Goal: Task Accomplishment & Management: Use online tool/utility

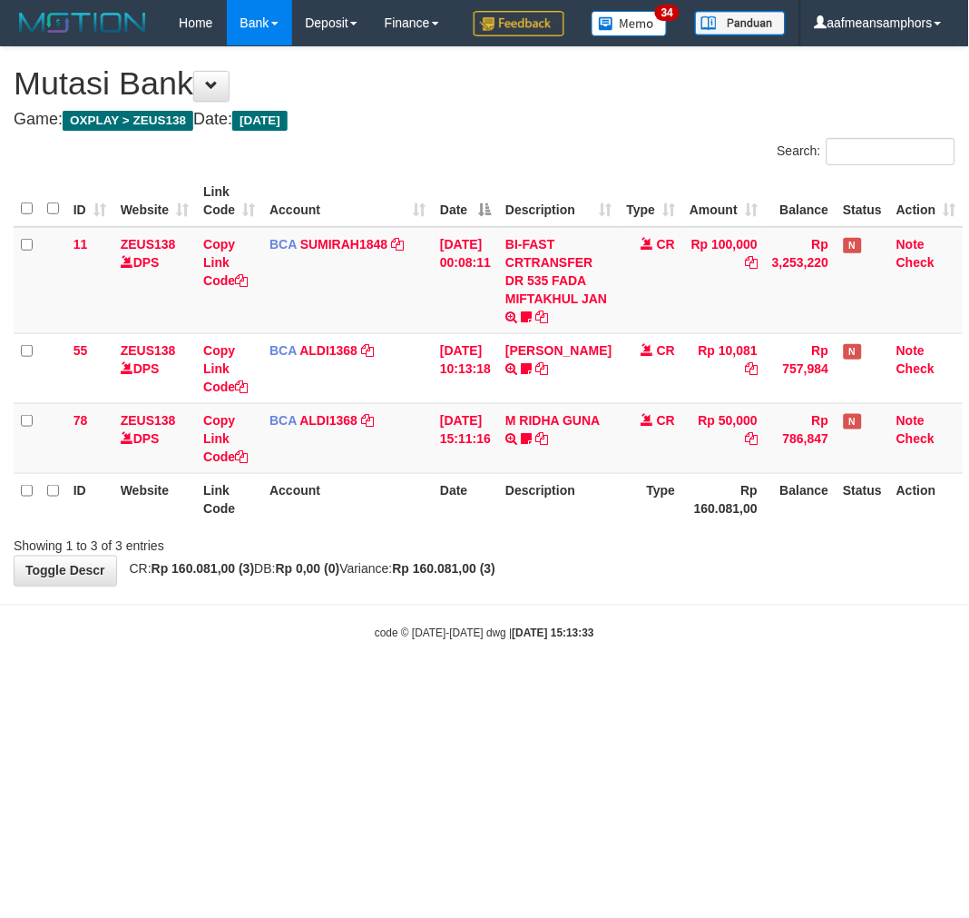
drag, startPoint x: 639, startPoint y: 777, endPoint x: 654, endPoint y: 763, distance: 20.6
click at [636, 687] on html "Toggle navigation Home Bank Account List Load By Website Group [OXPLAY] ZEUS138…" at bounding box center [484, 343] width 969 height 687
drag, startPoint x: 627, startPoint y: 739, endPoint x: 690, endPoint y: 723, distance: 64.5
click at [632, 687] on html "Toggle navigation Home Bank Account List Load By Website Group [OXPLAY] ZEUS138…" at bounding box center [484, 343] width 969 height 687
click at [679, 687] on body "Toggle navigation Home Bank Account List Load By Website Group [OXPLAY] ZEUS138…" at bounding box center [484, 343] width 969 height 687
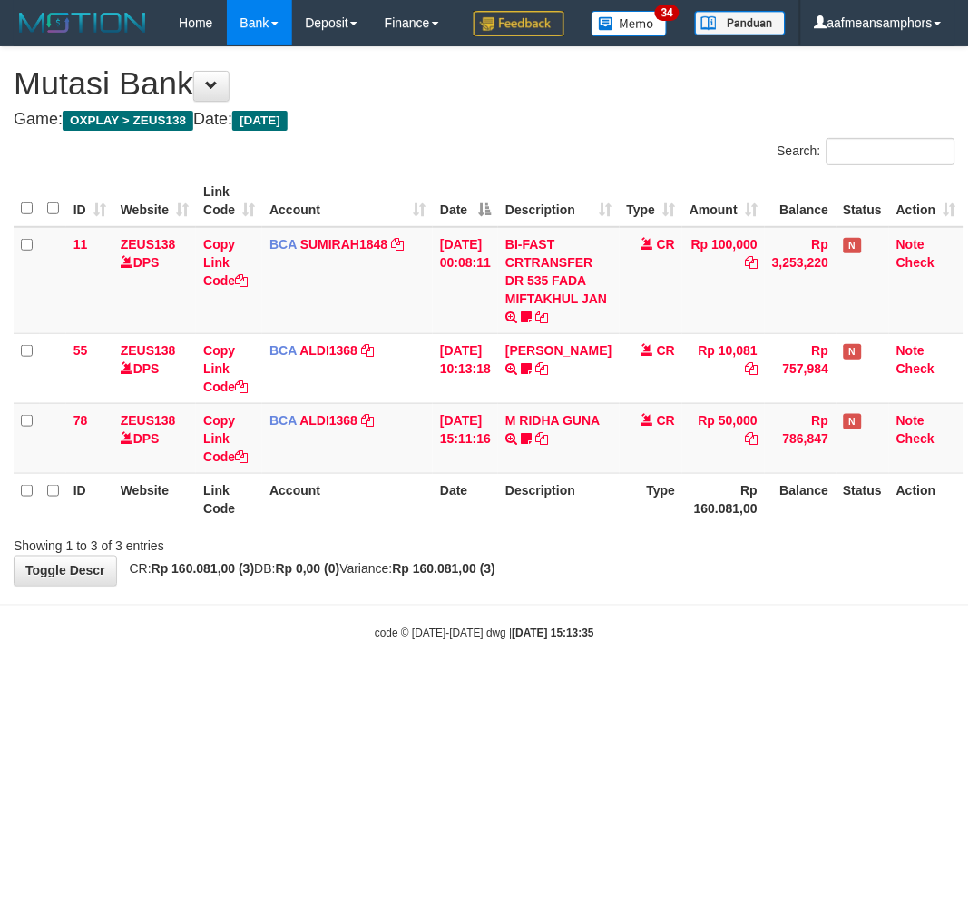
click at [690, 642] on div "code © 2012-2018 dwg | 2025/08/31 15:13:35" at bounding box center [484, 633] width 969 height 18
click at [477, 649] on body "Toggle navigation Home Bank Account List Load By Website Group [OXPLAY] ZEUS138…" at bounding box center [484, 343] width 969 height 687
click at [533, 663] on body "Toggle navigation Home Bank Account List Load By Website Group [OXPLAY] ZEUS138…" at bounding box center [484, 343] width 969 height 687
click at [533, 661] on body "Toggle navigation Home Bank Account List Load By Website Group [OXPLAY] ZEUS138…" at bounding box center [484, 343] width 969 height 687
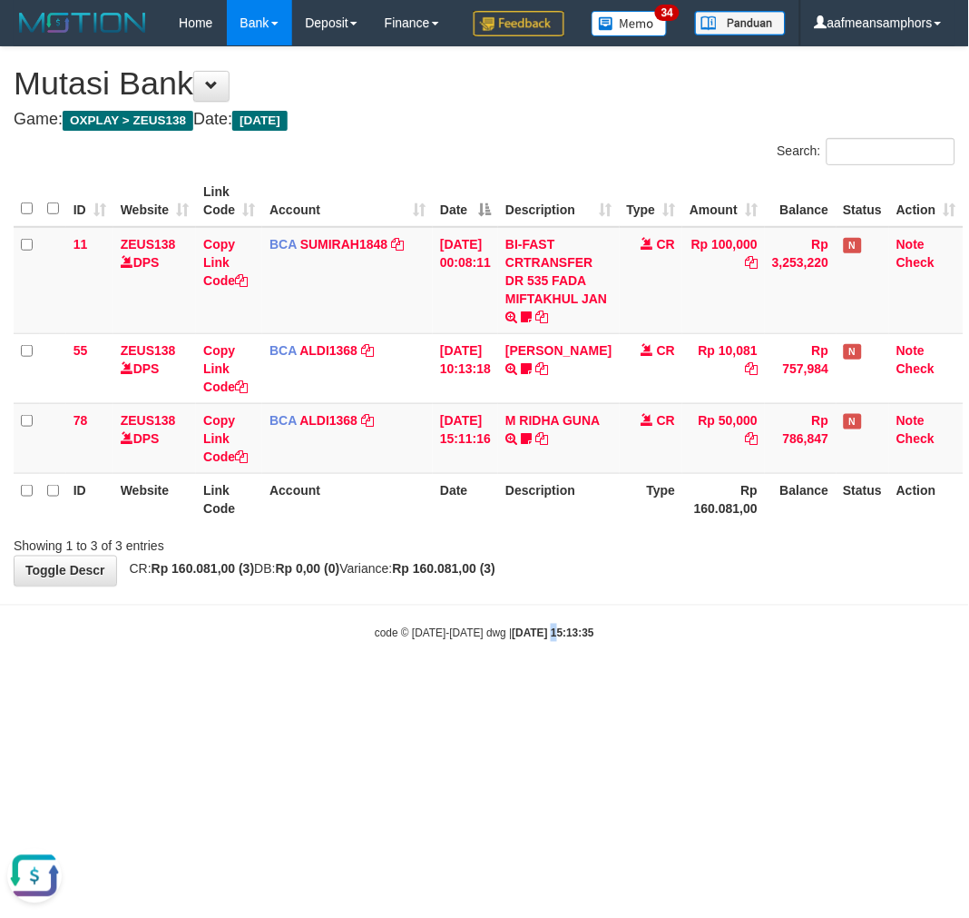
click at [564, 663] on body "Toggle navigation Home Bank Account List Load By Website Group [OXPLAY] ZEUS138…" at bounding box center [484, 343] width 969 height 687
click at [567, 663] on body "Toggle navigation Home Bank Account List Load By Website Group [OXPLAY] ZEUS138…" at bounding box center [484, 343] width 969 height 687
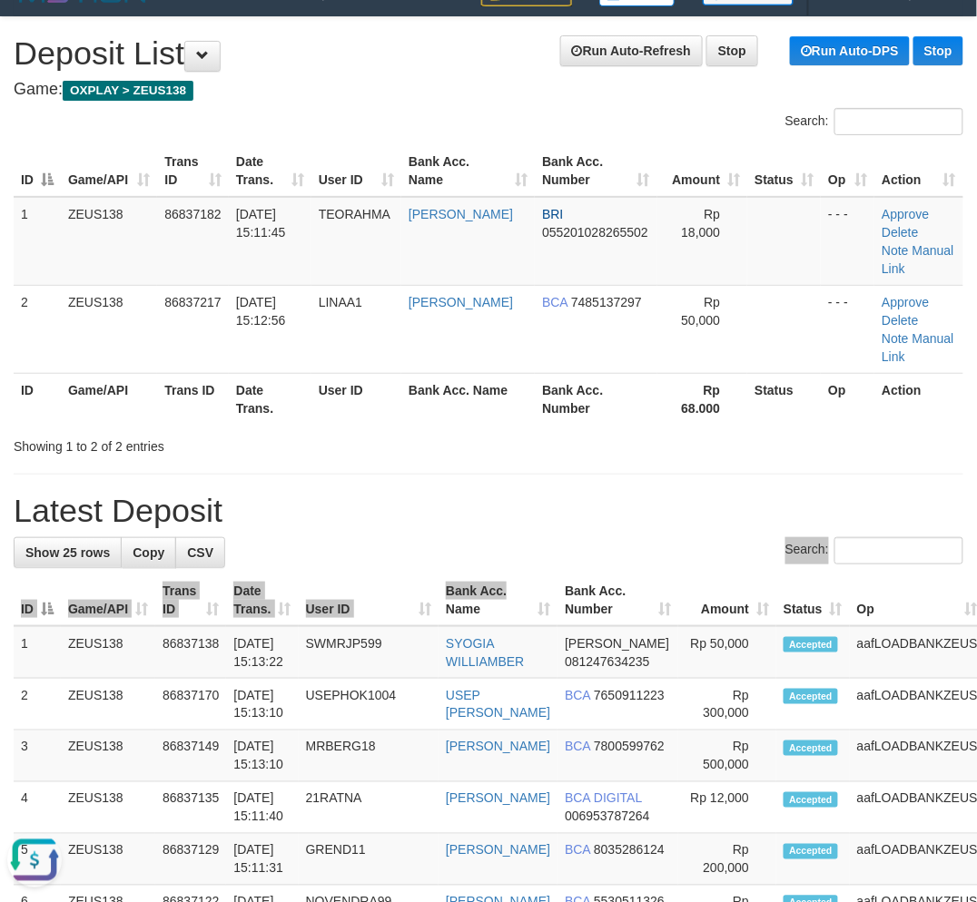
click at [442, 493] on h1 "Latest Deposit" at bounding box center [488, 511] width 949 height 36
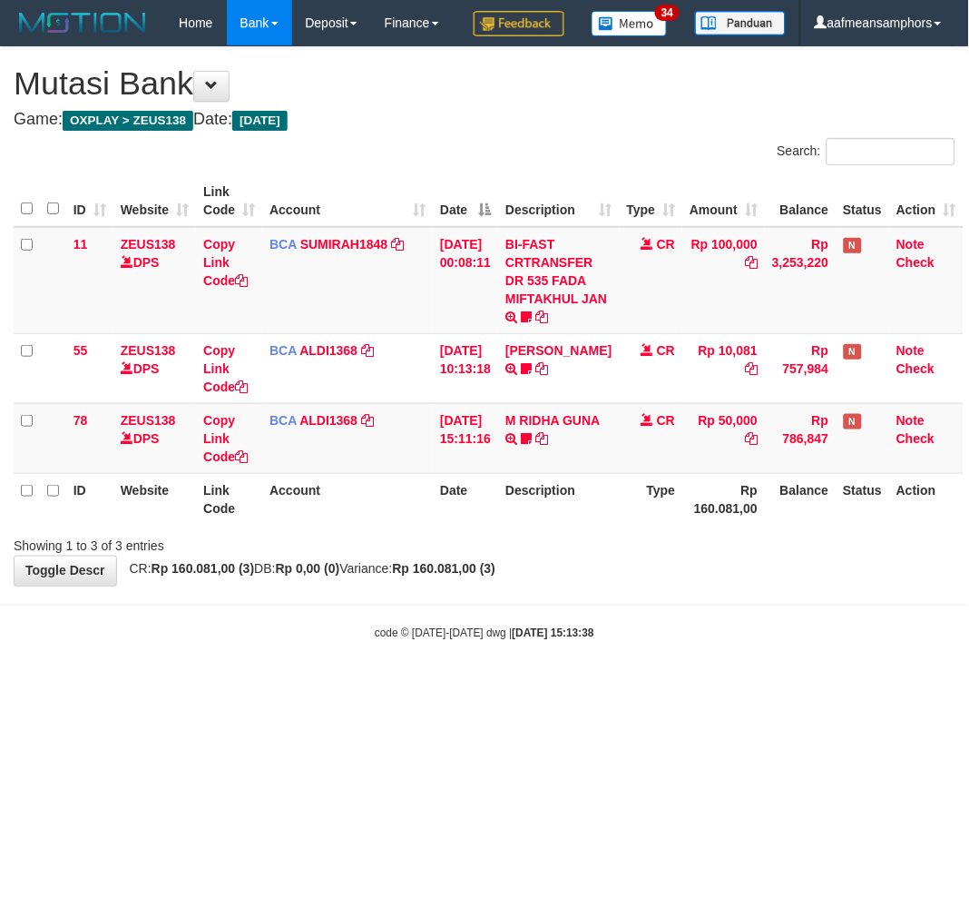
drag, startPoint x: 727, startPoint y: 670, endPoint x: 739, endPoint y: 676, distance: 13.4
click at [735, 642] on div "code © 2012-2018 dwg | 2025/08/31 15:13:38" at bounding box center [484, 633] width 969 height 18
click at [727, 642] on div "code © 2012-2018 dwg | 2025/08/31 15:13:38" at bounding box center [484, 633] width 969 height 18
click at [727, 642] on div "code © [DATE]-[DATE] dwg | [DATE] 15:13:40" at bounding box center [484, 633] width 969 height 18
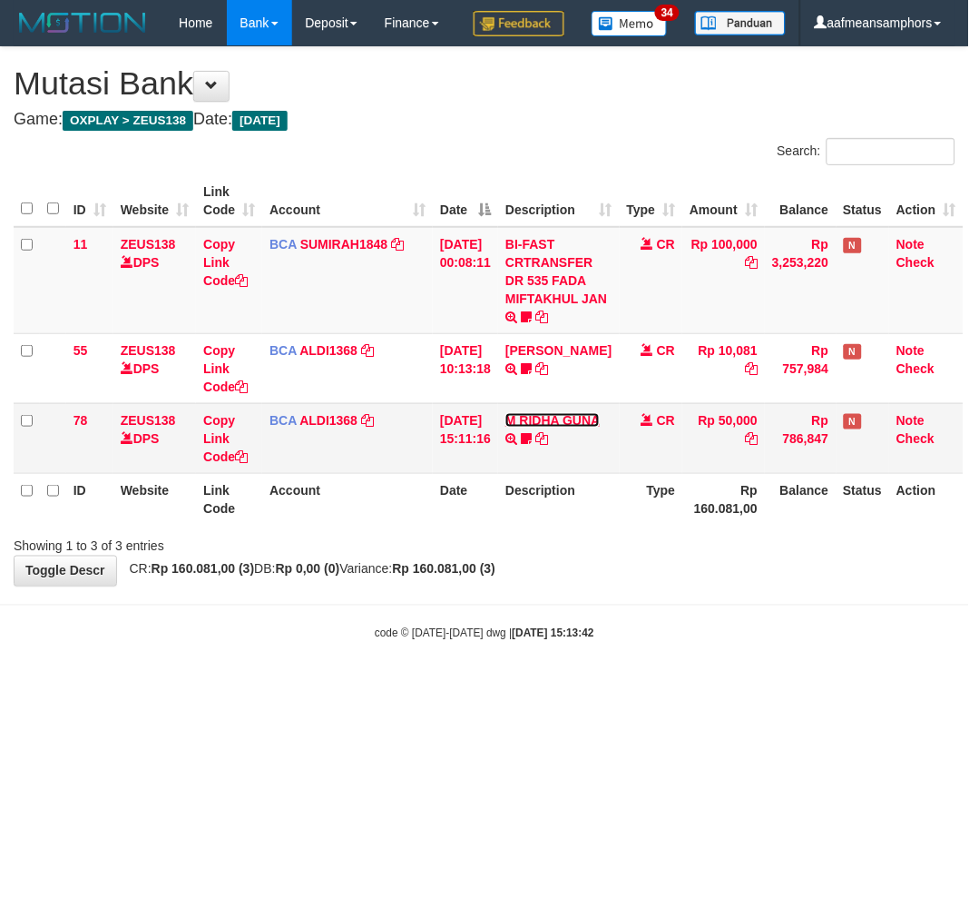
click at [531, 427] on link "M RIDHA GUNA" at bounding box center [553, 420] width 94 height 15
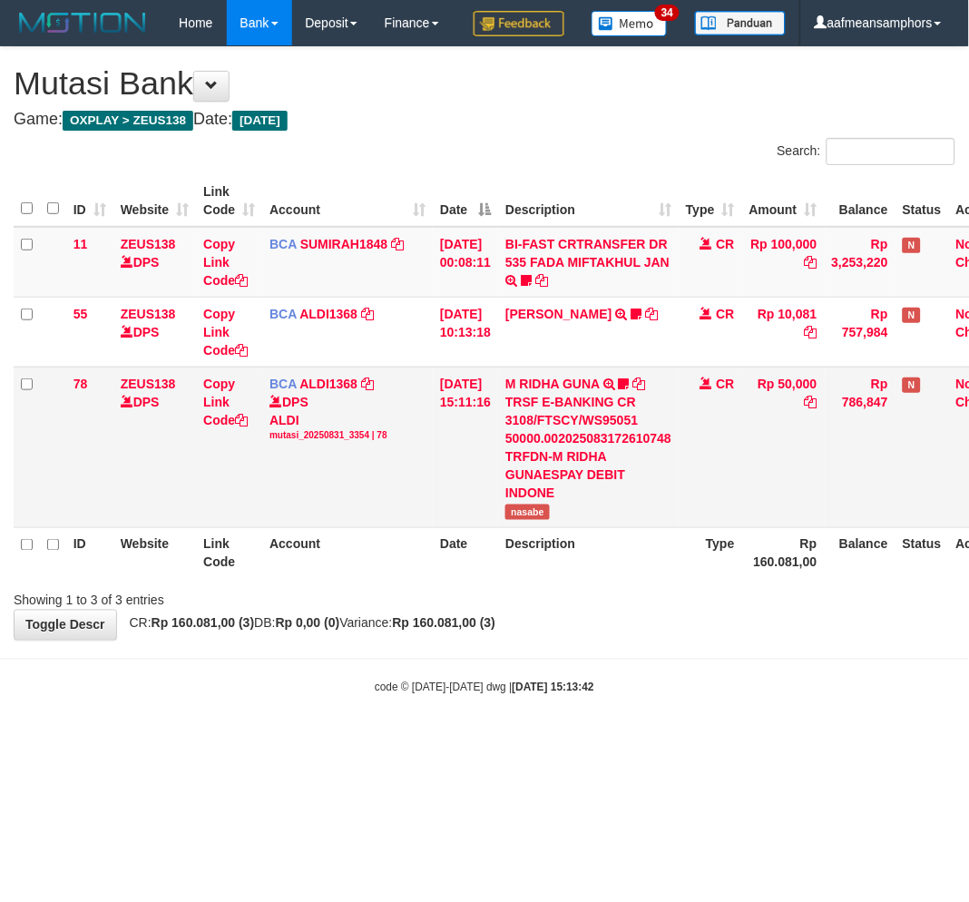
click at [543, 527] on td "M RIDHA GUNA TRSF E-BANKING CR 3108/FTSCY/WS95051 50000.002025083172610748 TRFD…" at bounding box center [588, 447] width 181 height 161
copy span "nasabe"
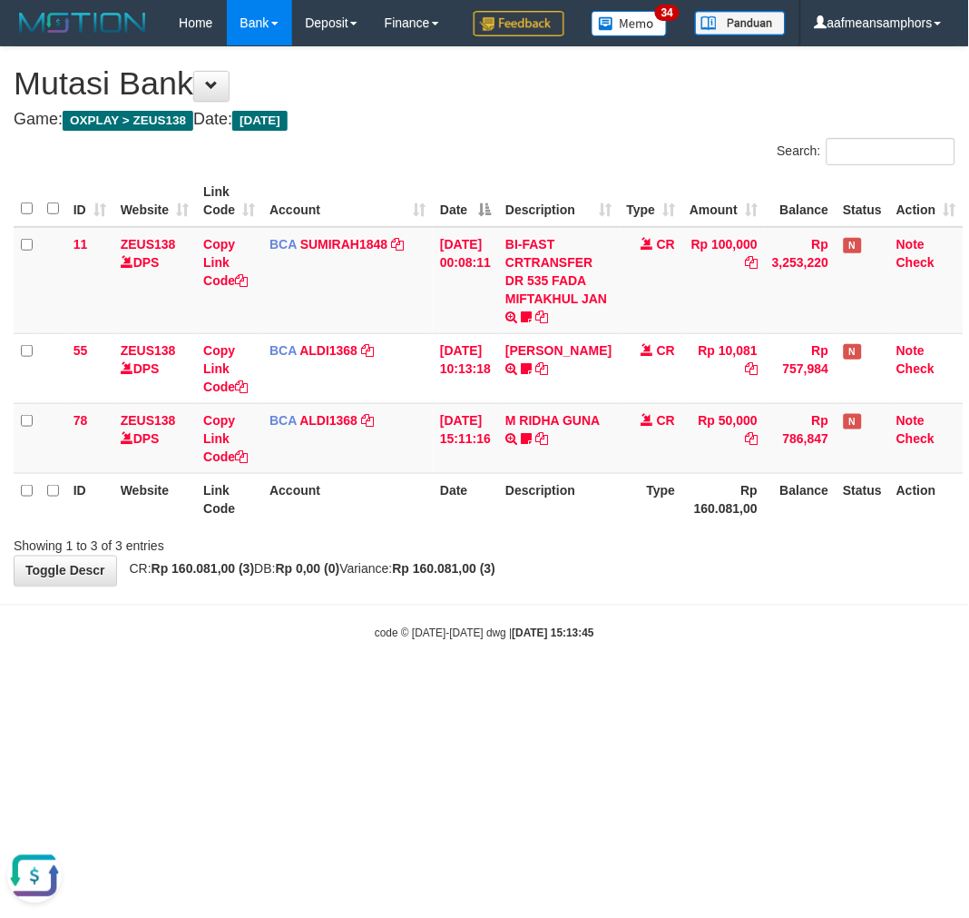
click at [604, 687] on html "Toggle navigation Home Bank Account List Load By Website Group [OXPLAY] ZEUS138…" at bounding box center [484, 343] width 969 height 687
click at [581, 687] on html "Toggle navigation Home Bank Account List Load By Website Group [OXPLAY] ZEUS138…" at bounding box center [484, 343] width 969 height 687
click at [578, 687] on html "Toggle navigation Home Bank Account List Load By Website Group [OXPLAY] ZEUS138…" at bounding box center [484, 343] width 969 height 687
click at [581, 687] on html "Toggle navigation Home Bank Account List Load By Website Group [OXPLAY] ZEUS138…" at bounding box center [484, 343] width 969 height 687
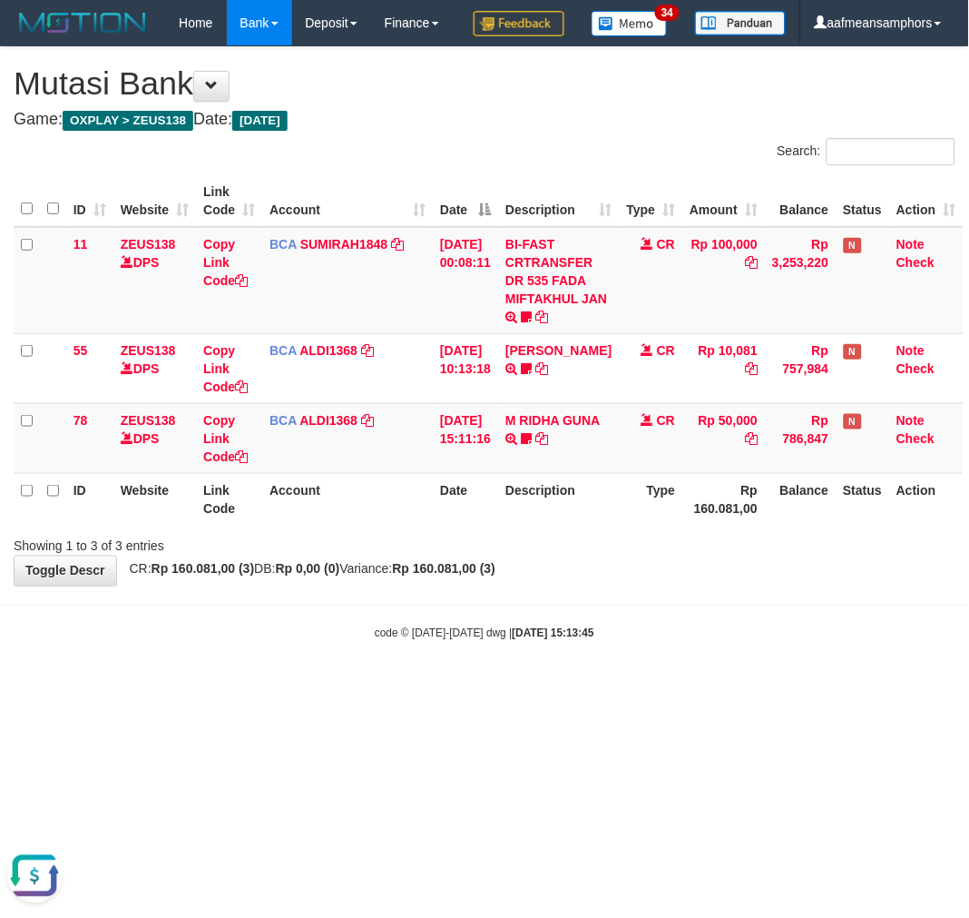
drag, startPoint x: 586, startPoint y: 760, endPoint x: 565, endPoint y: 761, distance: 20.9
click at [573, 687] on html "Toggle navigation Home Bank Account List Load By Website Group [OXPLAY] ZEUS138…" at bounding box center [484, 343] width 969 height 687
click at [565, 687] on html "Toggle navigation Home Bank Account List Load By Website Group [OXPLAY] ZEUS138…" at bounding box center [484, 343] width 969 height 687
click at [727, 687] on body "Toggle navigation Home Bank Account List Load By Website Group [OXPLAY] ZEUS138…" at bounding box center [484, 343] width 969 height 687
drag, startPoint x: 720, startPoint y: 697, endPoint x: 695, endPoint y: 693, distance: 24.8
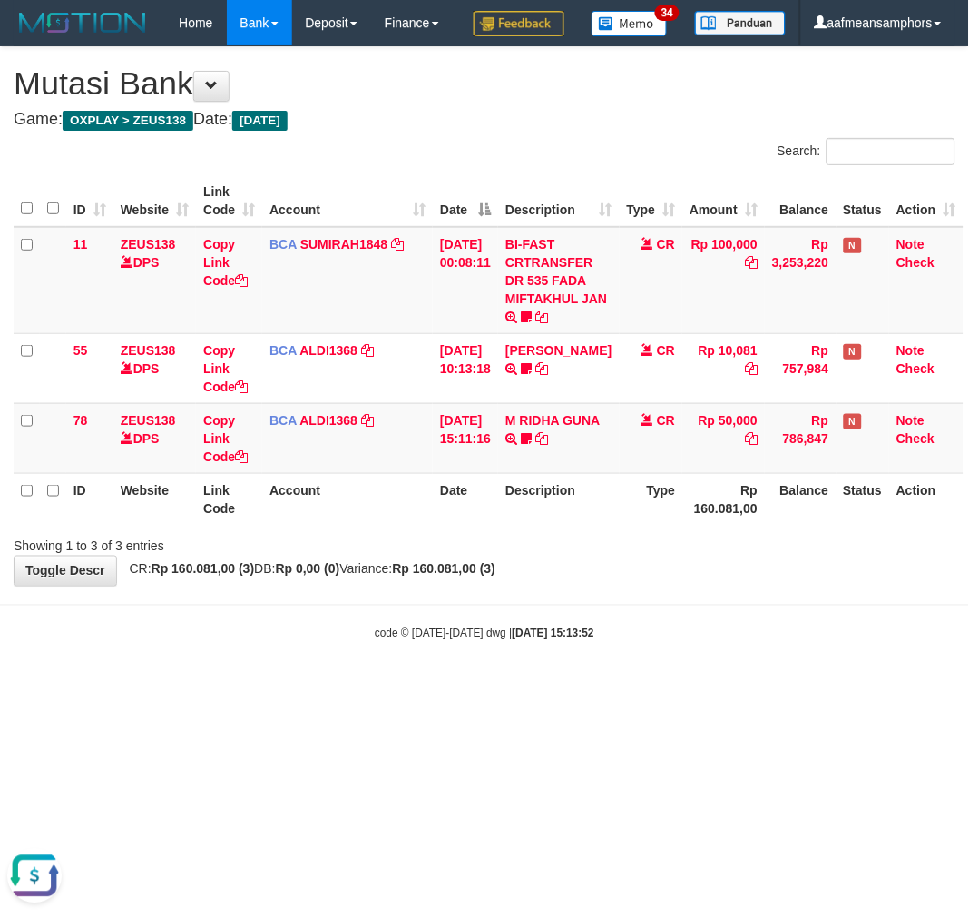
click at [708, 687] on body "Toggle navigation Home Bank Account List Load By Website Group [OXPLAY] ZEUS138…" at bounding box center [484, 343] width 969 height 687
click at [691, 687] on body "Toggle navigation Home Bank Account List Load By Website Group [OXPLAY] ZEUS138…" at bounding box center [484, 343] width 969 height 687
click at [542, 687] on html "Toggle navigation Home Bank Account List Load By Website Group [OXPLAY] ZEUS138…" at bounding box center [484, 343] width 969 height 687
click at [549, 687] on html "Toggle navigation Home Bank Account List Load By Website Group [OXPLAY] ZEUS138…" at bounding box center [484, 343] width 969 height 687
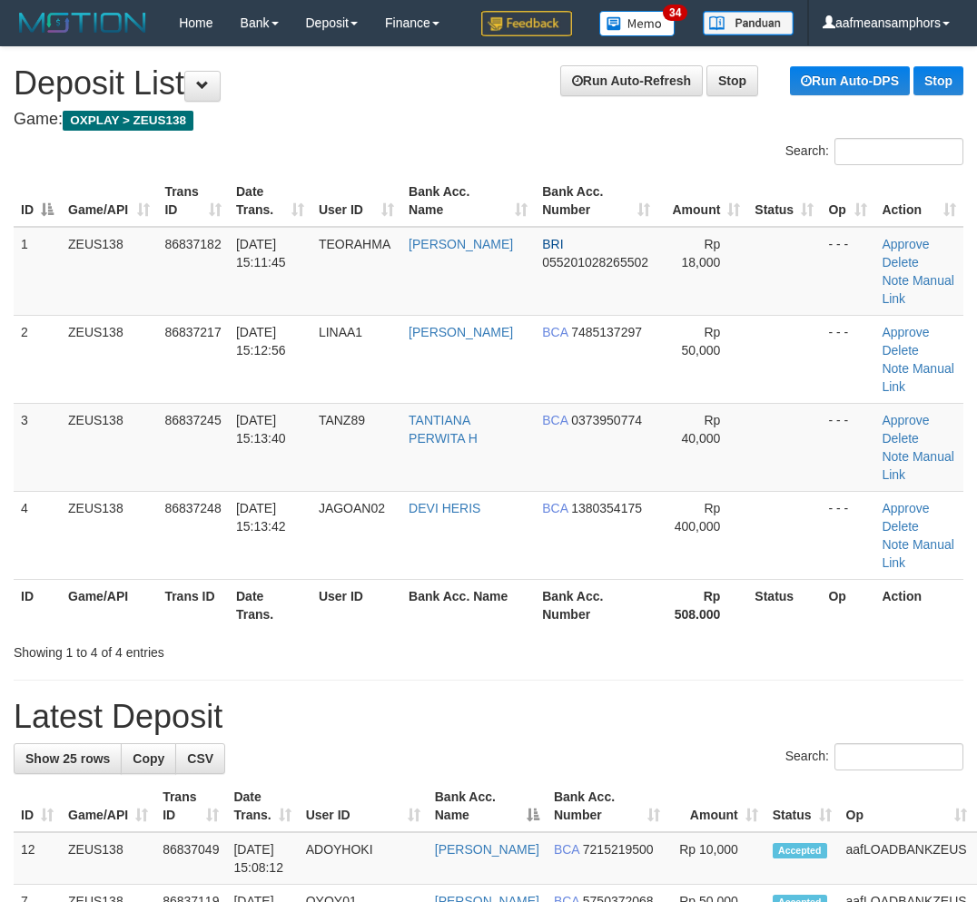
scroll to position [349, 25]
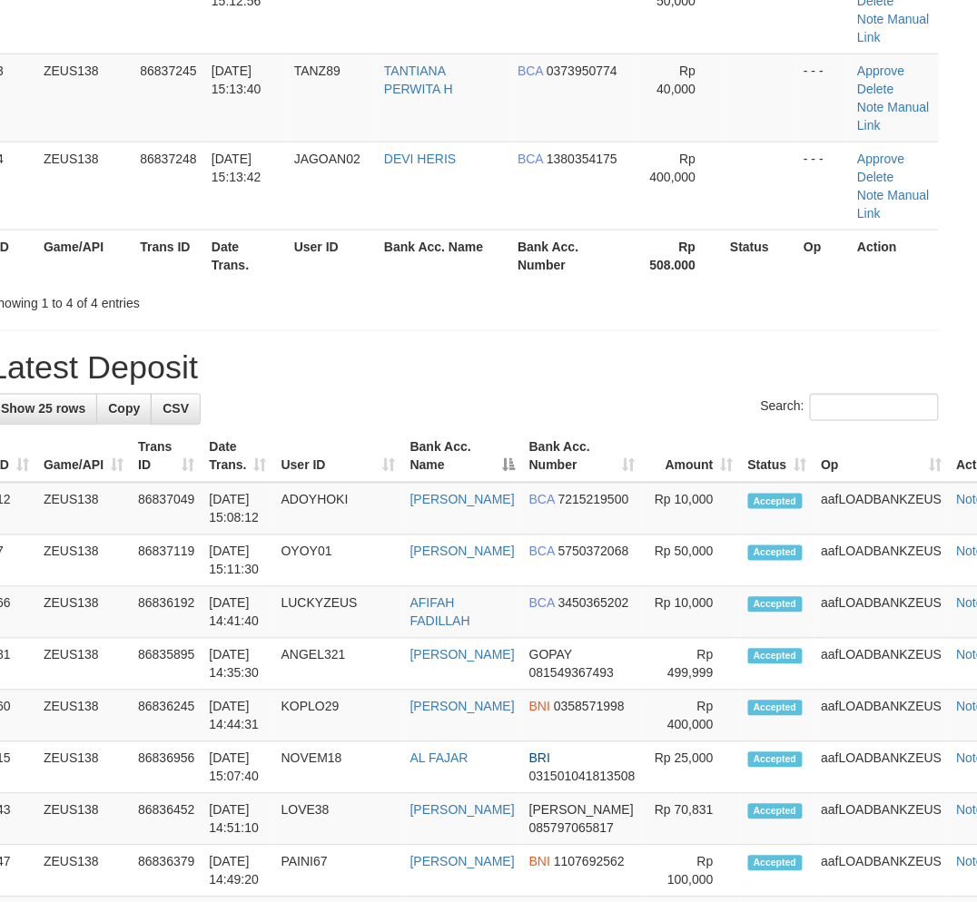
click at [431, 472] on th "Bank Acc. Name" at bounding box center [462, 457] width 119 height 52
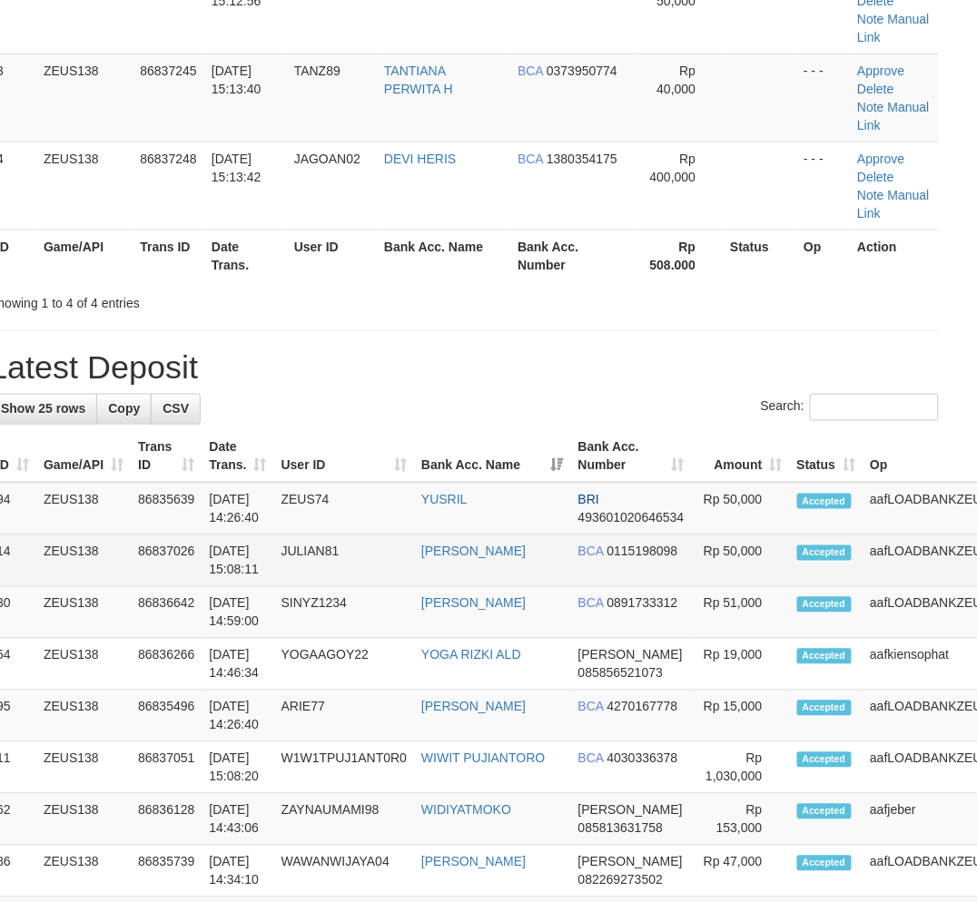
scroll to position [30, 0]
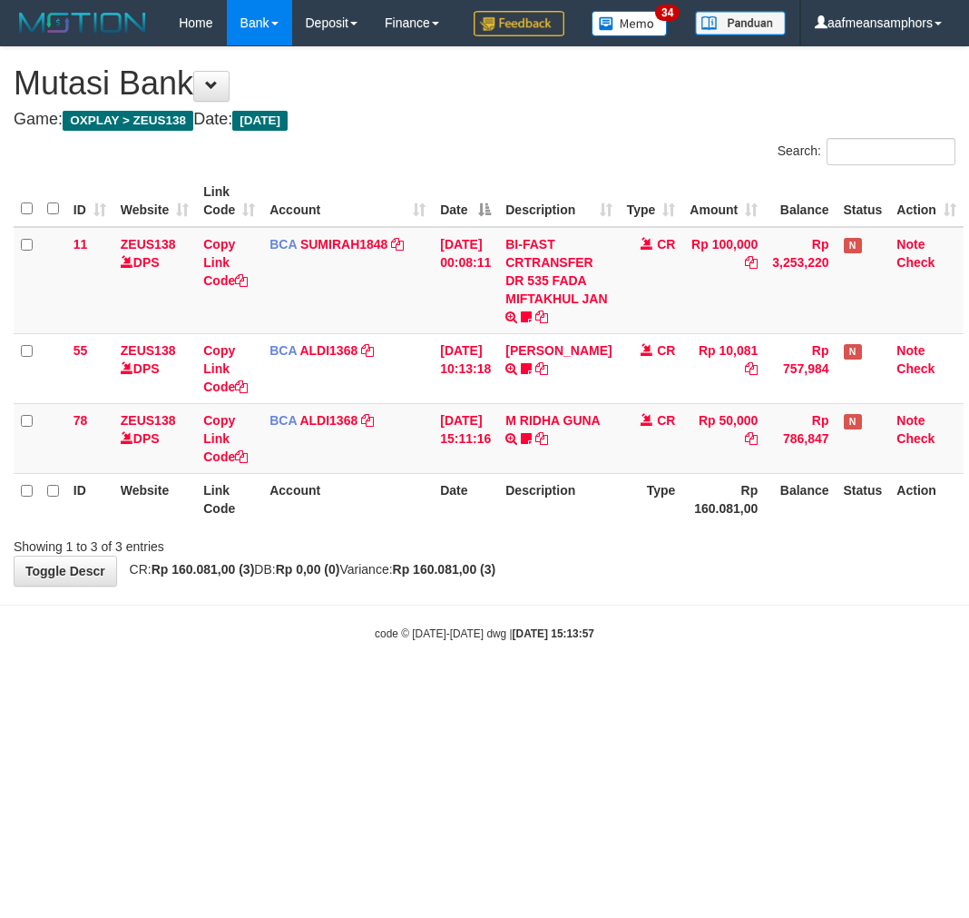
click at [594, 687] on body "Toggle navigation Home Bank Account List Load By Website Group [OXPLAY] ZEUS138…" at bounding box center [484, 343] width 969 height 687
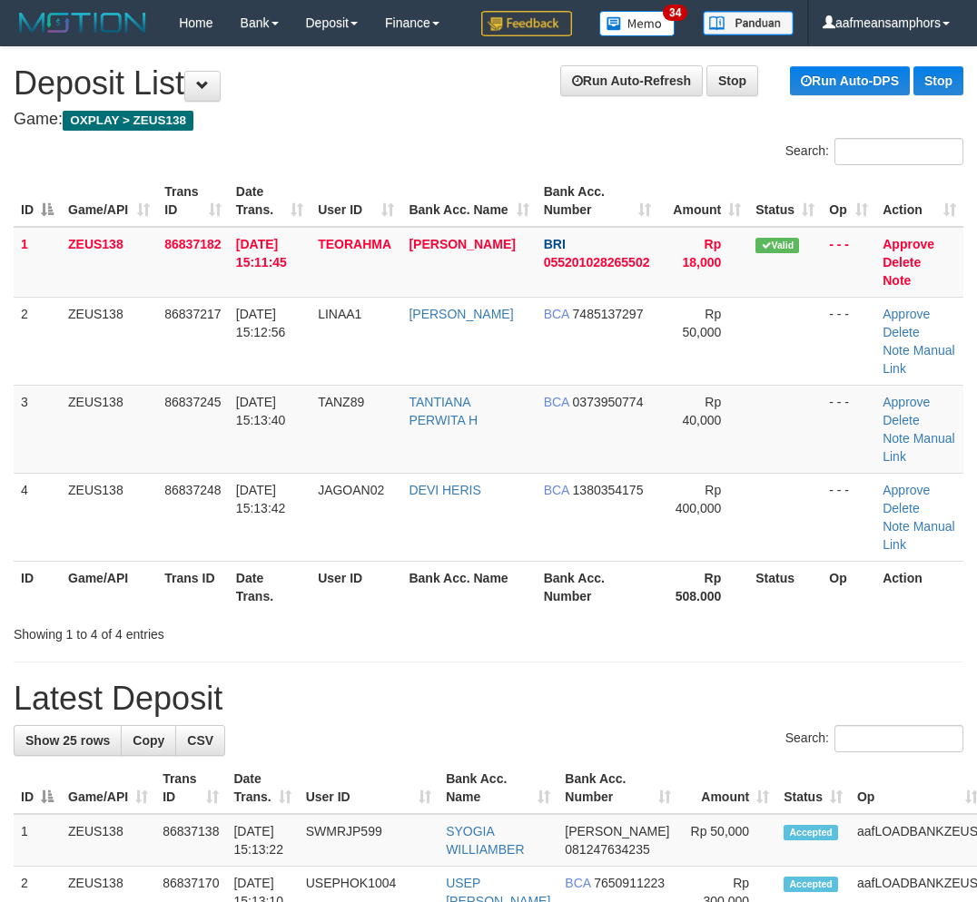
scroll to position [30, 0]
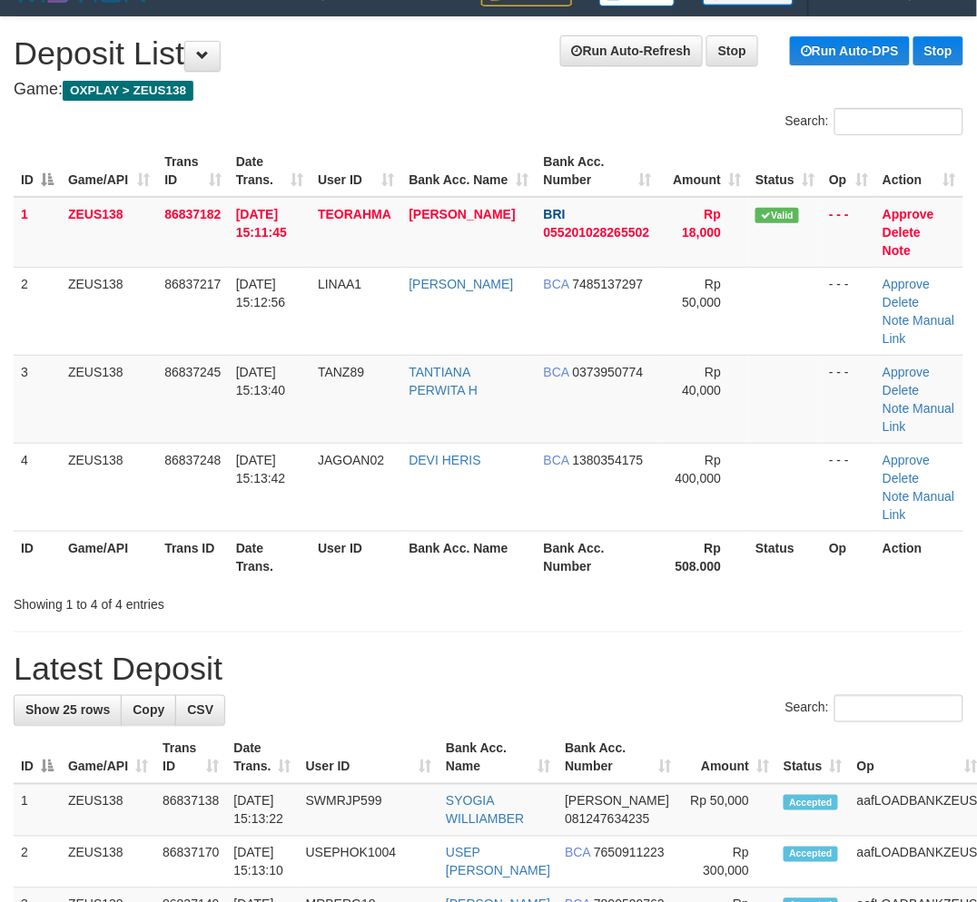
drag, startPoint x: 731, startPoint y: 701, endPoint x: 719, endPoint y: 701, distance: 11.8
click at [523, 674] on h1 "Latest Deposit" at bounding box center [488, 669] width 949 height 36
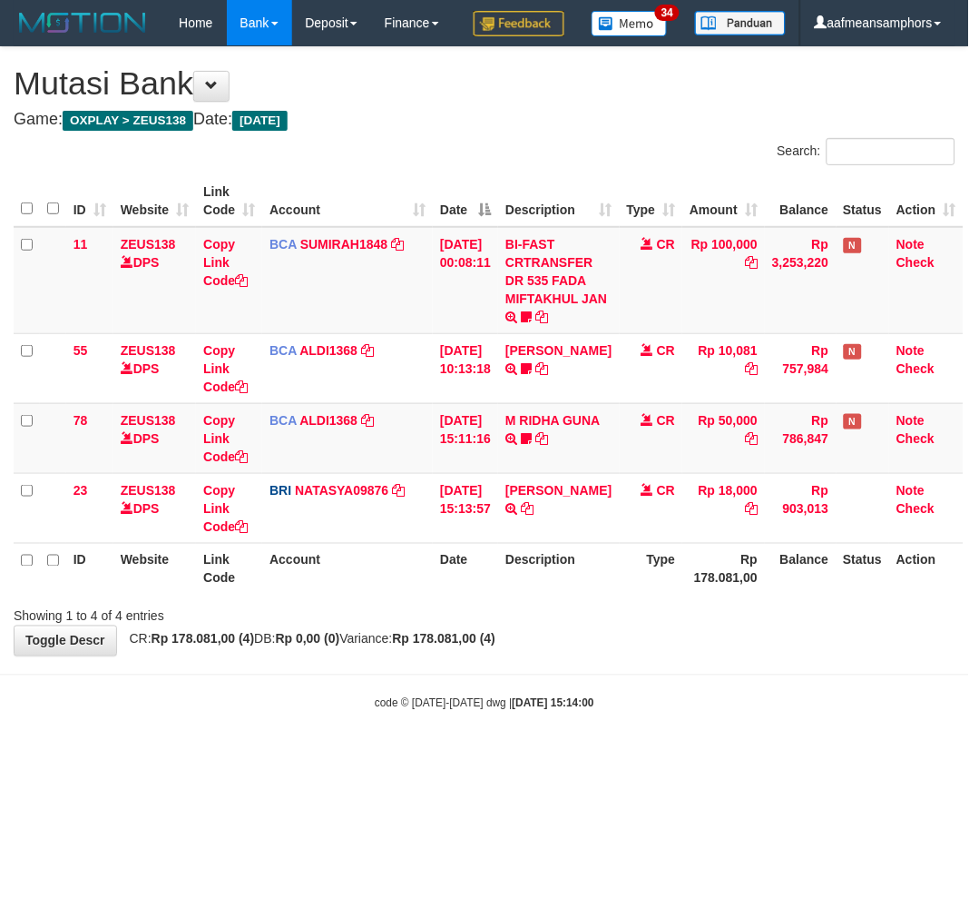
click at [534, 515] on icon at bounding box center [527, 508] width 13 height 13
click at [555, 739] on body "Toggle navigation Home Bank Account List Load By Website Group [OXPLAY] ZEUS138…" at bounding box center [484, 378] width 969 height 757
click at [548, 710] on strong "2025/08/31 15:14:00" at bounding box center [554, 703] width 82 height 13
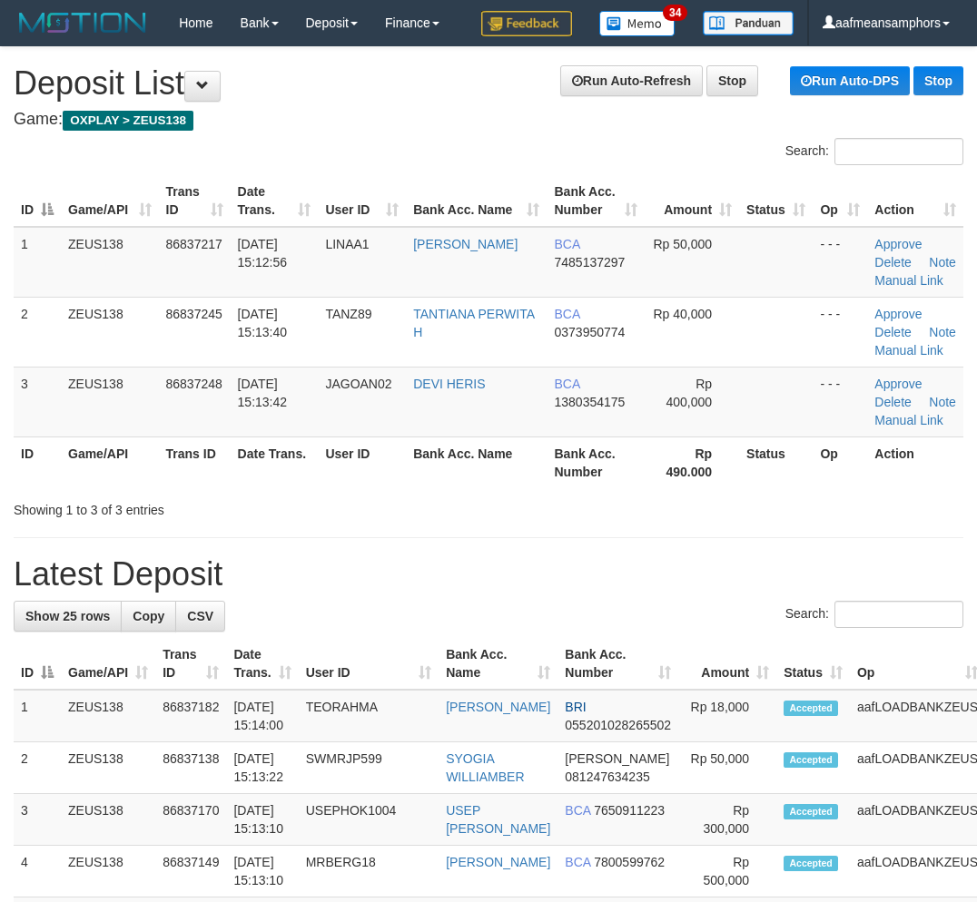
scroll to position [30, 0]
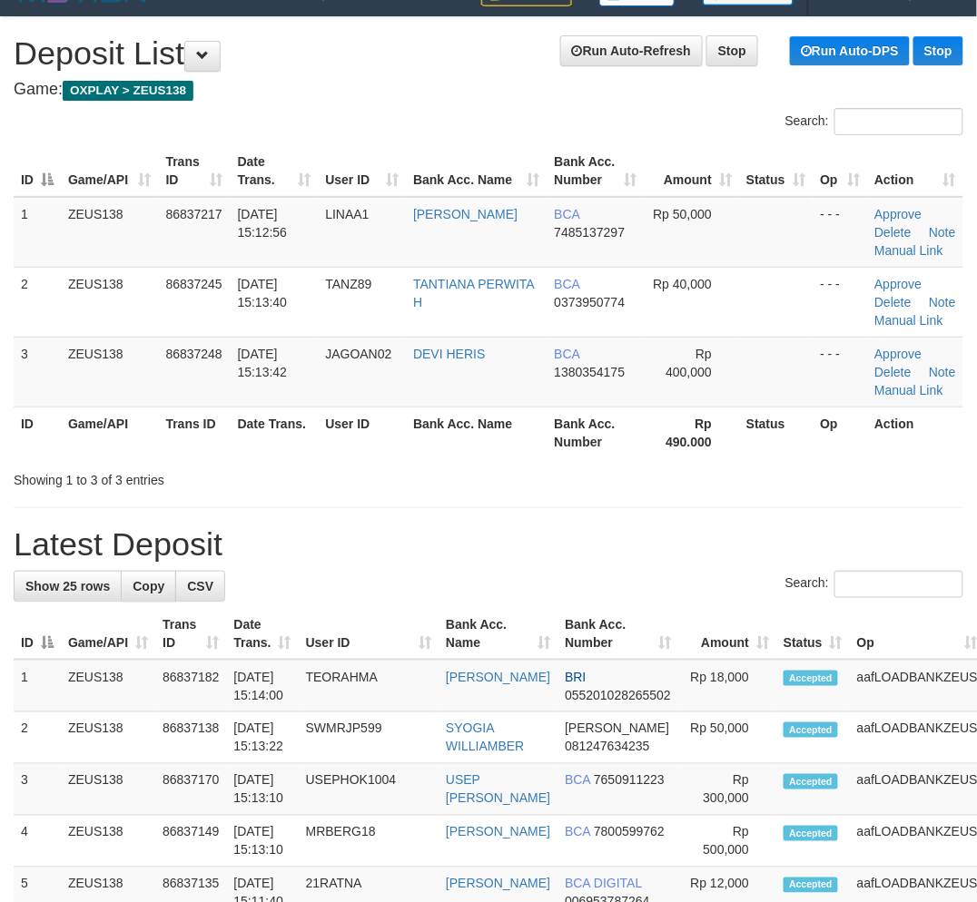
click at [413, 654] on th "User ID" at bounding box center [369, 634] width 140 height 52
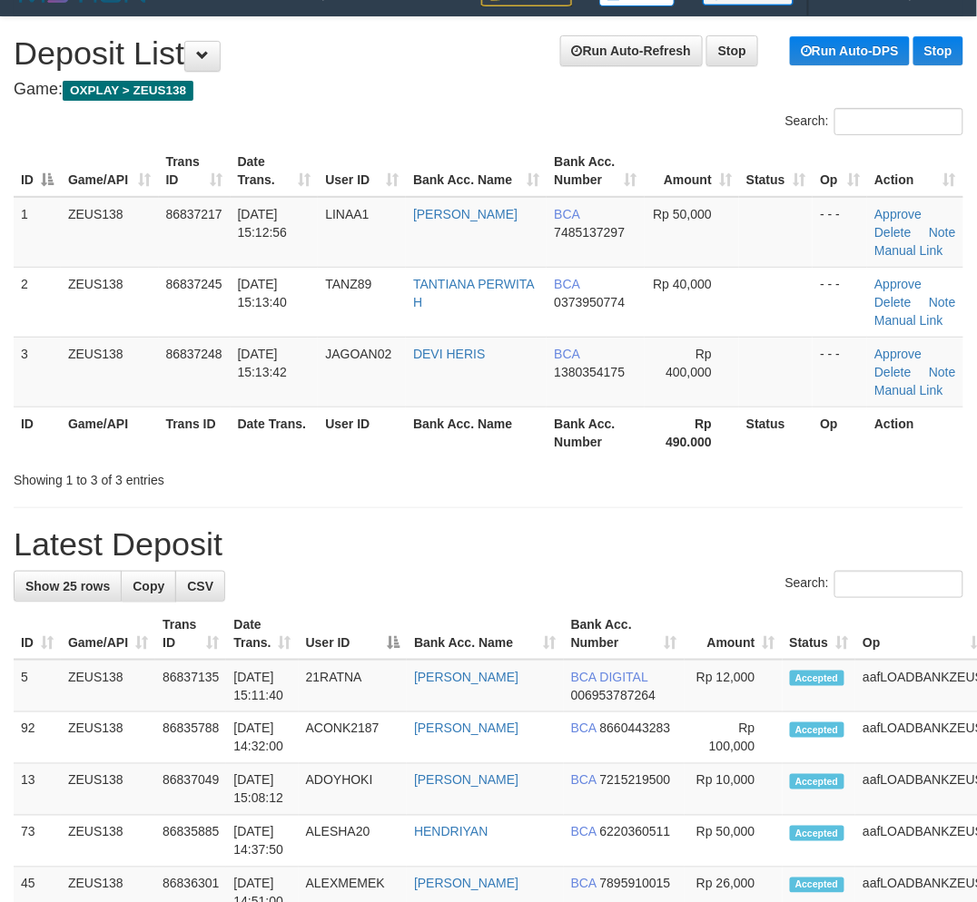
drag, startPoint x: 612, startPoint y: 515, endPoint x: 6, endPoint y: 468, distance: 607.1
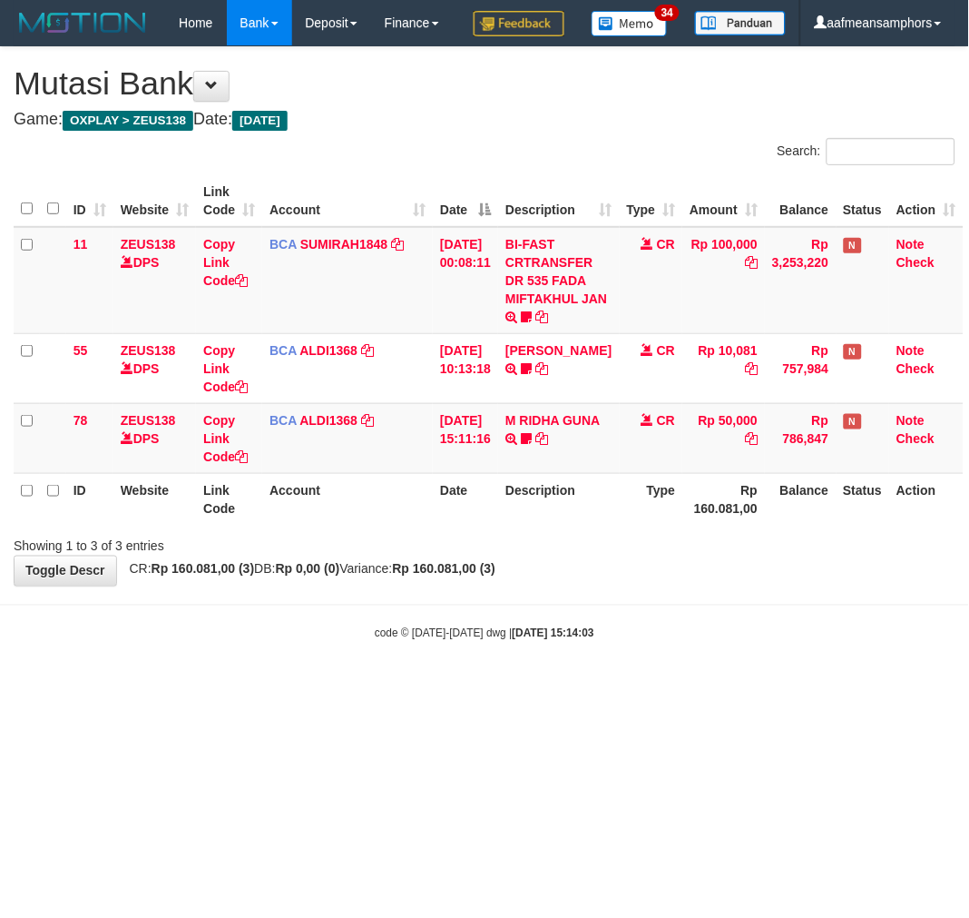
drag, startPoint x: 638, startPoint y: 731, endPoint x: 693, endPoint y: 672, distance: 80.3
click at [634, 687] on body "Toggle navigation Home Bank Account List Load By Website Group [OXPLAY] ZEUS138…" at bounding box center [484, 343] width 969 height 687
click at [554, 427] on link "M RIDHA GUNA" at bounding box center [553, 420] width 94 height 15
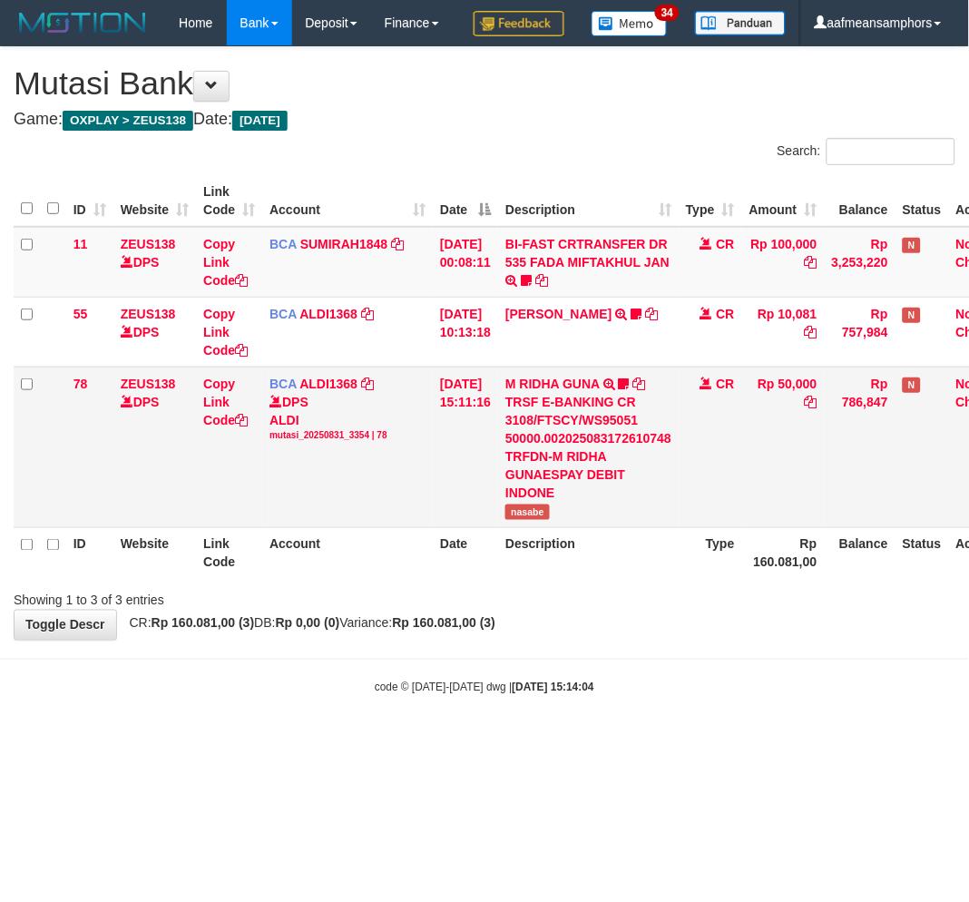
click at [529, 520] on span "nasabe" at bounding box center [528, 512] width 44 height 15
copy span "nasabe"
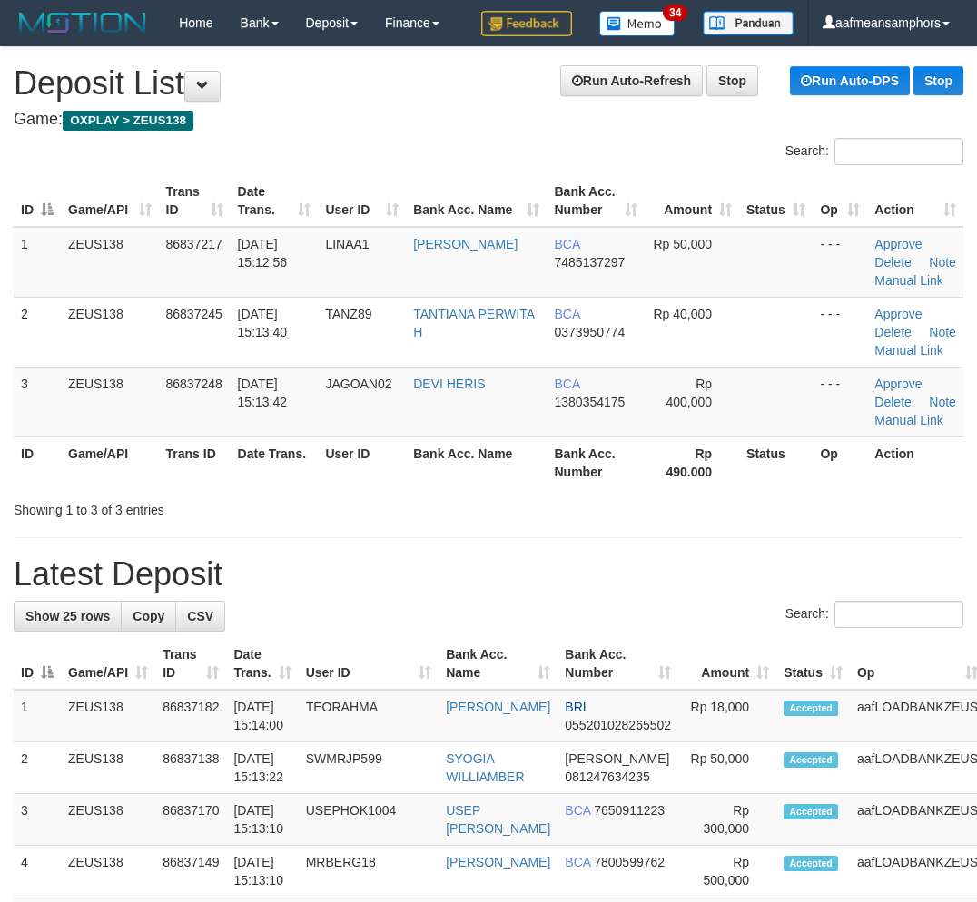
scroll to position [30, 0]
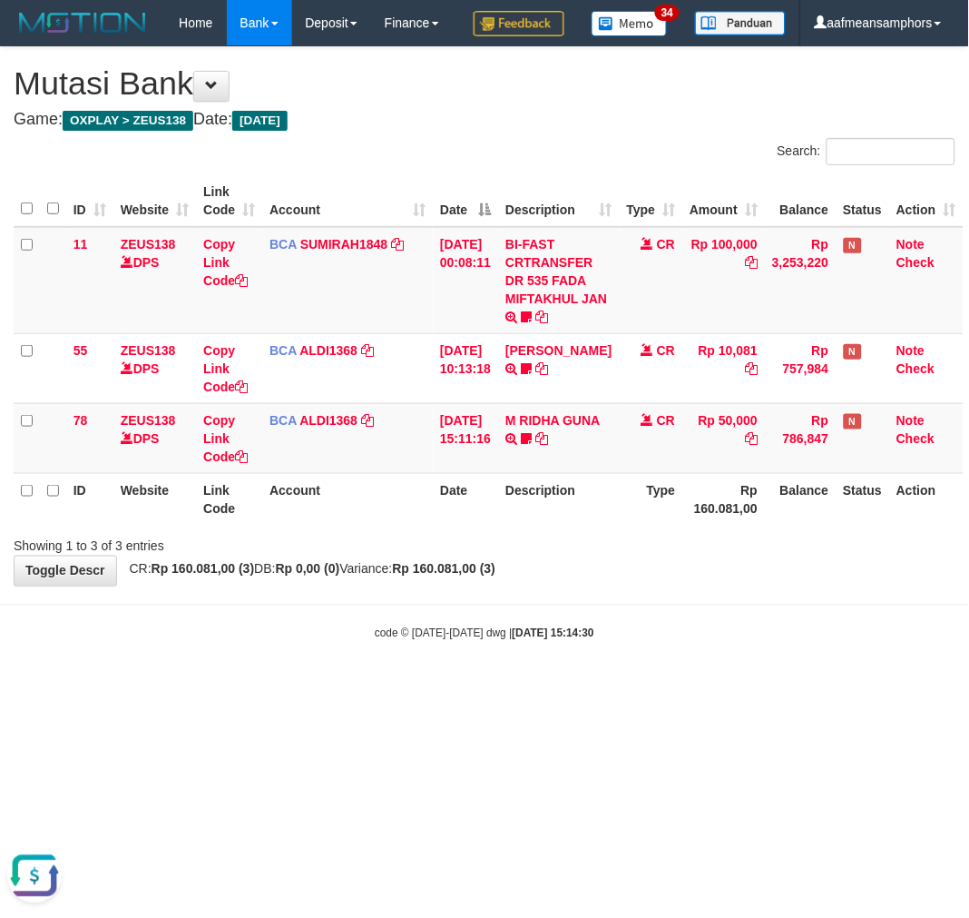
drag, startPoint x: 605, startPoint y: 577, endPoint x: 619, endPoint y: 564, distance: 19.3
click at [610, 555] on div "Showing 1 to 3 of 3 entries" at bounding box center [484, 542] width 969 height 25
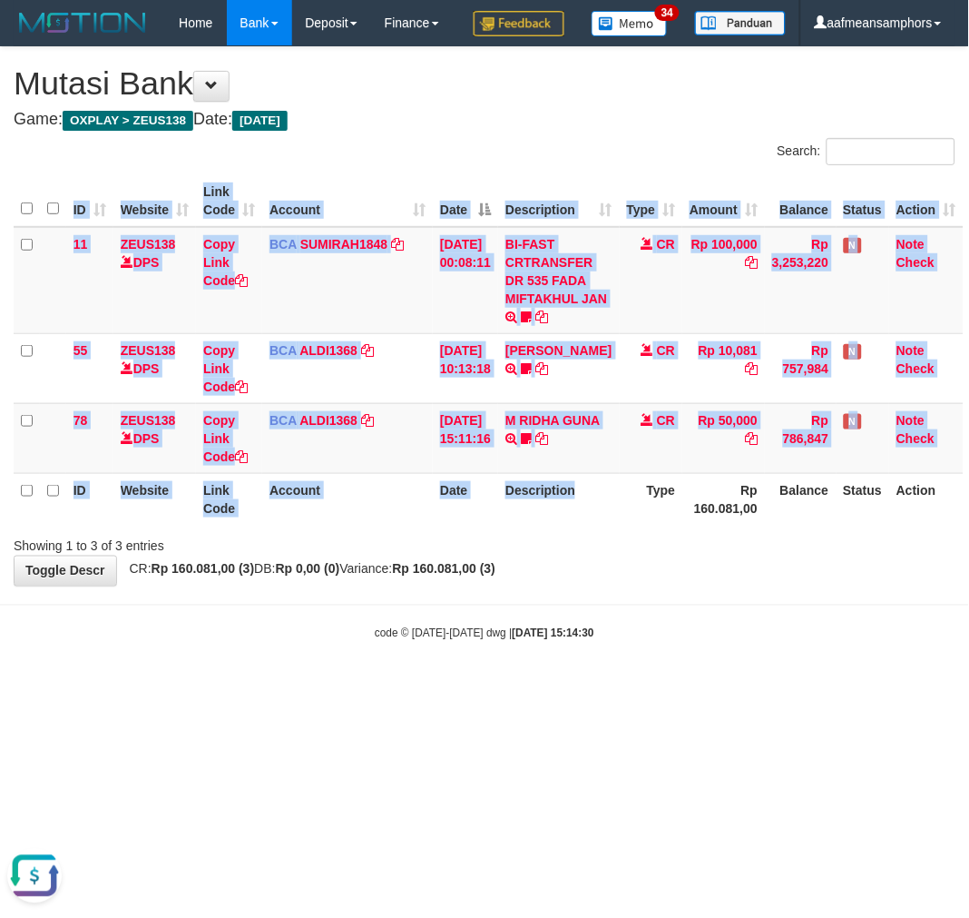
click at [587, 530] on div "ID Website Link Code Account Date Description Type Amount Balance Status Action…" at bounding box center [484, 350] width 969 height 360
click at [590, 555] on div "Showing 1 to 3 of 3 entries" at bounding box center [484, 542] width 969 height 25
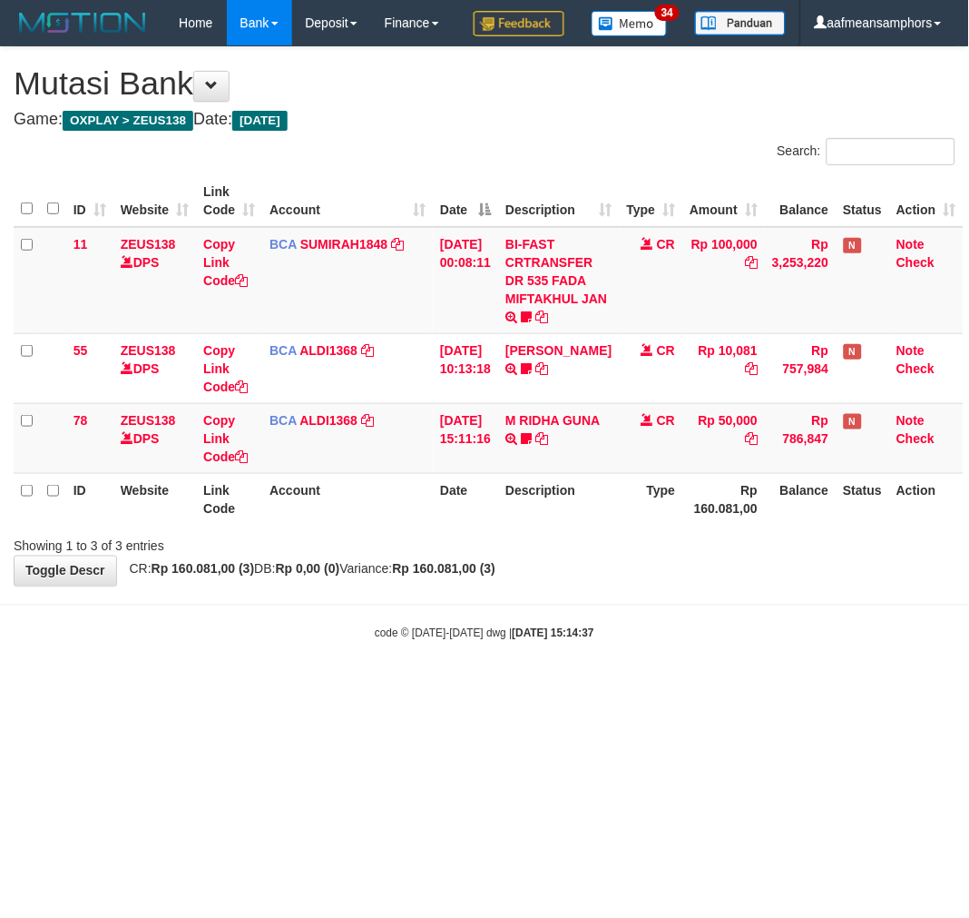
click at [558, 687] on body "Toggle navigation Home Bank Account List Load By Website Group [OXPLAY] ZEUS138…" at bounding box center [484, 343] width 969 height 687
click at [615, 687] on body "Toggle navigation Home Bank Account List Load By Website Group [OXPLAY] ZEUS138…" at bounding box center [484, 343] width 969 height 687
click at [624, 642] on div "code © 2012-2018 dwg | 2025/08/31 15:14:39" at bounding box center [484, 633] width 969 height 18
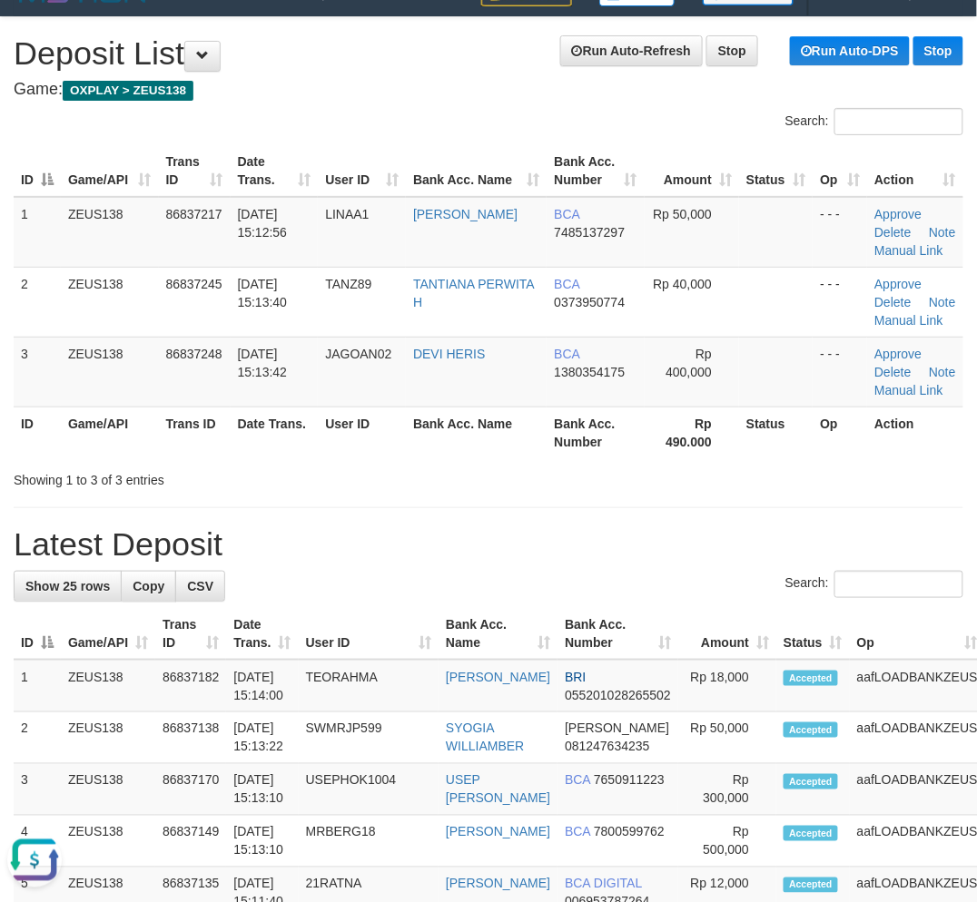
drag, startPoint x: 866, startPoint y: 486, endPoint x: 775, endPoint y: 479, distance: 91.0
click at [847, 484] on div "Showing 1 to 3 of 3 entries" at bounding box center [488, 476] width 977 height 25
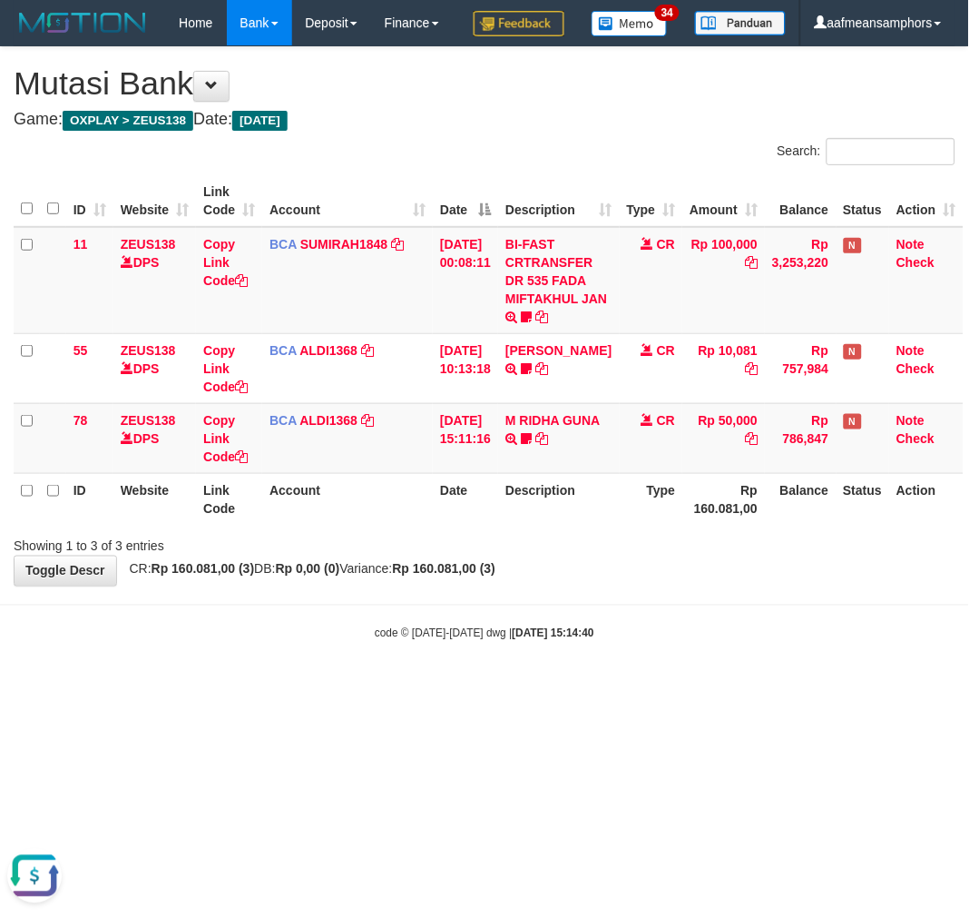
click at [710, 654] on body "Toggle navigation Home Bank Account List Load By Website Group [OXPLAY] ZEUS138…" at bounding box center [484, 343] width 969 height 687
click at [684, 644] on body "Toggle navigation Home Bank Account List Load By Website Group [OXPLAY] ZEUS138…" at bounding box center [484, 343] width 969 height 687
drag, startPoint x: 700, startPoint y: 620, endPoint x: 683, endPoint y: 634, distance: 21.3
click at [683, 634] on body "Toggle navigation Home Bank Account List Load By Website Group [OXPLAY] ZEUS138…" at bounding box center [484, 343] width 969 height 687
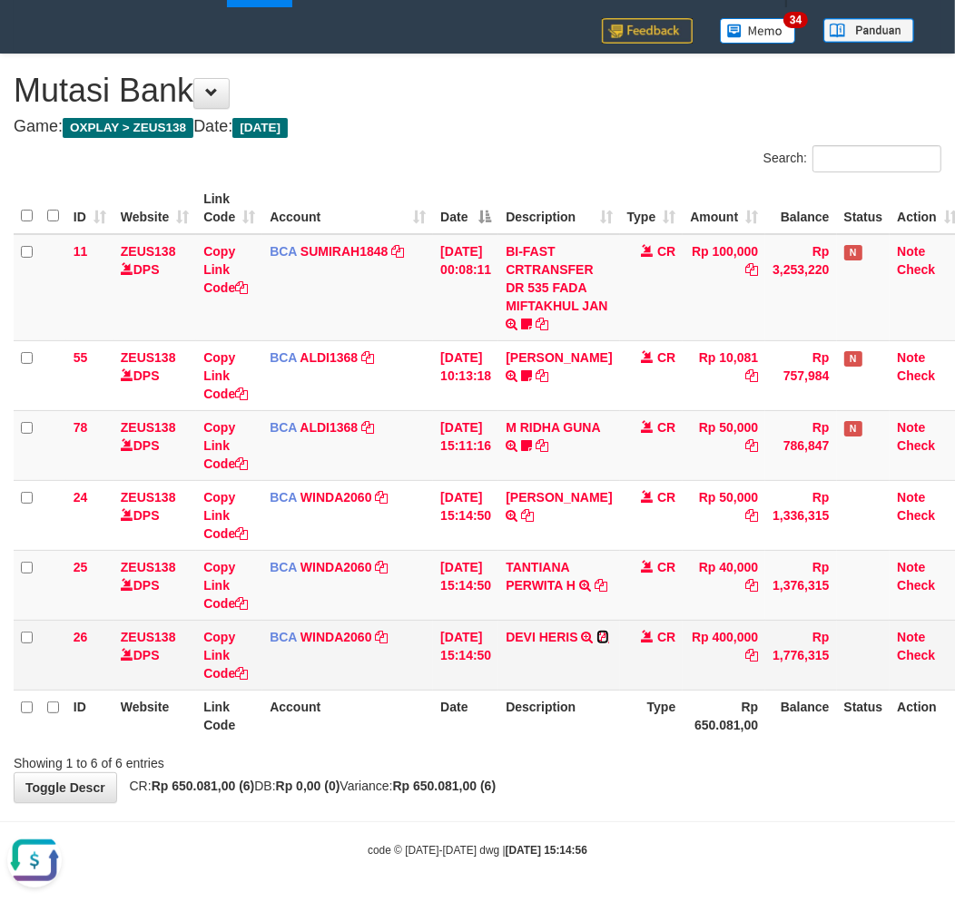
drag, startPoint x: 525, startPoint y: 654, endPoint x: 563, endPoint y: 652, distance: 38.2
click at [596, 643] on icon at bounding box center [602, 637] width 13 height 13
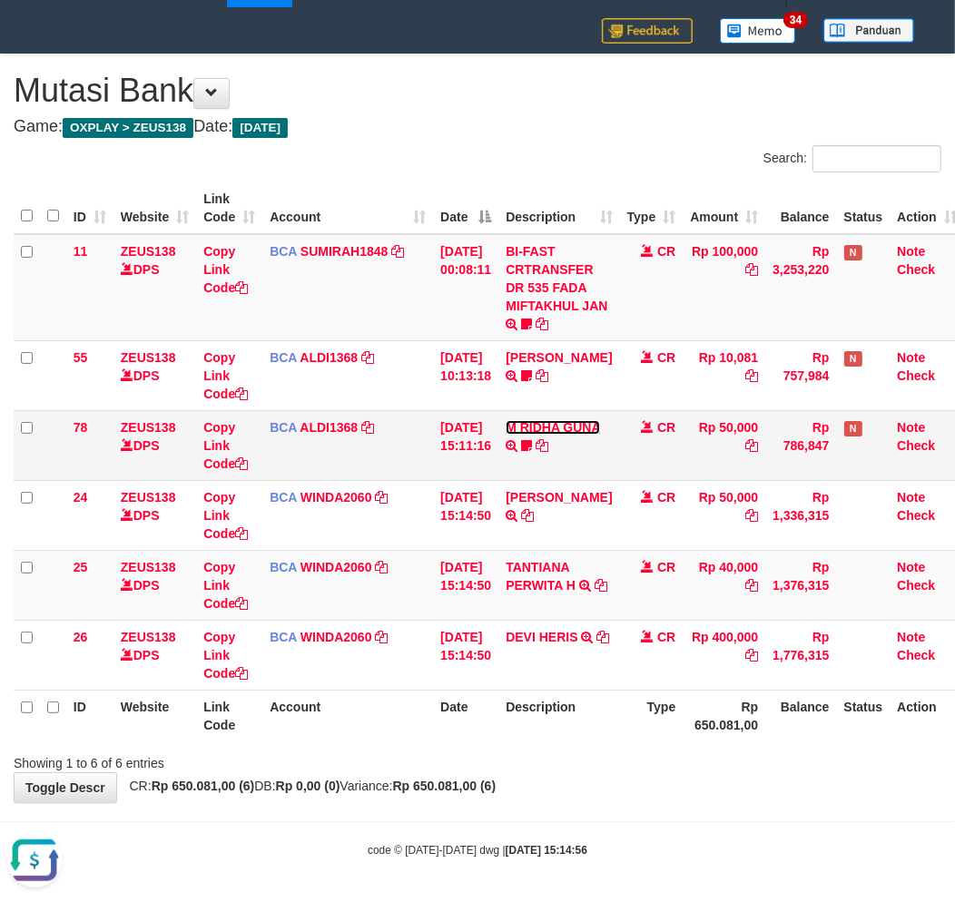
click at [539, 435] on link "M RIDHA GUNA" at bounding box center [553, 427] width 94 height 15
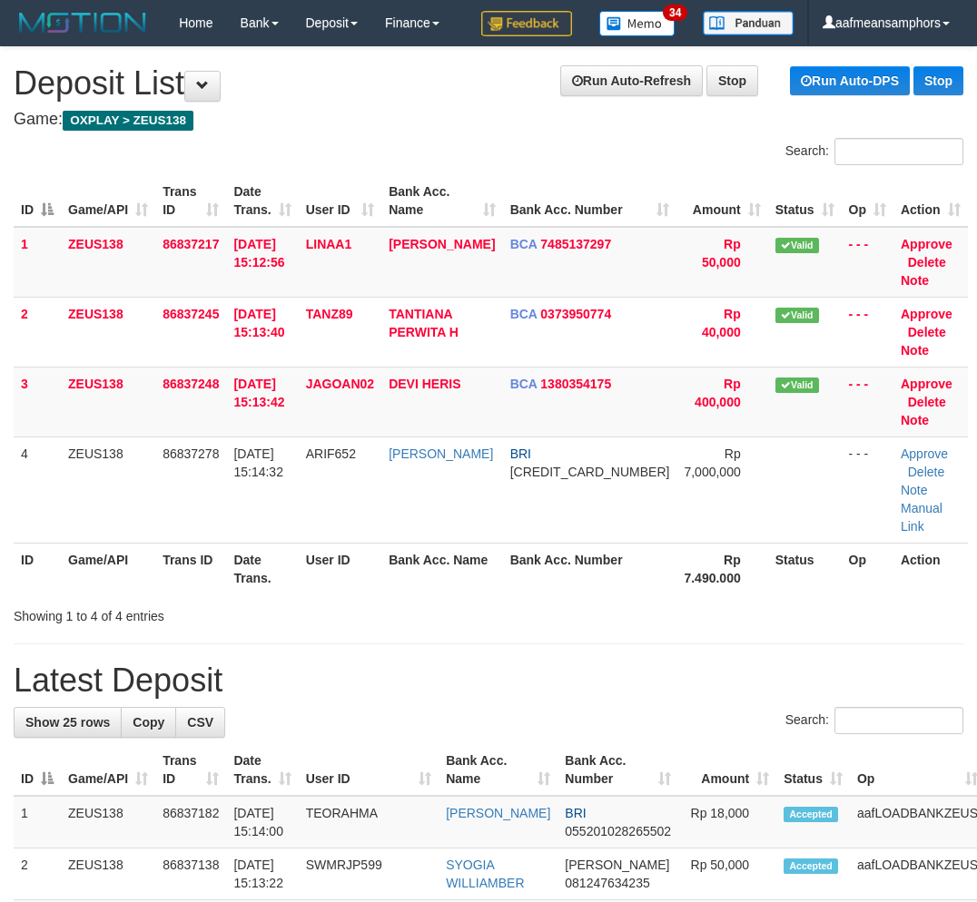
scroll to position [30, 0]
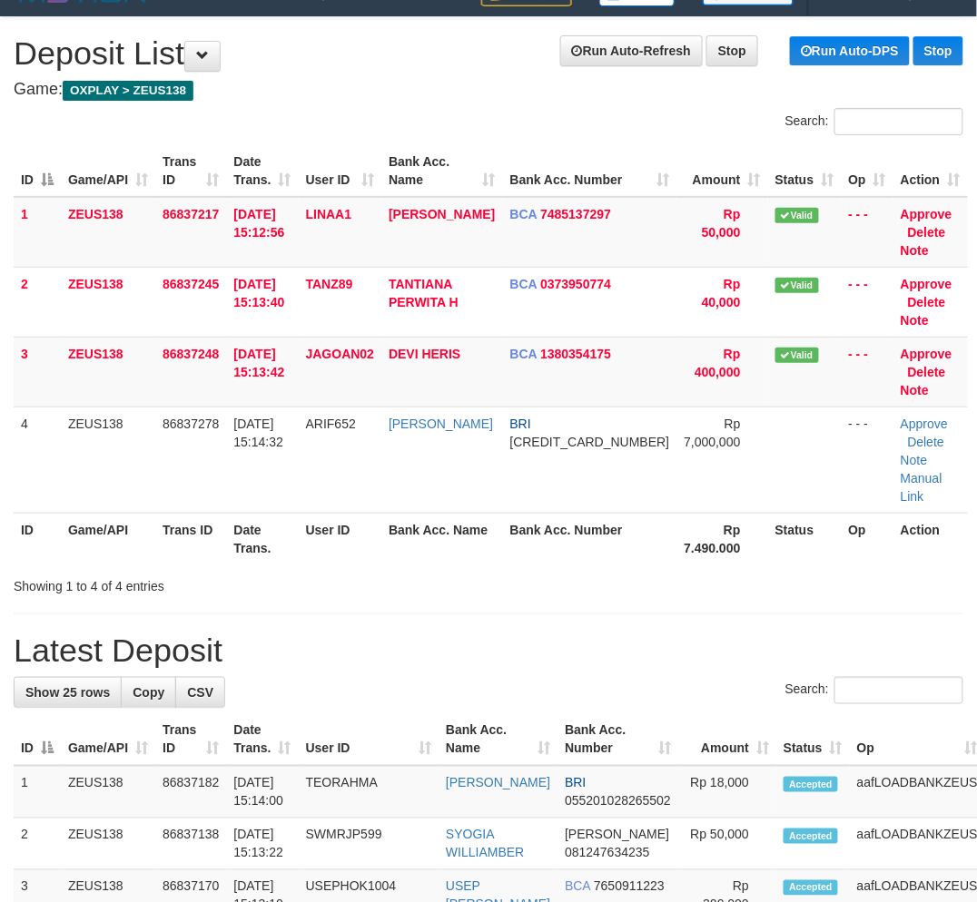
click at [486, 677] on div "Search:" at bounding box center [488, 693] width 949 height 32
click at [411, 639] on h1 "Latest Deposit" at bounding box center [488, 651] width 949 height 36
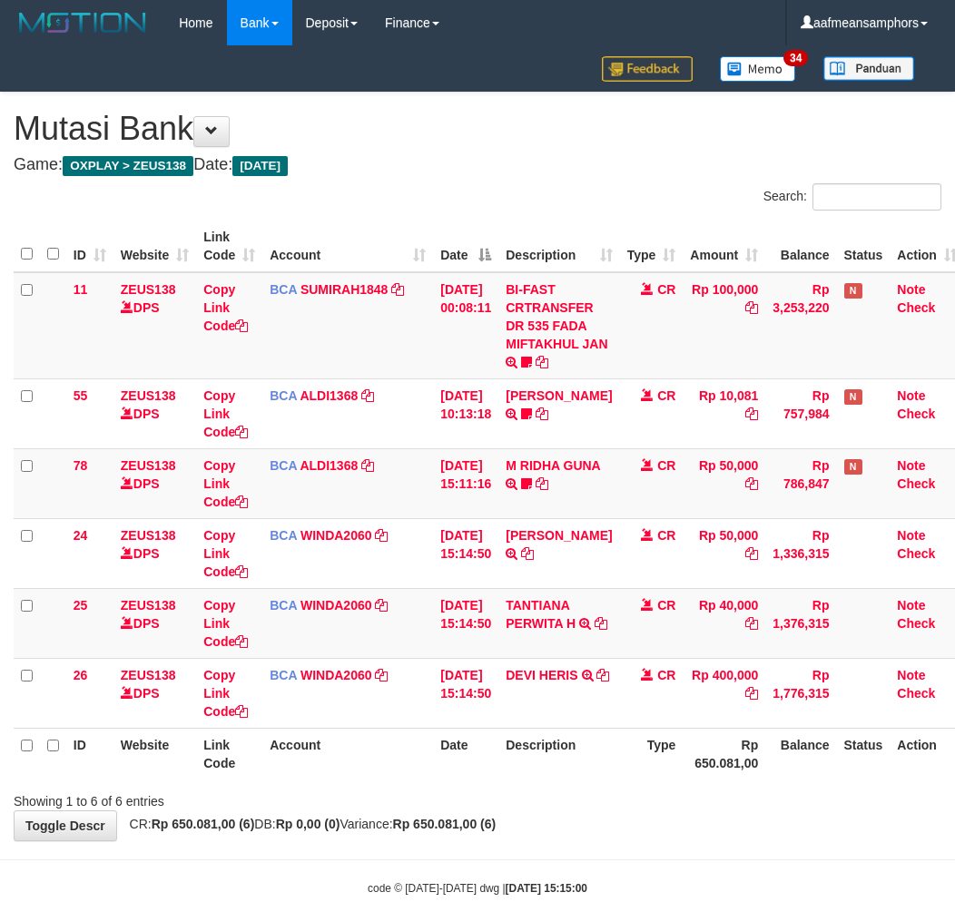
scroll to position [38, 0]
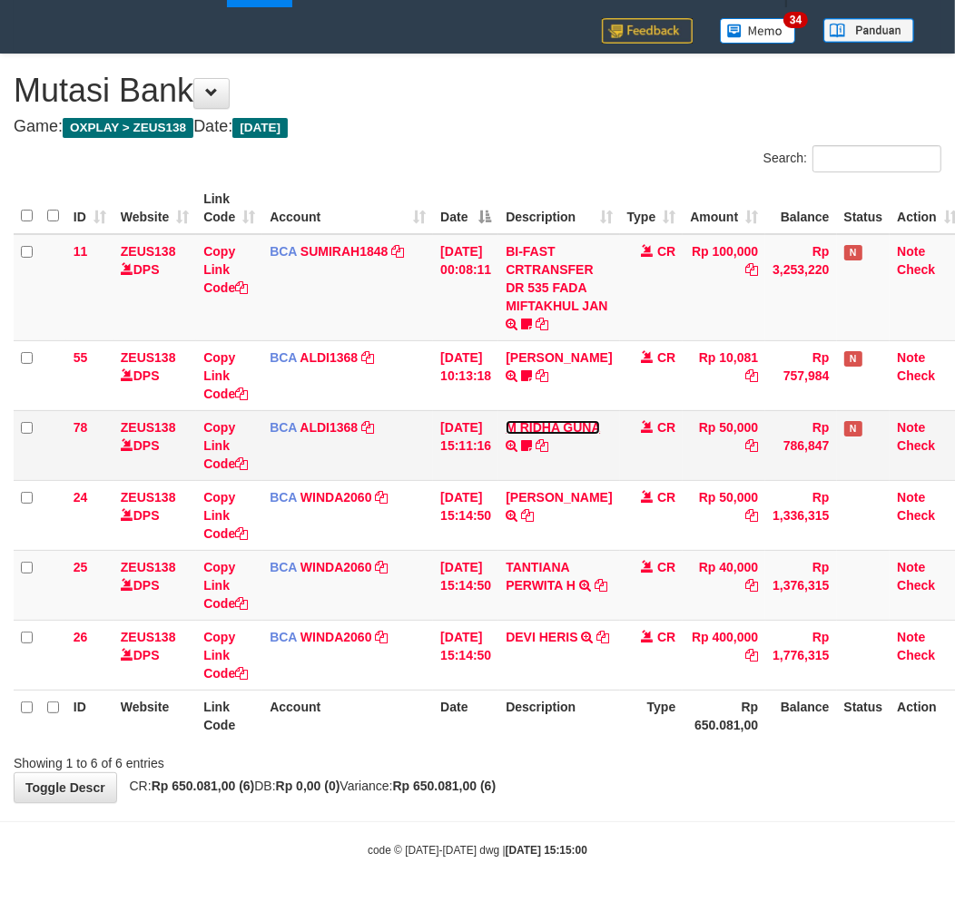
click at [533, 435] on link "M RIDHA GUNA" at bounding box center [553, 427] width 94 height 15
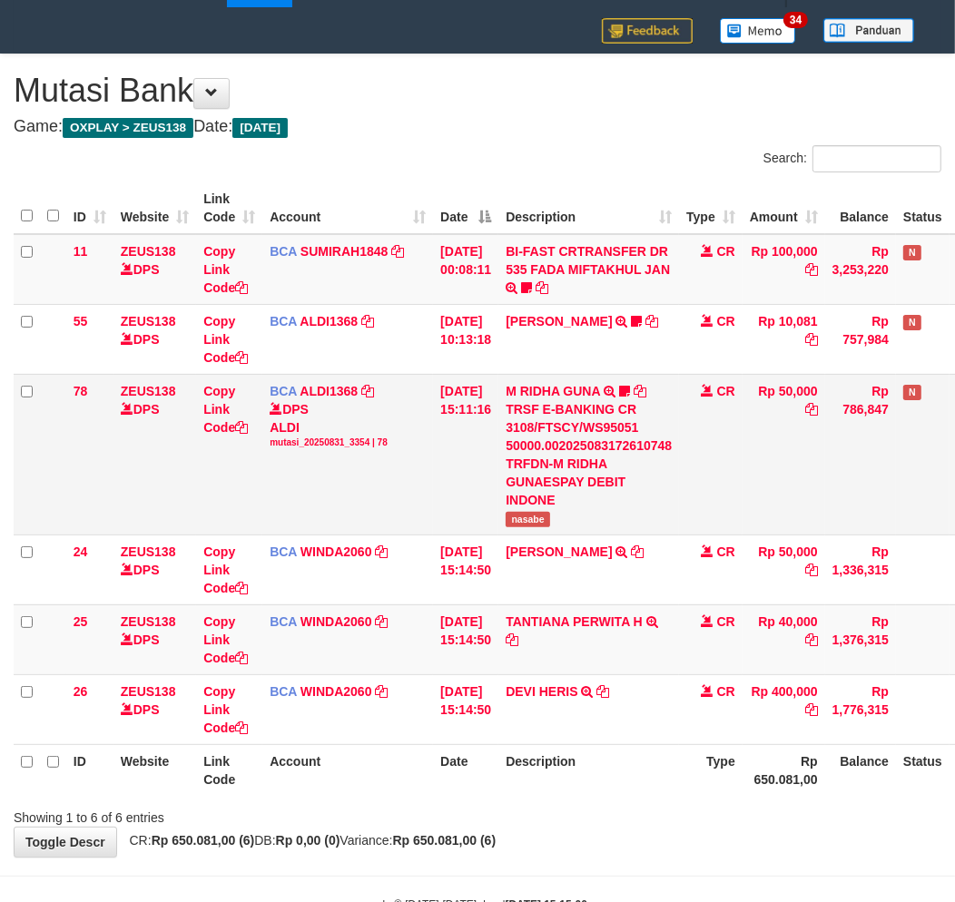
click at [535, 523] on span "nasabe" at bounding box center [528, 519] width 44 height 15
copy span "nasabe"
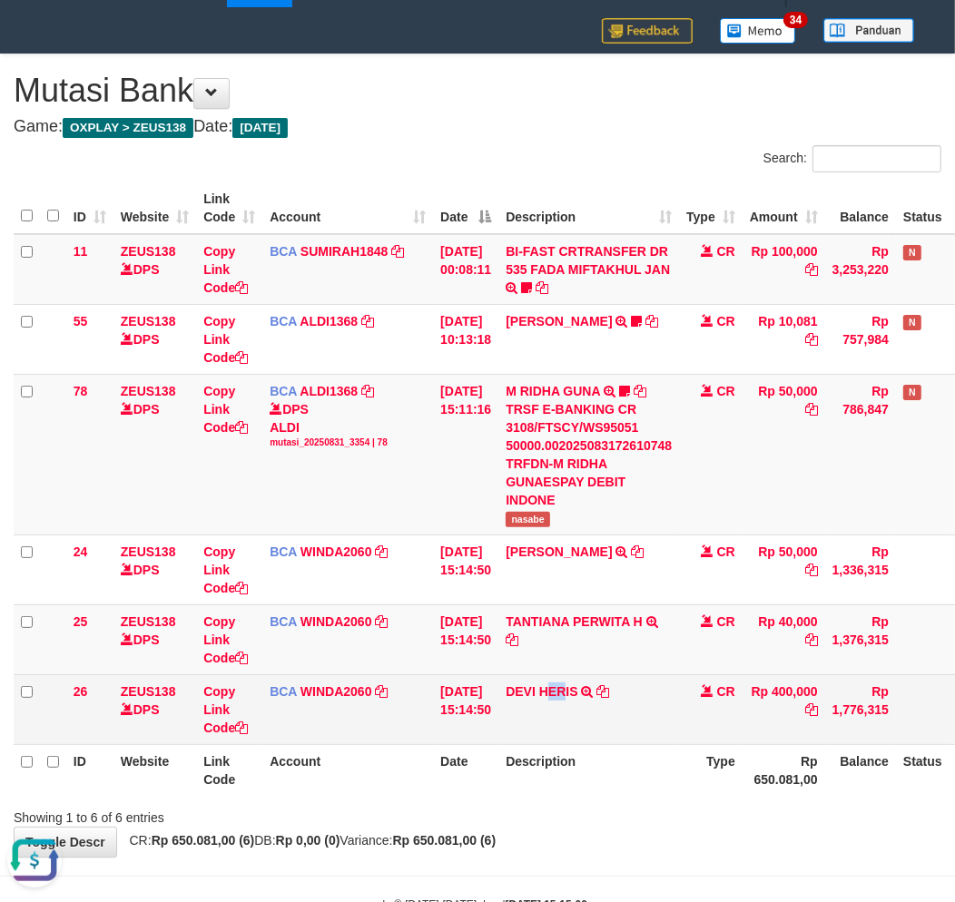
click td "DEVI HERIS TRSF E-BANKING CR 08/31 ZEU51 DEVI HERIS"
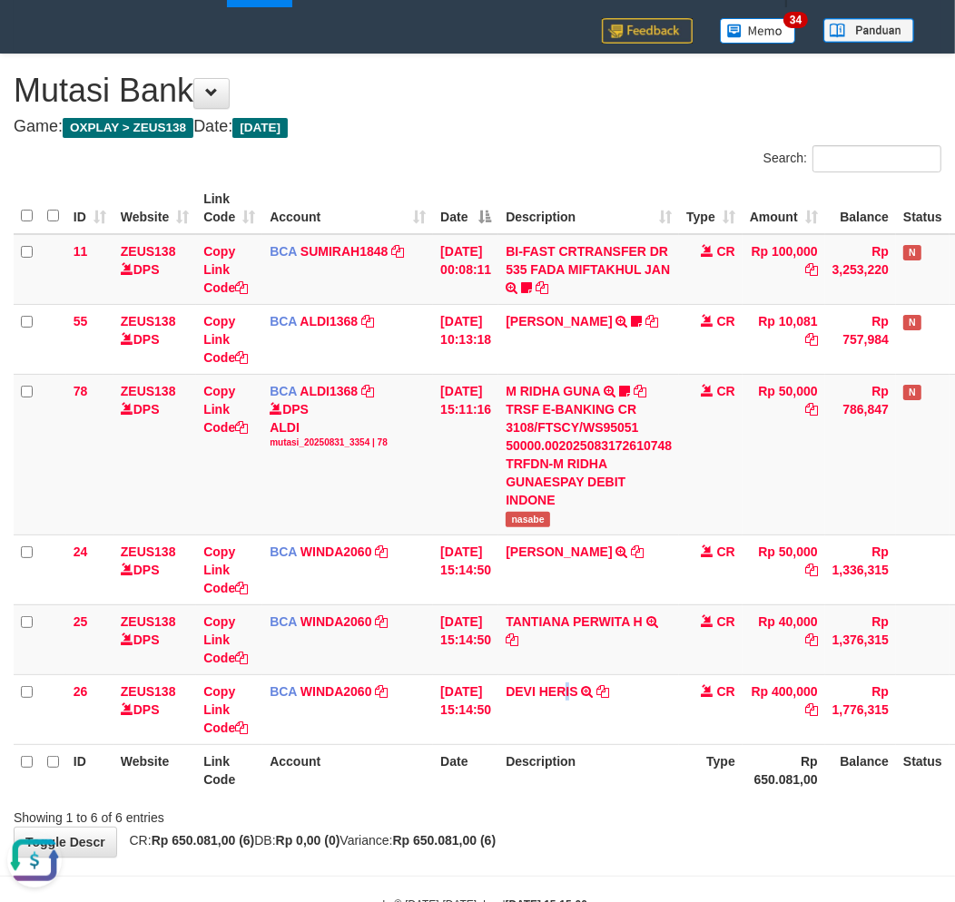
drag, startPoint x: 581, startPoint y: 718, endPoint x: 968, endPoint y: 653, distance: 392.9
click td "DEVI HERIS TRSF E-BANKING CR 08/31 ZEU51 DEVI HERIS"
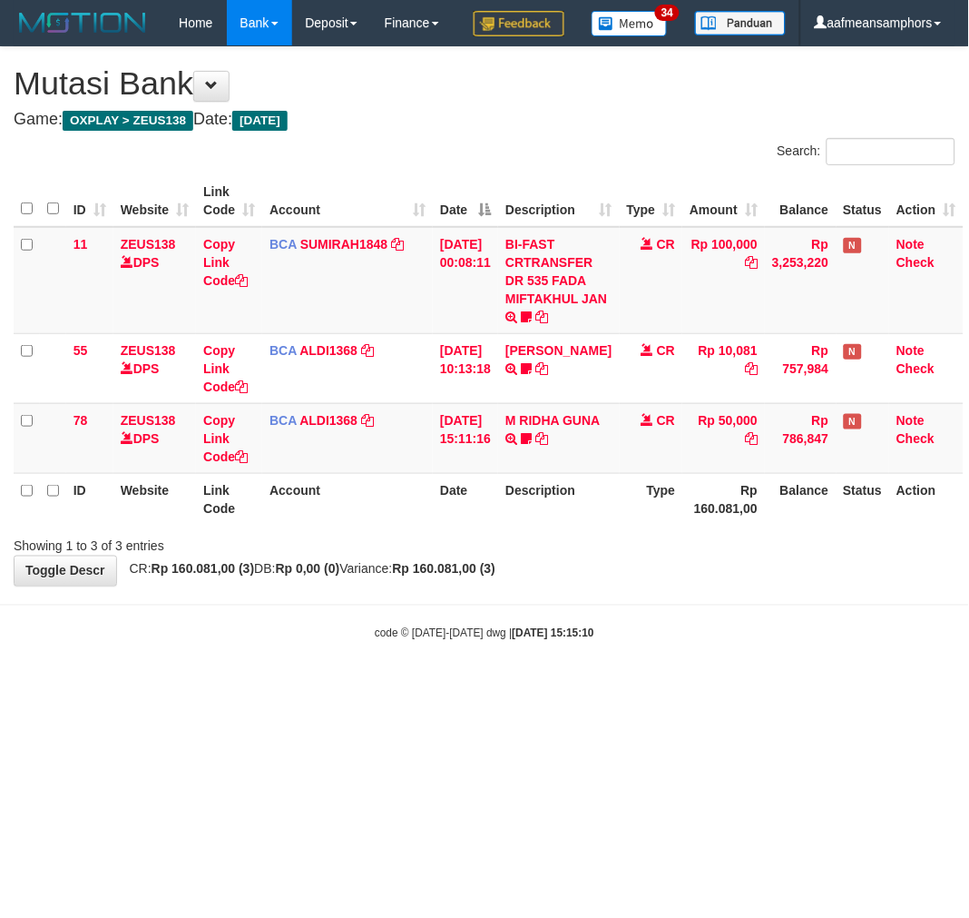
click at [651, 687] on body "Toggle navigation Home Bank Account List Load By Website Group [OXPLAY] ZEUS138…" at bounding box center [484, 343] width 969 height 687
click at [628, 687] on body "Toggle navigation Home Bank Account List Load By Website Group [OXPLAY] ZEUS138…" at bounding box center [484, 343] width 969 height 687
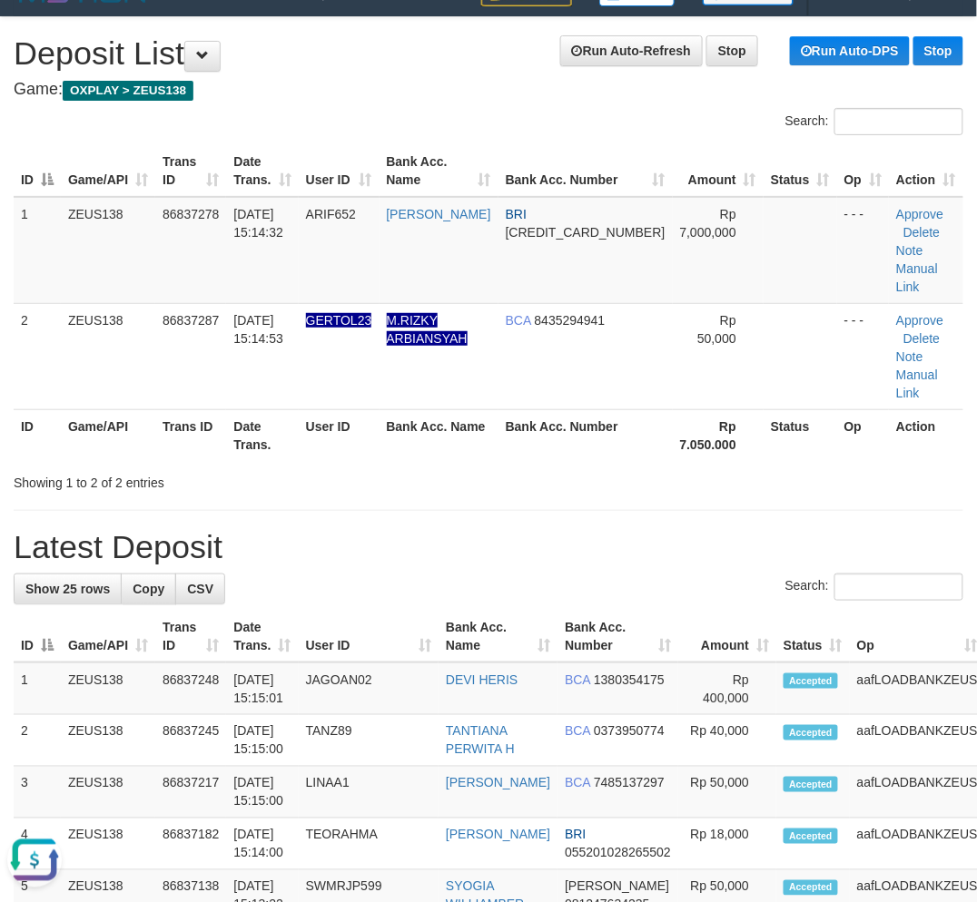
click at [337, 529] on h1 "Latest Deposit" at bounding box center [488, 547] width 949 height 36
drag, startPoint x: 508, startPoint y: 467, endPoint x: 0, endPoint y: 618, distance: 530.4
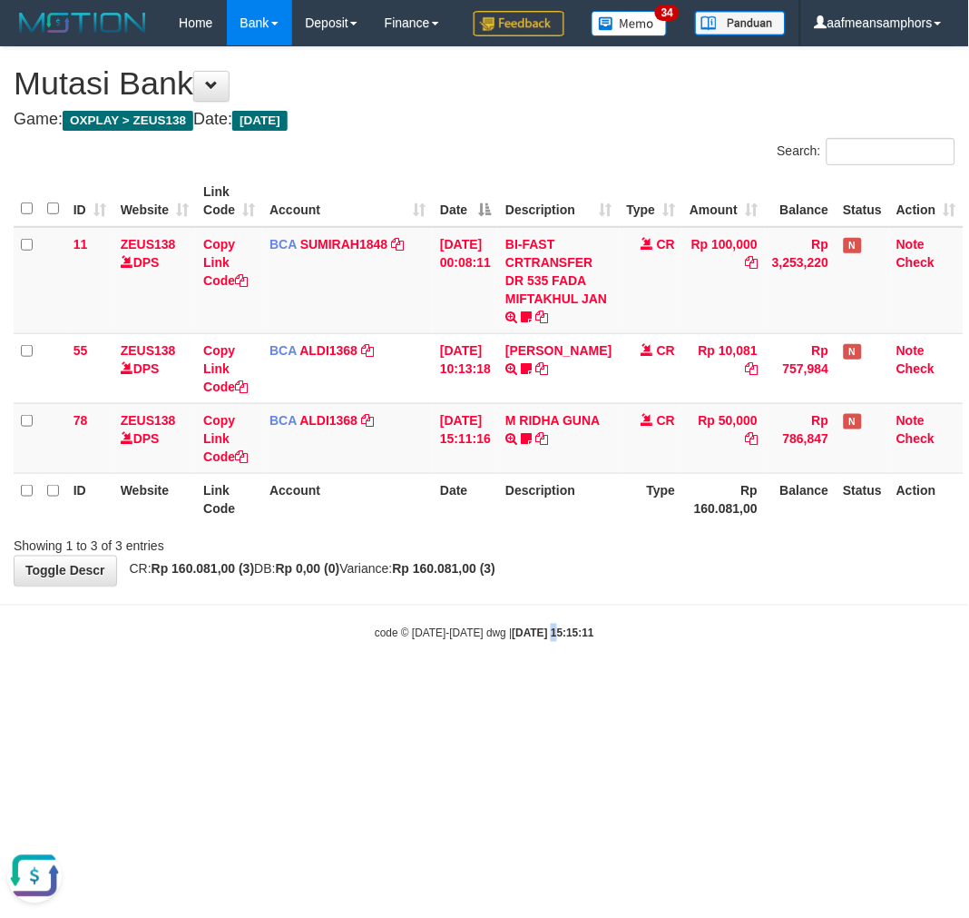
click at [532, 663] on body "Toggle navigation Home Bank Account List Load By Website Group [OXPLAY] ZEUS138…" at bounding box center [484, 343] width 969 height 687
click at [520, 654] on body "Toggle navigation Home Bank Account List Load By Website Group [OXPLAY] ZEUS138…" at bounding box center [484, 343] width 969 height 687
click at [519, 654] on body "Toggle navigation Home Bank Account List Load By Website Group [OXPLAY] ZEUS138…" at bounding box center [484, 343] width 969 height 687
click at [537, 655] on body "Toggle navigation Home Bank Account List Load By Website Group [OXPLAY] ZEUS138…" at bounding box center [484, 343] width 969 height 687
click at [536, 655] on body "Toggle navigation Home Bank Account List Load By Website Group [OXPLAY] ZEUS138…" at bounding box center [484, 343] width 969 height 687
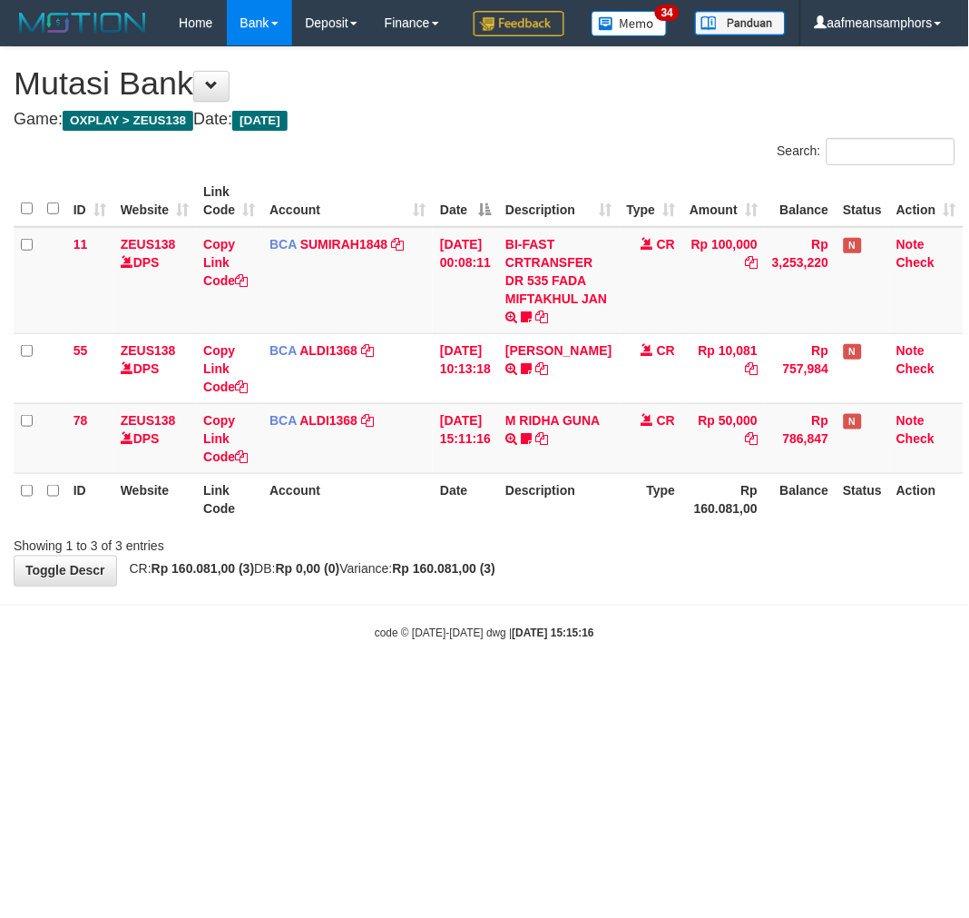
click at [530, 658] on body "Toggle navigation Home Bank Account List Load By Website Group [OXPLAY] ZEUS138…" at bounding box center [484, 343] width 969 height 687
click at [528, 660] on body "Toggle navigation Home Bank Account List Load By Website Group [OXPLAY] ZEUS138…" at bounding box center [484, 343] width 969 height 687
drag, startPoint x: 520, startPoint y: 665, endPoint x: 569, endPoint y: 658, distance: 49.5
click at [511, 667] on body "Toggle navigation Home Bank Account List Load By Website Group [OXPLAY] ZEUS138…" at bounding box center [484, 343] width 969 height 687
click at [667, 642] on div "code © [DATE]-[DATE] dwg | [DATE] 15:15:18" at bounding box center [484, 633] width 969 height 18
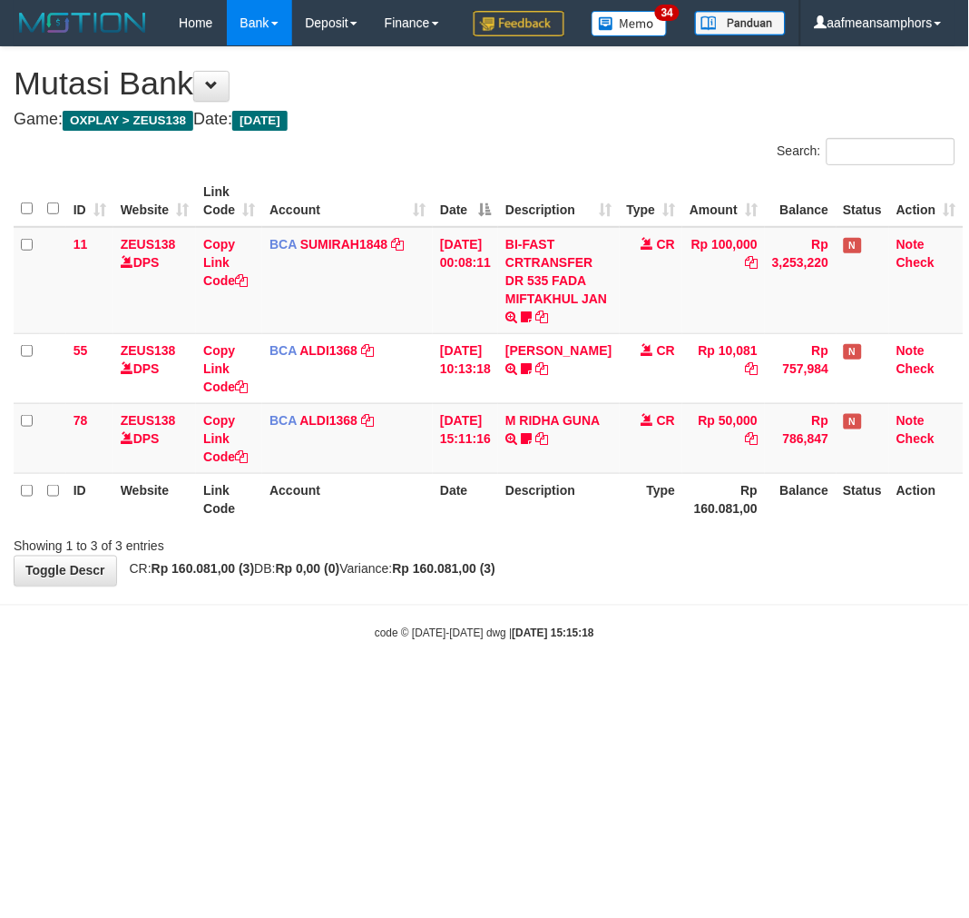
click at [663, 642] on div "code © [DATE]-[DATE] dwg | [DATE] 15:15:18" at bounding box center [484, 633] width 969 height 18
click at [663, 642] on div "code © 2012-2018 dwg | 2025/08/31 15:15:18" at bounding box center [484, 633] width 969 height 18
click at [656, 642] on div "code © 2012-2018 dwg | 2025/08/31 15:15:18" at bounding box center [484, 633] width 969 height 18
click at [659, 642] on div "code © 2012-2018 dwg | 2025/08/31 15:15:18" at bounding box center [484, 633] width 969 height 18
click at [665, 642] on div "code © 2012-2018 dwg | 2025/08/31 15:15:18" at bounding box center [484, 633] width 969 height 18
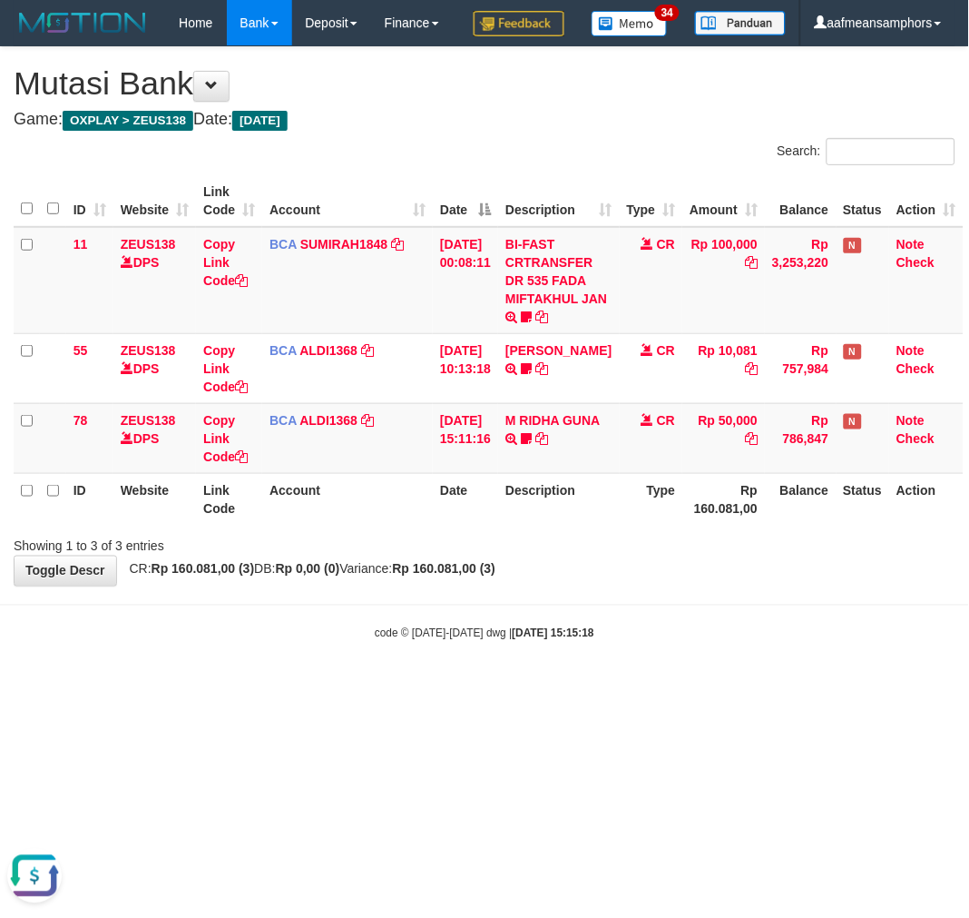
click at [661, 642] on div "code © 2012-2018 dwg | 2025/08/31 15:15:18" at bounding box center [484, 633] width 969 height 18
click at [673, 687] on body "Toggle navigation Home Bank Account List Load By Website Group [OXPLAY] ZEUS138…" at bounding box center [484, 343] width 969 height 687
click at [674, 687] on body "Toggle navigation Home Bank Account List Load By Website Group [OXPLAY] ZEUS138…" at bounding box center [484, 343] width 969 height 687
click at [622, 642] on div "code © 2012-2018 dwg | 2025/08/31 15:15:18" at bounding box center [484, 633] width 969 height 18
click at [577, 640] on strong "2025/08/31 15:15:18" at bounding box center [554, 633] width 82 height 13
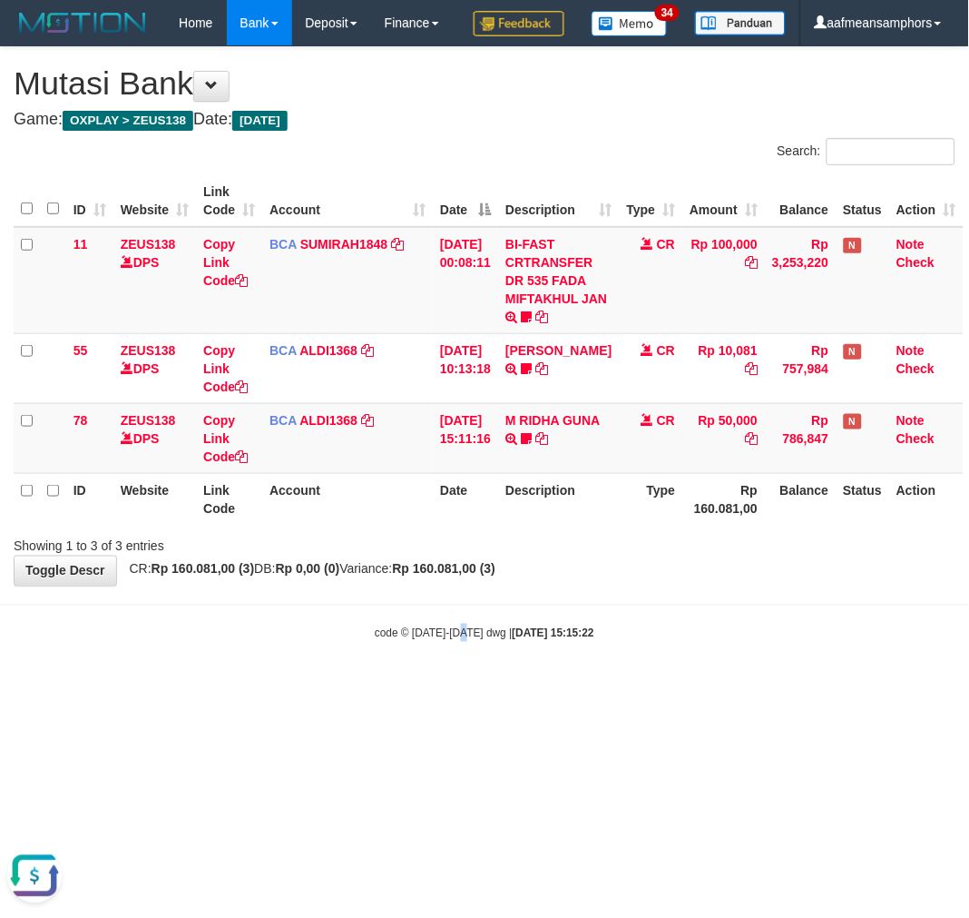
drag, startPoint x: 463, startPoint y: 710, endPoint x: 534, endPoint y: 695, distance: 72.3
click at [461, 687] on body "Toggle navigation Home Bank Account List Load By Website Group [OXPLAY] ZEUS138…" at bounding box center [484, 343] width 969 height 687
click at [555, 687] on body "Toggle navigation Home Bank Account List Load By Website Group [OXPLAY] ZEUS138…" at bounding box center [484, 343] width 969 height 687
click at [566, 687] on html "Toggle navigation Home Bank Account List Load By Website Group [OXPLAY] ZEUS138…" at bounding box center [484, 343] width 969 height 687
drag, startPoint x: 563, startPoint y: 746, endPoint x: 643, endPoint y: 731, distance: 81.3
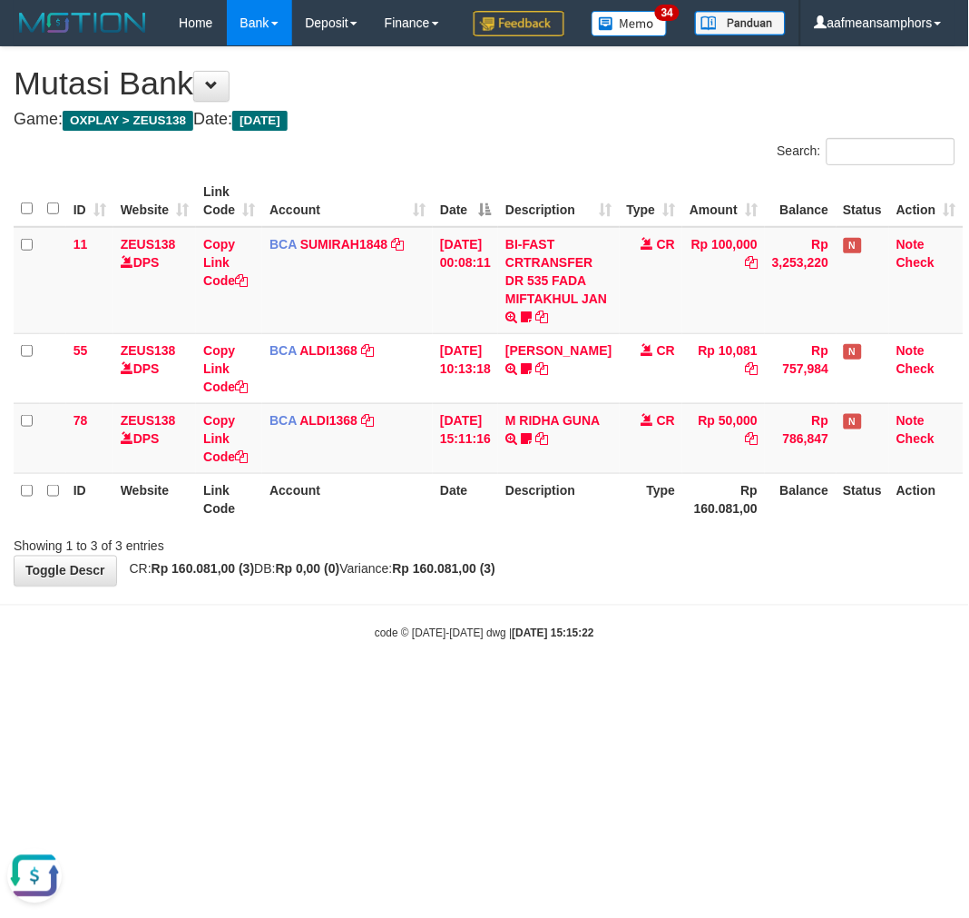
click at [565, 687] on html "Toggle navigation Home Bank Account List Load By Website Group [OXPLAY] ZEUS138…" at bounding box center [484, 343] width 969 height 687
click at [639, 687] on body "Toggle navigation Home Bank Account List Load By Website Group [OXPLAY] ZEUS138…" at bounding box center [484, 343] width 969 height 687
drag, startPoint x: 594, startPoint y: 666, endPoint x: 564, endPoint y: 674, distance: 31.9
click at [565, 642] on div "code © [DATE]-[DATE] dwg | [DATE] 15:15:31" at bounding box center [484, 633] width 969 height 18
click at [541, 640] on strong "[DATE] 15:15:31" at bounding box center [554, 633] width 82 height 13
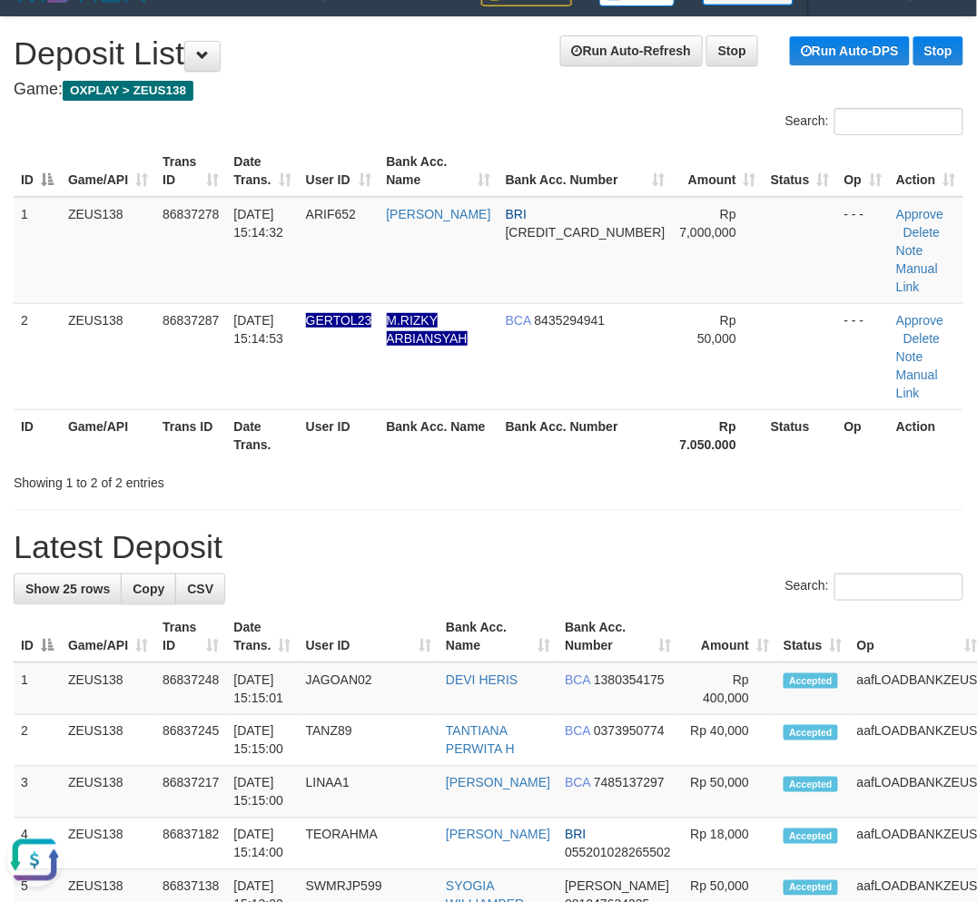
click at [415, 87] on h4 "Game: OXPLAY > ZEUS138" at bounding box center [488, 90] width 949 height 18
click at [434, 467] on div "Showing 1 to 2 of 2 entries" at bounding box center [488, 479] width 977 height 25
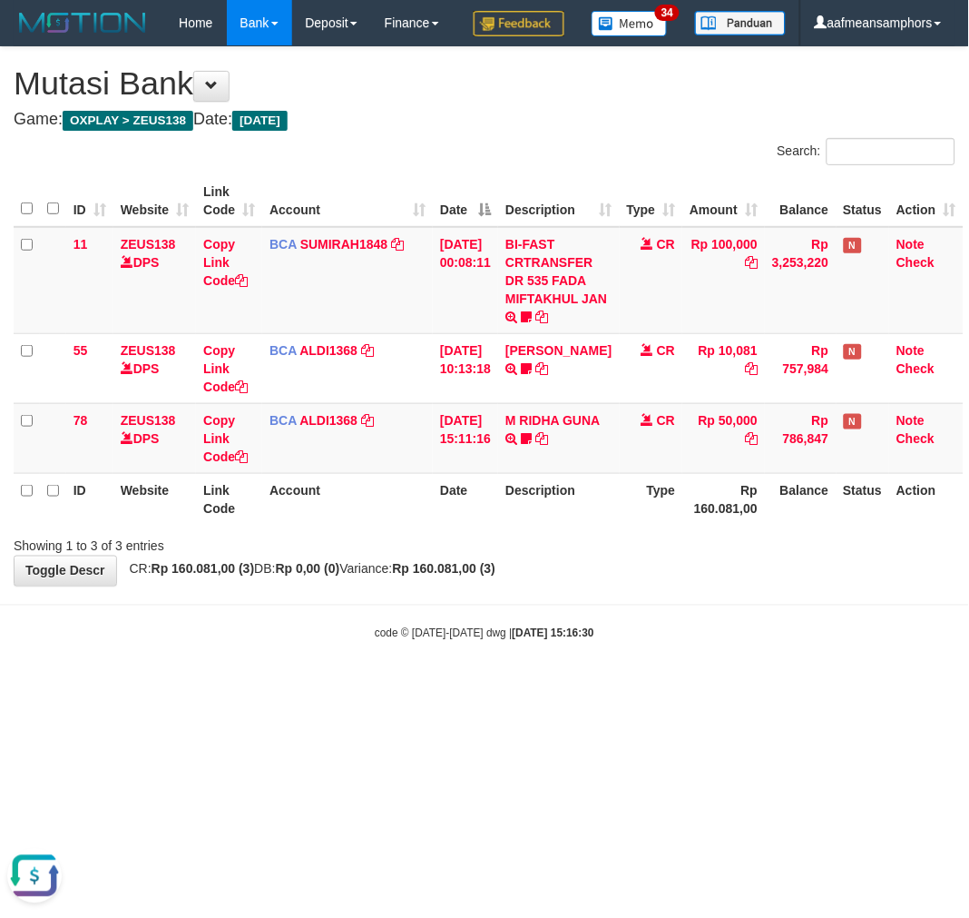
click at [644, 687] on html "Toggle navigation Home Bank Account List Load By Website Group [OXPLAY] ZEUS138…" at bounding box center [484, 343] width 969 height 687
click at [647, 687] on html "Toggle navigation Home Bank Account List Load By Website Group [OXPLAY] ZEUS138…" at bounding box center [484, 343] width 969 height 687
click at [646, 687] on html "Toggle navigation Home Bank Account List Load By Website Group [OXPLAY] ZEUS138…" at bounding box center [484, 343] width 969 height 687
click at [643, 687] on html "Toggle navigation Home Bank Account List Load By Website Group [OXPLAY] ZEUS138…" at bounding box center [484, 343] width 969 height 687
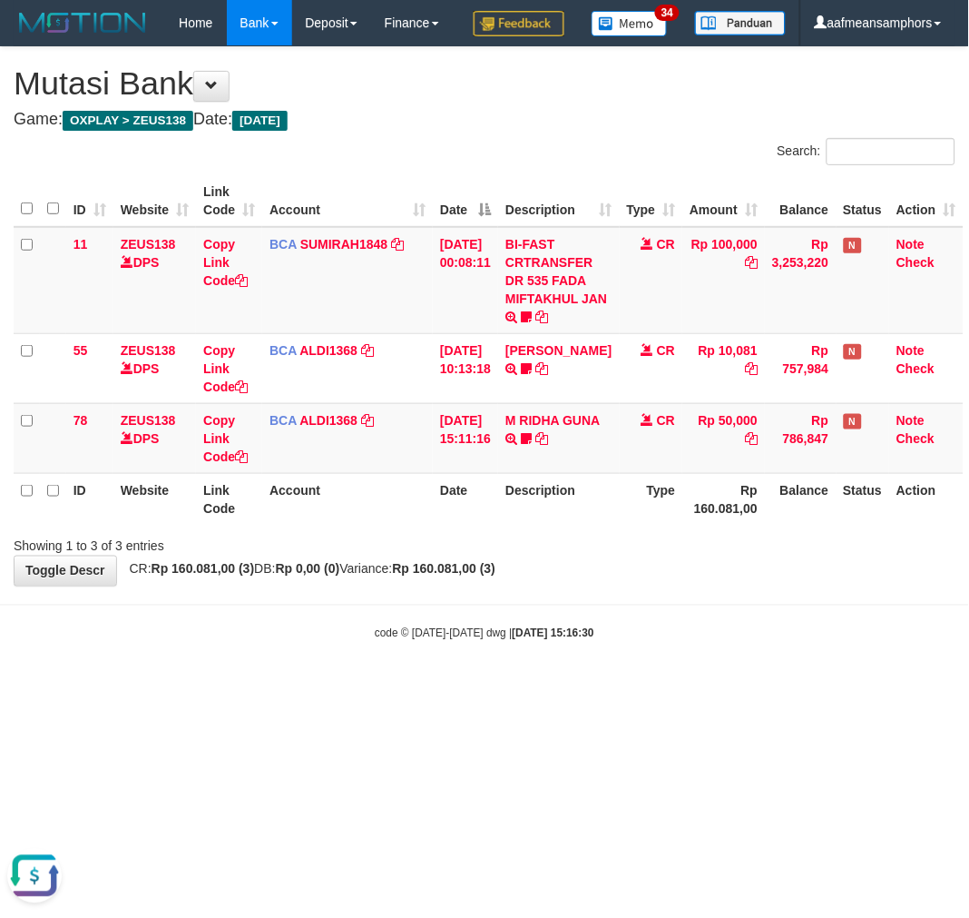
click at [617, 687] on html "Toggle navigation Home Bank Account List Load By Website Group [OXPLAY] ZEUS138…" at bounding box center [484, 343] width 969 height 687
click at [601, 687] on body "Toggle navigation Home Bank Account List Load By Website Group [OXPLAY] ZEUS138…" at bounding box center [484, 343] width 969 height 687
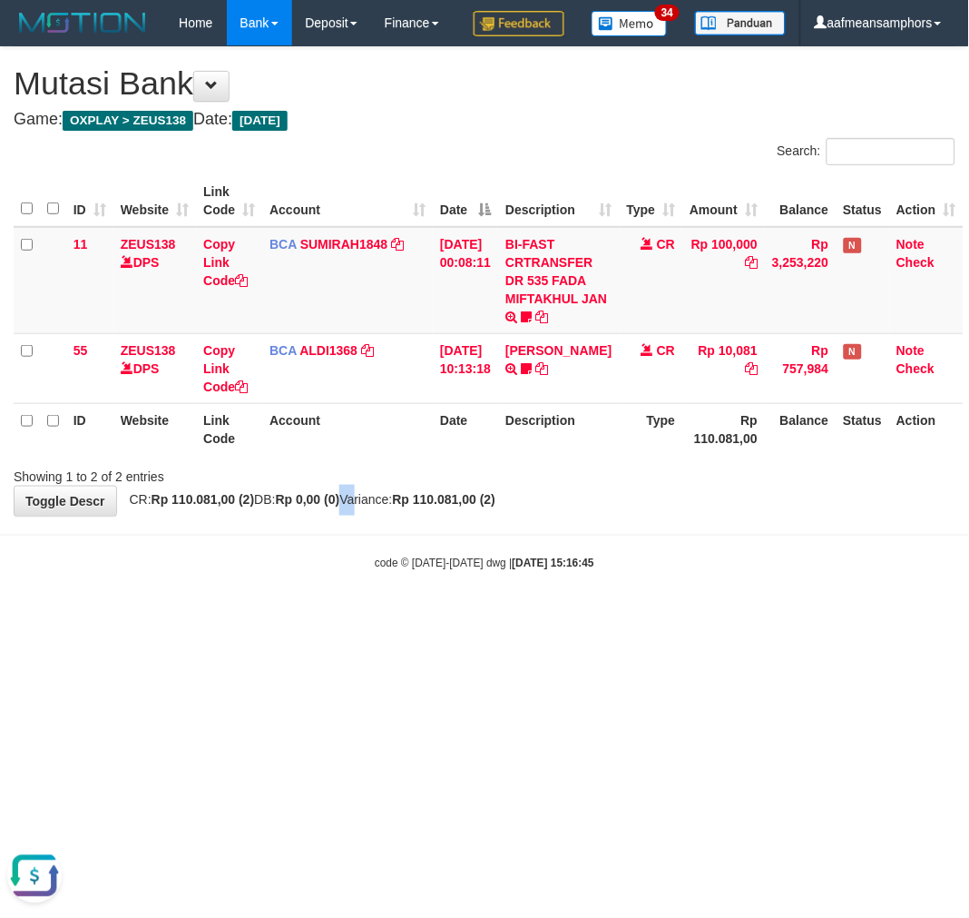
click at [364, 516] on div "**********" at bounding box center [484, 281] width 969 height 468
click at [364, 561] on body "Toggle navigation Home Bank Account List Load By Website Group [OXPLAY] ZEUS138…" at bounding box center [484, 308] width 969 height 617
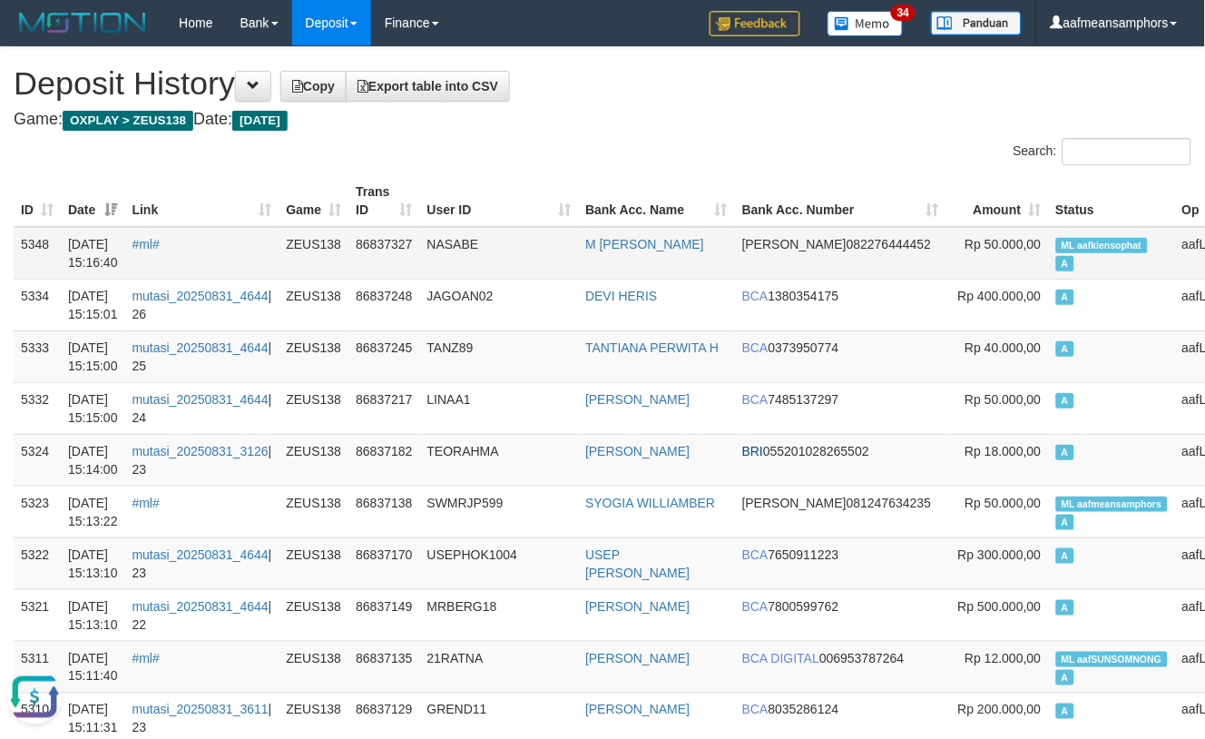
click at [548, 256] on td "NASABE" at bounding box center [499, 253] width 159 height 53
click at [548, 250] on td "NASABE" at bounding box center [499, 253] width 159 height 53
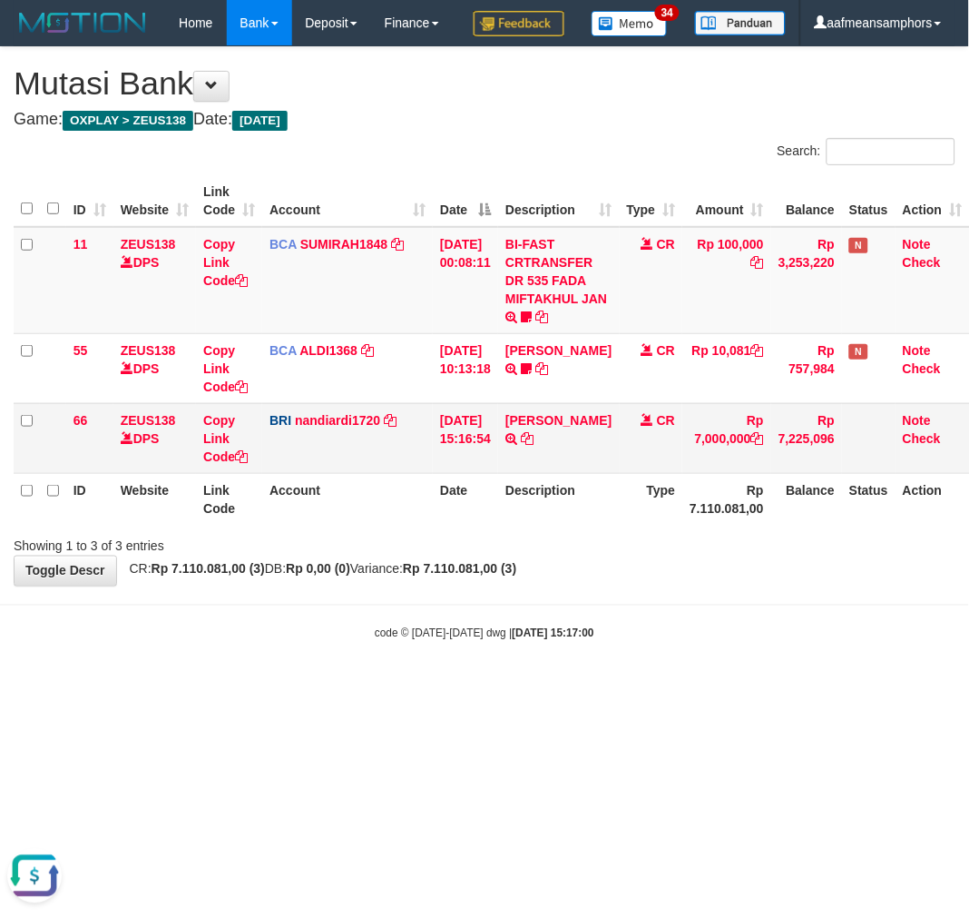
drag, startPoint x: 447, startPoint y: 611, endPoint x: 539, endPoint y: 493, distance: 150.0
click at [451, 576] on span "CR: Rp 7.110.081,00 (3) DB: Rp 0,00 (0) Variance: Rp 7.110.081,00 (3)" at bounding box center [319, 569] width 397 height 15
click at [527, 445] on icon at bounding box center [527, 438] width 13 height 13
copy span
click at [515, 576] on strong "Rp 7.110.081,00 (3)" at bounding box center [459, 569] width 113 height 15
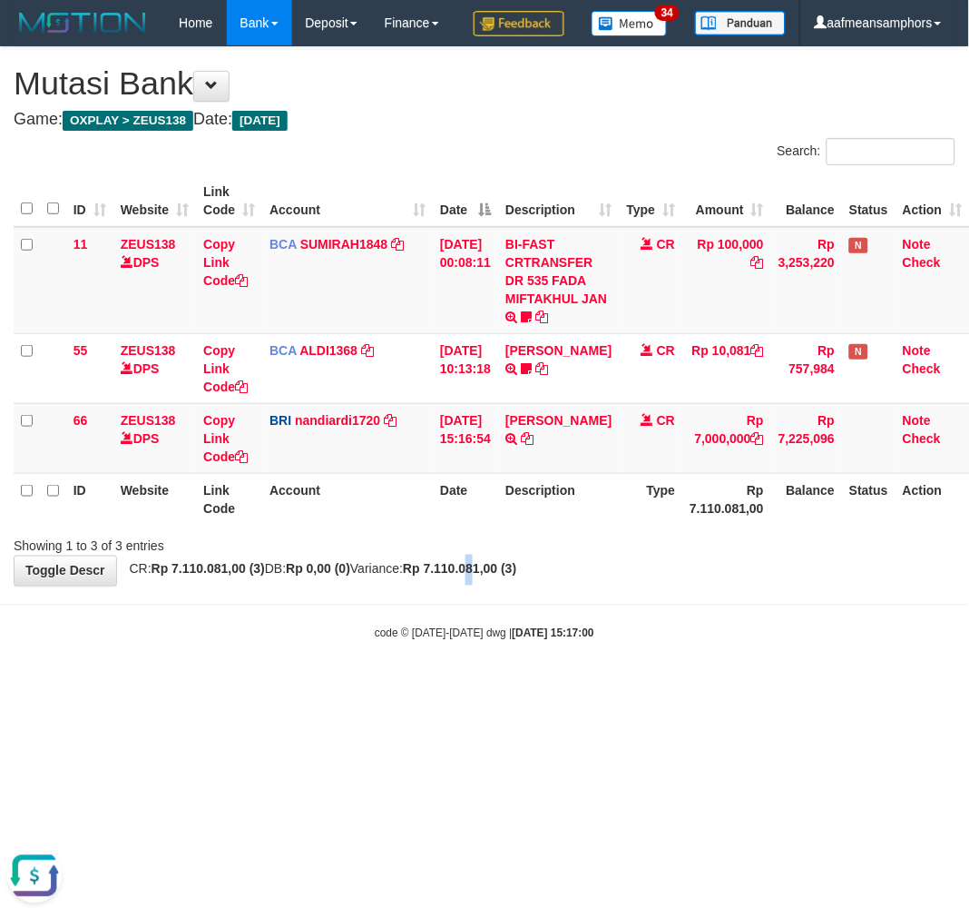
click at [511, 576] on strong "Rp 7.110.081,00 (3)" at bounding box center [459, 569] width 113 height 15
click at [802, 655] on body "Toggle navigation Home Bank Account List Load By Website Group [OXPLAY] ZEUS138…" at bounding box center [484, 343] width 969 height 687
drag, startPoint x: 701, startPoint y: 664, endPoint x: 683, endPoint y: 665, distance: 17.3
click at [683, 665] on body "Toggle navigation Home Bank Account List Load By Website Group [OXPLAY] ZEUS138…" at bounding box center [484, 343] width 969 height 687
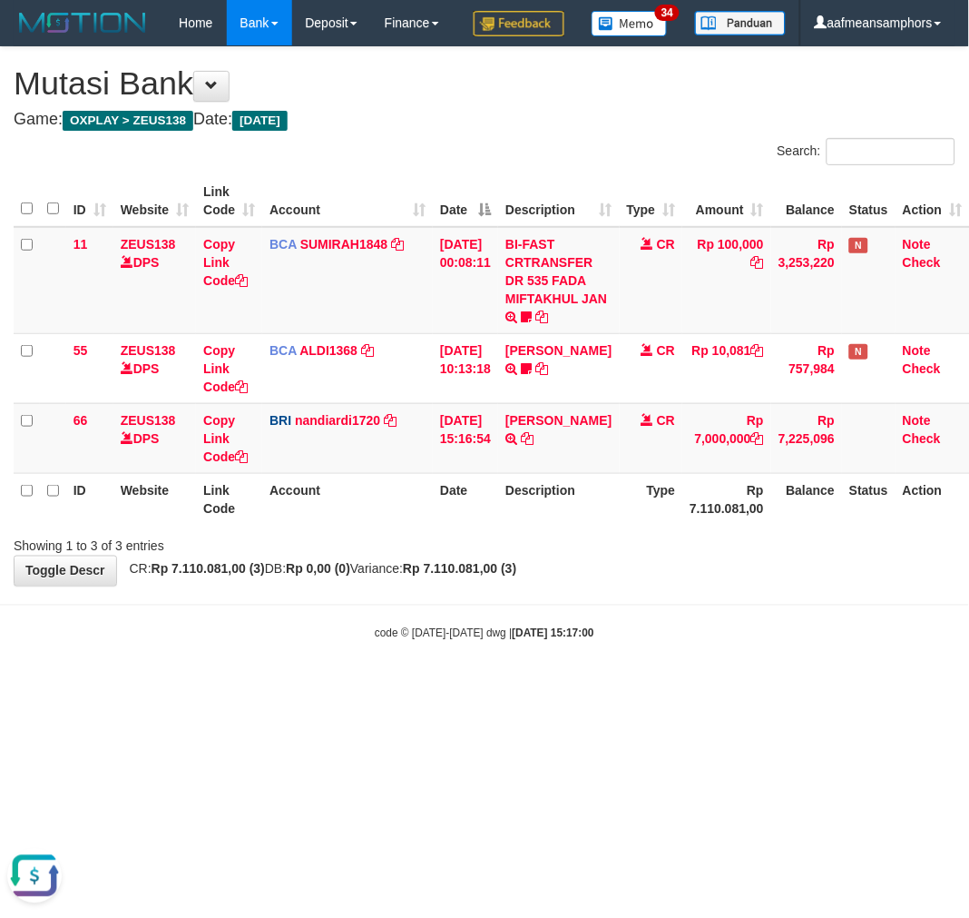
click at [674, 661] on body "Toggle navigation Home Bank Account List Load By Website Group [OXPLAY] ZEUS138…" at bounding box center [484, 343] width 969 height 687
drag, startPoint x: 643, startPoint y: 654, endPoint x: 928, endPoint y: 642, distance: 285.3
click at [632, 654] on body "Toggle navigation Home Bank Account List Load By Website Group [OXPLAY] ZEUS138…" at bounding box center [484, 343] width 969 height 687
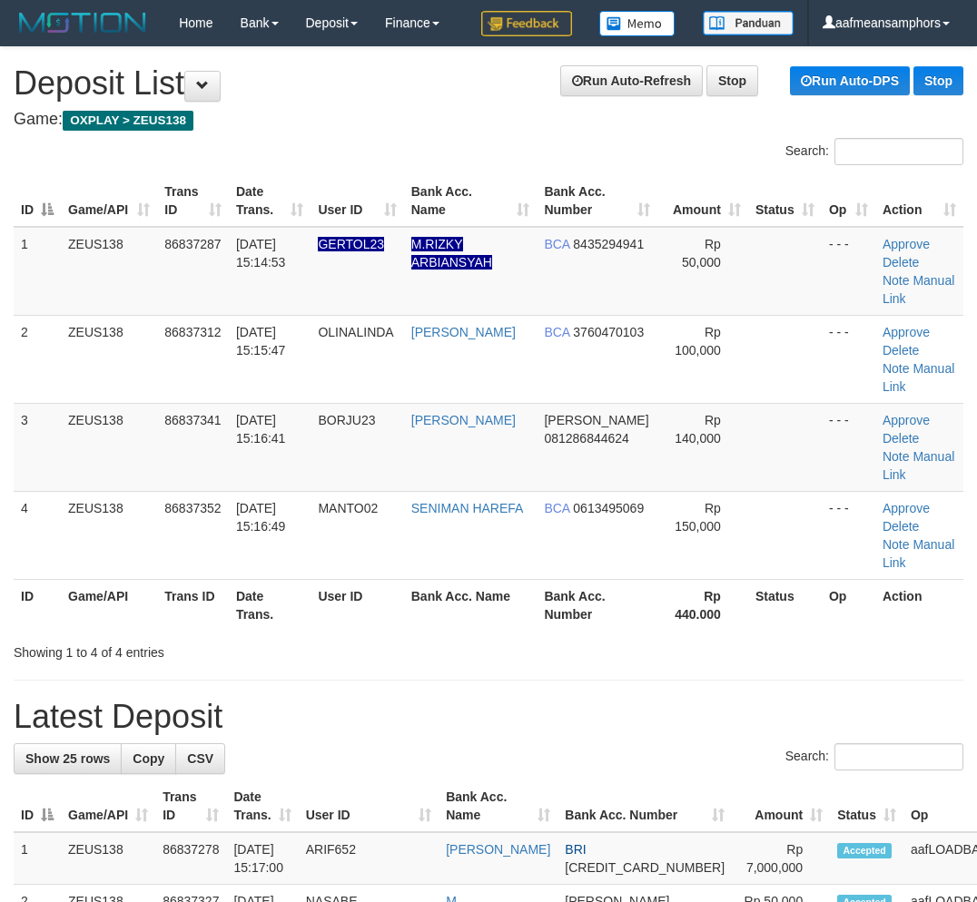
scroll to position [30, 0]
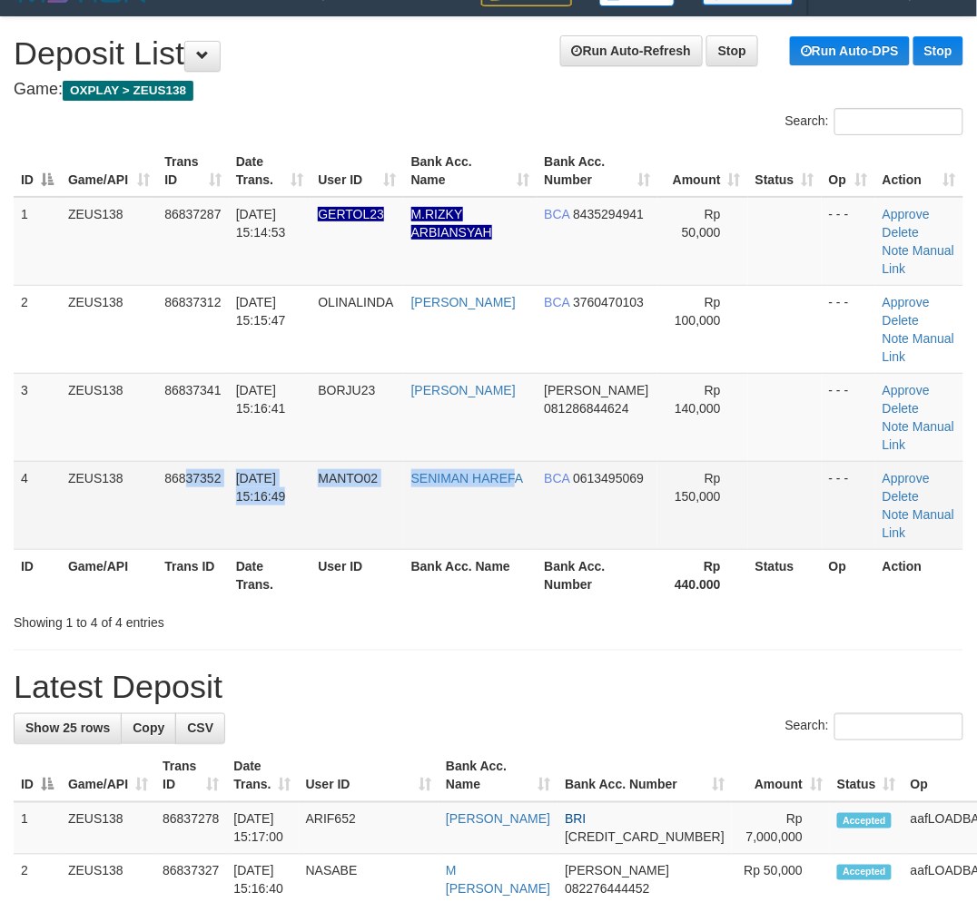
drag, startPoint x: 467, startPoint y: 518, endPoint x: 336, endPoint y: 540, distance: 133.4
click at [467, 518] on tr "4 ZEUS138 86837352 [DATE] 15:16:49 MANTO02 SENIMAN HAREFA BCA 0613495069 Rp 150…" at bounding box center [488, 505] width 949 height 88
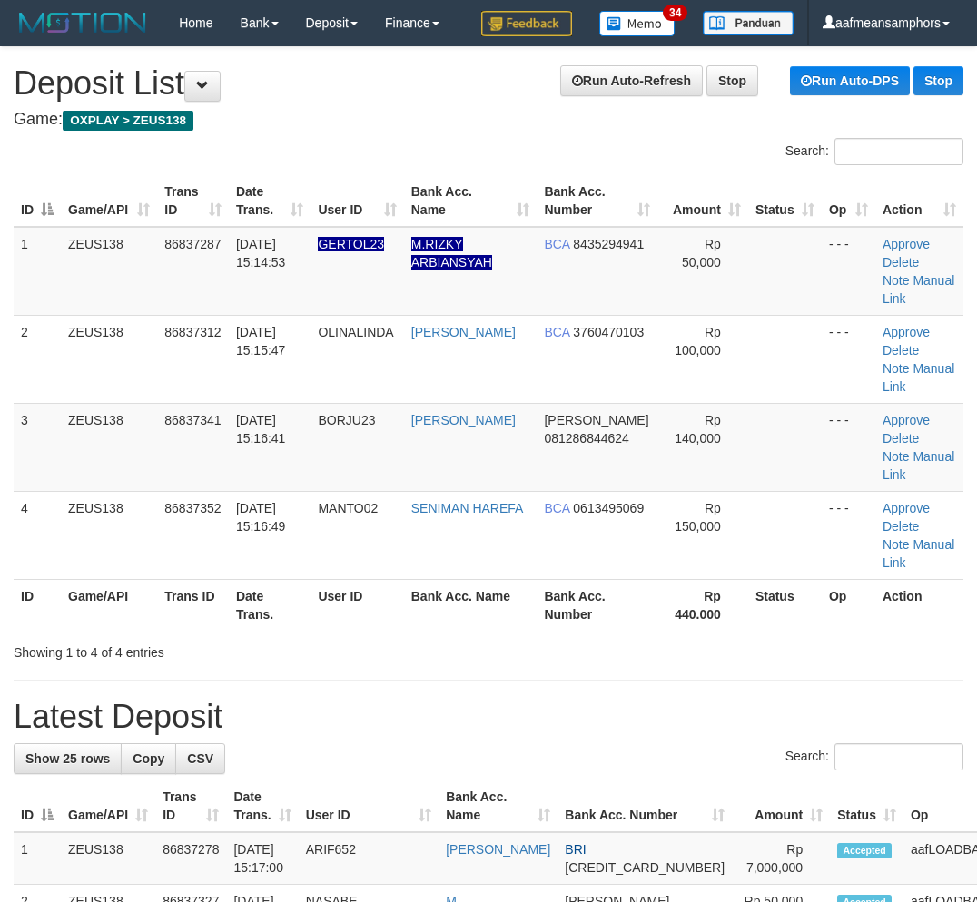
scroll to position [30, 0]
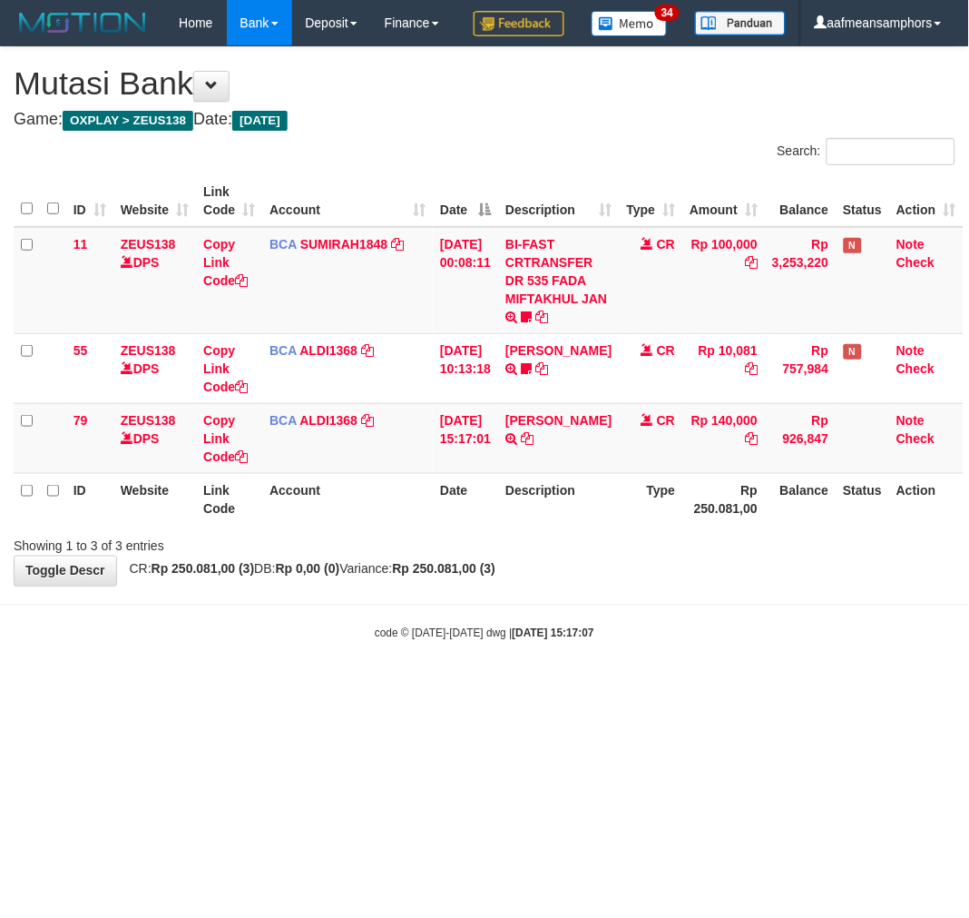
click at [627, 663] on body "Toggle navigation Home Bank Account List Load By Website Group [OXPLAY] ZEUS138…" at bounding box center [484, 343] width 969 height 687
drag, startPoint x: 615, startPoint y: 658, endPoint x: 636, endPoint y: 661, distance: 21.1
click at [627, 659] on body "Toggle navigation Home Bank Account List Load By Website Group [OXPLAY] ZEUS138…" at bounding box center [484, 343] width 969 height 687
click at [534, 445] on icon at bounding box center [527, 438] width 13 height 13
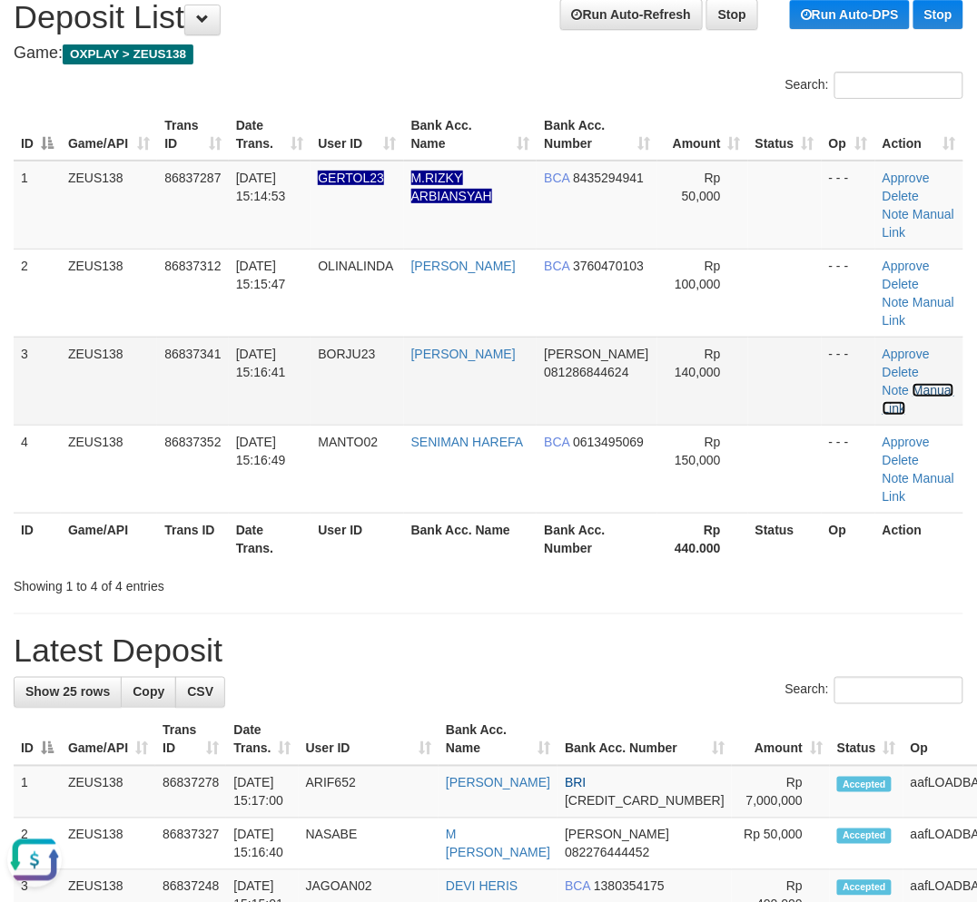
click at [917, 388] on link "Manual Link" at bounding box center [918, 399] width 72 height 33
click at [882, 383] on link "Manual Link" at bounding box center [918, 399] width 72 height 33
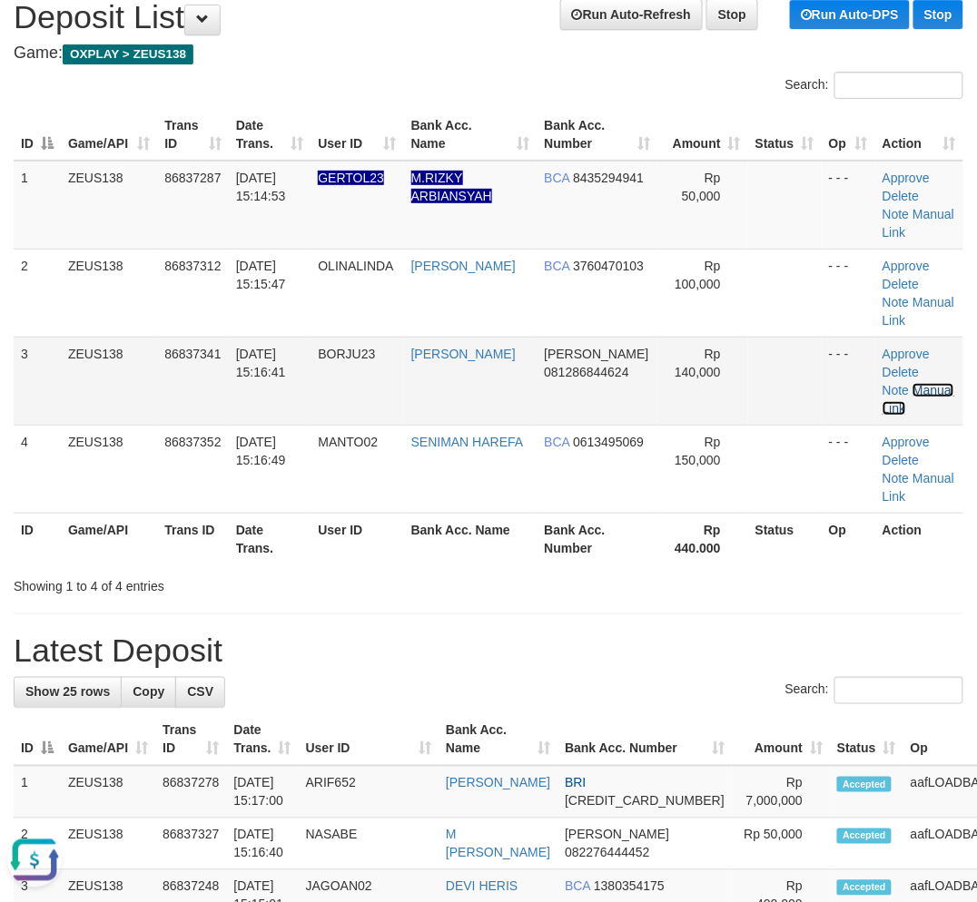
click at [882, 383] on link "Manual Link" at bounding box center [918, 399] width 72 height 33
click at [352, 395] on td "BORJU23" at bounding box center [356, 381] width 93 height 88
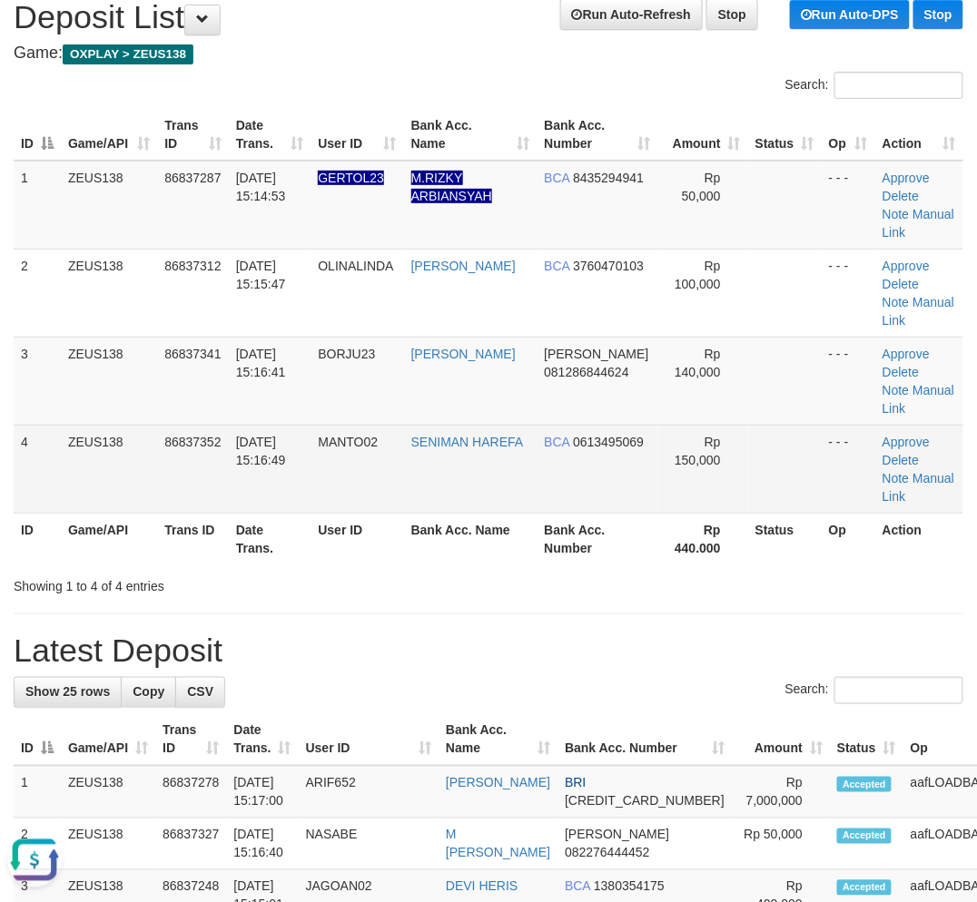
drag, startPoint x: 366, startPoint y: 399, endPoint x: 320, endPoint y: 449, distance: 67.5
click at [364, 401] on td "BORJU23" at bounding box center [356, 381] width 93 height 88
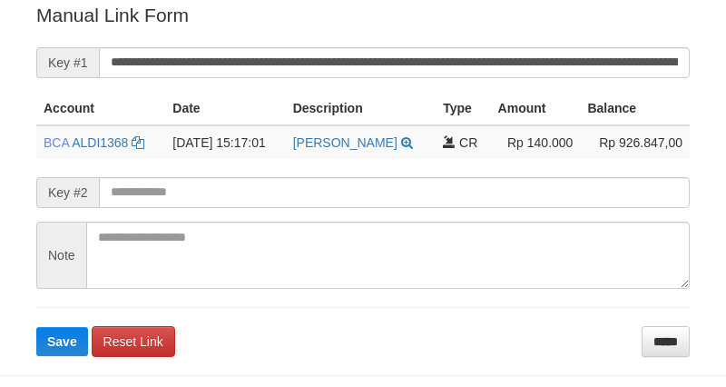
click at [36, 327] on button "Save" at bounding box center [62, 341] width 52 height 29
click at [457, 66] on input "**********" at bounding box center [394, 62] width 591 height 31
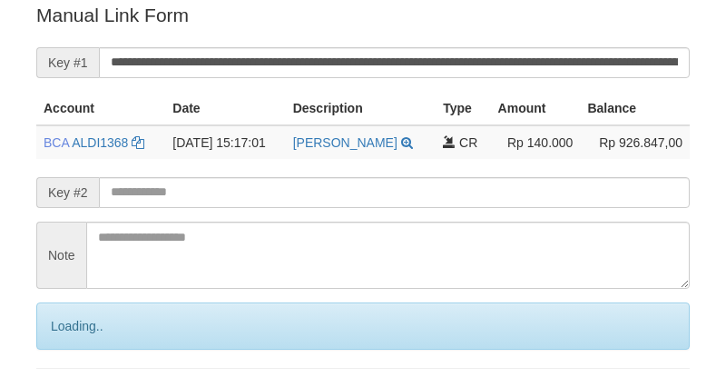
scroll to position [367, 0]
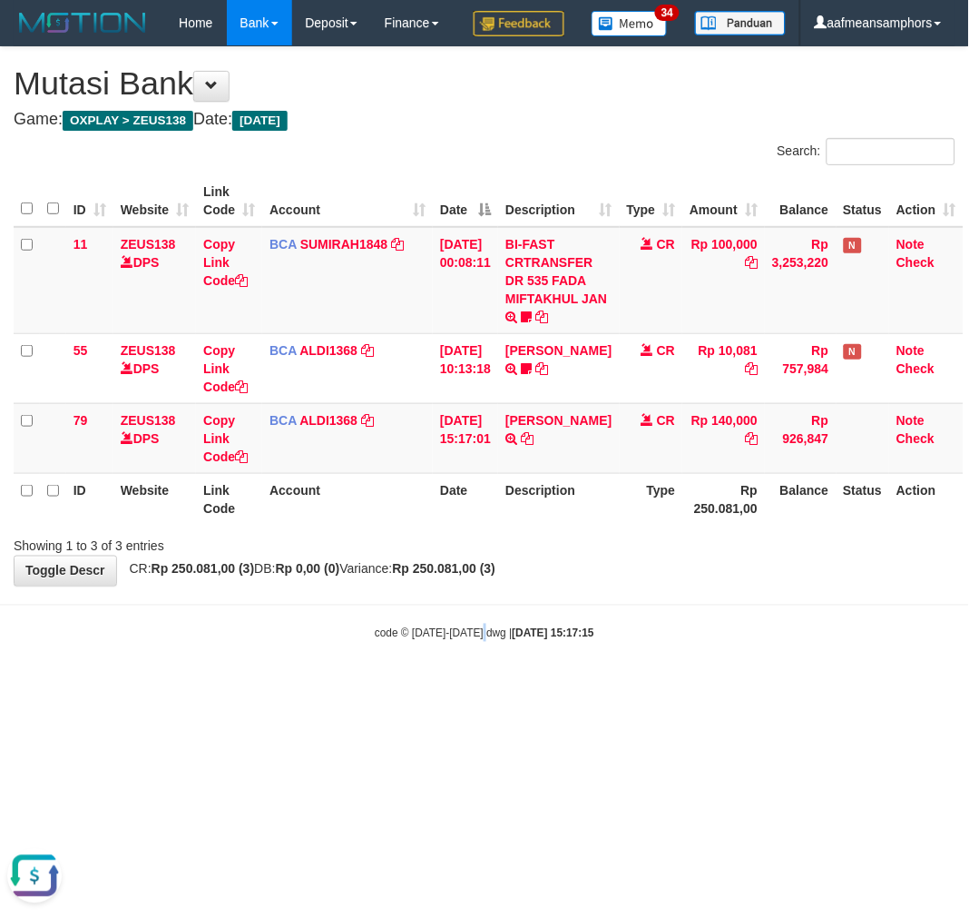
click at [486, 642] on div "code © 2012-2018 dwg | 2025/08/31 15:17:15" at bounding box center [484, 633] width 969 height 18
click at [496, 653] on body "Toggle navigation Home Bank Account List Load By Website Group [OXPLAY] ZEUS138…" at bounding box center [484, 343] width 969 height 687
click at [522, 605] on hr at bounding box center [484, 604] width 969 height 1
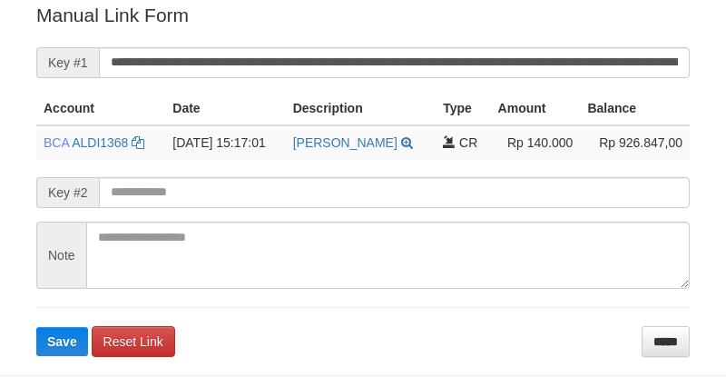
click at [36, 327] on button "Save" at bounding box center [62, 341] width 52 height 29
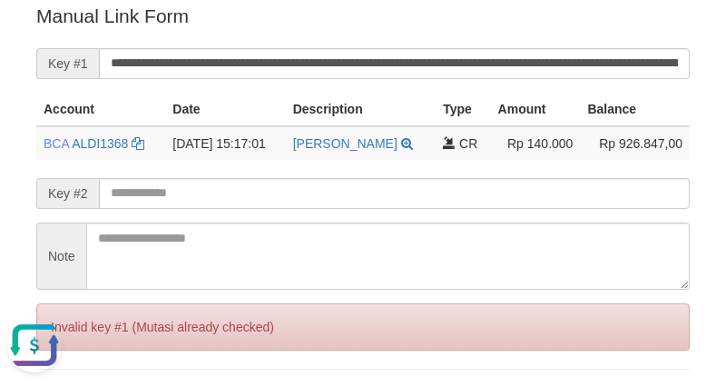
scroll to position [0, 0]
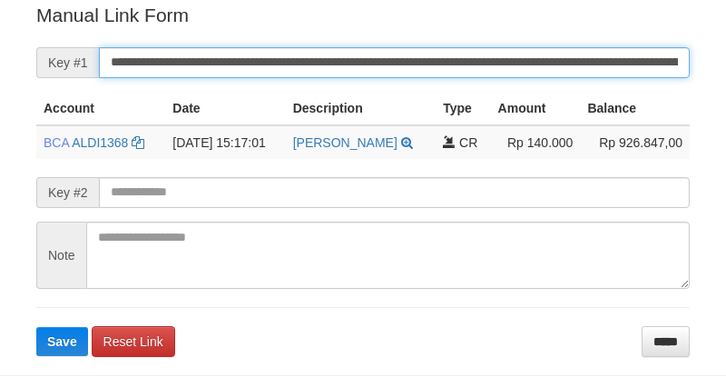
drag, startPoint x: 0, startPoint y: 0, endPoint x: 454, endPoint y: 62, distance: 458.0
click at [454, 62] on input "**********" at bounding box center [394, 62] width 591 height 31
click at [36, 327] on button "Save" at bounding box center [62, 341] width 52 height 29
click at [454, 62] on input "**********" at bounding box center [394, 62] width 591 height 31
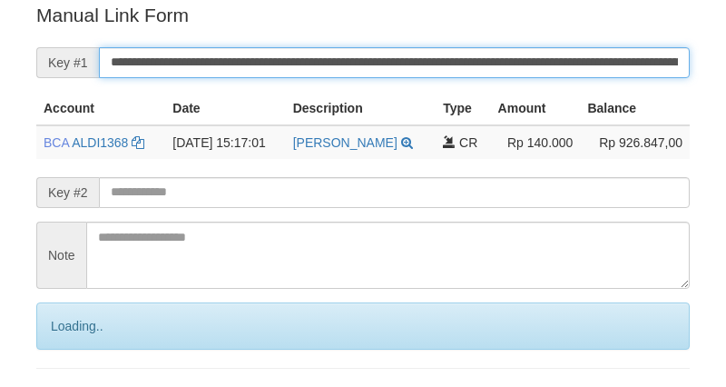
scroll to position [367, 0]
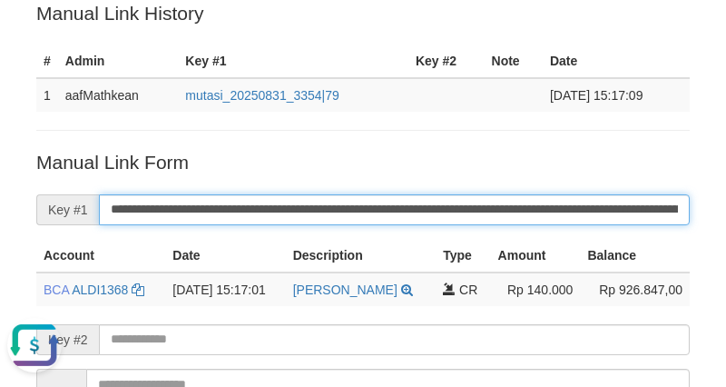
scroll to position [0, 0]
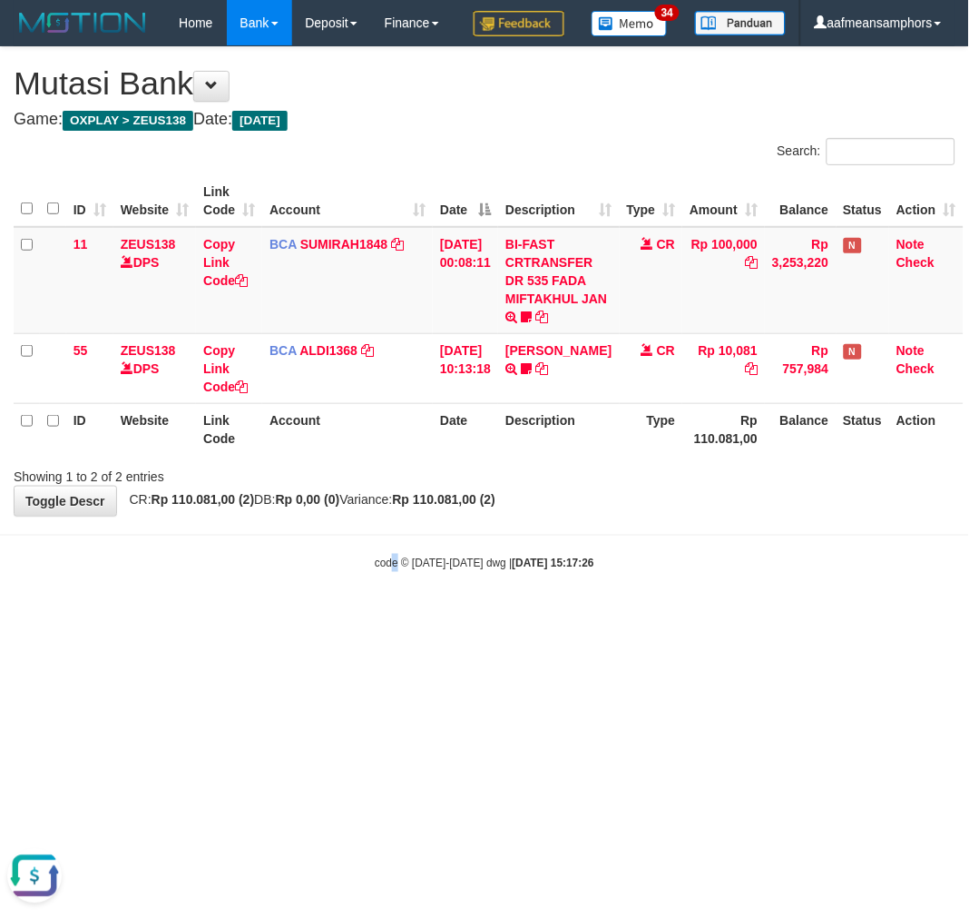
click at [392, 617] on html "Toggle navigation Home Bank Account List Load By Website Group [OXPLAY] ZEUS138…" at bounding box center [484, 308] width 969 height 617
drag, startPoint x: 402, startPoint y: 712, endPoint x: 415, endPoint y: 709, distance: 13.2
click at [409, 617] on html "Toggle navigation Home Bank Account List Load By Website Group [OXPLAY] ZEUS138…" at bounding box center [484, 308] width 969 height 617
click at [422, 617] on html "Toggle navigation Home Bank Account List Load By Website Group [OXPLAY] ZEUS138…" at bounding box center [484, 308] width 969 height 617
click at [413, 617] on html "Toggle navigation Home Bank Account List Load By Website Group [OXPLAY] ZEUS138…" at bounding box center [484, 308] width 969 height 617
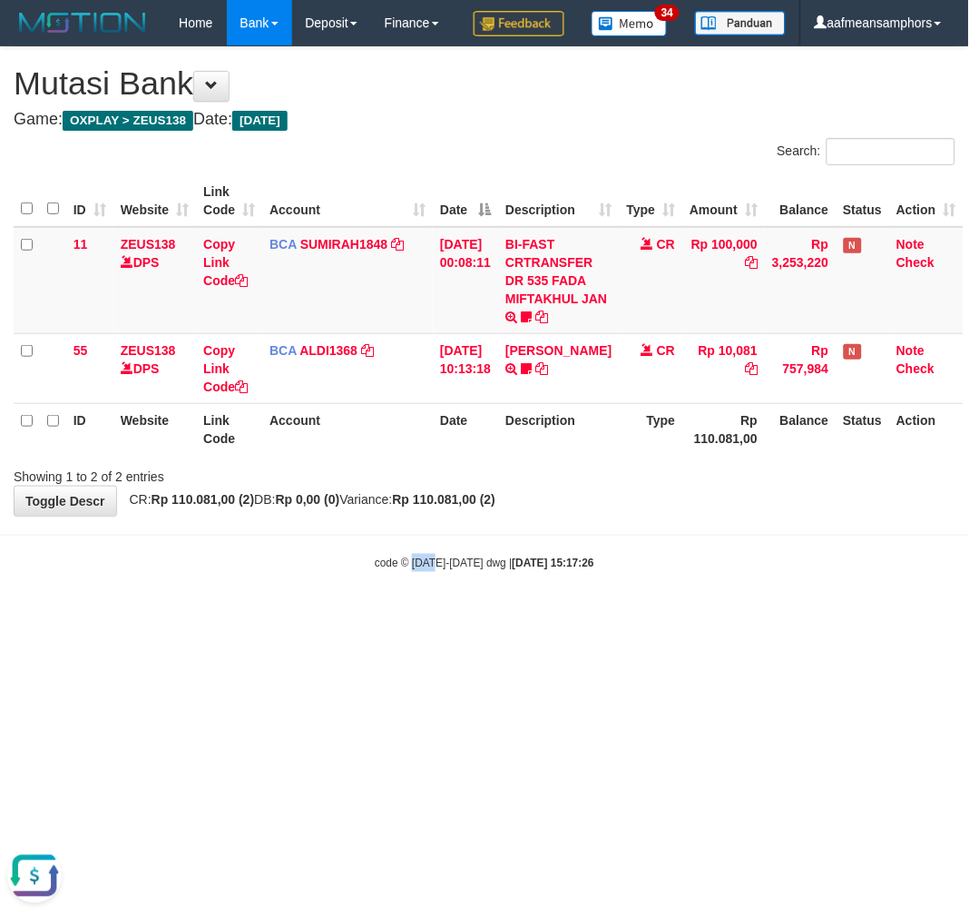
click at [415, 617] on html "Toggle navigation Home Bank Account List Load By Website Group [OXPLAY] ZEUS138…" at bounding box center [484, 308] width 969 height 617
click at [430, 617] on html "Toggle navigation Home Bank Account List Load By Website Group [OXPLAY] ZEUS138…" at bounding box center [484, 308] width 969 height 617
click at [442, 617] on html "Toggle navigation Home Bank Account List Load By Website Group [OXPLAY] ZEUS138…" at bounding box center [484, 308] width 969 height 617
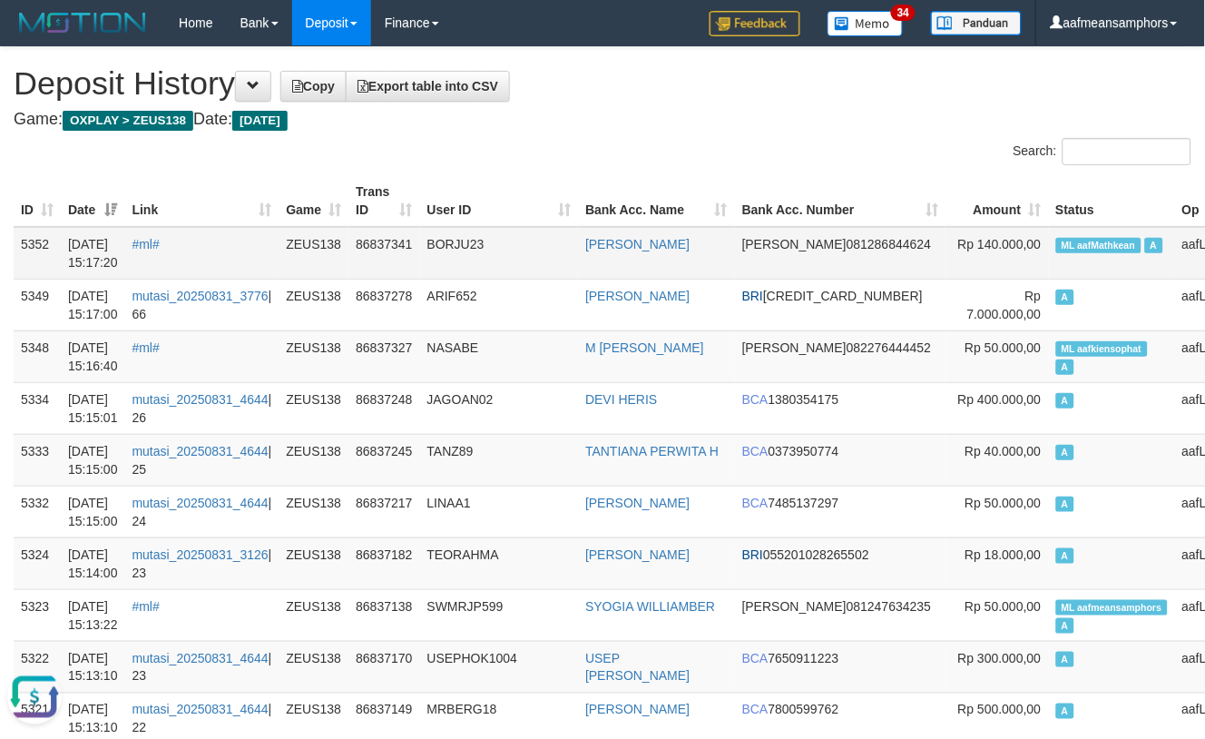
click at [510, 252] on td "BORJU23" at bounding box center [499, 253] width 159 height 53
click at [509, 252] on td "BORJU23" at bounding box center [499, 253] width 159 height 53
click at [506, 251] on td "BORJU23" at bounding box center [499, 253] width 159 height 53
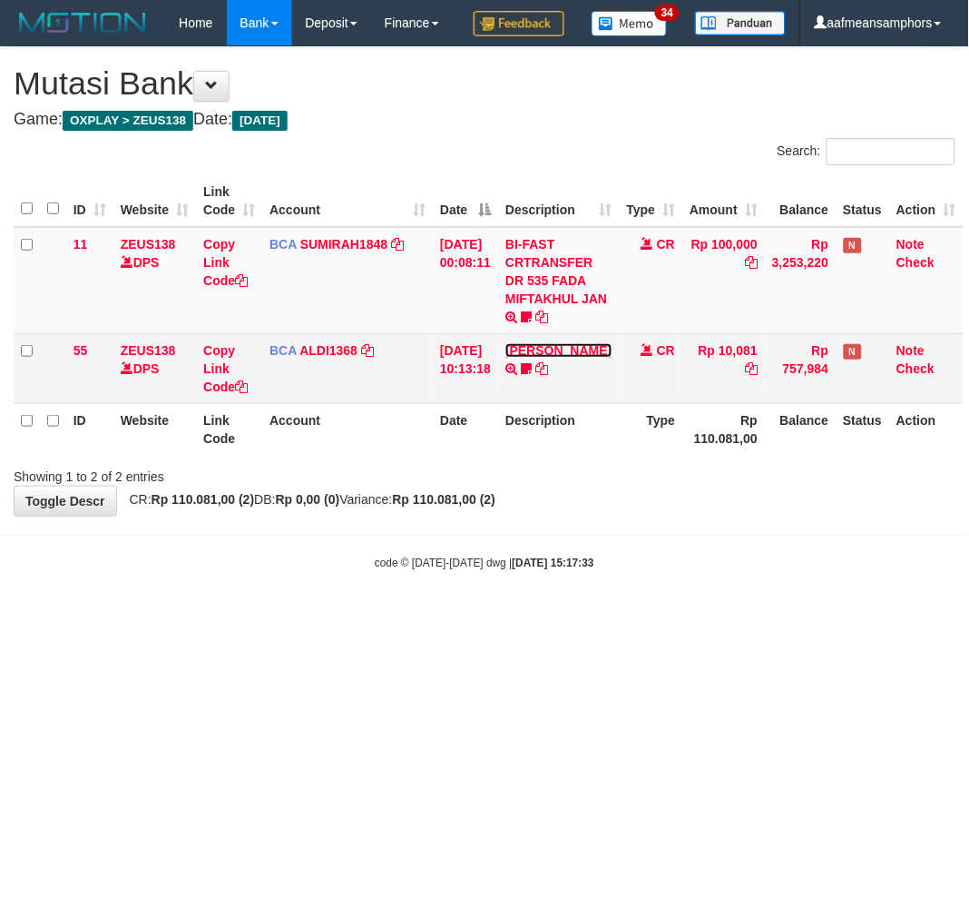
click at [554, 358] on link "[PERSON_NAME]" at bounding box center [559, 350] width 106 height 15
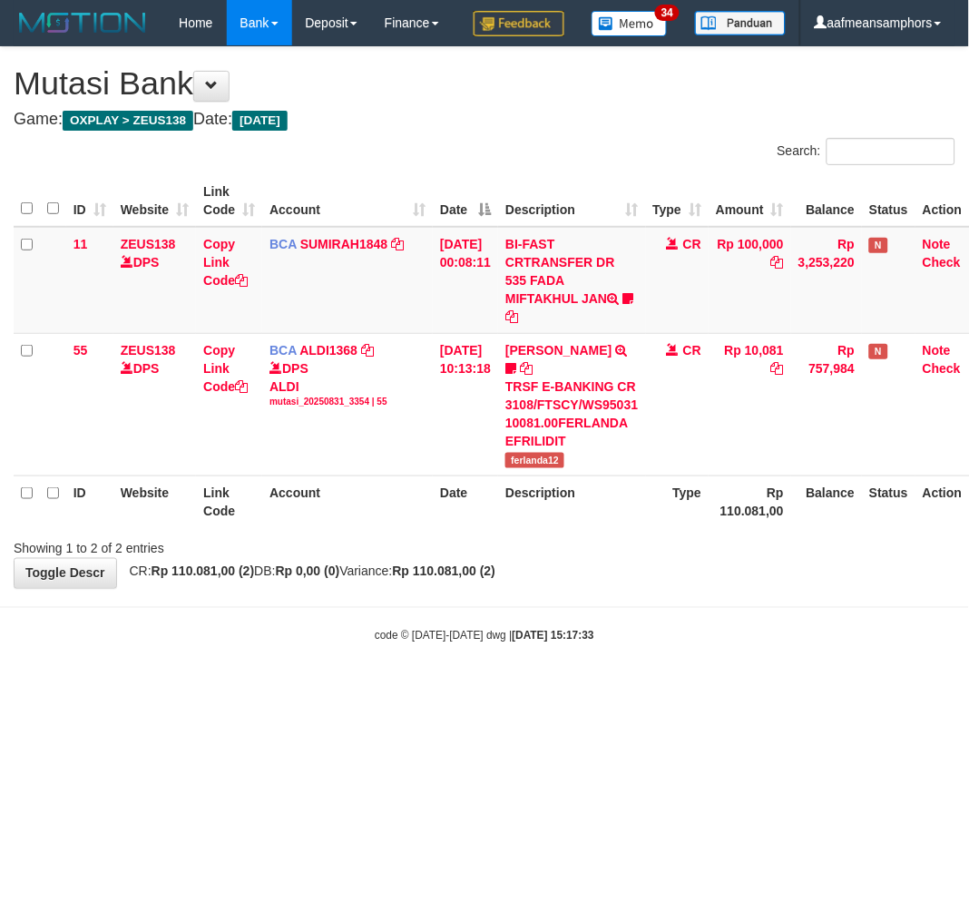
click at [545, 519] on th "Description" at bounding box center [571, 502] width 147 height 52
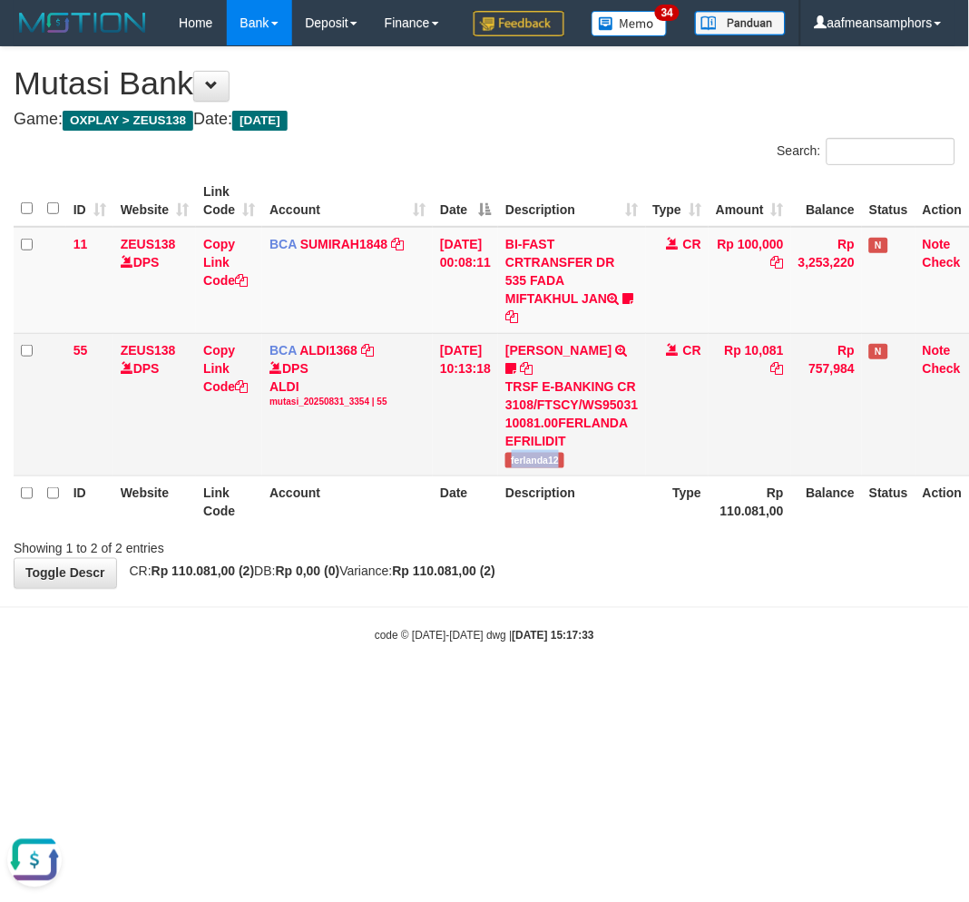
click at [545, 476] on td "FERLANDA EFRILIDIT TRSF E-BANKING CR 3108/FTSCY/WS95031 10081.00FERLANDA EFRILI…" at bounding box center [571, 404] width 147 height 142
copy span "ferlanda12"
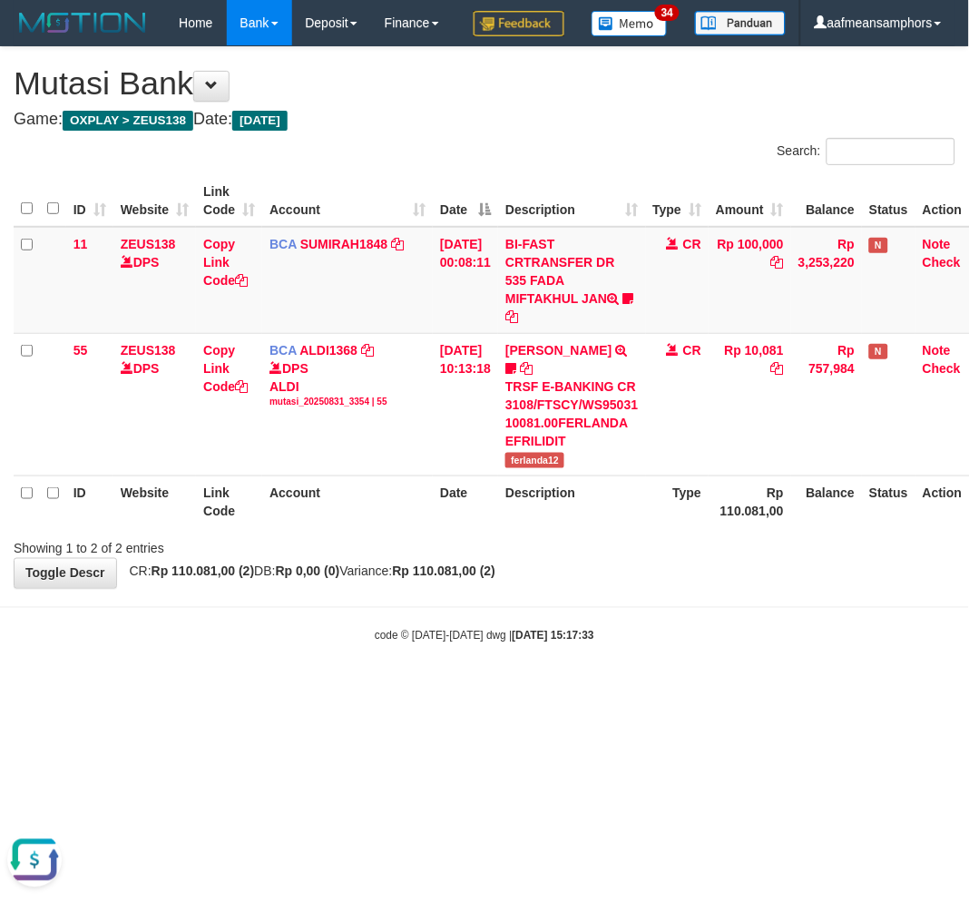
click at [533, 690] on html "Toggle navigation Home Bank Account List Load By Website Group [OXPLAY] ZEUS138…" at bounding box center [484, 345] width 969 height 690
click at [555, 690] on html "Toggle navigation Home Bank Account List Load By Website Group [OXPLAY] ZEUS138…" at bounding box center [484, 345] width 969 height 690
click at [560, 690] on html "Toggle navigation Home Bank Account List Load By Website Group [OXPLAY] ZEUS138…" at bounding box center [484, 345] width 969 height 690
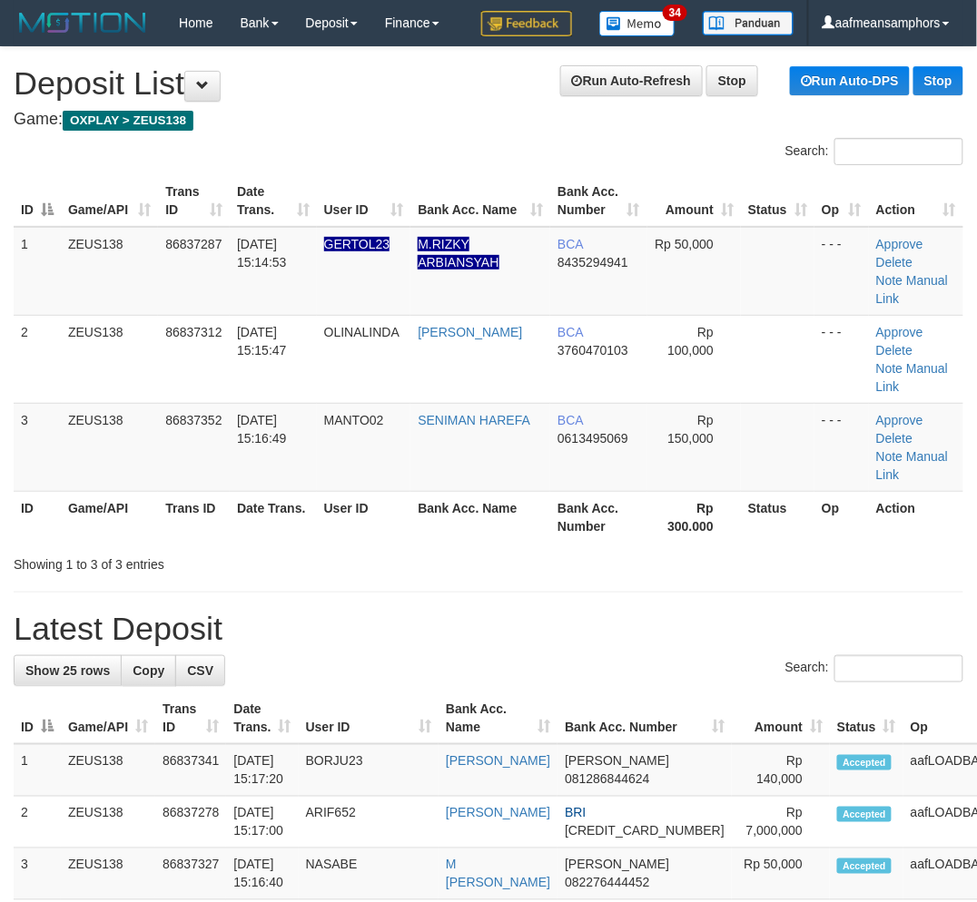
scroll to position [30, 3]
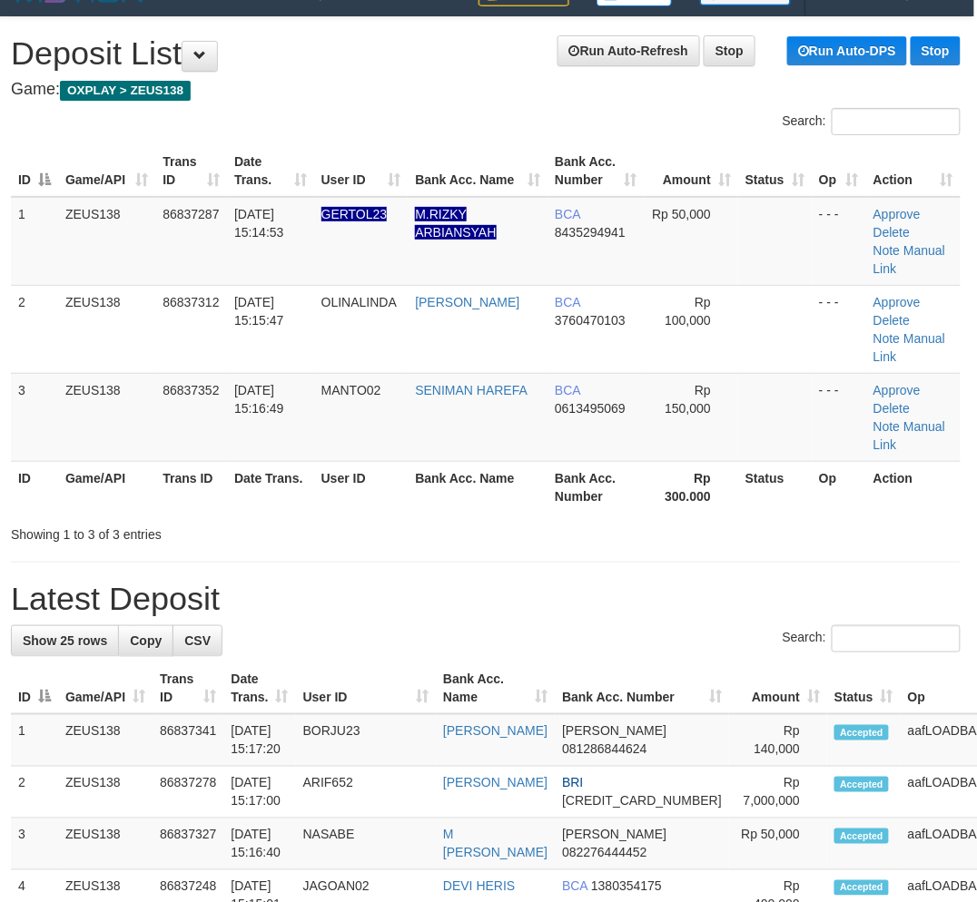
click at [482, 581] on h1 "Latest Deposit" at bounding box center [485, 599] width 949 height 36
click at [400, 581] on h1 "Latest Deposit" at bounding box center [485, 599] width 949 height 36
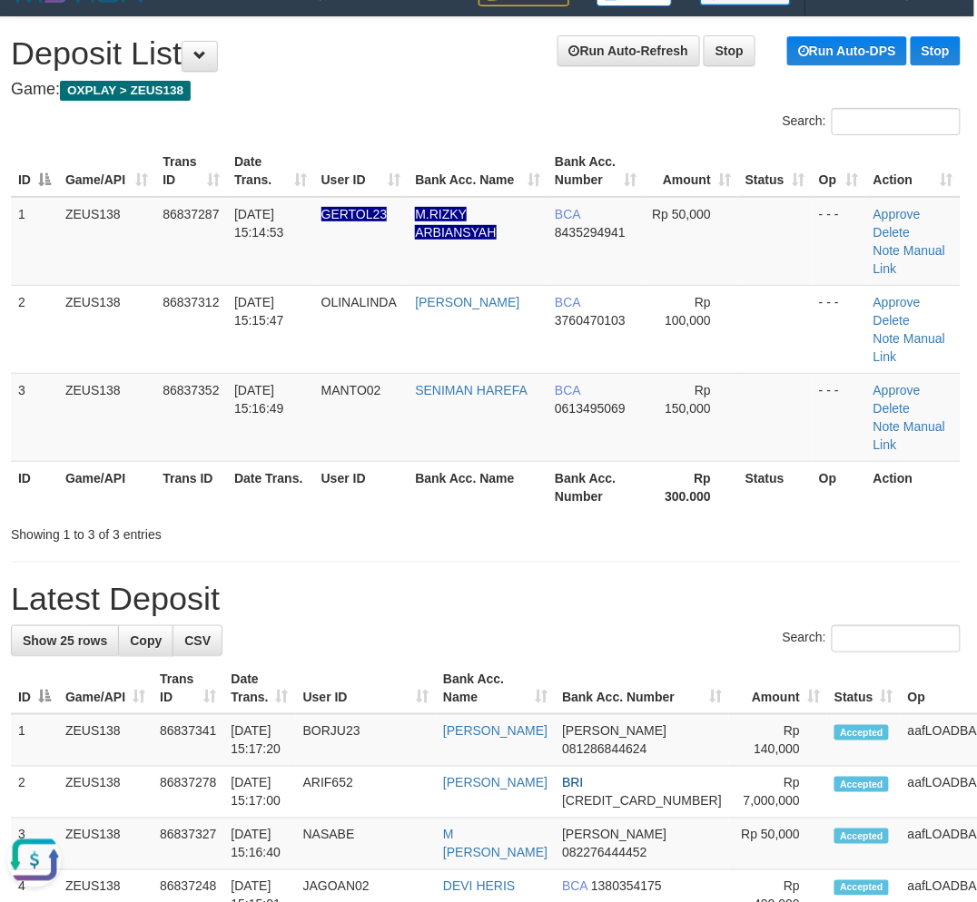
click at [481, 518] on div "Showing 1 to 3 of 3 entries" at bounding box center [485, 530] width 977 height 25
click at [472, 518] on div "Showing 1 to 3 of 3 entries" at bounding box center [485, 530] width 977 height 25
click at [442, 581] on h1 "Latest Deposit" at bounding box center [485, 599] width 949 height 36
click at [443, 581] on h1 "Latest Deposit" at bounding box center [485, 599] width 949 height 36
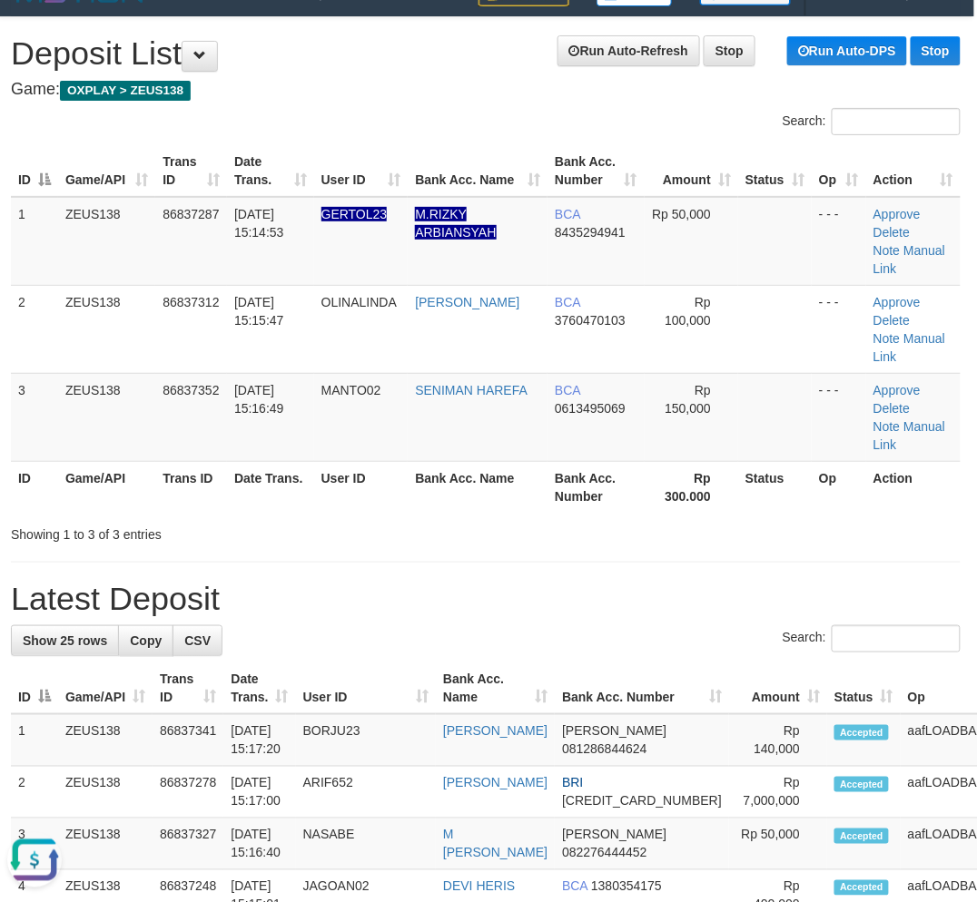
click at [368, 562] on hr at bounding box center [485, 562] width 949 height 1
click at [366, 562] on hr at bounding box center [485, 562] width 949 height 1
click at [603, 518] on div "Showing 1 to 3 of 3 entries" at bounding box center [485, 530] width 977 height 25
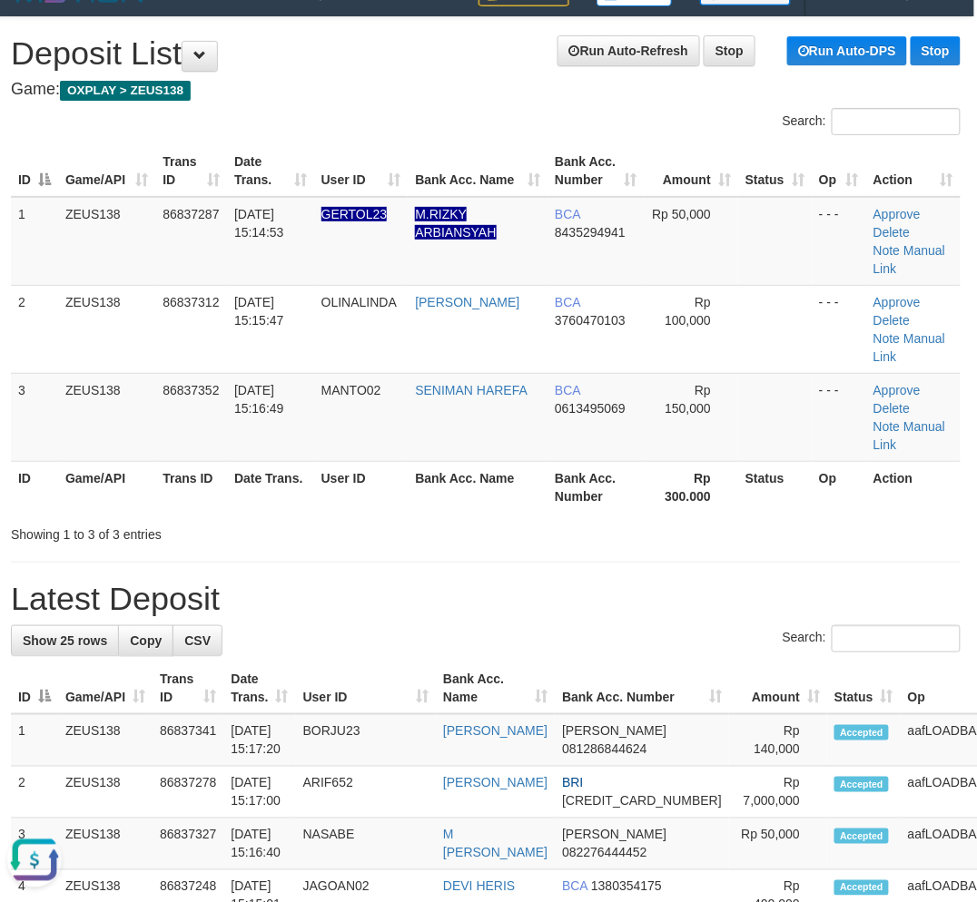
click at [587, 518] on div "Showing 1 to 3 of 3 entries" at bounding box center [485, 530] width 977 height 25
click at [445, 581] on h1 "Latest Deposit" at bounding box center [485, 599] width 949 height 36
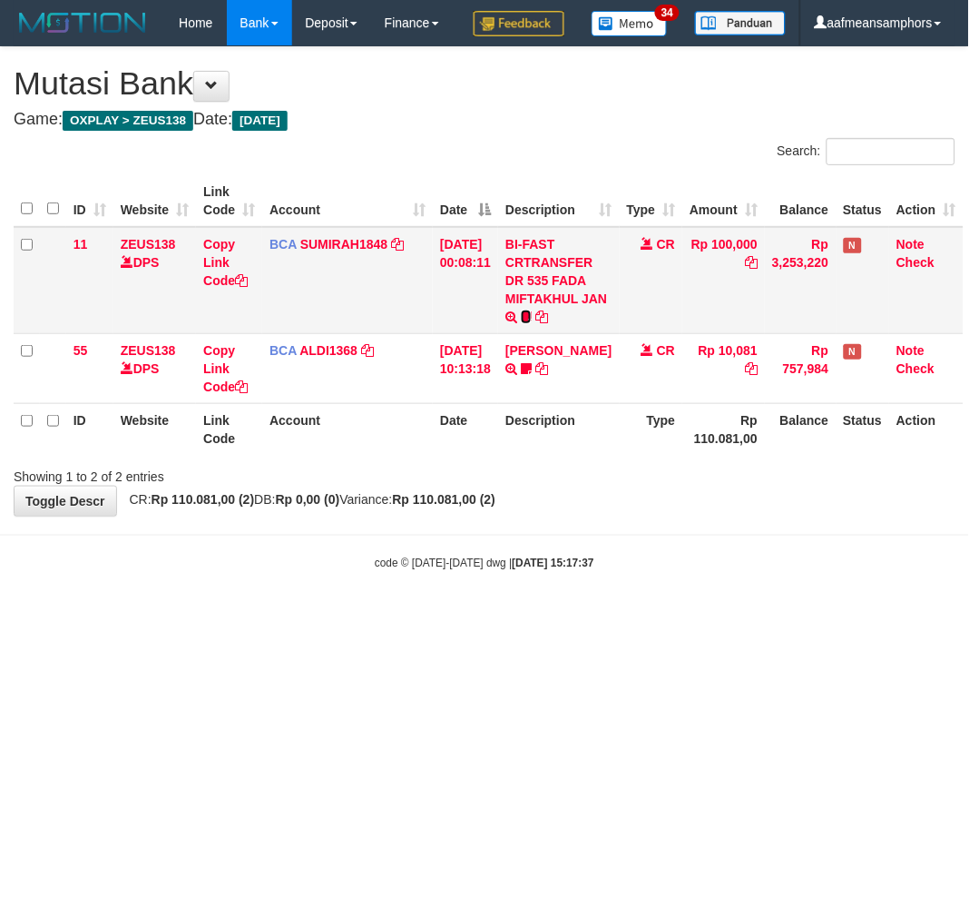
click at [532, 323] on icon at bounding box center [526, 316] width 11 height 13
click at [552, 326] on span "Adlian11" at bounding box center [577, 317] width 51 height 15
copy span "Adlian11"
click at [552, 326] on span "Adlian11" at bounding box center [577, 317] width 51 height 15
click at [665, 617] on body "Toggle navigation Home Bank Account List Load By Website Group [OXPLAY] ZEUS138…" at bounding box center [484, 308] width 969 height 617
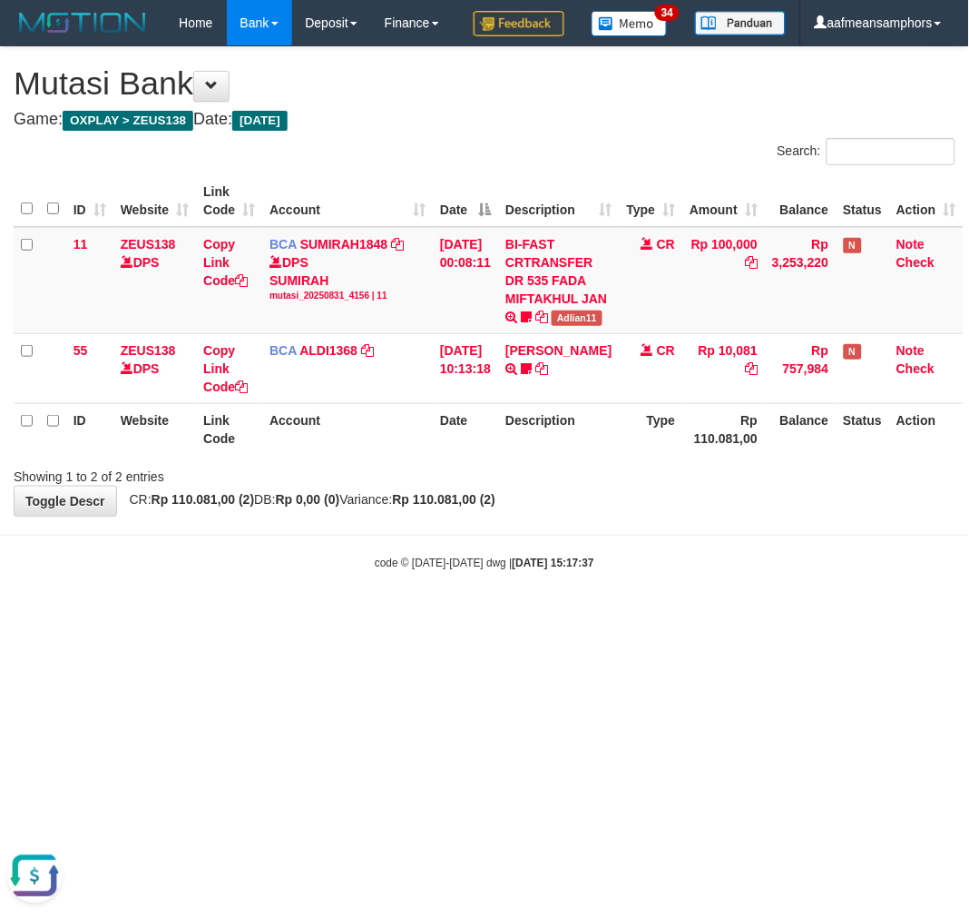
click at [670, 617] on body "Toggle navigation Home Bank Account List Load By Website Group [OXPLAY] ZEUS138…" at bounding box center [484, 308] width 969 height 617
click at [672, 617] on body "Toggle navigation Home Bank Account List Load By Website Group [OXPLAY] ZEUS138…" at bounding box center [484, 308] width 969 height 617
click at [683, 617] on body "Toggle navigation Home Bank Account List Load By Website Group [OXPLAY] ZEUS138…" at bounding box center [484, 308] width 969 height 617
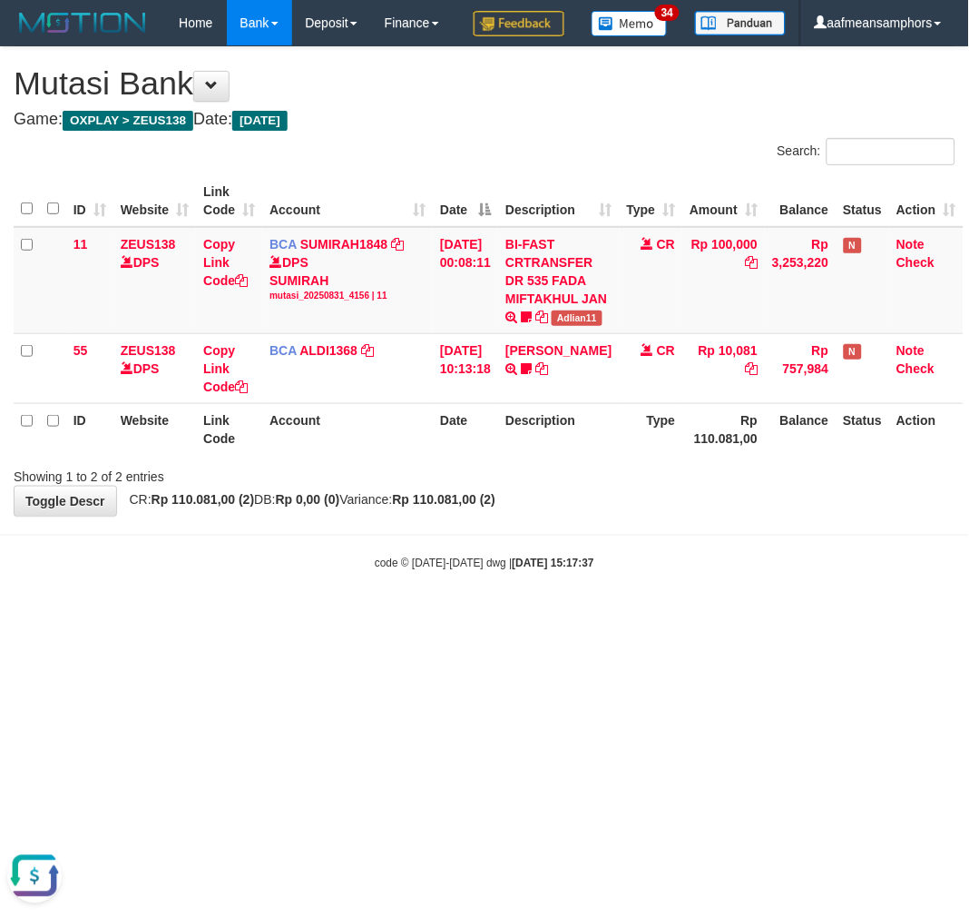
click at [692, 617] on body "Toggle navigation Home Bank Account List Load By Website Group [OXPLAY] ZEUS138…" at bounding box center [484, 308] width 969 height 617
click at [712, 617] on body "Toggle navigation Home Bank Account List Load By Website Group [OXPLAY] ZEUS138…" at bounding box center [484, 308] width 969 height 617
click at [717, 617] on body "Toggle navigation Home Bank Account List Load By Website Group [OXPLAY] ZEUS138…" at bounding box center [484, 308] width 969 height 617
click at [715, 617] on body "Toggle navigation Home Bank Account List Load By Website Group [OXPLAY] ZEUS138…" at bounding box center [484, 308] width 969 height 617
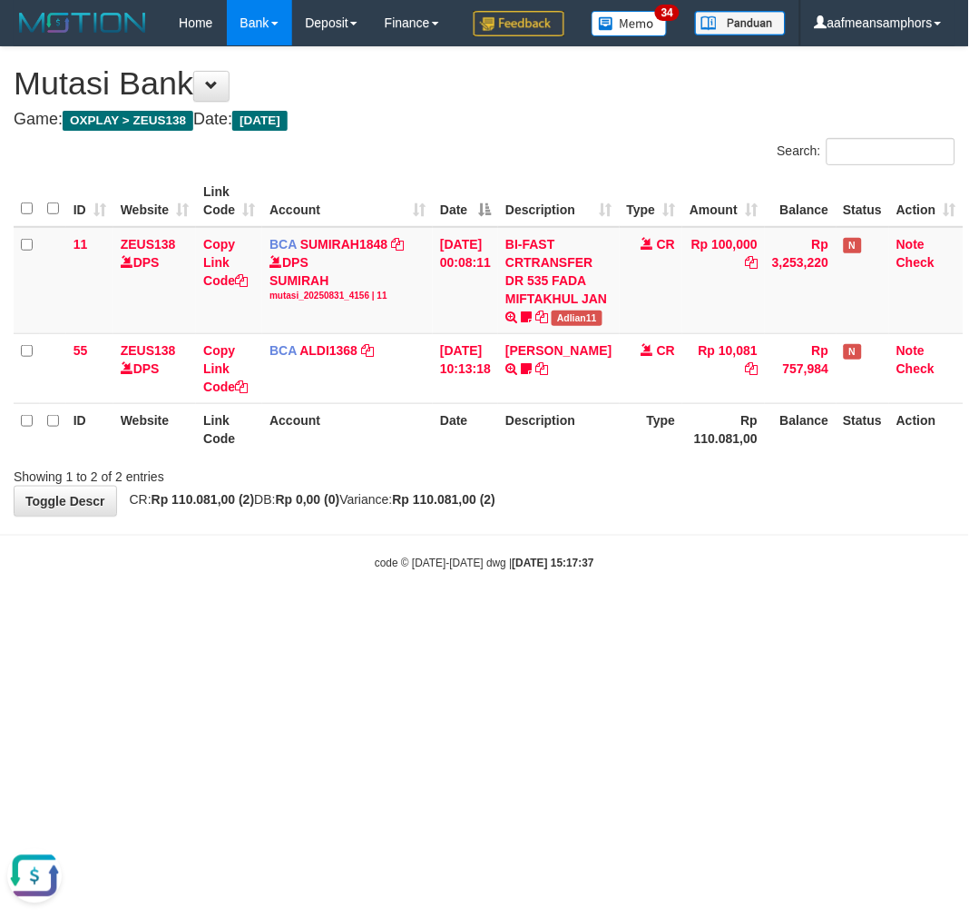
click at [677, 617] on html "Toggle navigation Home Bank Account List Load By Website Group [OXPLAY] ZEUS138…" at bounding box center [484, 308] width 969 height 617
click at [692, 617] on body "Toggle navigation Home Bank Account List Load By Website Group [OXPLAY] ZEUS138…" at bounding box center [484, 308] width 969 height 617
click at [697, 617] on body "Toggle navigation Home Bank Account List Load By Website Group [OXPLAY] ZEUS138…" at bounding box center [484, 308] width 969 height 617
click at [690, 612] on body "Toggle navigation Home Bank Account List Load By Website Group [OXPLAY] ZEUS138…" at bounding box center [484, 308] width 969 height 617
click at [714, 599] on body "Toggle navigation Home Bank Account List Load By Website Group [OXPLAY] ZEUS138…" at bounding box center [484, 308] width 969 height 617
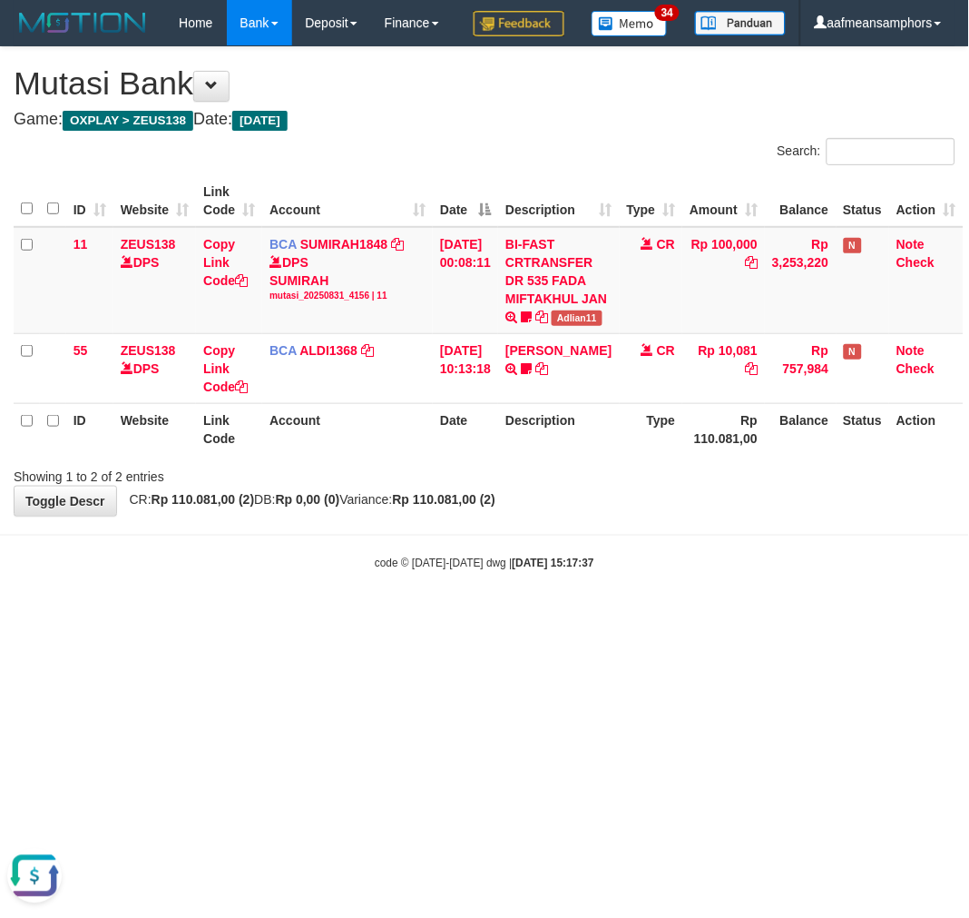
click at [736, 587] on body "Toggle navigation Home Bank Account List Load By Website Group [OXPLAY] ZEUS138…" at bounding box center [484, 308] width 969 height 617
click at [741, 584] on body "Toggle navigation Home Bank Account List Load By Website Group [OXPLAY] ZEUS138…" at bounding box center [484, 308] width 969 height 617
click at [613, 606] on body "Toggle navigation Home Bank Account List Load By Website Group [OXPLAY] ZEUS138…" at bounding box center [484, 308] width 969 height 617
click at [610, 606] on body "Toggle navigation Home Bank Account List Load By Website Group [OXPLAY] ZEUS138…" at bounding box center [484, 308] width 969 height 617
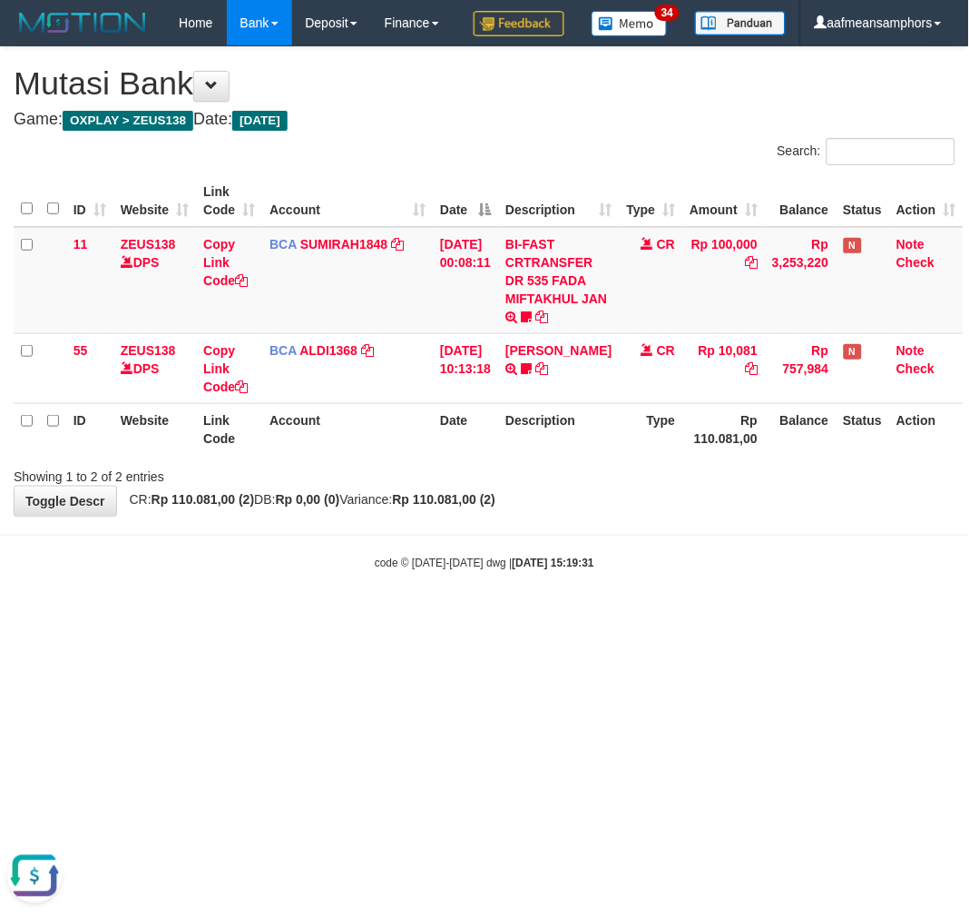
drag, startPoint x: 758, startPoint y: 674, endPoint x: 747, endPoint y: 679, distance: 11.8
click at [747, 617] on html "Toggle navigation Home Bank Account List Load By Website Group [OXPLAY] ZEUS138…" at bounding box center [484, 308] width 969 height 617
click at [691, 617] on html "Toggle navigation Home Bank Account List Load By Website Group [OXPLAY] ZEUS138…" at bounding box center [484, 308] width 969 height 617
click at [688, 617] on html "Toggle navigation Home Bank Account List Load By Website Group [OXPLAY] ZEUS138…" at bounding box center [484, 308] width 969 height 617
click at [621, 617] on body "Toggle navigation Home Bank Account List Load By Website Group [OXPLAY] ZEUS138…" at bounding box center [484, 308] width 969 height 617
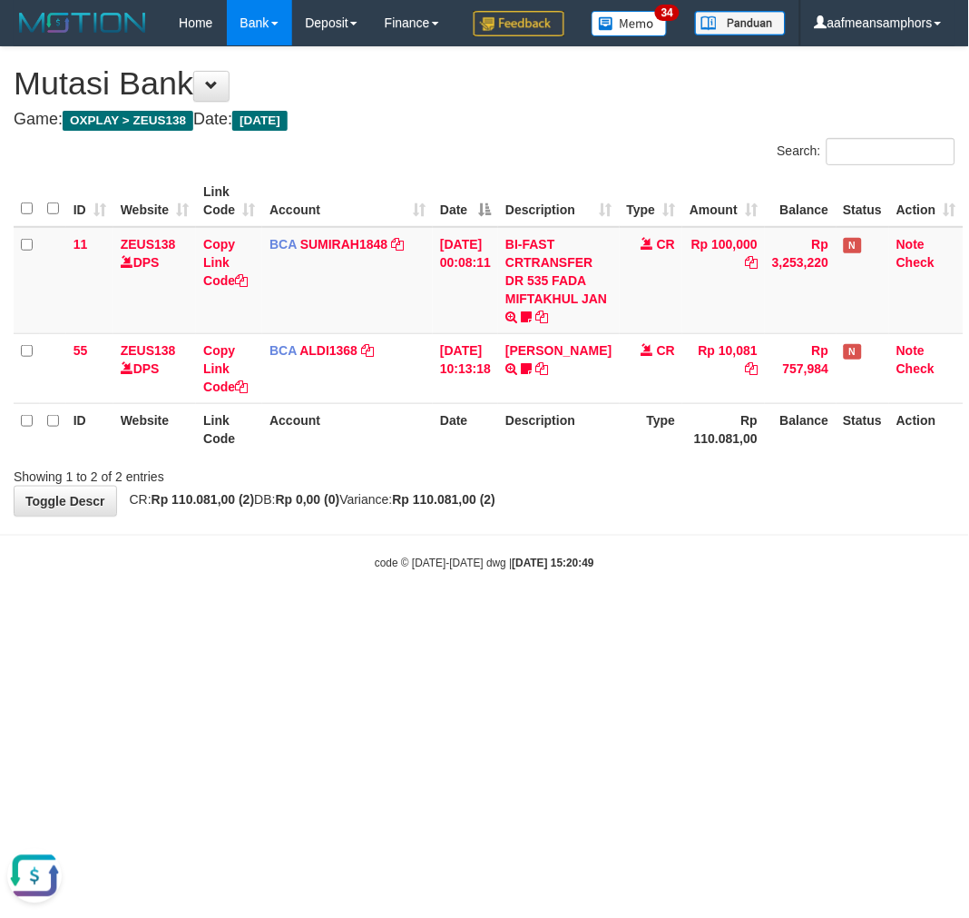
click at [599, 617] on body "Toggle navigation Home Bank Account List Load By Website Group [OXPLAY] ZEUS138…" at bounding box center [484, 308] width 969 height 617
drag, startPoint x: 624, startPoint y: 652, endPoint x: 600, endPoint y: 665, distance: 27.2
click at [600, 617] on html "Toggle navigation Home Bank Account List Load By Website Group [OXPLAY] ZEUS138…" at bounding box center [484, 308] width 969 height 617
drag, startPoint x: 632, startPoint y: 666, endPoint x: 966, endPoint y: 500, distance: 373.0
click at [629, 617] on html "Toggle navigation Home Bank Account List Load By Website Group [OXPLAY] ZEUS138…" at bounding box center [484, 308] width 969 height 617
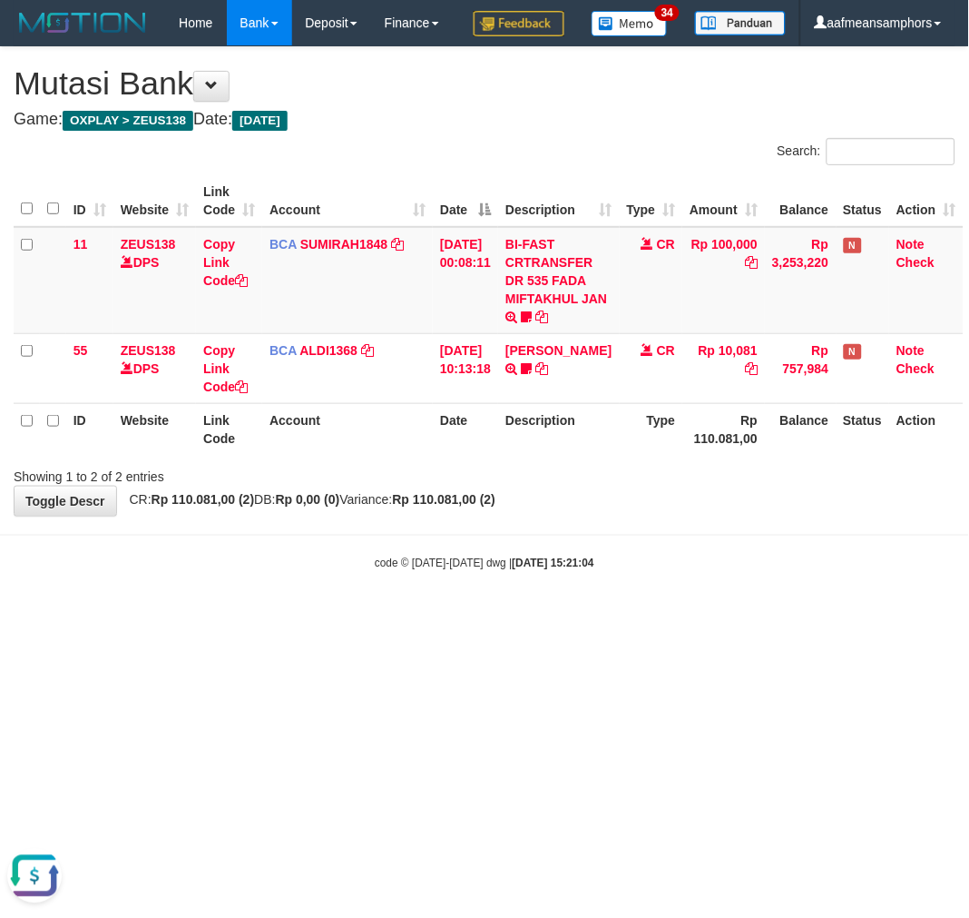
click at [644, 617] on html "Toggle navigation Home Bank Account List Load By Website Group [OXPLAY] ZEUS138…" at bounding box center [484, 308] width 969 height 617
drag, startPoint x: 636, startPoint y: 775, endPoint x: 650, endPoint y: 763, distance: 18.0
click at [638, 617] on html "Toggle navigation Home Bank Account List Load By Website Group [OXPLAY] ZEUS138…" at bounding box center [484, 308] width 969 height 617
click at [640, 617] on html "Toggle navigation Home Bank Account List Load By Website Group [OXPLAY] ZEUS138…" at bounding box center [484, 308] width 969 height 617
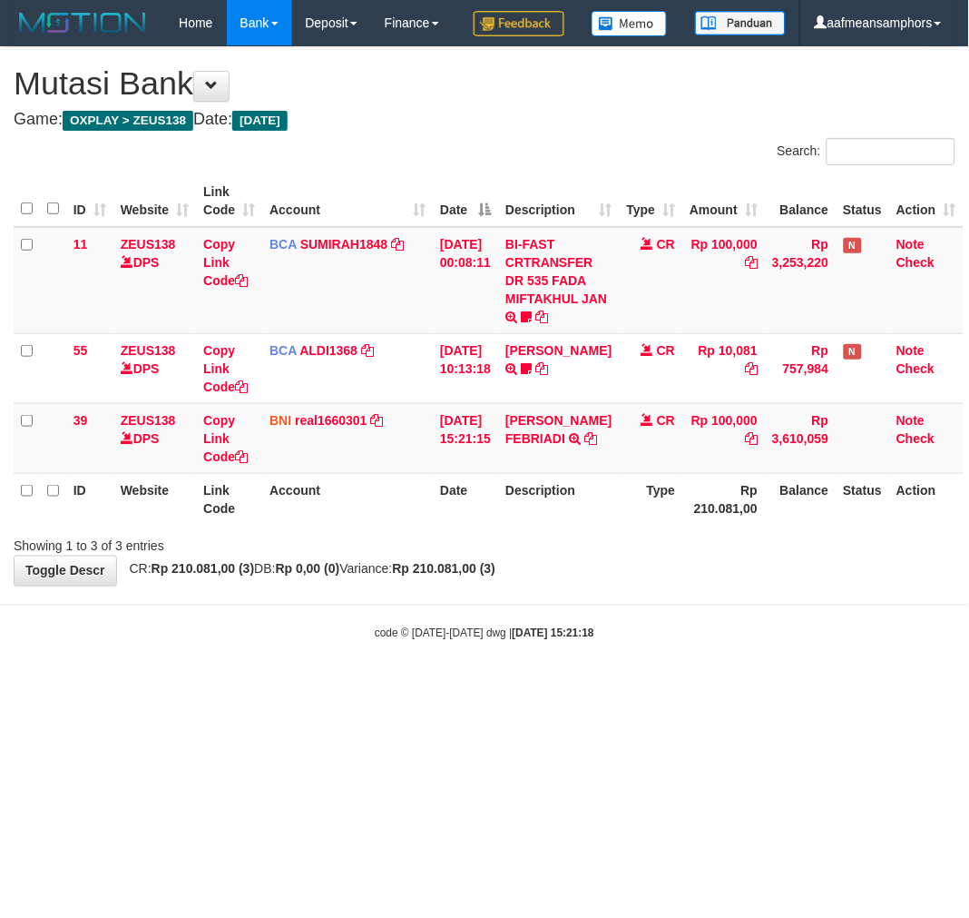
click at [691, 687] on body "Toggle navigation Home Bank Account List Load By Website Group [OXPLAY] ZEUS138…" at bounding box center [484, 343] width 969 height 687
click at [634, 687] on body "Toggle navigation Home Bank Account List Load By Website Group [OXPLAY] ZEUS138…" at bounding box center [484, 343] width 969 height 687
click at [694, 667] on body "Toggle navigation Home Bank Account List Load By Website Group [OXPLAY] ZEUS138…" at bounding box center [484, 343] width 969 height 687
click at [679, 605] on hr at bounding box center [484, 604] width 969 height 1
click at [672, 605] on hr at bounding box center [484, 604] width 969 height 1
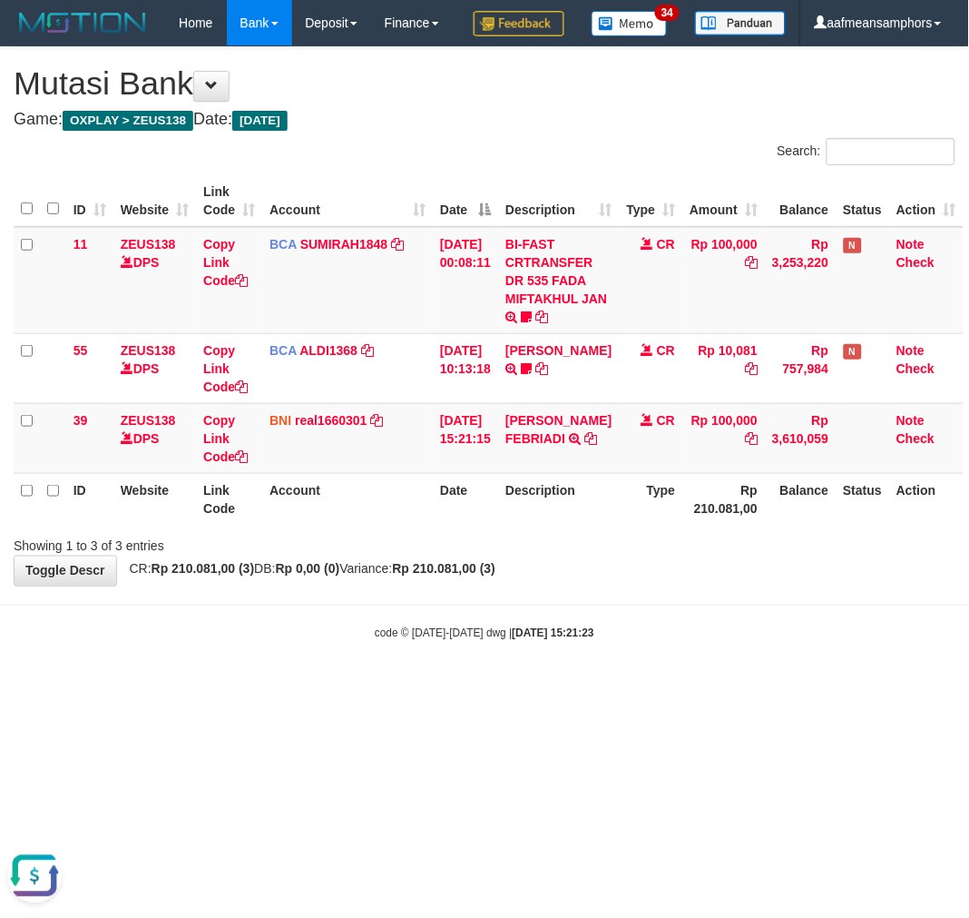
click at [673, 605] on hr at bounding box center [484, 604] width 969 height 1
click at [534, 445] on icon at bounding box center [527, 438] width 13 height 13
click at [528, 687] on html "Toggle navigation Home Bank Account List Load By Website Group [OXPLAY] ZEUS138…" at bounding box center [484, 343] width 969 height 687
click at [529, 687] on html "Toggle navigation Home Bank Account List Load By Website Group [OXPLAY] ZEUS138…" at bounding box center [484, 343] width 969 height 687
click at [528, 687] on html "Toggle navigation Home Bank Account List Load By Website Group [OXPLAY] ZEUS138…" at bounding box center [484, 343] width 969 height 687
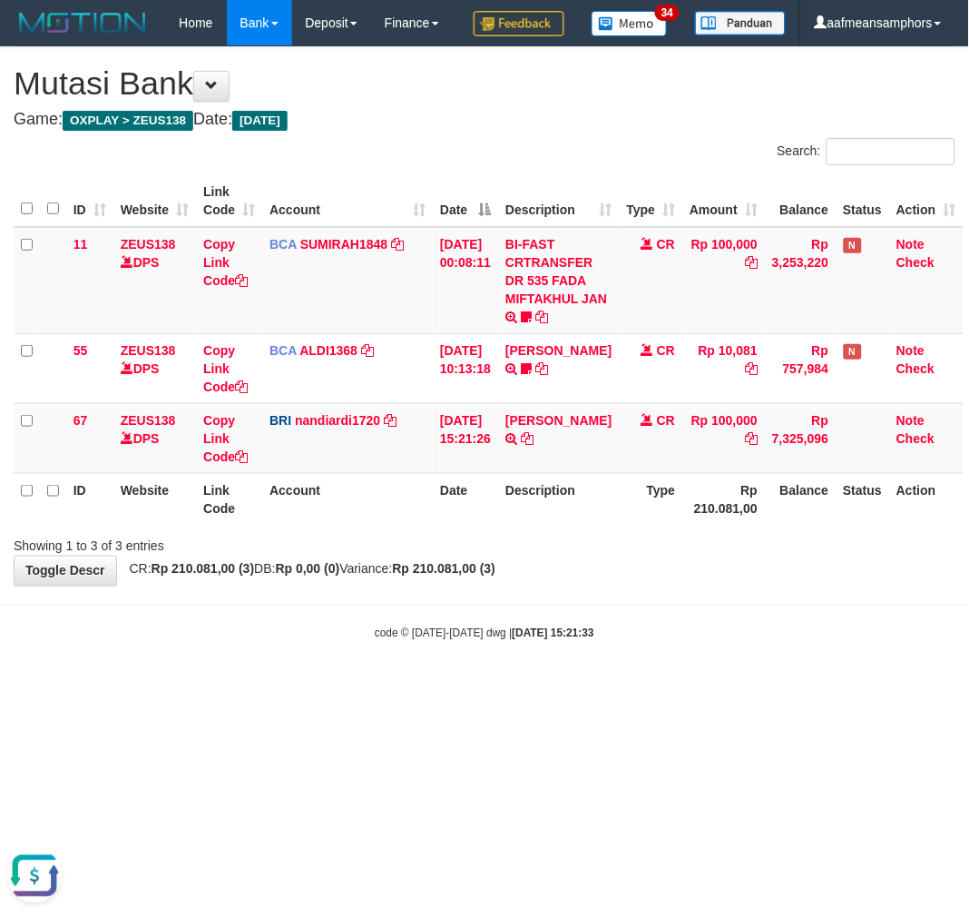
click at [684, 631] on body "Toggle navigation Home Bank Account List Load By Website Group [OXPLAY] ZEUS138…" at bounding box center [484, 343] width 969 height 687
click at [669, 659] on body "Toggle navigation Home Bank Account List Load By Website Group [OXPLAY] ZEUS138…" at bounding box center [484, 343] width 969 height 687
drag, startPoint x: 651, startPoint y: 650, endPoint x: 659, endPoint y: 645, distance: 9.3
click at [646, 650] on body "Toggle navigation Home Bank Account List Load By Website Group [OXPLAY] ZEUS138…" at bounding box center [484, 343] width 969 height 687
click at [588, 640] on body "Toggle navigation Home Bank Account List Load By Website Group [OXPLAY] ZEUS138…" at bounding box center [484, 343] width 969 height 687
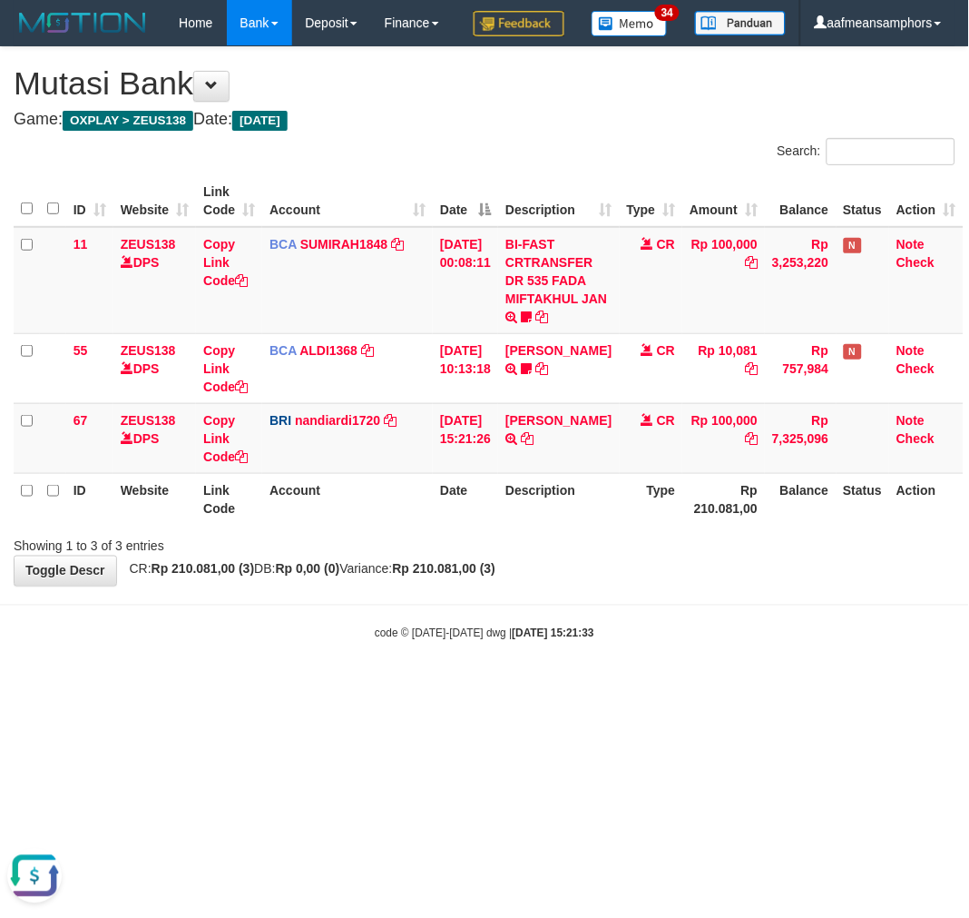
click at [530, 641] on body "Toggle navigation Home Bank Account List Load By Website Group [OXPLAY] ZEUS138…" at bounding box center [484, 343] width 969 height 687
click at [613, 644] on body "Toggle navigation Home Bank Account List Load By Website Group [OXPLAY] ZEUS138…" at bounding box center [484, 343] width 969 height 687
drag, startPoint x: 492, startPoint y: 690, endPoint x: 509, endPoint y: 684, distance: 18.1
click at [482, 687] on body "Toggle navigation Home Bank Account List Load By Website Group [OXPLAY] ZEUS138…" at bounding box center [484, 343] width 969 height 687
click at [470, 687] on body "Toggle navigation Home Bank Account List Load By Website Group [OXPLAY] ZEUS138…" at bounding box center [484, 343] width 969 height 687
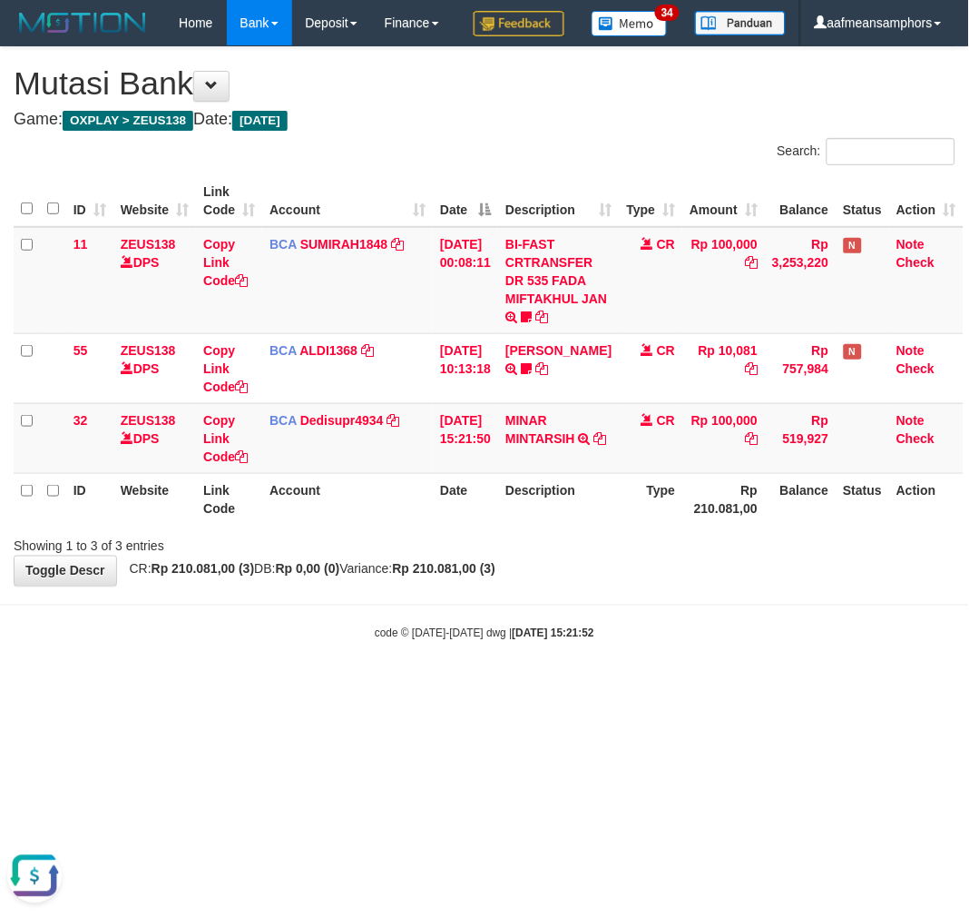
click at [557, 687] on body "Toggle navigation Home Bank Account List Load By Website Group [OXPLAY] ZEUS138…" at bounding box center [484, 343] width 969 height 687
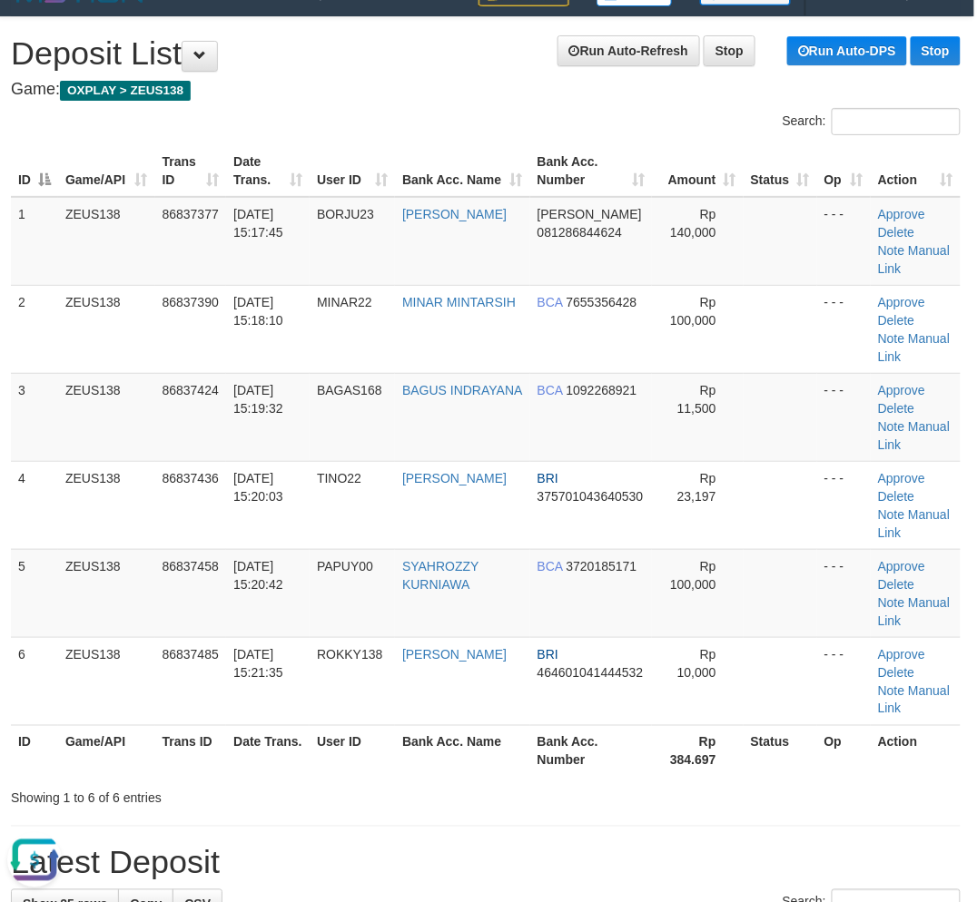
click at [393, 751] on th "User ID" at bounding box center [351, 751] width 85 height 52
click at [388, 741] on th "User ID" at bounding box center [351, 751] width 85 height 52
click at [405, 755] on tr "ID Game/API Trans ID Date Trans. User ID Bank Acc. Name Bank Acc. Number Rp 384…" at bounding box center [485, 751] width 949 height 52
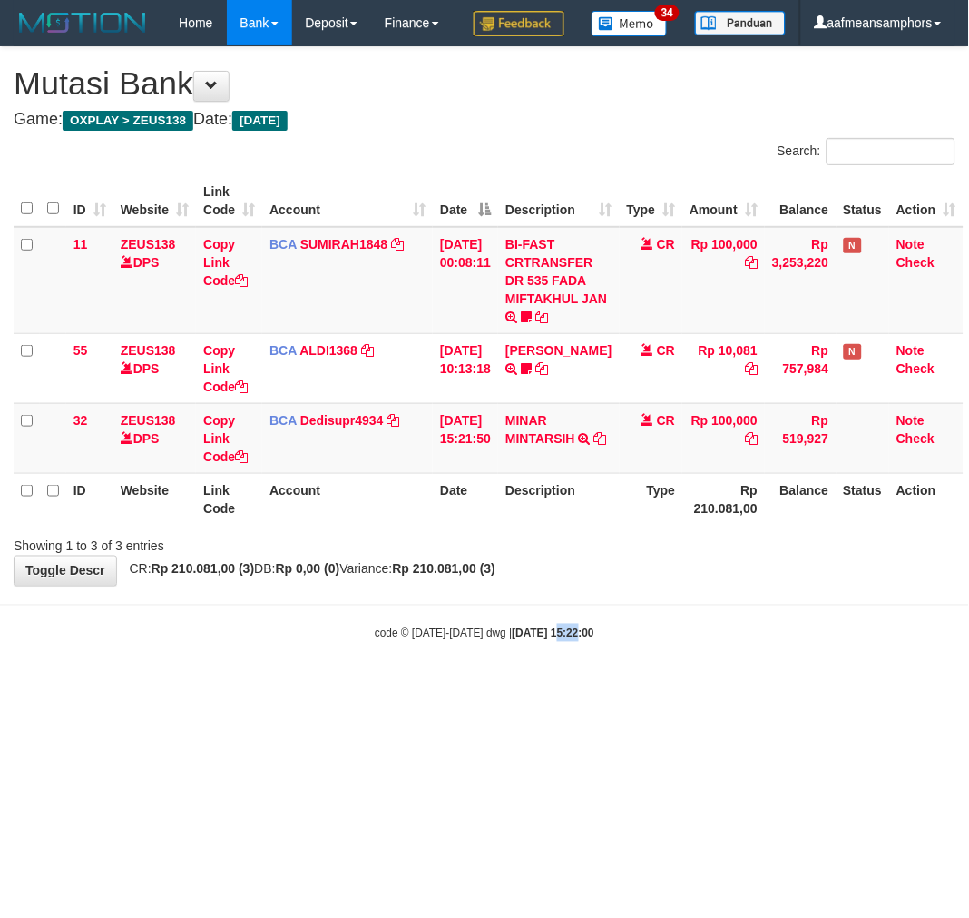
drag, startPoint x: 542, startPoint y: 692, endPoint x: 966, endPoint y: 737, distance: 426.3
click at [542, 687] on body "Toggle navigation Home Bank Account List Load By Website Group [OXPLAY] ZEUS138…" at bounding box center [484, 343] width 969 height 687
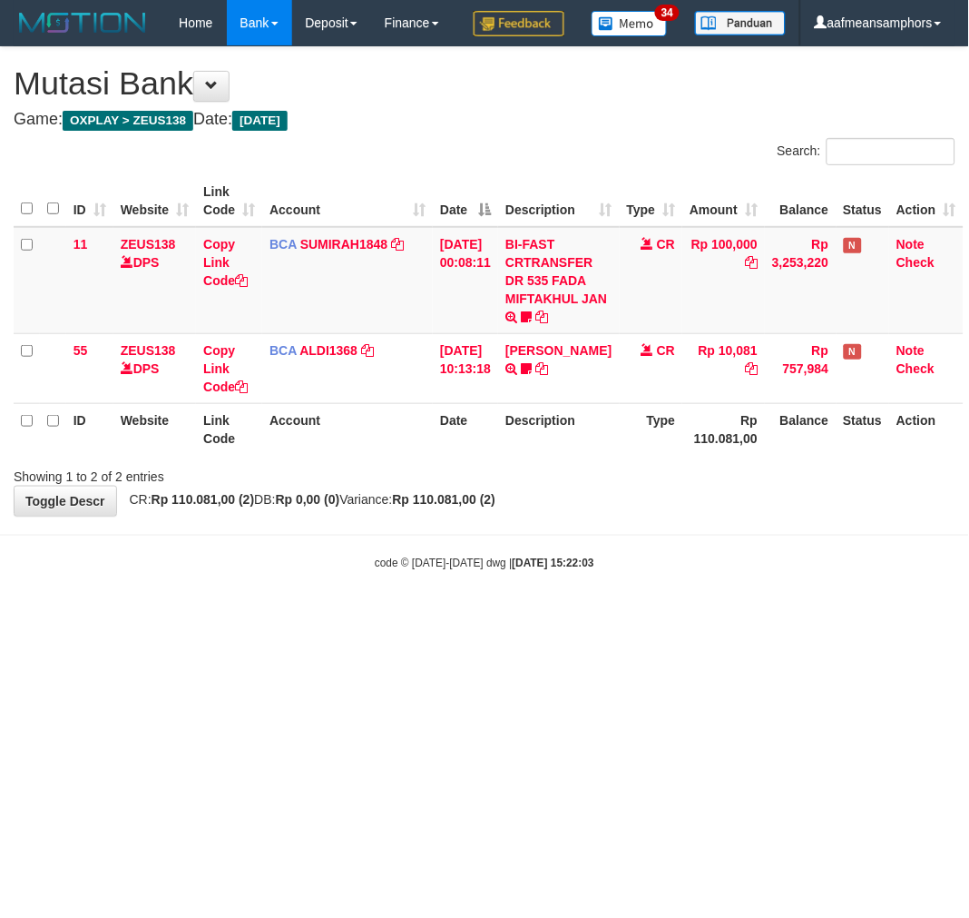
click at [583, 617] on html "Toggle navigation Home Bank Account List Load By Website Group [OXPLAY] ZEUS138…" at bounding box center [484, 308] width 969 height 617
drag, startPoint x: 576, startPoint y: 768, endPoint x: 922, endPoint y: 915, distance: 375.8
click at [575, 617] on html "Toggle navigation Home Bank Account List Load By Website Group [OXPLAY] ZEUS138…" at bounding box center [484, 308] width 969 height 617
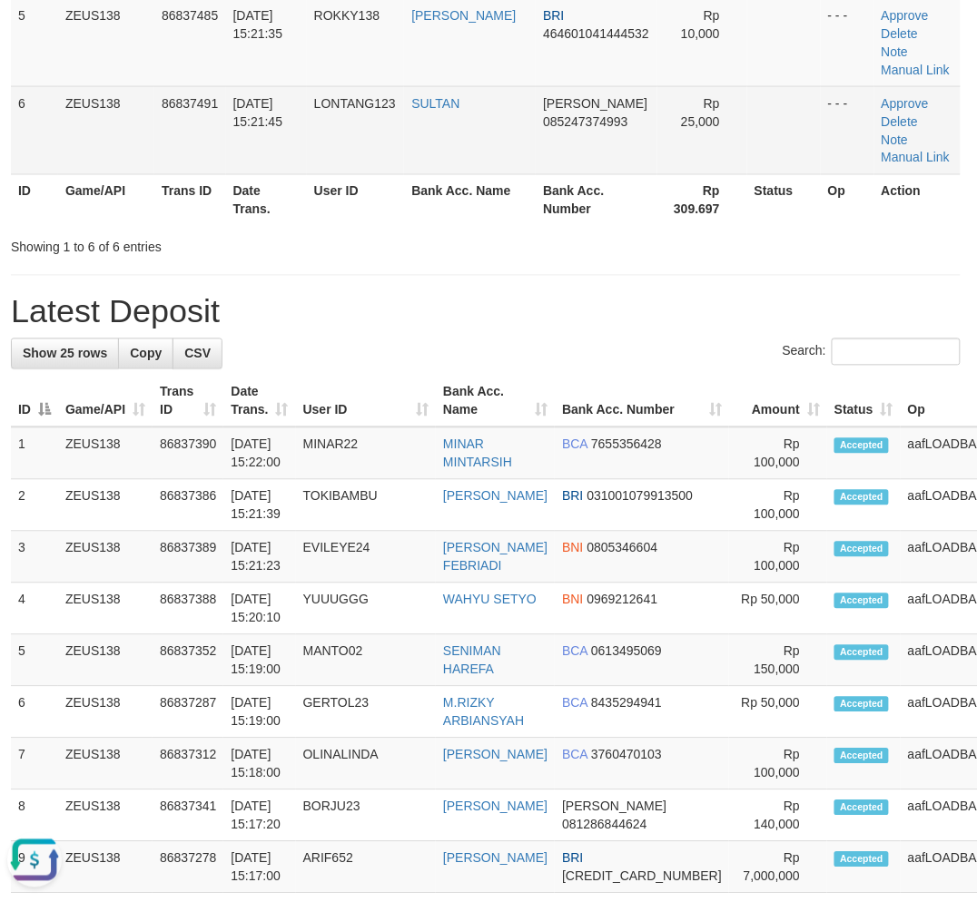
click at [430, 161] on td "SULTAN" at bounding box center [470, 130] width 132 height 88
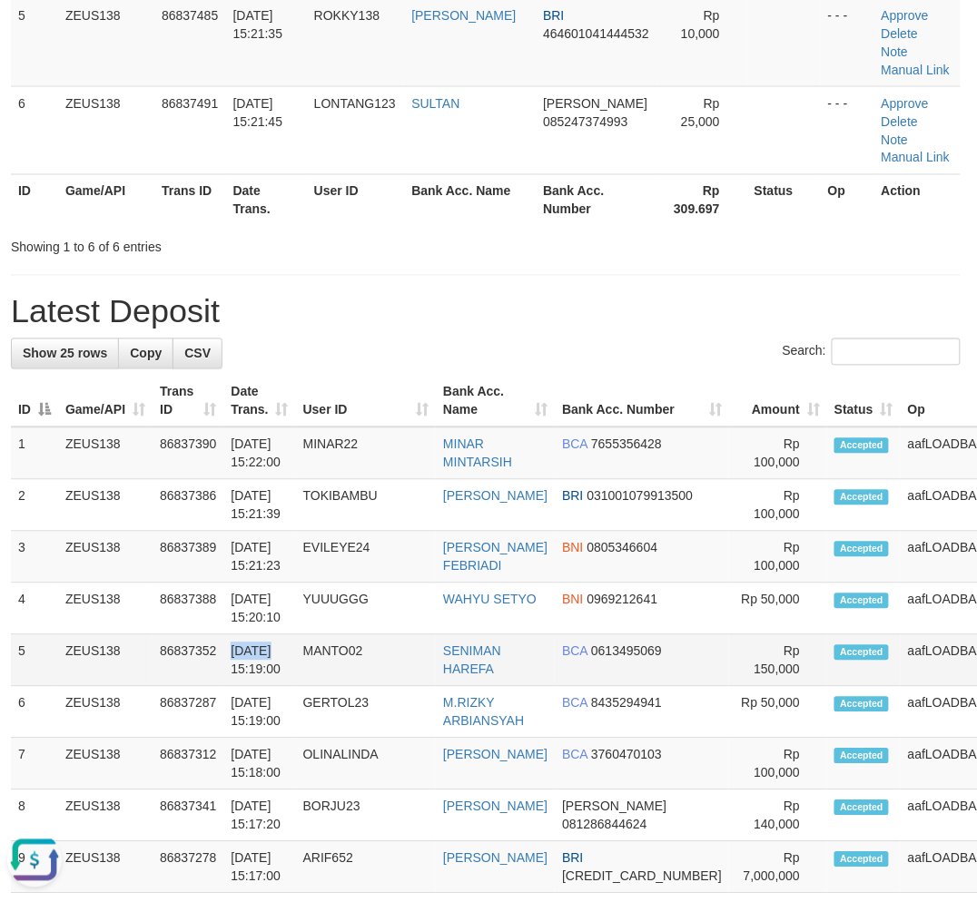
click at [265, 666] on td "[DATE] 15:19:00" at bounding box center [259, 661] width 72 height 52
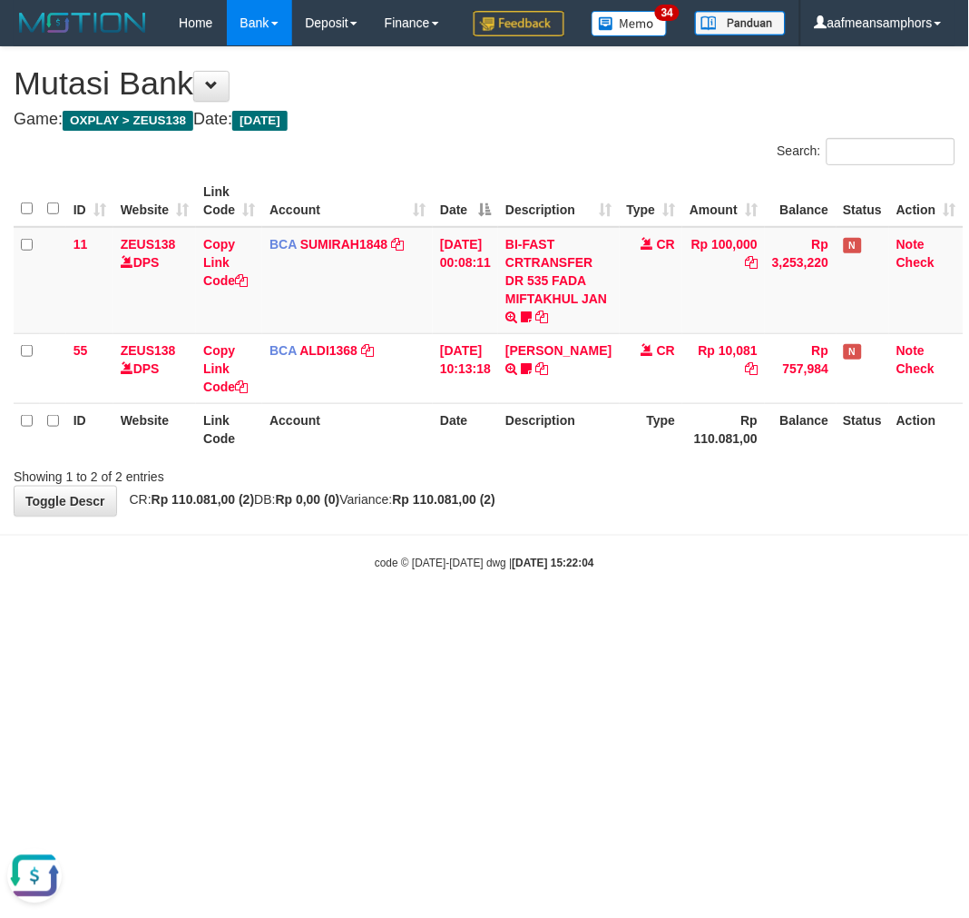
drag, startPoint x: 609, startPoint y: 784, endPoint x: 620, endPoint y: 784, distance: 10.9
click at [608, 617] on html "Toggle navigation Home Bank Account List Load By Website Group [OXPLAY] ZEUS138…" at bounding box center [484, 308] width 969 height 617
click at [604, 617] on html "Toggle navigation Home Bank Account List Load By Website Group [OXPLAY] ZEUS138…" at bounding box center [484, 308] width 969 height 617
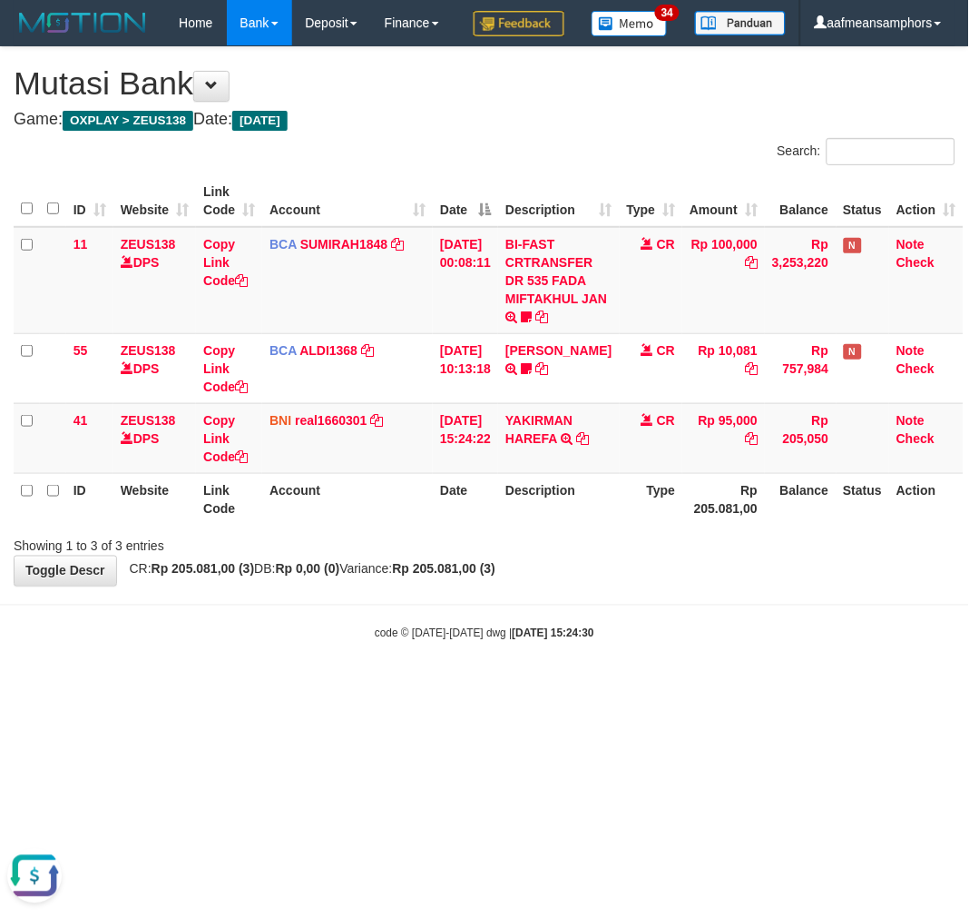
click at [456, 687] on body "Toggle navigation Home Bank Account List Load By Website Group [OXPLAY] ZEUS138…" at bounding box center [484, 343] width 969 height 687
drag, startPoint x: 638, startPoint y: 666, endPoint x: 690, endPoint y: 658, distance: 52.4
click at [638, 666] on body "Toggle navigation Home Bank Account List Load By Website Group [OXPLAY] ZEUS138…" at bounding box center [484, 343] width 969 height 687
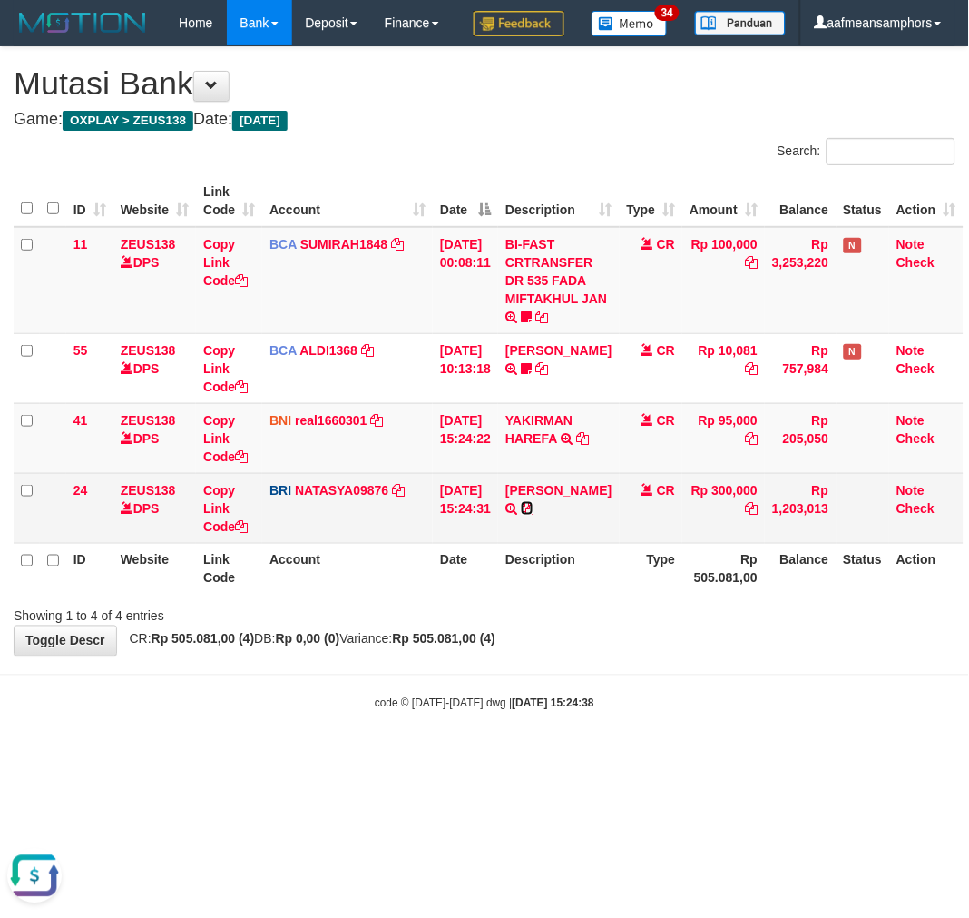
drag, startPoint x: 585, startPoint y: 548, endPoint x: 604, endPoint y: 555, distance: 20.1
click at [534, 515] on icon at bounding box center [527, 508] width 13 height 13
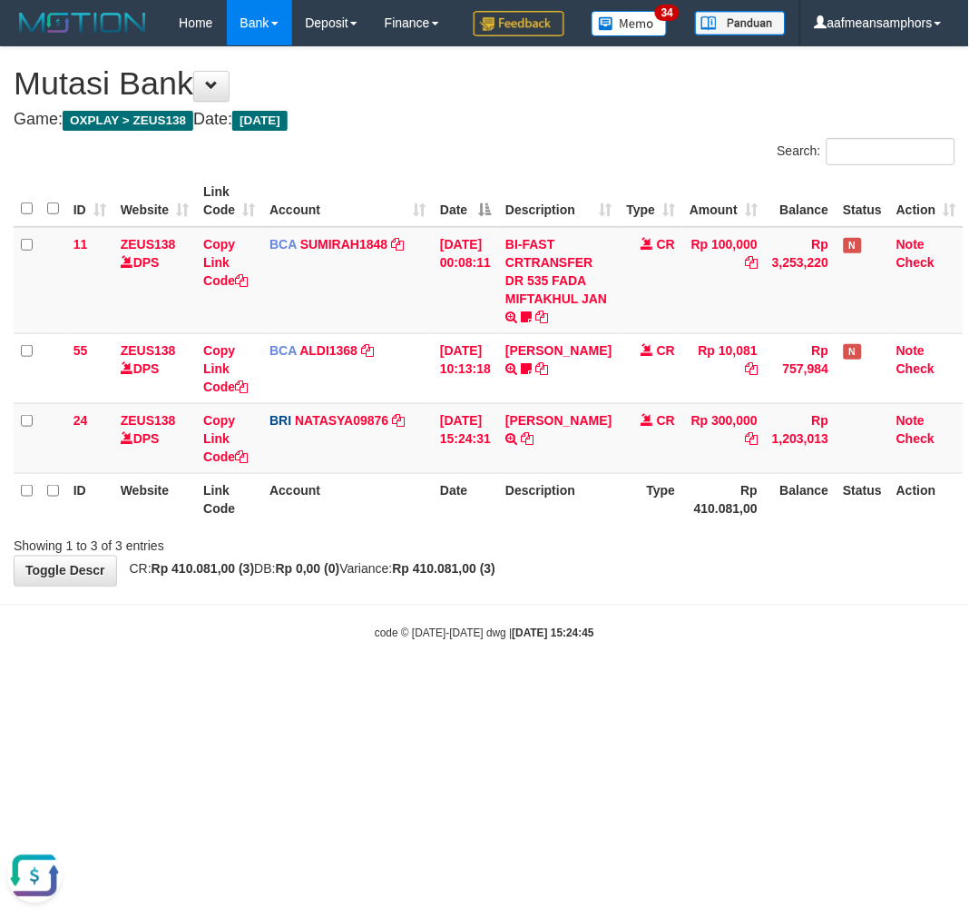
click at [643, 585] on div "**********" at bounding box center [484, 316] width 969 height 538
click at [626, 585] on div "**********" at bounding box center [484, 316] width 969 height 538
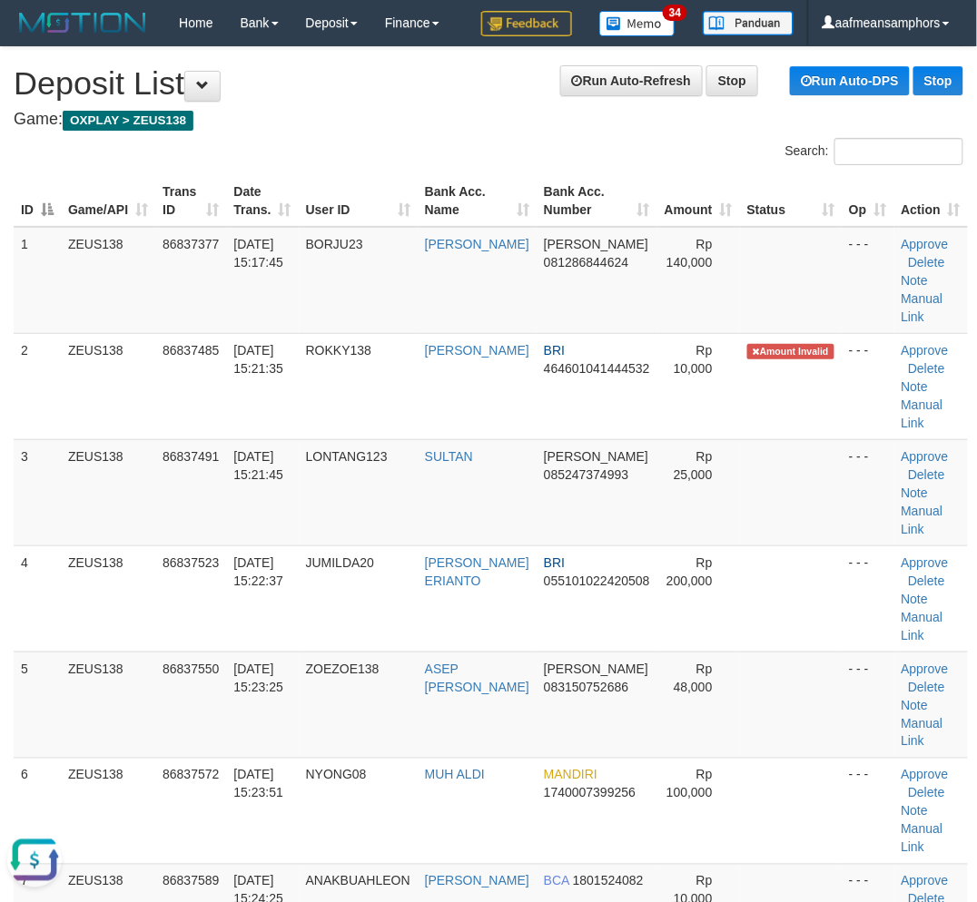
click at [355, 148] on div "Search:" at bounding box center [488, 154] width 977 height 32
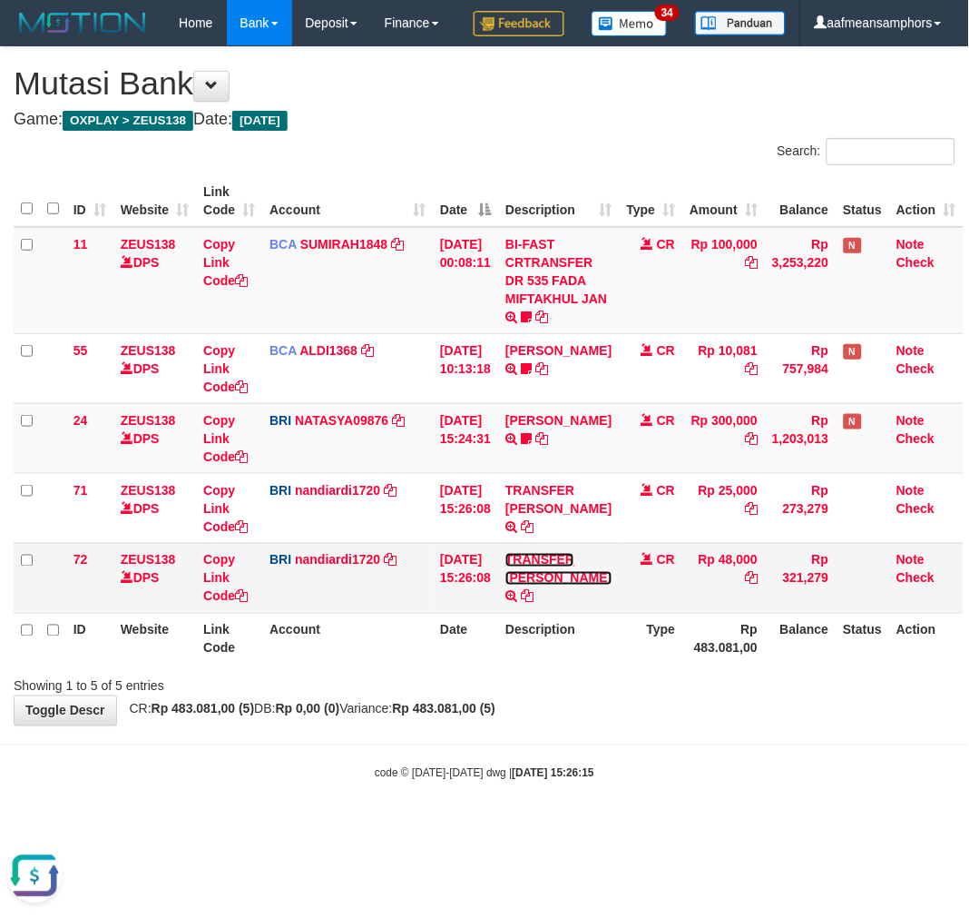
click at [533, 585] on link "TRANSFER [PERSON_NAME]" at bounding box center [559, 569] width 106 height 33
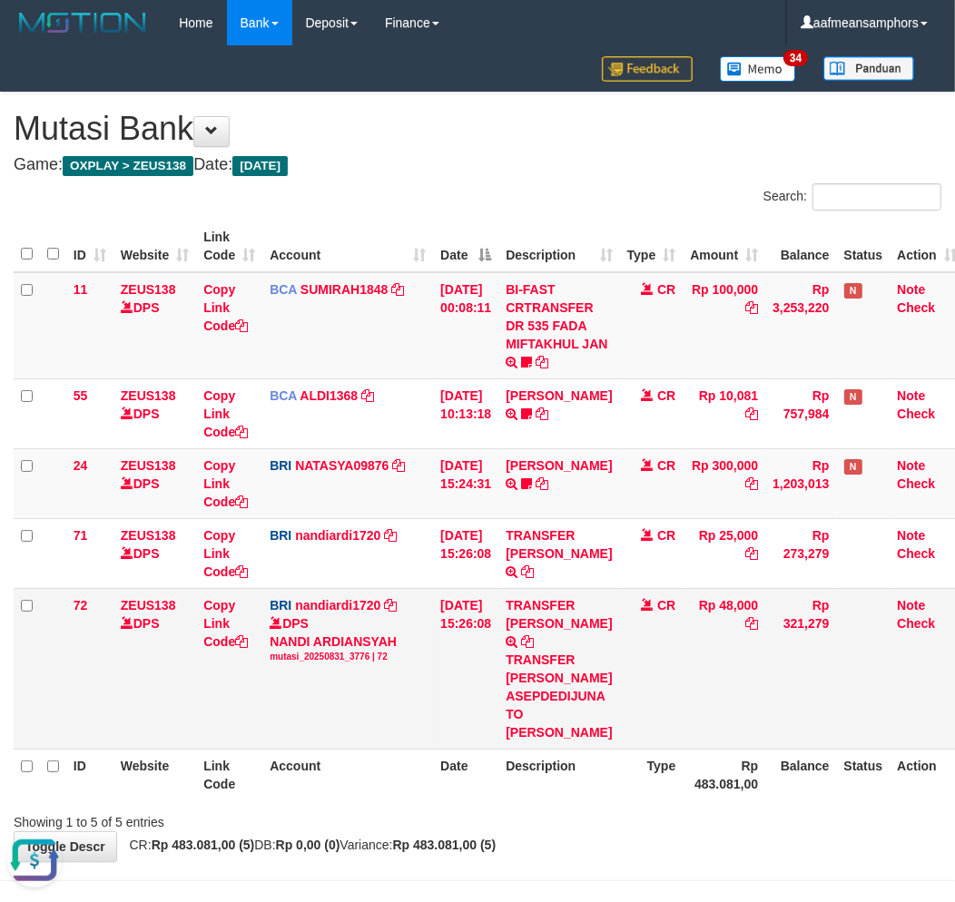
click at [555, 684] on div "TRANSFER DANA ASEPDEDIJUNA TO NANDI ARDIANSYAH" at bounding box center [559, 696] width 106 height 91
click at [554, 669] on div "TRANSFER DANA ASEPDEDIJUNA TO NANDI ARDIANSYAH" at bounding box center [559, 696] width 106 height 91
copy div "ASEPDEDIJUNA"
drag, startPoint x: 634, startPoint y: 791, endPoint x: 604, endPoint y: 603, distance: 191.1
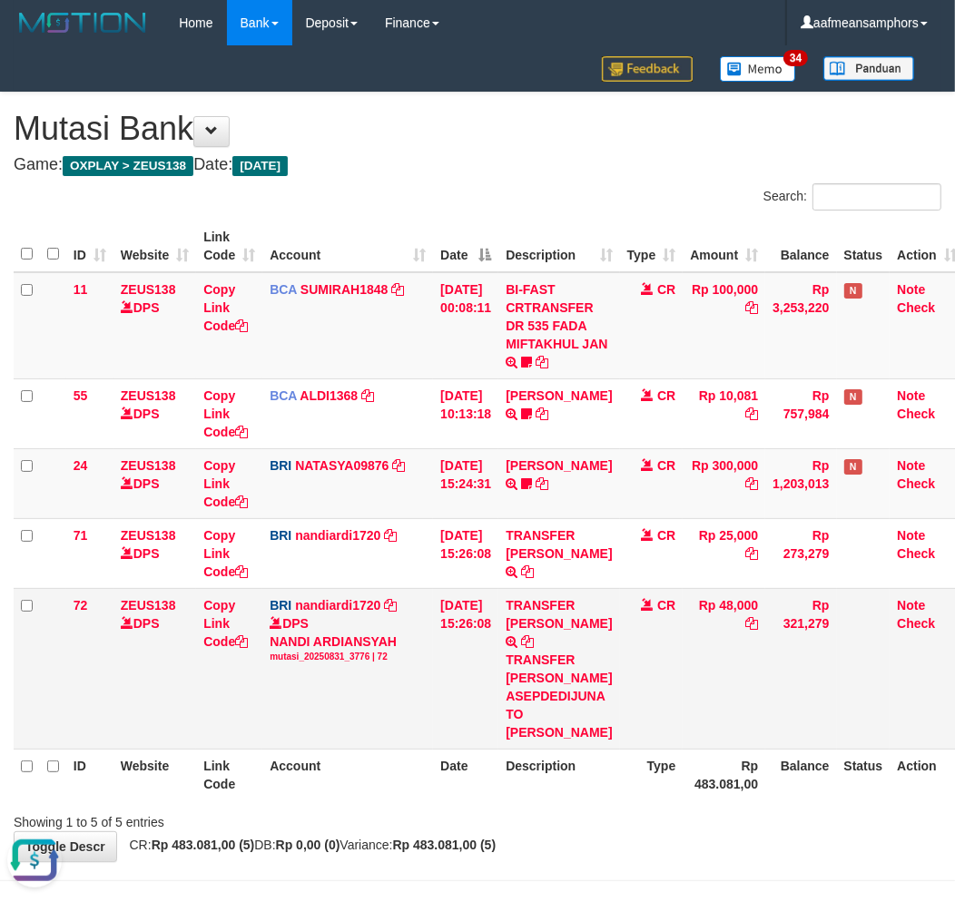
click at [636, 806] on div "Showing 1 to 5 of 5 entries" at bounding box center [477, 818] width 955 height 25
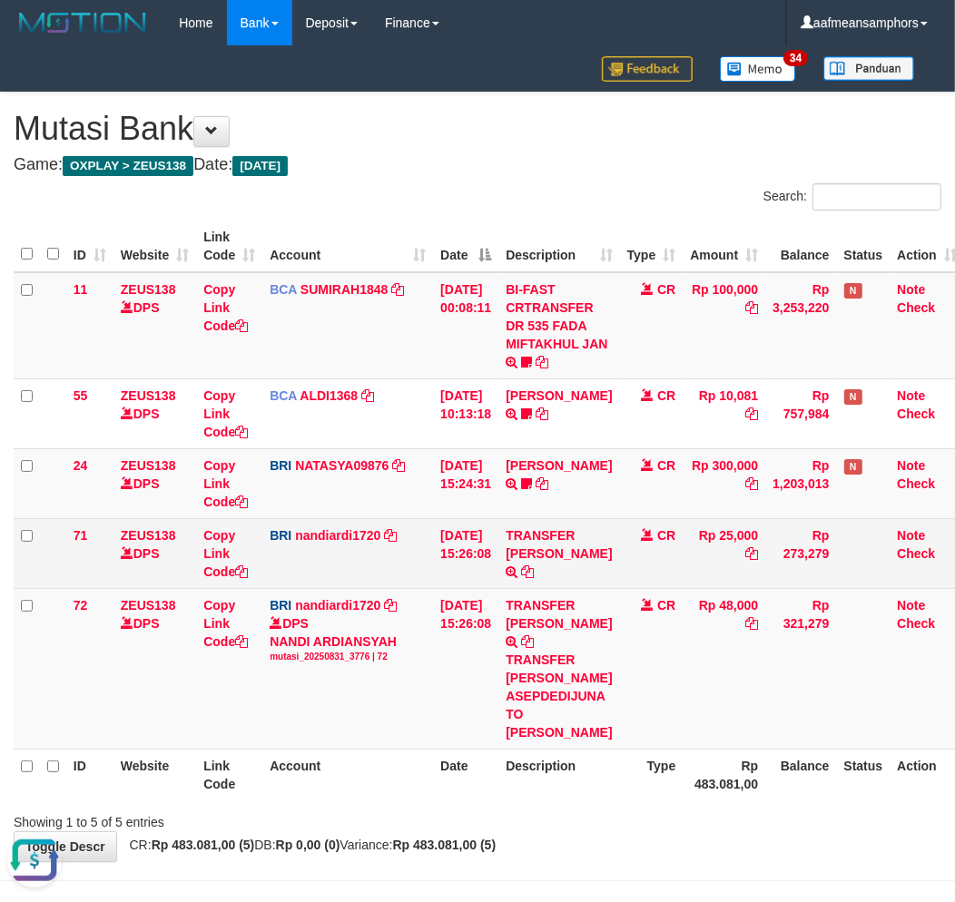
click at [533, 542] on td "TRANSFER DANA TRANSFER DANA SULTAN TO NANDI ARDIANSYAH" at bounding box center [558, 553] width 121 height 70
click at [548, 555] on link "TRANSFER DANA" at bounding box center [559, 544] width 106 height 33
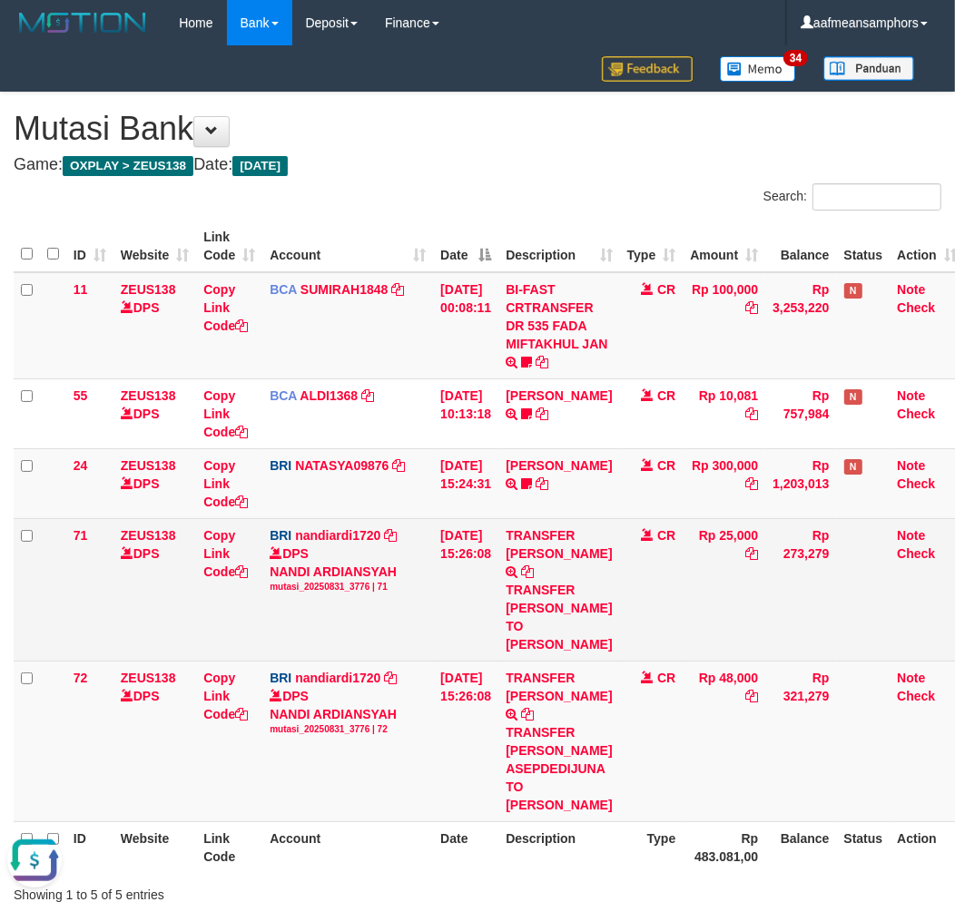
click at [575, 581] on div "TRANSFER [PERSON_NAME] TO NANDI ARDIANSYAH" at bounding box center [559, 617] width 106 height 73
click at [577, 584] on div "TRANSFER [PERSON_NAME] TO NANDI ARDIANSYAH" at bounding box center [559, 617] width 106 height 73
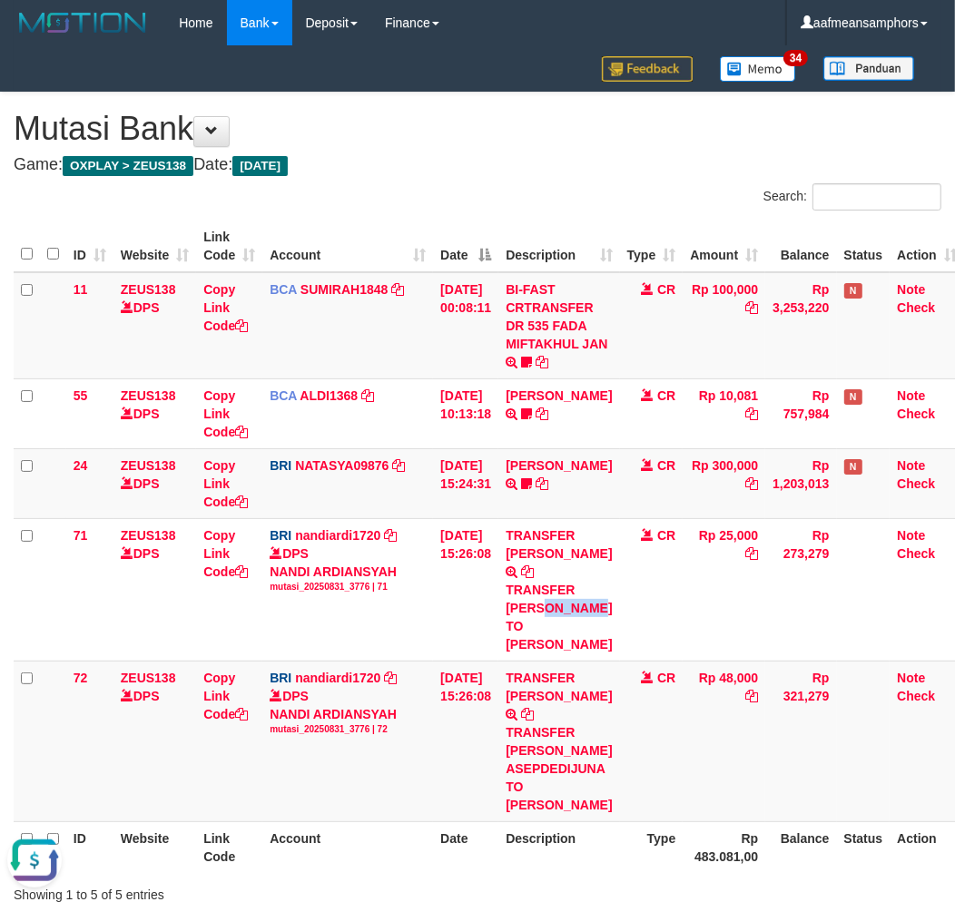
copy div "SULTAN"
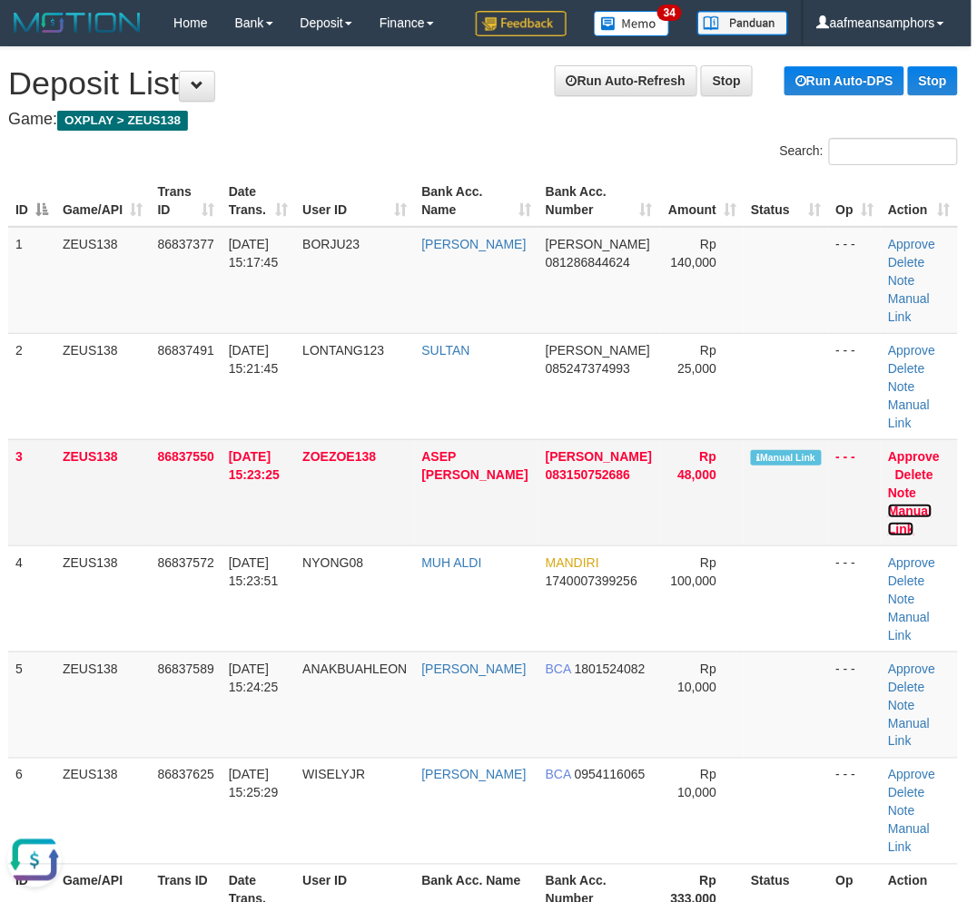
click at [888, 504] on link "Manual Link" at bounding box center [910, 520] width 44 height 33
drag, startPoint x: 283, startPoint y: 837, endPoint x: 297, endPoint y: 815, distance: 25.7
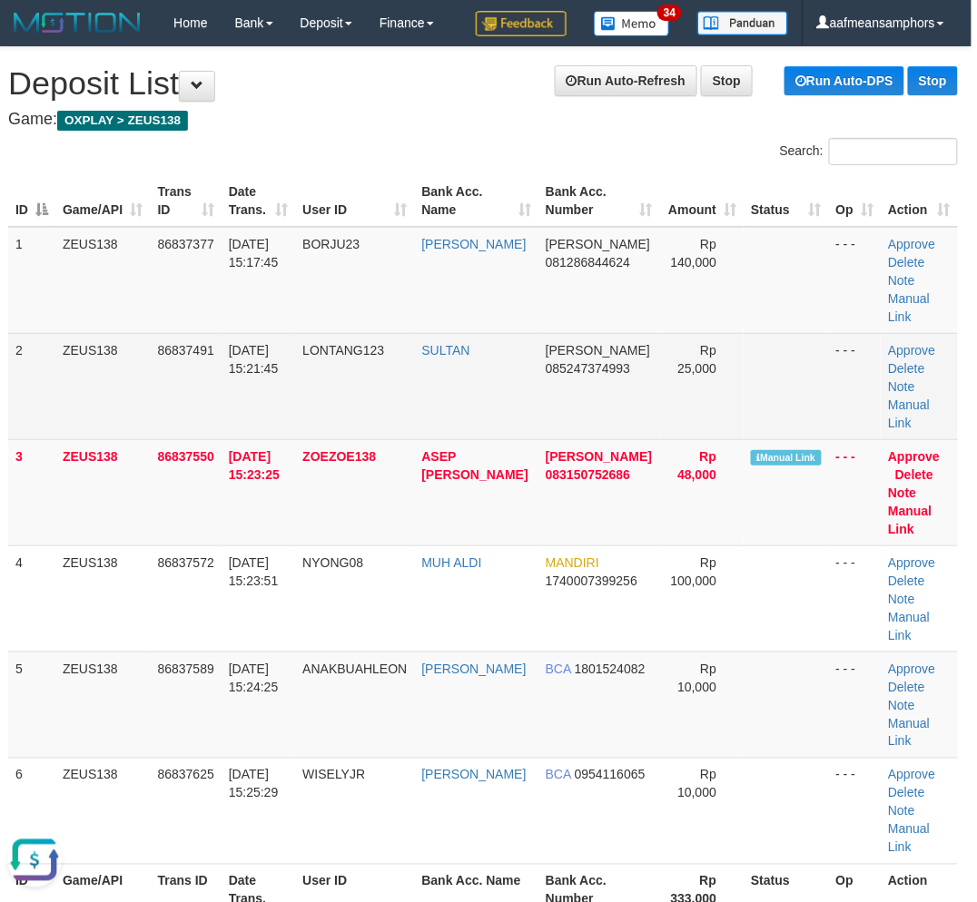
click at [899, 375] on td "Approve Delete Note Manual Link" at bounding box center [918, 386] width 77 height 106
click at [897, 398] on link "Manual Link" at bounding box center [909, 414] width 42 height 33
click at [888, 398] on link "Manual Link" at bounding box center [909, 414] width 42 height 33
drag, startPoint x: 899, startPoint y: 382, endPoint x: 792, endPoint y: 395, distance: 107.8
click at [899, 398] on link "Manual Link" at bounding box center [909, 414] width 42 height 33
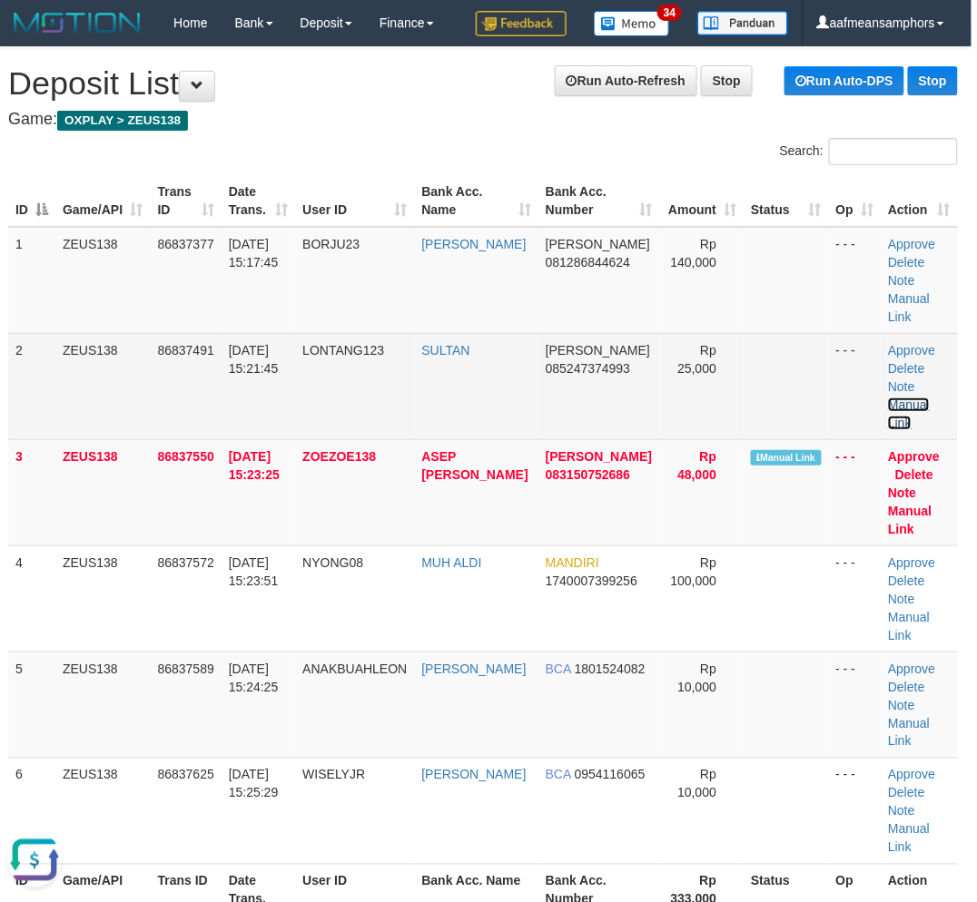
click at [888, 398] on link "Manual Link" at bounding box center [909, 414] width 42 height 33
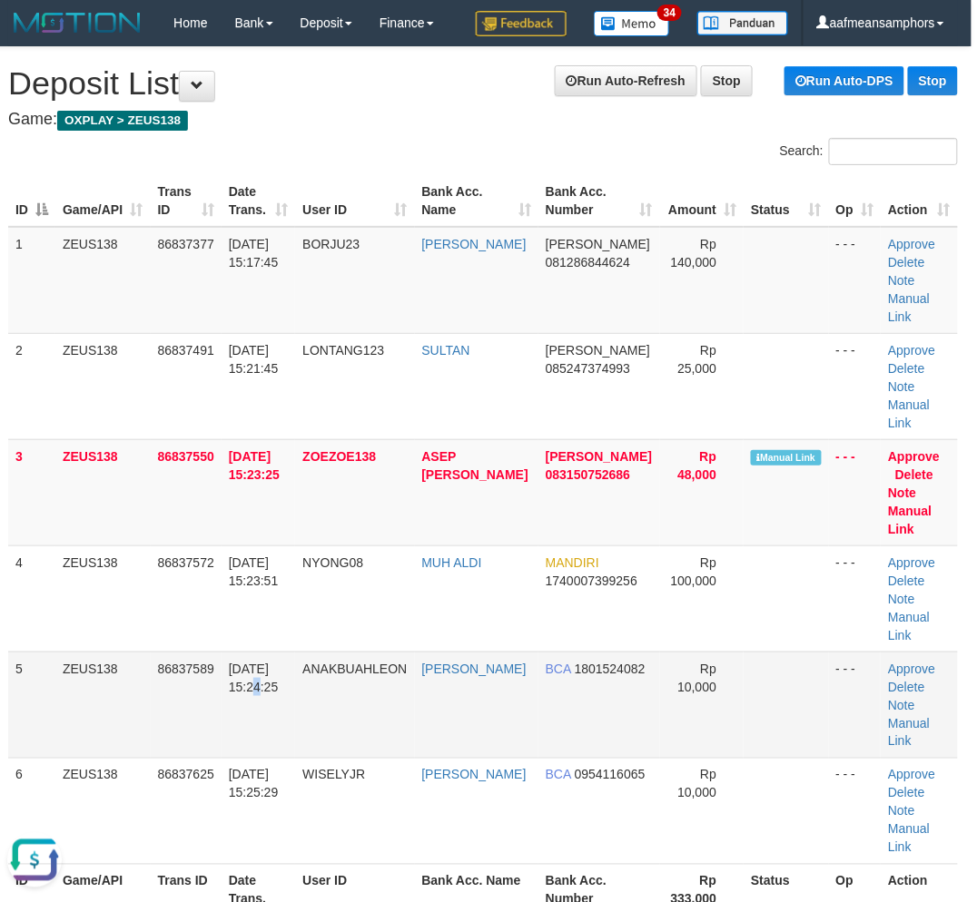
click at [238, 656] on td "31/08/2025 15:24:25" at bounding box center [258, 705] width 74 height 106
click at [329, 652] on tr "5 ZEUS138 86837589 31/08/2025 15:24:25 ANAKBUAHLEON RONI PRAYITNO BCA 180152408…" at bounding box center [482, 705] width 949 height 106
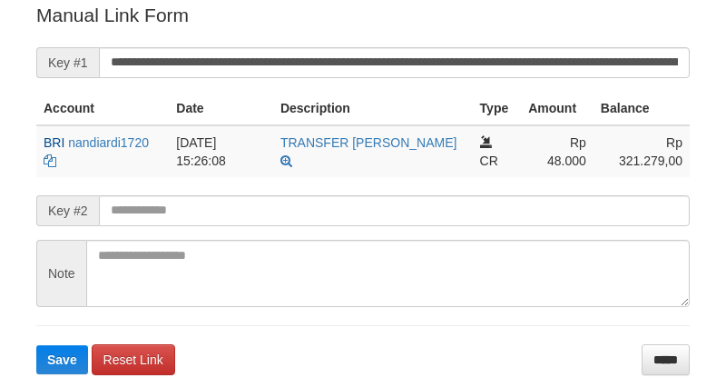
click at [469, 56] on input "**********" at bounding box center [394, 62] width 591 height 31
click at [36, 345] on button "Save" at bounding box center [62, 359] width 52 height 29
click at [469, 56] on input "**********" at bounding box center [394, 62] width 591 height 31
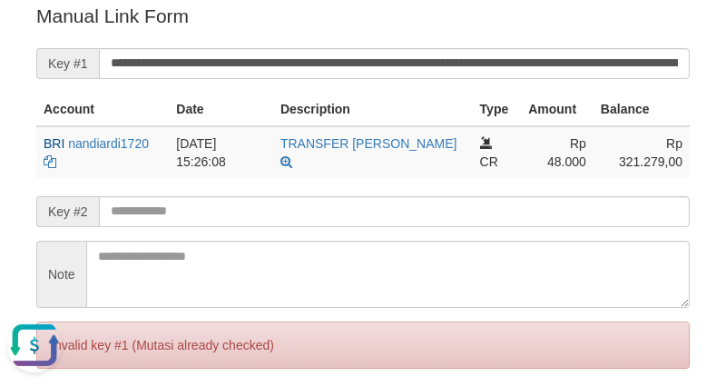
scroll to position [0, 0]
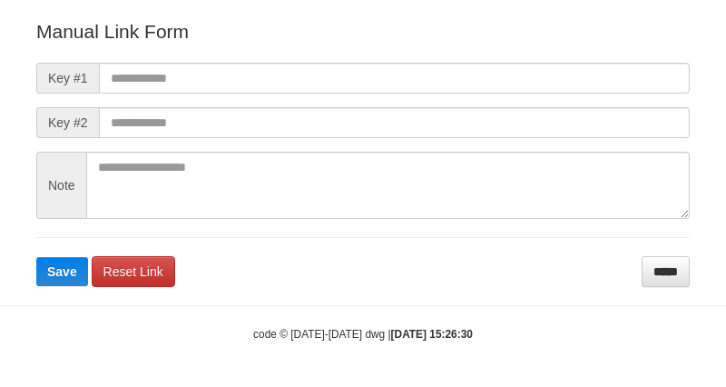
click at [495, 66] on input "text" at bounding box center [394, 78] width 591 height 31
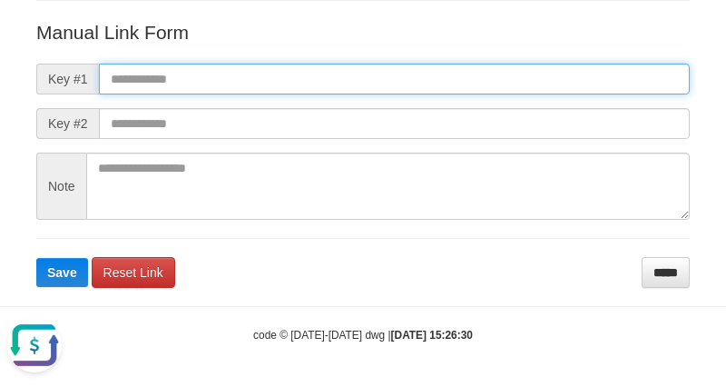
click at [474, 66] on input "text" at bounding box center [394, 79] width 591 height 31
paste input "**********"
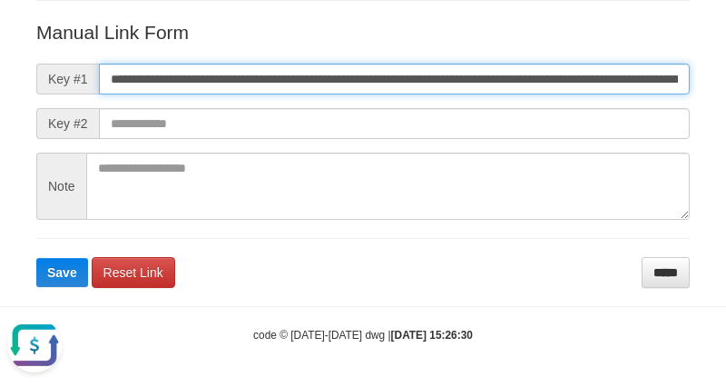
scroll to position [0, 1095]
type input "**********"
click at [36, 258] on button "Save" at bounding box center [62, 272] width 52 height 29
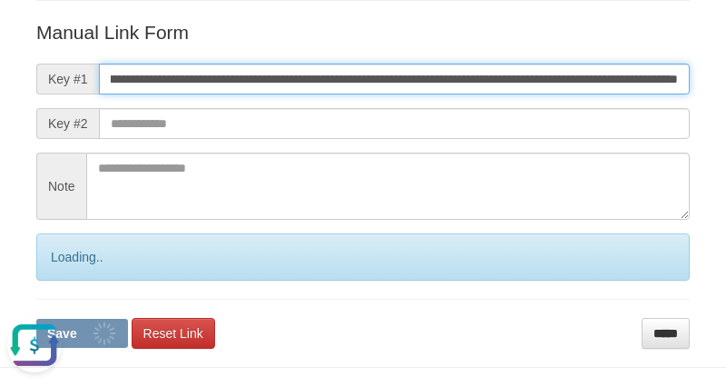
click at [36, 319] on button "Save" at bounding box center [82, 333] width 92 height 29
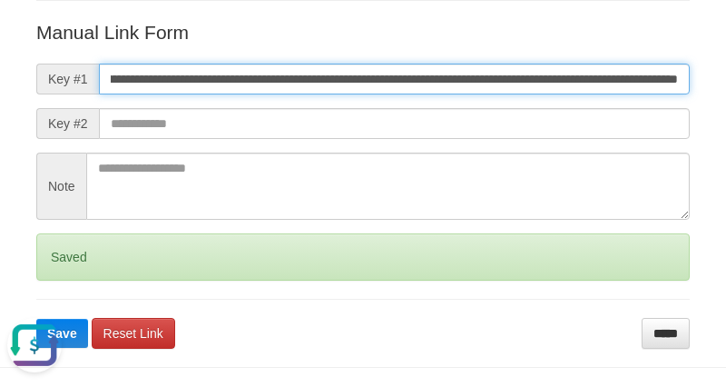
click at [36, 319] on button "Save" at bounding box center [62, 333] width 52 height 29
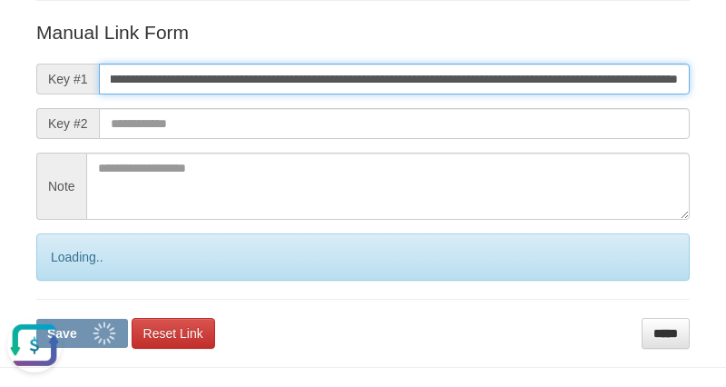
click at [36, 319] on button "Save" at bounding box center [82, 333] width 92 height 29
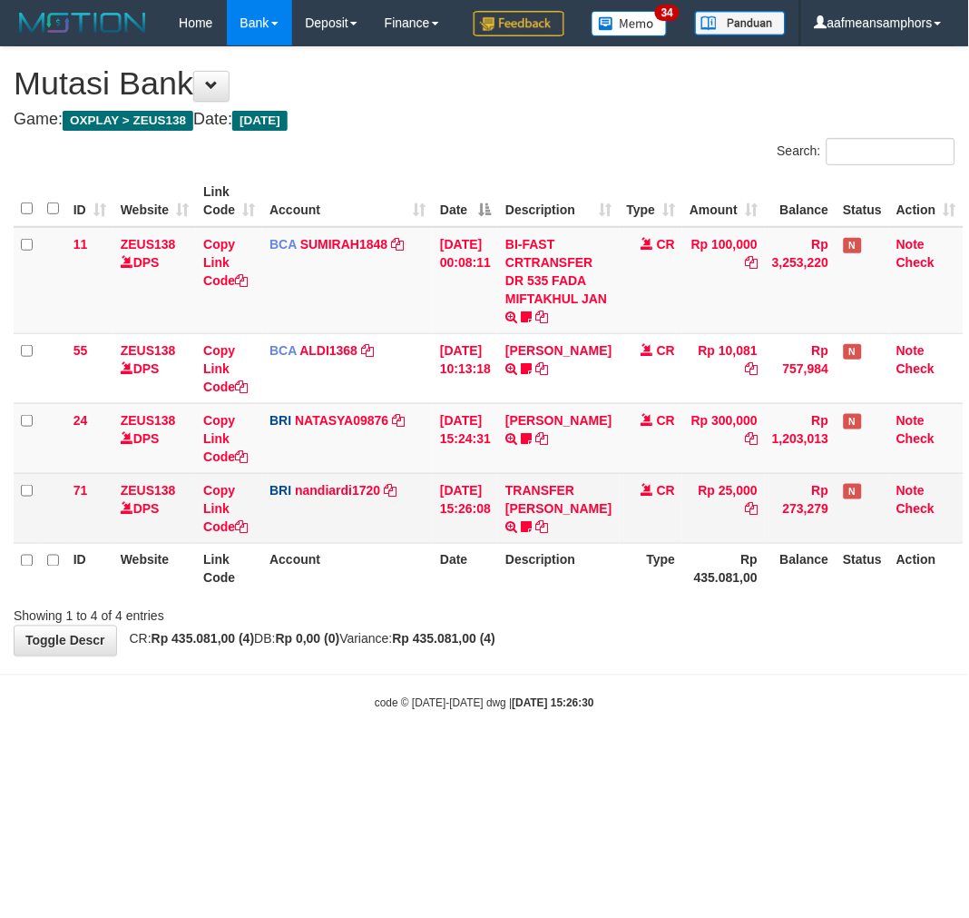
click at [201, 543] on td "Copy Link Code" at bounding box center [229, 508] width 66 height 70
click at [211, 534] on link "Copy Link Code" at bounding box center [225, 508] width 44 height 51
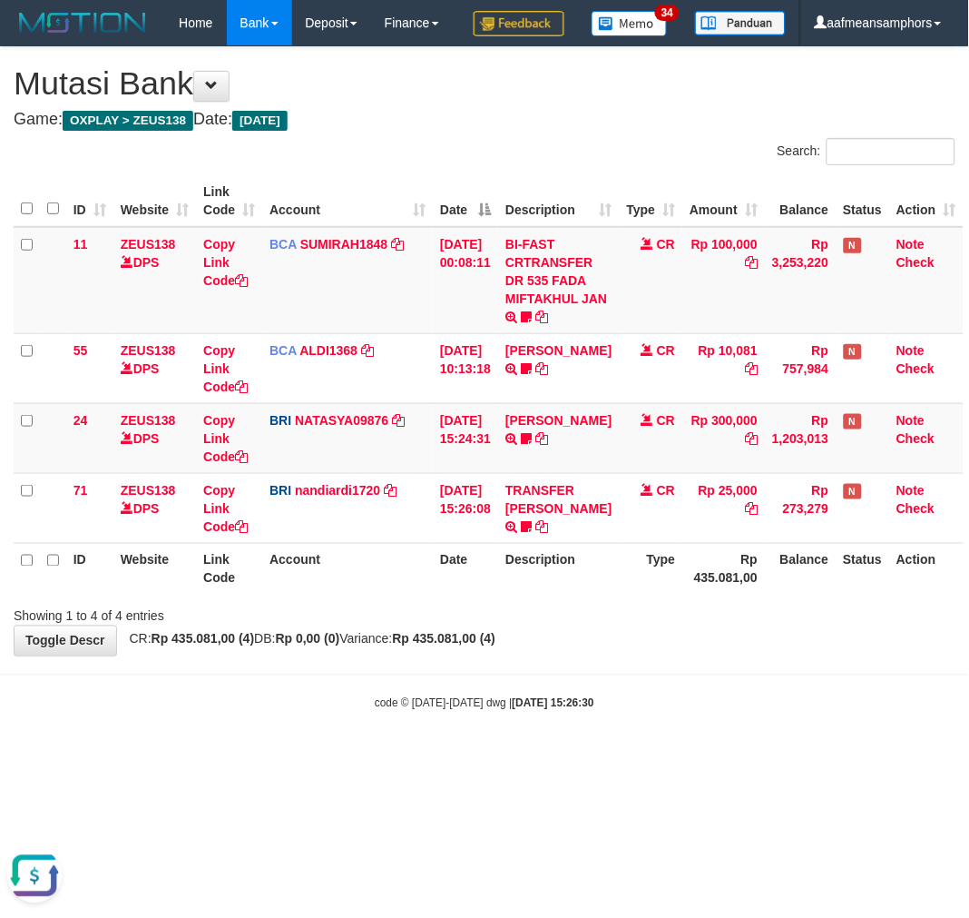
click at [613, 757] on html "Toggle navigation Home Bank Account List Load By Website Group [OXPLAY] ZEUS138…" at bounding box center [484, 378] width 969 height 757
click at [611, 757] on body "Toggle navigation Home Bank Account List Load By Website Group [OXPLAY] ZEUS138…" at bounding box center [484, 378] width 969 height 757
drag, startPoint x: 647, startPoint y: 788, endPoint x: 963, endPoint y: 508, distance: 421.8
click at [651, 757] on body "Toggle navigation Home Bank Account List Load By Website Group [OXPLAY] ZEUS138…" at bounding box center [484, 378] width 969 height 757
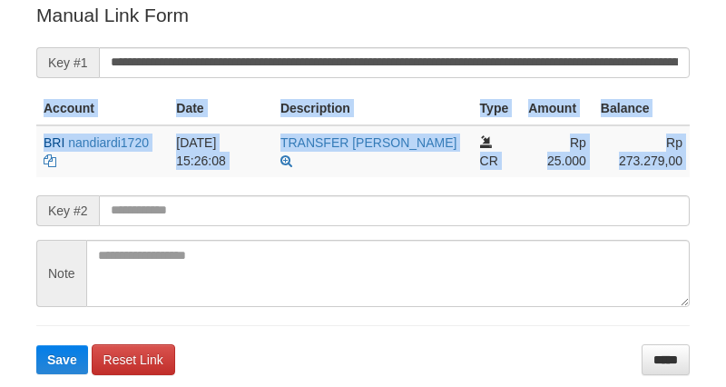
click at [364, 78] on form "**********" at bounding box center [362, 188] width 653 height 372
click at [364, 77] on form "**********" at bounding box center [362, 188] width 653 height 372
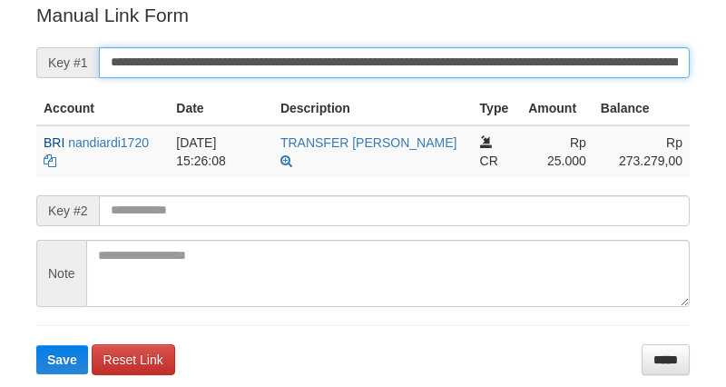
click at [358, 60] on input "**********" at bounding box center [394, 62] width 591 height 31
click at [36, 345] on button "Save" at bounding box center [62, 359] width 52 height 29
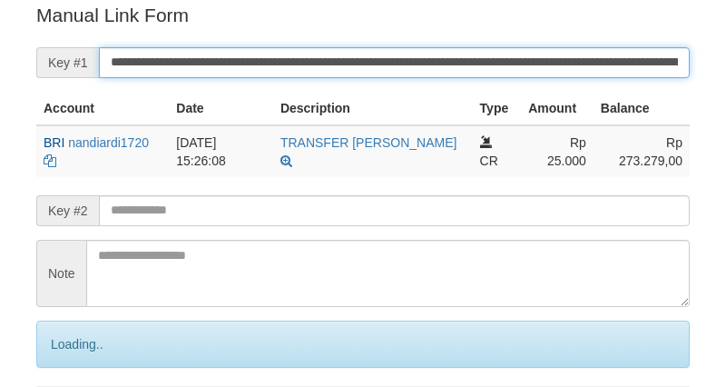
scroll to position [367, 0]
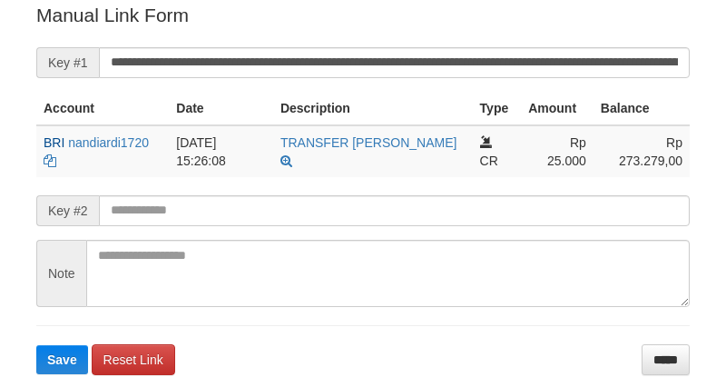
click at [36, 345] on button "Save" at bounding box center [62, 359] width 52 height 29
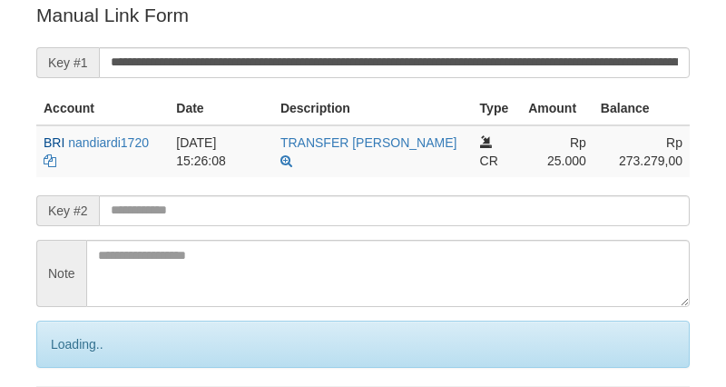
scroll to position [367, 0]
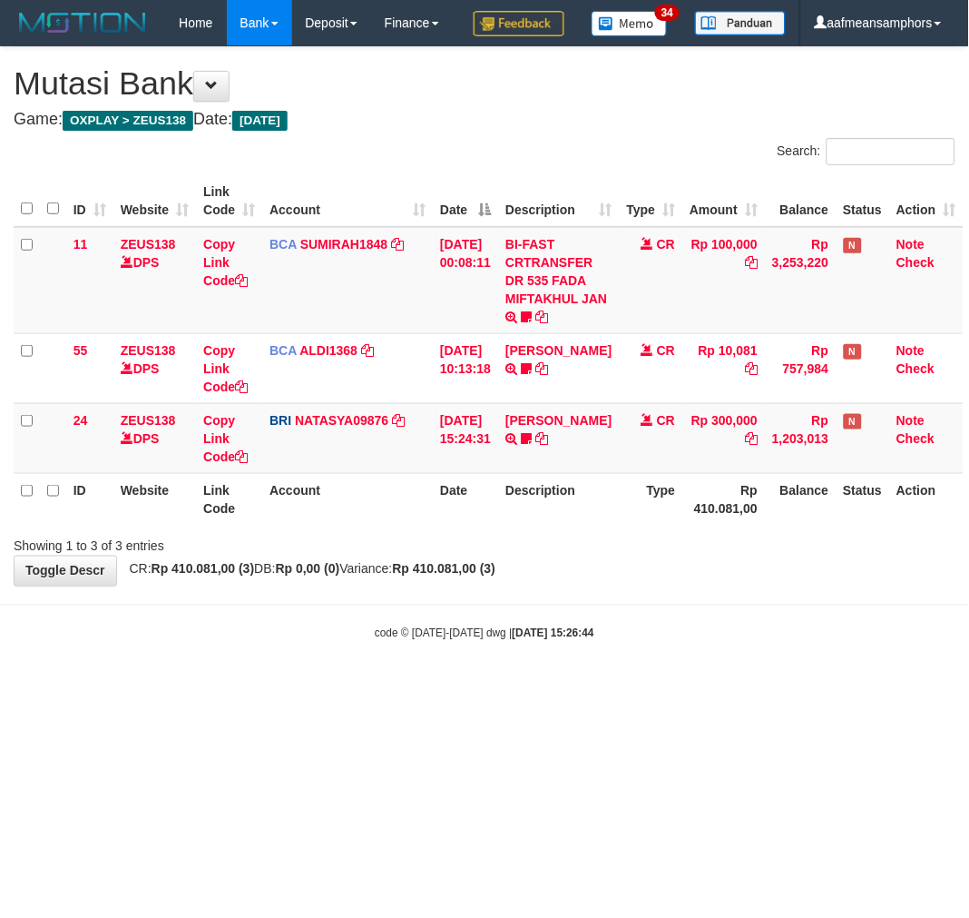
click at [742, 658] on body "Toggle navigation Home Bank Account List Load By Website Group [OXPLAY] ZEUS138…" at bounding box center [484, 343] width 969 height 687
click at [581, 653] on body "Toggle navigation Home Bank Account List Load By Website Group [OXPLAY] ZEUS138…" at bounding box center [484, 343] width 969 height 687
click at [568, 639] on body "Toggle navigation Home Bank Account List Load By Website Group [OXPLAY] ZEUS138…" at bounding box center [484, 343] width 969 height 687
click at [569, 639] on body "Toggle navigation Home Bank Account List Load By Website Group [OXPLAY] ZEUS138…" at bounding box center [484, 343] width 969 height 687
click at [578, 641] on body "Toggle navigation Home Bank Account List Load By Website Group [OXPLAY] ZEUS138…" at bounding box center [484, 343] width 969 height 687
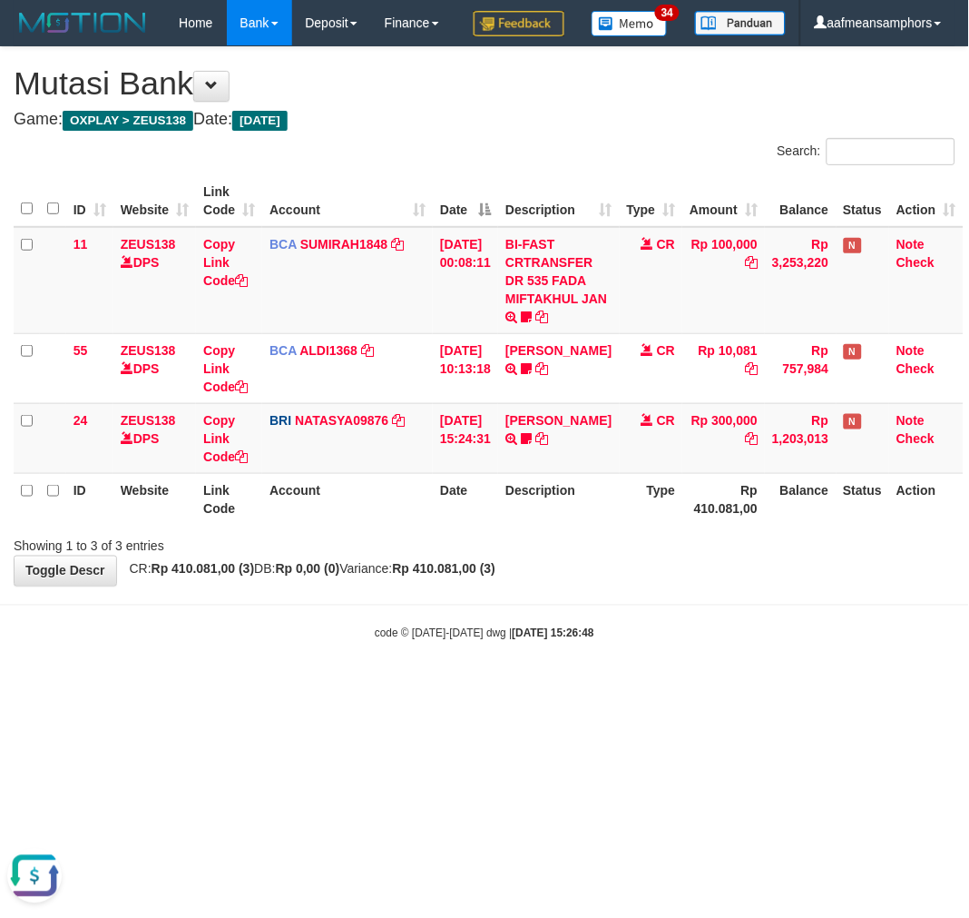
click at [606, 585] on div "**********" at bounding box center [484, 316] width 969 height 538
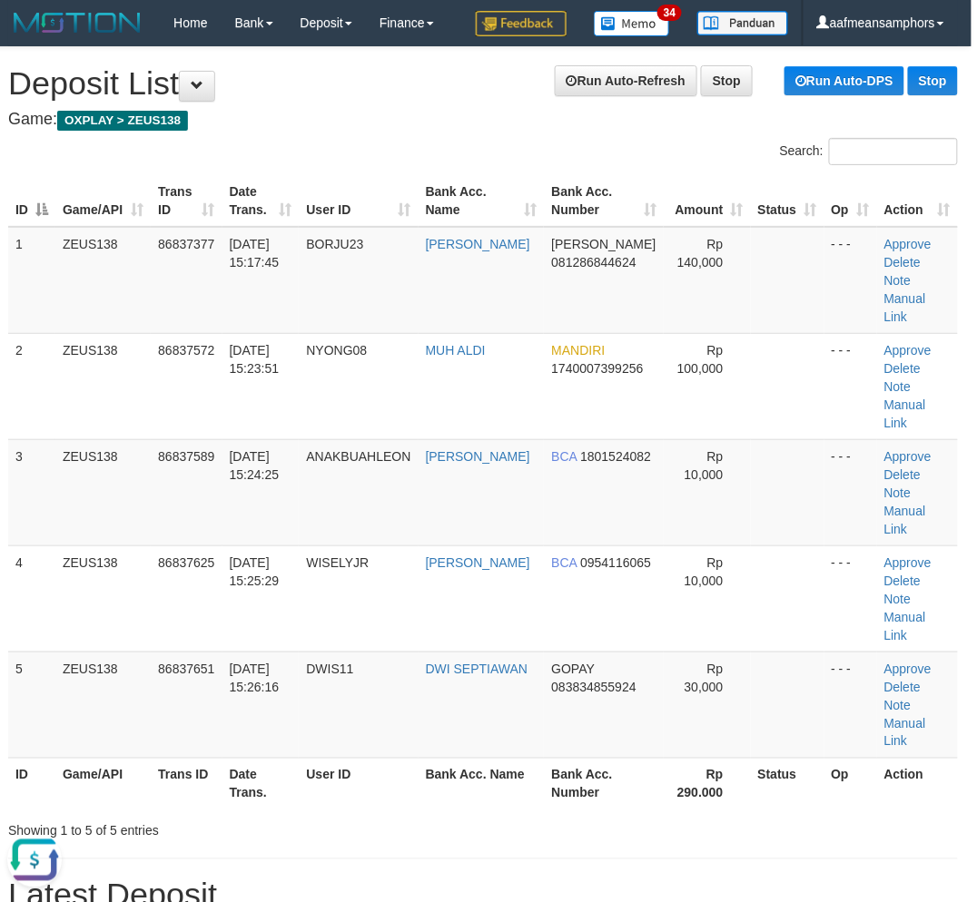
drag, startPoint x: 408, startPoint y: 777, endPoint x: 303, endPoint y: 763, distance: 106.2
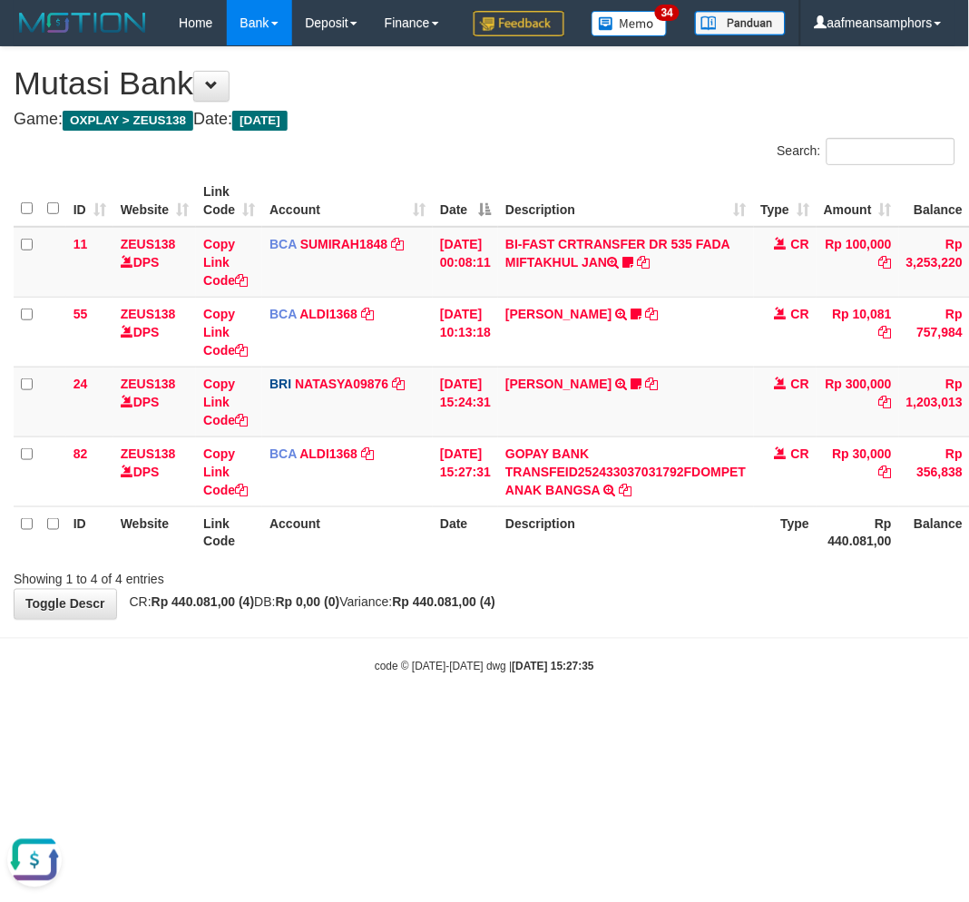
click at [759, 721] on html "Toggle navigation Home Bank Account List Load By Website Group [OXPLAY] ZEUS138…" at bounding box center [484, 360] width 969 height 721
drag, startPoint x: 722, startPoint y: 756, endPoint x: 758, endPoint y: 747, distance: 36.5
click at [723, 721] on body "Toggle navigation Home Bank Account List Load By Website Group [OXPLAY] ZEUS138…" at bounding box center [484, 360] width 969 height 721
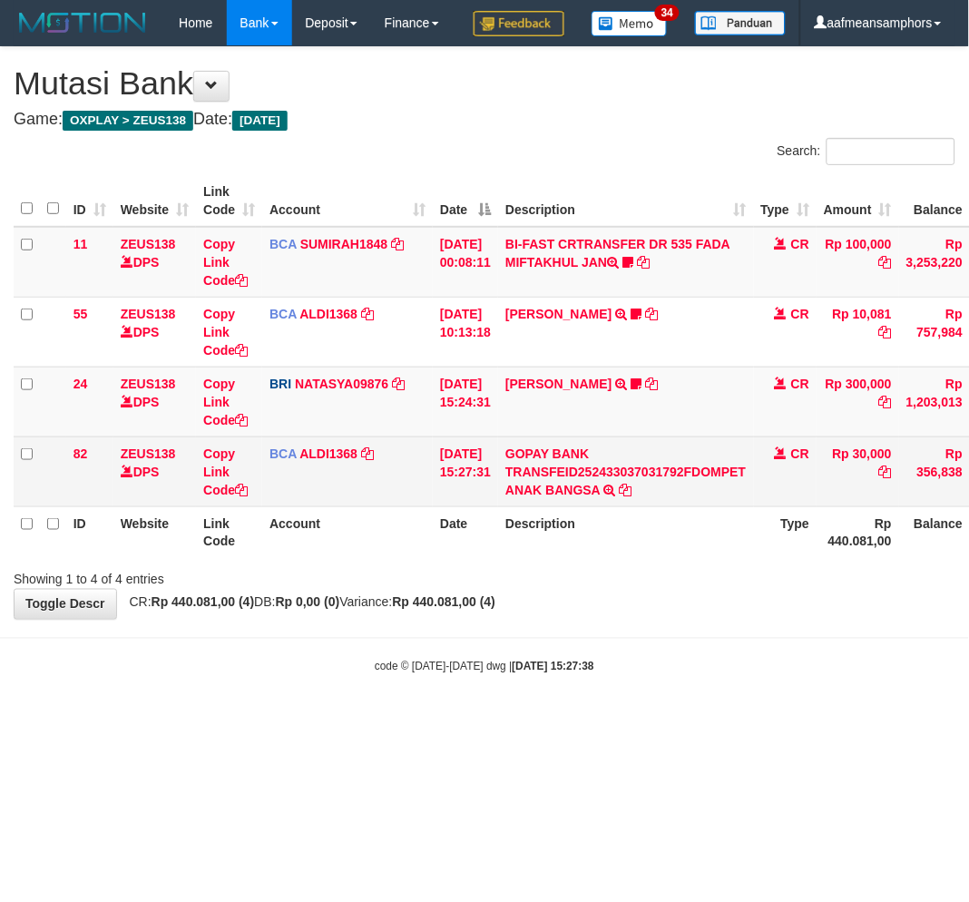
click at [893, 486] on td "Rp 30,000" at bounding box center [858, 472] width 83 height 70
copy td "30,000"
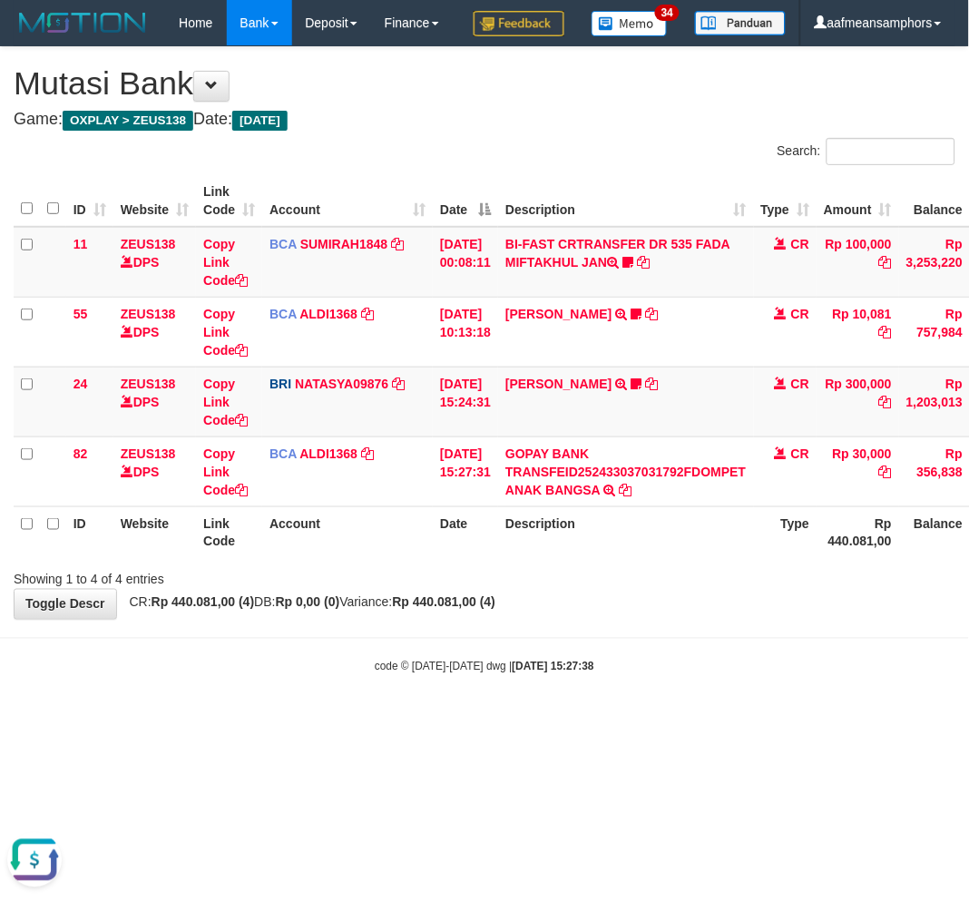
drag, startPoint x: 624, startPoint y: 735, endPoint x: 612, endPoint y: 740, distance: 13.5
click at [612, 721] on body "Toggle navigation Home Bank Account List Load By Website Group [OXPLAY] ZEUS138…" at bounding box center [484, 360] width 969 height 721
click at [641, 721] on body "Toggle navigation Home Bank Account List Load By Website Group [OXPLAY] ZEUS138…" at bounding box center [484, 360] width 969 height 721
click at [657, 721] on body "Toggle navigation Home Bank Account List Load By Website Group [OXPLAY] ZEUS138…" at bounding box center [484, 360] width 969 height 721
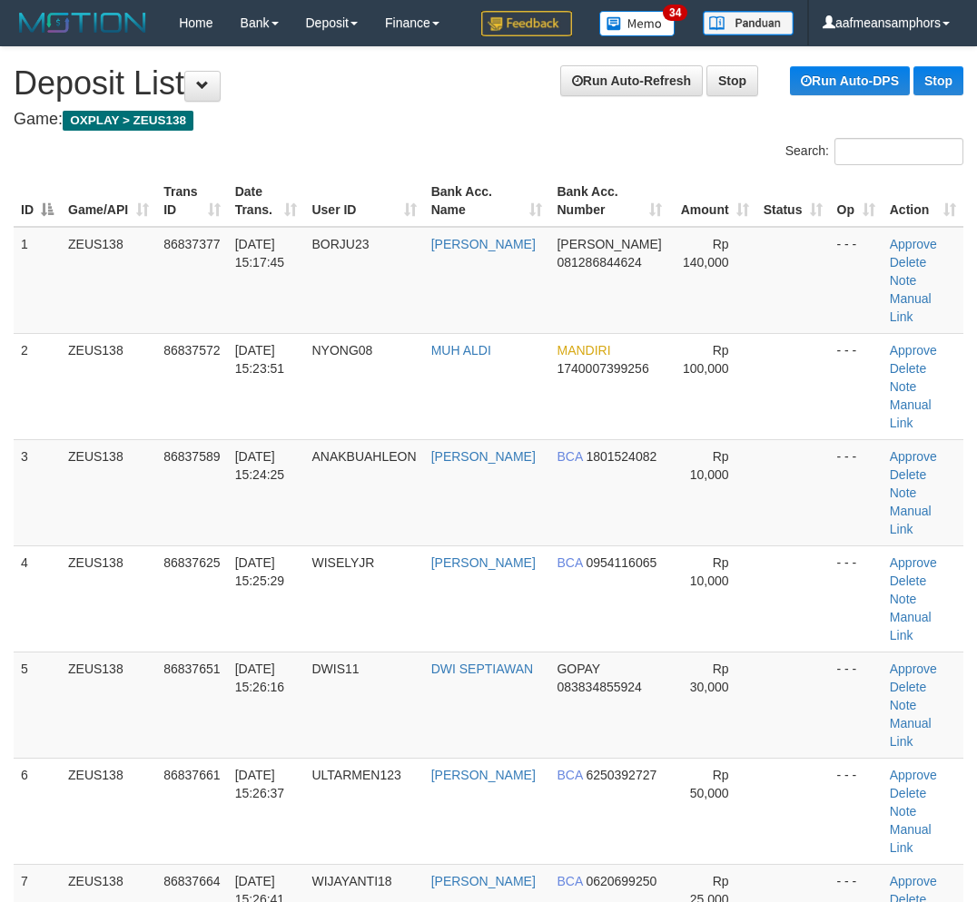
scroll to position [0, 5]
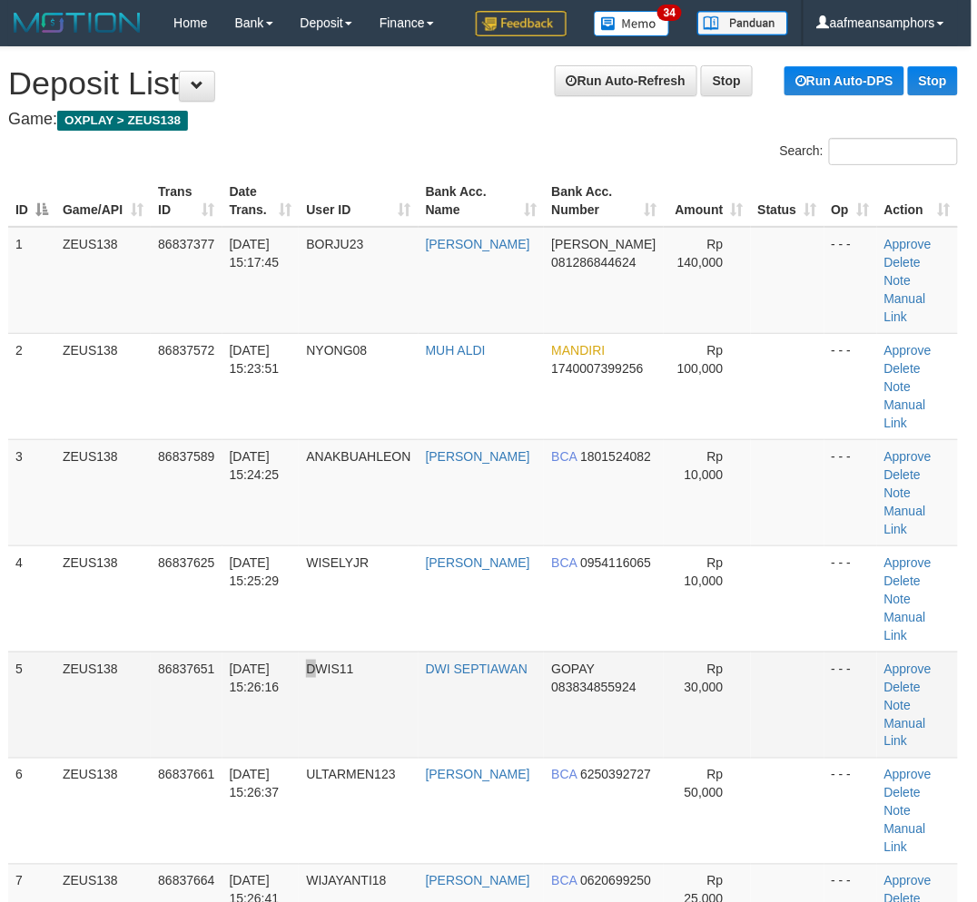
drag, startPoint x: 309, startPoint y: 633, endPoint x: 322, endPoint y: 639, distance: 14.2
click at [322, 652] on tr "5 ZEUS138 86837651 31/08/2025 15:26:16 DWIS11 DWI SEPTIAWAN GOPAY 083834855924 …" at bounding box center [482, 705] width 949 height 106
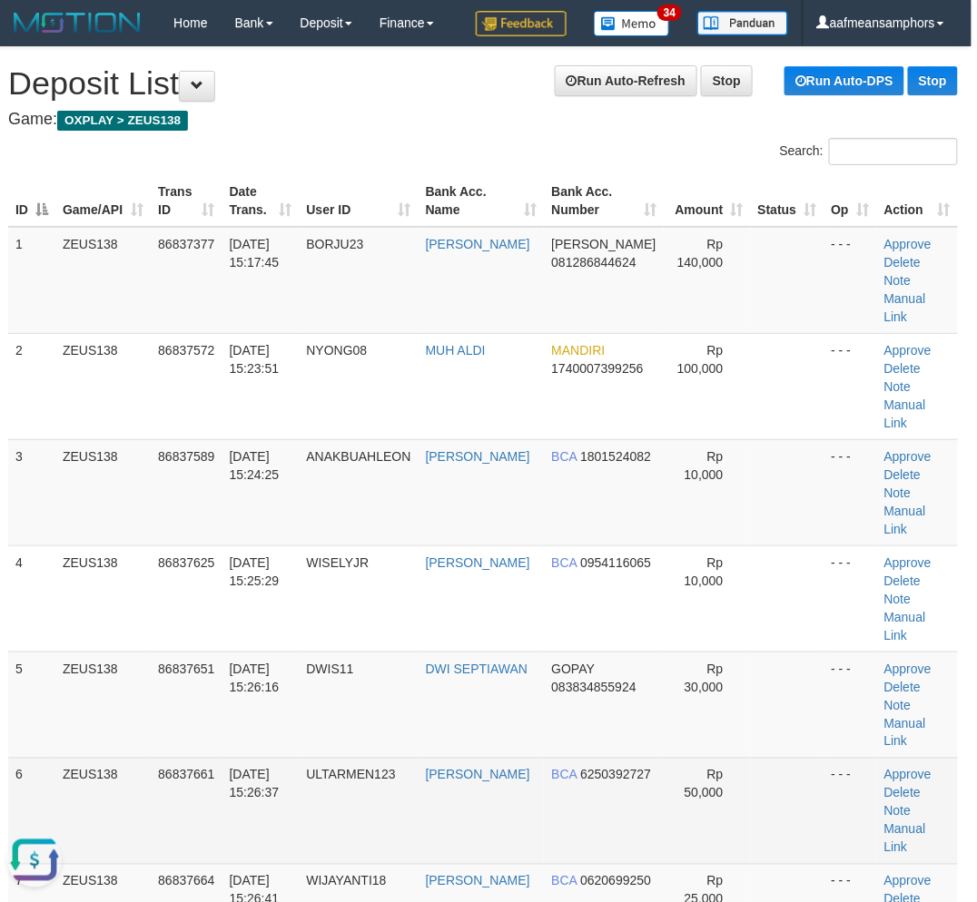
click at [717, 758] on td "Rp 50,000" at bounding box center [706, 811] width 86 height 106
drag, startPoint x: 717, startPoint y: 742, endPoint x: 728, endPoint y: 738, distance: 11.5
click at [717, 758] on td "Rp 50,000" at bounding box center [706, 811] width 86 height 106
click at [722, 758] on td "Rp 50,000" at bounding box center [706, 811] width 86 height 106
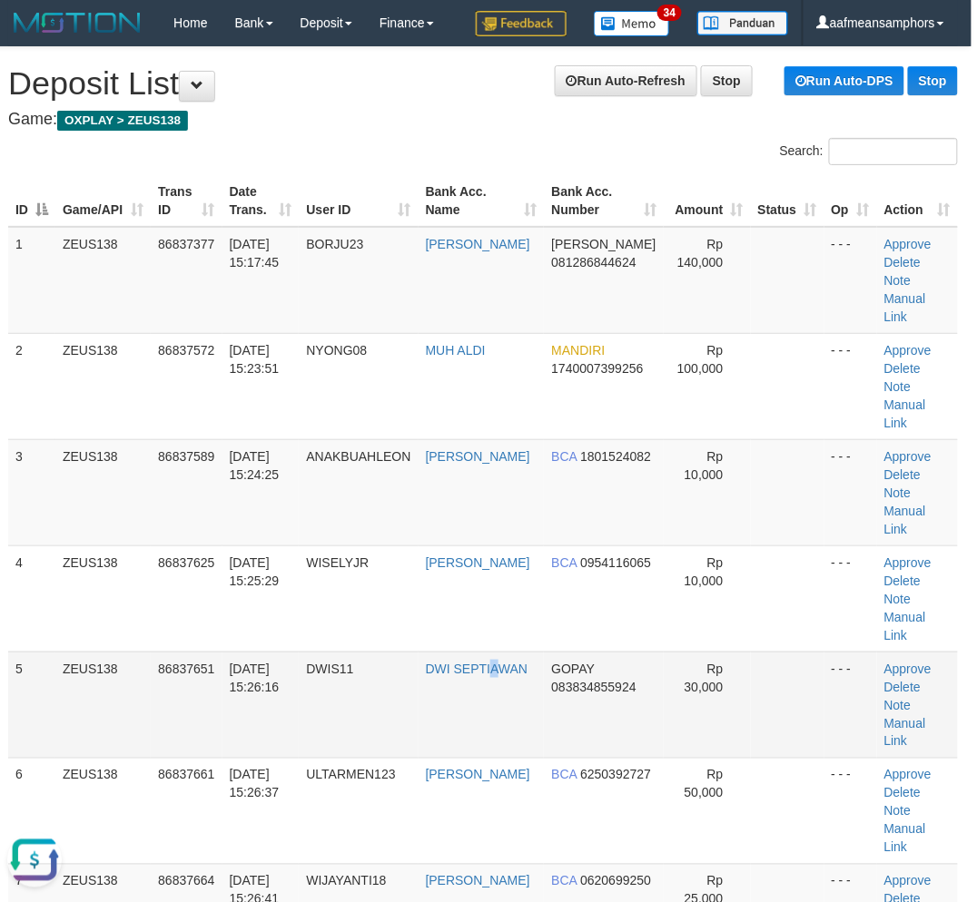
click at [476, 652] on td "DWI SEPTIAWAN" at bounding box center [481, 705] width 126 height 106
click at [390, 652] on td "DWIS11" at bounding box center [358, 705] width 119 height 106
click at [354, 652] on tr "5 ZEUS138 86837651 31/08/2025 15:26:16 DWIS11 DWI SEPTIAWAN GOPAY 083834855924 …" at bounding box center [482, 705] width 949 height 106
click at [318, 652] on tr "5 ZEUS138 86837651 31/08/2025 15:26:16 DWIS11 DWI SEPTIAWAN GOPAY 083834855924 …" at bounding box center [482, 705] width 949 height 106
drag, startPoint x: 452, startPoint y: 618, endPoint x: 3, endPoint y: 632, distance: 449.5
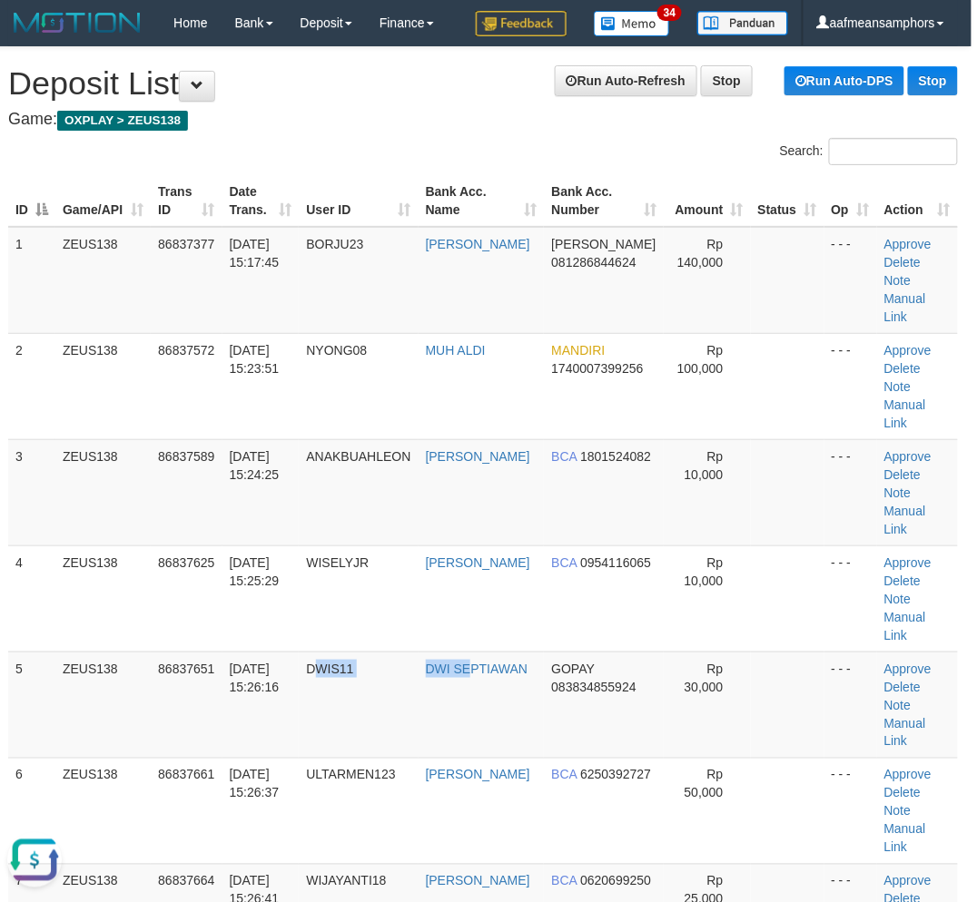
click at [452, 652] on tr "5 ZEUS138 86837651 31/08/2025 15:26:16 DWIS11 DWI SEPTIAWAN GOPAY 083834855924 …" at bounding box center [482, 705] width 949 height 106
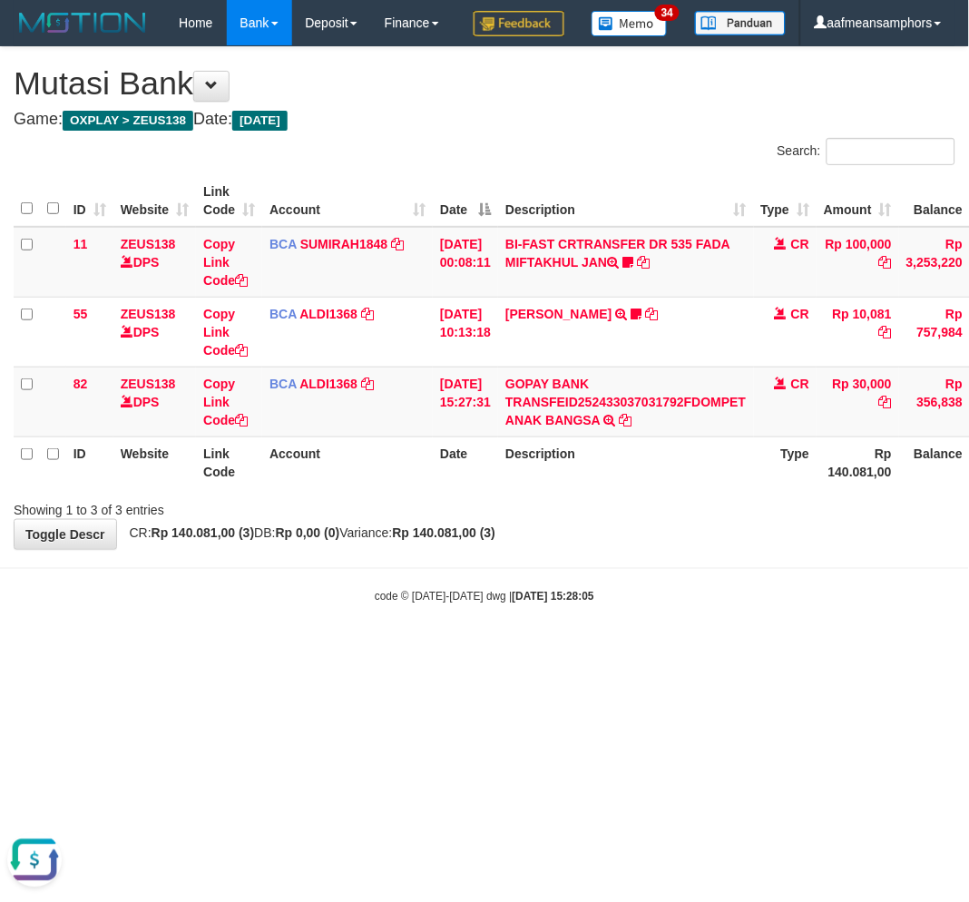
click at [558, 519] on div "Showing 1 to 3 of 3 entries" at bounding box center [484, 506] width 969 height 25
click at [582, 488] on th "Description" at bounding box center [625, 463] width 255 height 52
click at [697, 632] on body "Toggle navigation Home Bank Account List Load By Website Group [OXPLAY] ZEUS138…" at bounding box center [484, 325] width 969 height 651
click at [694, 605] on div "code © 2012-2018 dwg | 2025/08/31 15:28:11" at bounding box center [484, 596] width 969 height 18
drag, startPoint x: 663, startPoint y: 584, endPoint x: 654, endPoint y: 594, distance: 12.2
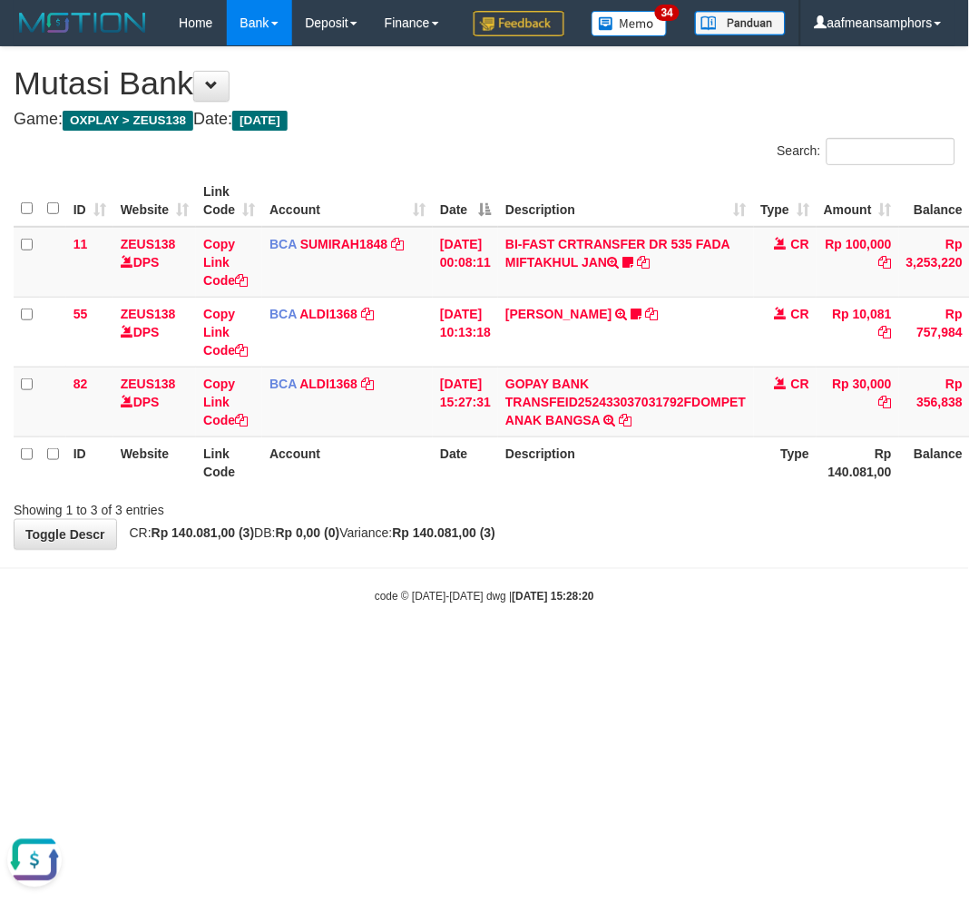
click at [654, 549] on div "**********" at bounding box center [484, 298] width 969 height 502
click at [649, 549] on div "**********" at bounding box center [484, 298] width 969 height 502
drag, startPoint x: 673, startPoint y: 564, endPoint x: 700, endPoint y: 659, distance: 99.1
click at [669, 608] on body "Toggle navigation Home Bank Account List Load By Website Group [OXPLAY] ZEUS138…" at bounding box center [484, 325] width 969 height 651
click at [703, 650] on body "Toggle navigation Home Bank Account List Load By Website Group [OXPLAY] ZEUS138…" at bounding box center [484, 325] width 969 height 651
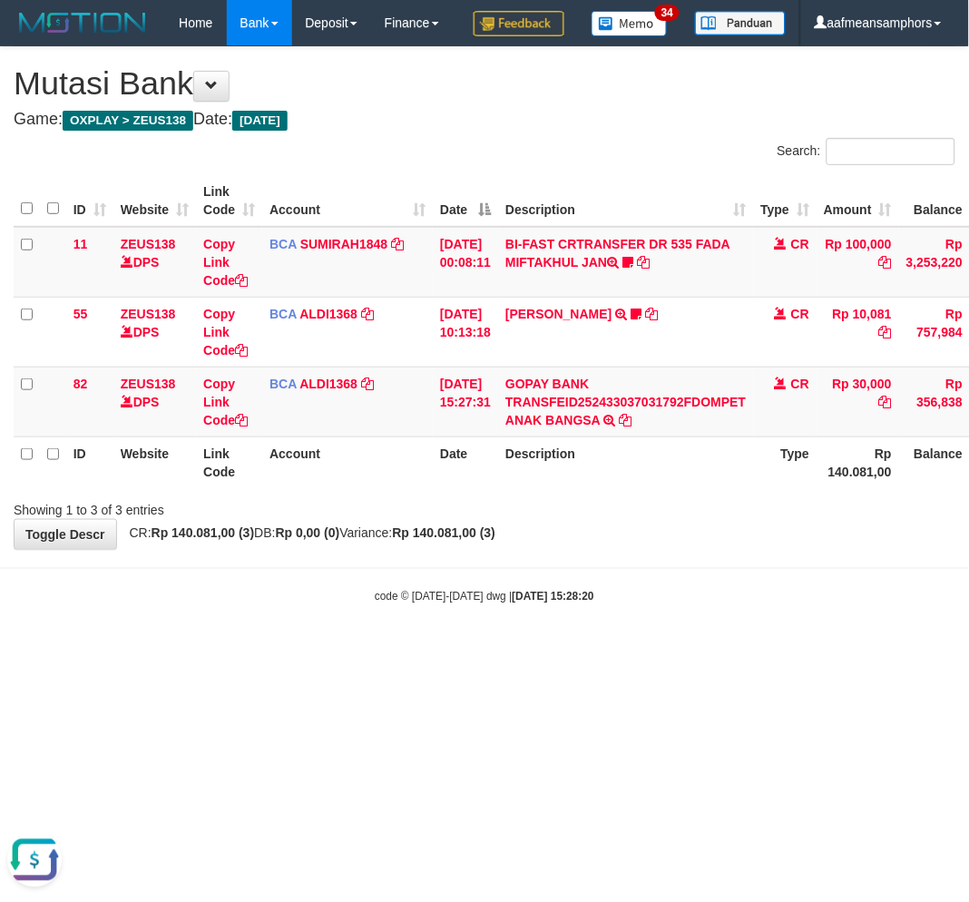
click at [690, 605] on div "code © 2012-2018 dwg | 2025/08/31 15:28:20" at bounding box center [484, 596] width 969 height 18
click at [702, 605] on div "code © [DATE]-[DATE] dwg | [DATE] 15:28:25" at bounding box center [484, 596] width 969 height 18
click at [672, 622] on body "Toggle navigation Home Bank Account List Load By Website Group [OXPLAY] ZEUS138…" at bounding box center [484, 325] width 969 height 651
drag, startPoint x: 550, startPoint y: 686, endPoint x: 956, endPoint y: 608, distance: 413.1
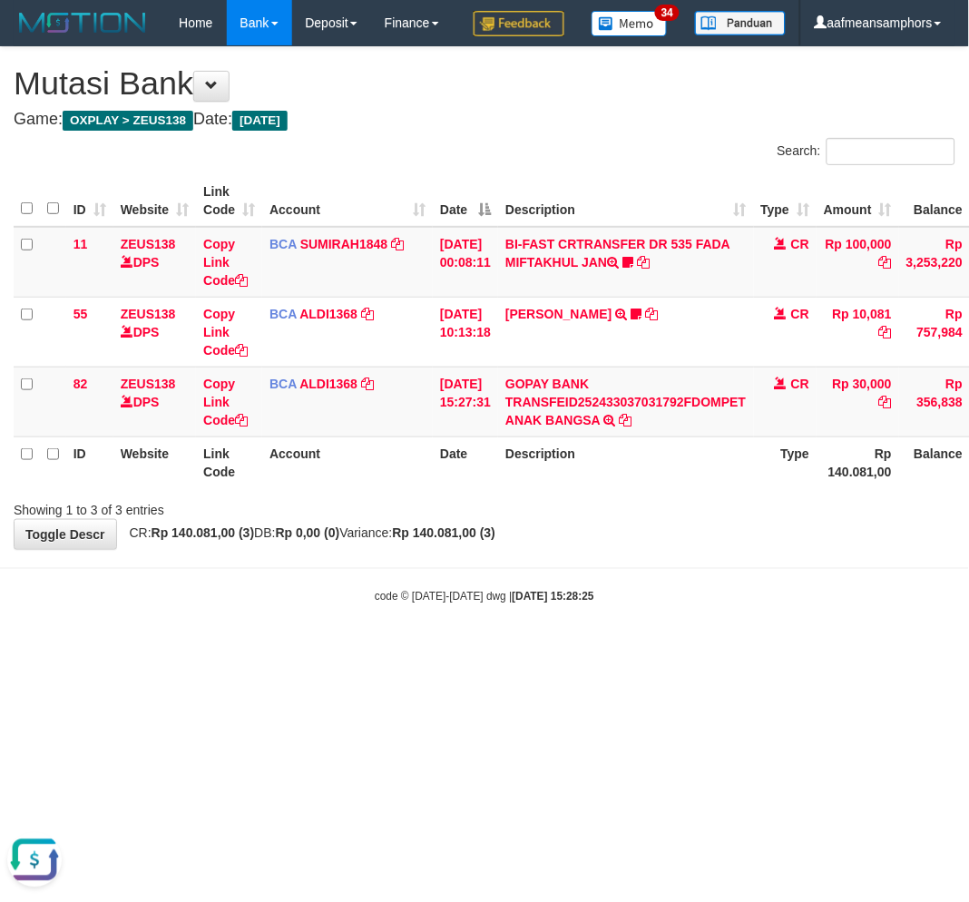
click at [551, 651] on body "Toggle navigation Home Bank Account List Load By Website Group [OXPLAY] ZEUS138…" at bounding box center [484, 325] width 969 height 651
drag, startPoint x: 431, startPoint y: 661, endPoint x: 377, endPoint y: 642, distance: 57.7
click at [339, 651] on body "Toggle navigation Home Bank Account List Load By Website Group [OXPLAY] ZEUS138…" at bounding box center [484, 325] width 969 height 651
click at [673, 613] on body "Toggle navigation Home Bank Account List Load By Website Group [OXPLAY] ZEUS138…" at bounding box center [484, 325] width 969 height 651
click at [556, 651] on body "Toggle navigation Home Bank Account List Load By Website Group [OXPLAY] ZEUS138…" at bounding box center [484, 325] width 969 height 651
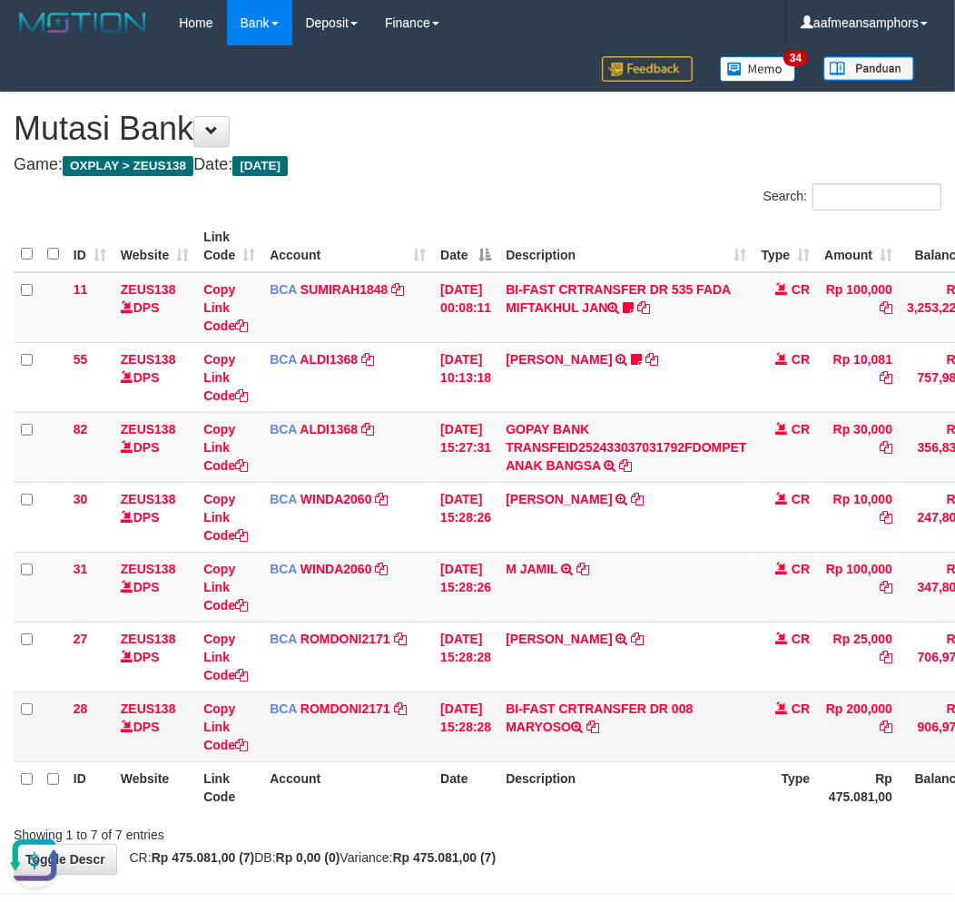
click at [545, 722] on td "BI-FAST CRTRANSFER DR 008 MARYOSO" at bounding box center [625, 727] width 255 height 70
copy td "MARYOSO"
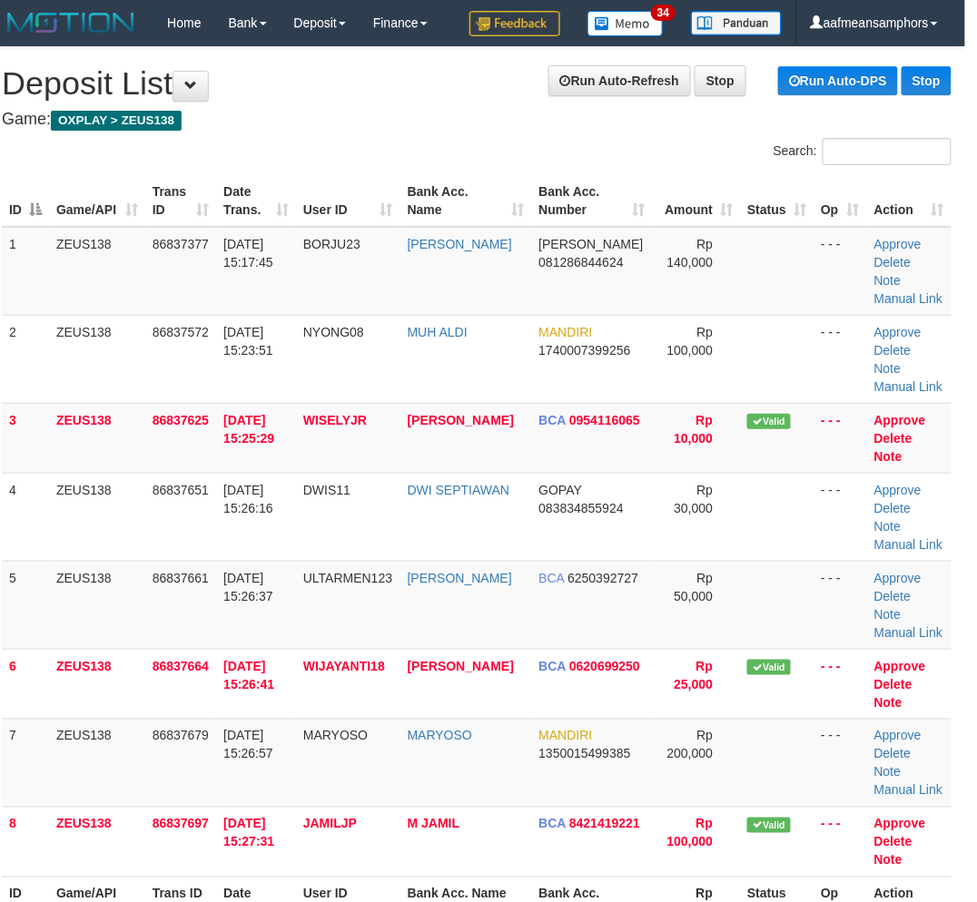
scroll to position [0, 1]
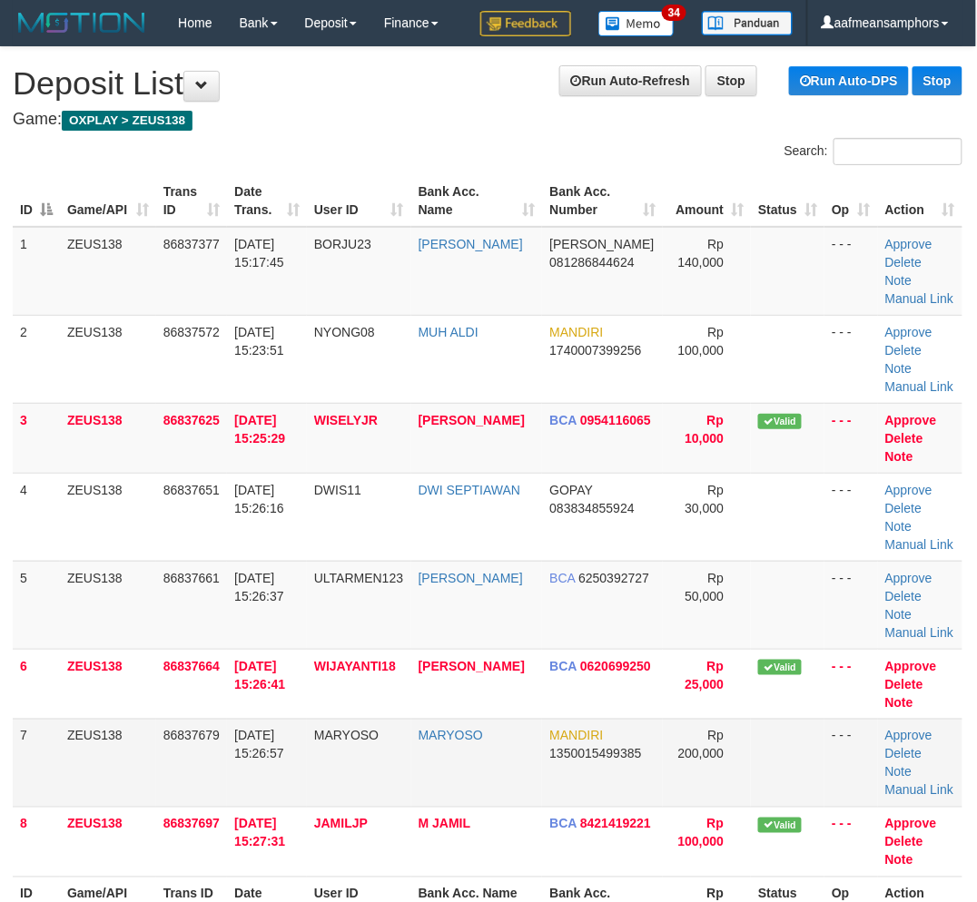
click at [297, 753] on tr "7 ZEUS138 86837679 [DATE] 15:26:57 MARYOSO MARYOSO MANDIRI 1350015499385 Rp 200…" at bounding box center [487, 763] width 949 height 88
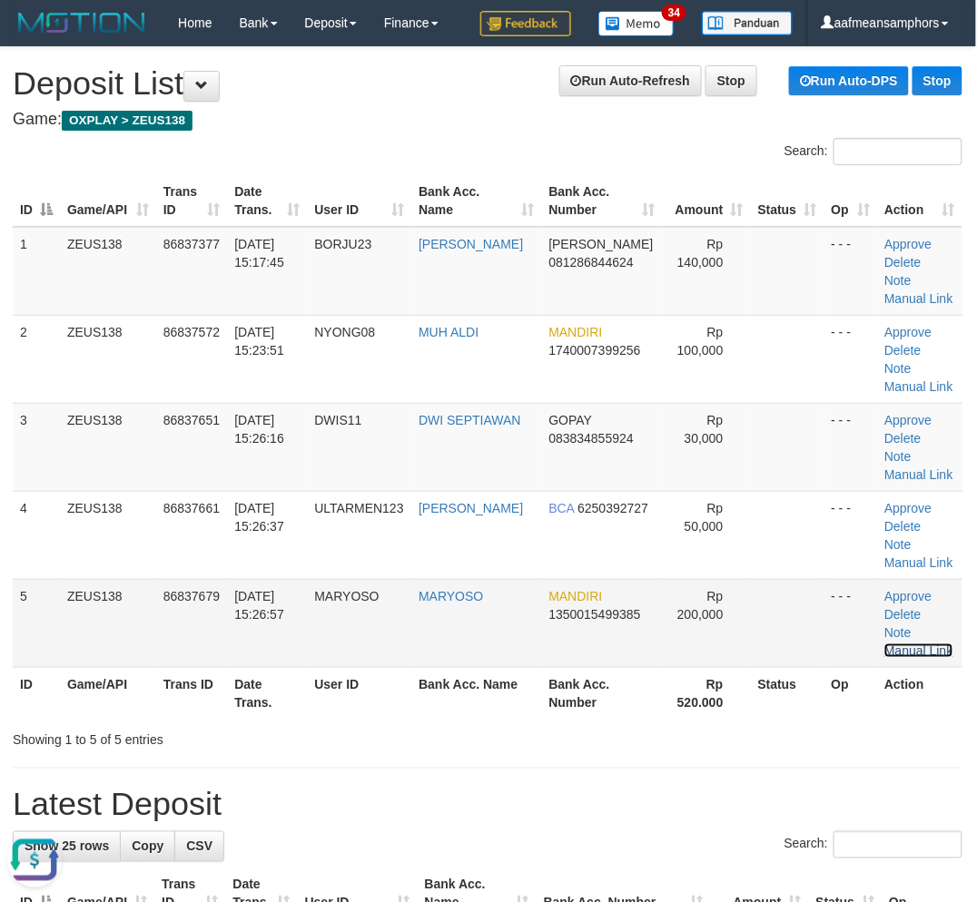
click at [927, 643] on link "Manual Link" at bounding box center [918, 650] width 69 height 15
click at [884, 643] on link "Manual Link" at bounding box center [918, 650] width 69 height 15
drag, startPoint x: 927, startPoint y: 624, endPoint x: 908, endPoint y: 624, distance: 19.1
click at [927, 643] on link "Manual Link" at bounding box center [918, 650] width 69 height 15
drag, startPoint x: 535, startPoint y: 831, endPoint x: 531, endPoint y: 810, distance: 22.3
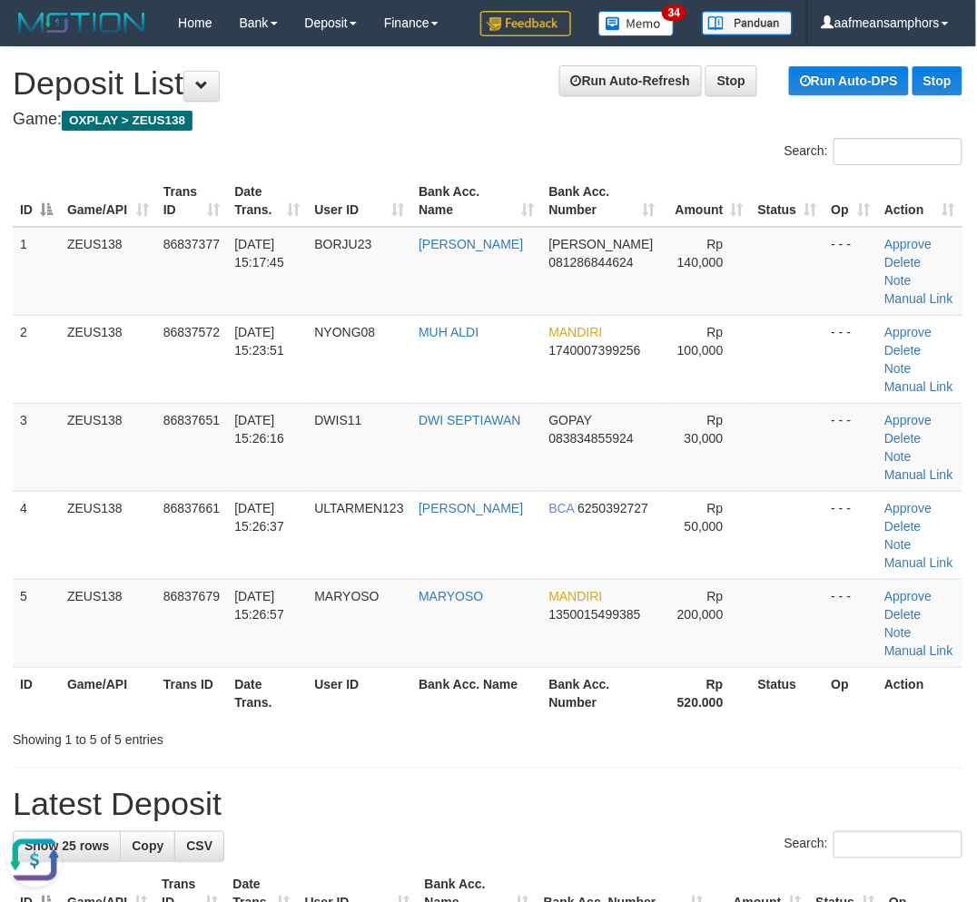
click at [445, 685] on tr "ID Game/API Trans ID Date Trans. User ID Bank Acc. Name Bank Acc. Number Rp 520…" at bounding box center [487, 693] width 949 height 52
click at [445, 685] on th "Bank Acc. Name" at bounding box center [476, 693] width 130 height 52
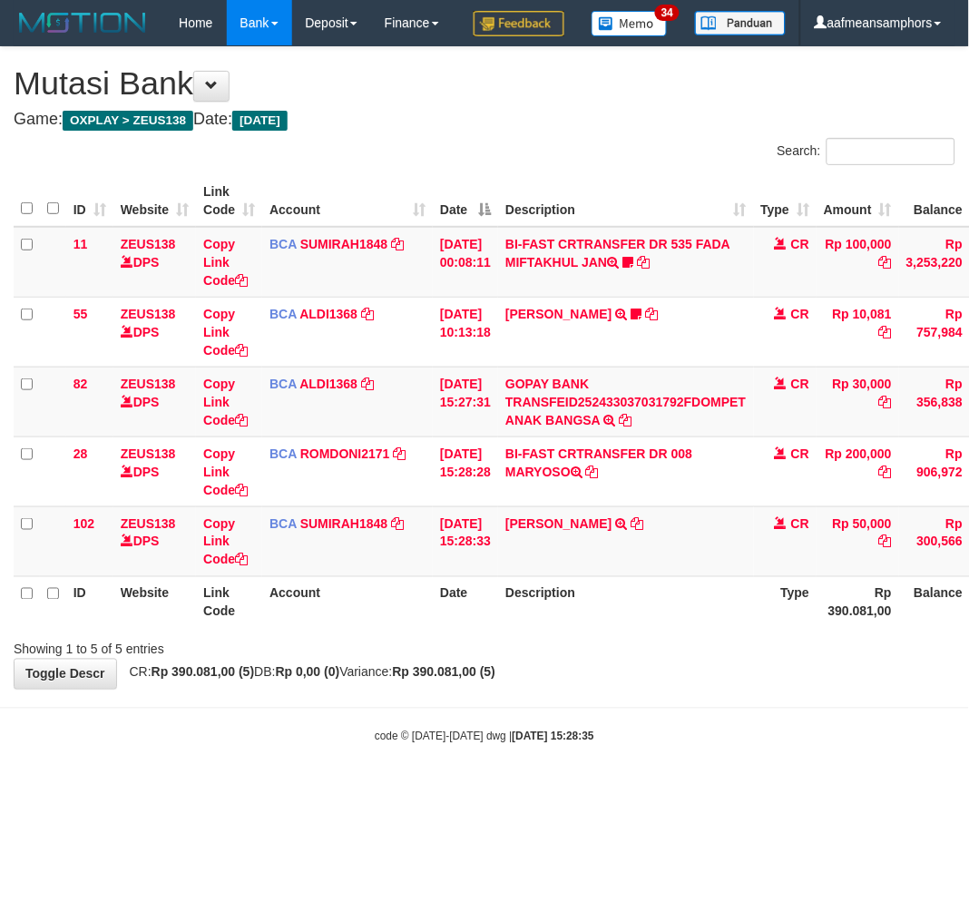
click at [479, 680] on strong "Rp 390.081,00 (5)" at bounding box center [444, 672] width 103 height 15
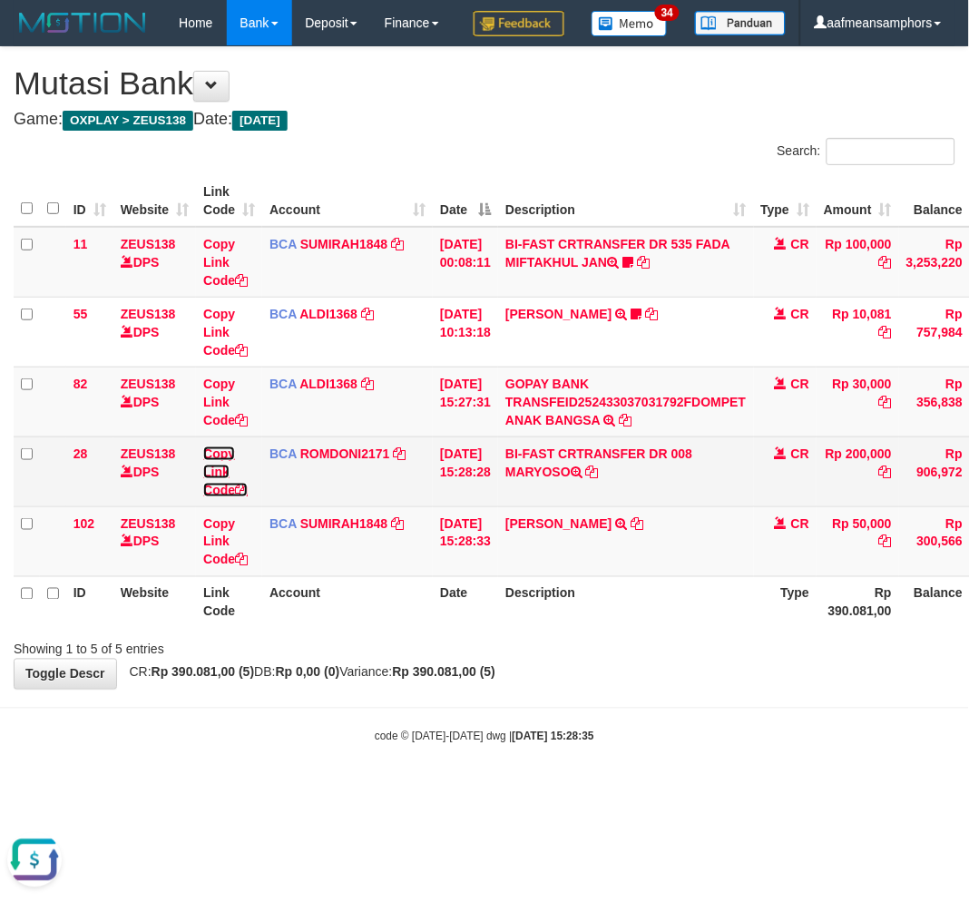
click at [207, 497] on link "Copy Link Code" at bounding box center [225, 472] width 44 height 51
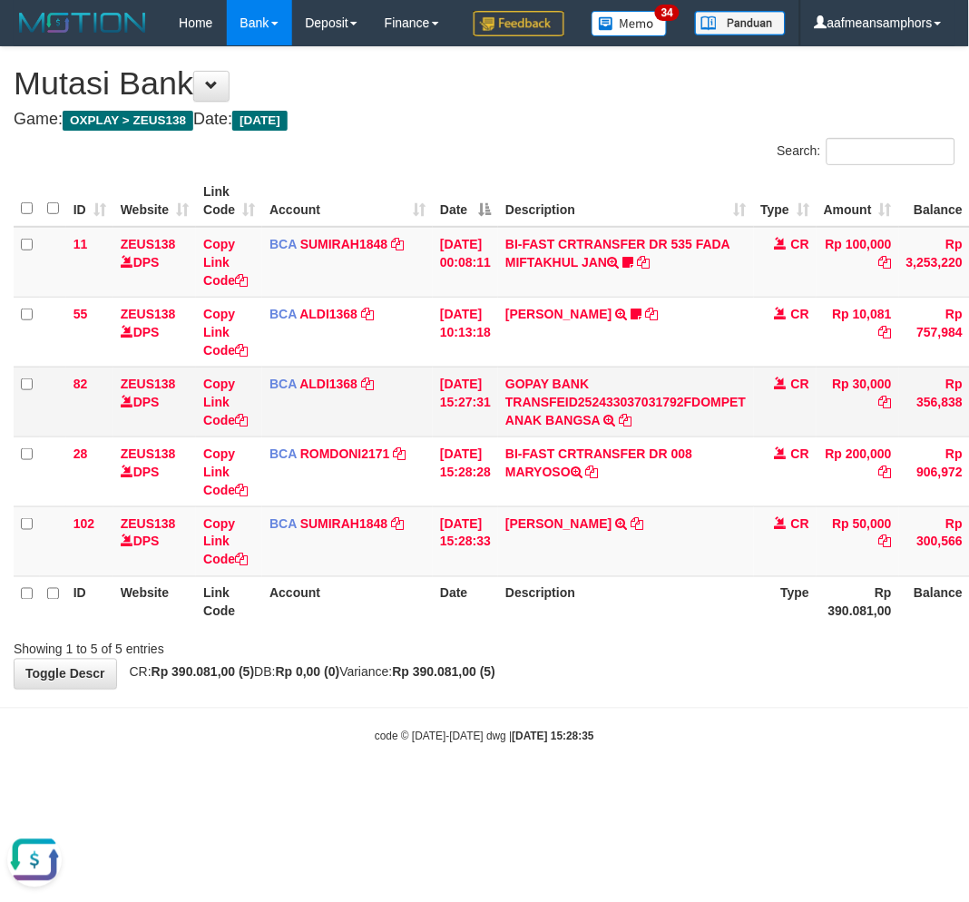
scroll to position [249, 0]
drag, startPoint x: 692, startPoint y: 738, endPoint x: 659, endPoint y: 668, distance: 77.1
click at [692, 738] on body "Toggle navigation Home Bank Account List Load By Website Group [OXPLAY] ZEUS138…" at bounding box center [484, 395] width 969 height 791
click at [644, 530] on icon at bounding box center [638, 523] width 13 height 13
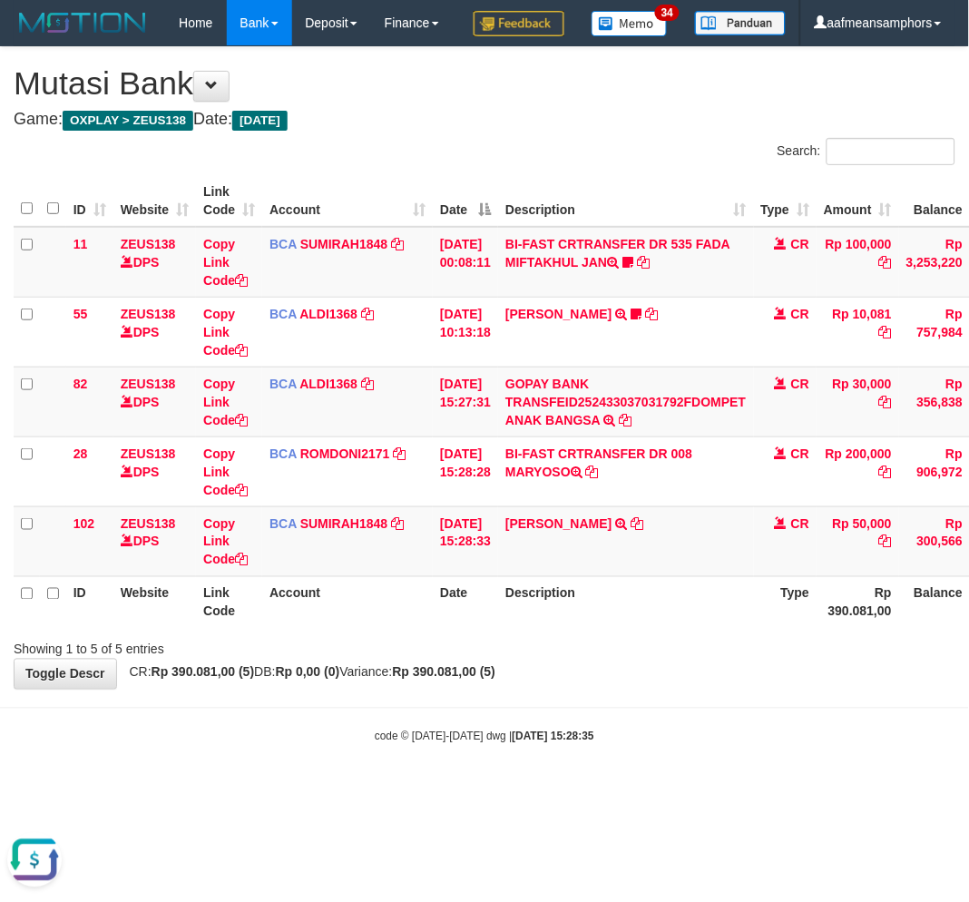
click at [640, 659] on div "Showing 1 to 5 of 5 entries" at bounding box center [484, 646] width 969 height 25
click at [629, 659] on div "Showing 1 to 5 of 5 entries" at bounding box center [484, 646] width 969 height 25
drag, startPoint x: 628, startPoint y: 683, endPoint x: 968, endPoint y: 663, distance: 340.0
click at [628, 659] on div "Showing 1 to 5 of 5 entries" at bounding box center [484, 646] width 969 height 25
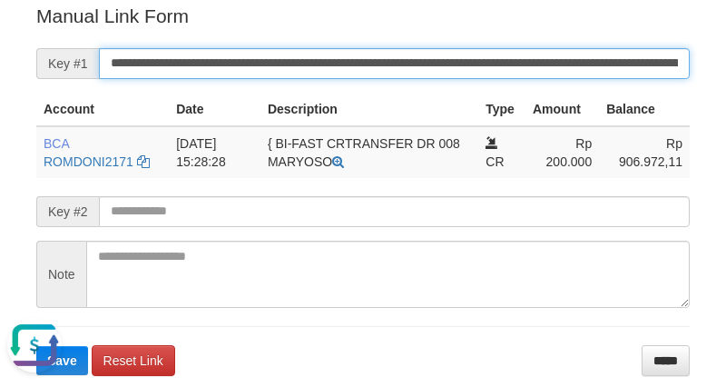
click at [431, 60] on input "**********" at bounding box center [394, 63] width 591 height 31
paste input "*****"
type input "**********"
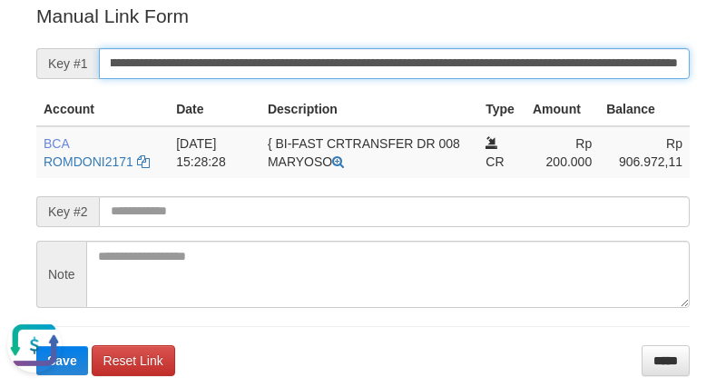
click at [36, 346] on button "Save" at bounding box center [62, 360] width 52 height 29
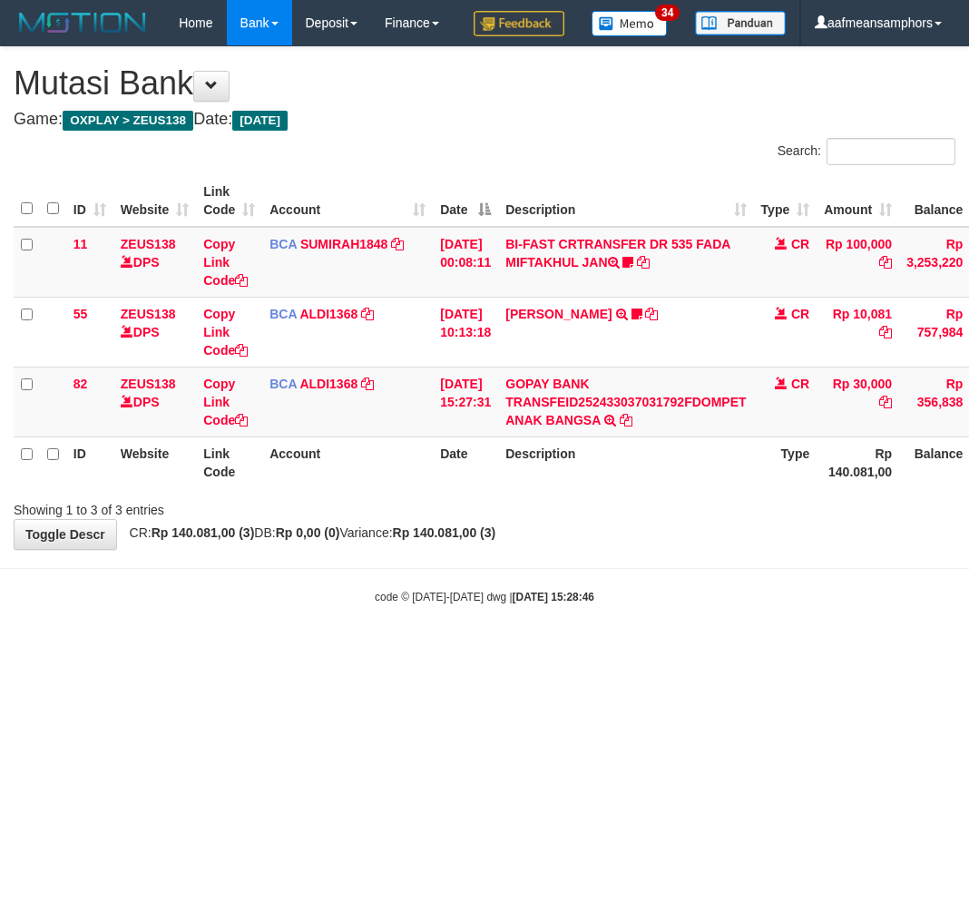
click at [657, 651] on body "Toggle navigation Home Bank Account List Load By Website Group [OXPLAY] ZEUS138…" at bounding box center [484, 325] width 969 height 651
click at [667, 651] on body "Toggle navigation Home Bank Account List Load By Website Group [OXPLAY] ZEUS138…" at bounding box center [484, 325] width 969 height 651
click at [457, 604] on small "code © 2012-2018 dwg | 2025/08/31 15:28:48" at bounding box center [485, 597] width 220 height 13
click at [472, 634] on body "Toggle navigation Home Bank Account List Load By Website Group [OXPLAY] ZEUS138…" at bounding box center [484, 325] width 969 height 651
click at [477, 604] on small "code © 2012-2018 dwg | 2025/08/31 15:28:48" at bounding box center [485, 597] width 220 height 13
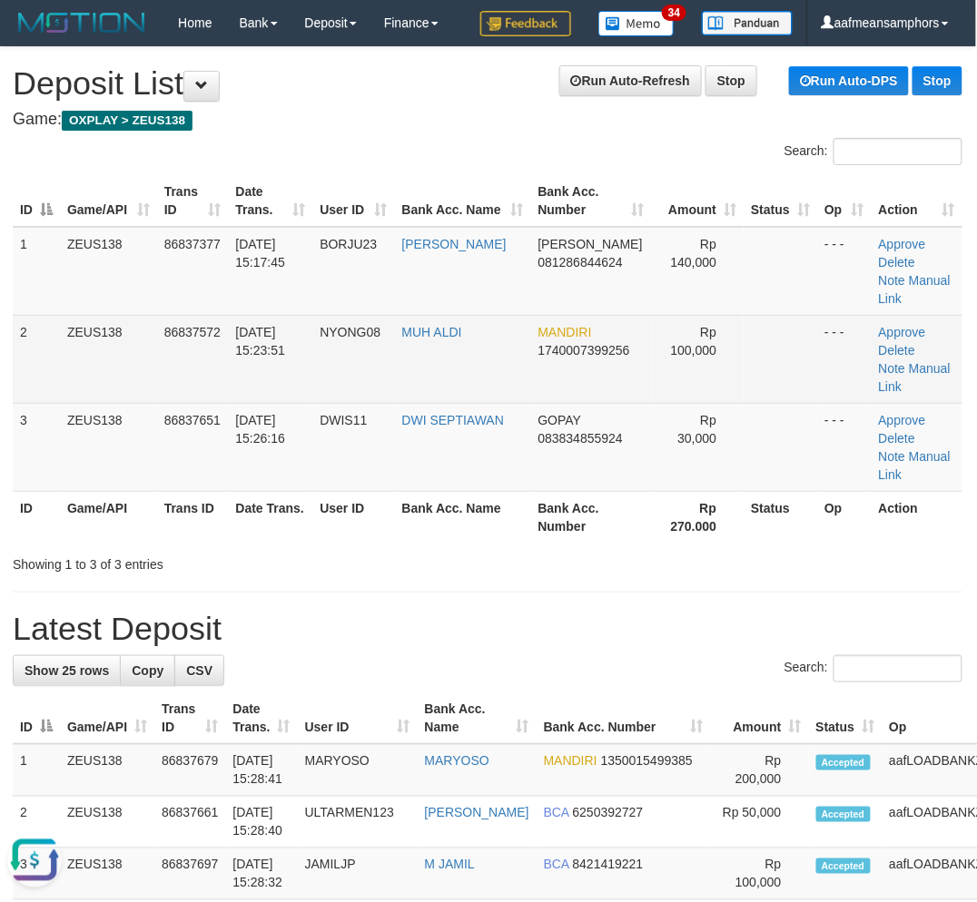
click at [279, 350] on td "31/08/2025 15:23:51" at bounding box center [270, 359] width 84 height 88
click at [282, 350] on td "31/08/2025 15:23:51" at bounding box center [270, 359] width 84 height 88
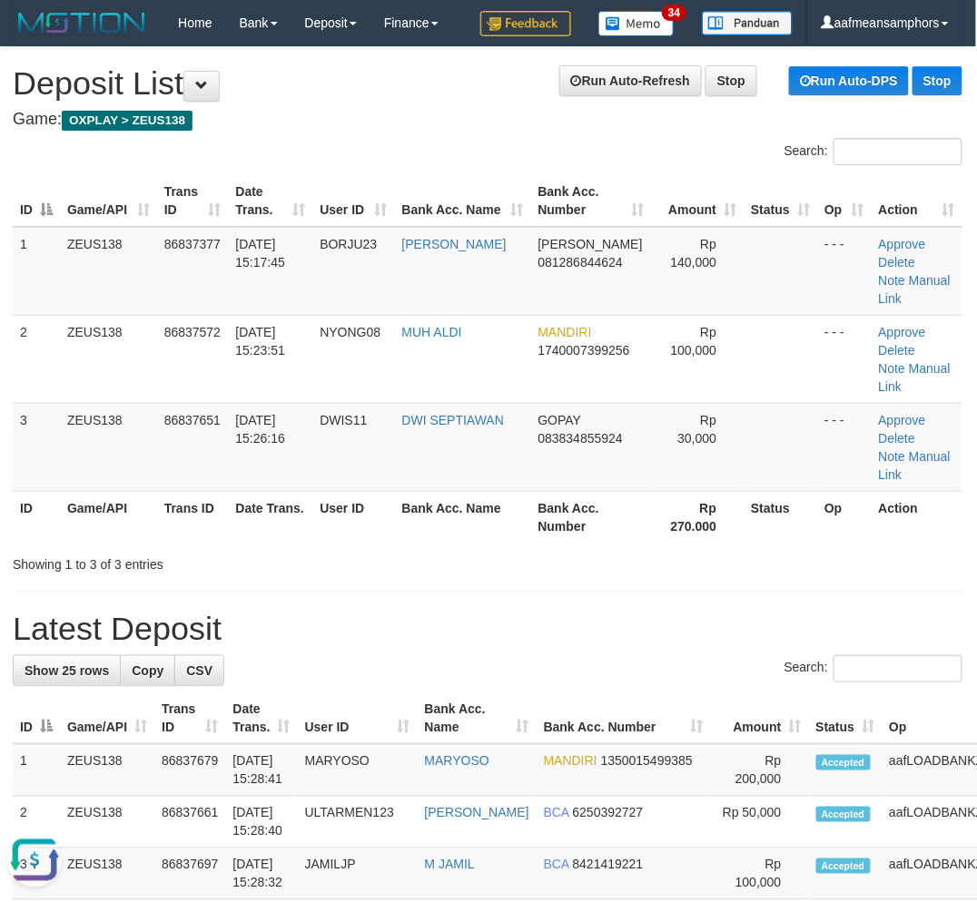
click at [342, 548] on div "Showing 1 to 3 of 3 entries" at bounding box center [202, 560] width 379 height 25
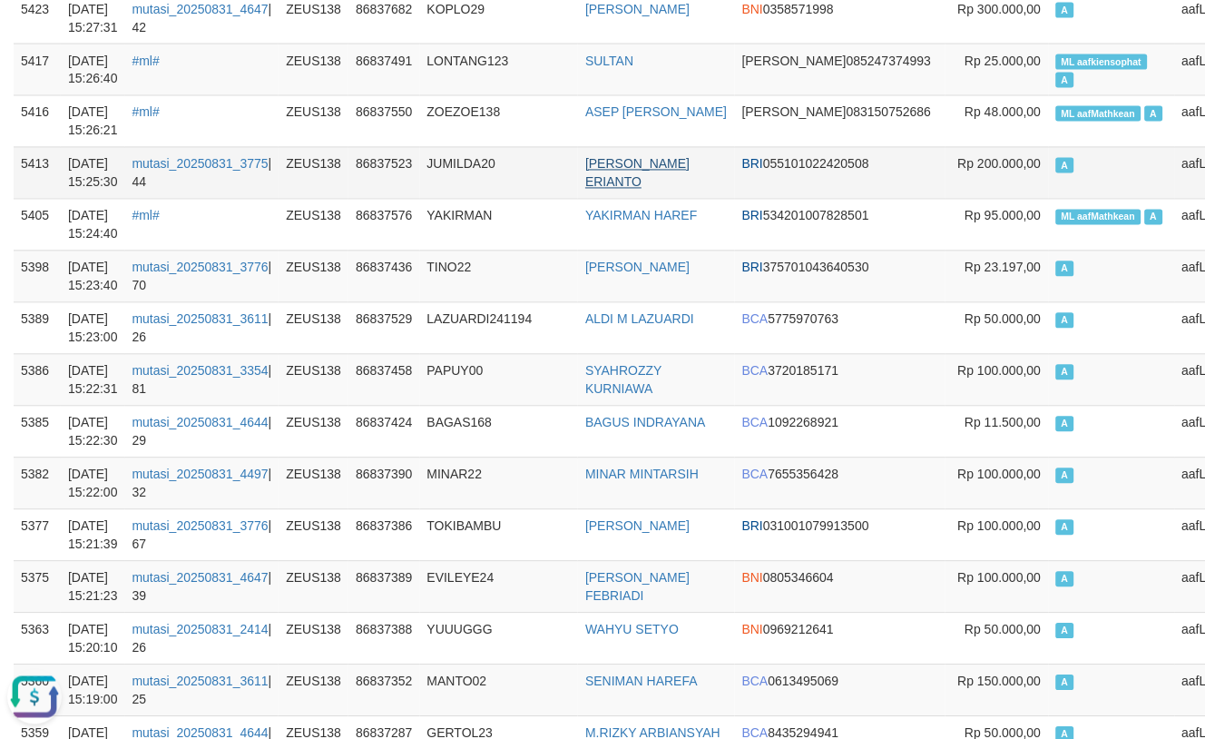
scroll to position [604, 0]
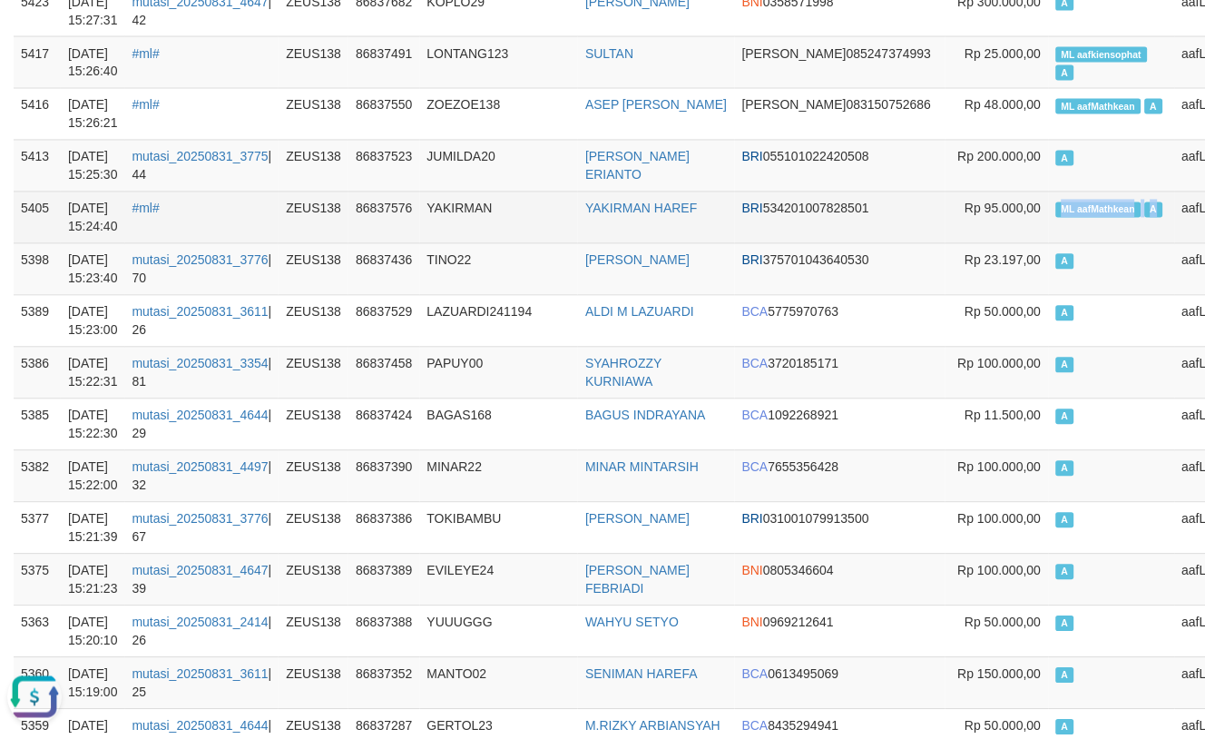
copy td "ML aafMathkean A"
click at [1049, 216] on td "ML aafMathkean A" at bounding box center [1112, 218] width 126 height 52
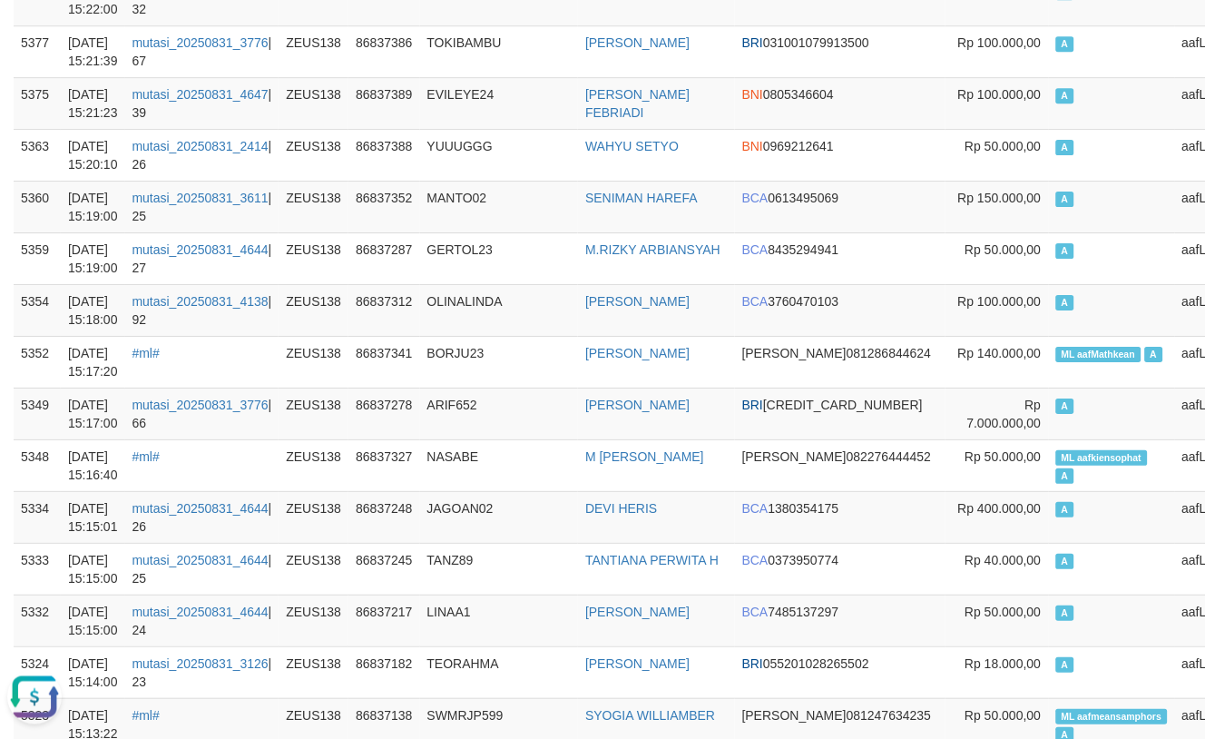
scroll to position [0, 0]
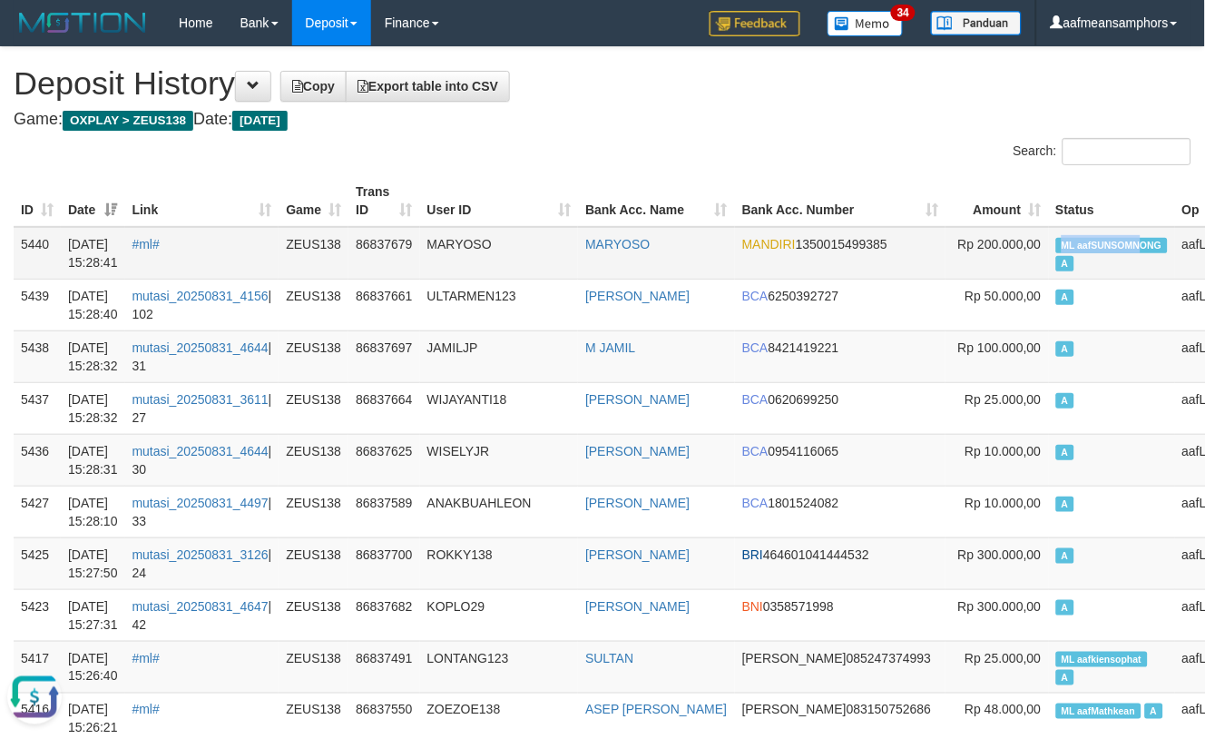
copy span "ML aafSUNSOMN"
drag, startPoint x: 1007, startPoint y: 239, endPoint x: 1027, endPoint y: 240, distance: 19.1
click at [1056, 241] on span "ML aafSUNSOMNONG" at bounding box center [1112, 245] width 112 height 15
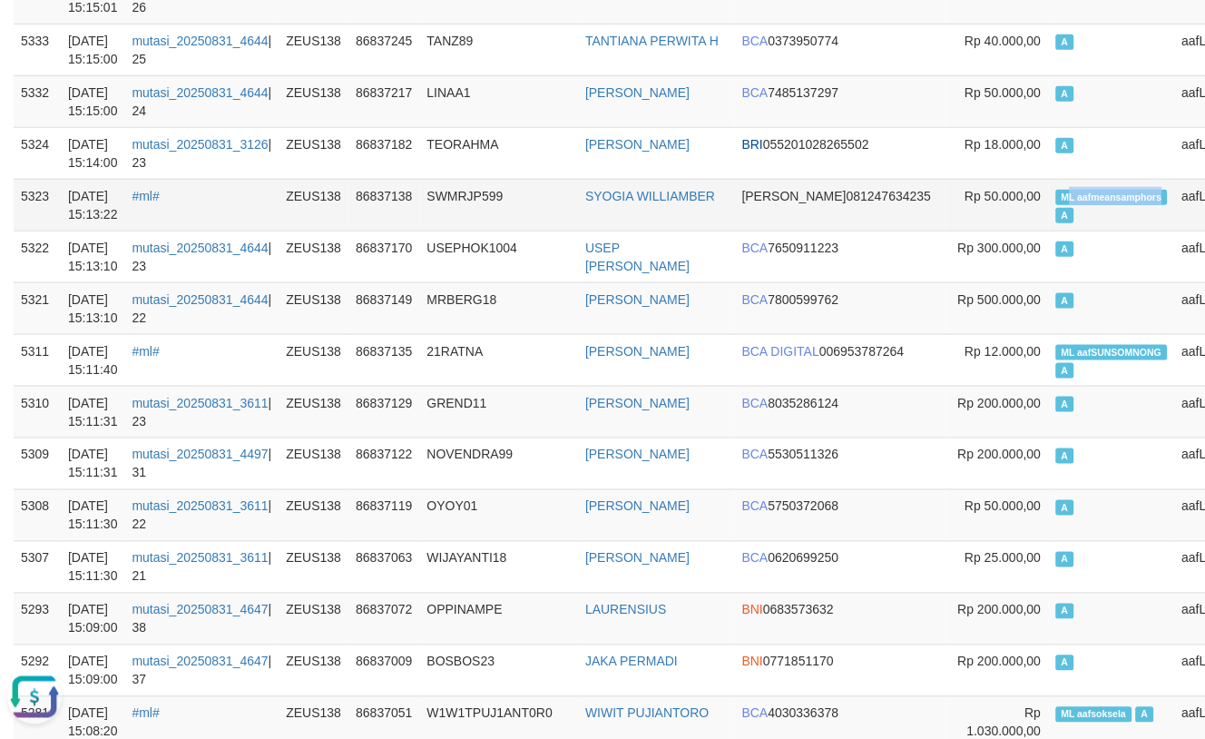
copy span "L aafmeansamphors"
drag, startPoint x: 977, startPoint y: 211, endPoint x: 1054, endPoint y: 221, distance: 76.9
click at [1056, 205] on span "ML aafmeansamphors" at bounding box center [1112, 197] width 112 height 15
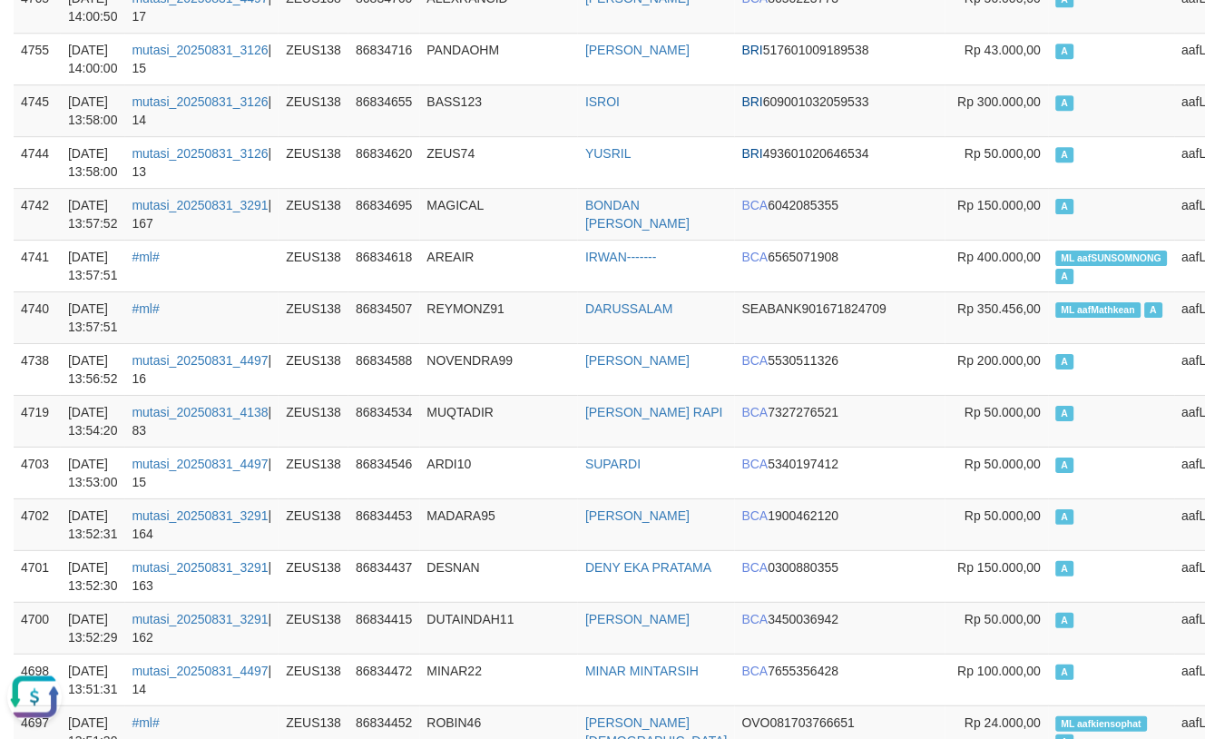
scroll to position [9558, 0]
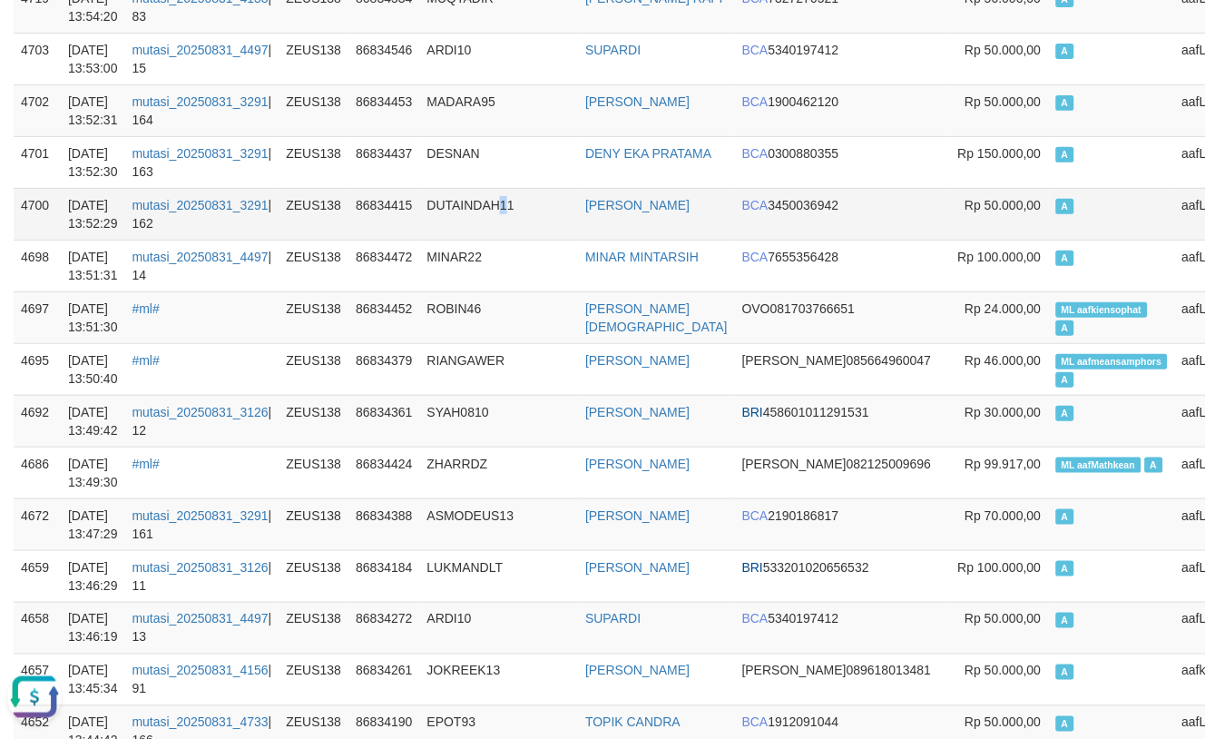
drag, startPoint x: 511, startPoint y: 256, endPoint x: 504, endPoint y: 239, distance: 18.7
click at [510, 240] on td "DUTAINDAH11" at bounding box center [499, 214] width 159 height 52
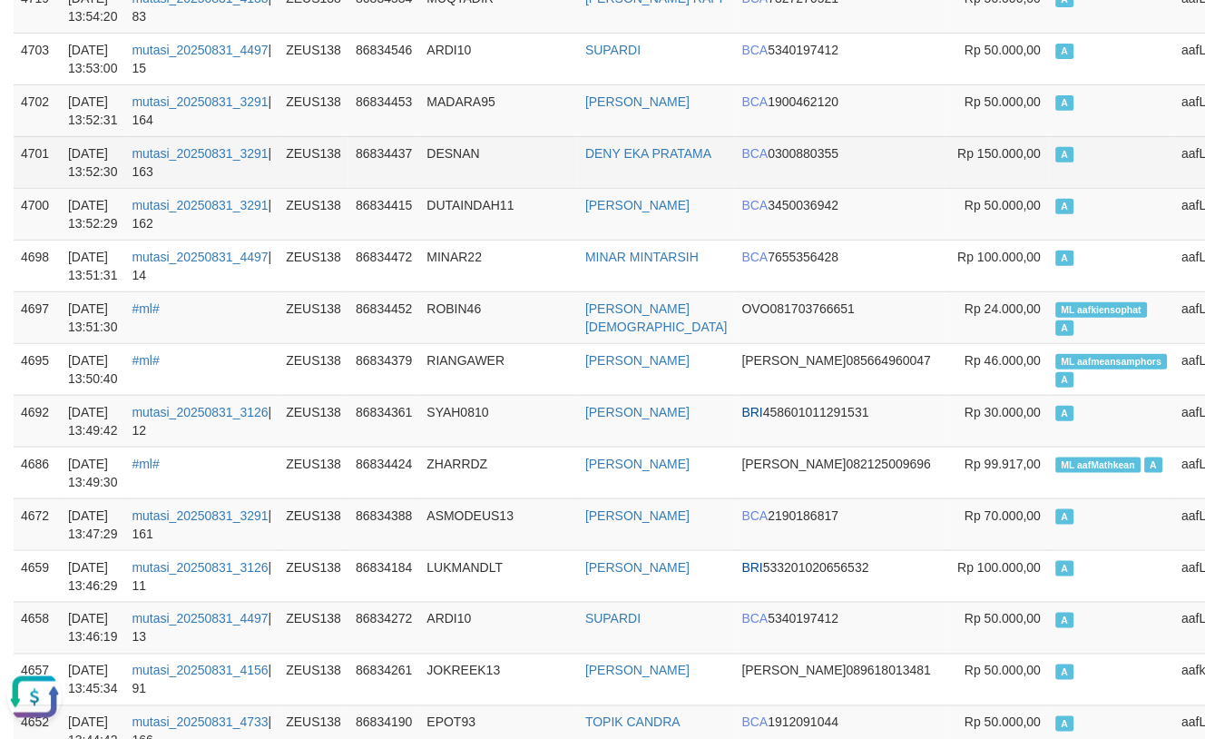
click at [494, 188] on td "DESNAN" at bounding box center [499, 162] width 159 height 52
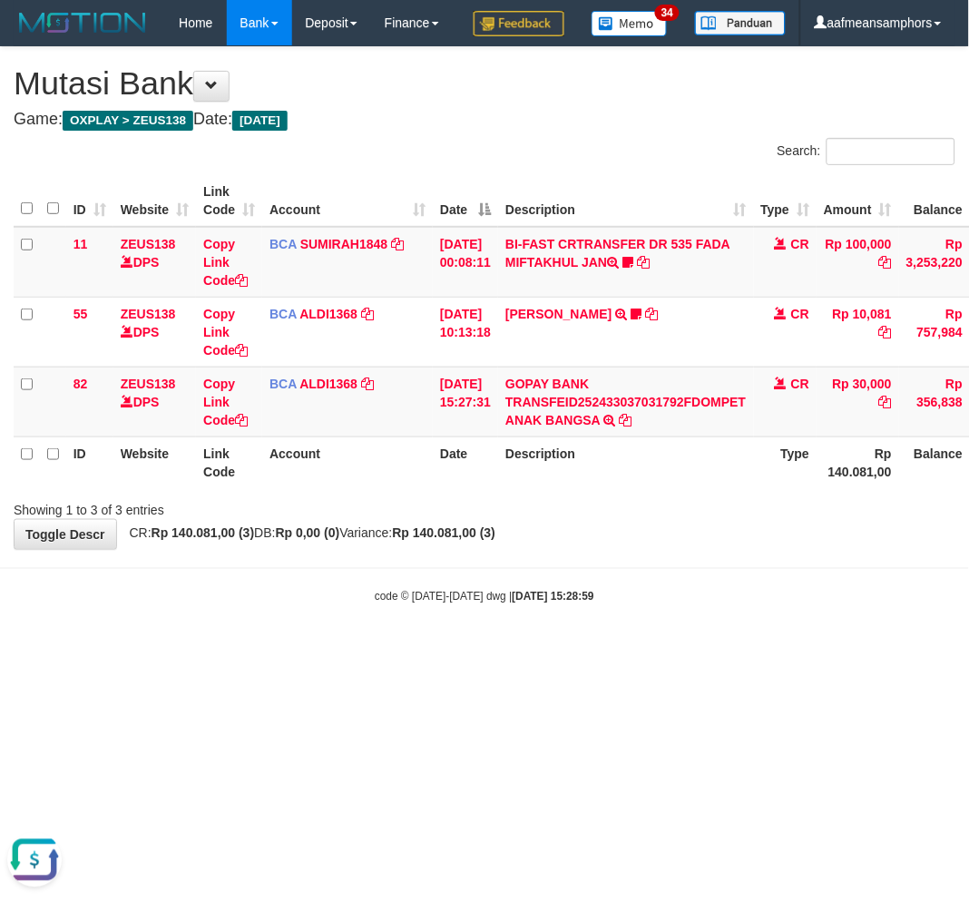
click at [372, 605] on div "code © 2012-2018 dwg | 2025/08/31 15:28:59" at bounding box center [484, 596] width 969 height 18
click at [368, 605] on div "code © 2012-2018 dwg | 2025/08/31 15:28:59" at bounding box center [484, 596] width 969 height 18
click at [438, 605] on div "code © 2012-2018 dwg | 2025/08/31 15:28:59" at bounding box center [484, 596] width 969 height 18
click at [626, 604] on body "Toggle navigation Home Bank Account List Load By Website Group [OXPLAY] ZEUS138…" at bounding box center [484, 325] width 969 height 651
click at [615, 619] on body "Toggle navigation Home Bank Account List Load By Website Group [OXPLAY] ZEUS138…" at bounding box center [484, 325] width 969 height 651
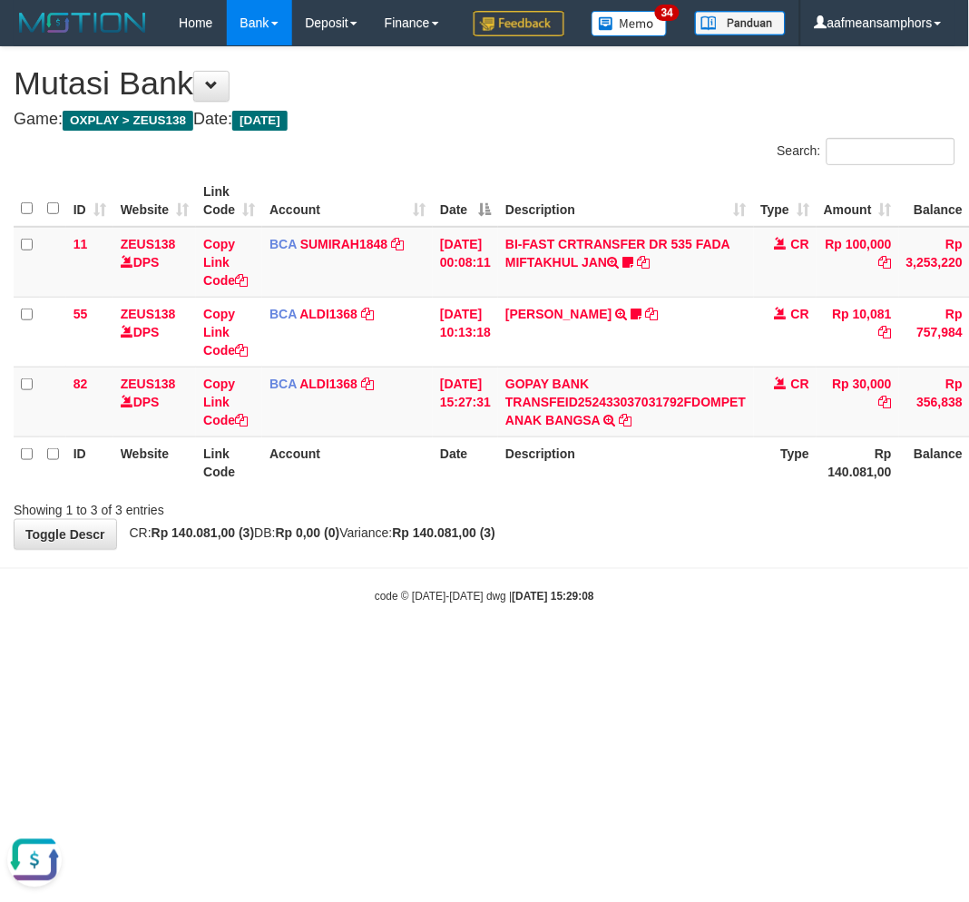
click at [569, 549] on div "**********" at bounding box center [484, 298] width 969 height 502
click at [550, 549] on div "**********" at bounding box center [484, 298] width 969 height 502
click at [496, 540] on strong "Rp 140.081,00 (3)" at bounding box center [444, 533] width 103 height 15
drag, startPoint x: 533, startPoint y: 573, endPoint x: 546, endPoint y: 567, distance: 14.7
click at [496, 540] on strong "Rp 140.081,00 (3)" at bounding box center [444, 533] width 103 height 15
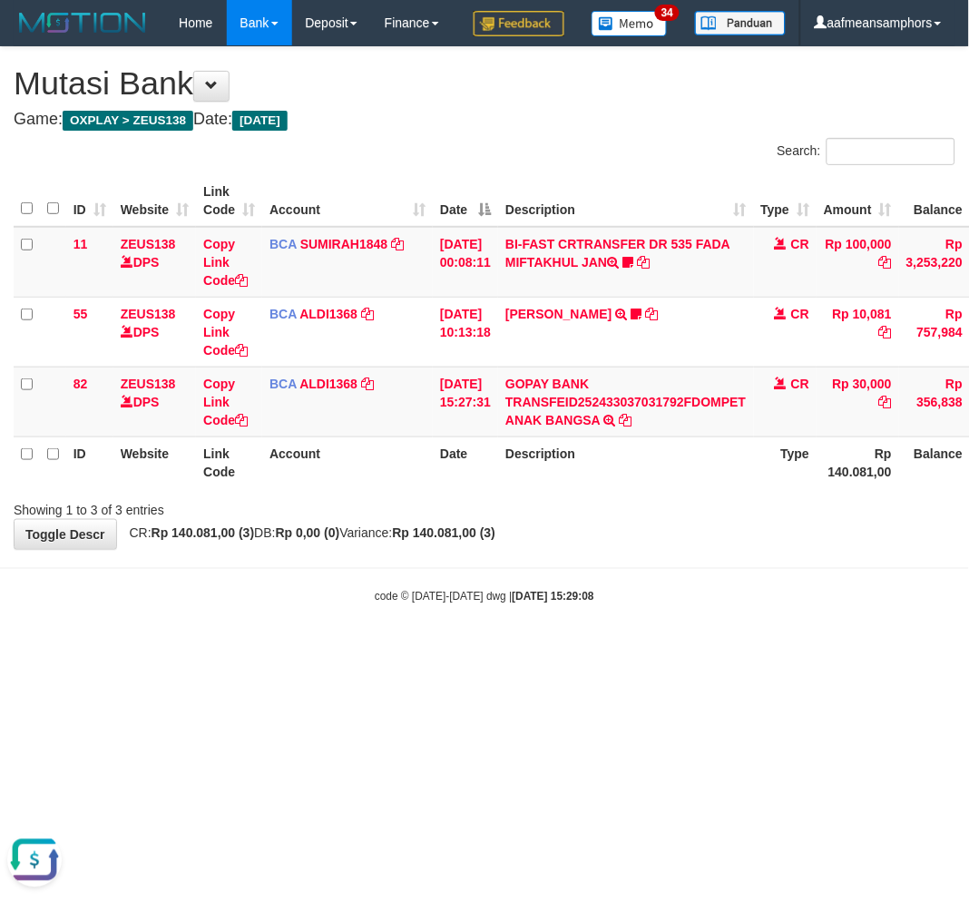
click at [565, 549] on div "**********" at bounding box center [484, 298] width 969 height 502
click at [740, 651] on html "Toggle navigation Home Bank Account List Load By Website Group [OXPLAY] ZEUS138…" at bounding box center [484, 325] width 969 height 651
click at [741, 651] on html "Toggle navigation Home Bank Account List Load By Website Group [OXPLAY] ZEUS138…" at bounding box center [484, 325] width 969 height 651
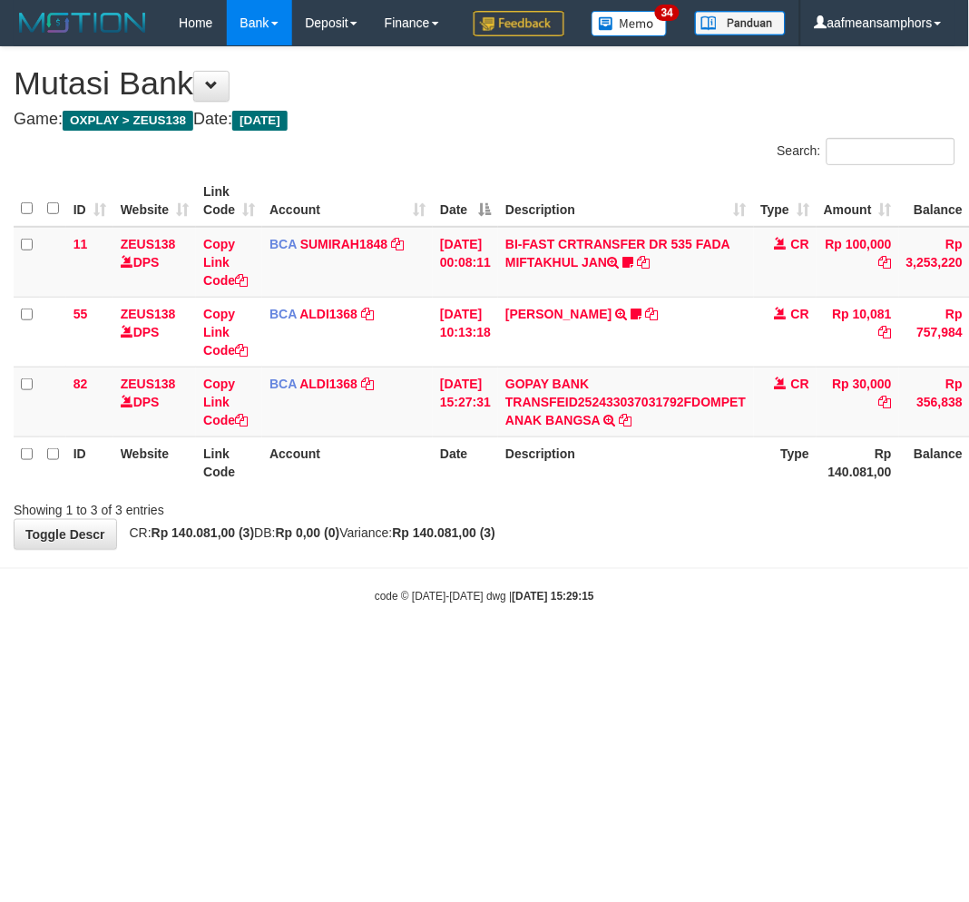
drag, startPoint x: 626, startPoint y: 643, endPoint x: 634, endPoint y: 633, distance: 12.3
click at [626, 605] on div "code © 2012-2018 dwg | 2025/08/31 15:29:15" at bounding box center [484, 596] width 969 height 18
click at [683, 651] on html "Toggle navigation Home Bank Account List Load By Website Group [OXPLAY] ZEUS138…" at bounding box center [484, 325] width 969 height 651
drag, startPoint x: 676, startPoint y: 842, endPoint x: 674, endPoint y: 828, distance: 14.6
click at [677, 651] on html "Toggle navigation Home Bank Account List Load By Website Group [OXPLAY] ZEUS138…" at bounding box center [484, 325] width 969 height 651
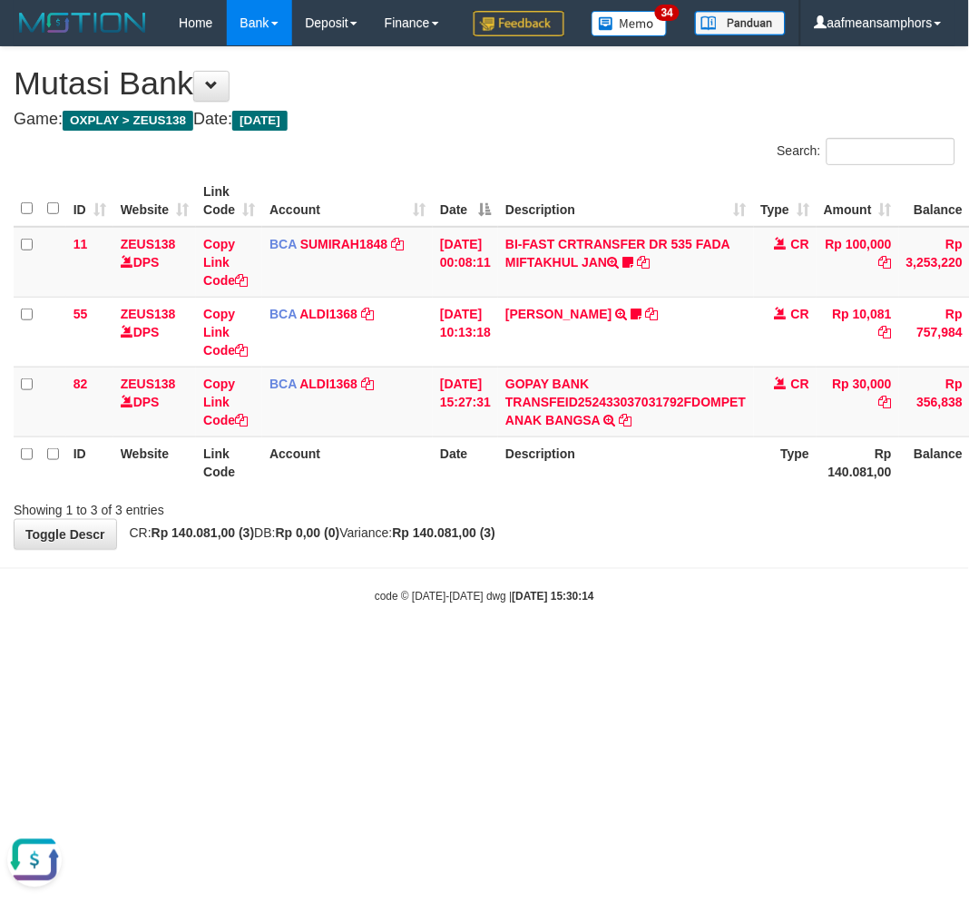
click at [650, 651] on html "Toggle navigation Home Bank Account List Load By Website Group [OXPLAY] ZEUS138…" at bounding box center [484, 325] width 969 height 651
click at [668, 651] on html "Toggle navigation Home Bank Account List Load By Website Group [OXPLAY] ZEUS138…" at bounding box center [484, 325] width 969 height 651
click at [754, 549] on div "**********" at bounding box center [484, 298] width 969 height 502
drag, startPoint x: 759, startPoint y: 561, endPoint x: 745, endPoint y: 563, distance: 13.7
click at [745, 549] on div "**********" at bounding box center [484, 298] width 969 height 502
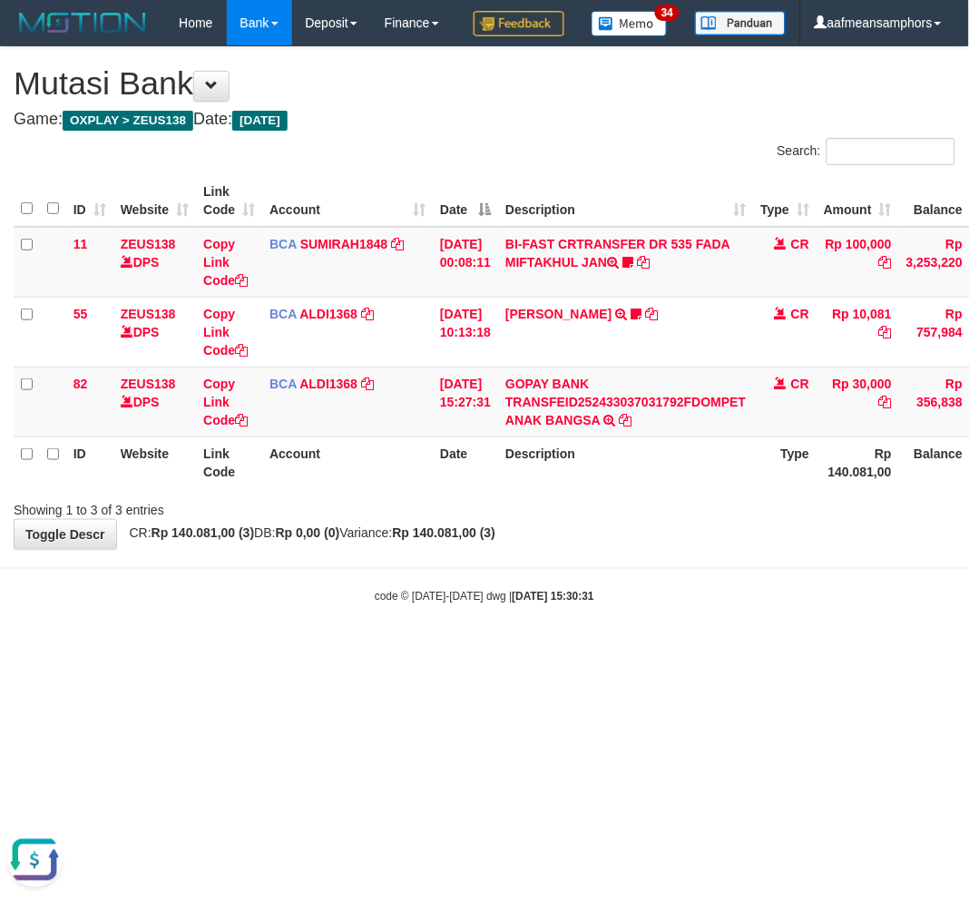
drag, startPoint x: 755, startPoint y: 547, endPoint x: 968, endPoint y: 561, distance: 213.7
click at [753, 519] on div "Showing 1 to 3 of 3 entries" at bounding box center [484, 506] width 969 height 25
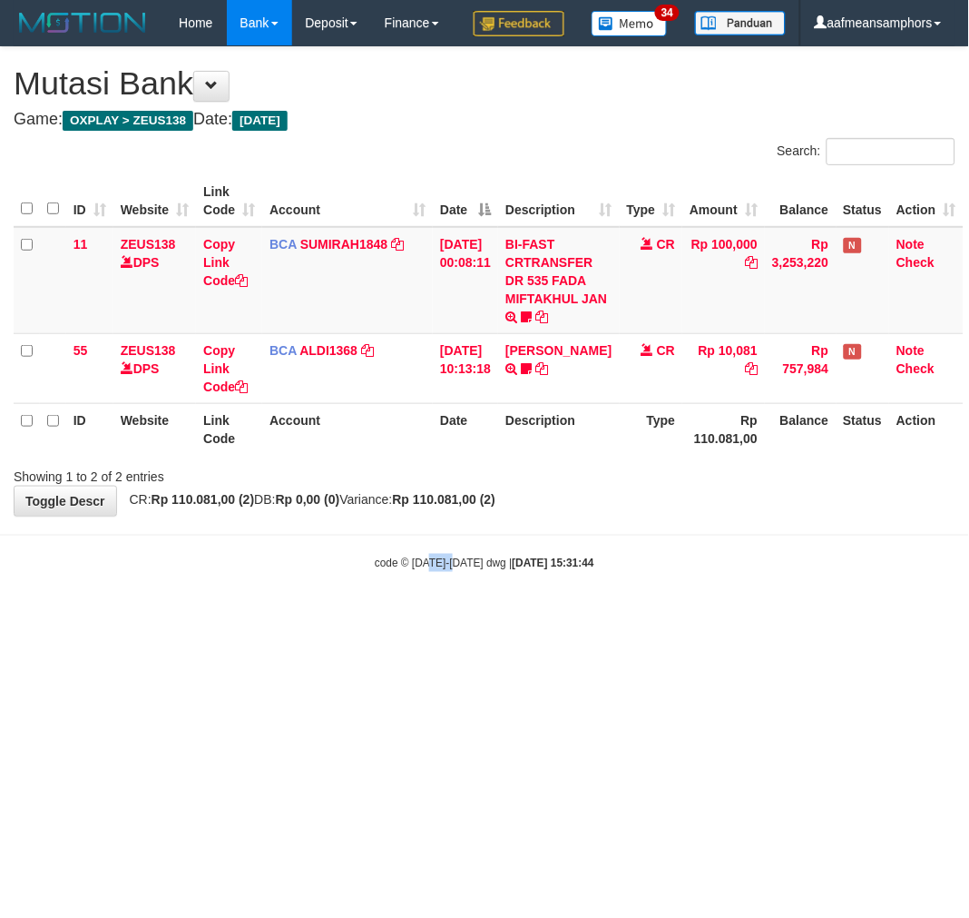
click at [428, 617] on html "Toggle navigation Home Bank Account List Load By Website Group [OXPLAY] ZEUS138…" at bounding box center [484, 308] width 969 height 617
click at [525, 617] on html "Toggle navigation Home Bank Account List Load By Website Group [OXPLAY] ZEUS138…" at bounding box center [484, 308] width 969 height 617
drag, startPoint x: 627, startPoint y: 704, endPoint x: 637, endPoint y: 695, distance: 13.5
click at [610, 617] on html "Toggle navigation Home Bank Account List Load By Website Group [OXPLAY] ZEUS138…" at bounding box center [484, 308] width 969 height 617
click at [630, 617] on html "Toggle navigation Home Bank Account List Load By Website Group [OXPLAY] ZEUS138…" at bounding box center [484, 308] width 969 height 617
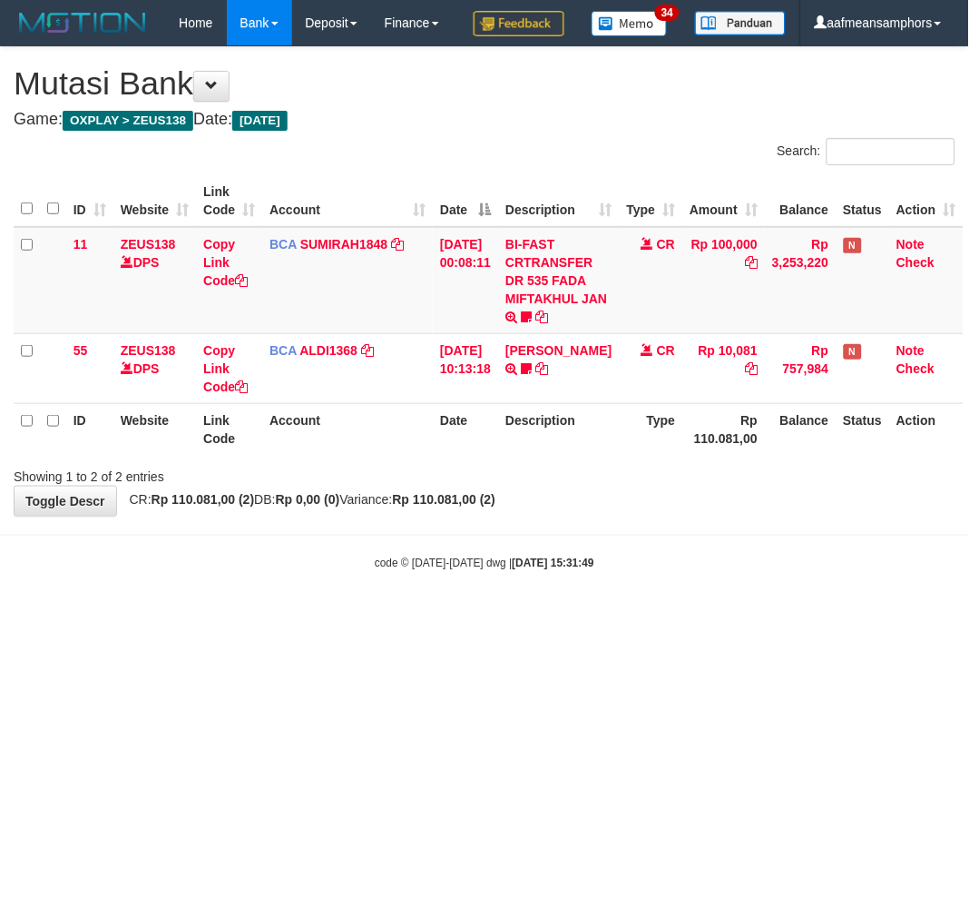
click at [629, 617] on html "Toggle navigation Home Bank Account List Load By Website Group [OXPLAY] ZEUS138…" at bounding box center [484, 308] width 969 height 617
click at [628, 617] on html "Toggle navigation Home Bank Account List Load By Website Group [OXPLAY] ZEUS138…" at bounding box center [484, 308] width 969 height 617
drag, startPoint x: 627, startPoint y: 694, endPoint x: 967, endPoint y: 638, distance: 344.1
click at [618, 617] on html "Toggle navigation Home Bank Account List Load By Website Group [OXPLAY] ZEUS138…" at bounding box center [484, 308] width 969 height 617
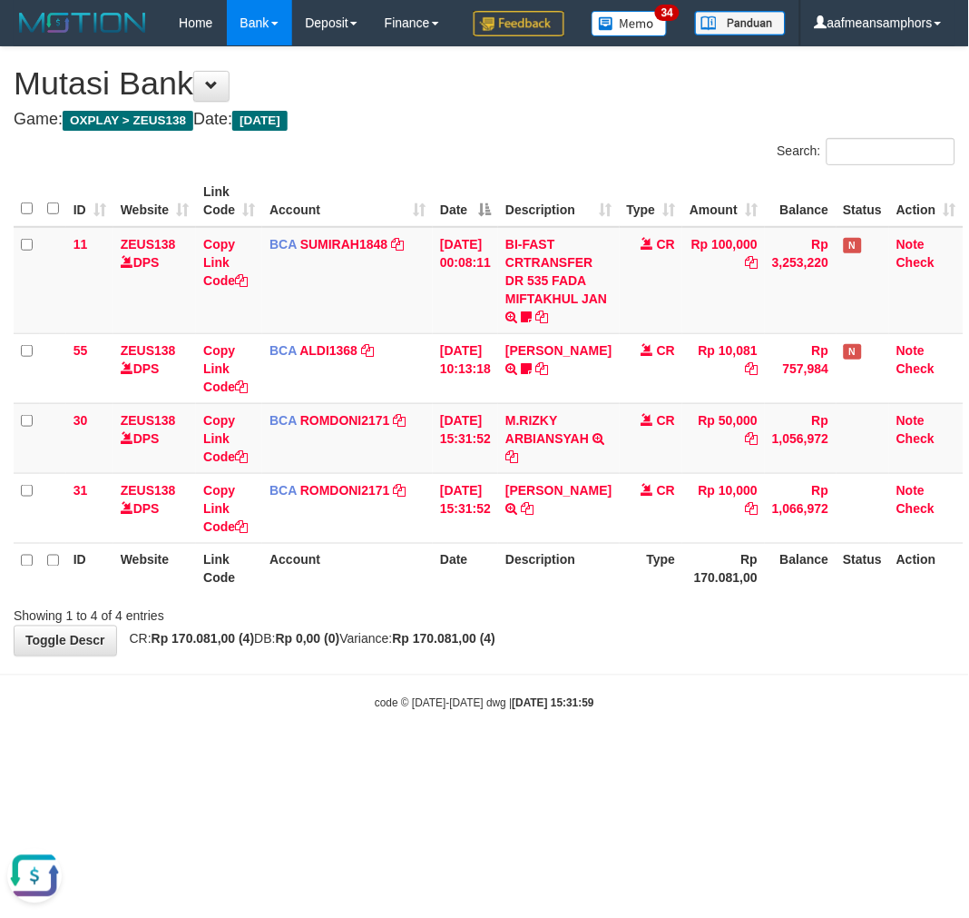
click at [711, 706] on body "Toggle navigation Home Bank Account List Load By Website Group [OXPLAY] ZEUS138…" at bounding box center [484, 378] width 969 height 757
click at [702, 655] on div "**********" at bounding box center [484, 351] width 969 height 608
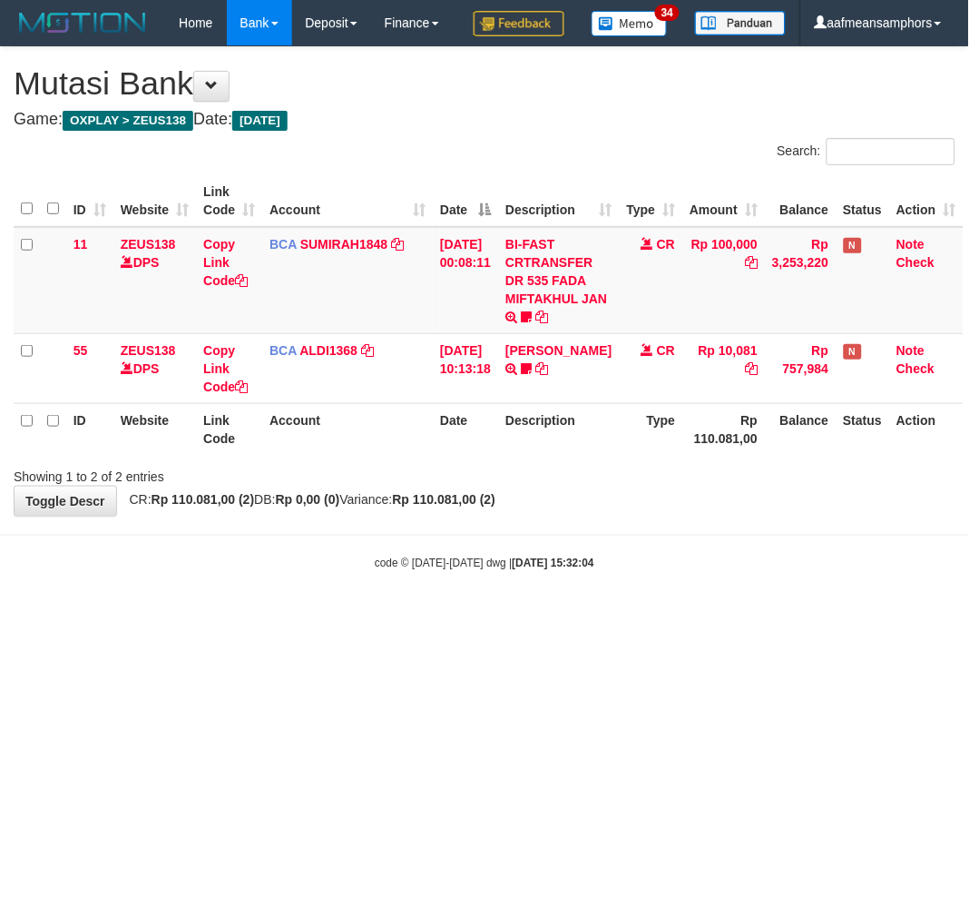
click at [599, 601] on body "Toggle navigation Home Bank Account List Load By Website Group [OXPLAY] ZEUS138…" at bounding box center [484, 308] width 969 height 617
click at [584, 584] on body "Toggle navigation Home Bank Account List Load By Website Group [OXPLAY] ZEUS138…" at bounding box center [484, 308] width 969 height 617
click at [574, 585] on body "Toggle navigation Home Bank Account List Load By Website Group [OXPLAY] ZEUS138…" at bounding box center [484, 308] width 969 height 617
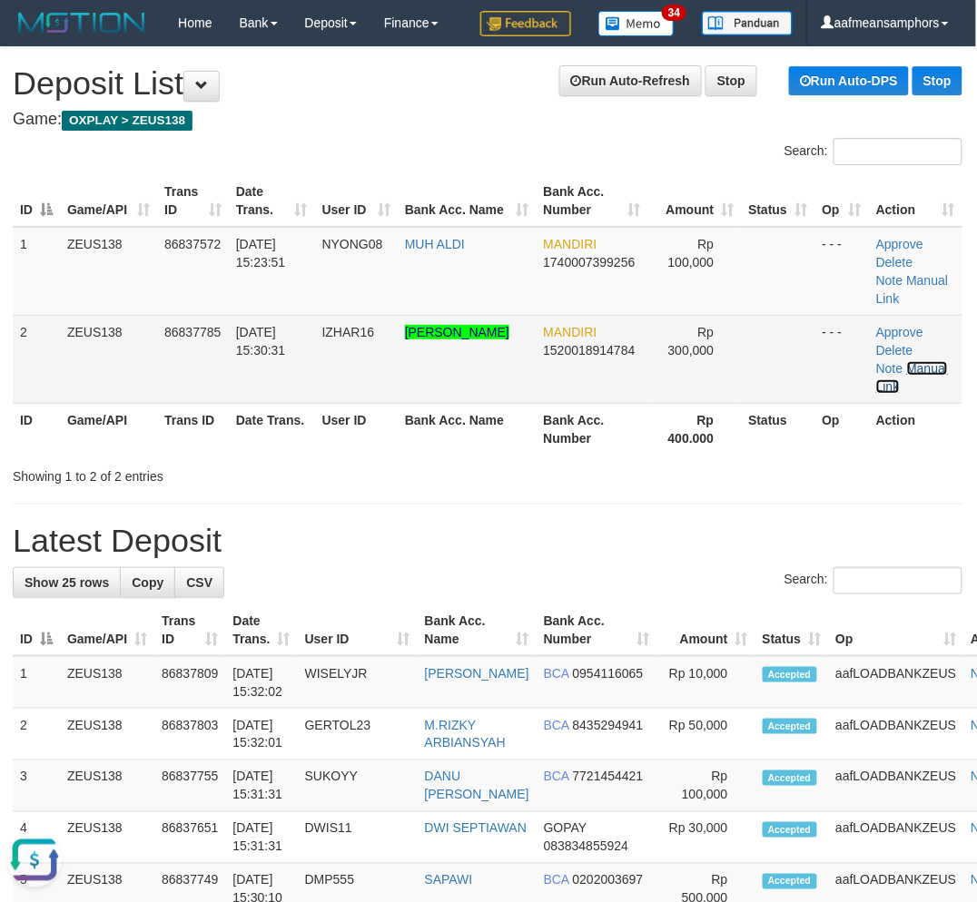
click at [906, 361] on link "Manual Link" at bounding box center [912, 377] width 72 height 33
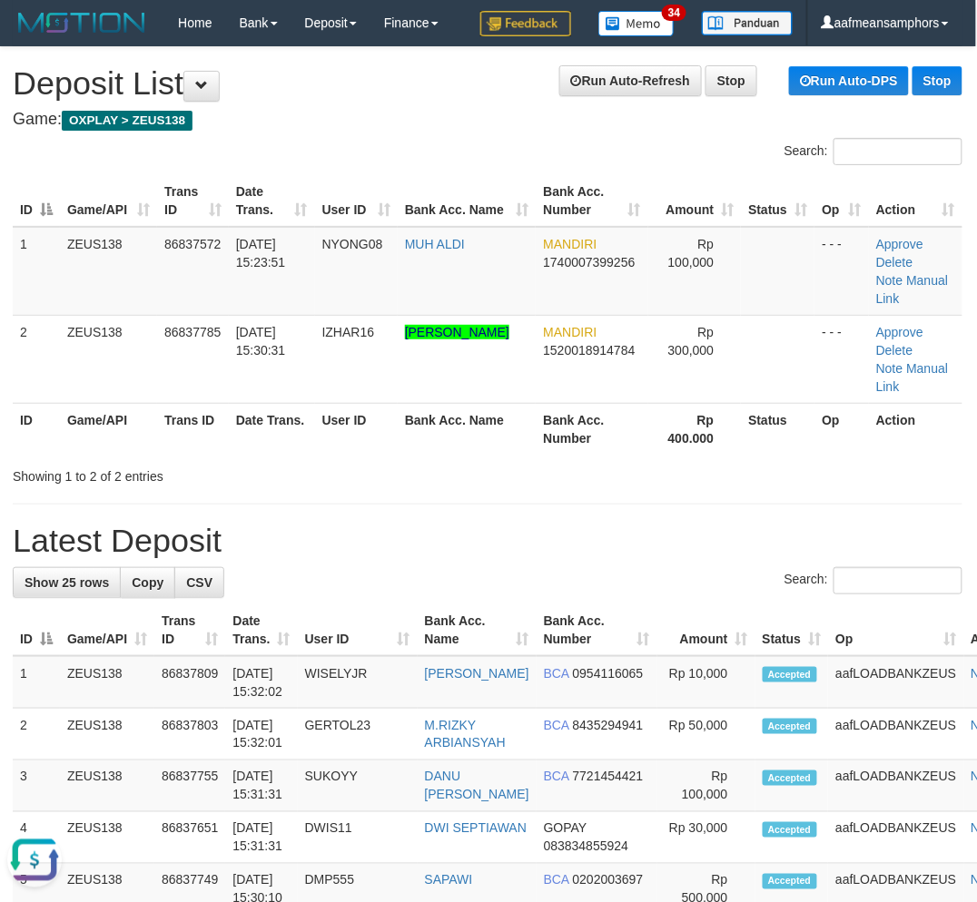
click at [619, 523] on h1 "Latest Deposit" at bounding box center [487, 541] width 949 height 36
drag, startPoint x: 619, startPoint y: 506, endPoint x: 88, endPoint y: 524, distance: 531.3
click at [624, 523] on h1 "Latest Deposit" at bounding box center [487, 541] width 949 height 36
drag, startPoint x: 709, startPoint y: 485, endPoint x: 679, endPoint y: 479, distance: 30.4
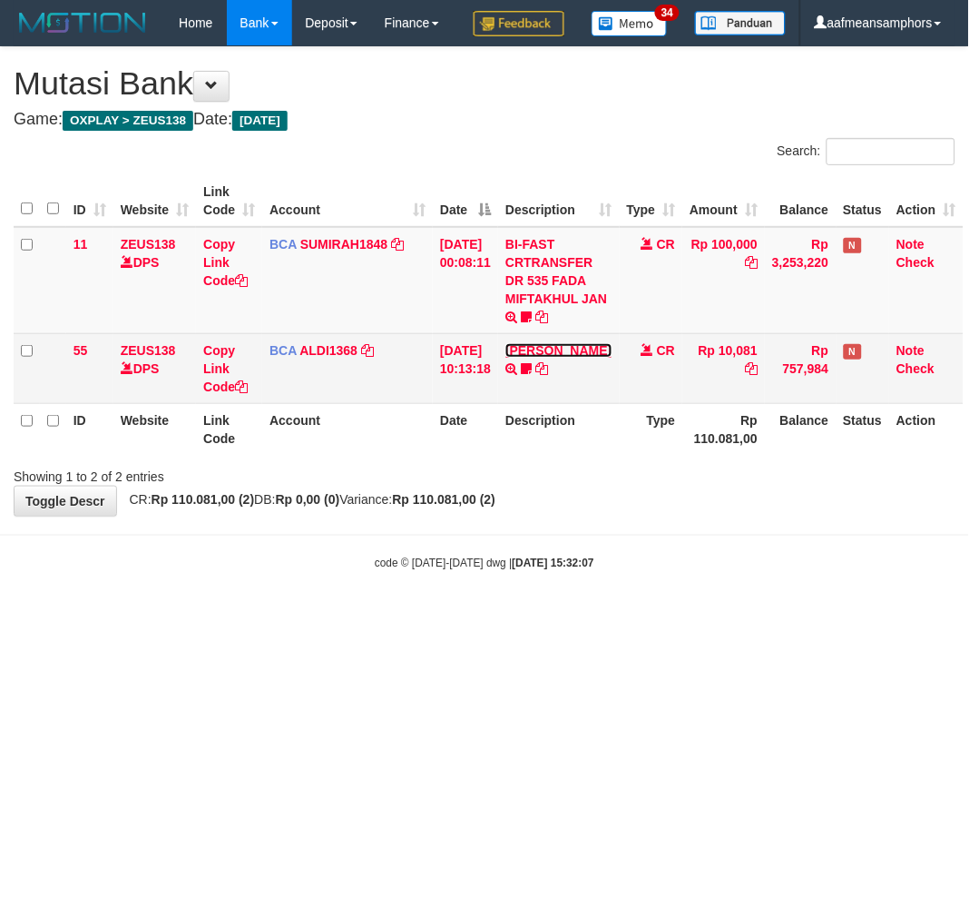
click at [549, 358] on link "[PERSON_NAME]" at bounding box center [559, 350] width 106 height 15
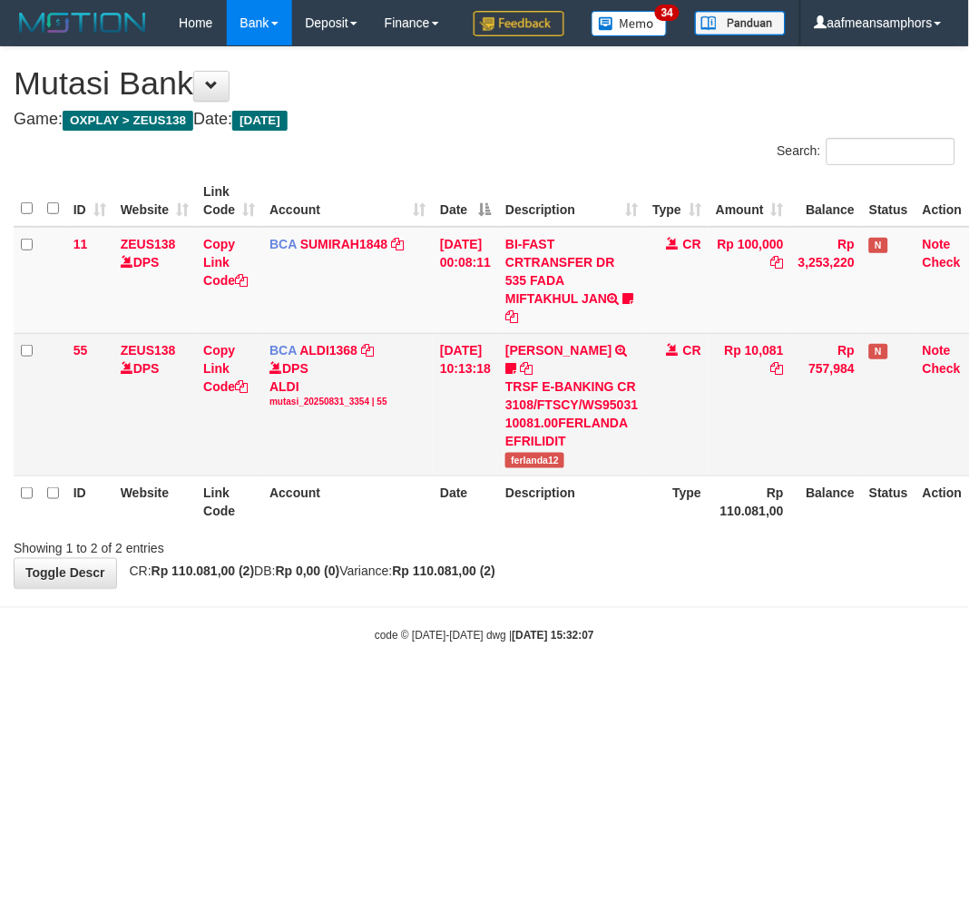
click at [539, 468] on span "ferlanda12" at bounding box center [535, 460] width 59 height 15
copy span "ferlanda12"
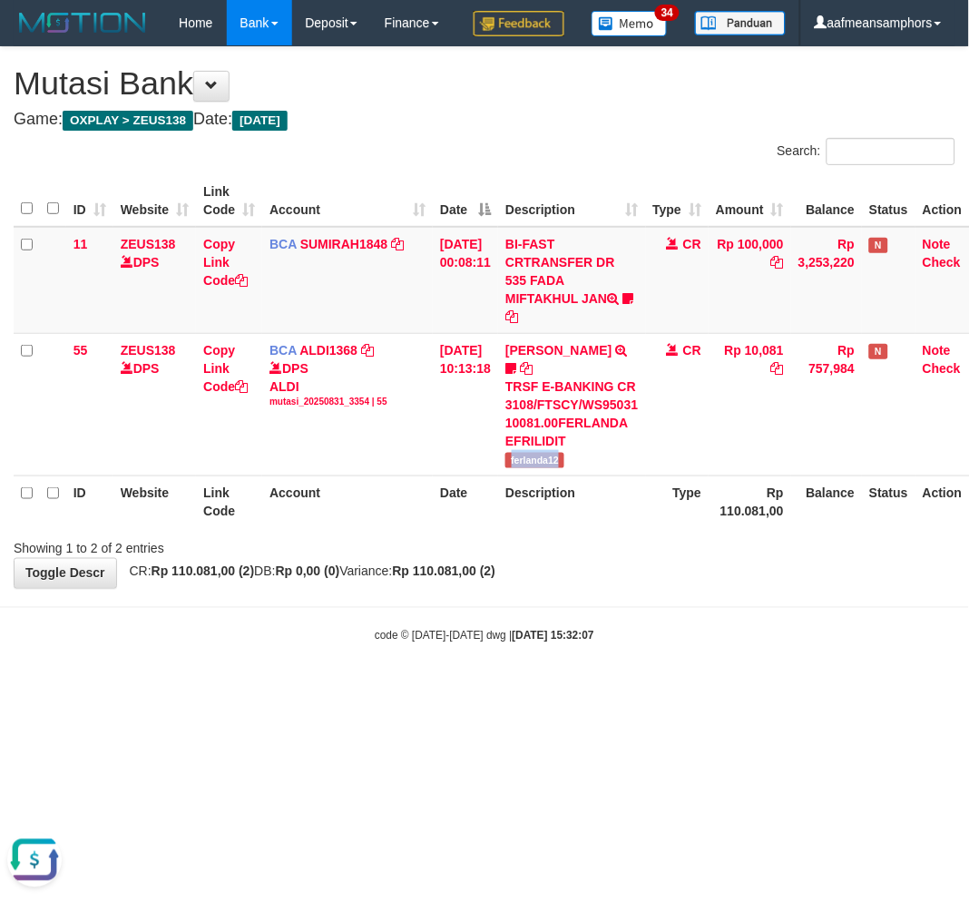
click at [570, 690] on body "Toggle navigation Home Bank Account List Load By Website Group [OXPLAY] ZEUS138…" at bounding box center [484, 345] width 969 height 690
click at [584, 643] on strong "2025/08/31 15:32:07" at bounding box center [554, 636] width 82 height 13
click at [592, 643] on strong "2025/08/31 15:32:07" at bounding box center [554, 636] width 82 height 13
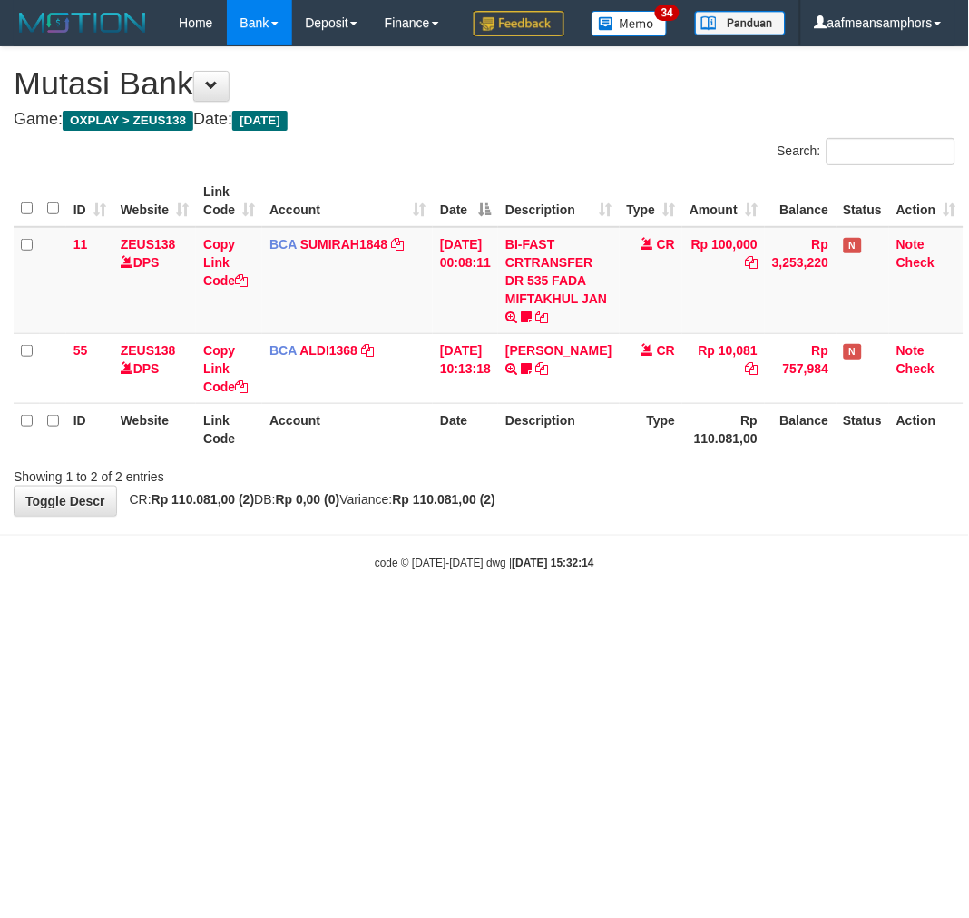
click at [587, 617] on html "Toggle navigation Home Bank Account List Load By Website Group [OXPLAY] ZEUS138…" at bounding box center [484, 308] width 969 height 617
click at [569, 617] on html "Toggle navigation Home Bank Account List Load By Website Group [OXPLAY] ZEUS138…" at bounding box center [484, 308] width 969 height 617
click at [710, 617] on body "Toggle navigation Home Bank Account List Load By Website Group [OXPLAY] ZEUS138…" at bounding box center [484, 308] width 969 height 617
drag, startPoint x: 681, startPoint y: 634, endPoint x: 657, endPoint y: 633, distance: 23.6
click at [666, 617] on body "Toggle navigation Home Bank Account List Load By Website Group [OXPLAY] ZEUS138…" at bounding box center [484, 308] width 969 height 617
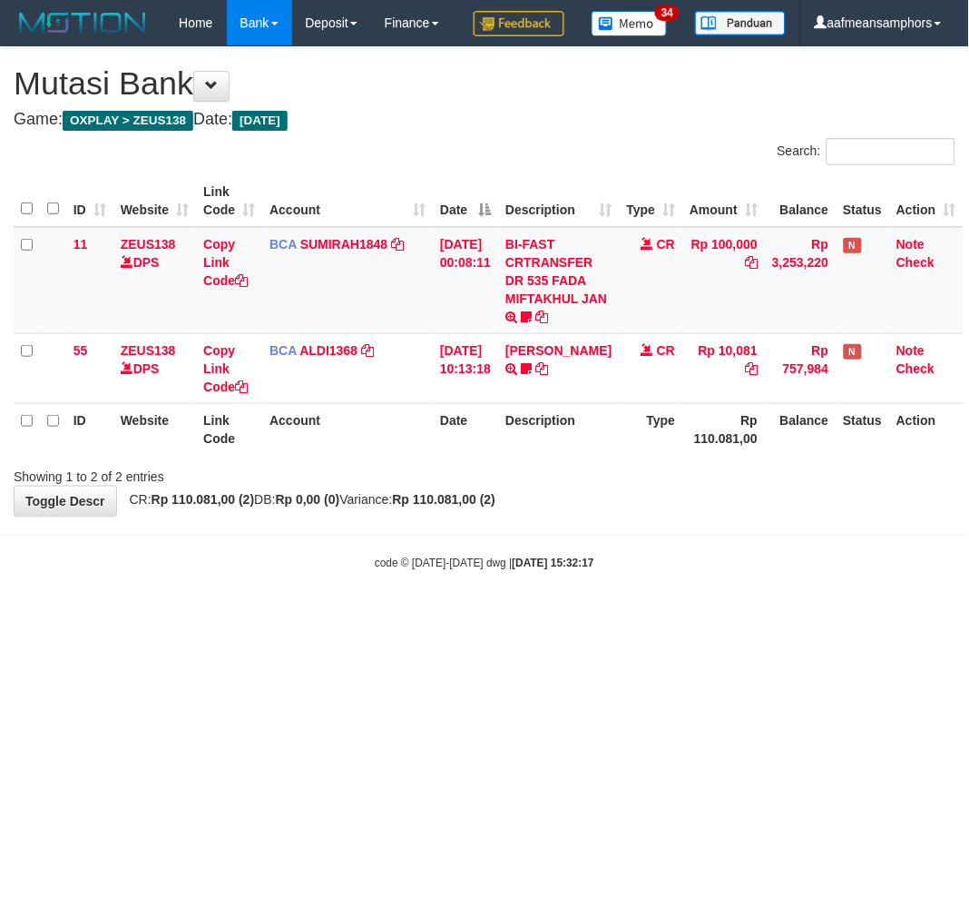
click at [349, 572] on div "code © 2012-2018 dwg | 2025/08/31 15:32:17" at bounding box center [484, 563] width 969 height 18
drag, startPoint x: 423, startPoint y: 595, endPoint x: 446, endPoint y: 588, distance: 23.8
click at [420, 597] on body "Toggle navigation Home Bank Account List Load By Website Group [OXPLAY] ZEUS138…" at bounding box center [484, 308] width 969 height 617
click at [451, 585] on body "Toggle navigation Home Bank Account List Load By Website Group [OXPLAY] ZEUS138…" at bounding box center [484, 308] width 969 height 617
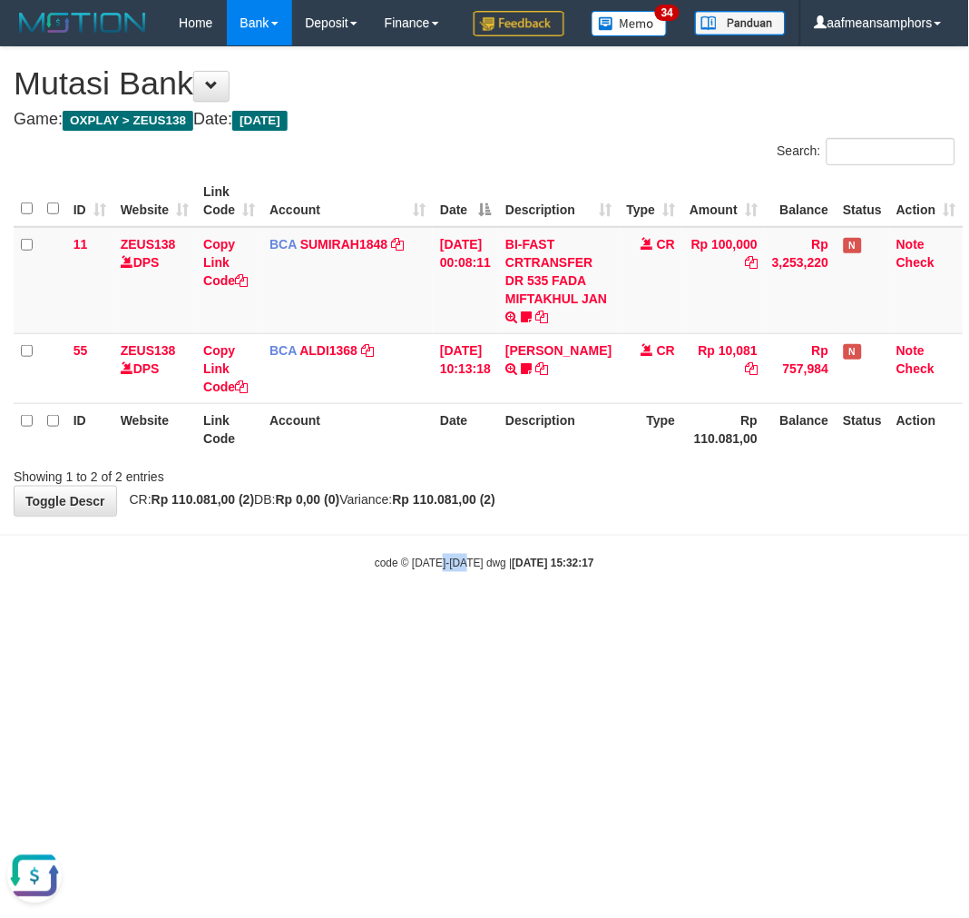
drag, startPoint x: 463, startPoint y: 585, endPoint x: 505, endPoint y: 578, distance: 42.4
click at [461, 585] on body "Toggle navigation Home Bank Account List Load By Website Group [OXPLAY] ZEUS138…" at bounding box center [484, 308] width 969 height 617
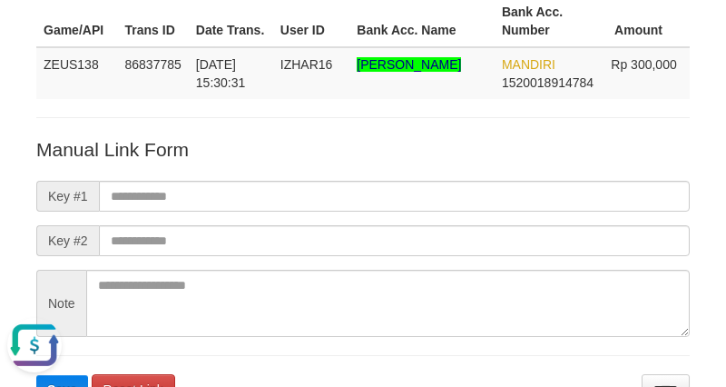
scroll to position [202, 0]
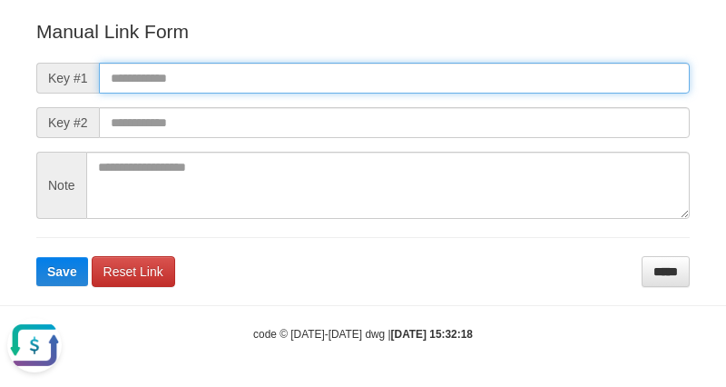
click at [459, 75] on input "text" at bounding box center [394, 78] width 591 height 31
paste input "**********"
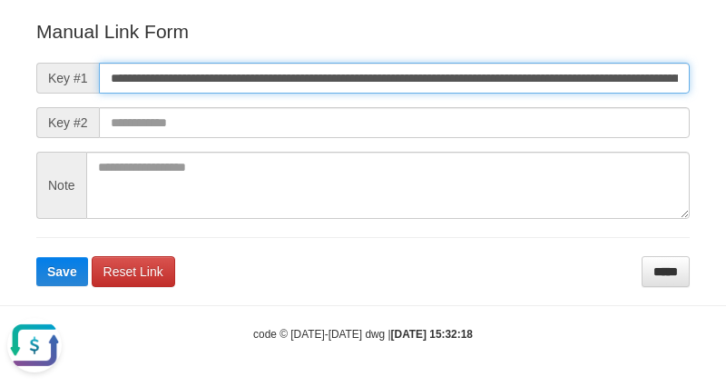
scroll to position [0, 999]
type input "**********"
click at [36, 257] on button "Save" at bounding box center [62, 271] width 52 height 29
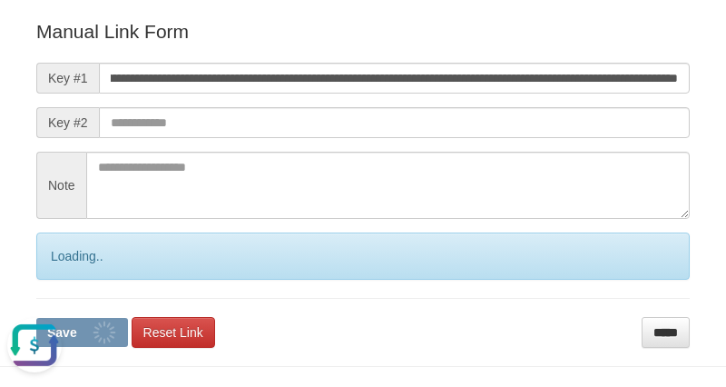
scroll to position [0, 0]
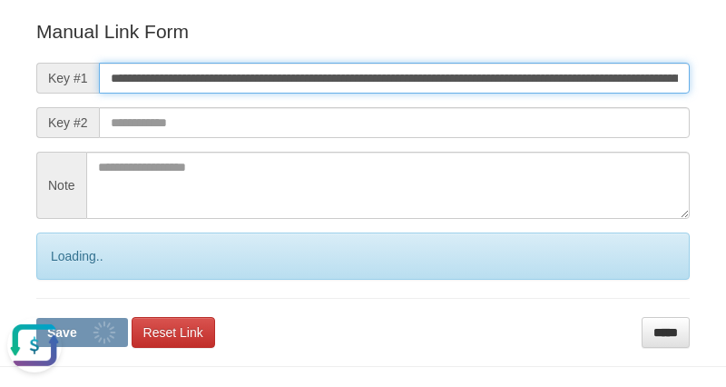
click at [178, 78] on input "**********" at bounding box center [394, 78] width 591 height 31
click at [182, 70] on input "**********" at bounding box center [394, 78] width 591 height 31
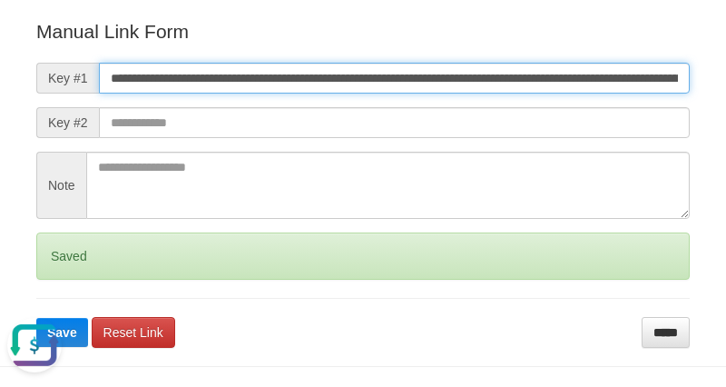
click at [182, 70] on input "**********" at bounding box center [394, 78] width 591 height 31
click at [36, 318] on button "Save" at bounding box center [62, 332] width 52 height 29
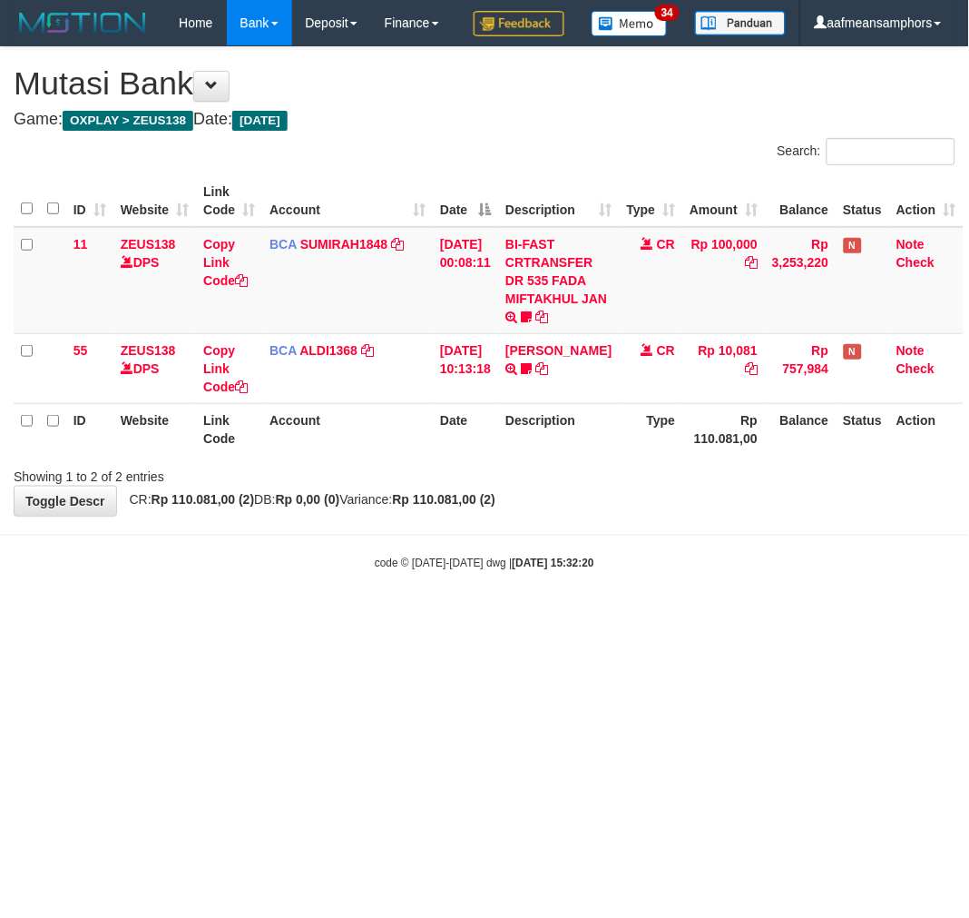
click at [758, 516] on div "**********" at bounding box center [484, 281] width 969 height 468
click at [754, 516] on div "**********" at bounding box center [484, 281] width 969 height 468
click at [751, 516] on div "**********" at bounding box center [484, 281] width 969 height 468
click at [730, 516] on div "**********" at bounding box center [484, 281] width 969 height 468
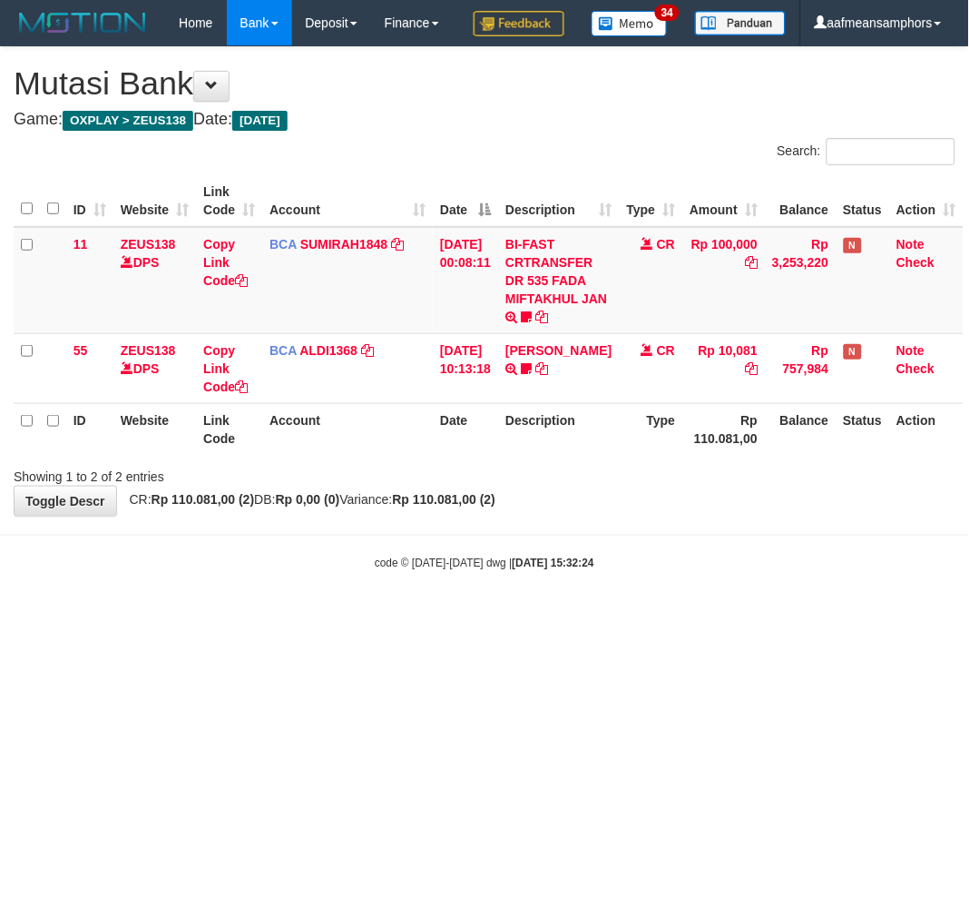
click at [719, 516] on div "**********" at bounding box center [484, 281] width 969 height 468
click at [705, 561] on body "Toggle navigation Home Bank Account List Load By Website Group [OXPLAY] ZEUS138…" at bounding box center [484, 308] width 969 height 617
click at [602, 572] on div "code © 2012-2018 dwg | 2025/08/31 15:32:24" at bounding box center [484, 563] width 969 height 18
click at [622, 572] on div "code © 2012-2018 dwg | 2025/08/31 15:32:24" at bounding box center [484, 563] width 969 height 18
click at [585, 592] on body "Toggle navigation Home Bank Account List Load By Website Group [OXPLAY] ZEUS138…" at bounding box center [484, 308] width 969 height 617
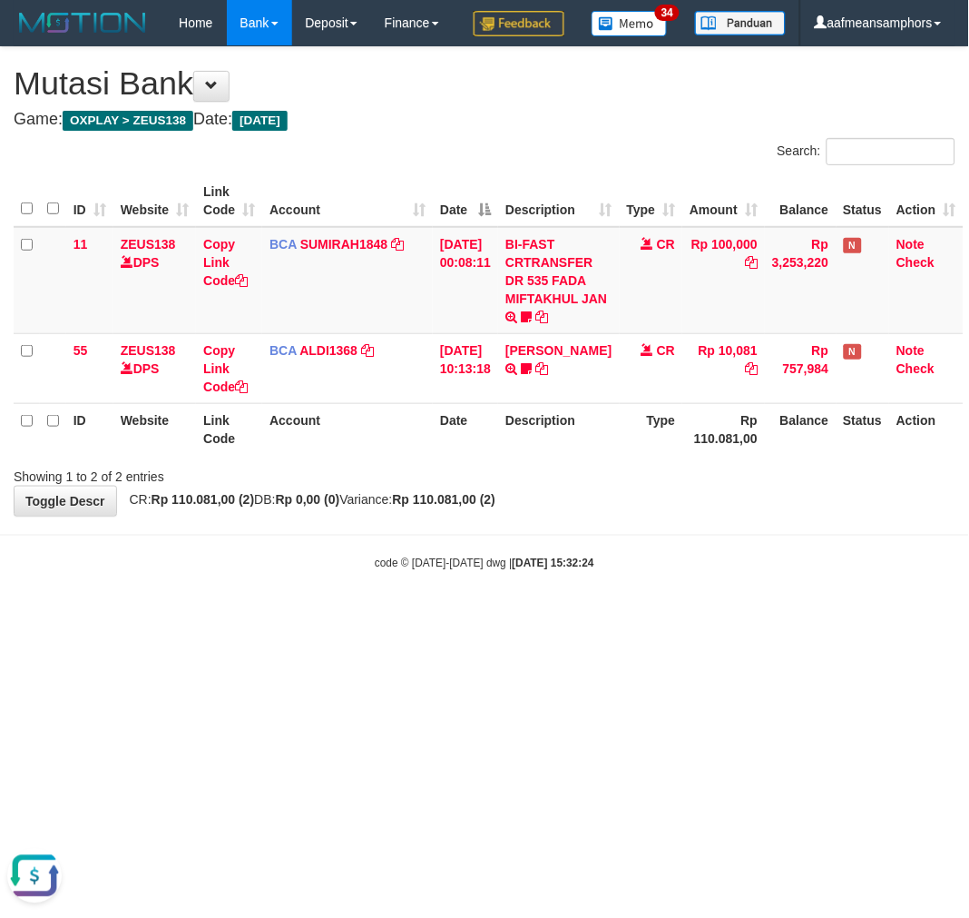
click at [614, 582] on body "Toggle navigation Home Bank Account List Load By Website Group [OXPLAY] ZEUS138…" at bounding box center [484, 308] width 969 height 617
click at [614, 575] on body "Toggle navigation Home Bank Account List Load By Website Group [OXPLAY] ZEUS138…" at bounding box center [484, 308] width 969 height 617
click at [608, 572] on div "code © [DATE]-[DATE] dwg | [DATE] 15:32:28" at bounding box center [484, 563] width 969 height 18
click at [617, 588] on body "Toggle navigation Home Bank Account List Load By Website Group [OXPLAY] ZEUS138…" at bounding box center [484, 308] width 969 height 617
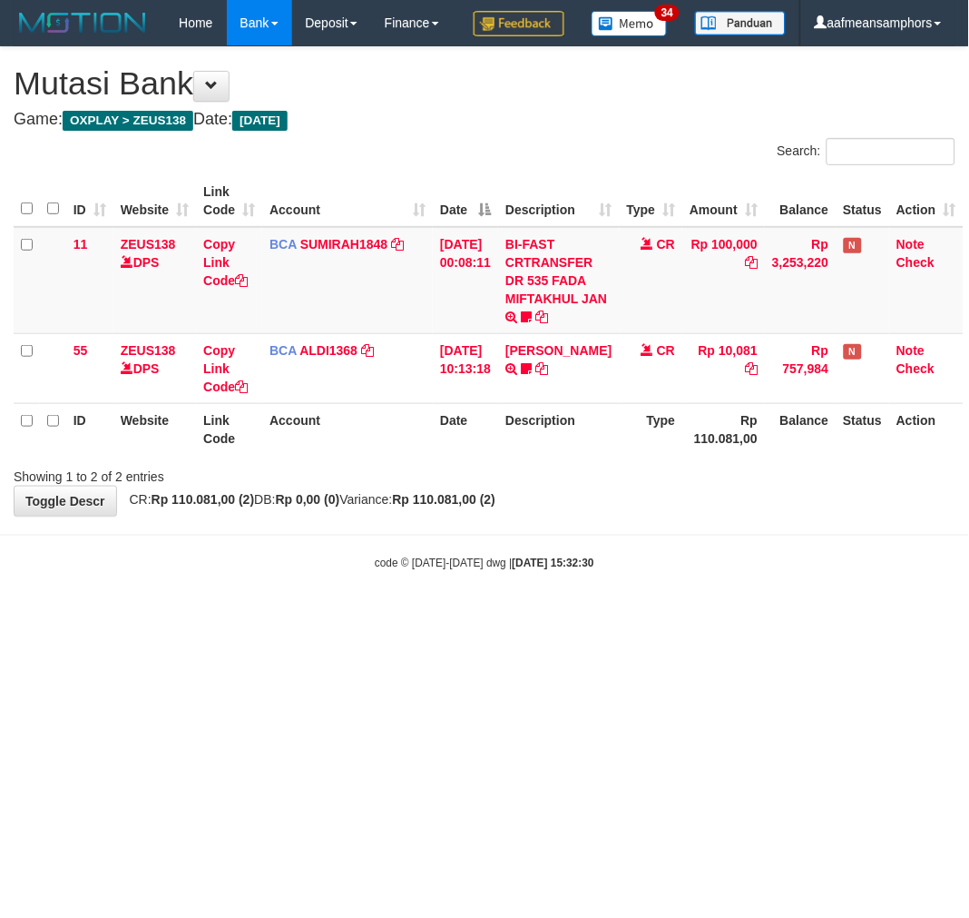
click at [604, 585] on body "Toggle navigation Home Bank Account List Load By Website Group [OXPLAY] ZEUS138…" at bounding box center [484, 308] width 969 height 617
click at [600, 588] on body "Toggle navigation Home Bank Account List Load By Website Group [OXPLAY] ZEUS138…" at bounding box center [484, 308] width 969 height 617
click at [590, 585] on body "Toggle navigation Home Bank Account List Load By Website Group [OXPLAY] ZEUS138…" at bounding box center [484, 308] width 969 height 617
drag, startPoint x: 582, startPoint y: 570, endPoint x: 570, endPoint y: 572, distance: 11.9
click at [573, 572] on body "Toggle navigation Home Bank Account List Load By Website Group [OXPLAY] ZEUS138…" at bounding box center [484, 308] width 969 height 617
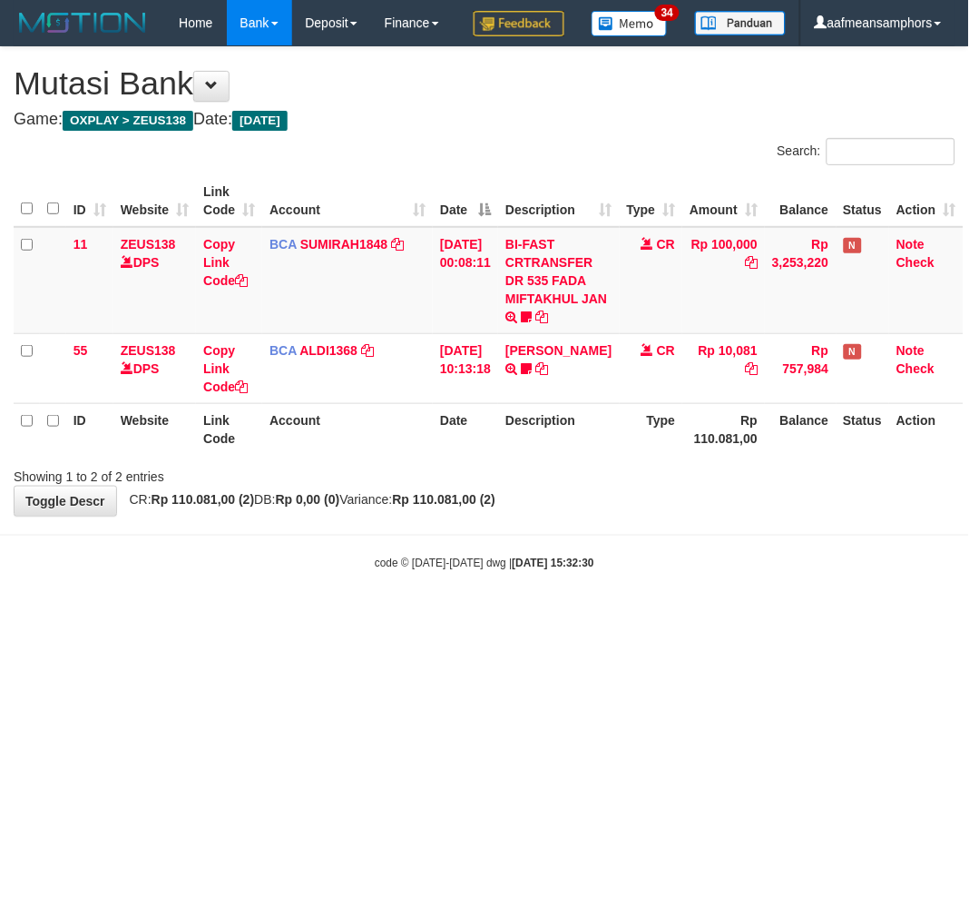
drag, startPoint x: 565, startPoint y: 567, endPoint x: 539, endPoint y: 568, distance: 26.3
click at [534, 572] on body "Toggle navigation Home Bank Account List Load By Website Group [OXPLAY] ZEUS138…" at bounding box center [484, 308] width 969 height 617
click at [536, 566] on body "Toggle navigation Home Bank Account List Load By Website Group [OXPLAY] ZEUS138…" at bounding box center [484, 308] width 969 height 617
click at [535, 573] on body "Toggle navigation Home Bank Account List Load By Website Group [OXPLAY] ZEUS138…" at bounding box center [484, 308] width 969 height 617
click at [538, 570] on body "Toggle navigation Home Bank Account List Load By Website Group [OXPLAY] ZEUS138…" at bounding box center [484, 308] width 969 height 617
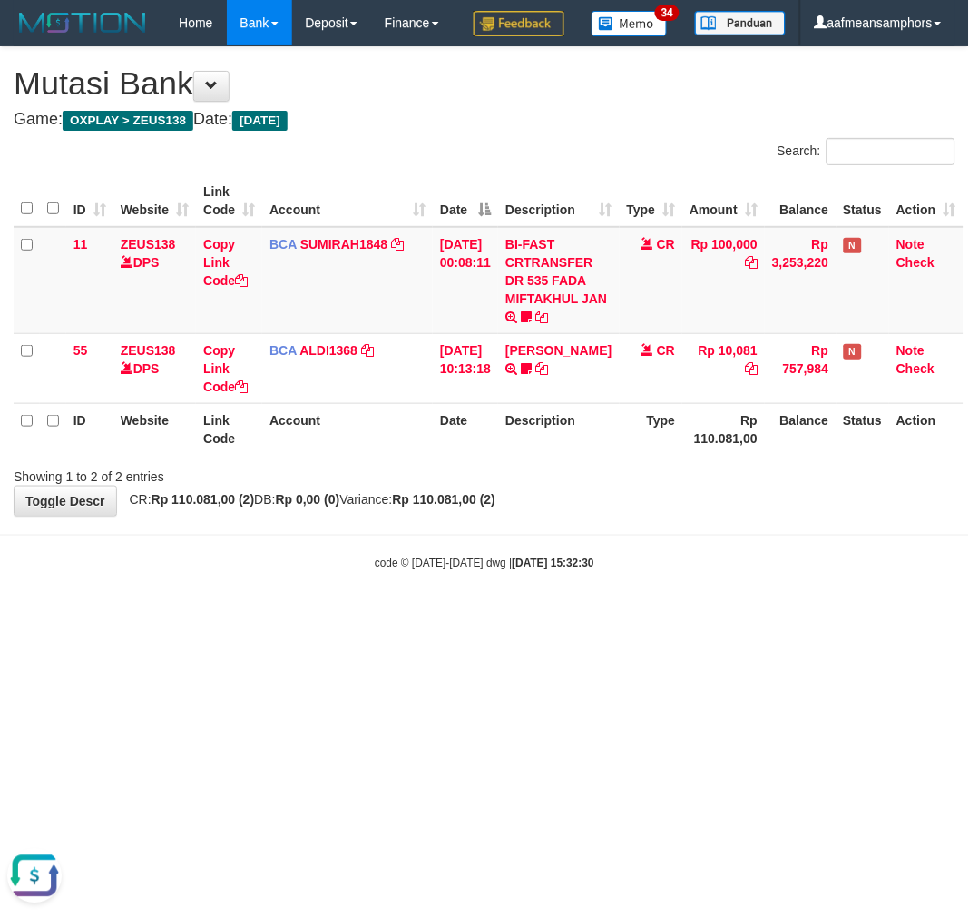
click at [538, 570] on body "Toggle navigation Home Bank Account List Load By Website Group [OXPLAY] ZEUS138…" at bounding box center [484, 308] width 969 height 617
click at [539, 563] on body "Toggle navigation Home Bank Account List Load By Website Group [OXPLAY] ZEUS138…" at bounding box center [484, 308] width 969 height 617
click at [535, 516] on div "**********" at bounding box center [484, 281] width 969 height 468
click at [526, 516] on div "**********" at bounding box center [484, 281] width 969 height 468
click at [523, 516] on div "**********" at bounding box center [484, 281] width 969 height 468
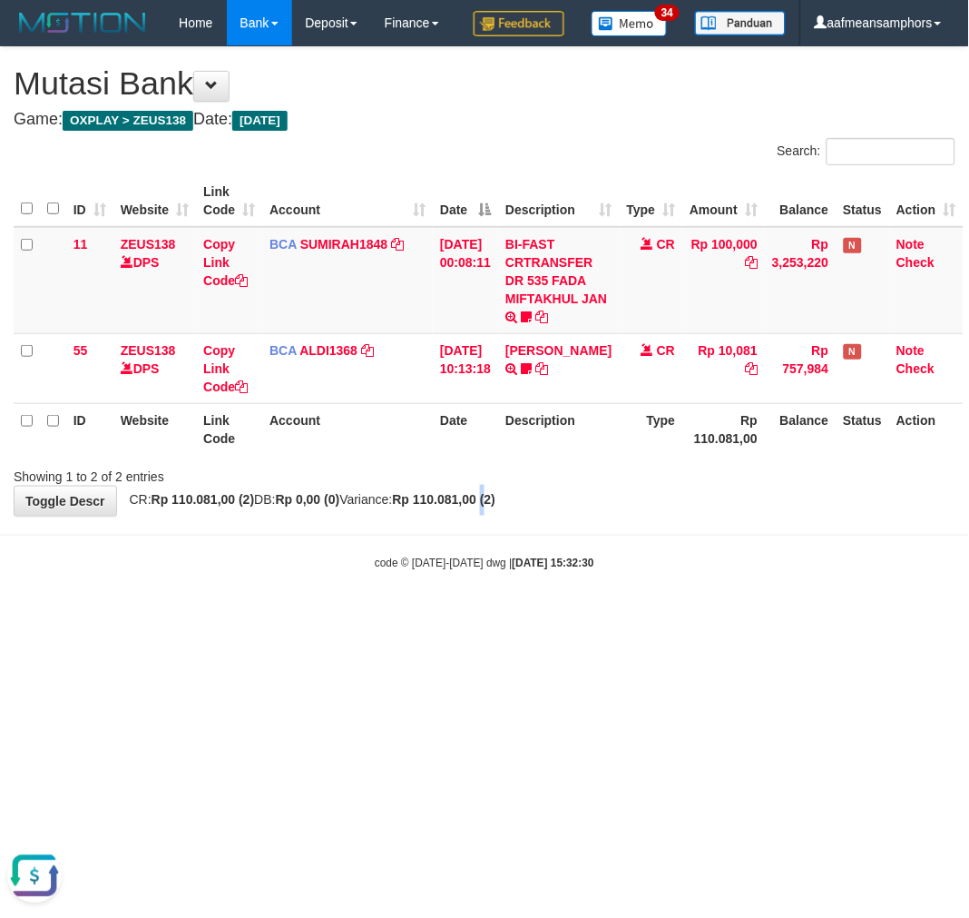
click at [524, 516] on div "**********" at bounding box center [484, 281] width 969 height 468
click at [532, 516] on div "**********" at bounding box center [484, 281] width 969 height 468
click at [528, 569] on body "Toggle navigation Home Bank Account List Load By Website Group [OXPLAY] ZEUS138…" at bounding box center [484, 308] width 969 height 617
click at [555, 516] on div "**********" at bounding box center [484, 281] width 969 height 468
click at [576, 575] on body "Toggle navigation Home Bank Account List Load By Website Group [OXPLAY] ZEUS138…" at bounding box center [484, 308] width 969 height 617
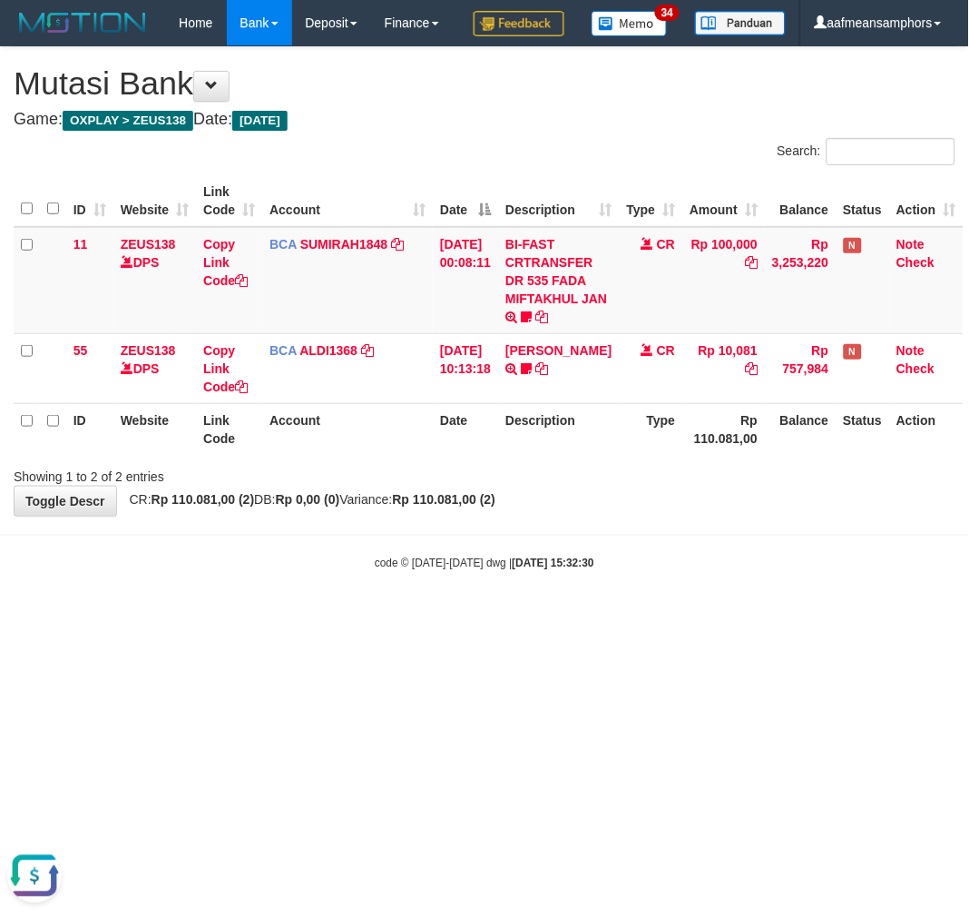
click at [605, 535] on hr at bounding box center [484, 535] width 969 height 1
click at [604, 575] on body "Toggle navigation Home Bank Account List Load By Website Group [OXPLAY] ZEUS138…" at bounding box center [484, 308] width 969 height 617
click at [604, 535] on hr at bounding box center [484, 535] width 969 height 1
click at [561, 576] on body "Toggle navigation Home Bank Account List Load By Website Group [OXPLAY] ZEUS138…" at bounding box center [484, 308] width 969 height 617
click at [555, 575] on body "Toggle navigation Home Bank Account List Load By Website Group [OXPLAY] ZEUS138…" at bounding box center [484, 308] width 969 height 617
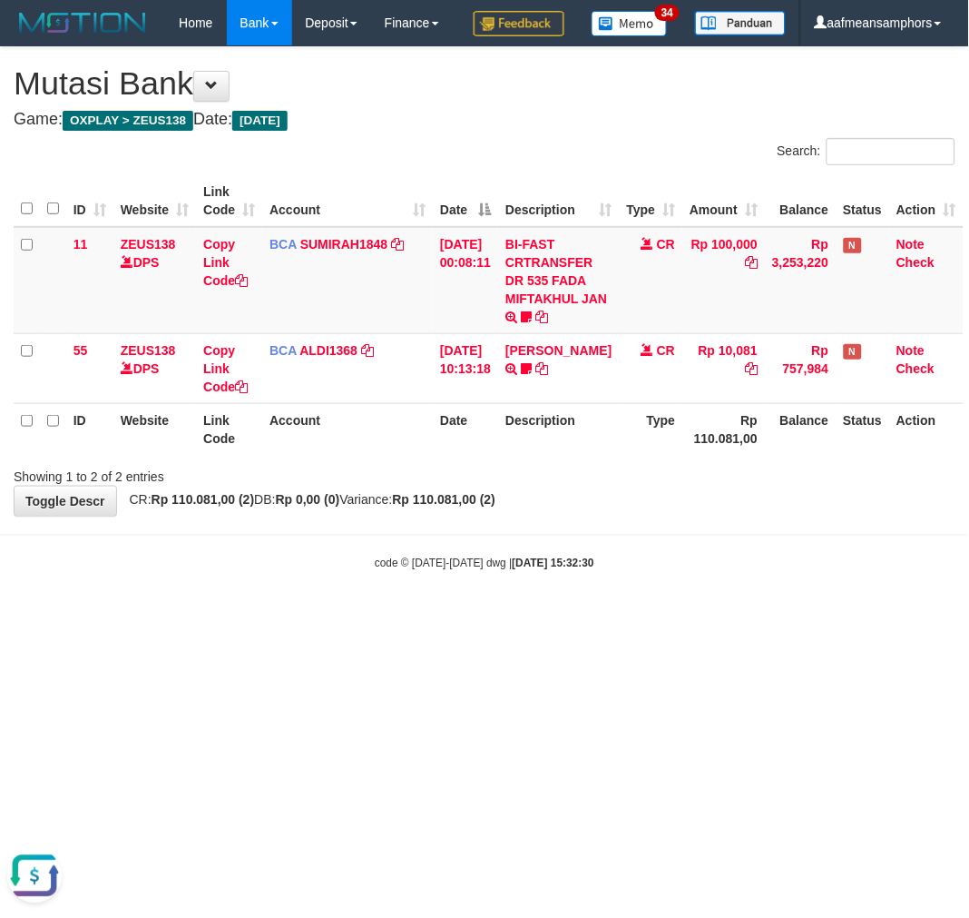
click at [555, 570] on body "Toggle navigation Home Bank Account List Load By Website Group [OXPLAY] ZEUS138…" at bounding box center [484, 308] width 969 height 617
click at [555, 573] on body "Toggle navigation Home Bank Account List Load By Website Group [OXPLAY] ZEUS138…" at bounding box center [484, 308] width 969 height 617
click at [627, 583] on body "Toggle navigation Home Bank Account List Load By Website Group [OXPLAY] ZEUS138…" at bounding box center [484, 308] width 969 height 617
click at [615, 569] on body "Toggle navigation Home Bank Account List Load By Website Group [OXPLAY] ZEUS138…" at bounding box center [484, 308] width 969 height 617
click at [610, 568] on body "Toggle navigation Home Bank Account List Load By Website Group [OXPLAY] ZEUS138…" at bounding box center [484, 308] width 969 height 617
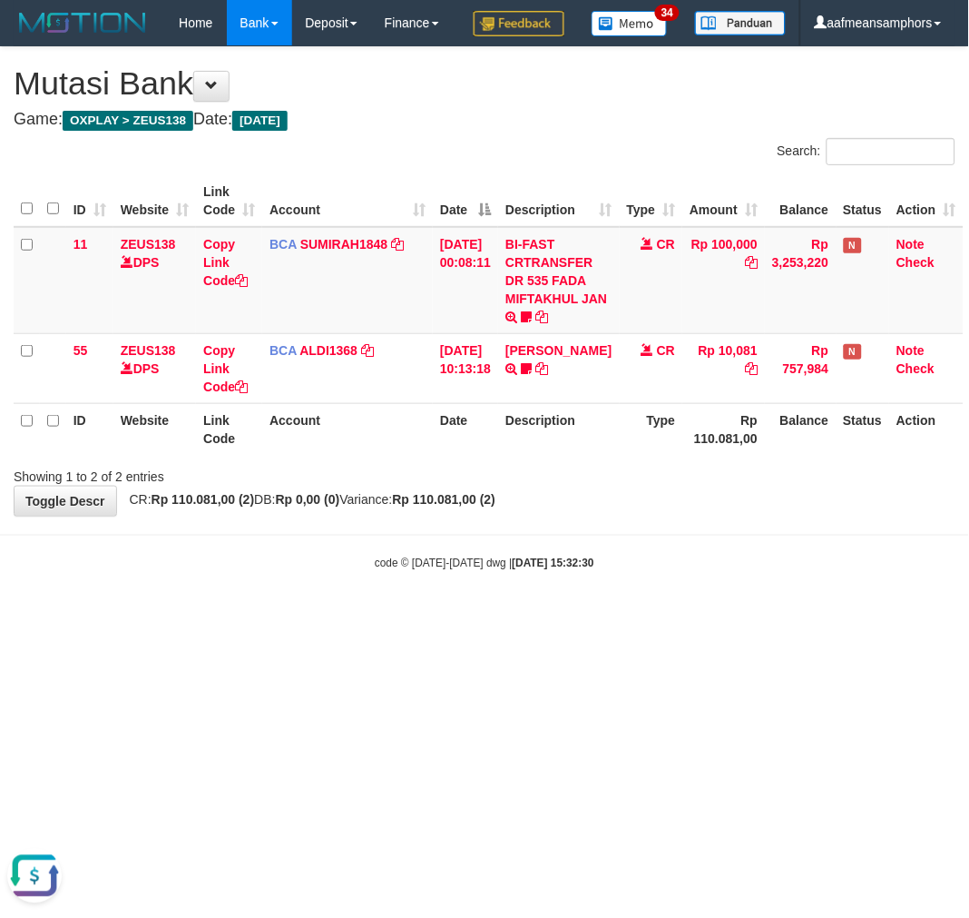
click at [624, 516] on div "**********" at bounding box center [484, 281] width 969 height 468
click at [623, 516] on div "**********" at bounding box center [484, 281] width 969 height 468
click at [596, 516] on div "**********" at bounding box center [484, 281] width 969 height 468
click at [578, 516] on div "**********" at bounding box center [484, 281] width 969 height 468
click at [575, 516] on div "**********" at bounding box center [484, 281] width 969 height 468
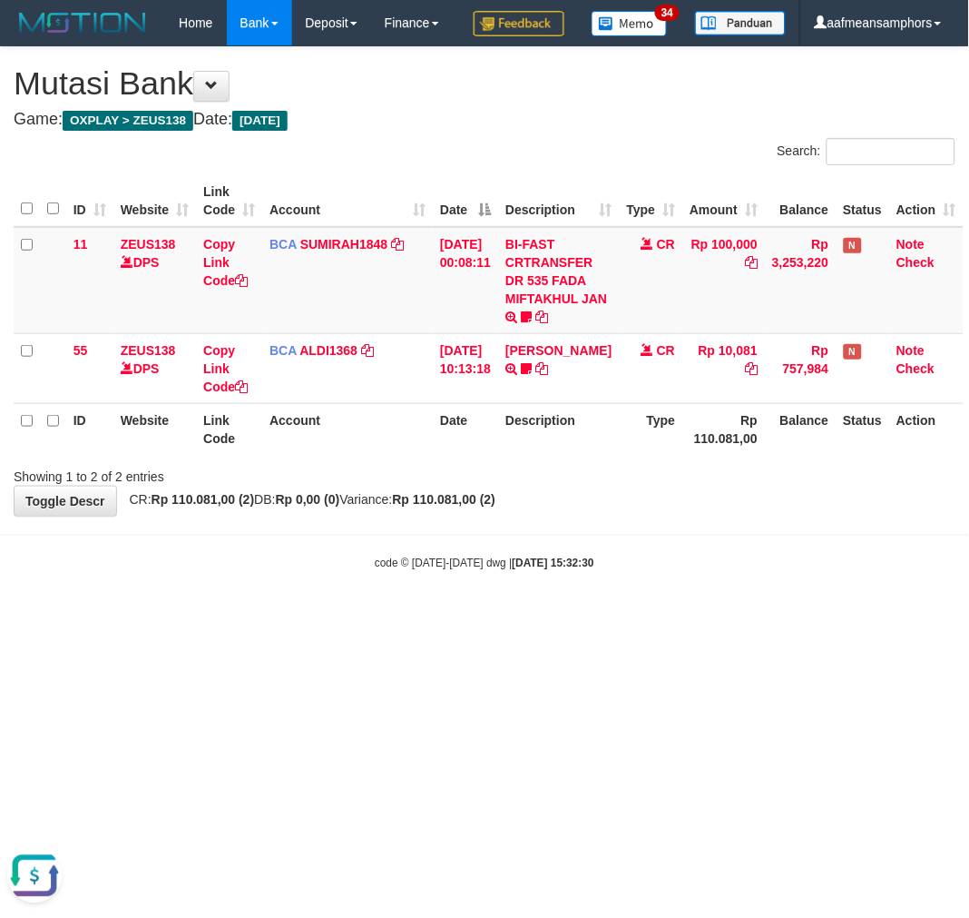
click at [575, 516] on div "**********" at bounding box center [484, 281] width 969 height 468
click at [572, 516] on div "**********" at bounding box center [484, 281] width 969 height 468
click at [568, 486] on div "Showing 1 to 2 of 2 entries" at bounding box center [484, 472] width 969 height 25
click at [561, 486] on div "Showing 1 to 2 of 2 entries" at bounding box center [484, 472] width 969 height 25
click at [569, 486] on div "Showing 1 to 2 of 2 entries" at bounding box center [484, 472] width 969 height 25
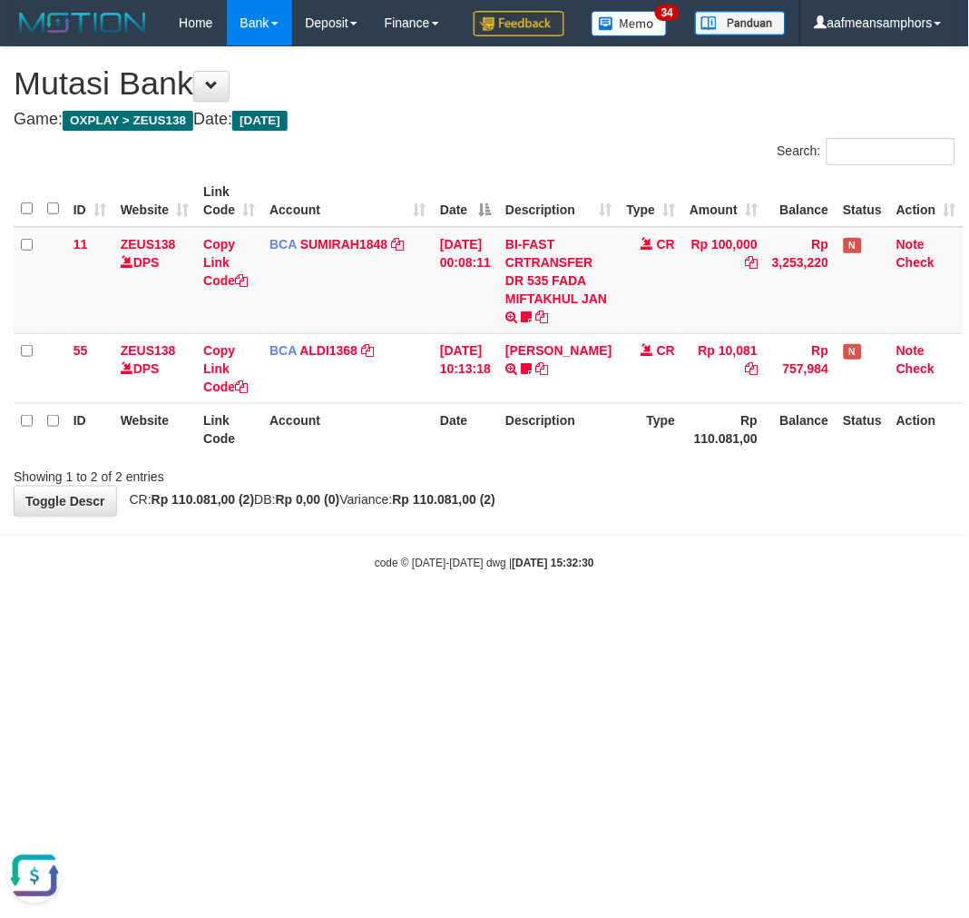
click at [575, 486] on div "Showing 1 to 2 of 2 entries" at bounding box center [484, 472] width 969 height 25
click at [586, 486] on div "Showing 1 to 2 of 2 entries" at bounding box center [484, 472] width 969 height 25
click at [584, 486] on div "Showing 1 to 2 of 2 entries" at bounding box center [484, 472] width 969 height 25
click at [585, 486] on div "Showing 1 to 2 of 2 entries" at bounding box center [484, 472] width 969 height 25
click at [578, 486] on div "Showing 1 to 2 of 2 entries" at bounding box center [484, 472] width 969 height 25
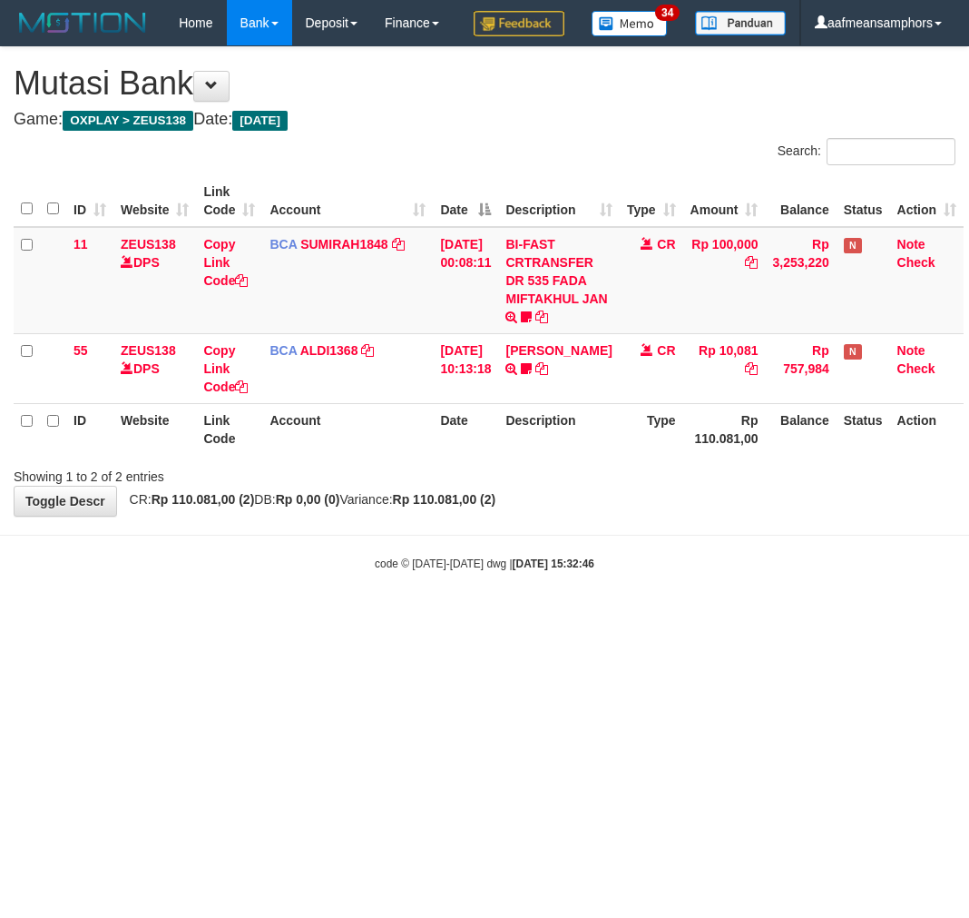
click at [575, 486] on div "Showing 1 to 2 of 2 entries" at bounding box center [484, 472] width 969 height 25
click at [573, 486] on div "Showing 1 to 2 of 2 entries" at bounding box center [484, 472] width 969 height 25
drag, startPoint x: 0, startPoint y: 0, endPoint x: 574, endPoint y: 522, distance: 775.5
click at [573, 486] on div "Showing 1 to 2 of 2 entries" at bounding box center [484, 472] width 969 height 25
click at [574, 486] on div "Showing 1 to 2 of 2 entries" at bounding box center [484, 472] width 969 height 25
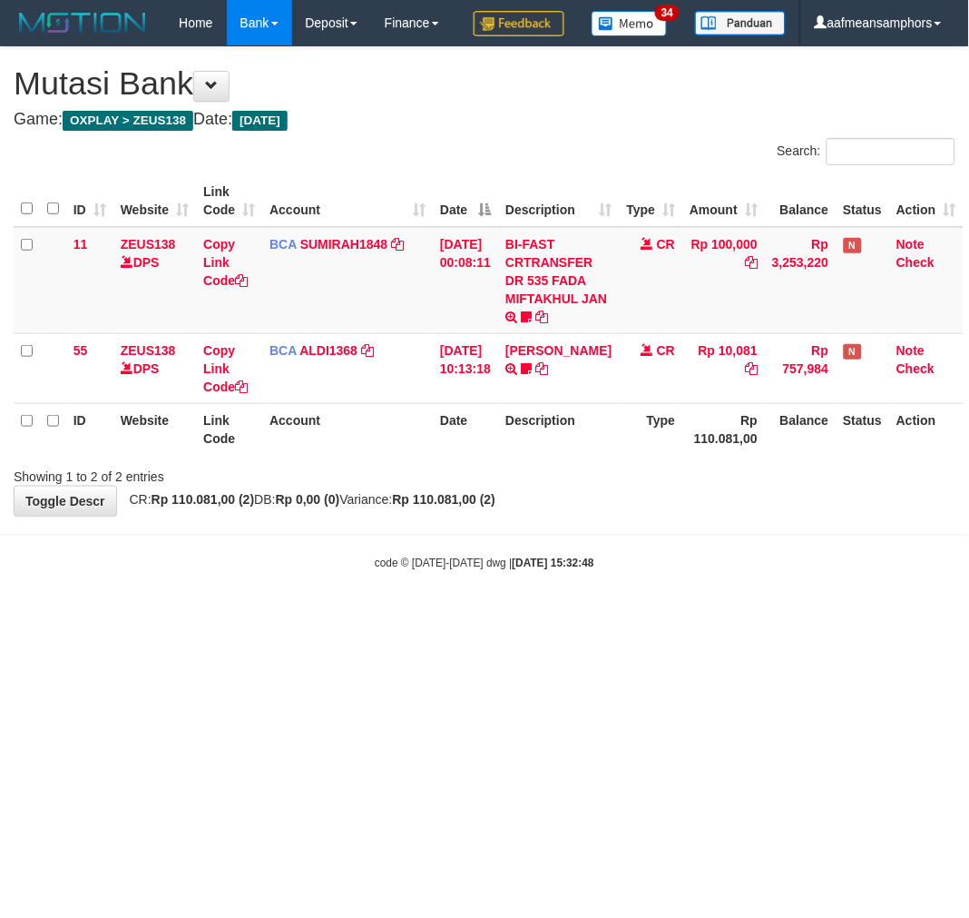
drag, startPoint x: 0, startPoint y: 0, endPoint x: 572, endPoint y: 521, distance: 773.5
click at [569, 486] on div "Showing 1 to 2 of 2 entries" at bounding box center [484, 472] width 969 height 25
click at [578, 486] on div "Showing 1 to 2 of 2 entries" at bounding box center [484, 472] width 969 height 25
drag, startPoint x: 606, startPoint y: 660, endPoint x: 617, endPoint y: 656, distance: 11.5
click at [608, 617] on body "Toggle navigation Home Bank Account List Load By Website Group [OXPLAY] ZEUS138…" at bounding box center [484, 308] width 969 height 617
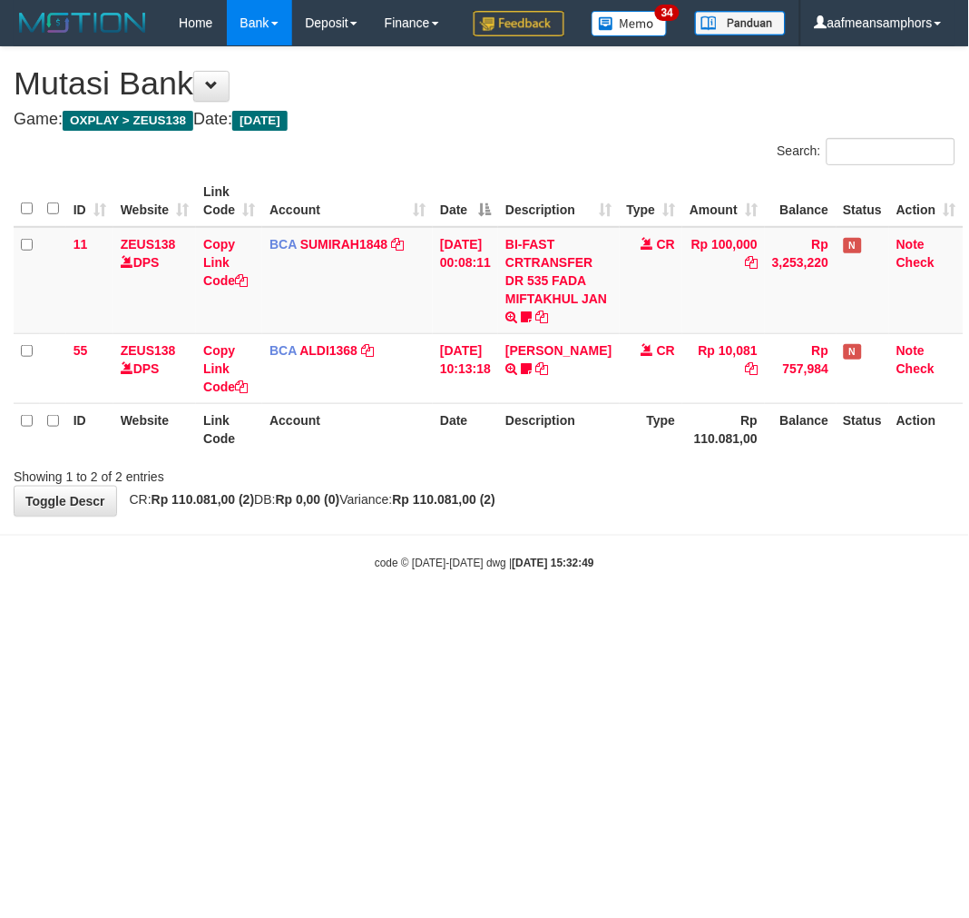
click at [634, 617] on body "Toggle navigation Home Bank Account List Load By Website Group [OXPLAY] ZEUS138…" at bounding box center [484, 308] width 969 height 617
click at [658, 572] on div "code © [DATE]-[DATE] dwg | [DATE] 15:32:49" at bounding box center [484, 563] width 969 height 18
click at [656, 584] on body "Toggle navigation Home Bank Account List Load By Website Group [OXPLAY] ZEUS138…" at bounding box center [484, 308] width 969 height 617
drag, startPoint x: 555, startPoint y: 590, endPoint x: 540, endPoint y: 593, distance: 14.8
click at [540, 593] on body "Toggle navigation Home Bank Account List Load By Website Group [OXPLAY] ZEUS138…" at bounding box center [484, 308] width 969 height 617
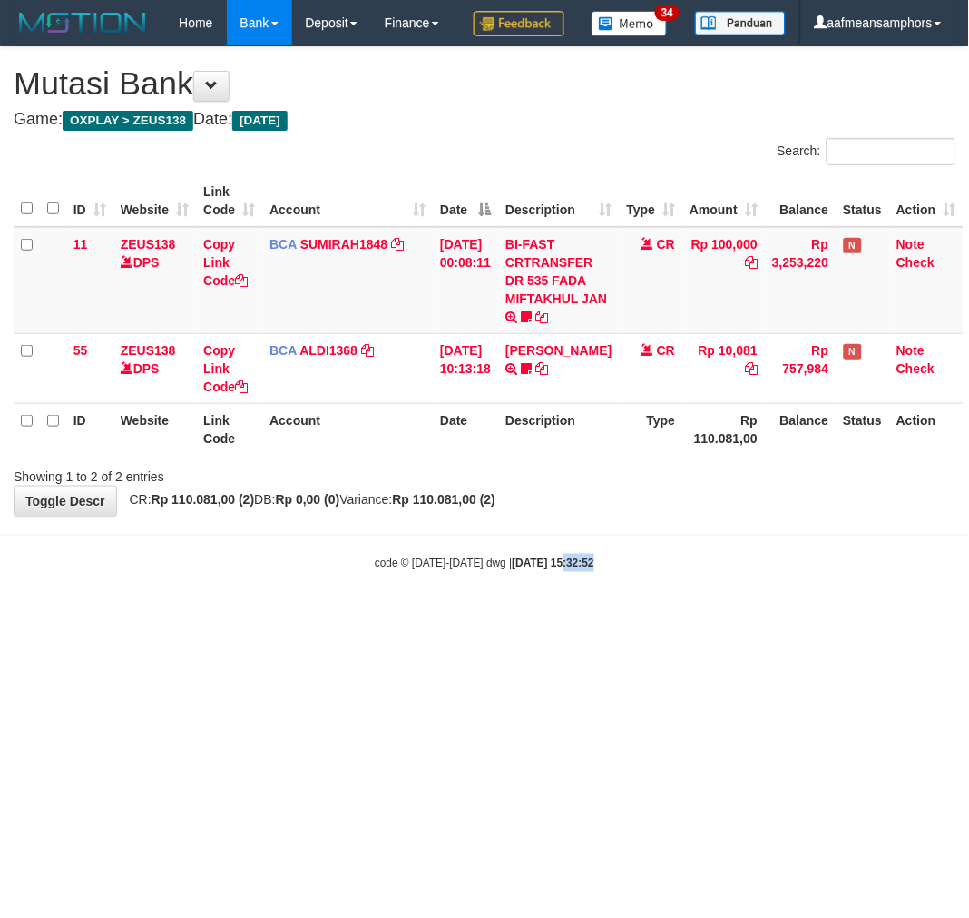
click at [540, 592] on body "Toggle navigation Home Bank Account List Load By Website Group [OXPLAY] ZEUS138…" at bounding box center [484, 308] width 969 height 617
click at [486, 617] on body "Toggle navigation Home Bank Account List Load By Website Group [OXPLAY] ZEUS138…" at bounding box center [484, 308] width 969 height 617
click at [484, 617] on body "Toggle navigation Home Bank Account List Load By Website Group [OXPLAY] ZEUS138…" at bounding box center [484, 308] width 969 height 617
click at [510, 617] on body "Toggle navigation Home Bank Account List Load By Website Group [OXPLAY] ZEUS138…" at bounding box center [484, 308] width 969 height 617
click at [509, 584] on body "Toggle navigation Home Bank Account List Load By Website Group [OXPLAY] ZEUS138…" at bounding box center [484, 308] width 969 height 617
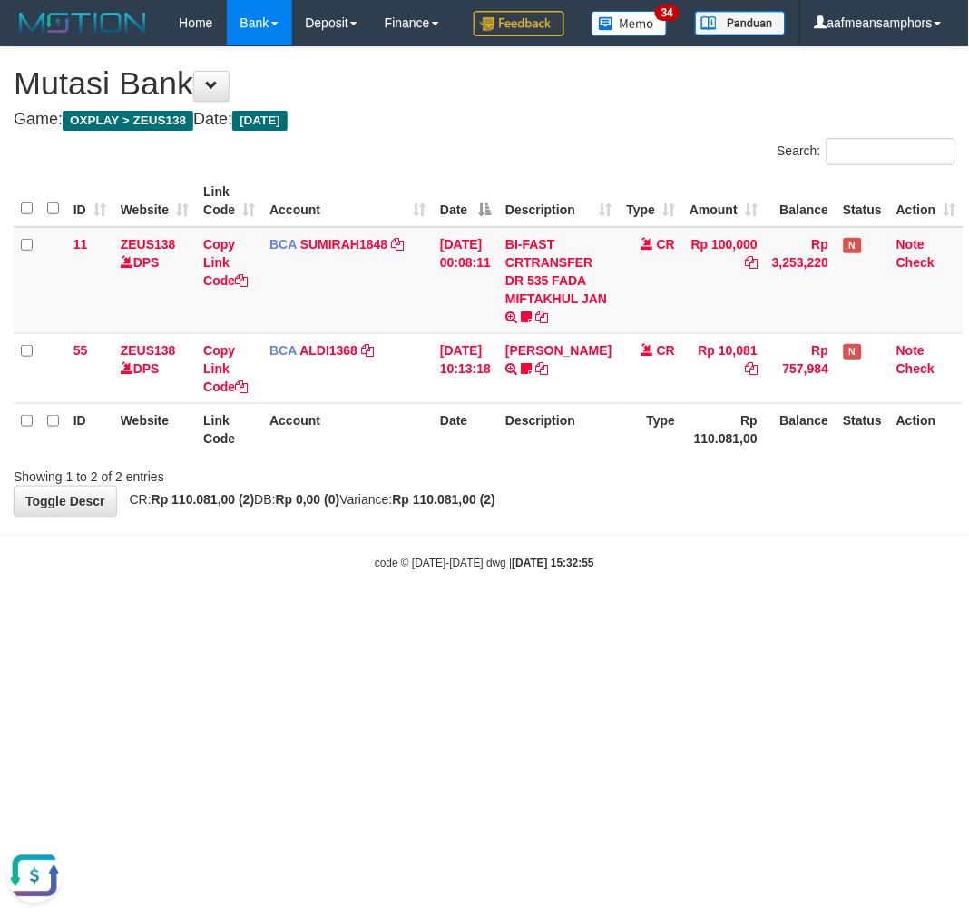
click at [555, 535] on hr at bounding box center [484, 535] width 969 height 1
click at [575, 535] on hr at bounding box center [484, 535] width 969 height 1
click at [585, 572] on body "Toggle navigation Home Bank Account List Load By Website Group [OXPLAY] ZEUS138…" at bounding box center [484, 308] width 969 height 617
click at [609, 516] on div "**********" at bounding box center [484, 281] width 969 height 468
click at [643, 572] on div "code © 2012-2018 dwg | 2025/08/31 15:32:55" at bounding box center [484, 563] width 969 height 18
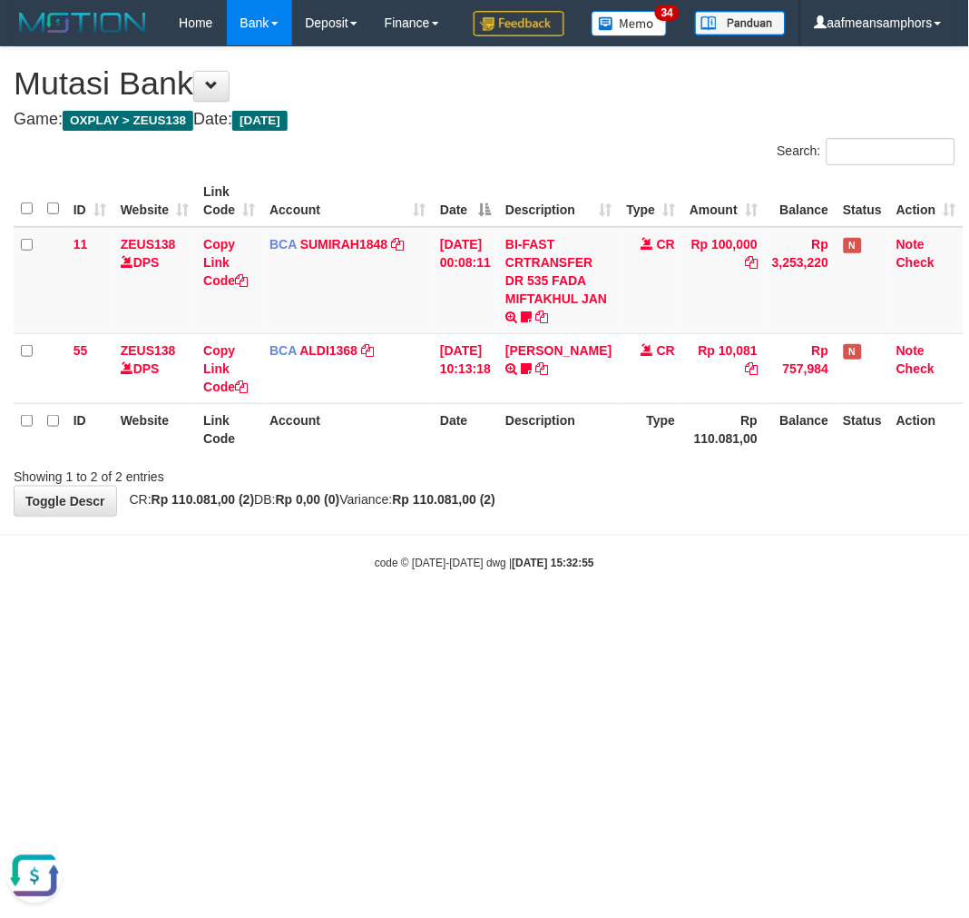
click at [687, 590] on body "Toggle navigation Home Bank Account List Load By Website Group [OXPLAY] ZEUS138…" at bounding box center [484, 308] width 969 height 617
click at [682, 594] on body "Toggle navigation Home Bank Account List Load By Website Group [OXPLAY] ZEUS138…" at bounding box center [484, 308] width 969 height 617
click at [688, 596] on body "Toggle navigation Home Bank Account List Load By Website Group [OXPLAY] ZEUS138…" at bounding box center [484, 308] width 969 height 617
click at [451, 617] on body "Toggle navigation Home Bank Account List Load By Website Group [OXPLAY] ZEUS138…" at bounding box center [484, 308] width 969 height 617
drag, startPoint x: 496, startPoint y: 608, endPoint x: 538, endPoint y: 608, distance: 42.7
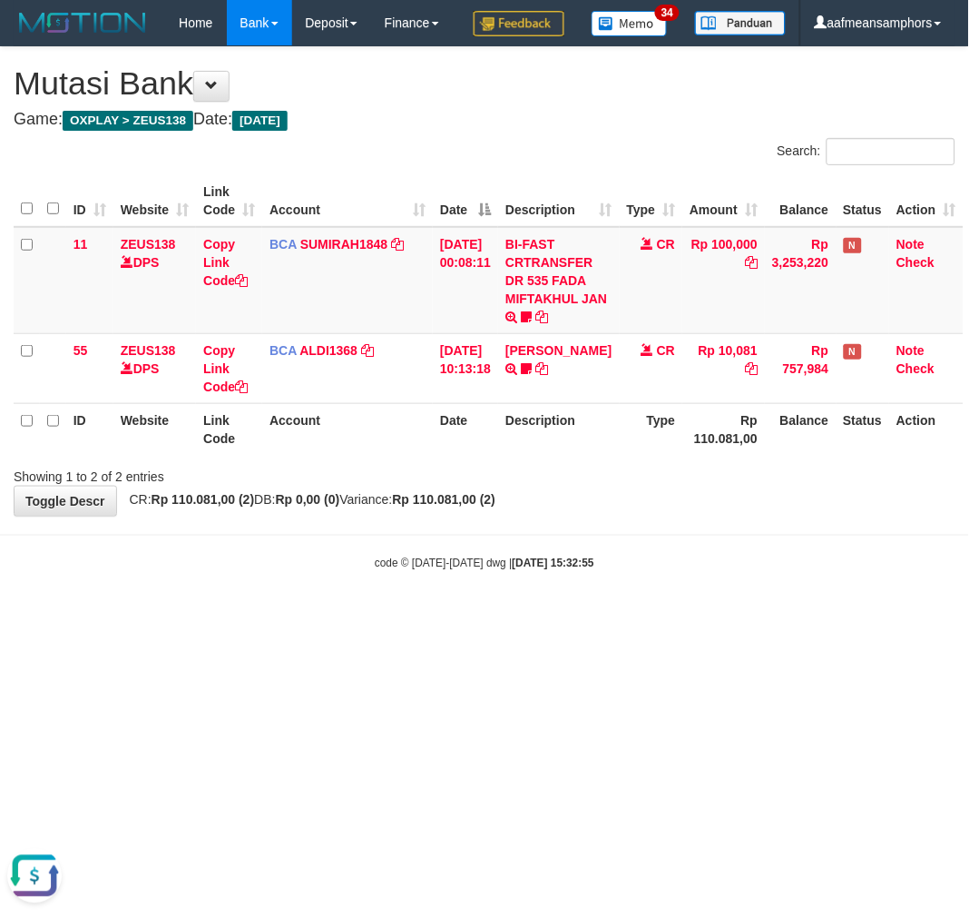
click at [513, 570] on strong "2025/08/31 15:32:55" at bounding box center [554, 563] width 82 height 13
click at [542, 570] on strong "2025/08/31 15:32:55" at bounding box center [554, 563] width 82 height 13
click at [555, 570] on strong "2025/08/31 15:32:55" at bounding box center [554, 563] width 82 height 13
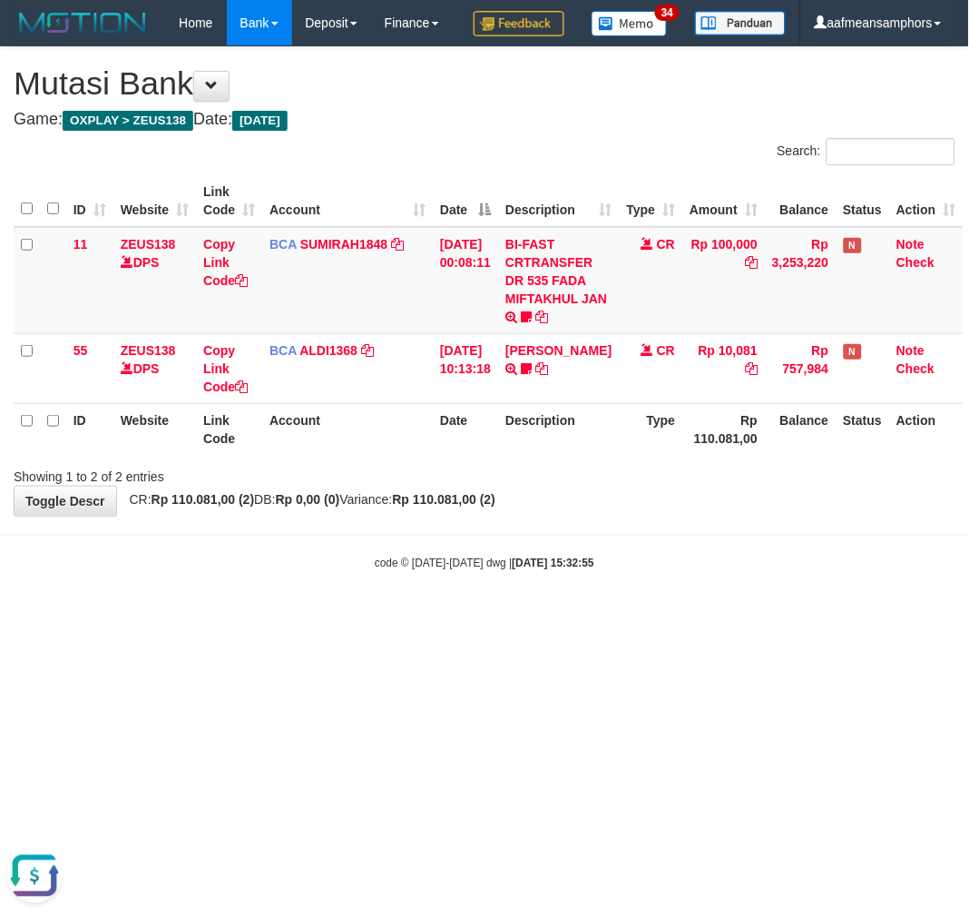
click at [577, 584] on body "Toggle navigation Home Bank Account List Load By Website Group [OXPLAY] ZEUS138…" at bounding box center [484, 308] width 969 height 617
click at [573, 585] on body "Toggle navigation Home Bank Account List Load By Website Group [OXPLAY] ZEUS138…" at bounding box center [484, 308] width 969 height 617
click at [575, 585] on body "Toggle navigation Home Bank Account List Load By Website Group [OXPLAY] ZEUS138…" at bounding box center [484, 308] width 969 height 617
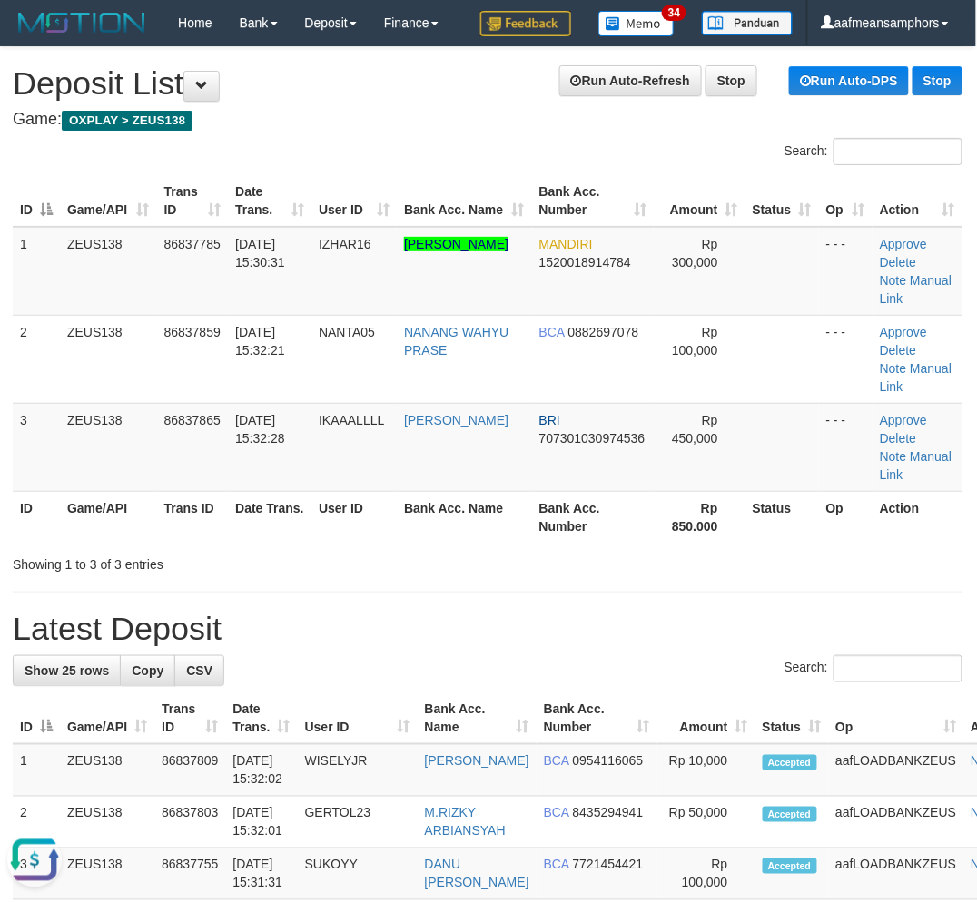
drag, startPoint x: 486, startPoint y: 567, endPoint x: 499, endPoint y: 560, distance: 15.4
click at [484, 567] on div "Showing 1 to 3 of 3 entries" at bounding box center [487, 560] width 977 height 25
drag, startPoint x: 499, startPoint y: 559, endPoint x: 361, endPoint y: 583, distance: 140.0
click at [484, 563] on div "Showing 1 to 3 of 3 entries" at bounding box center [487, 560] width 977 height 25
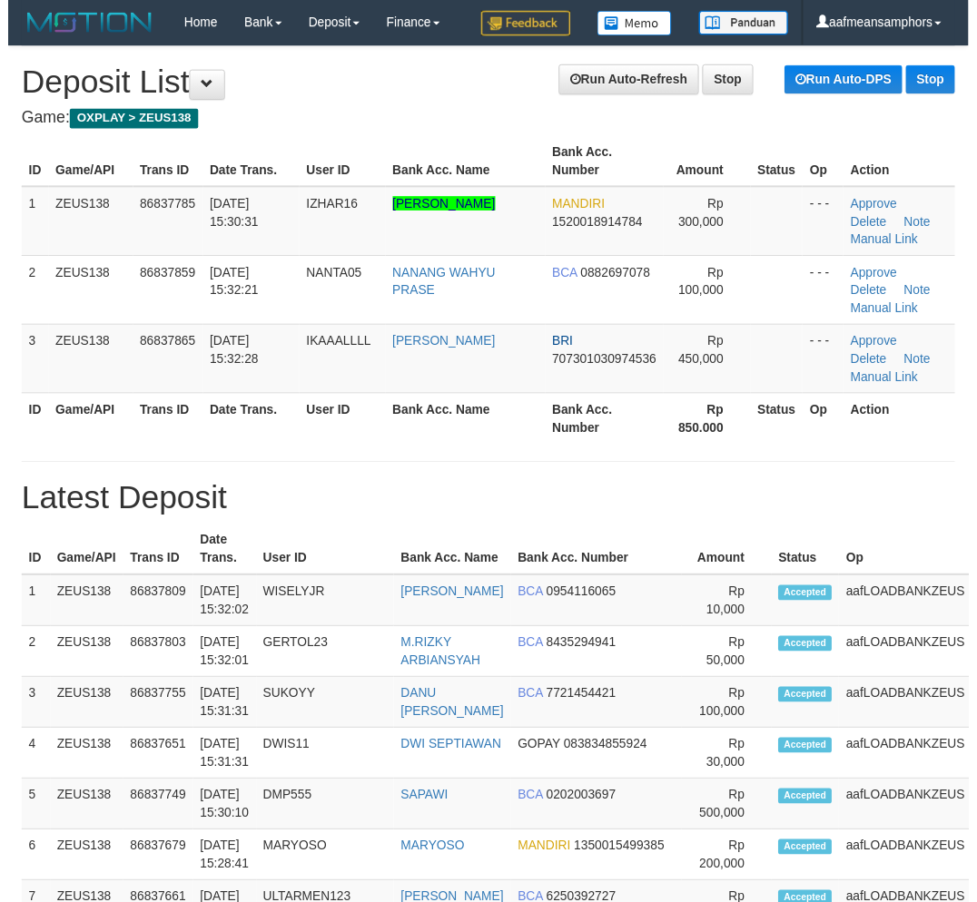
scroll to position [0, 1]
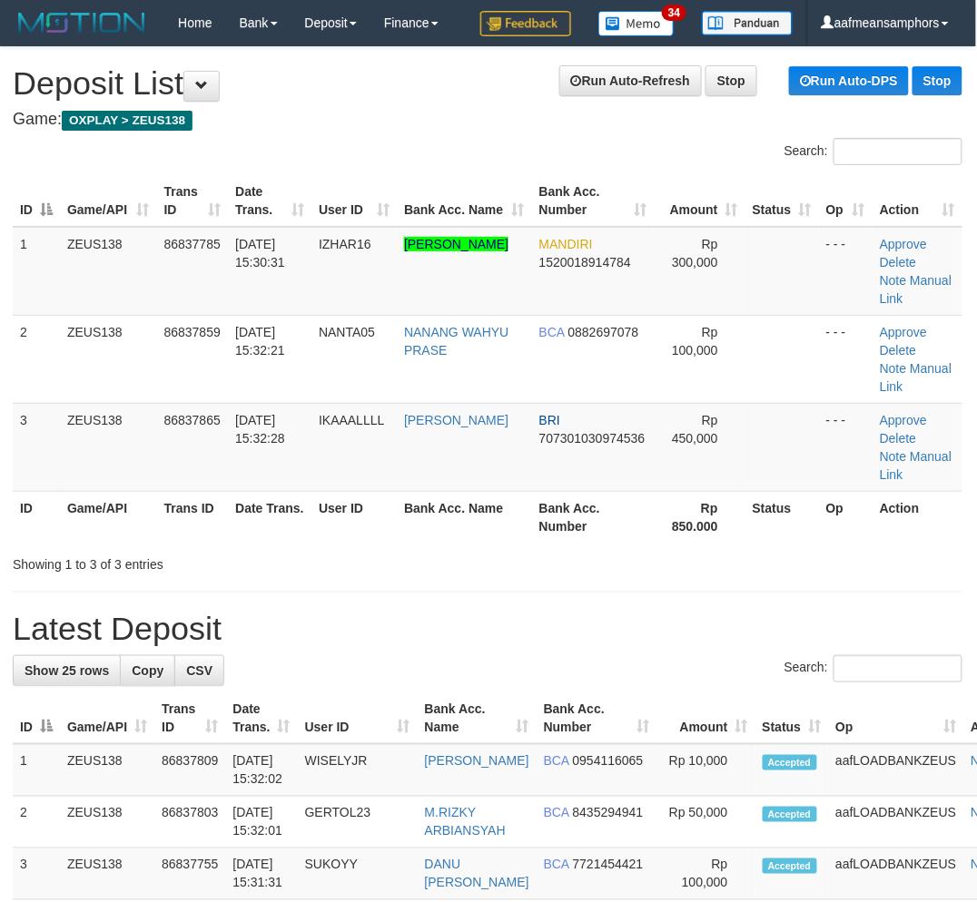
drag, startPoint x: 552, startPoint y: 604, endPoint x: 501, endPoint y: 647, distance: 66.4
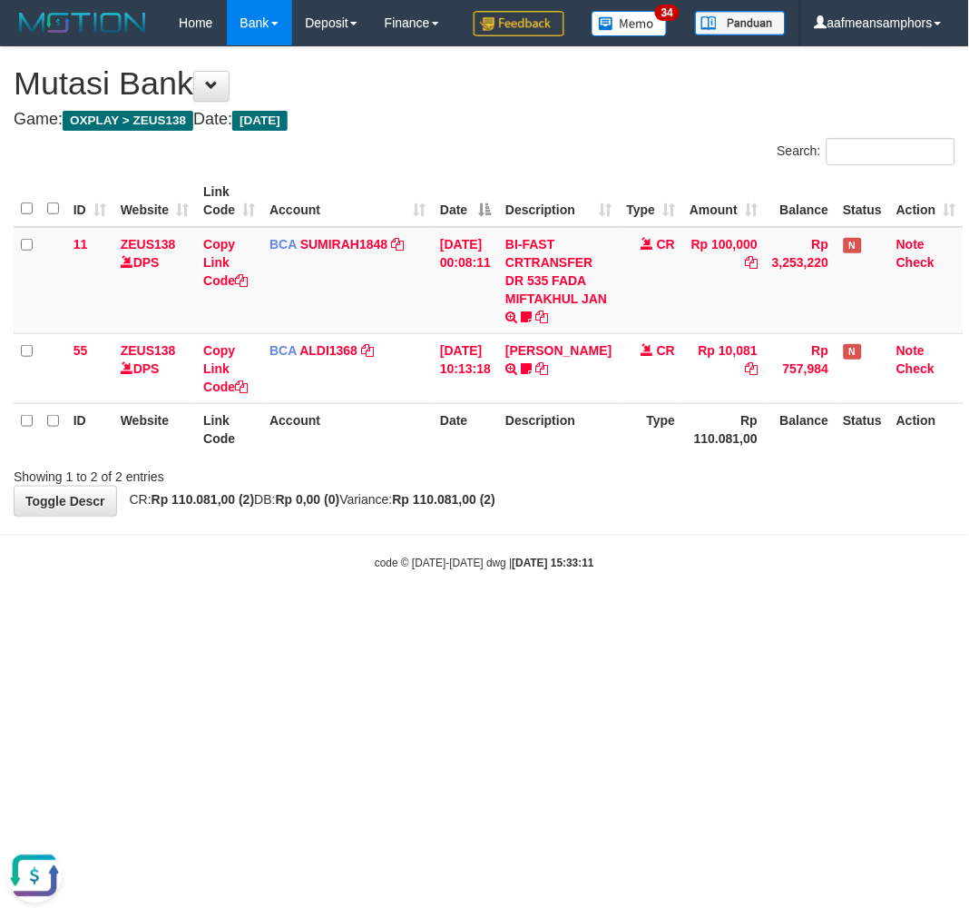
click at [681, 617] on body "Toggle navigation Home Bank Account List Load By Website Group [OXPLAY] ZEUS138…" at bounding box center [484, 308] width 969 height 617
click at [693, 617] on body "Toggle navigation Home Bank Account List Load By Website Group [OXPLAY] ZEUS138…" at bounding box center [484, 308] width 969 height 617
click at [688, 617] on body "Toggle navigation Home Bank Account List Load By Website Group [OXPLAY] ZEUS138…" at bounding box center [484, 308] width 969 height 617
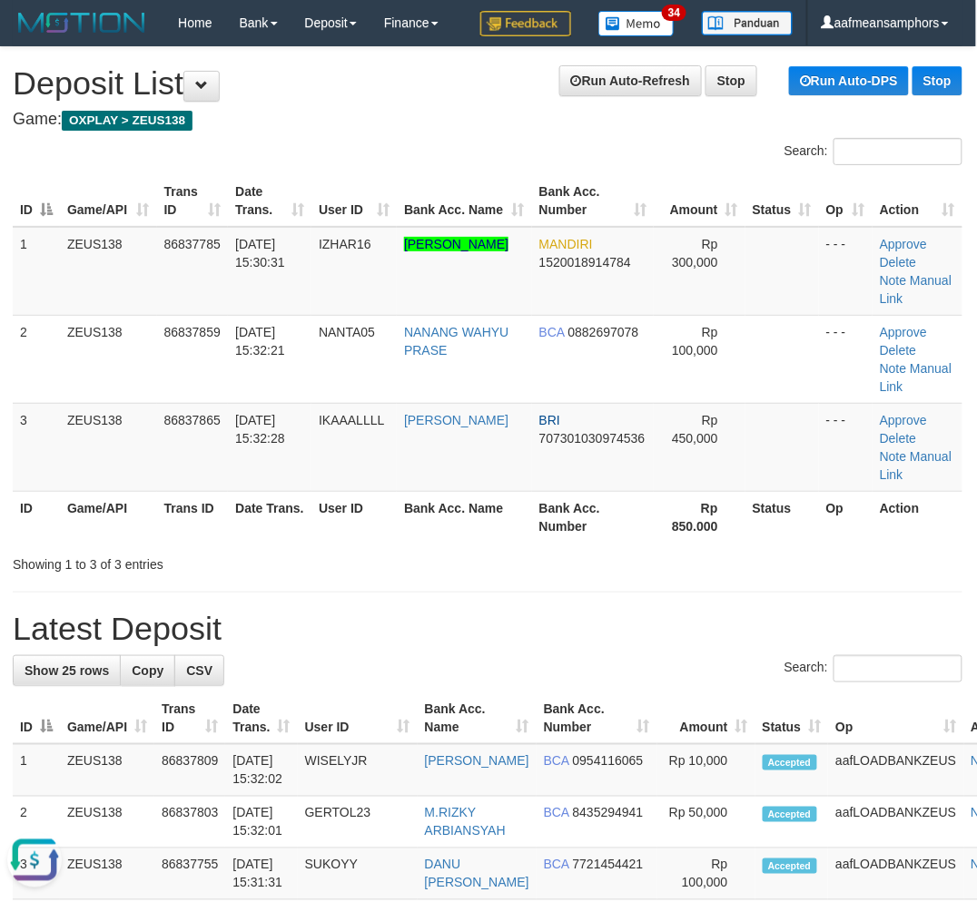
drag, startPoint x: 594, startPoint y: 588, endPoint x: 15, endPoint y: 646, distance: 582.9
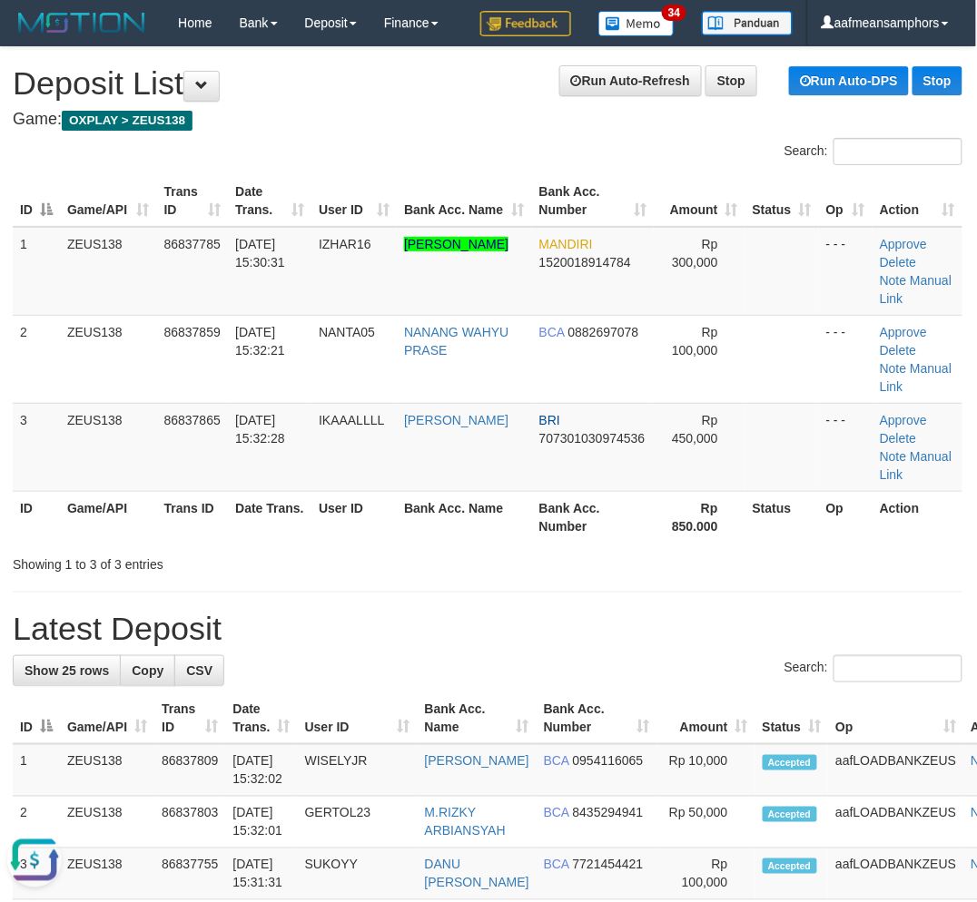
drag, startPoint x: 542, startPoint y: 600, endPoint x: 577, endPoint y: 602, distance: 35.4
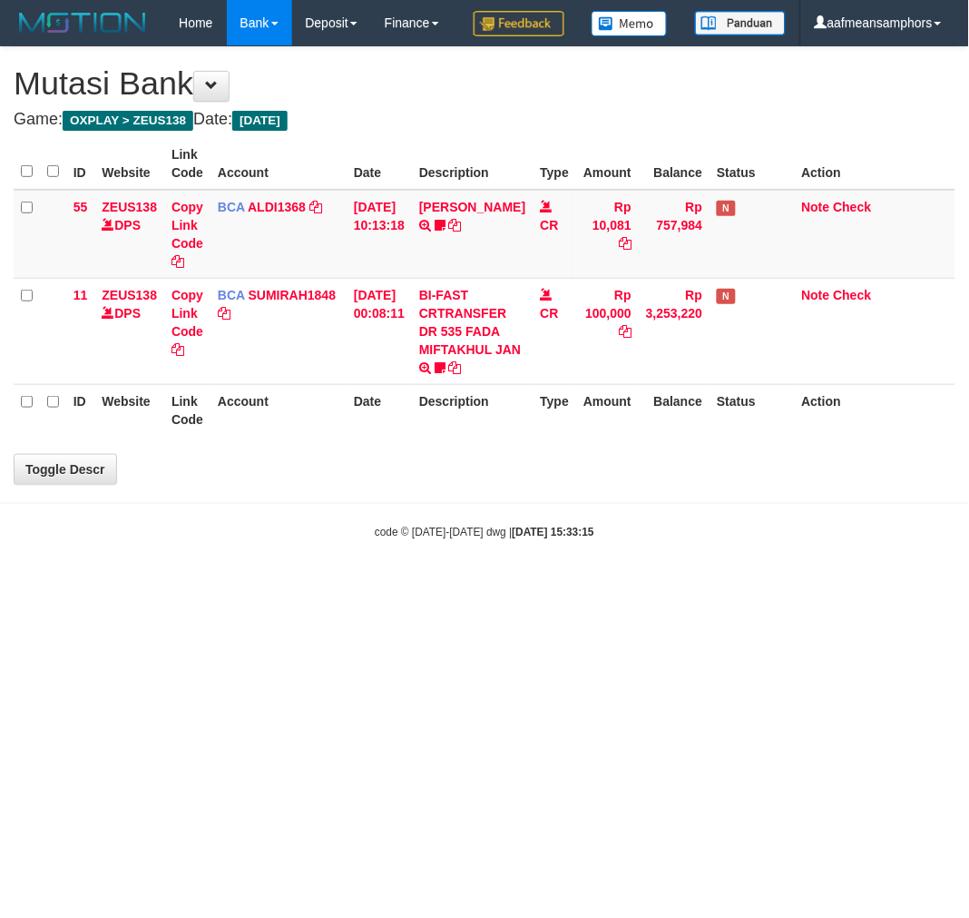
click at [577, 575] on body "Toggle navigation Home Bank Account List Load By Website Group [OXPLAY] ZEUS138…" at bounding box center [484, 292] width 969 height 585
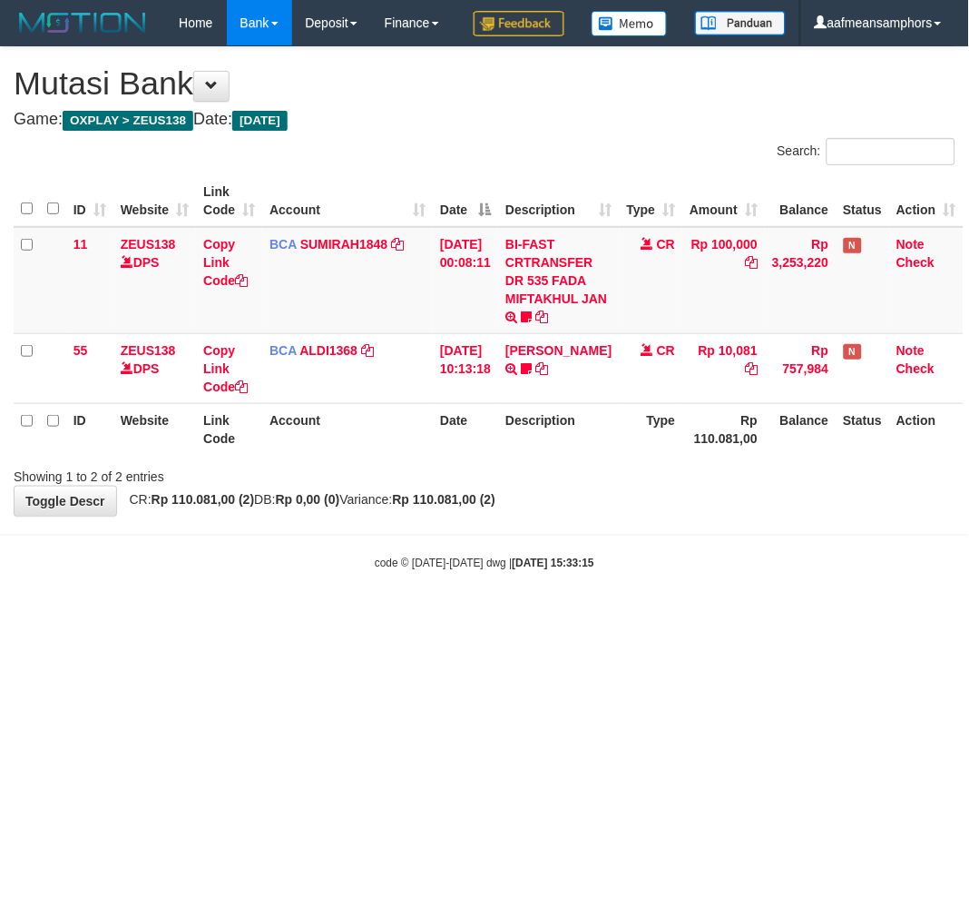
click at [591, 575] on body "Toggle navigation Home Bank Account List Load By Website Group [OXPLAY] ZEUS138…" at bounding box center [484, 308] width 969 height 617
drag, startPoint x: 592, startPoint y: 576, endPoint x: 604, endPoint y: 578, distance: 12.8
click at [591, 576] on body "Toggle navigation Home Bank Account List Load By Website Group [OXPLAY] ZEUS138…" at bounding box center [484, 308] width 969 height 617
click at [601, 535] on hr at bounding box center [484, 535] width 969 height 1
click at [792, 572] on div "code © 2012-2018 dwg | 2025/08/31 15:33:17" at bounding box center [484, 563] width 969 height 18
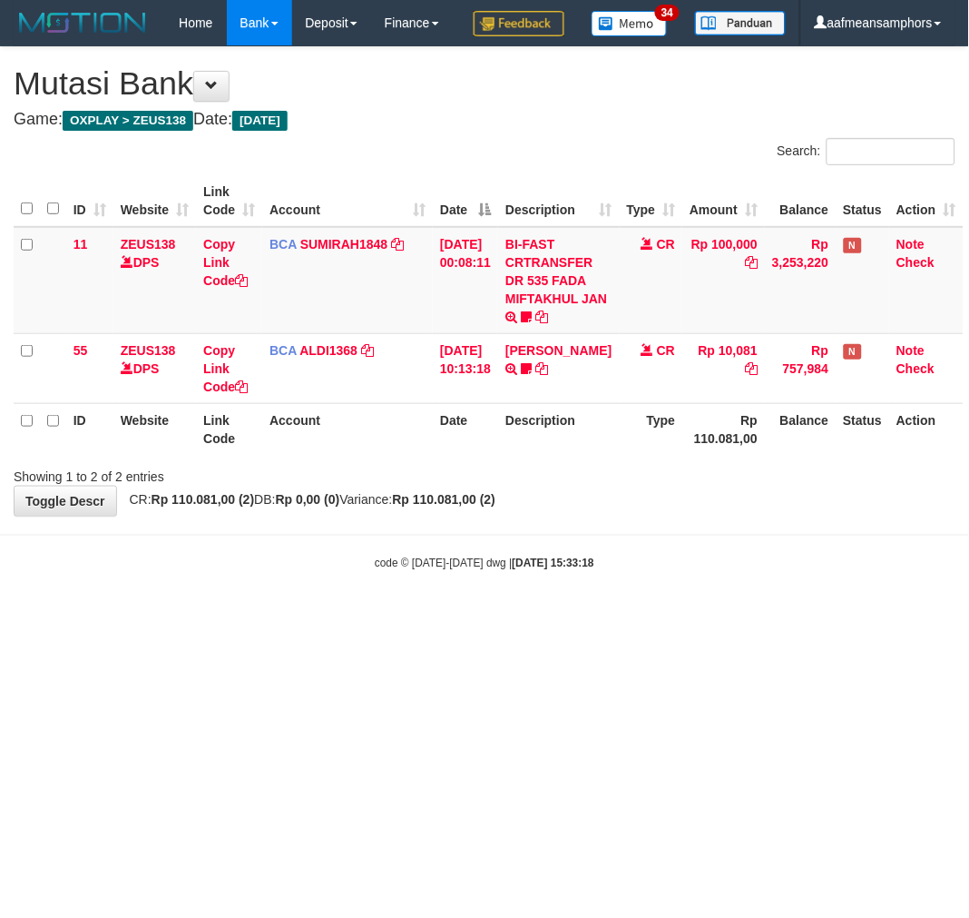
click at [681, 617] on body "Toggle navigation Home Bank Account List Load By Website Group [OXPLAY] ZEUS138…" at bounding box center [484, 308] width 969 height 617
click at [711, 617] on body "Toggle navigation Home Bank Account List Load By Website Group [OXPLAY] ZEUS138…" at bounding box center [484, 308] width 969 height 617
click at [621, 593] on body "Toggle navigation Home Bank Account List Load By Website Group [OXPLAY] ZEUS138…" at bounding box center [484, 308] width 969 height 617
click at [516, 583] on body "Toggle navigation Home Bank Account List Load By Website Group [OXPLAY] ZEUS138…" at bounding box center [484, 308] width 969 height 617
drag, startPoint x: 652, startPoint y: 574, endPoint x: 799, endPoint y: 724, distance: 210.5
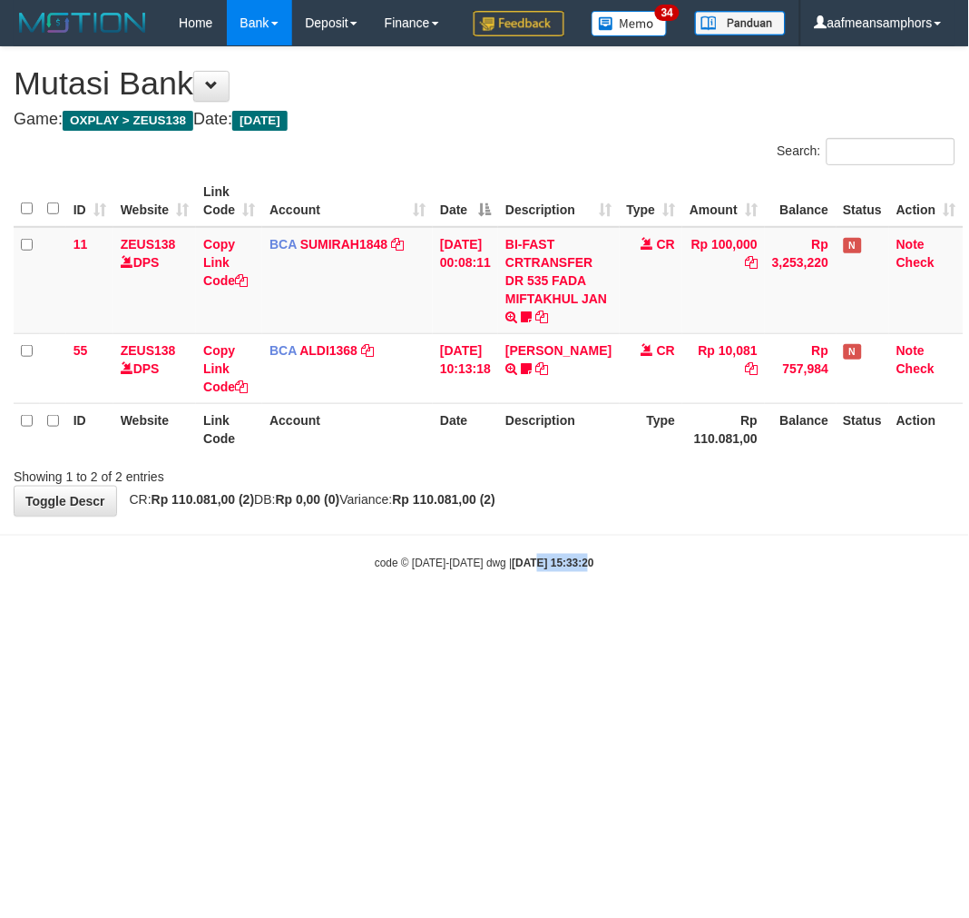
click at [654, 577] on body "Toggle navigation Home Bank Account List Load By Website Group [OXPLAY] ZEUS138…" at bounding box center [484, 308] width 969 height 617
click at [473, 617] on body "Toggle navigation Home Bank Account List Load By Website Group [OXPLAY] ZEUS138…" at bounding box center [484, 308] width 969 height 617
click at [491, 617] on body "Toggle navigation Home Bank Account List Load By Website Group [OXPLAY] ZEUS138…" at bounding box center [484, 308] width 969 height 617
click at [496, 617] on body "Toggle navigation Home Bank Account List Load By Website Group [OXPLAY] ZEUS138…" at bounding box center [484, 308] width 969 height 617
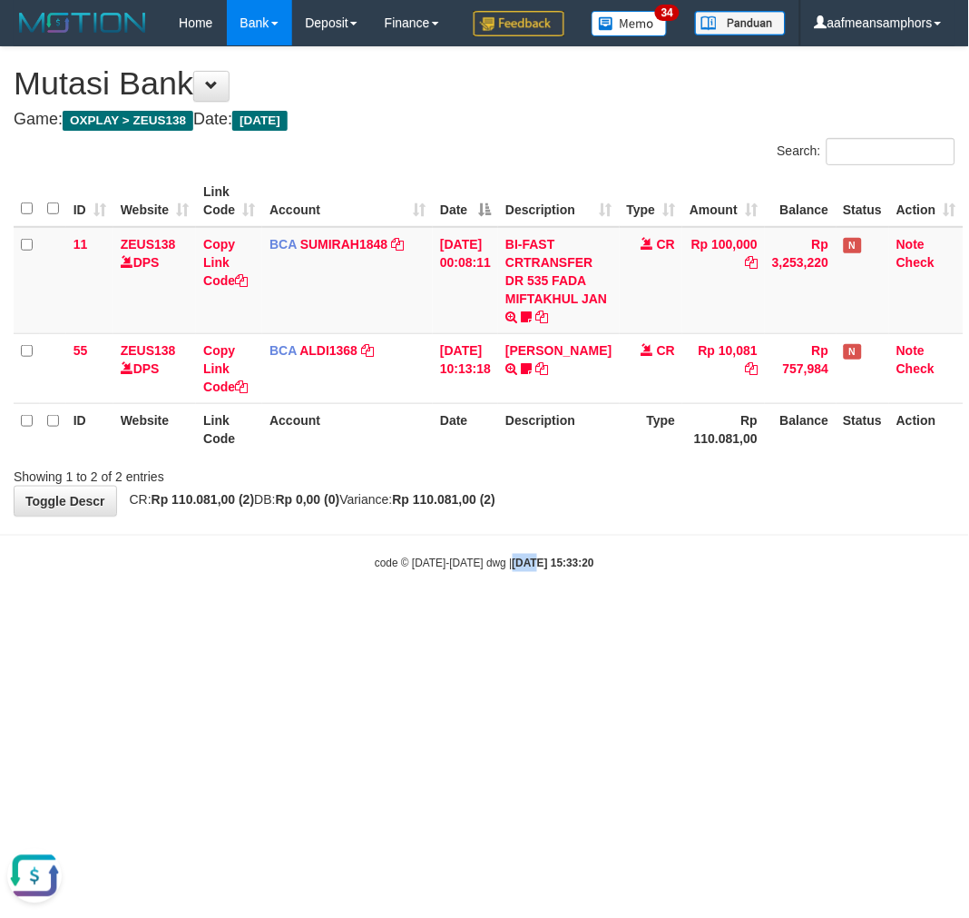
click at [491, 617] on body "Toggle navigation Home Bank Account List Load By Website Group [OXPLAY] ZEUS138…" at bounding box center [484, 308] width 969 height 617
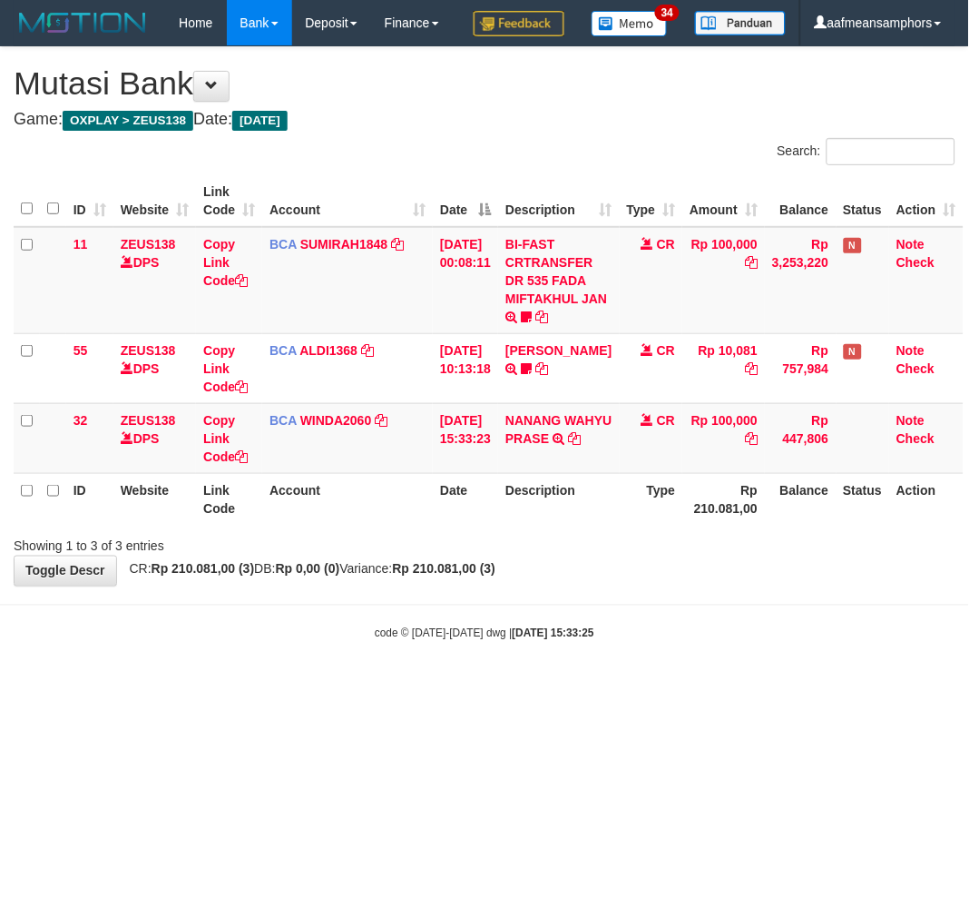
click at [492, 643] on body "Toggle navigation Home Bank Account List Load By Website Group [OXPLAY] ZEUS138…" at bounding box center [484, 343] width 969 height 687
click at [581, 445] on icon at bounding box center [574, 438] width 13 height 13
drag, startPoint x: 482, startPoint y: 631, endPoint x: 565, endPoint y: 615, distance: 84.0
click at [482, 632] on body "Toggle navigation Home Bank Account List Load By Website Group [OXPLAY] ZEUS138…" at bounding box center [484, 343] width 969 height 687
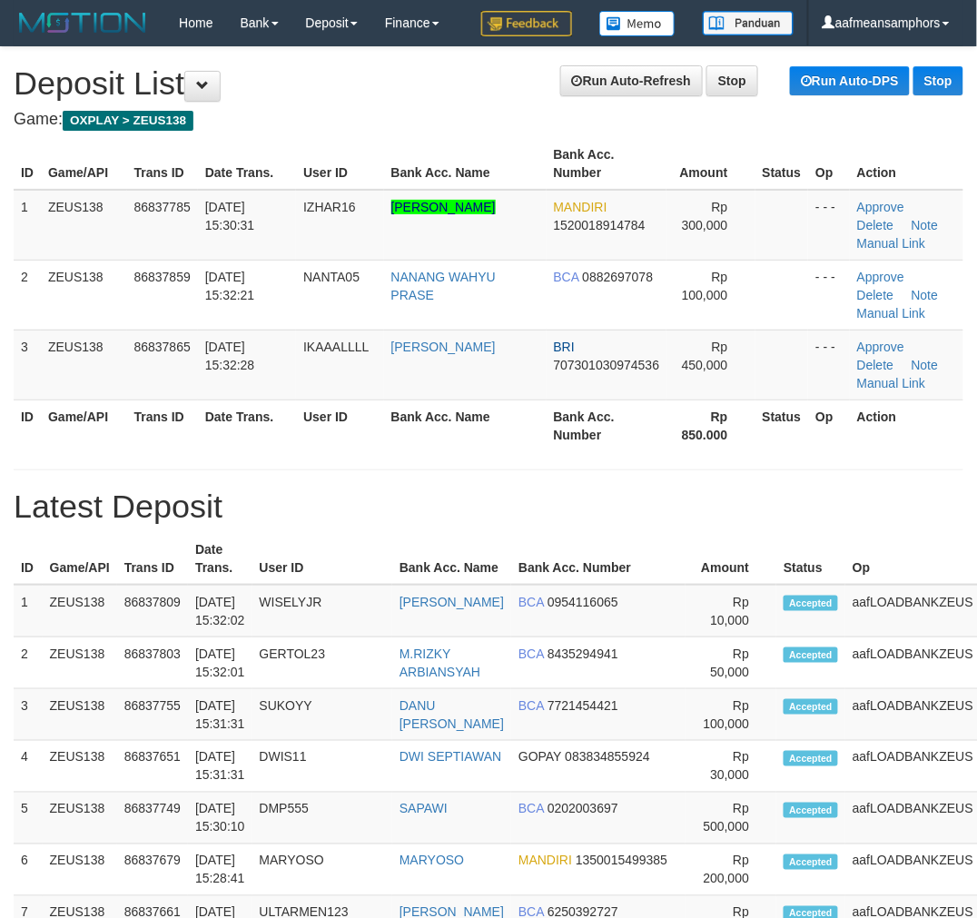
click at [845, 579] on th "Op" at bounding box center [912, 559] width 135 height 52
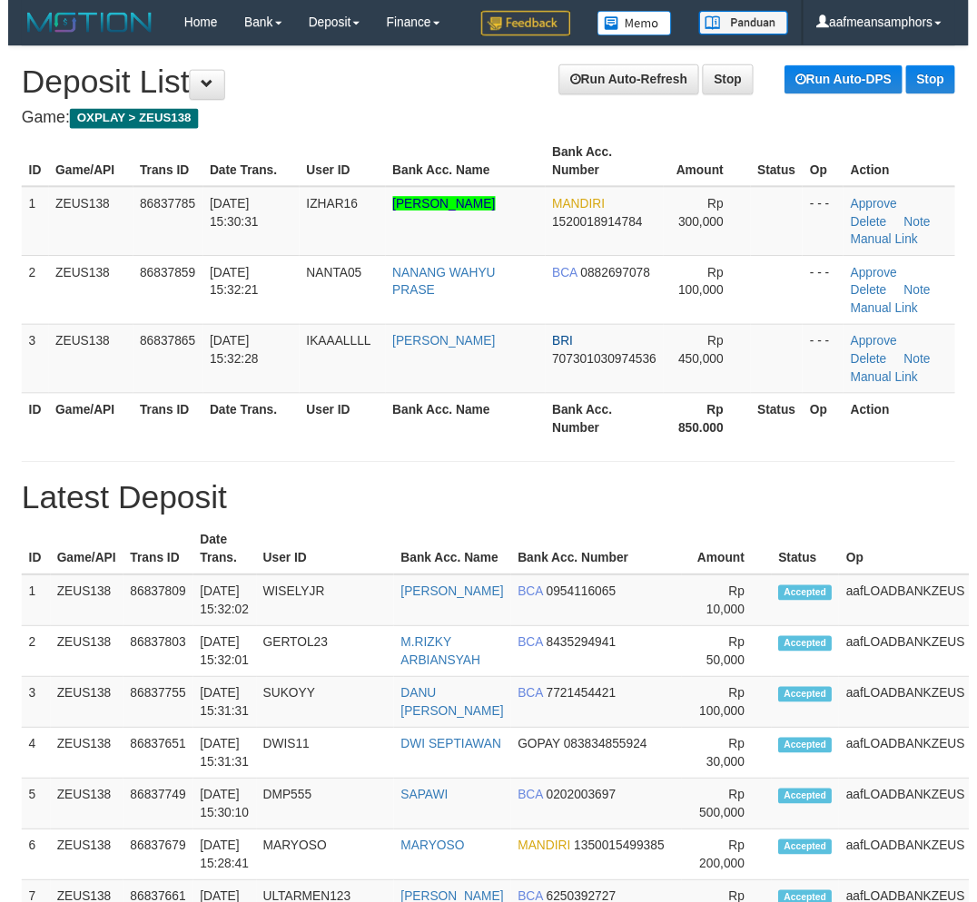
scroll to position [0, 1]
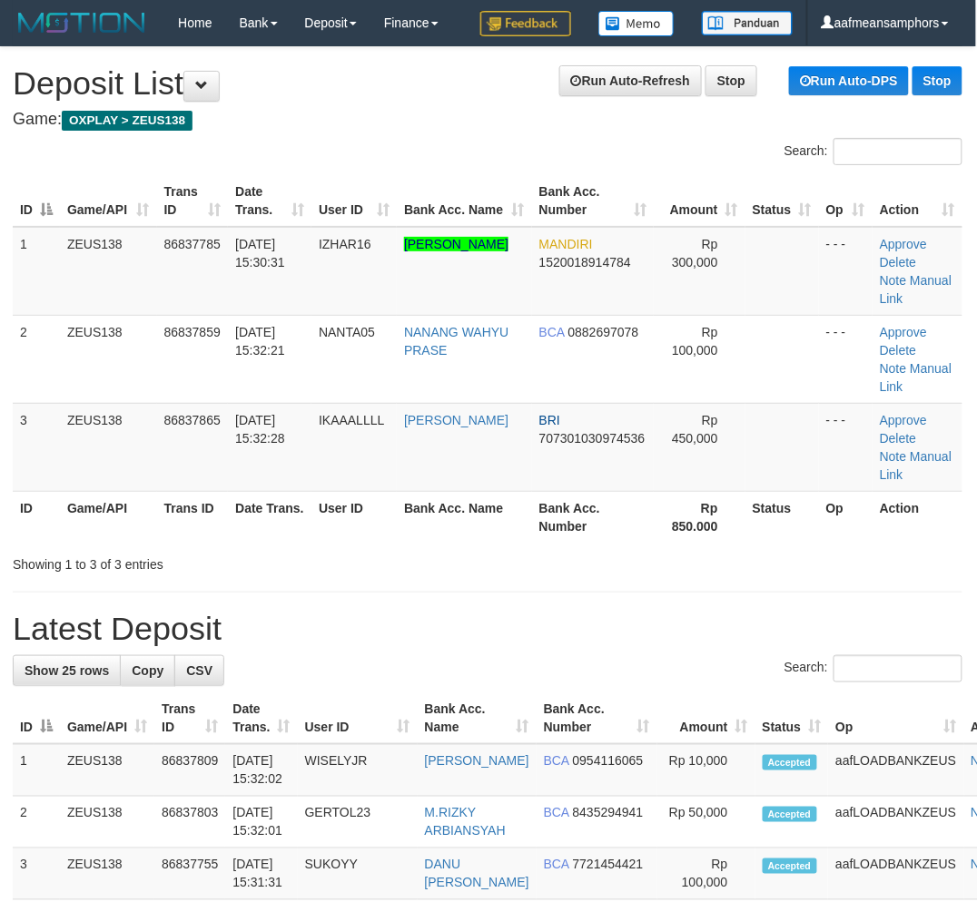
click at [475, 515] on th "Bank Acc. Name" at bounding box center [464, 517] width 135 height 52
click at [477, 517] on th "Bank Acc. Name" at bounding box center [464, 517] width 135 height 52
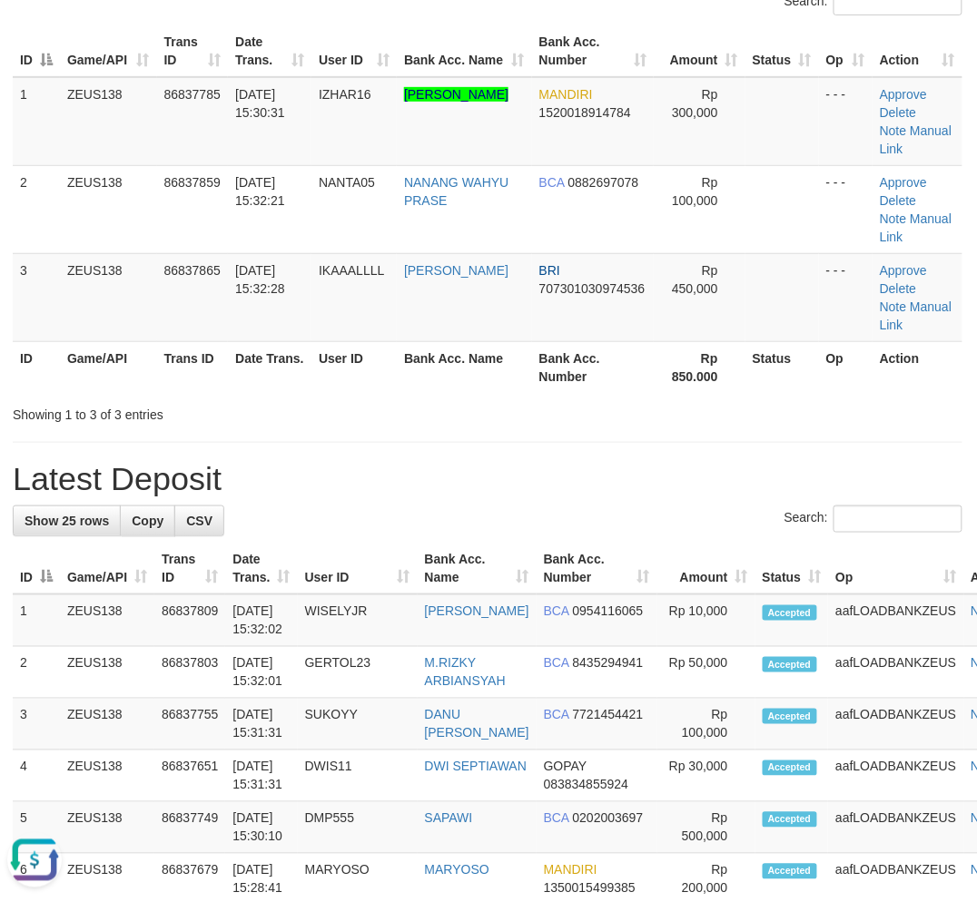
scroll to position [302, 1]
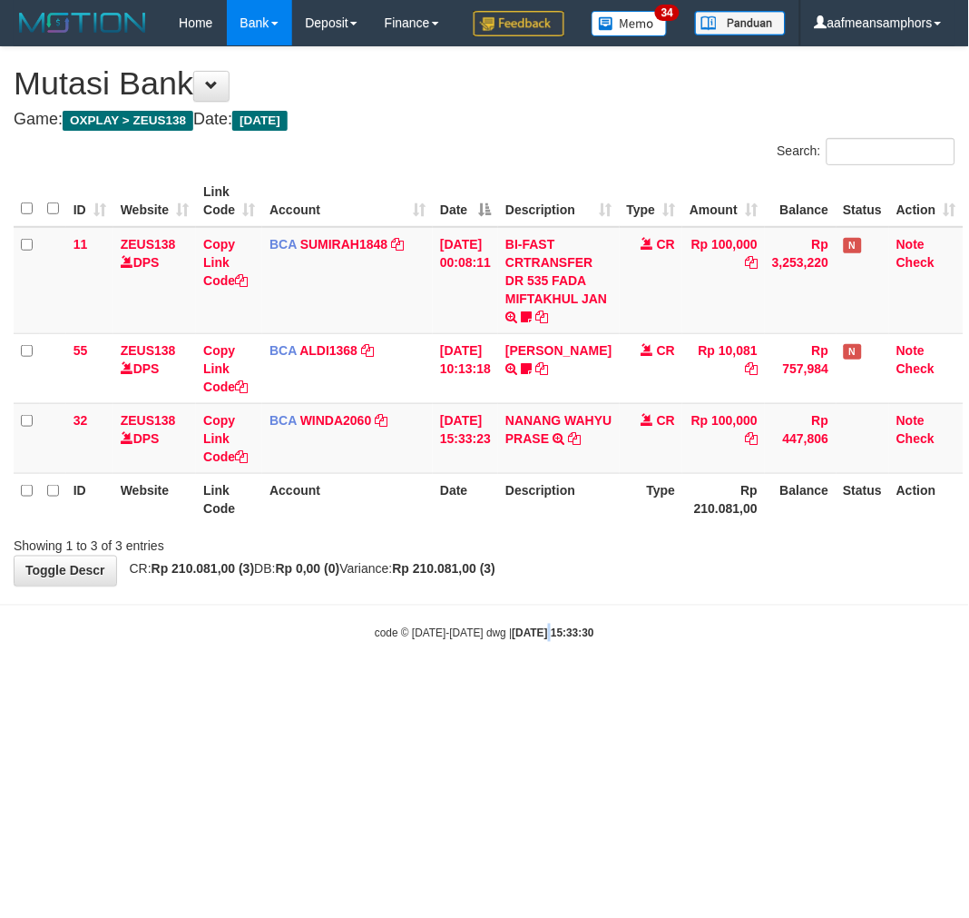
click at [530, 640] on strong "[DATE] 15:33:30" at bounding box center [554, 633] width 82 height 13
drag, startPoint x: 556, startPoint y: 651, endPoint x: 656, endPoint y: 604, distance: 110.4
click at [566, 646] on body "Toggle navigation Home Bank Account List Load By Website Group [OXPLAY] ZEUS138…" at bounding box center [484, 343] width 969 height 687
click at [661, 555] on div "Showing 1 to 3 of 3 entries" at bounding box center [484, 542] width 969 height 25
click at [653, 555] on div "Showing 1 to 3 of 3 entries" at bounding box center [484, 542] width 969 height 25
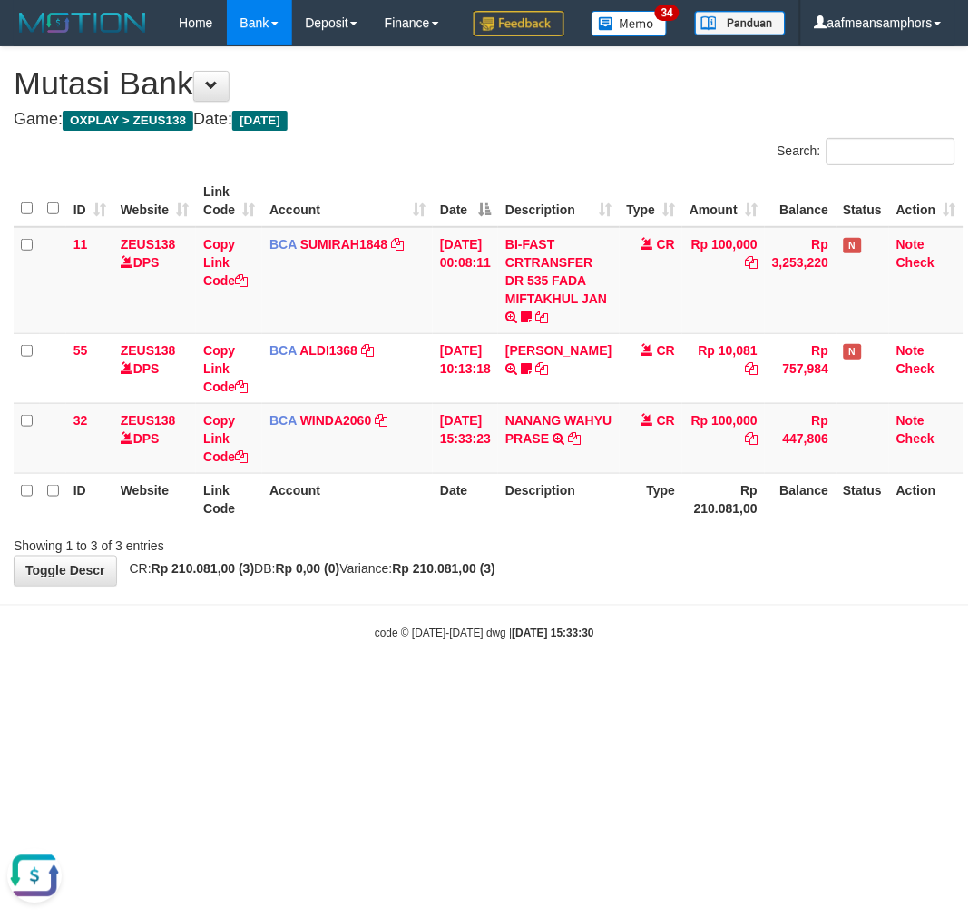
click at [663, 585] on div "**********" at bounding box center [484, 316] width 969 height 538
click at [666, 585] on div "**********" at bounding box center [484, 316] width 969 height 538
click at [666, 555] on div "Showing 1 to 3 of 3 entries" at bounding box center [484, 542] width 969 height 25
click at [684, 555] on div "Showing 1 to 3 of 3 entries" at bounding box center [484, 542] width 969 height 25
click at [669, 649] on body "Toggle navigation Home Bank Account List Load By Website Group [OXPLAY] ZEUS138…" at bounding box center [484, 343] width 969 height 687
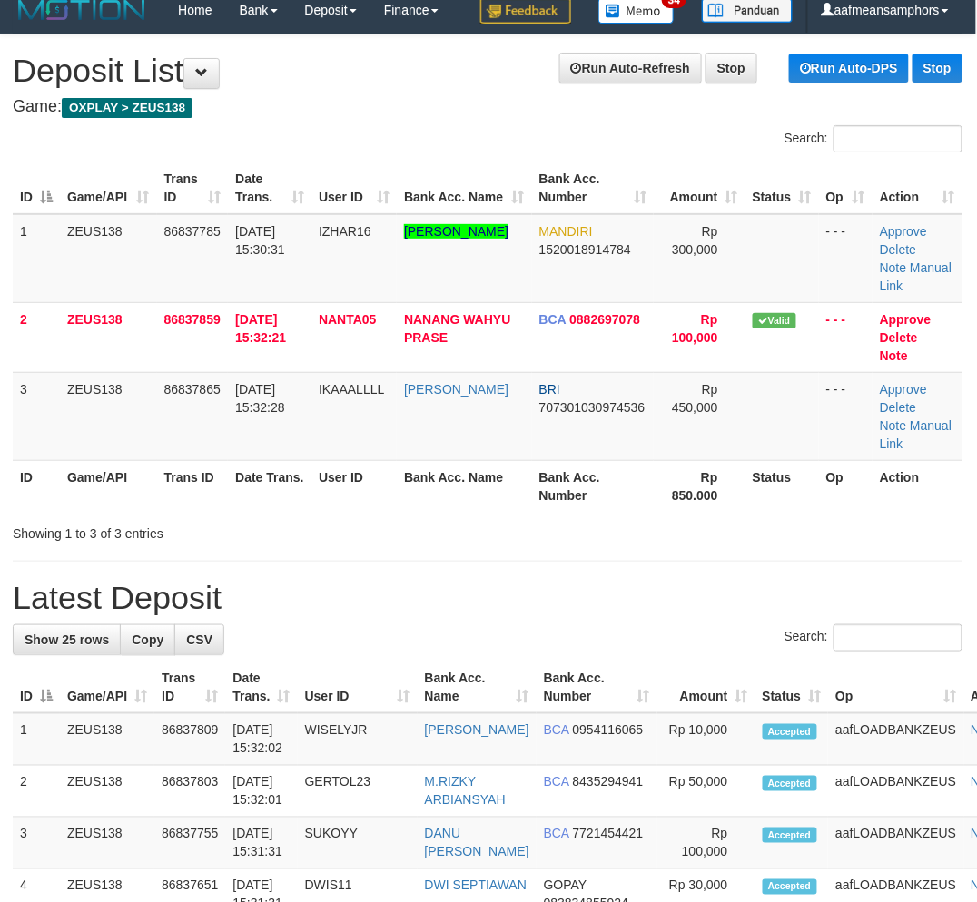
scroll to position [0, 1]
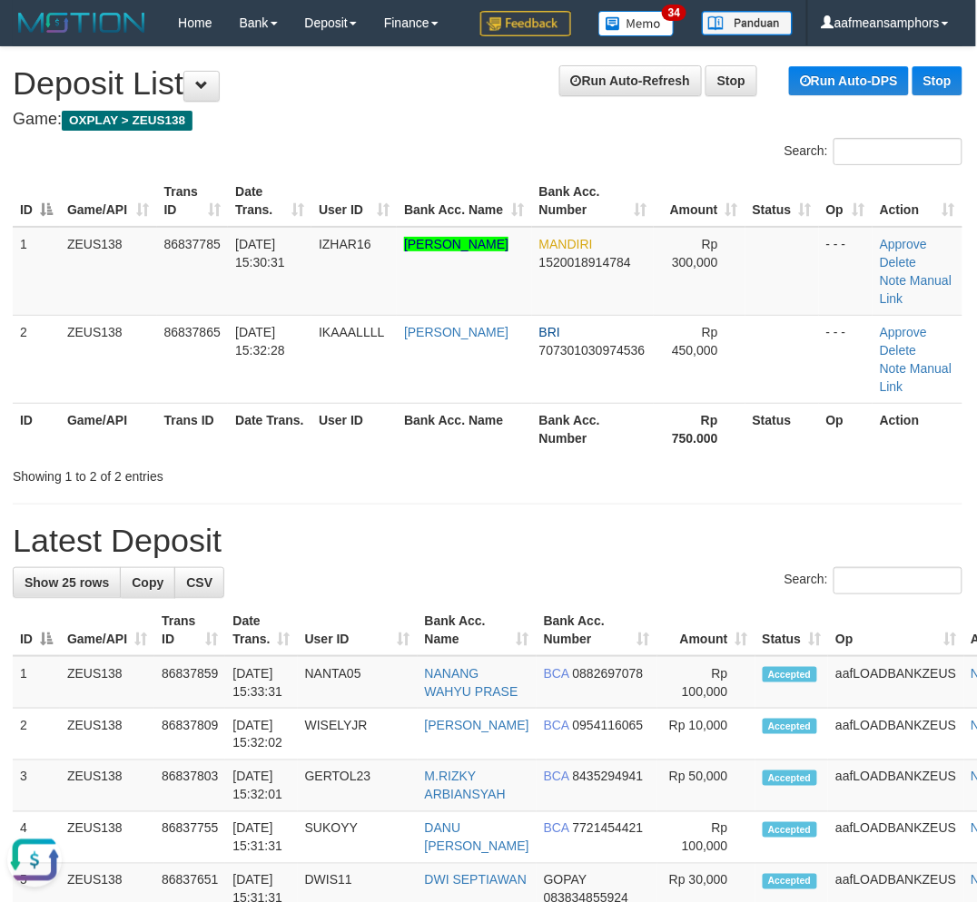
click at [515, 529] on h1 "Latest Deposit" at bounding box center [487, 541] width 949 height 36
click at [505, 527] on h1 "Latest Deposit" at bounding box center [487, 541] width 949 height 36
drag, startPoint x: 633, startPoint y: 505, endPoint x: 618, endPoint y: 495, distance: 17.6
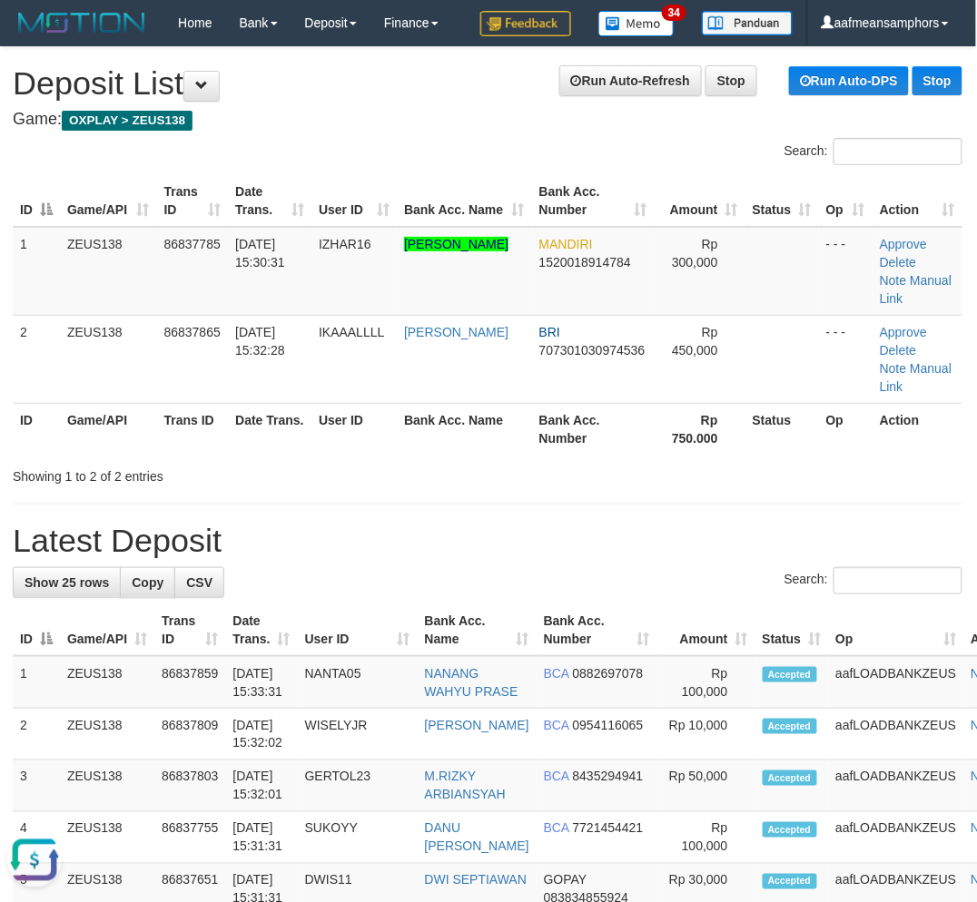
drag, startPoint x: 103, startPoint y: 673, endPoint x: 87, endPoint y: 668, distance: 16.1
click at [103, 673] on td "ZEUS138" at bounding box center [107, 682] width 94 height 53
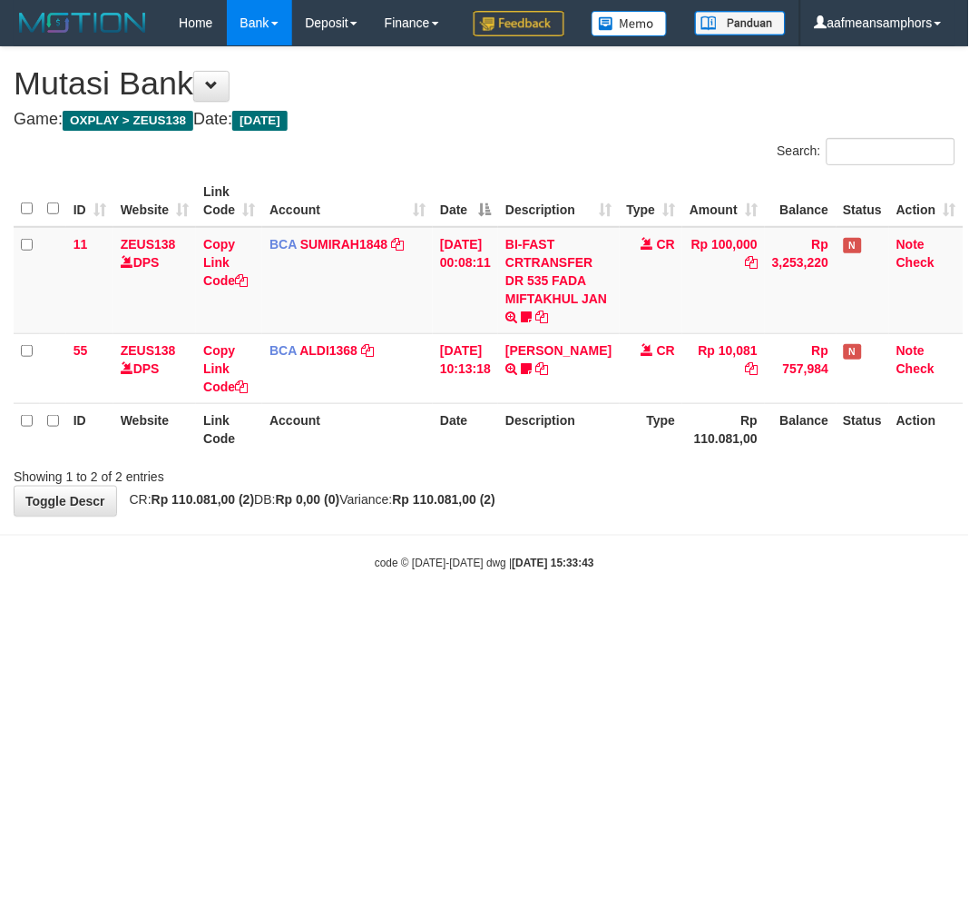
click at [605, 617] on body "Toggle navigation Home Bank Account List Load By Website Group [OXPLAY] ZEUS138…" at bounding box center [484, 308] width 969 height 617
click at [622, 617] on body "Toggle navigation Home Bank Account List Load By Website Group [OXPLAY] ZEUS138…" at bounding box center [484, 308] width 969 height 617
click at [746, 572] on div "code © [DATE]-[DATE] dwg | [DATE] 15:33:43" at bounding box center [484, 563] width 969 height 18
click at [746, 572] on div "code © 2012-2018 dwg | 2025/08/31 15:33:43" at bounding box center [484, 563] width 969 height 18
click at [740, 599] on body "Toggle navigation Home Bank Account List Load By Website Group [OXPLAY] ZEUS138…" at bounding box center [484, 308] width 969 height 617
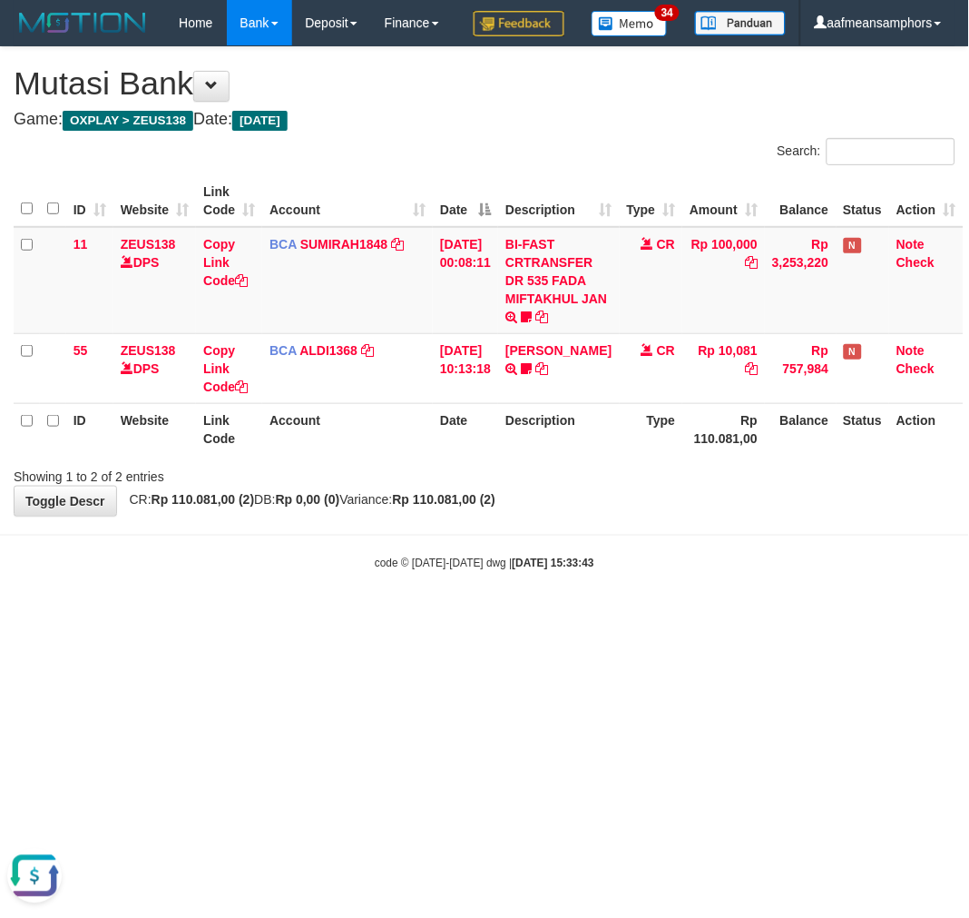
click at [718, 572] on div "code © 2012-2018 dwg | 2025/08/31 15:33:43" at bounding box center [484, 563] width 969 height 18
click at [795, 617] on body "Toggle navigation Home Bank Account List Load By Website Group [OXPLAY] ZEUS138…" at bounding box center [484, 308] width 969 height 617
click at [731, 617] on body "Toggle navigation Home Bank Account List Load By Website Group [OXPLAY] ZEUS138…" at bounding box center [484, 308] width 969 height 617
click at [712, 617] on body "Toggle navigation Home Bank Account List Load By Website Group [OXPLAY] ZEUS138…" at bounding box center [484, 308] width 969 height 617
drag, startPoint x: 541, startPoint y: 639, endPoint x: 555, endPoint y: 631, distance: 16.7
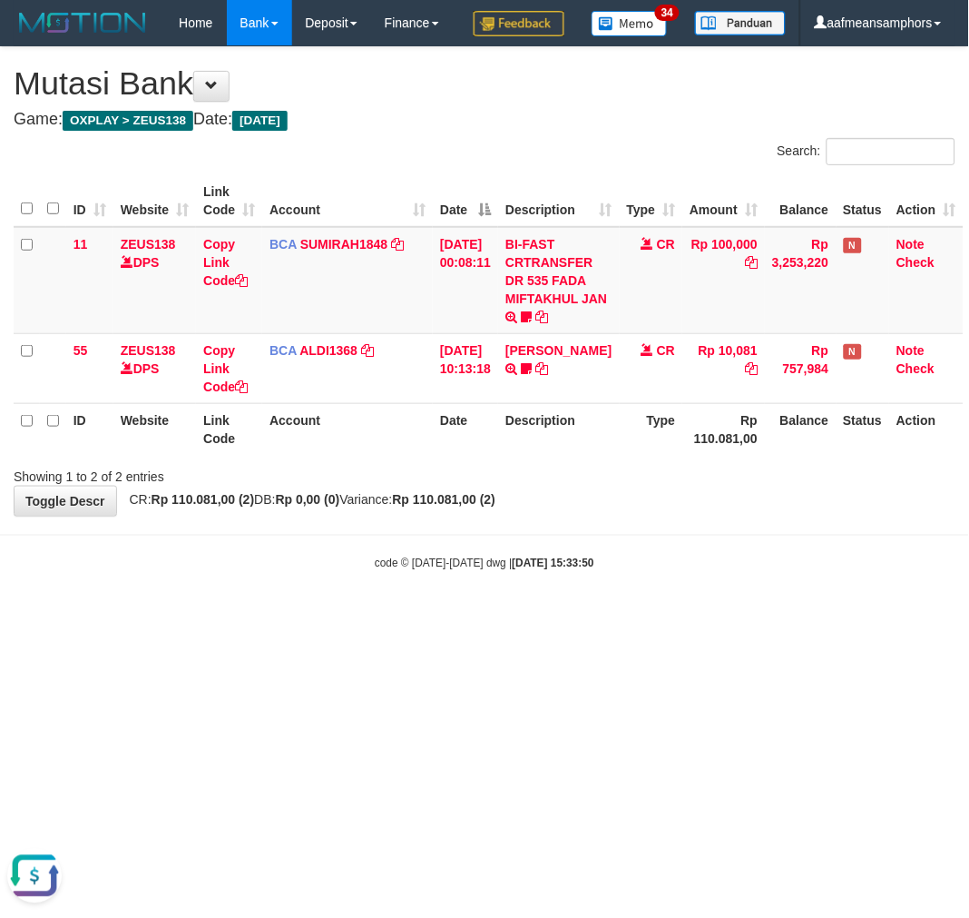
click at [539, 617] on body "Toggle navigation Home Bank Account List Load By Website Group [OXPLAY] ZEUS138…" at bounding box center [484, 308] width 969 height 617
click at [542, 617] on body "Toggle navigation Home Bank Account List Load By Website Group [OXPLAY] ZEUS138…" at bounding box center [484, 308] width 969 height 617
drag, startPoint x: 575, startPoint y: 639, endPoint x: 856, endPoint y: 549, distance: 295.4
click at [577, 617] on body "Toggle navigation Home Bank Account List Load By Website Group [OXPLAY] ZEUS138…" at bounding box center [484, 308] width 969 height 617
click at [585, 564] on body "Toggle navigation Home Bank Account List Load By Website Group [OXPLAY] ZEUS138…" at bounding box center [484, 308] width 969 height 617
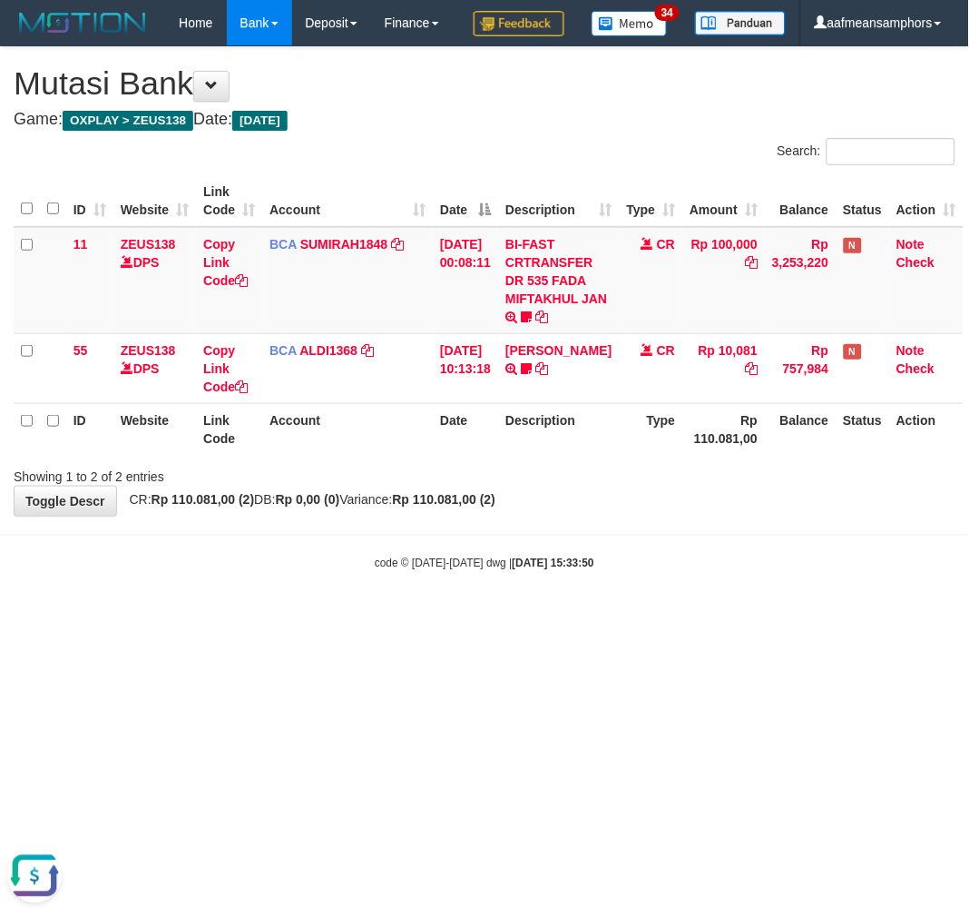
click at [588, 516] on div "**********" at bounding box center [484, 281] width 969 height 468
click at [582, 516] on div "**********" at bounding box center [484, 281] width 969 height 468
click at [558, 516] on div "**********" at bounding box center [484, 281] width 969 height 468
click at [566, 516] on div "**********" at bounding box center [484, 281] width 969 height 468
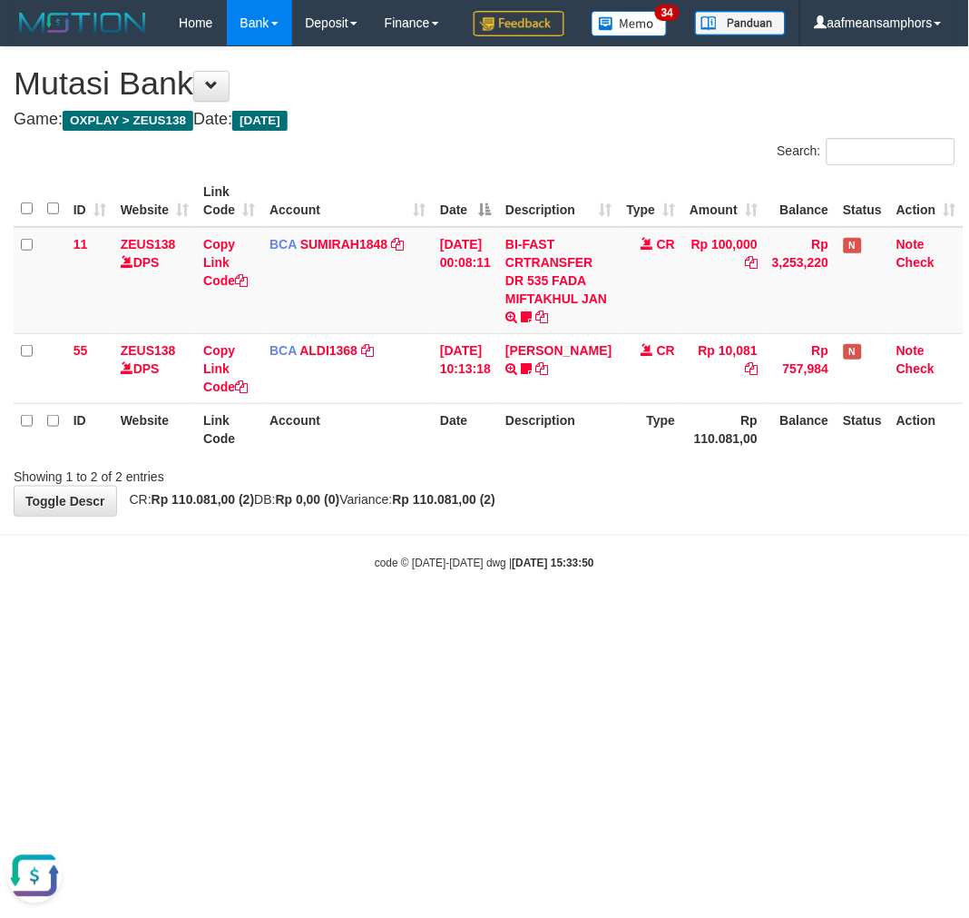
click at [521, 617] on body "Toggle navigation Home Bank Account List Load By Website Group [OXPLAY] ZEUS138…" at bounding box center [484, 308] width 969 height 617
click at [477, 617] on body "Toggle navigation Home Bank Account List Load By Website Group [OXPLAY] ZEUS138…" at bounding box center [484, 308] width 969 height 617
click at [600, 585] on body "Toggle navigation Home Bank Account List Load By Website Group [OXPLAY] ZEUS138…" at bounding box center [484, 308] width 969 height 617
drag, startPoint x: 584, startPoint y: 567, endPoint x: 963, endPoint y: 516, distance: 382.0
click at [583, 567] on body "Toggle navigation Home Bank Account List Load By Website Group [OXPLAY] ZEUS138…" at bounding box center [484, 308] width 969 height 617
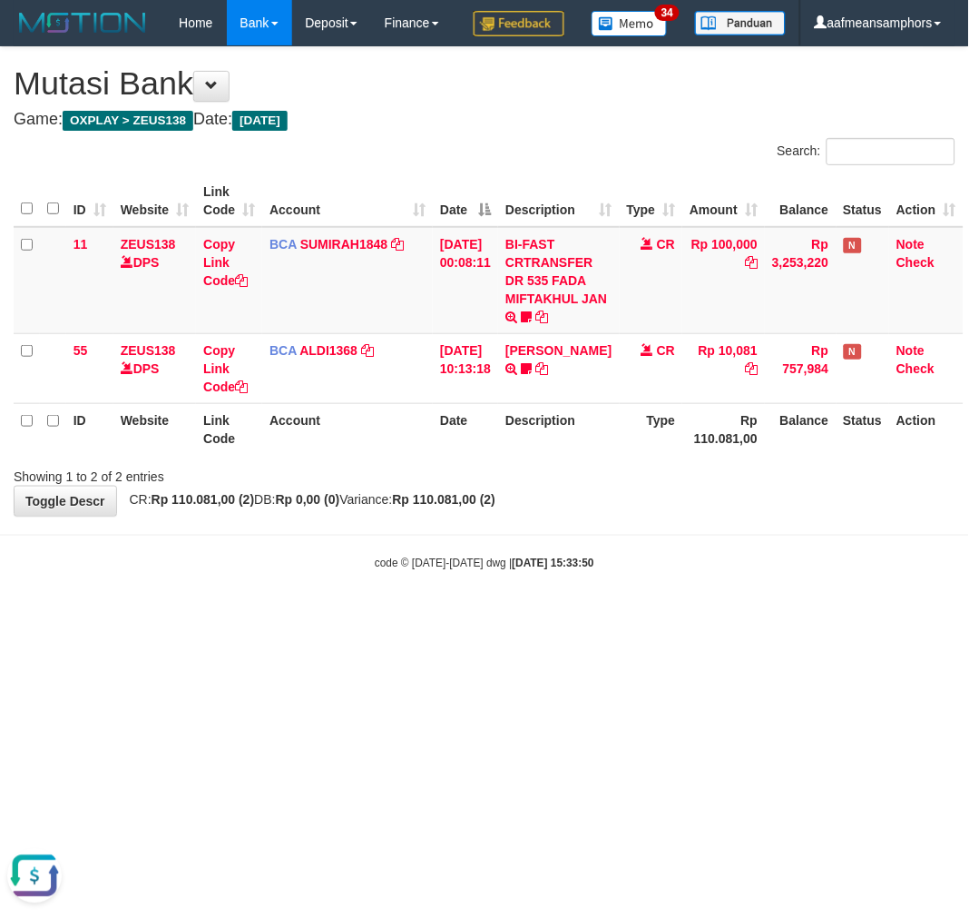
drag, startPoint x: 737, startPoint y: 530, endPoint x: 684, endPoint y: 533, distance: 52.7
click at [684, 516] on div "**********" at bounding box center [484, 281] width 969 height 468
click at [711, 573] on body "Toggle navigation Home Bank Account List Load By Website Group [OXPLAY] ZEUS138…" at bounding box center [484, 308] width 969 height 617
click at [681, 516] on div "**********" at bounding box center [484, 281] width 969 height 468
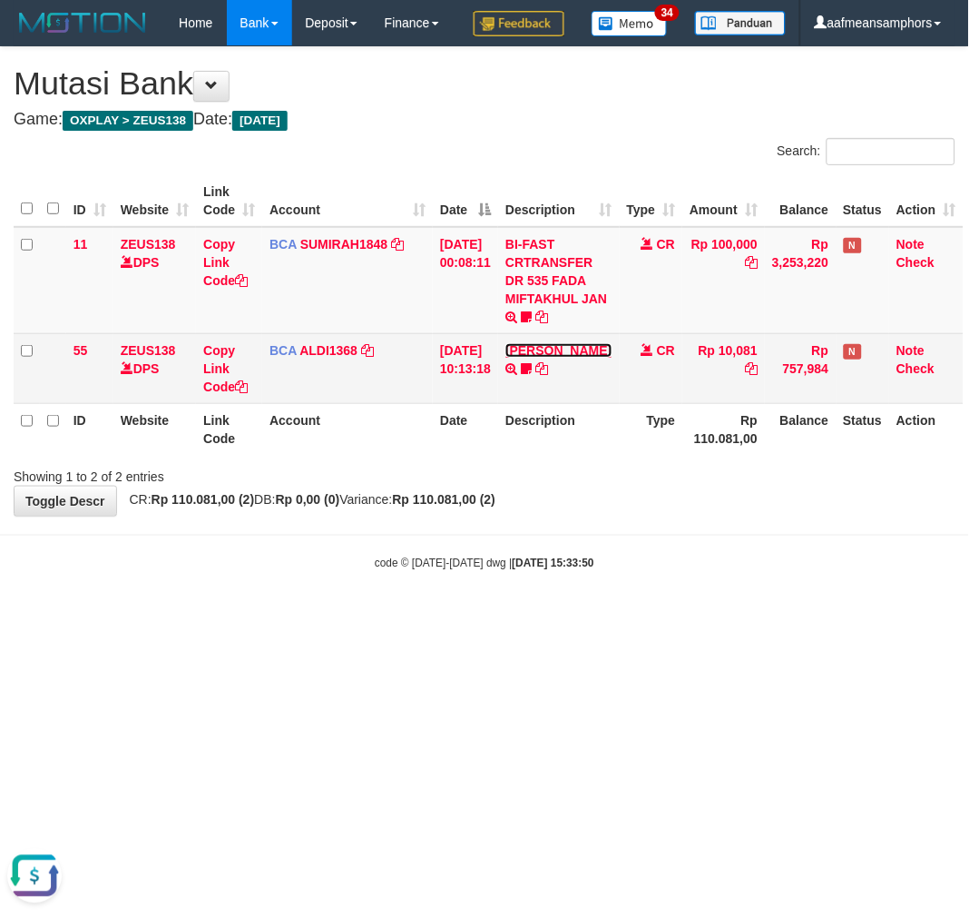
click at [551, 358] on link "FERLANDA EFRILIDIT" at bounding box center [559, 350] width 106 height 15
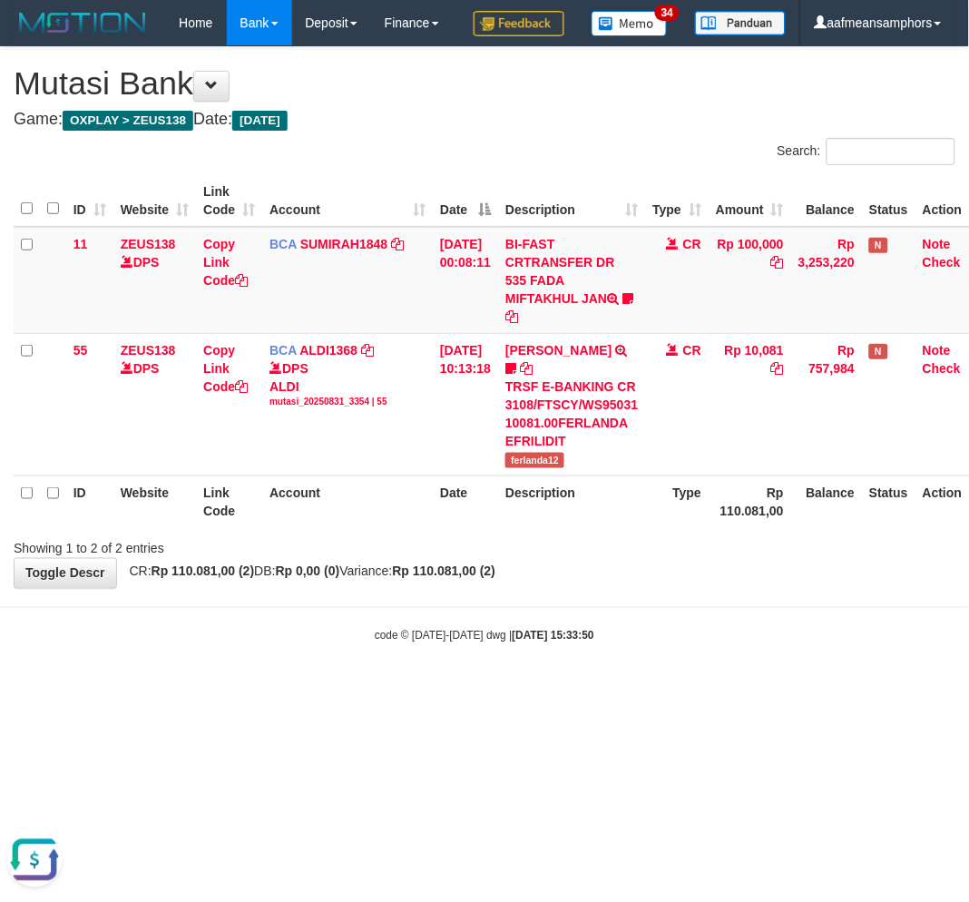
click at [586, 527] on th "Description" at bounding box center [571, 502] width 147 height 52
click at [584, 558] on div "Showing 1 to 2 of 2 entries" at bounding box center [484, 545] width 969 height 25
click at [617, 558] on div "Showing 1 to 2 of 2 entries" at bounding box center [484, 545] width 969 height 25
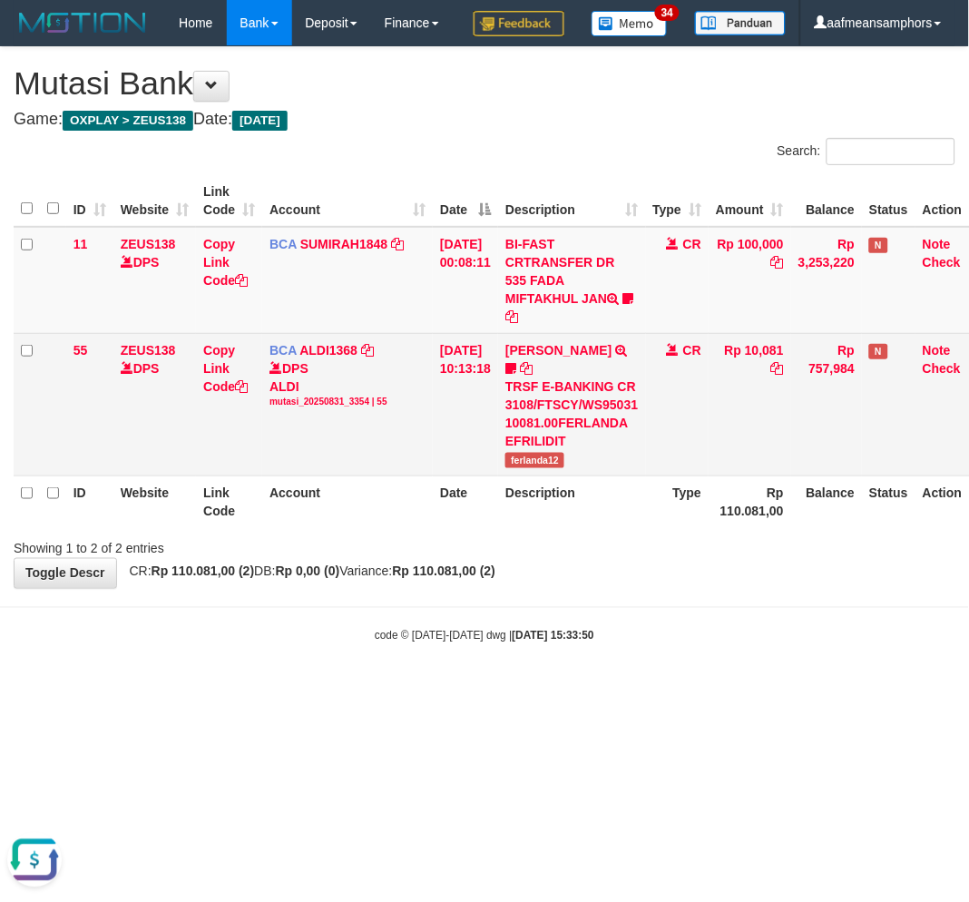
click at [622, 558] on div "Showing 1 to 2 of 2 entries" at bounding box center [484, 545] width 969 height 25
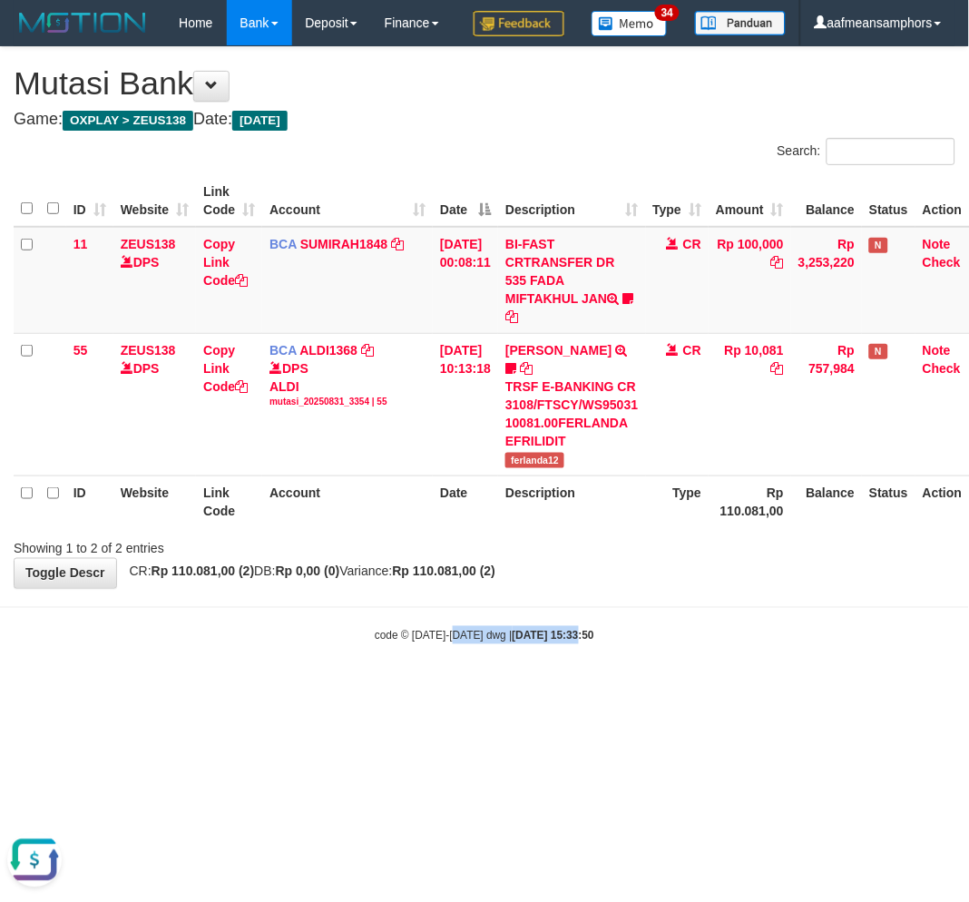
drag, startPoint x: 560, startPoint y: 700, endPoint x: 455, endPoint y: 706, distance: 105.5
click at [455, 690] on body "Toggle navigation Home Bank Account List Load By Website Group [OXPLAY] ZEUS138…" at bounding box center [484, 345] width 969 height 690
drag, startPoint x: 637, startPoint y: 651, endPoint x: 964, endPoint y: 559, distance: 339.4
click at [628, 649] on body "Toggle navigation Home Bank Account List Load By Website Group [OXPLAY] ZEUS138…" at bounding box center [484, 345] width 969 height 690
click at [600, 690] on body "Toggle navigation Home Bank Account List Load By Website Group [OXPLAY] ZEUS138…" at bounding box center [484, 345] width 969 height 690
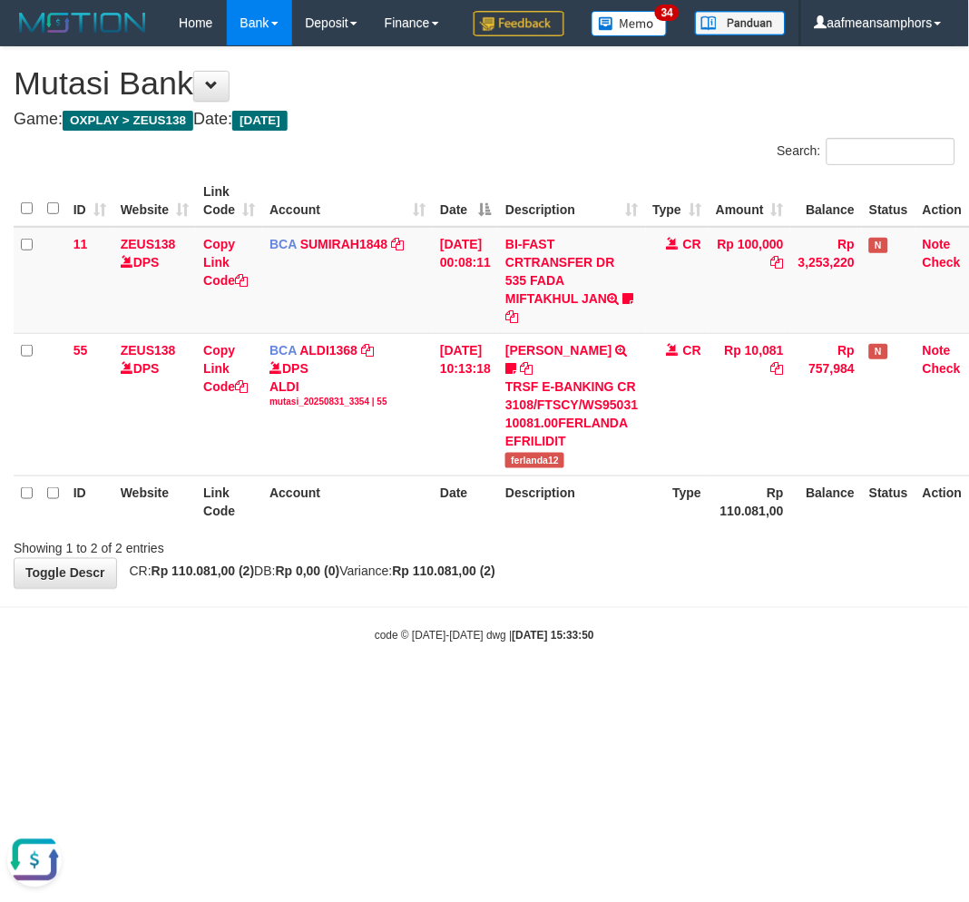
drag, startPoint x: 530, startPoint y: 672, endPoint x: 543, endPoint y: 666, distance: 13.8
click at [537, 644] on div "code © 2012-2018 dwg | 2025/08/31 15:33:50" at bounding box center [484, 635] width 969 height 18
click at [533, 658] on body "Toggle navigation Home Bank Account List Load By Website Group [OXPLAY] ZEUS138…" at bounding box center [484, 345] width 969 height 690
click at [703, 588] on div "**********" at bounding box center [484, 317] width 969 height 541
drag, startPoint x: 653, startPoint y: 608, endPoint x: 663, endPoint y: 604, distance: 10.1
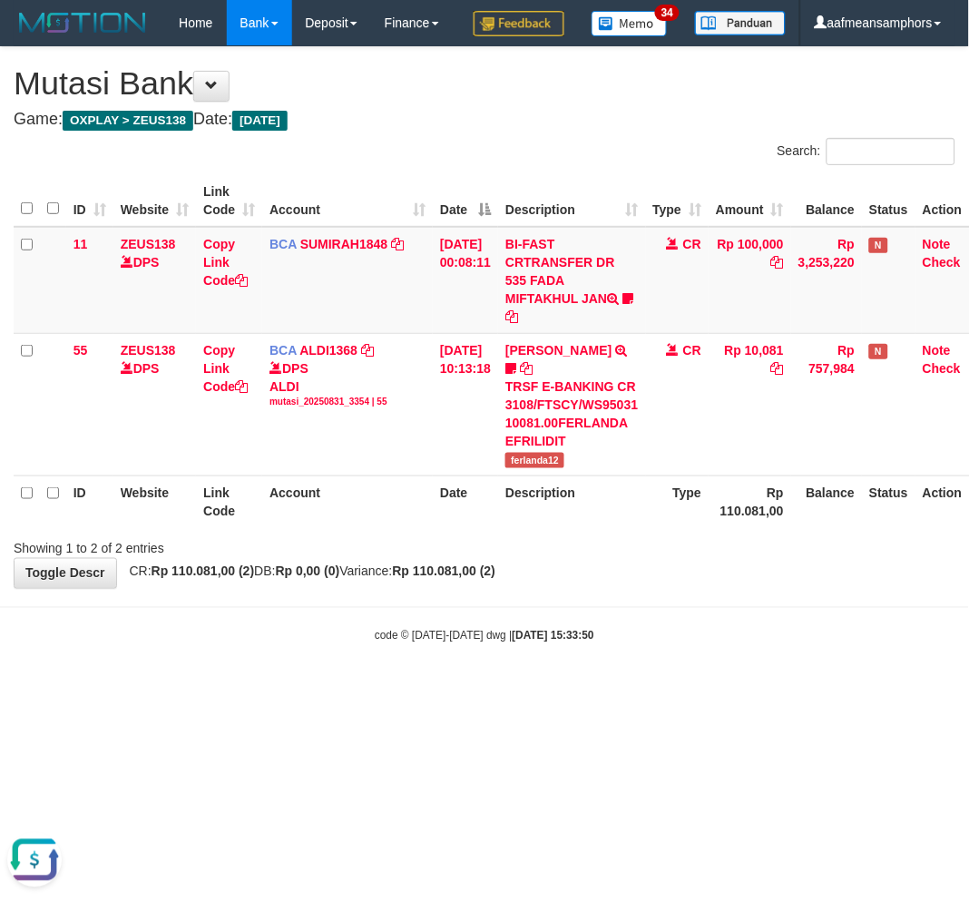
click at [653, 588] on div "**********" at bounding box center [484, 317] width 969 height 541
click at [595, 665] on body "Toggle navigation Home Bank Account List Load By Website Group [OXPLAY] ZEUS138…" at bounding box center [484, 345] width 969 height 690
drag, startPoint x: 626, startPoint y: 678, endPoint x: 612, endPoint y: 678, distance: 14.5
click at [612, 644] on div "code © 2012-2018 dwg | 2025/08/31 15:33:50" at bounding box center [484, 635] width 969 height 18
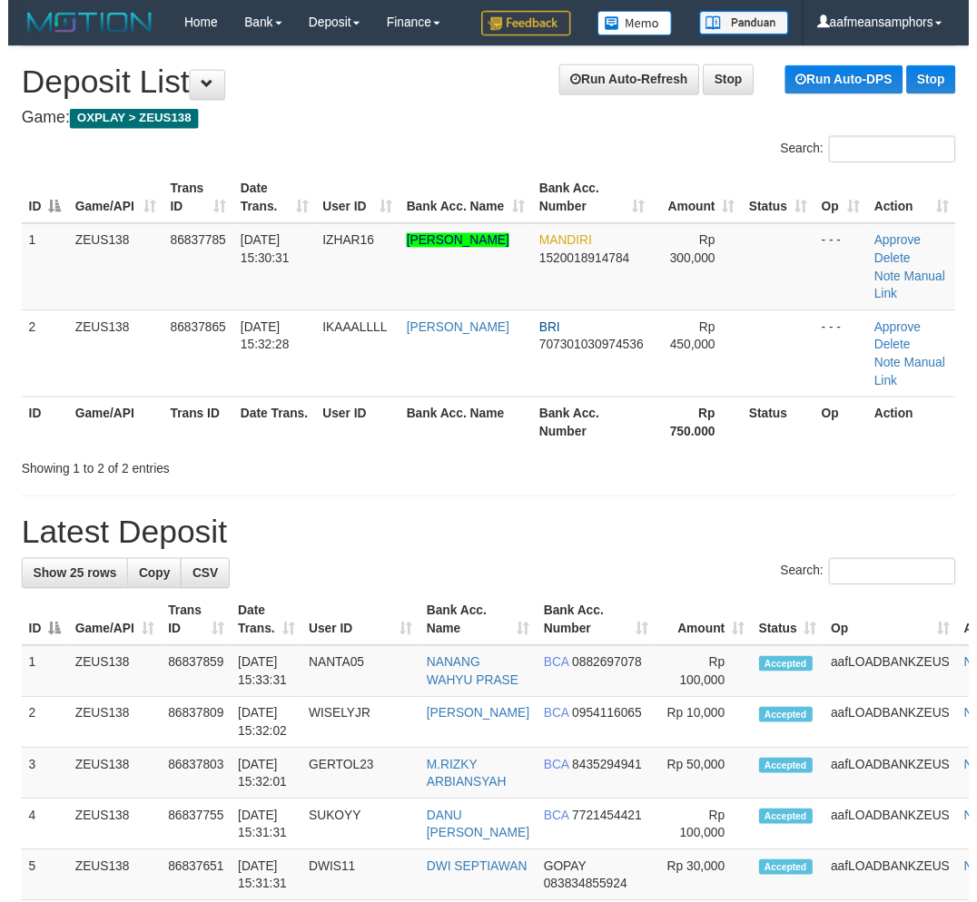
scroll to position [0, 1]
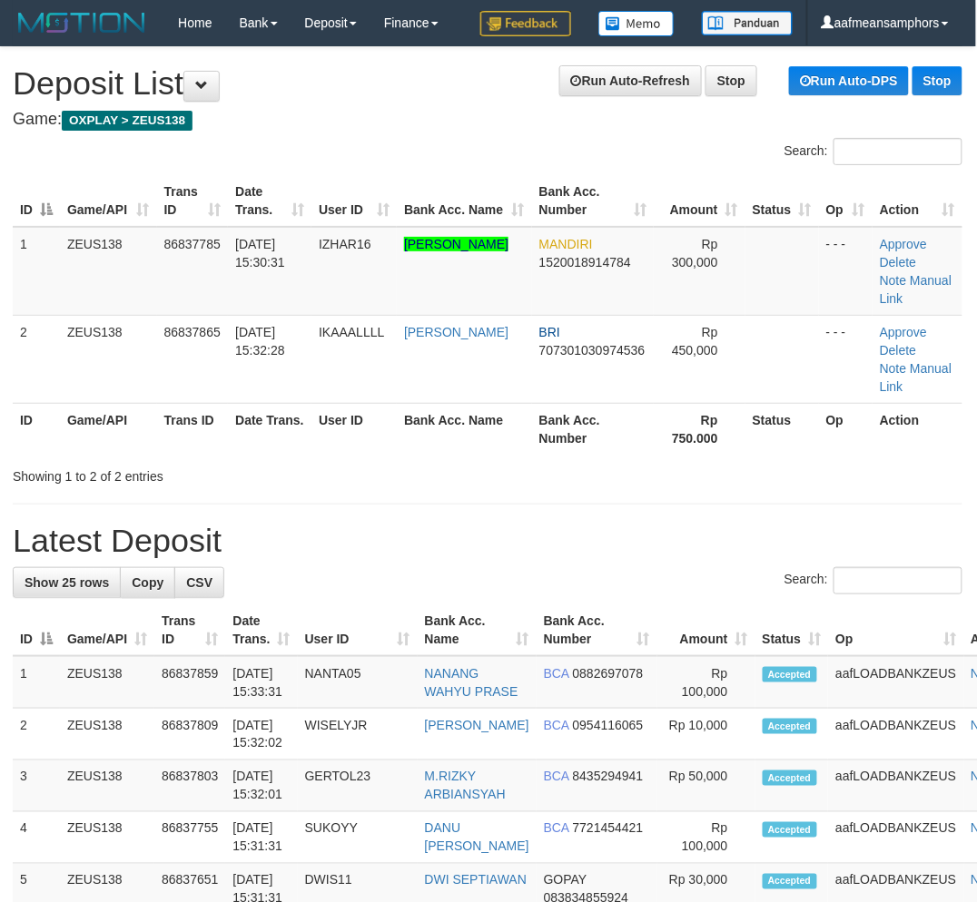
click at [433, 533] on h1 "Latest Deposit" at bounding box center [487, 541] width 949 height 36
drag, startPoint x: 268, startPoint y: 512, endPoint x: 74, endPoint y: 535, distance: 194.8
drag, startPoint x: 405, startPoint y: 496, endPoint x: 417, endPoint y: 496, distance: 12.7
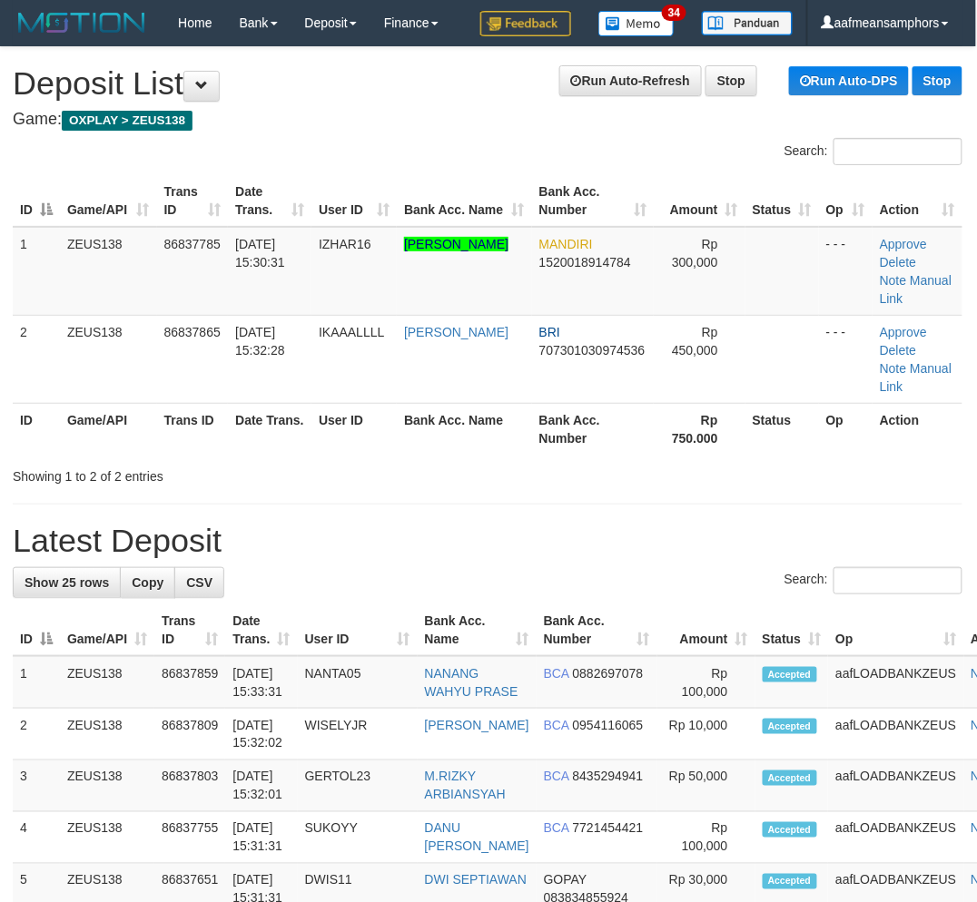
drag, startPoint x: 478, startPoint y: 467, endPoint x: 413, endPoint y: 458, distance: 66.0
click at [479, 461] on div "Showing 1 to 2 of 2 entries" at bounding box center [487, 472] width 977 height 25
click at [512, 537] on h1 "Latest Deposit" at bounding box center [487, 541] width 949 height 36
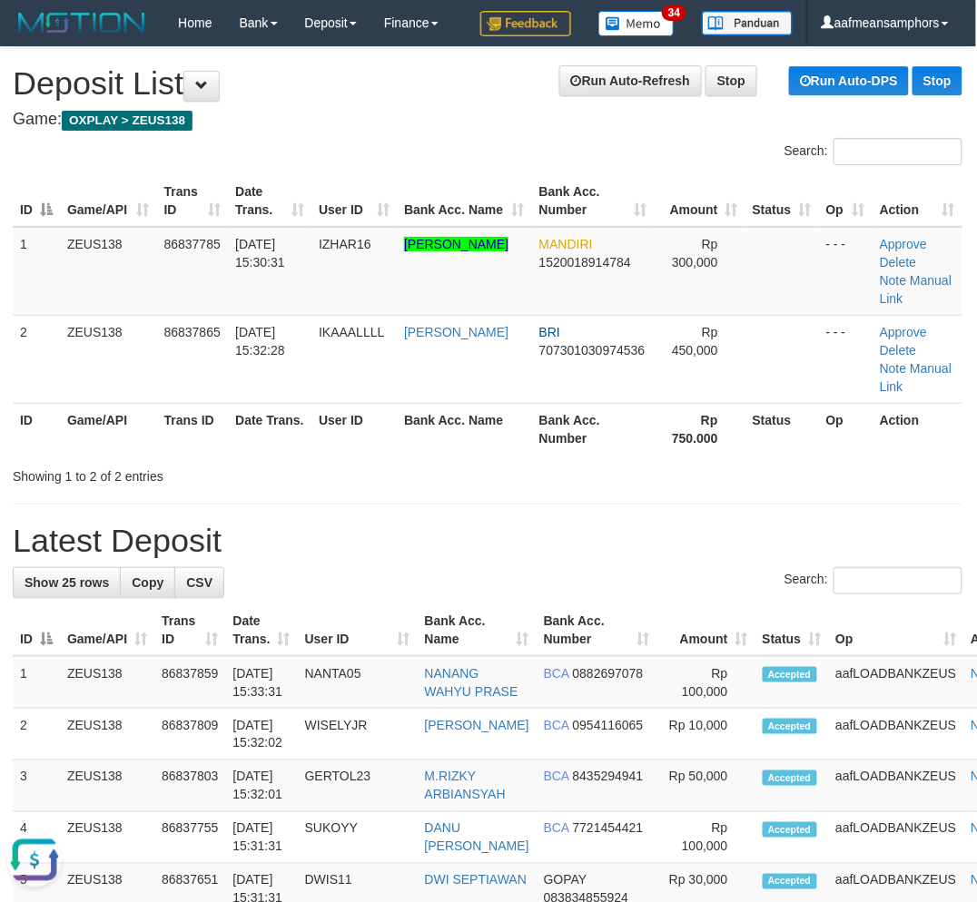
click at [639, 504] on hr at bounding box center [487, 504] width 949 height 1
drag, startPoint x: 408, startPoint y: 479, endPoint x: 423, endPoint y: 473, distance: 15.9
click at [417, 476] on div "Showing 1 to 2 of 2 entries" at bounding box center [487, 472] width 977 height 25
drag, startPoint x: 430, startPoint y: 482, endPoint x: 442, endPoint y: 478, distance: 12.3
click at [439, 482] on div "Showing 1 to 2 of 2 entries" at bounding box center [487, 472] width 977 height 25
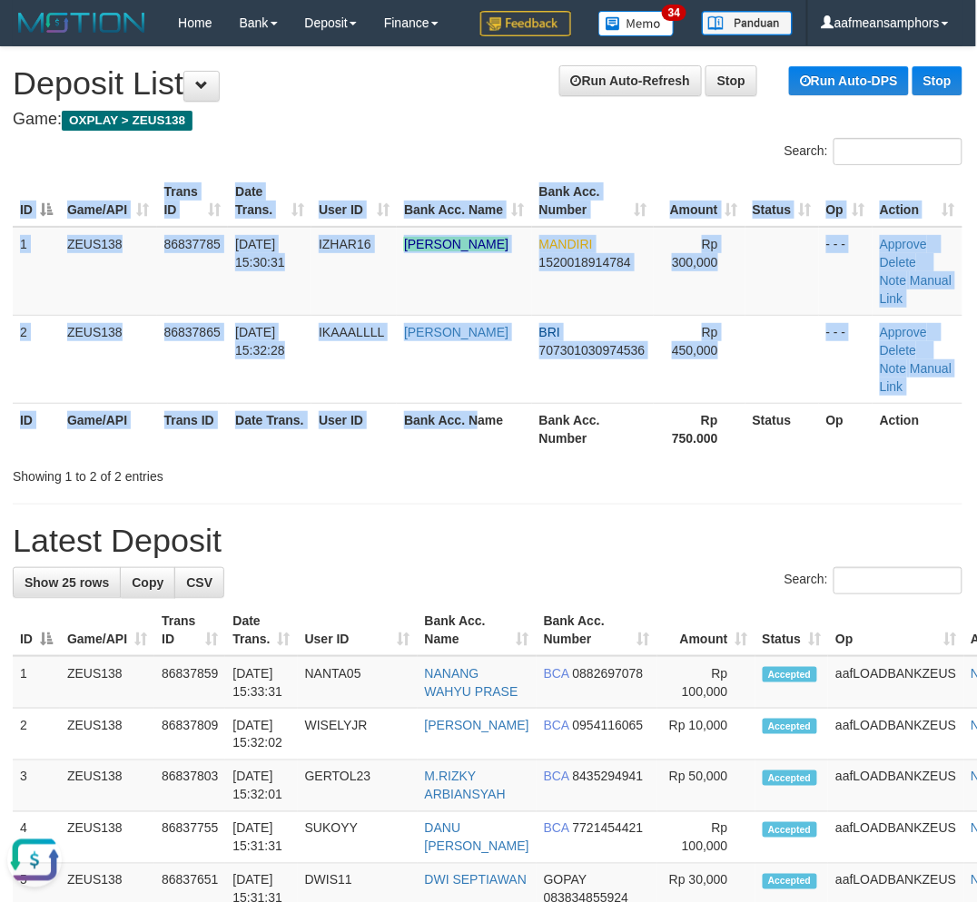
click at [532, 454] on div "ID Game/API Trans ID Date Trans. User ID Bank Acc. Name Bank Acc. Number Amount…" at bounding box center [487, 315] width 977 height 290
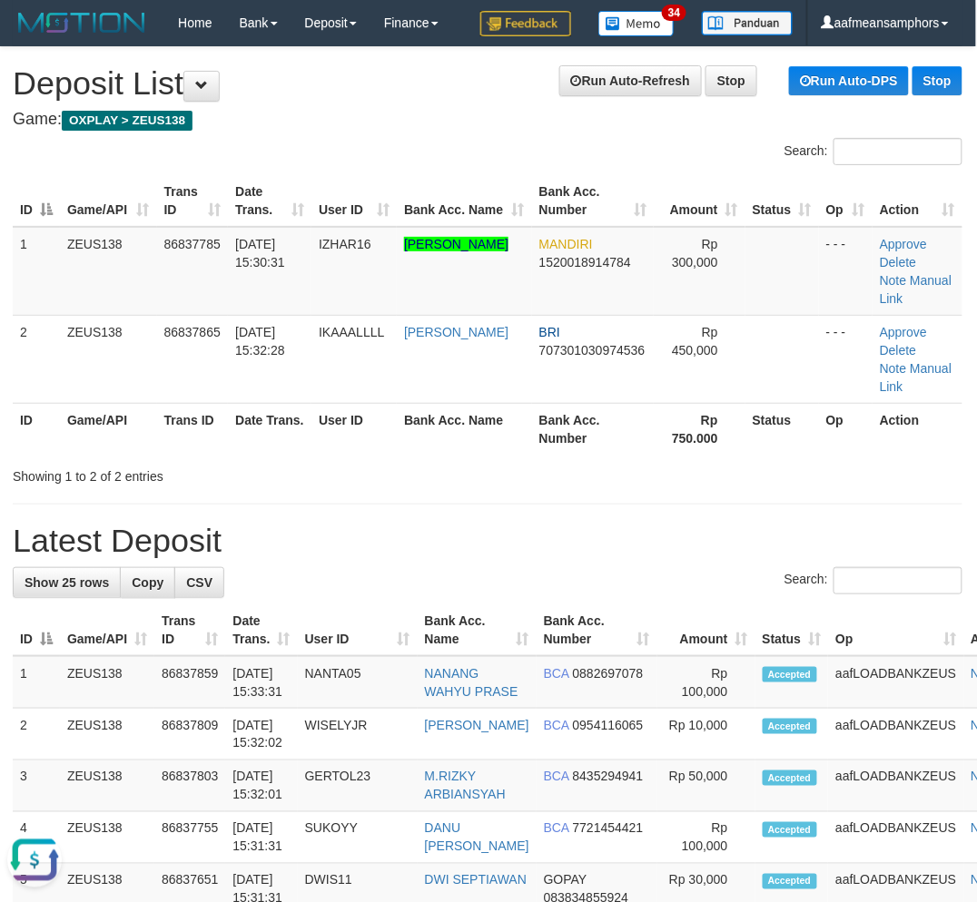
click at [512, 478] on div "Showing 1 to 2 of 2 entries" at bounding box center [487, 472] width 977 height 25
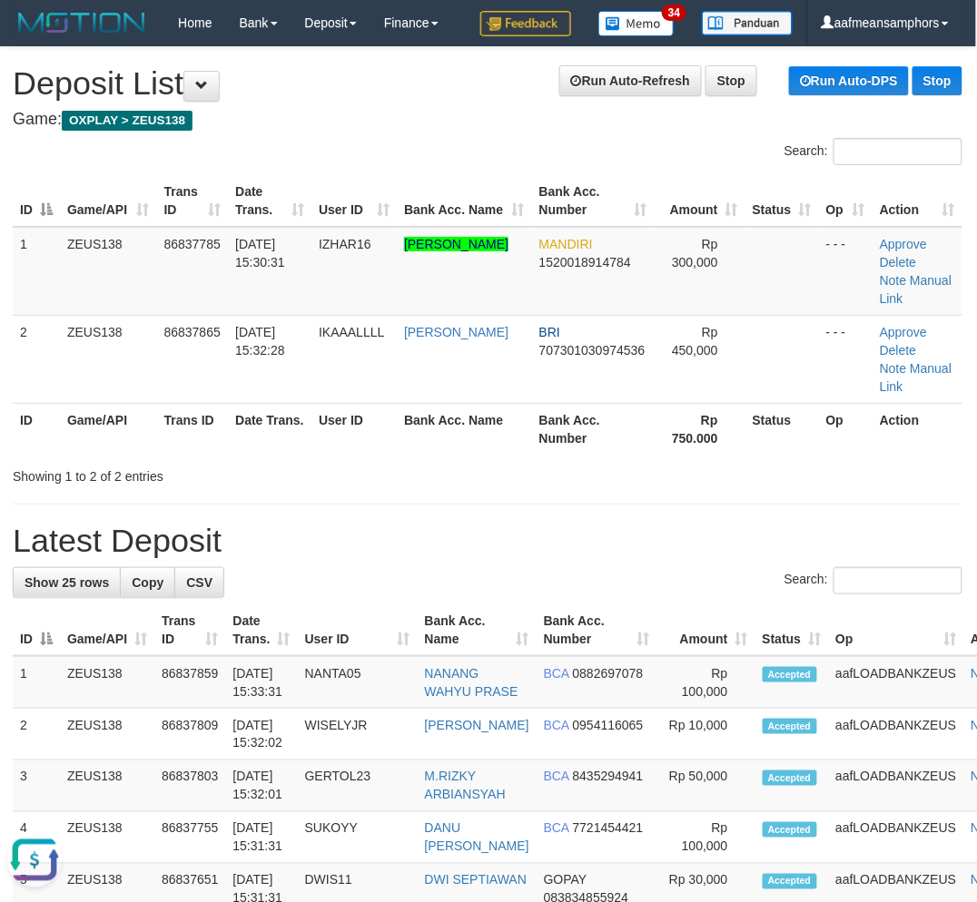
click at [481, 446] on th "Bank Acc. Name" at bounding box center [464, 429] width 135 height 52
click at [482, 446] on th "Bank Acc. Name" at bounding box center [464, 429] width 135 height 52
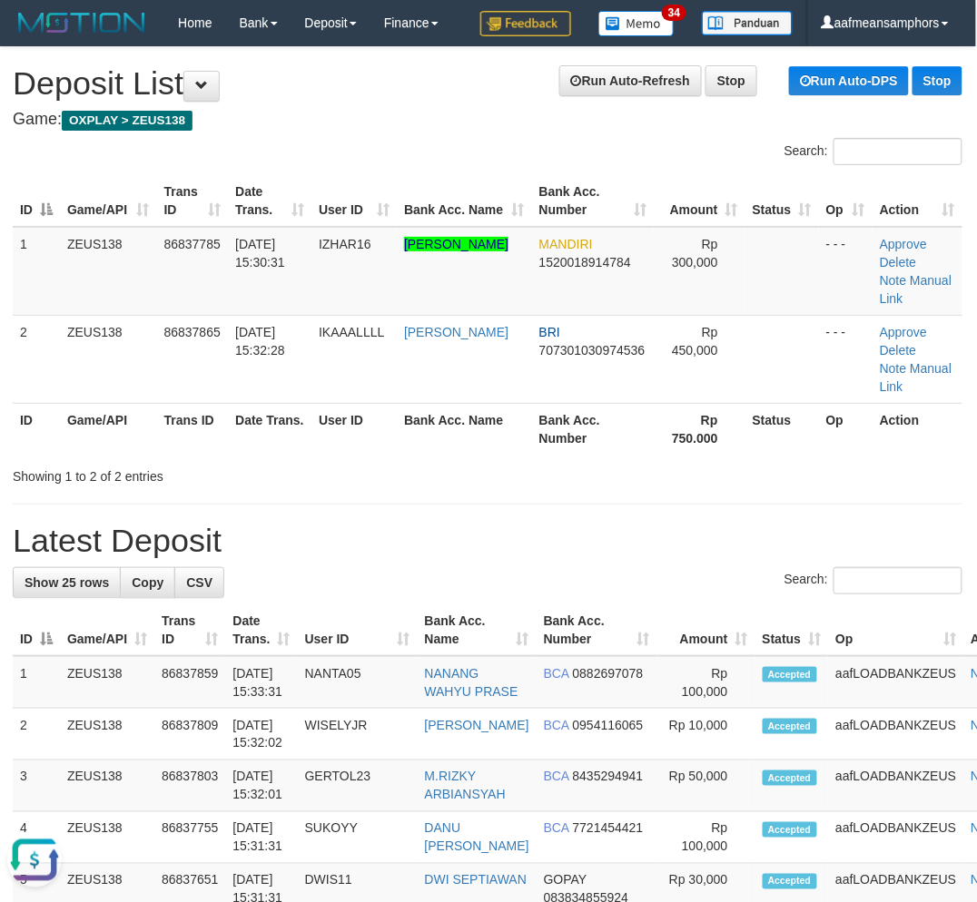
click at [545, 476] on div "Showing 1 to 2 of 2 entries" at bounding box center [487, 472] width 977 height 25
click at [545, 472] on div "Showing 1 to 2 of 2 entries" at bounding box center [487, 472] width 977 height 25
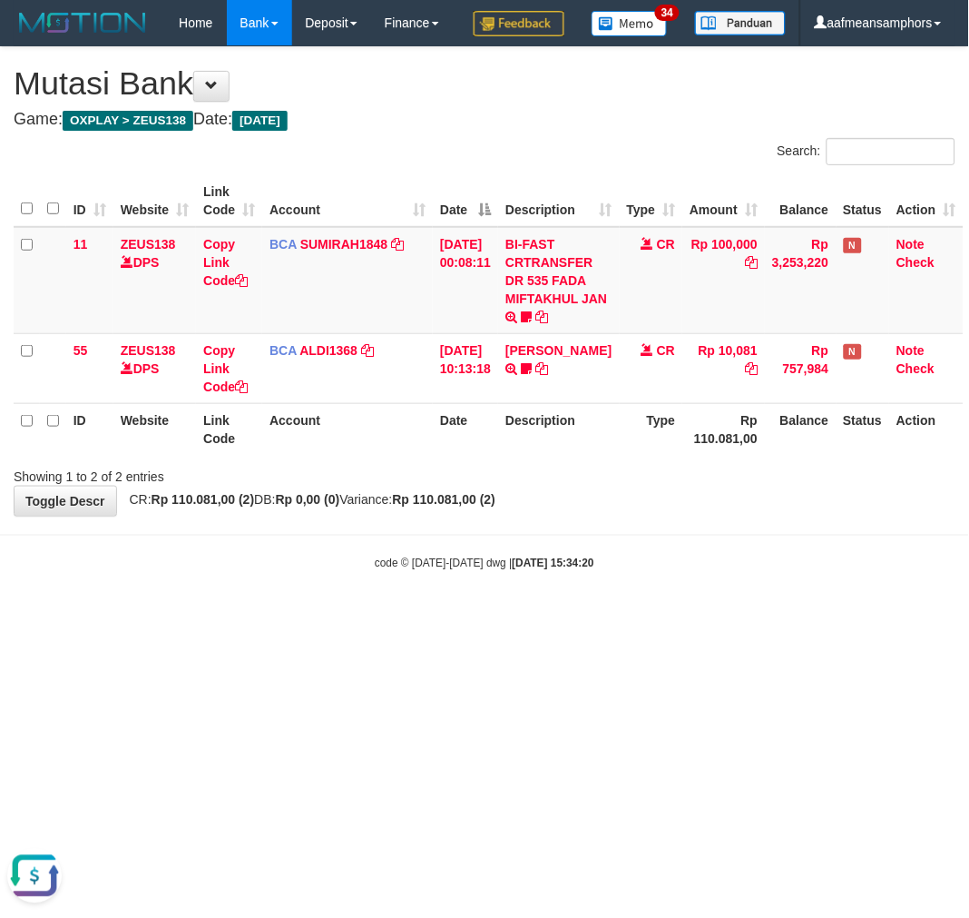
click at [574, 617] on html "Toggle navigation Home Bank Account List Load By Website Group [OXPLAY] ZEUS138…" at bounding box center [484, 308] width 969 height 617
click at [648, 617] on body "Toggle navigation Home Bank Account List Load By Website Group [OXPLAY] ZEUS138…" at bounding box center [484, 308] width 969 height 617
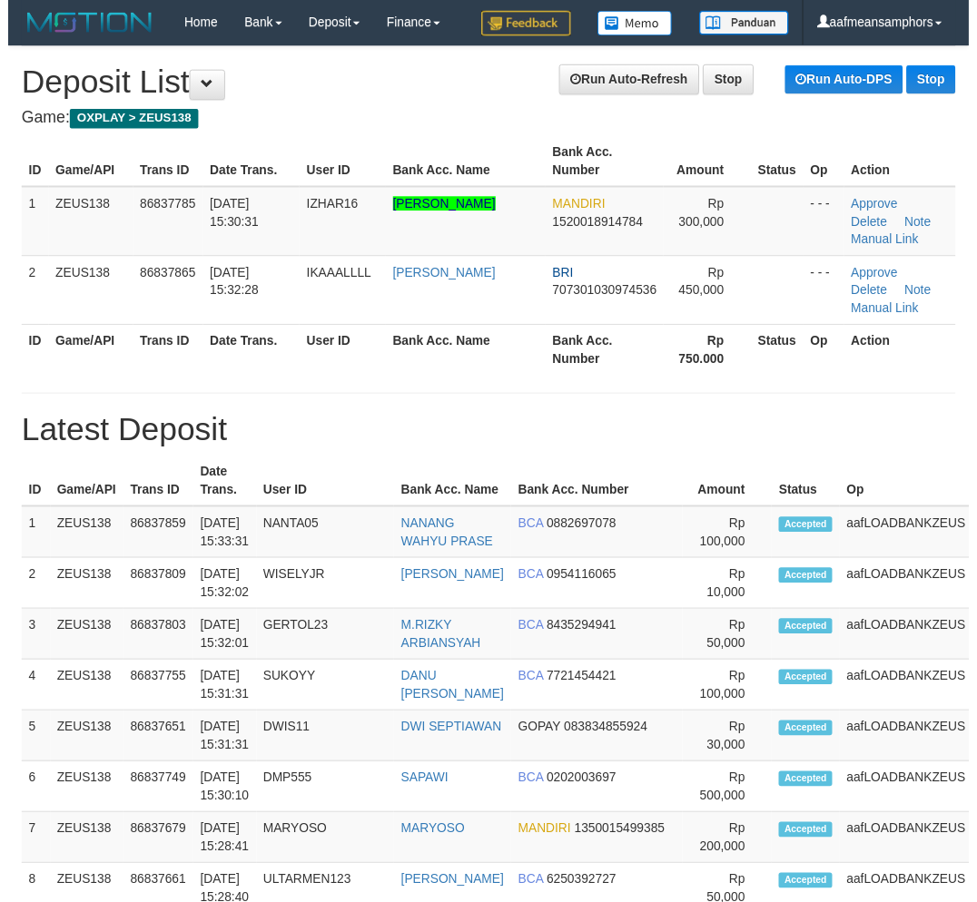
scroll to position [0, 1]
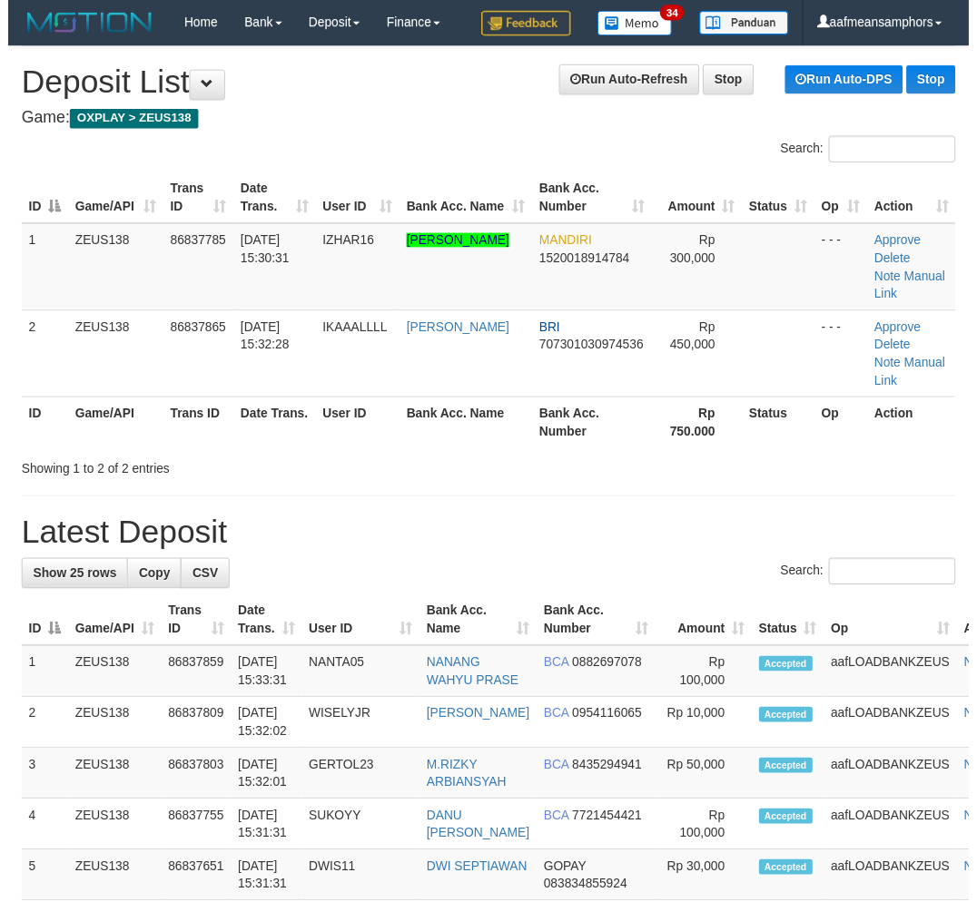
scroll to position [0, 1]
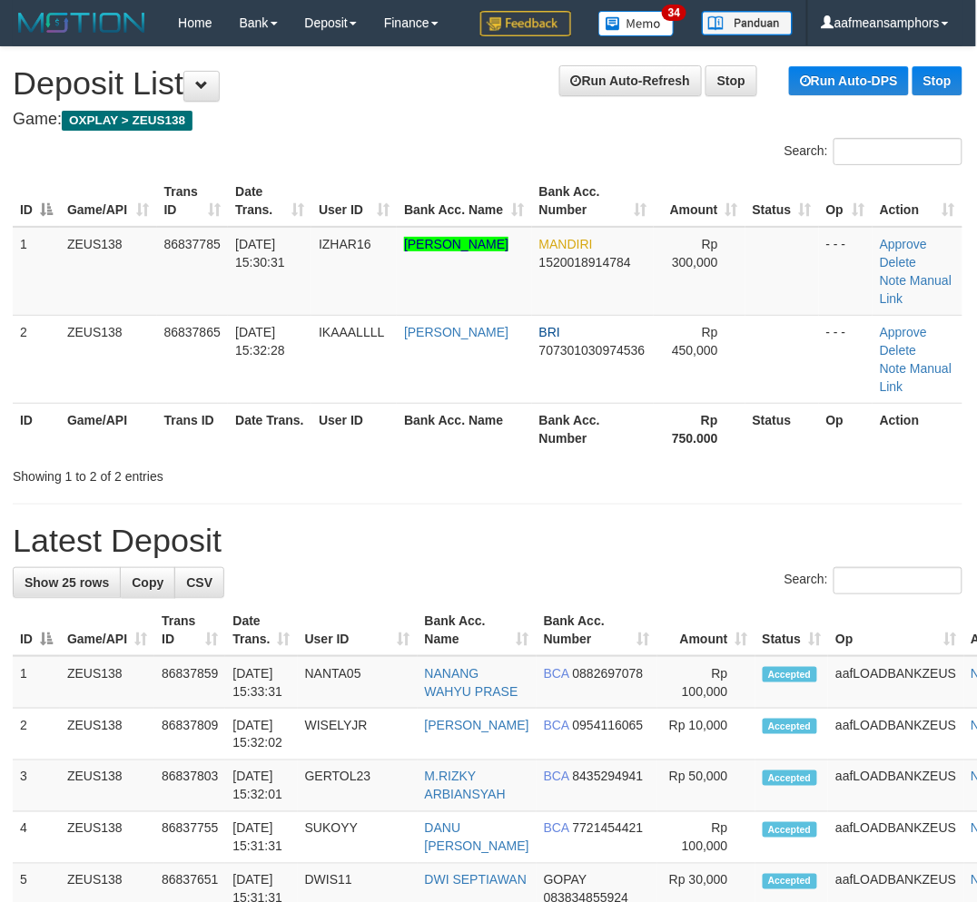
click at [506, 476] on div "Showing 1 to 2 of 2 entries" at bounding box center [487, 472] width 977 height 25
click at [510, 474] on div "Showing 1 to 2 of 2 entries" at bounding box center [487, 472] width 977 height 25
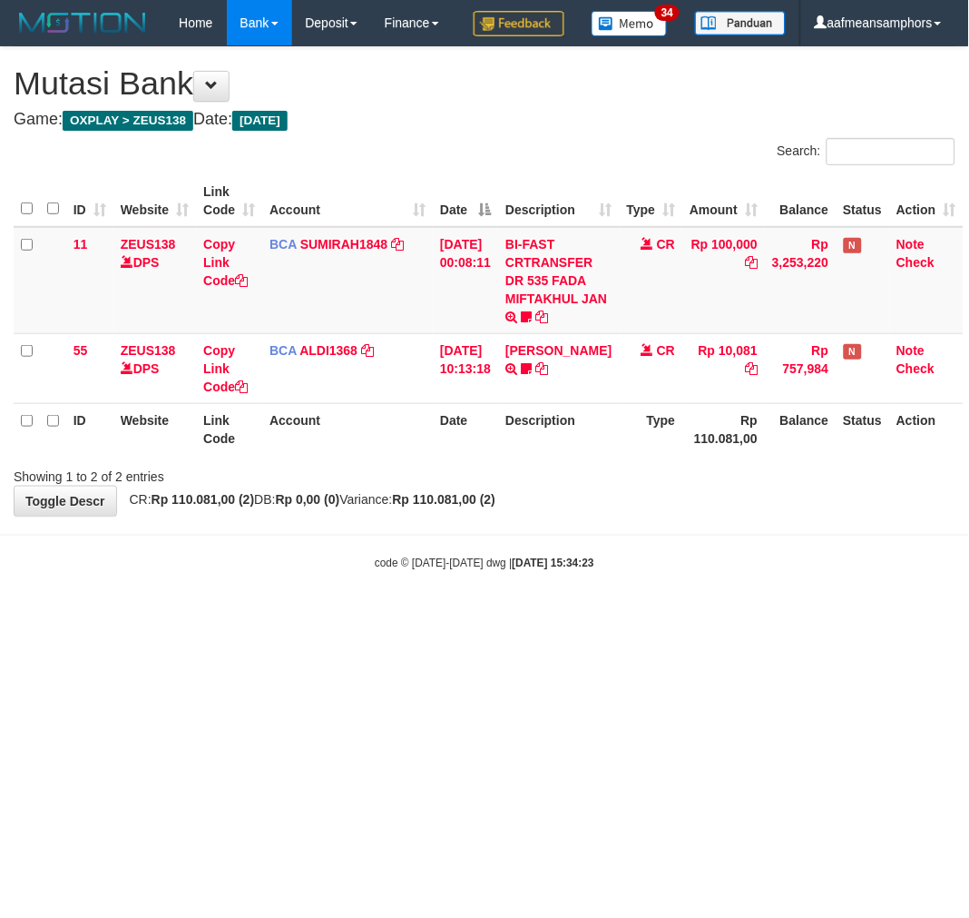
click at [615, 617] on html "Toggle navigation Home Bank Account List Load By Website Group [OXPLAY] ZEUS138…" at bounding box center [484, 308] width 969 height 617
click at [663, 617] on body "Toggle navigation Home Bank Account List Load By Website Group [OXPLAY] ZEUS138…" at bounding box center [484, 308] width 969 height 617
click at [665, 572] on div "code © 2012-2018 dwg | 2025/08/31 15:34:24" at bounding box center [484, 563] width 969 height 18
click at [685, 572] on div "code © 2012-2018 dwg | 2025/08/31 15:34:24" at bounding box center [484, 563] width 969 height 18
click at [675, 572] on div "code © 2012-2018 dwg | 2025/08/31 15:34:24" at bounding box center [484, 563] width 969 height 18
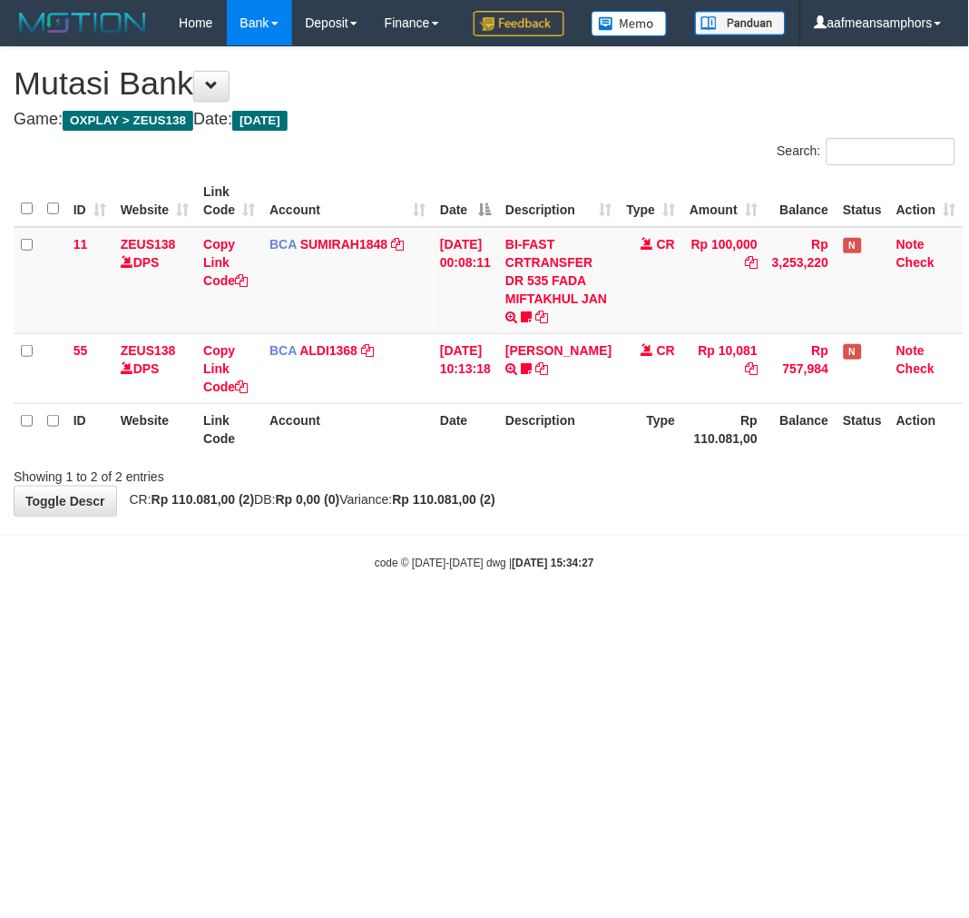
click at [584, 617] on body "Toggle navigation Home Bank Account List Load By Website Group [OXPLAY] ZEUS138…" at bounding box center [484, 308] width 969 height 617
drag, startPoint x: 850, startPoint y: 577, endPoint x: 863, endPoint y: 583, distance: 14.7
click at [863, 583] on body "Toggle navigation Home Bank Account List Load By Website Group [OXPLAY] ZEUS138…" at bounding box center [484, 308] width 969 height 617
click at [761, 561] on body "Toggle navigation Home Bank Account List Load By Website Group [OXPLAY] ZEUS138…" at bounding box center [484, 308] width 969 height 617
click at [806, 486] on div "Showing 1 to 2 of 2 entries" at bounding box center [484, 472] width 969 height 25
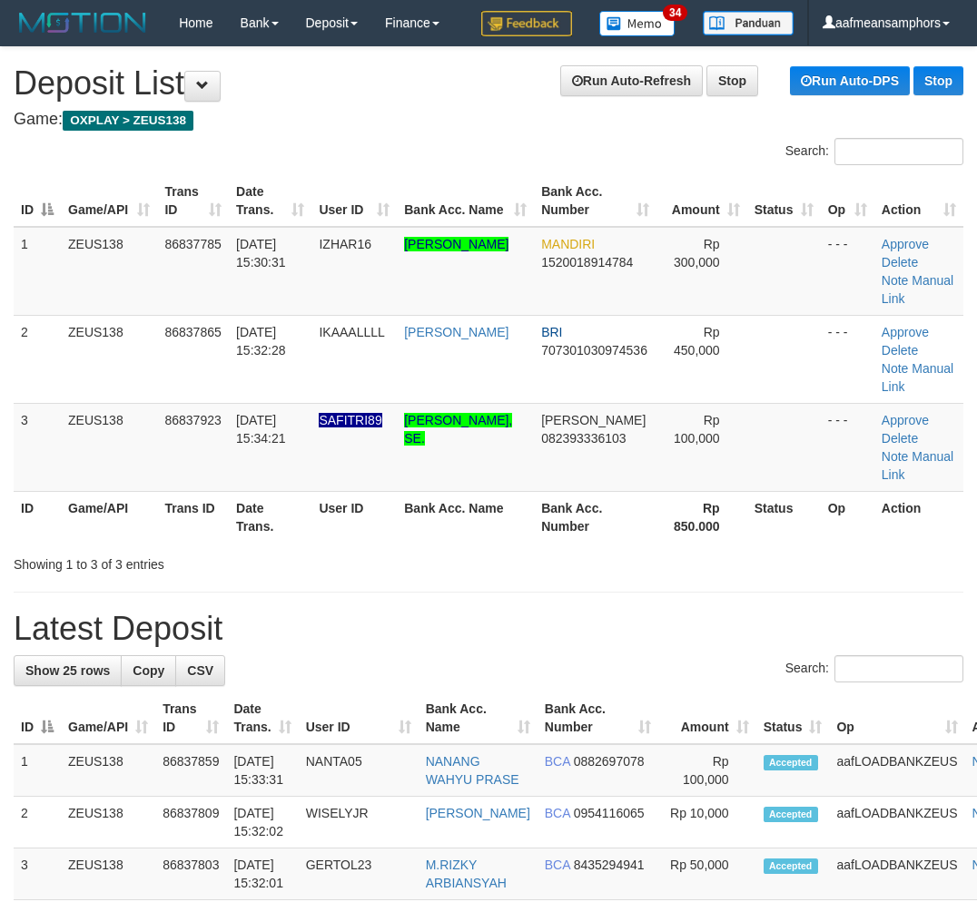
scroll to position [0, 1]
click at [619, 513] on tr "ID Game/API Trans ID Date Trans. User ID Bank Acc. Name Bank Acc. Number Rp 850…" at bounding box center [487, 517] width 949 height 52
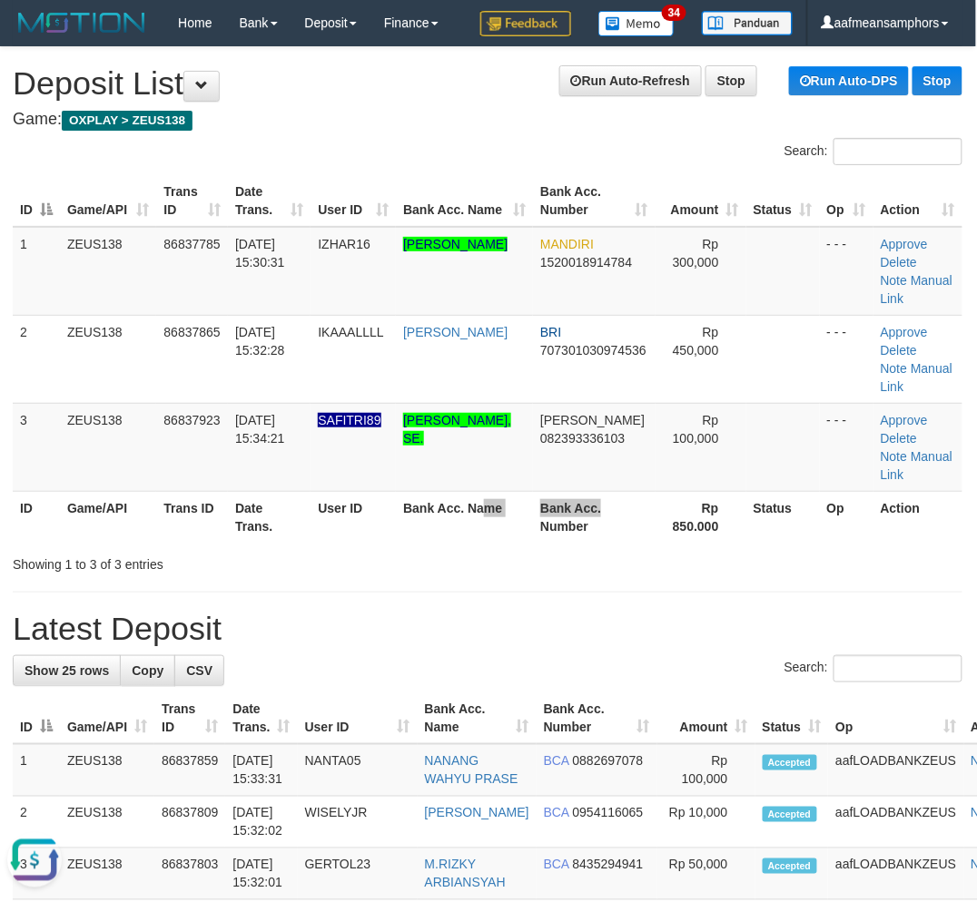
scroll to position [0, 0]
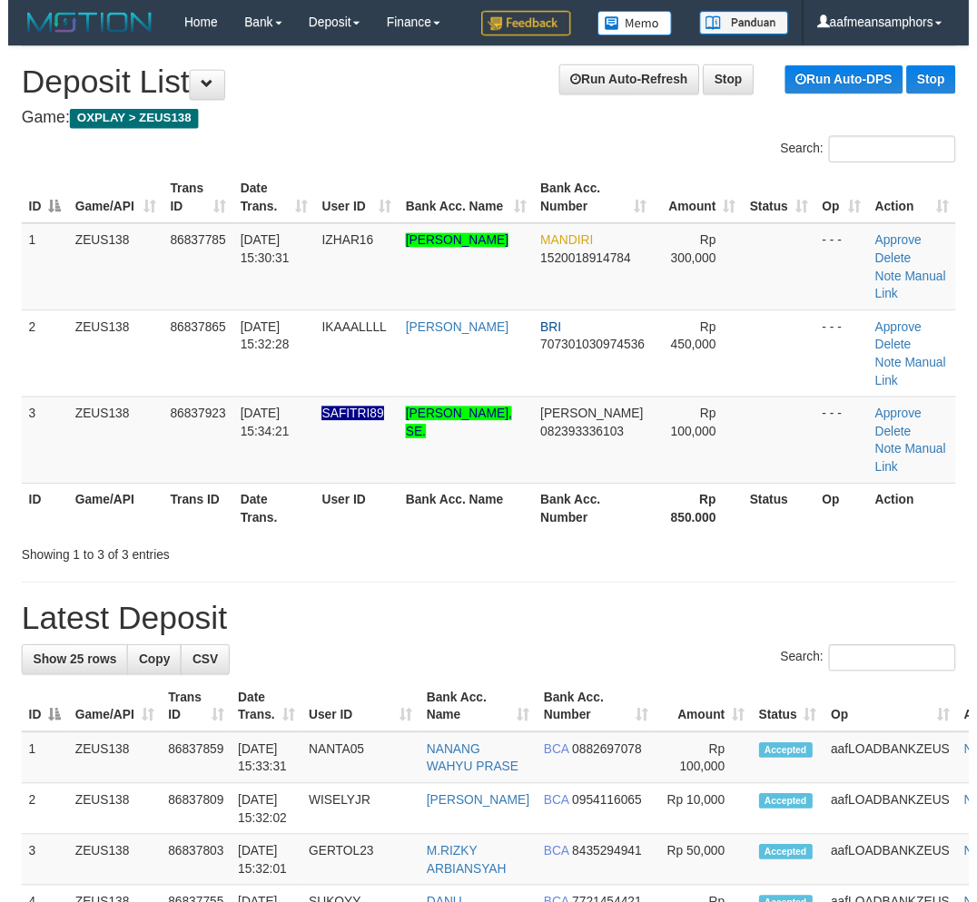
scroll to position [0, 1]
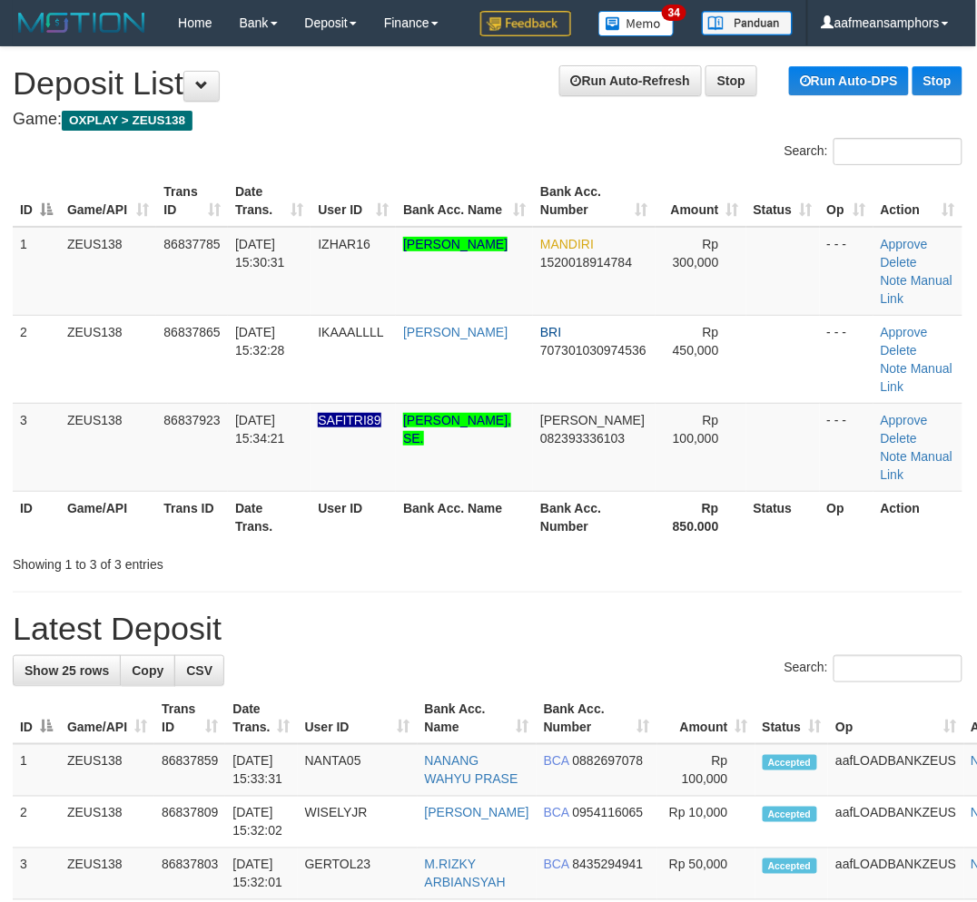
click at [360, 567] on div "Showing 1 to 3 of 3 entries" at bounding box center [202, 560] width 379 height 25
click at [378, 548] on div "Showing 1 to 3 of 3 entries" at bounding box center [202, 560] width 379 height 25
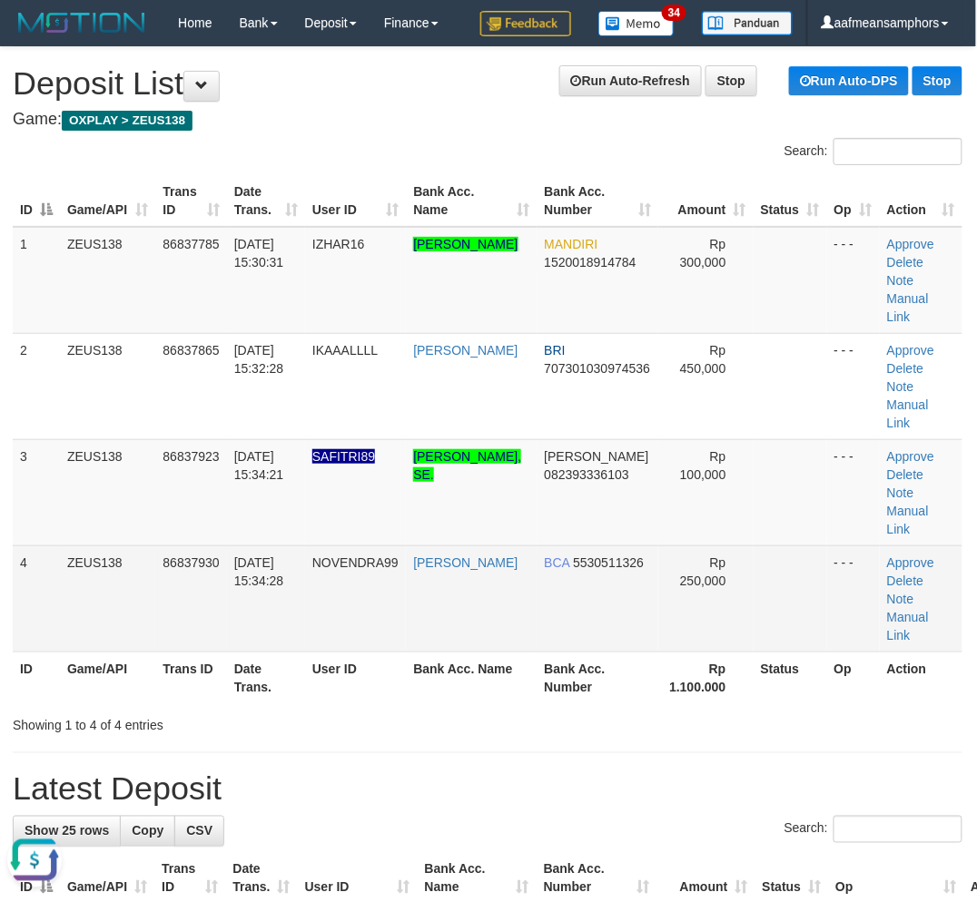
click at [945, 550] on td "Approve Delete Note Manual Link" at bounding box center [920, 598] width 83 height 106
click at [928, 610] on link "Manual Link" at bounding box center [908, 626] width 42 height 33
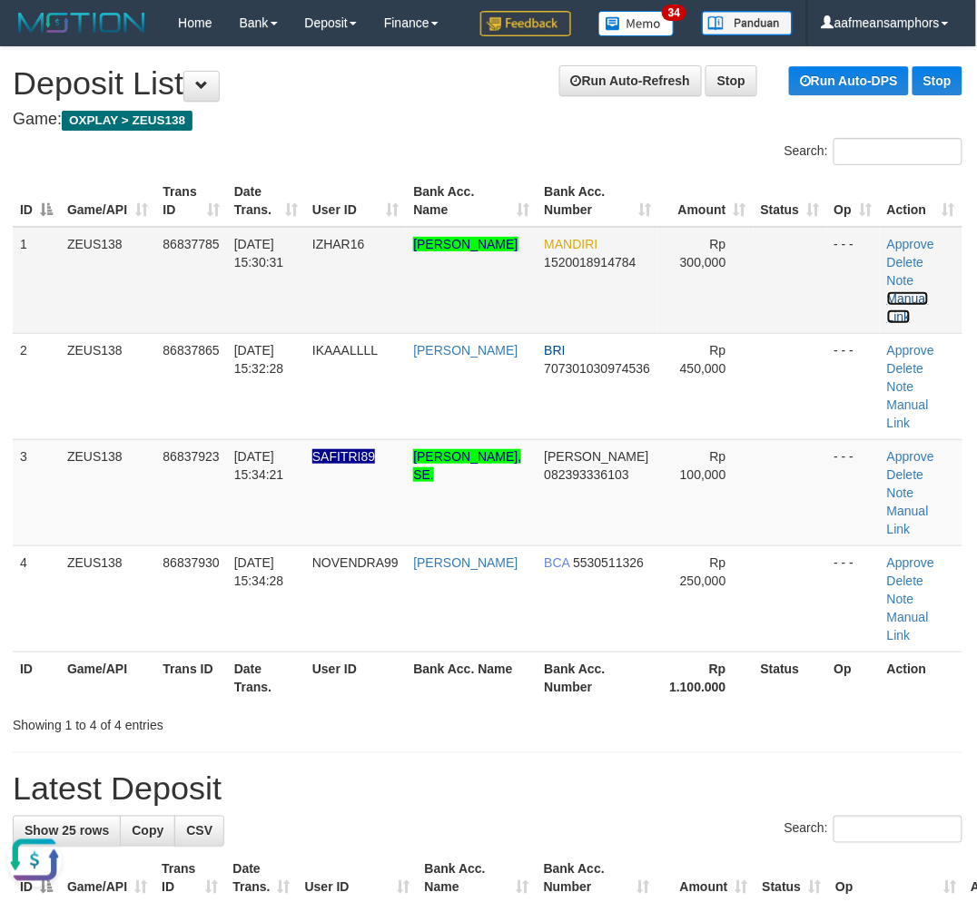
click at [928, 291] on link "Manual Link" at bounding box center [908, 307] width 42 height 33
click at [583, 752] on hr at bounding box center [487, 752] width 949 height 1
drag, startPoint x: 581, startPoint y: 683, endPoint x: 143, endPoint y: 648, distance: 438.8
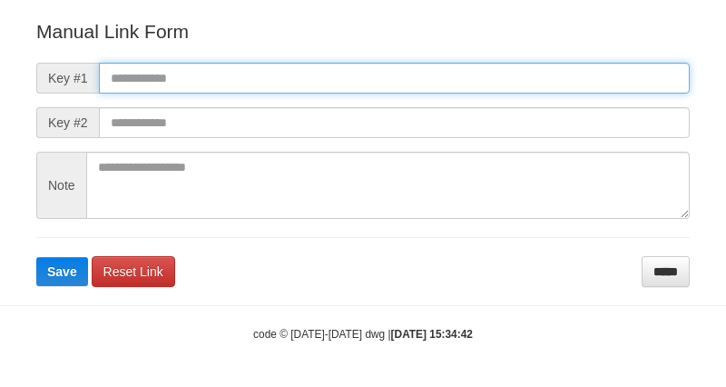
click at [475, 83] on input "text" at bounding box center [394, 78] width 591 height 31
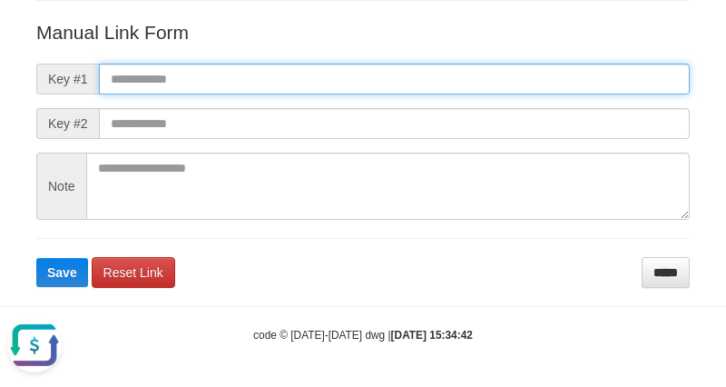
drag, startPoint x: 447, startPoint y: 71, endPoint x: 438, endPoint y: 93, distance: 24.1
click at [447, 71] on input "text" at bounding box center [394, 79] width 591 height 31
click at [419, 83] on input "text" at bounding box center [394, 79] width 591 height 31
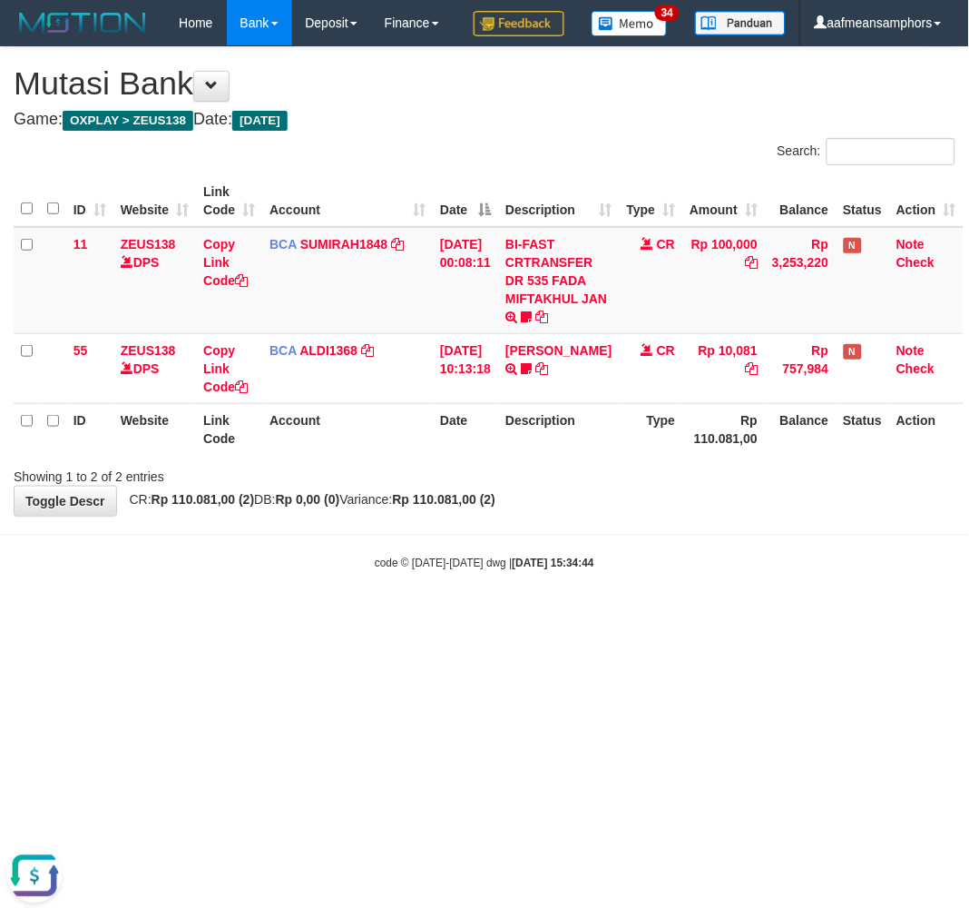
click at [659, 617] on html "Toggle navigation Home Bank Account List Load By Website Group [OXPLAY] ZEUS138…" at bounding box center [484, 308] width 969 height 617
click at [651, 617] on html "Toggle navigation Home Bank Account List Load By Website Group [OXPLAY] ZEUS138…" at bounding box center [484, 308] width 969 height 617
click at [652, 617] on html "Toggle navigation Home Bank Account List Load By Website Group [OXPLAY] ZEUS138…" at bounding box center [484, 308] width 969 height 617
click at [200, 572] on div "code © [DATE]-[DATE] dwg | [DATE] 15:34:50" at bounding box center [484, 563] width 969 height 18
drag, startPoint x: 214, startPoint y: 610, endPoint x: 361, endPoint y: 635, distance: 149.2
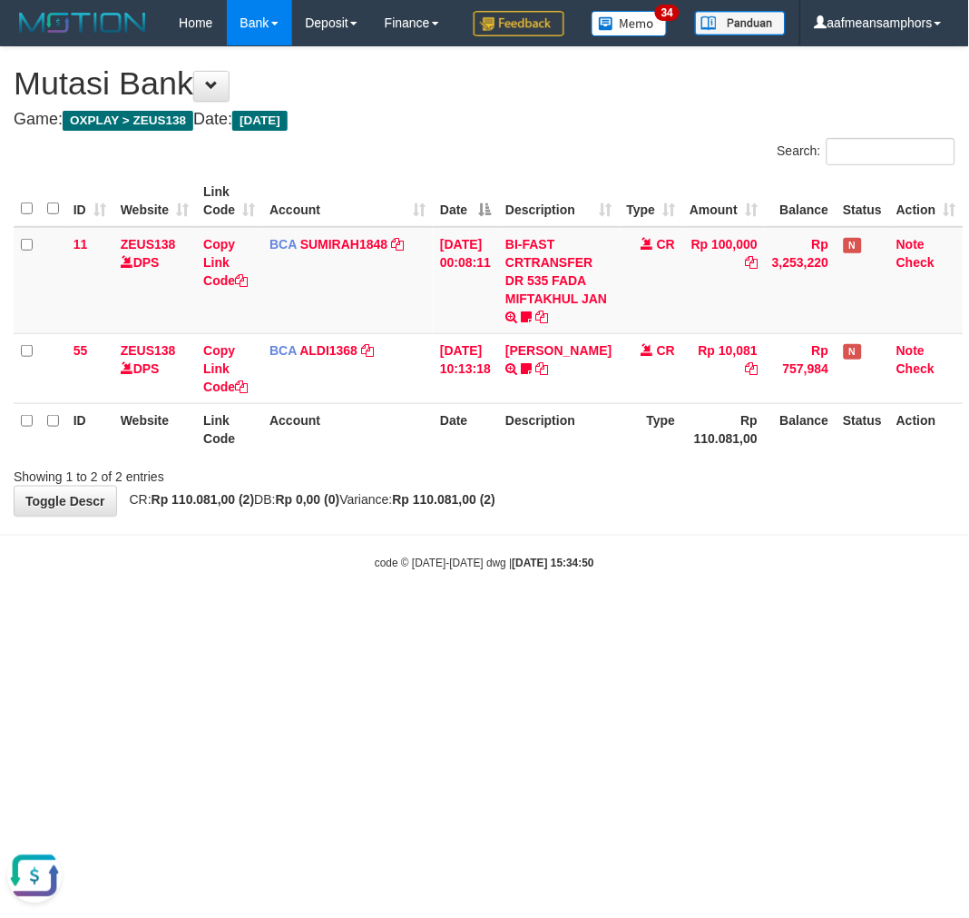
click at [216, 572] on div "code © [DATE]-[DATE] dwg | [DATE] 15:34:50" at bounding box center [484, 563] width 969 height 18
click at [388, 617] on body "Toggle navigation Home Bank Account List Load By Website Group [OXPLAY] ZEUS138…" at bounding box center [484, 308] width 969 height 617
click at [465, 617] on body "Toggle navigation Home Bank Account List Load By Website Group [OXPLAY] ZEUS138…" at bounding box center [484, 308] width 969 height 617
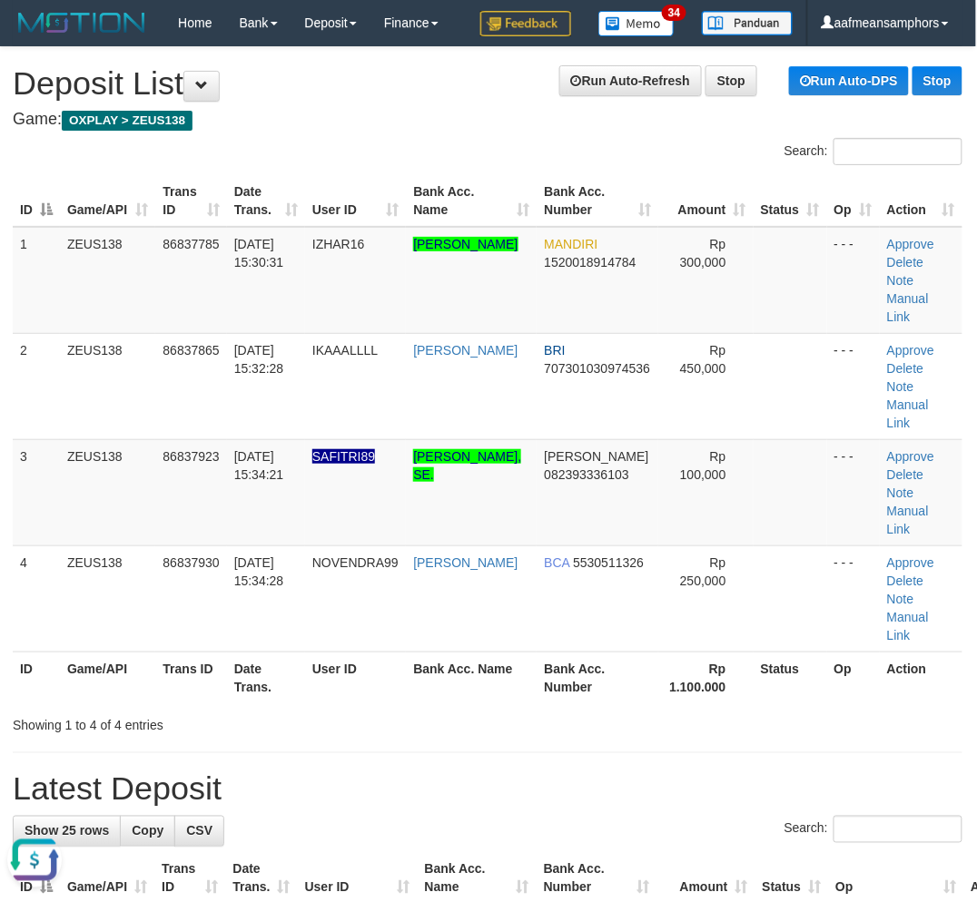
click at [424, 652] on th "Bank Acc. Name" at bounding box center [471, 678] width 131 height 52
drag, startPoint x: 427, startPoint y: 699, endPoint x: 416, endPoint y: 705, distance: 12.6
click at [416, 771] on h1 "Latest Deposit" at bounding box center [487, 789] width 949 height 36
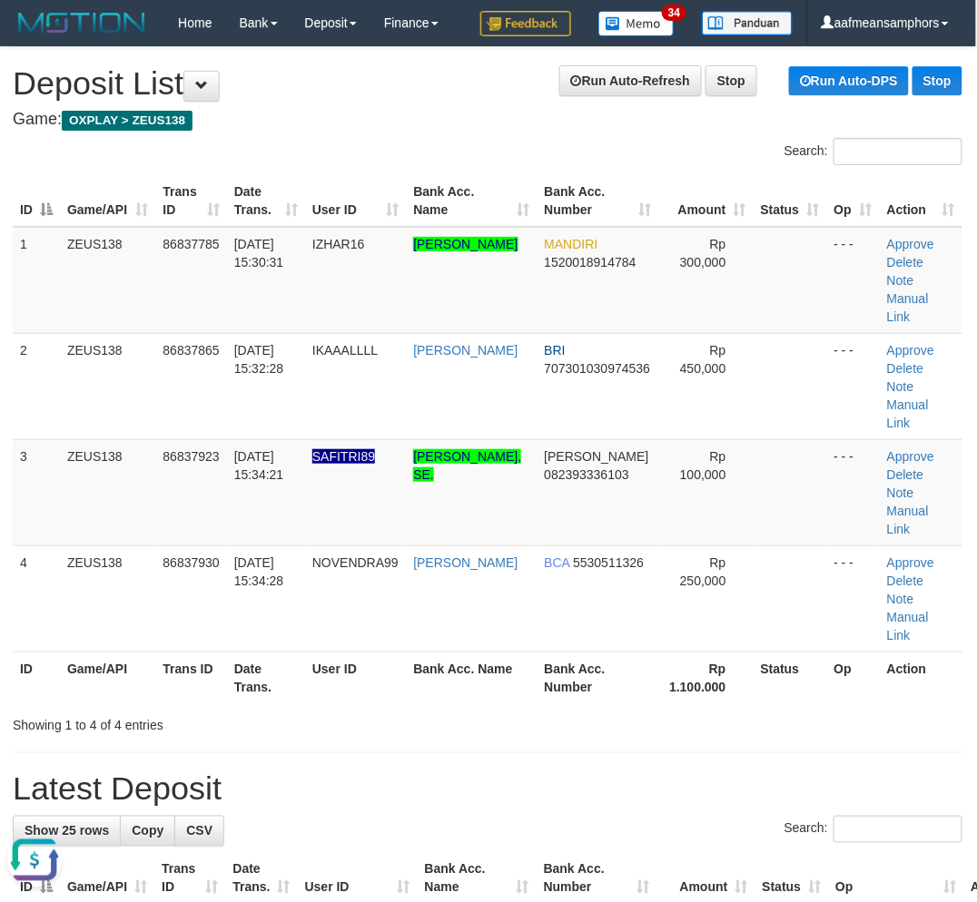
drag, startPoint x: 390, startPoint y: 708, endPoint x: 265, endPoint y: 693, distance: 126.1
click at [390, 771] on h1 "Latest Deposit" at bounding box center [487, 789] width 949 height 36
drag, startPoint x: 476, startPoint y: 712, endPoint x: 411, endPoint y: 697, distance: 66.1
click at [476, 771] on h1 "Latest Deposit" at bounding box center [487, 789] width 949 height 36
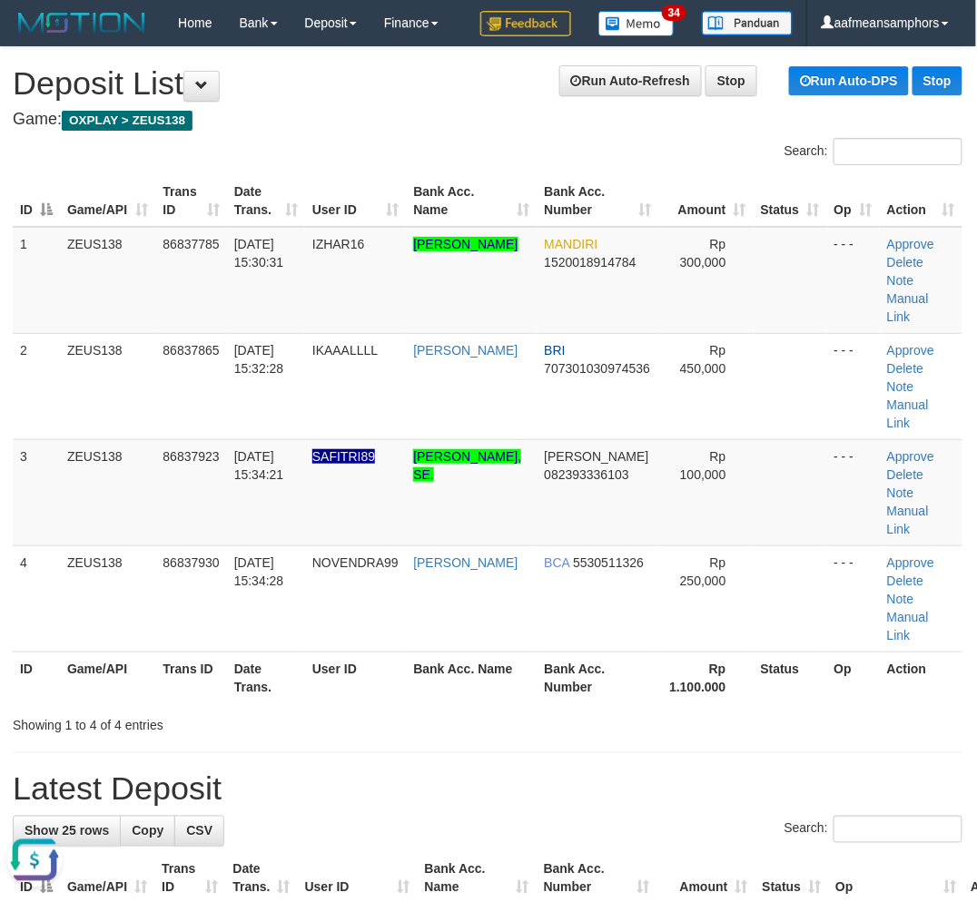
click at [412, 771] on h1 "Latest Deposit" at bounding box center [487, 789] width 949 height 36
click at [443, 771] on h1 "Latest Deposit" at bounding box center [487, 789] width 949 height 36
drag, startPoint x: 431, startPoint y: 695, endPoint x: 243, endPoint y: 660, distance: 191.2
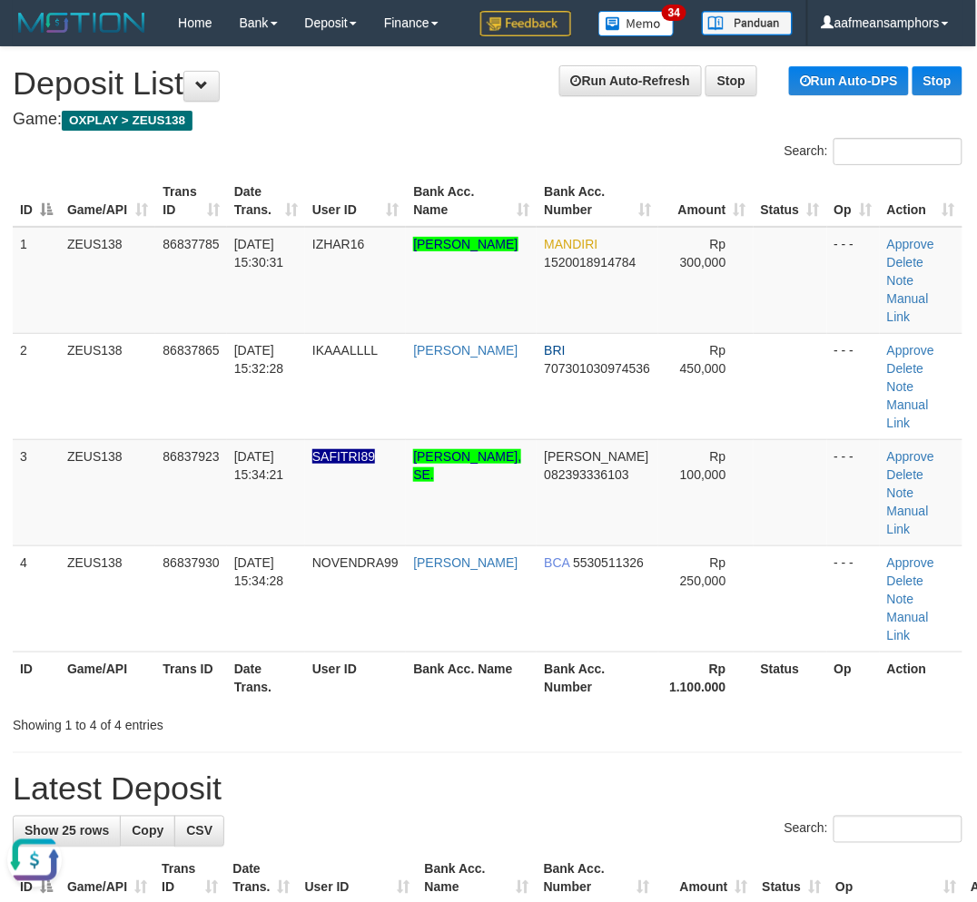
click at [508, 771] on h1 "Latest Deposit" at bounding box center [487, 789] width 949 height 36
click at [427, 752] on hr at bounding box center [487, 752] width 949 height 1
click at [412, 709] on div "Showing 1 to 4 of 4 entries" at bounding box center [487, 721] width 977 height 25
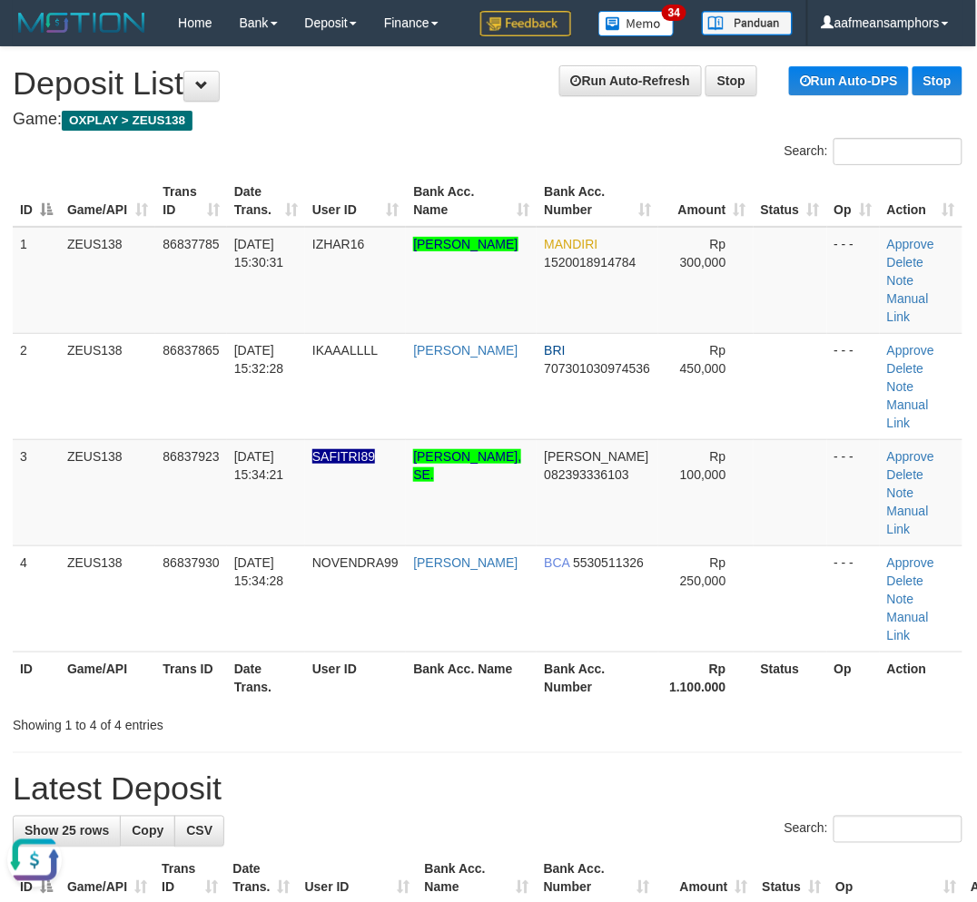
click at [412, 709] on div "Showing 1 to 4 of 4 entries" at bounding box center [487, 721] width 977 height 25
drag, startPoint x: 403, startPoint y: 651, endPoint x: 374, endPoint y: 640, distance: 31.0
click at [404, 709] on div "Showing 1 to 4 of 4 entries" at bounding box center [202, 721] width 407 height 25
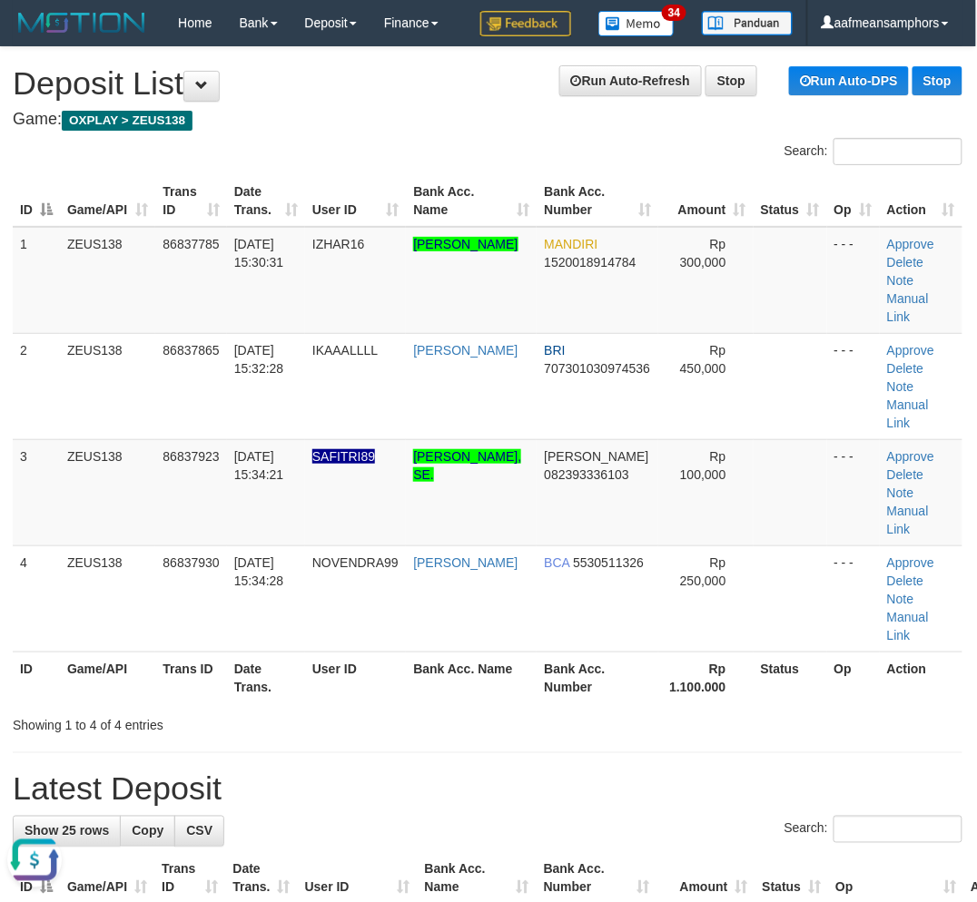
drag, startPoint x: 400, startPoint y: 668, endPoint x: 2, endPoint y: 649, distance: 398.9
drag, startPoint x: 349, startPoint y: 693, endPoint x: 330, endPoint y: 683, distance: 21.2
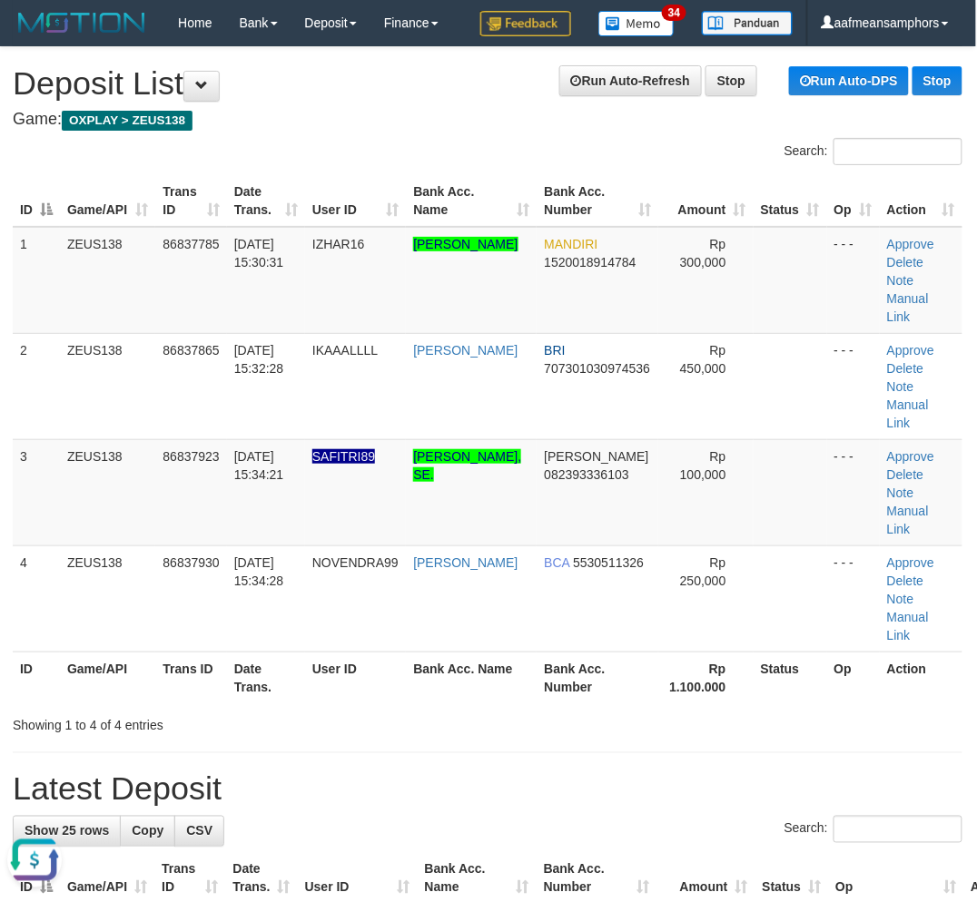
drag, startPoint x: 465, startPoint y: 668, endPoint x: 4, endPoint y: 634, distance: 462.4
drag, startPoint x: 469, startPoint y: 682, endPoint x: 133, endPoint y: 655, distance: 336.8
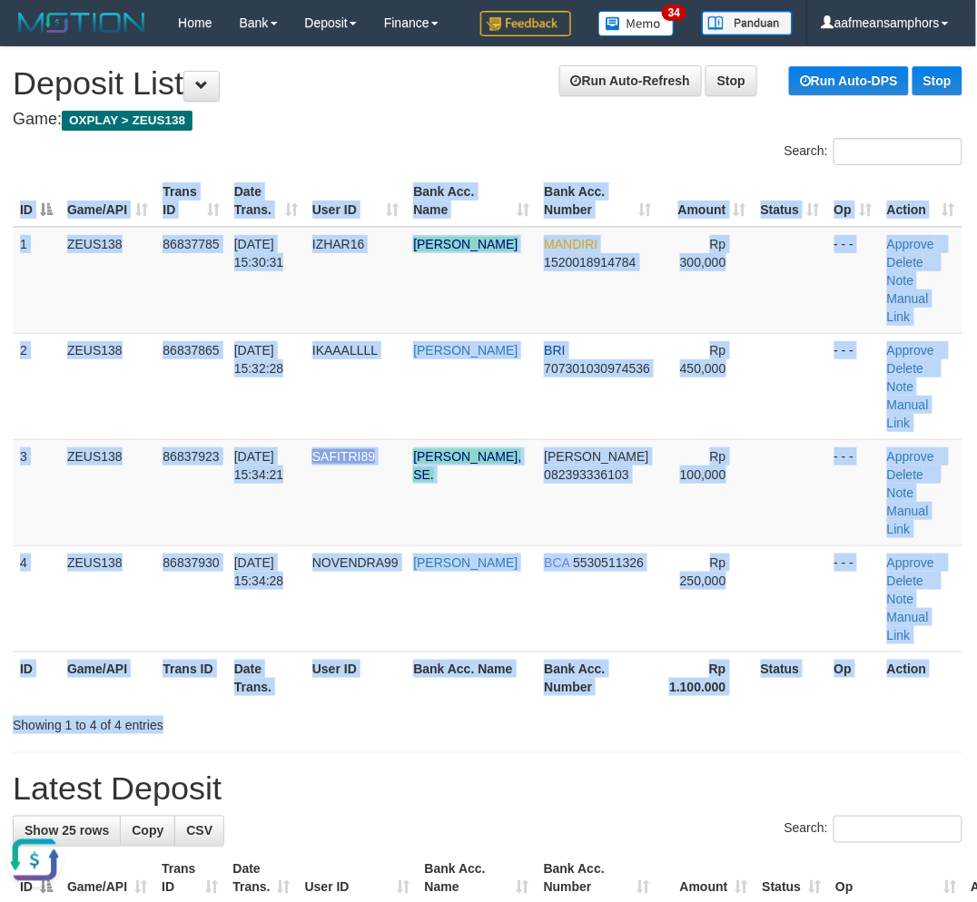
drag, startPoint x: 449, startPoint y: 672, endPoint x: 2, endPoint y: 641, distance: 448.5
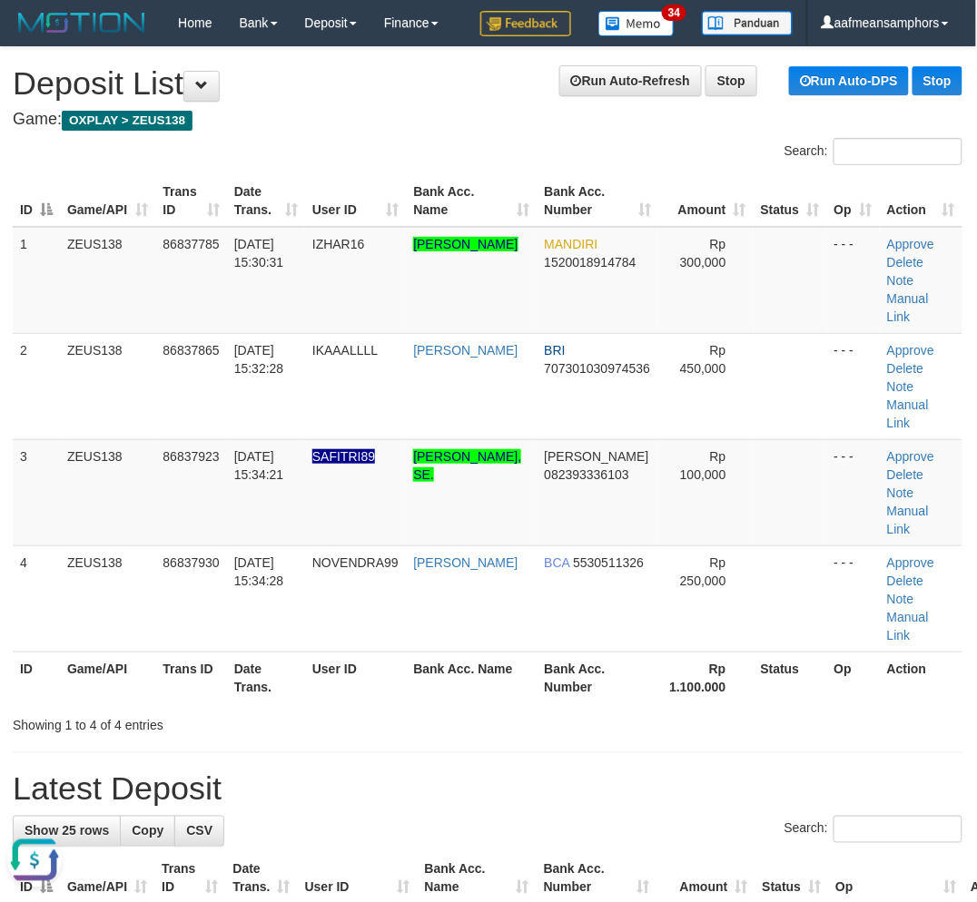
click at [506, 771] on h1 "Latest Deposit" at bounding box center [487, 789] width 949 height 36
click at [566, 652] on div "Search: ID Game/API Trans ID Date Trans. User ID Bank Acc. Name Bank Acc. Numbe…" at bounding box center [487, 436] width 949 height 596
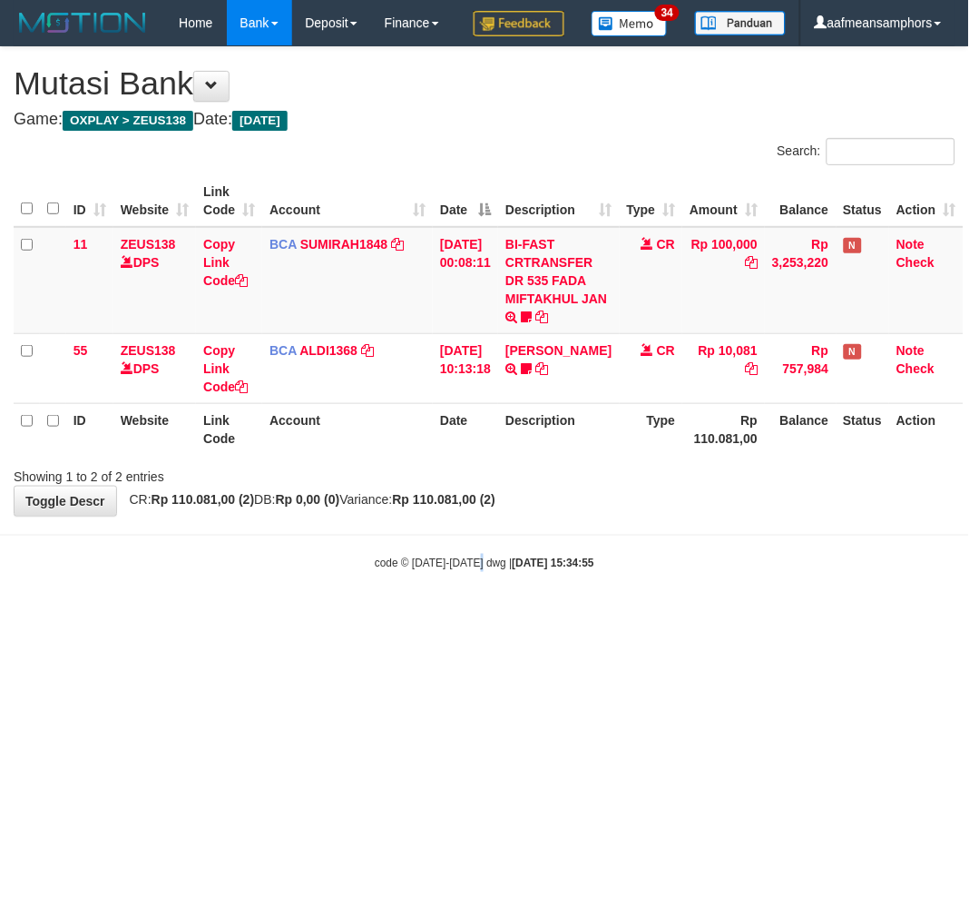
click at [483, 617] on body "Toggle navigation Home Bank Account List Load By Website Group [OXPLAY] ZEUS138…" at bounding box center [484, 308] width 969 height 617
click at [731, 591] on body "Toggle navigation Home Bank Account List Load By Website Group [OXPLAY] ZEUS138…" at bounding box center [484, 308] width 969 height 617
click at [733, 584] on body "Toggle navigation Home Bank Account List Load By Website Group [OXPLAY] ZEUS138…" at bounding box center [484, 308] width 969 height 617
click at [723, 584] on body "Toggle navigation Home Bank Account List Load By Website Group [OXPLAY] ZEUS138…" at bounding box center [484, 308] width 969 height 617
click at [728, 584] on body "Toggle navigation Home Bank Account List Load By Website Group [OXPLAY] ZEUS138…" at bounding box center [484, 308] width 969 height 617
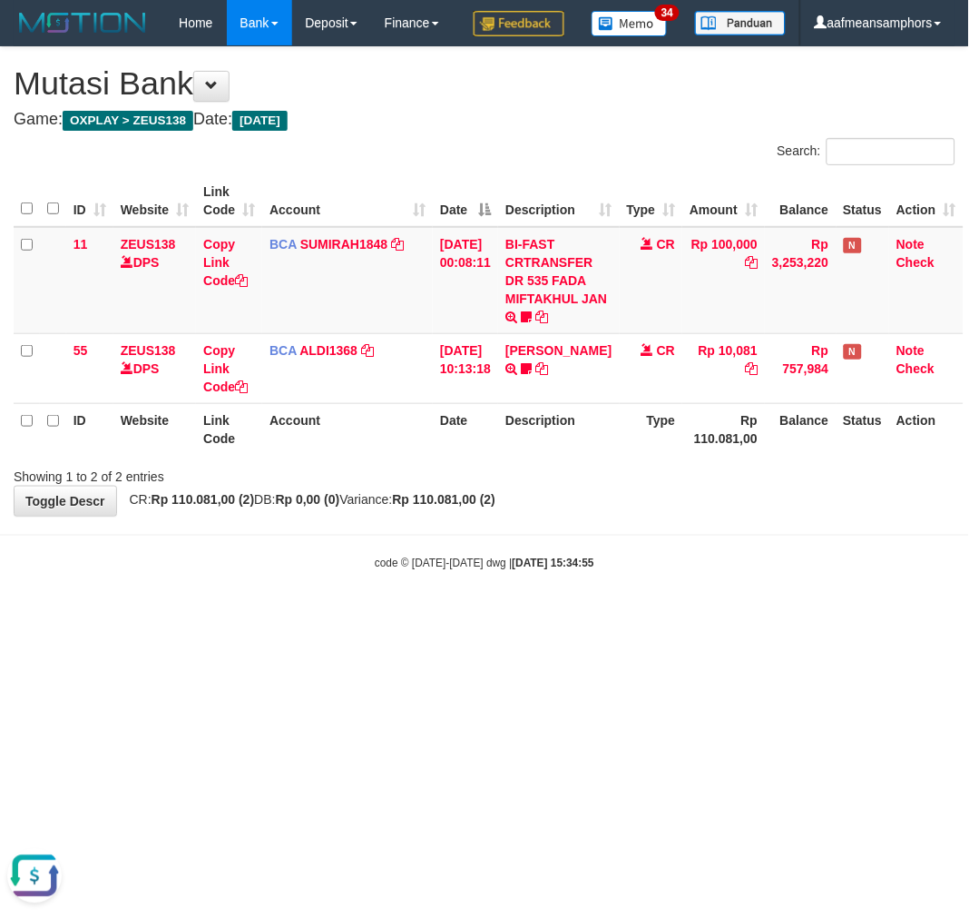
click at [712, 593] on body "Toggle navigation Home Bank Account List Load By Website Group [OXPLAY] ZEUS138…" at bounding box center [484, 308] width 969 height 617
drag, startPoint x: 599, startPoint y: 673, endPoint x: 674, endPoint y: 652, distance: 78.4
click at [597, 617] on html "Toggle navigation Home Bank Account List Load By Website Group [OXPLAY] ZEUS138…" at bounding box center [484, 308] width 969 height 617
click at [677, 617] on body "Toggle navigation Home Bank Account List Load By Website Group [OXPLAY] ZEUS138…" at bounding box center [484, 308] width 969 height 617
drag, startPoint x: 721, startPoint y: 641, endPoint x: 691, endPoint y: 641, distance: 30.0
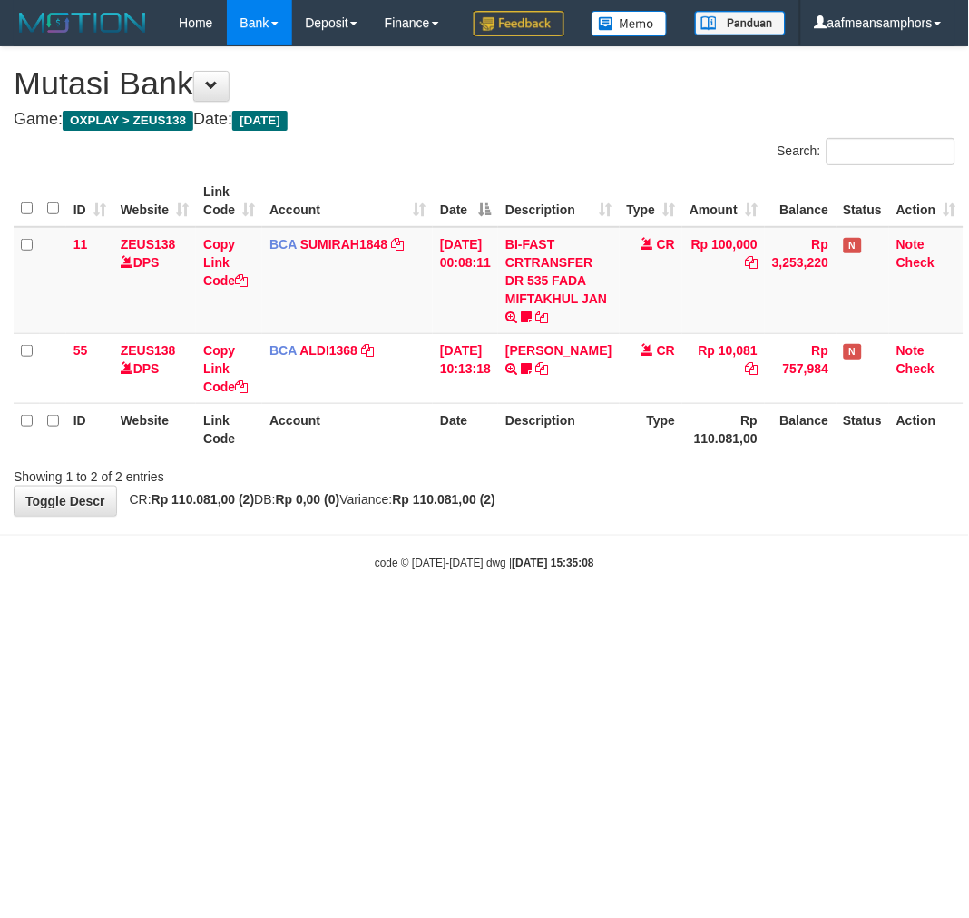
click at [692, 617] on body "Toggle navigation Home Bank Account List Load By Website Group [OXPLAY] ZEUS138…" at bounding box center [484, 308] width 969 height 617
click at [691, 617] on body "Toggle navigation Home Bank Account List Load By Website Group [OXPLAY] ZEUS138…" at bounding box center [484, 308] width 969 height 617
click at [682, 617] on body "Toggle navigation Home Bank Account List Load By Website Group [OXPLAY] ZEUS138…" at bounding box center [484, 308] width 969 height 617
click at [624, 572] on div "code © 2012-2018 dwg | 2025/08/31 15:35:08" at bounding box center [484, 563] width 969 height 18
click at [623, 617] on body "Toggle navigation Home Bank Account List Load By Website Group [OXPLAY] ZEUS138…" at bounding box center [484, 308] width 969 height 617
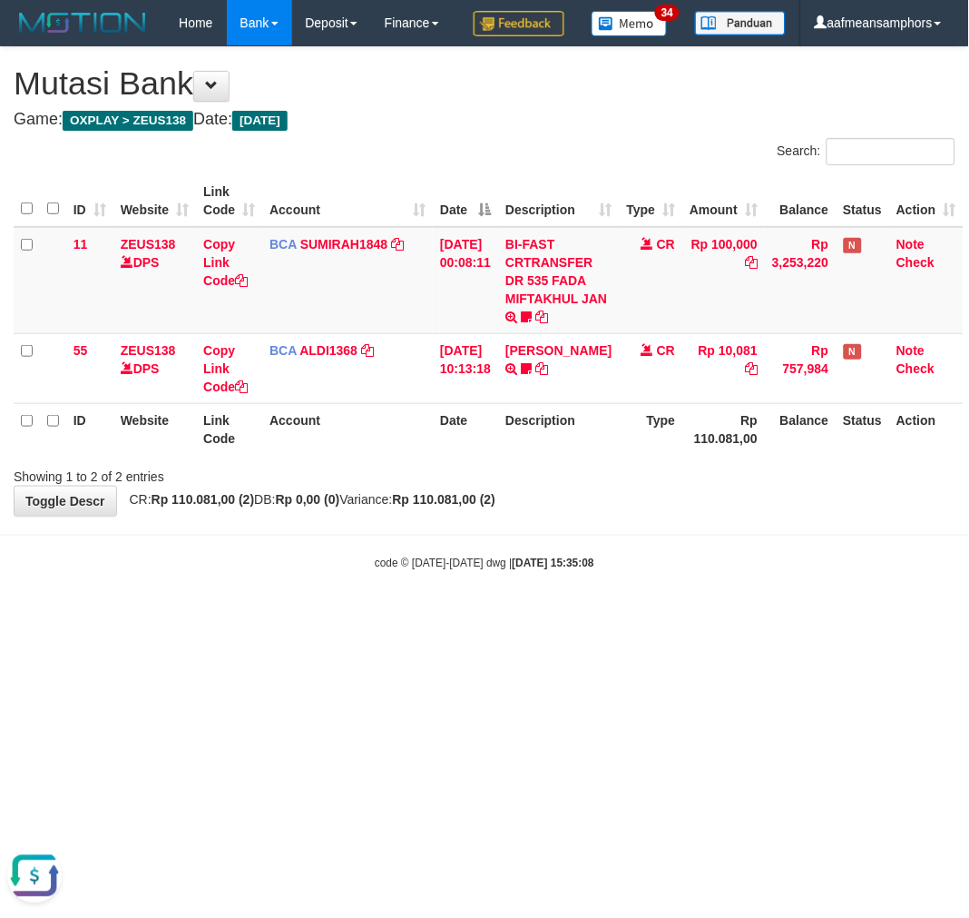
click at [694, 572] on div "code © 2012-2018 dwg | 2025/08/31 15:35:08" at bounding box center [484, 563] width 969 height 18
click at [634, 573] on body "Toggle navigation Home Bank Account List Load By Website Group [OXPLAY] ZEUS138…" at bounding box center [484, 308] width 969 height 617
click at [666, 617] on body "Toggle navigation Home Bank Account List Load By Website Group [OXPLAY] ZEUS138…" at bounding box center [484, 308] width 969 height 617
drag, startPoint x: 522, startPoint y: 644, endPoint x: 591, endPoint y: 617, distance: 74.2
click at [527, 617] on body "Toggle navigation Home Bank Account List Load By Website Group [OXPLAY] ZEUS138…" at bounding box center [484, 308] width 969 height 617
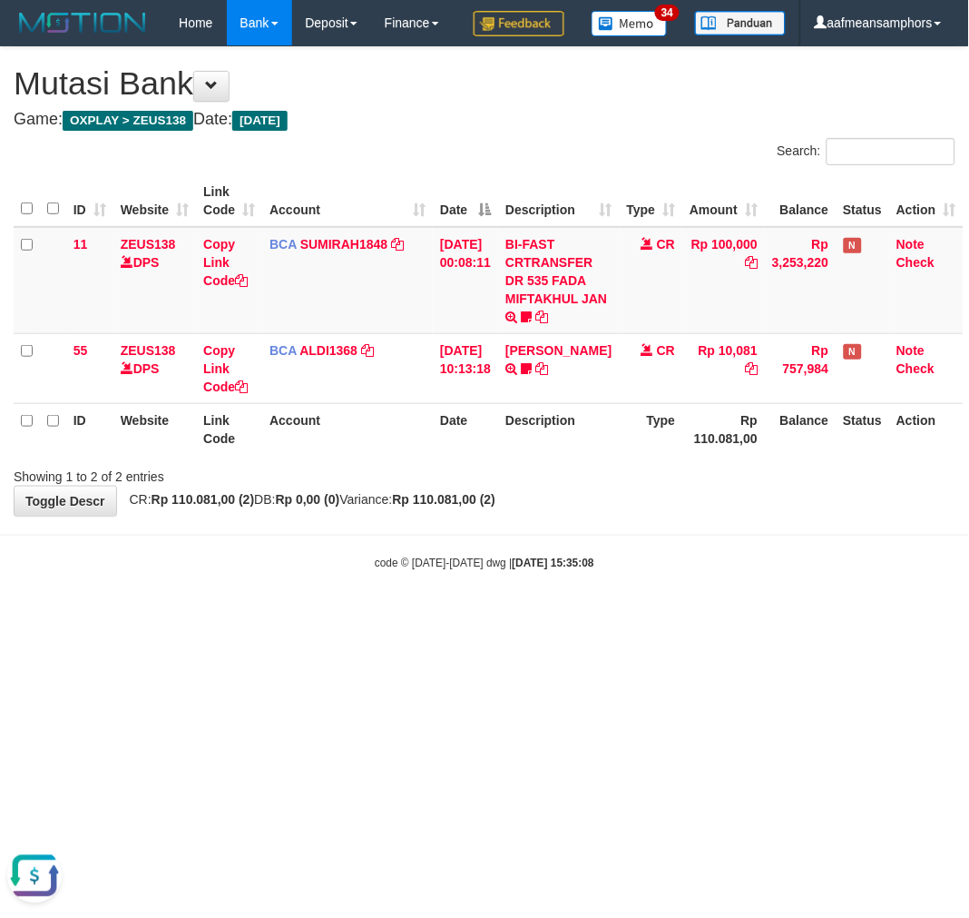
drag, startPoint x: 702, startPoint y: 621, endPoint x: 850, endPoint y: 614, distance: 149.0
click at [699, 617] on body "Toggle navigation Home Bank Account List Load By Website Group [OXPLAY] ZEUS138…" at bounding box center [484, 308] width 969 height 617
click at [756, 617] on body "Toggle navigation Home Bank Account List Load By Website Group [OXPLAY] ZEUS138…" at bounding box center [484, 308] width 969 height 617
click at [762, 617] on body "Toggle navigation Home Bank Account List Load By Website Group [OXPLAY] ZEUS138…" at bounding box center [484, 308] width 969 height 617
click at [738, 572] on div "code © 2012-2018 dwg | 2025/08/31 15:35:08" at bounding box center [484, 563] width 969 height 18
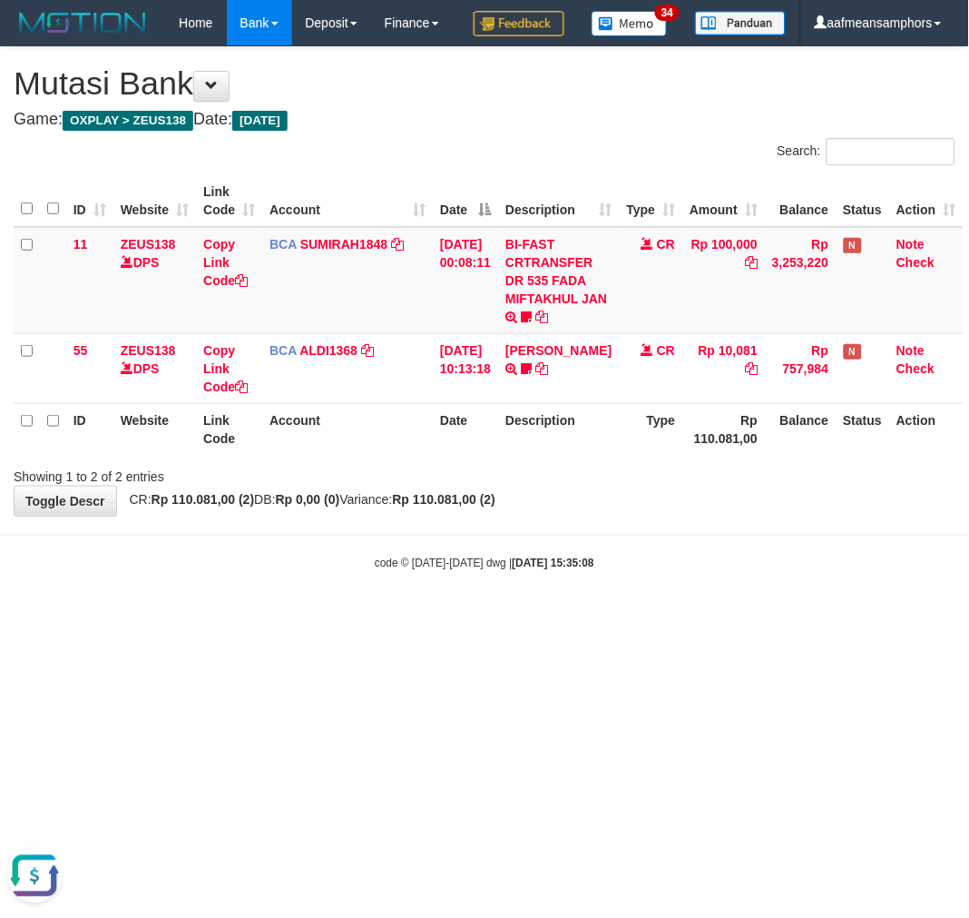
click at [738, 572] on div "code © 2012-2018 dwg | 2025/08/31 15:35:08" at bounding box center [484, 563] width 969 height 18
click at [738, 617] on body "Toggle navigation Home Bank Account List Load By Website Group [OXPLAY] ZEUS138…" at bounding box center [484, 308] width 969 height 617
click at [732, 572] on div "code © 2012-2018 dwg | 2025/08/31 15:35:08" at bounding box center [484, 563] width 969 height 18
click at [735, 572] on div "code © 2012-2018 dwg | 2025/08/31 15:35:08" at bounding box center [484, 563] width 969 height 18
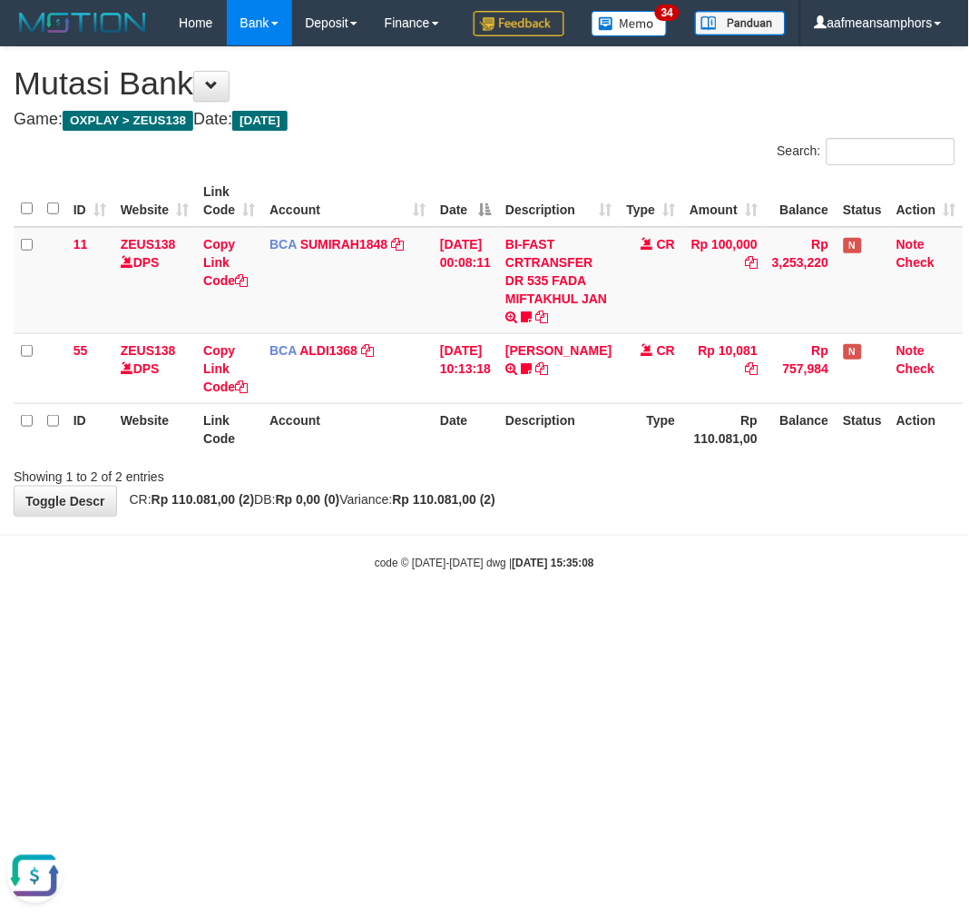
click at [733, 572] on div "code © 2012-2018 dwg | 2025/08/31 15:35:08" at bounding box center [484, 563] width 969 height 18
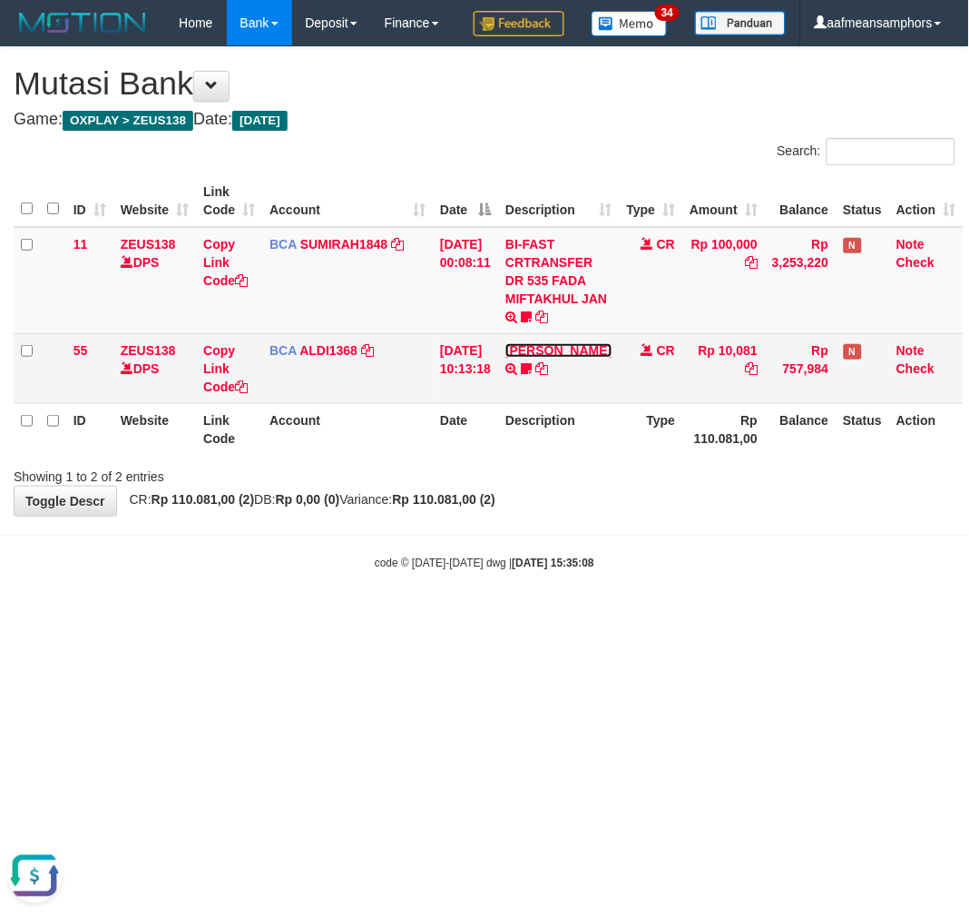
click at [547, 358] on link "[PERSON_NAME]" at bounding box center [559, 350] width 106 height 15
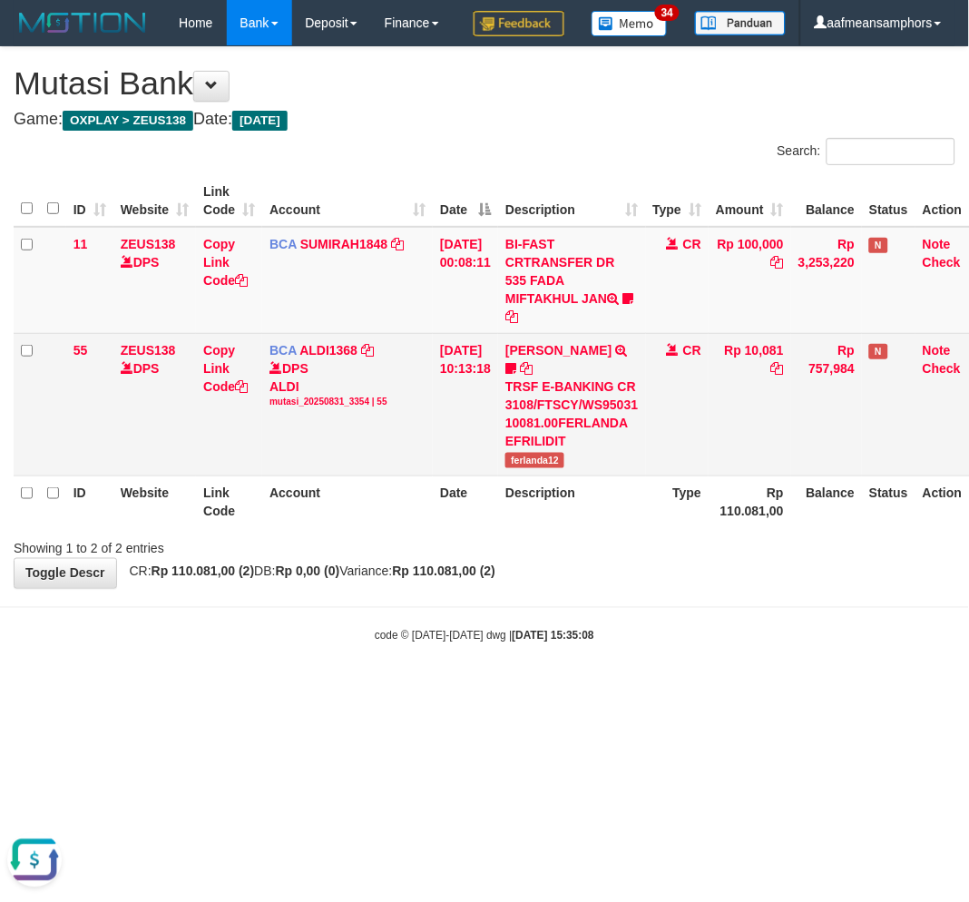
click at [532, 468] on span "ferlanda12" at bounding box center [535, 460] width 59 height 15
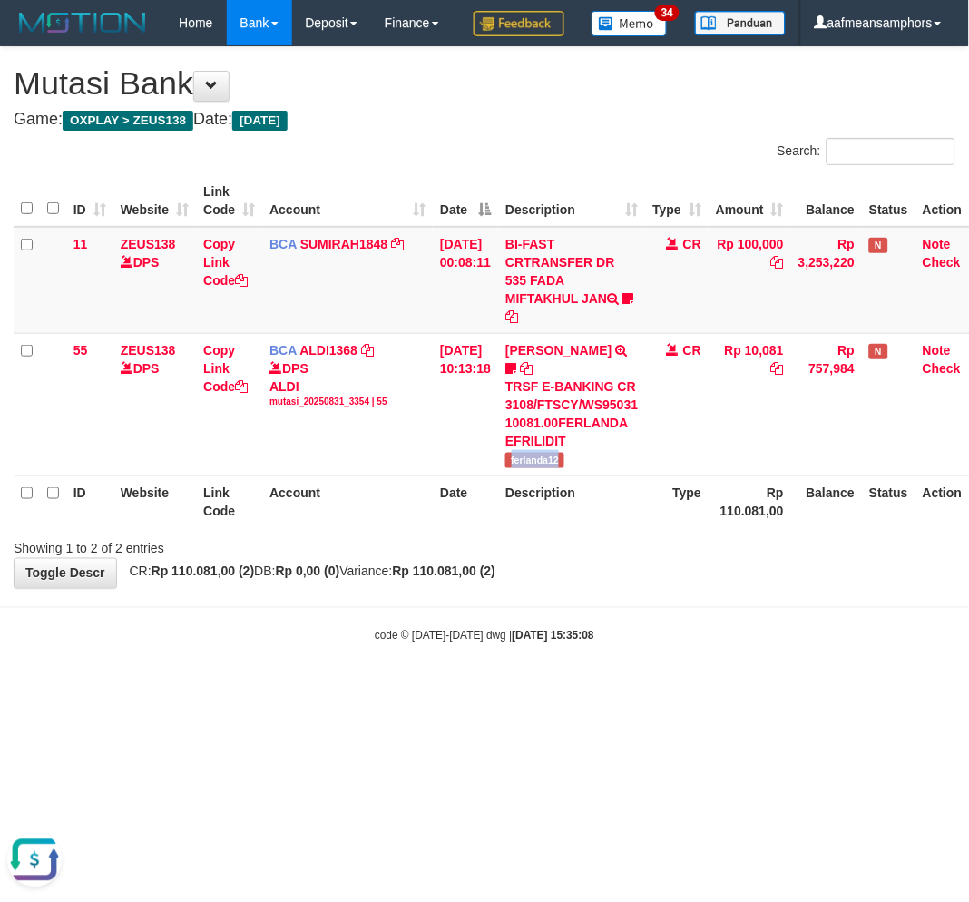
copy span "ferlanda12"
click at [624, 588] on div "**********" at bounding box center [484, 317] width 969 height 541
click at [630, 637] on body "Toggle navigation Home Bank Account List Load By Website Group [OXPLAY] ZEUS138…" at bounding box center [484, 345] width 969 height 690
click at [628, 637] on body "Toggle navigation Home Bank Account List Load By Website Group [OXPLAY] ZEUS138…" at bounding box center [484, 345] width 969 height 690
click at [634, 635] on body "Toggle navigation Home Bank Account List Load By Website Group [OXPLAY] ZEUS138…" at bounding box center [484, 345] width 969 height 690
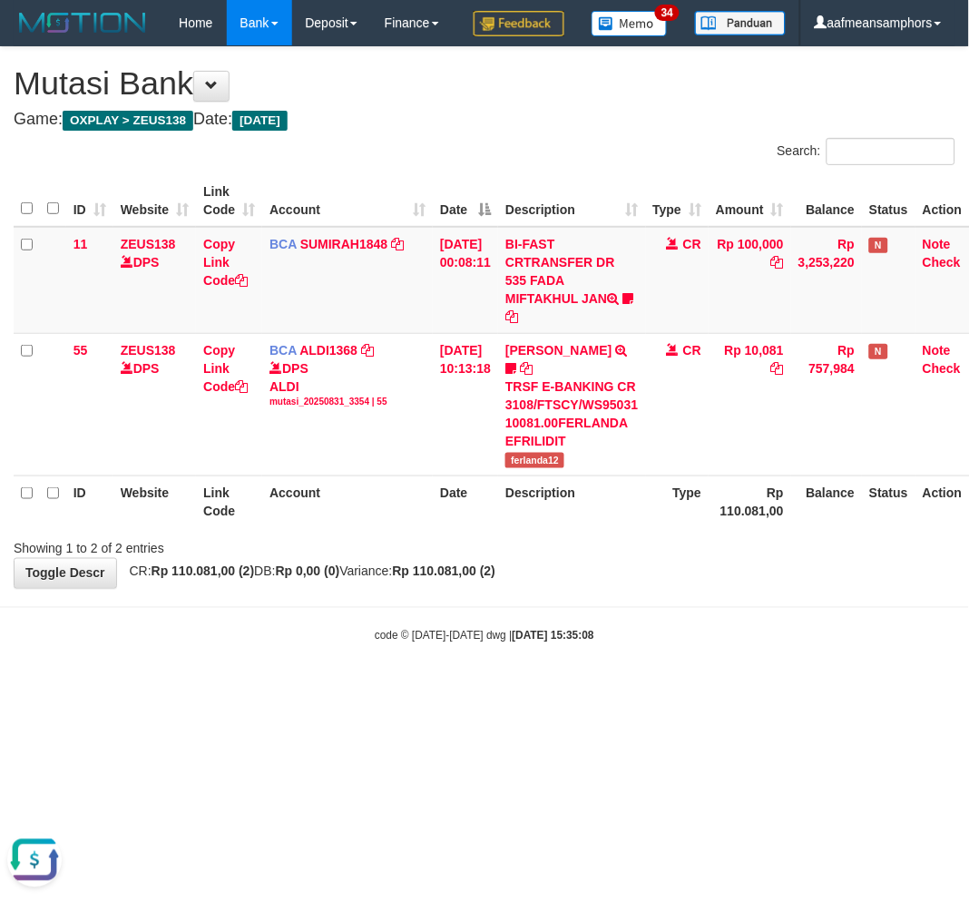
click at [634, 635] on body "Toggle navigation Home Bank Account List Load By Website Group [OXPLAY] ZEUS138…" at bounding box center [484, 345] width 969 height 690
click at [594, 653] on body "Toggle navigation Home Bank Account List Load By Website Group [OXPLAY] ZEUS138…" at bounding box center [484, 345] width 969 height 690
drag, startPoint x: 683, startPoint y: 636, endPoint x: 669, endPoint y: 646, distance: 16.9
click at [669, 646] on body "Toggle navigation Home Bank Account List Load By Website Group [OXPLAY] ZEUS138…" at bounding box center [484, 345] width 969 height 690
click at [645, 690] on body "Toggle navigation Home Bank Account List Load By Website Group [OXPLAY] ZEUS138…" at bounding box center [484, 345] width 969 height 690
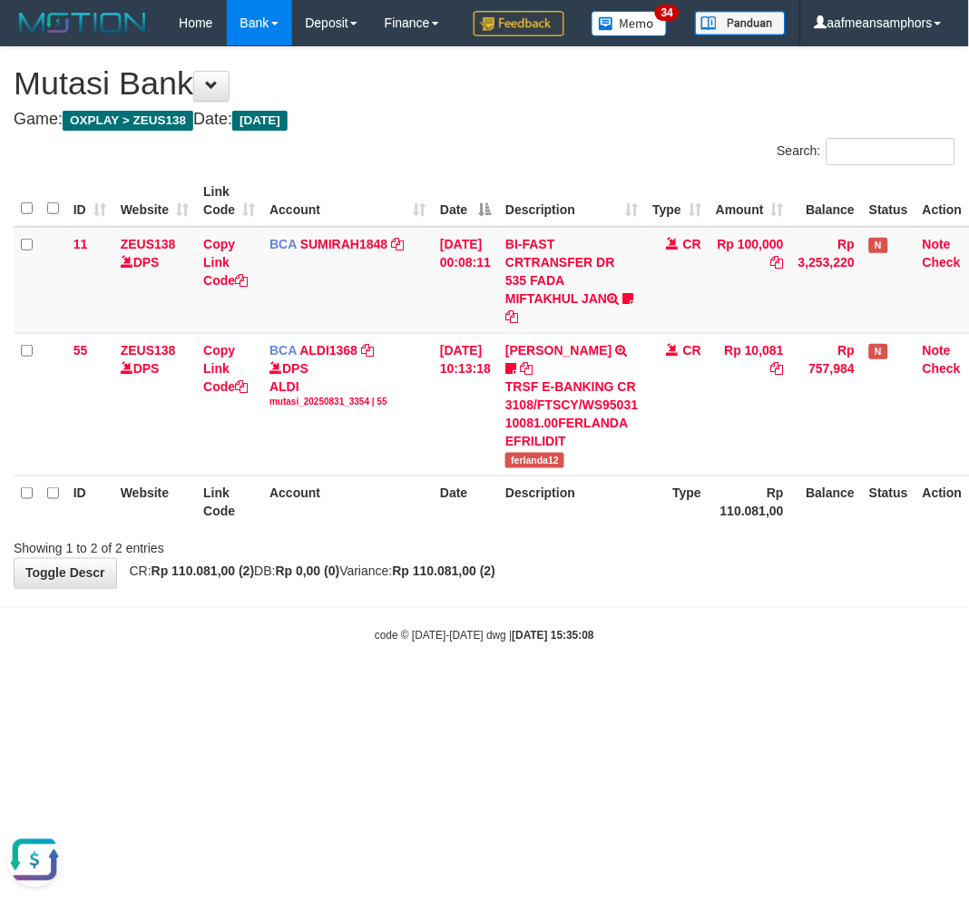
click at [604, 665] on body "Toggle navigation Home Bank Account List Load By Website Group [OXPLAY] ZEUS138…" at bounding box center [484, 345] width 969 height 690
click at [601, 664] on body "Toggle navigation Home Bank Account List Load By Website Group [OXPLAY] ZEUS138…" at bounding box center [484, 345] width 969 height 690
click at [675, 642] on body "Toggle navigation Home Bank Account List Load By Website Group [OXPLAY] ZEUS138…" at bounding box center [484, 345] width 969 height 690
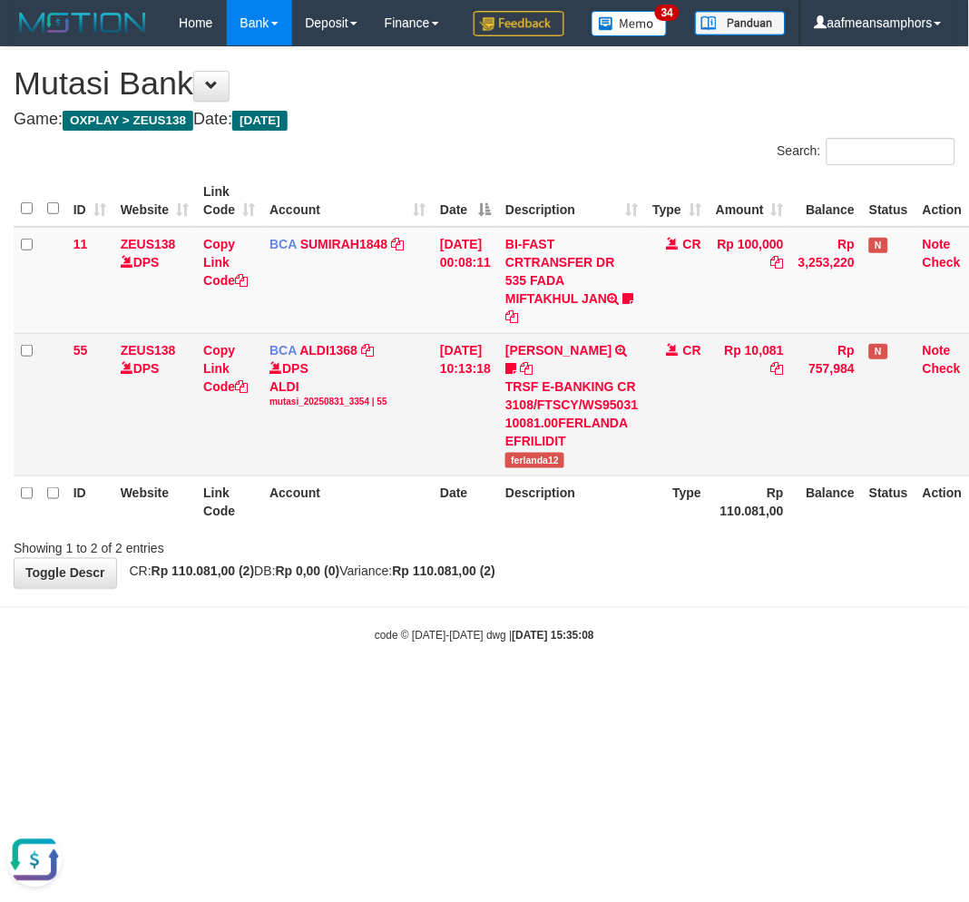
click at [548, 450] on div "TRSF E-BANKING CR 3108/FTSCY/WS95031 10081.00FERLANDA EFRILIDIT" at bounding box center [572, 414] width 133 height 73
copy div "EFRILIDIT"
click at [519, 468] on span "ferlanda12" at bounding box center [535, 460] width 59 height 15
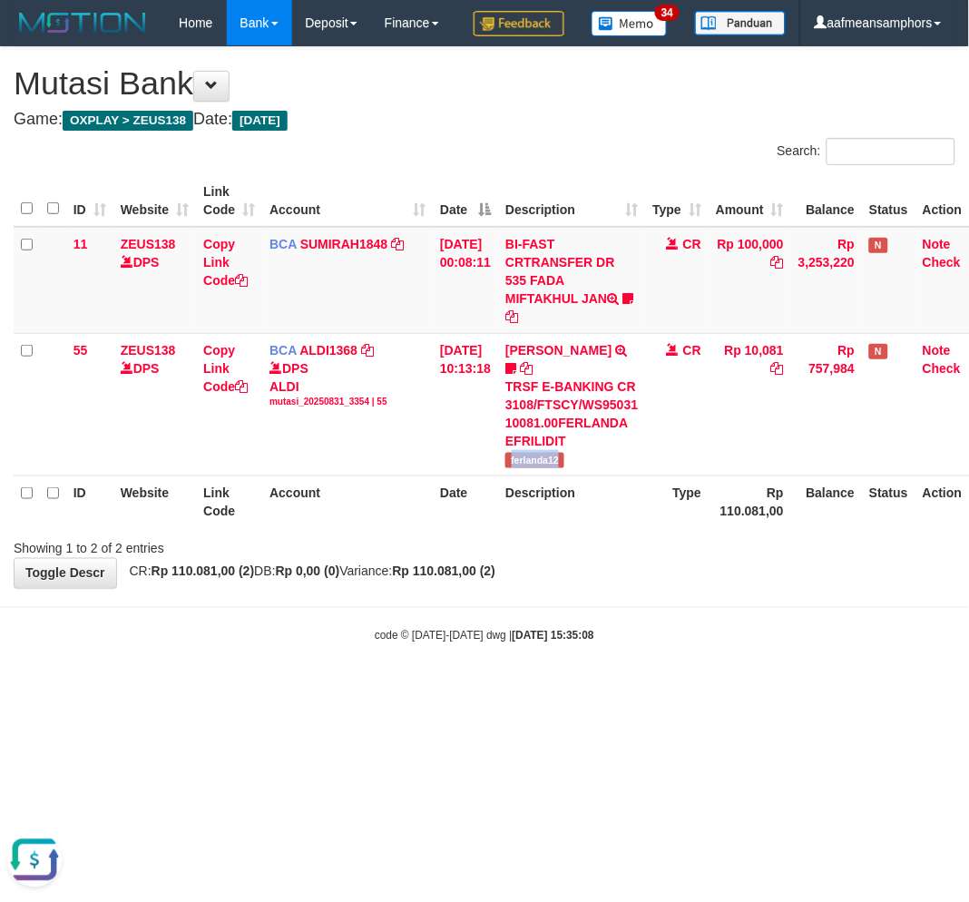
copy span "ferlanda12"
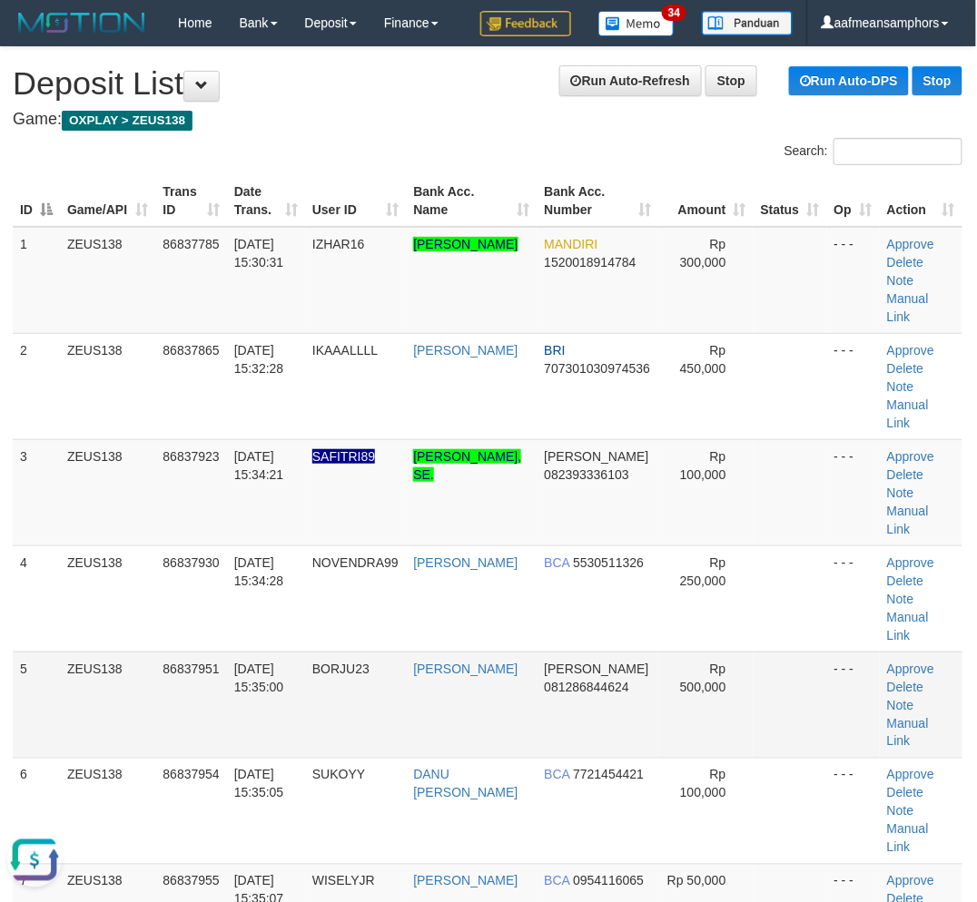
click at [406, 652] on td "BORJU23" at bounding box center [355, 705] width 101 height 106
click at [327, 652] on td "BORJU23" at bounding box center [355, 705] width 101 height 106
click at [350, 652] on td "BORJU23" at bounding box center [355, 705] width 101 height 106
click at [354, 652] on td "BORJU23" at bounding box center [355, 705] width 101 height 106
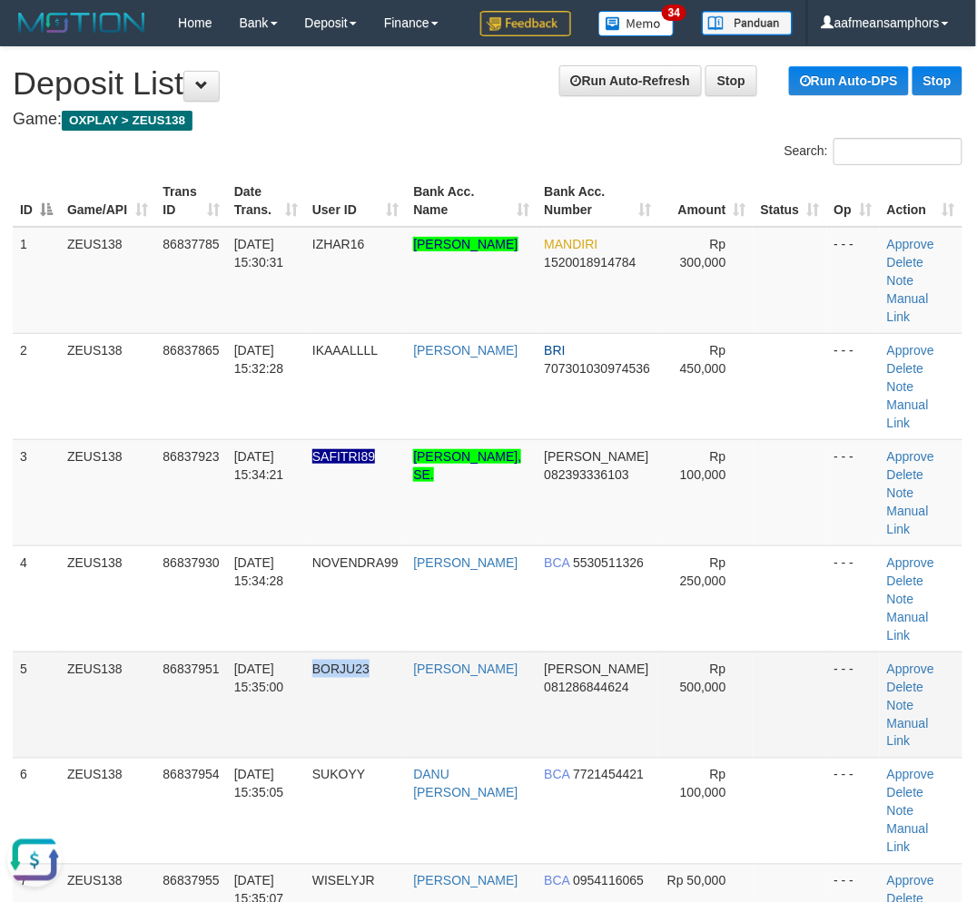
click at [272, 660] on td "[DATE] 15:35:00" at bounding box center [266, 705] width 78 height 106
click at [270, 659] on td "[DATE] 15:35:00" at bounding box center [266, 705] width 78 height 106
click at [286, 654] on td "[DATE] 15:35:00" at bounding box center [266, 705] width 78 height 106
click at [369, 652] on tr "5 ZEUS138 86837951 [DATE] 15:35:00 BORJU23 [PERSON_NAME] [PERSON_NAME] 08128684…" at bounding box center [487, 705] width 949 height 106
click at [383, 577] on tbody "1 ZEUS138 86837785 [DATE] 15:30:31 IZHAR16 [PERSON_NAME] MANDIRI 1520018914784 …" at bounding box center [487, 599] width 949 height 744
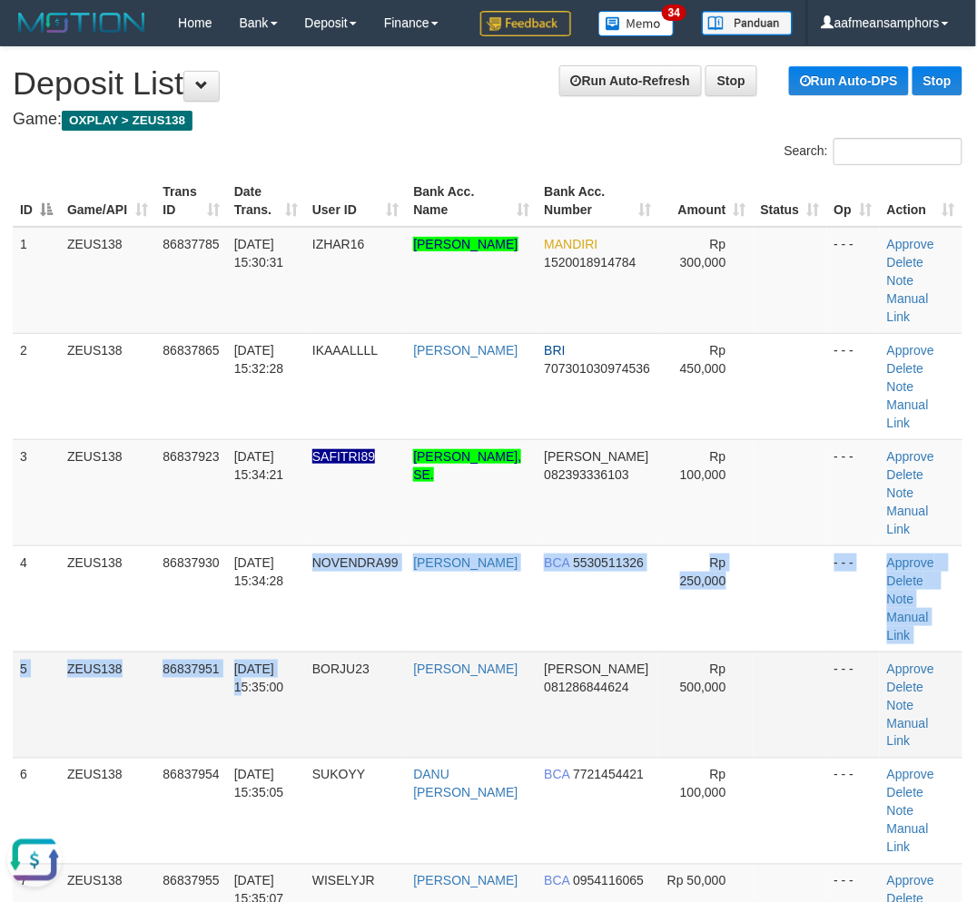
click at [285, 577] on tbody "1 ZEUS138 86837785 [DATE] 15:30:31 IZHAR16 [PERSON_NAME] MANDIRI 1520018914784 …" at bounding box center [487, 599] width 949 height 744
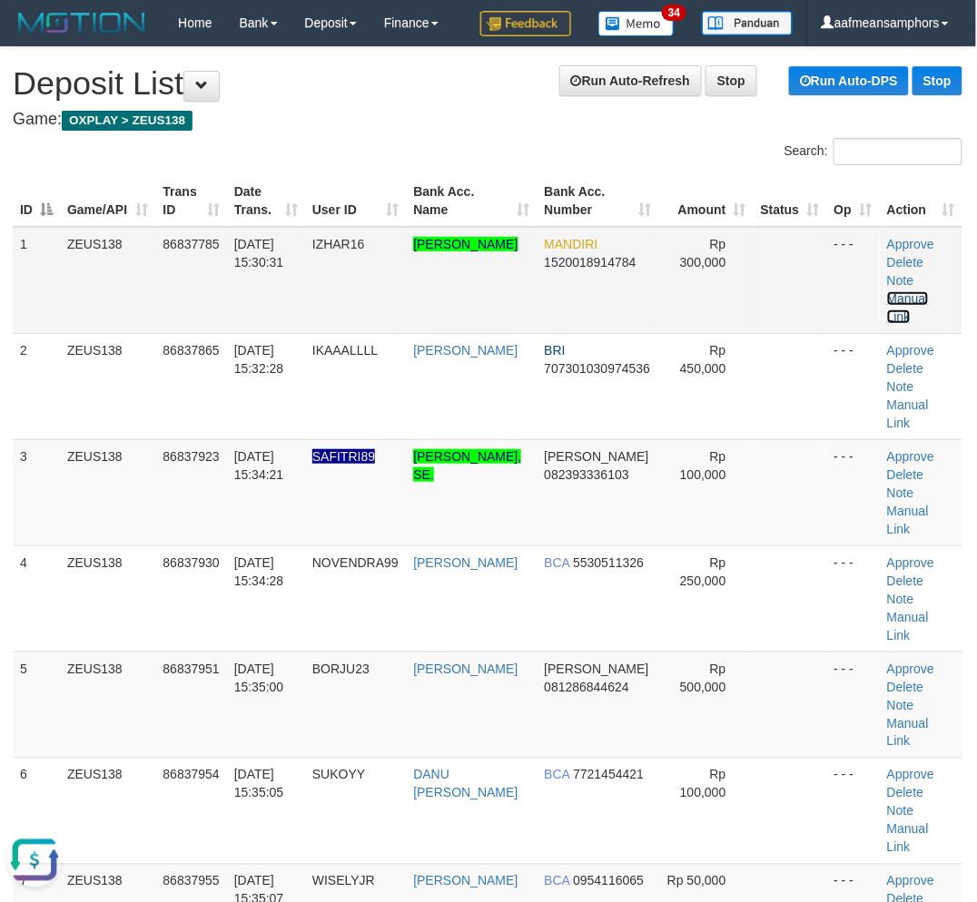
click at [927, 291] on link "Manual Link" at bounding box center [908, 307] width 42 height 33
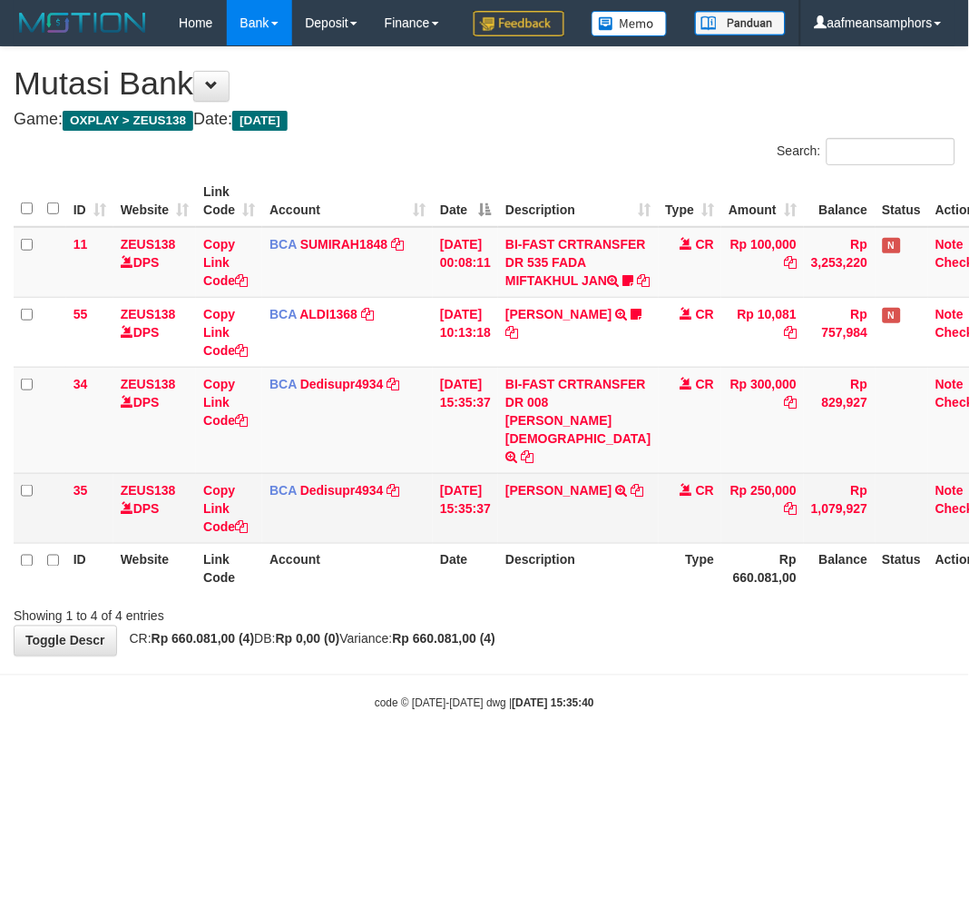
click at [722, 543] on td "Rp 250,000" at bounding box center [763, 508] width 83 height 70
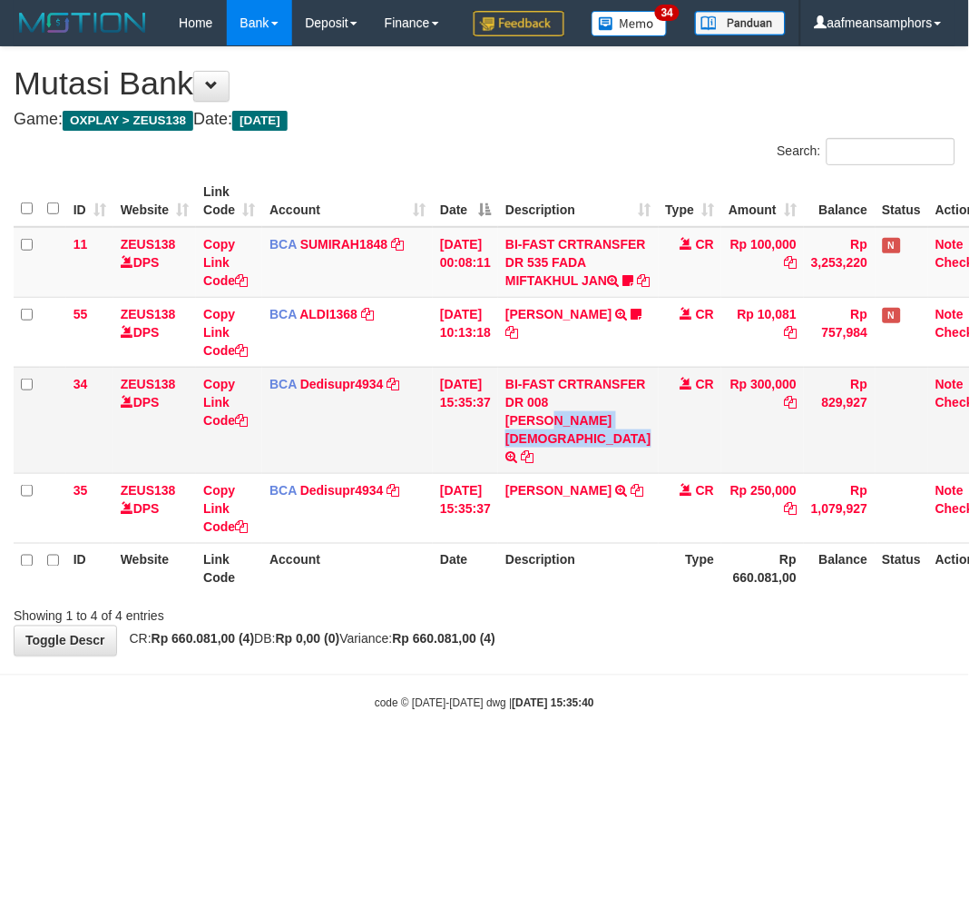
drag, startPoint x: 519, startPoint y: 519, endPoint x: 541, endPoint y: 550, distance: 37.8
click at [541, 473] on td "BI-FAST CRTRANSFER DR 008 [PERSON_NAME][DEMOGRAPHIC_DATA]" at bounding box center [578, 420] width 160 height 106
copy td "[PERSON_NAME][DEMOGRAPHIC_DATA]"
click at [223, 427] on link "Copy Link Code" at bounding box center [225, 402] width 44 height 51
copy td "[PERSON_NAME][DEMOGRAPHIC_DATA]"
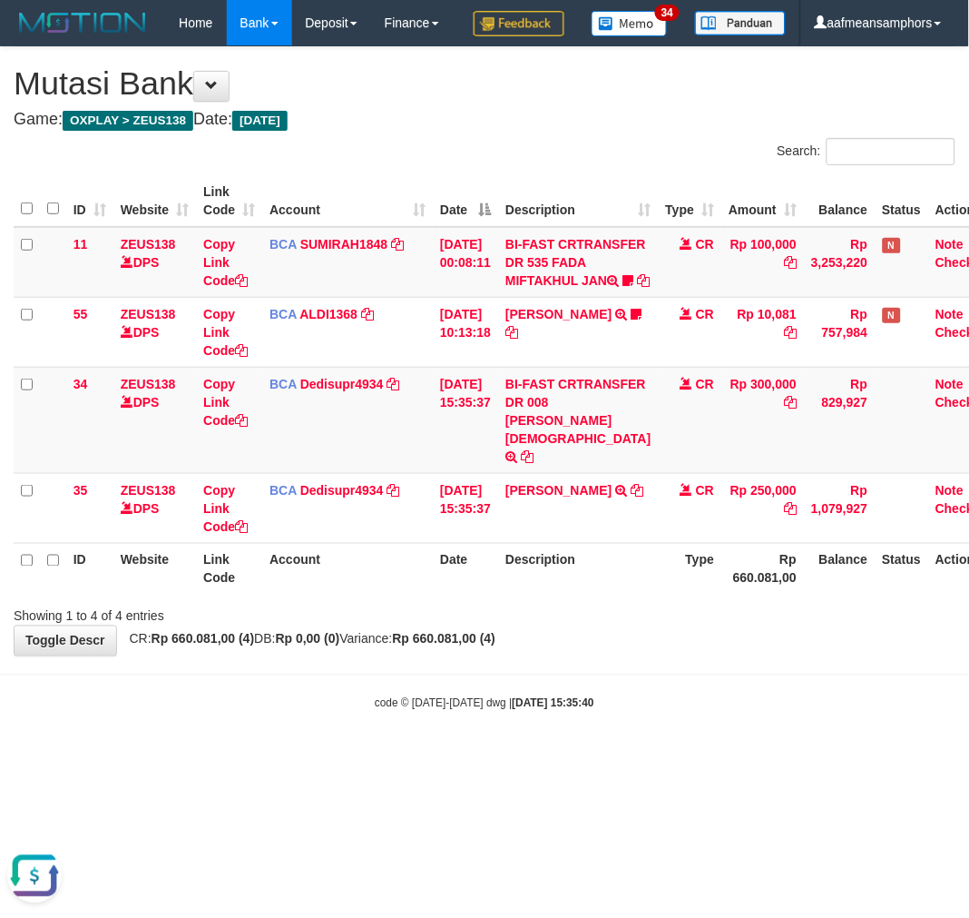
scroll to position [229, 0]
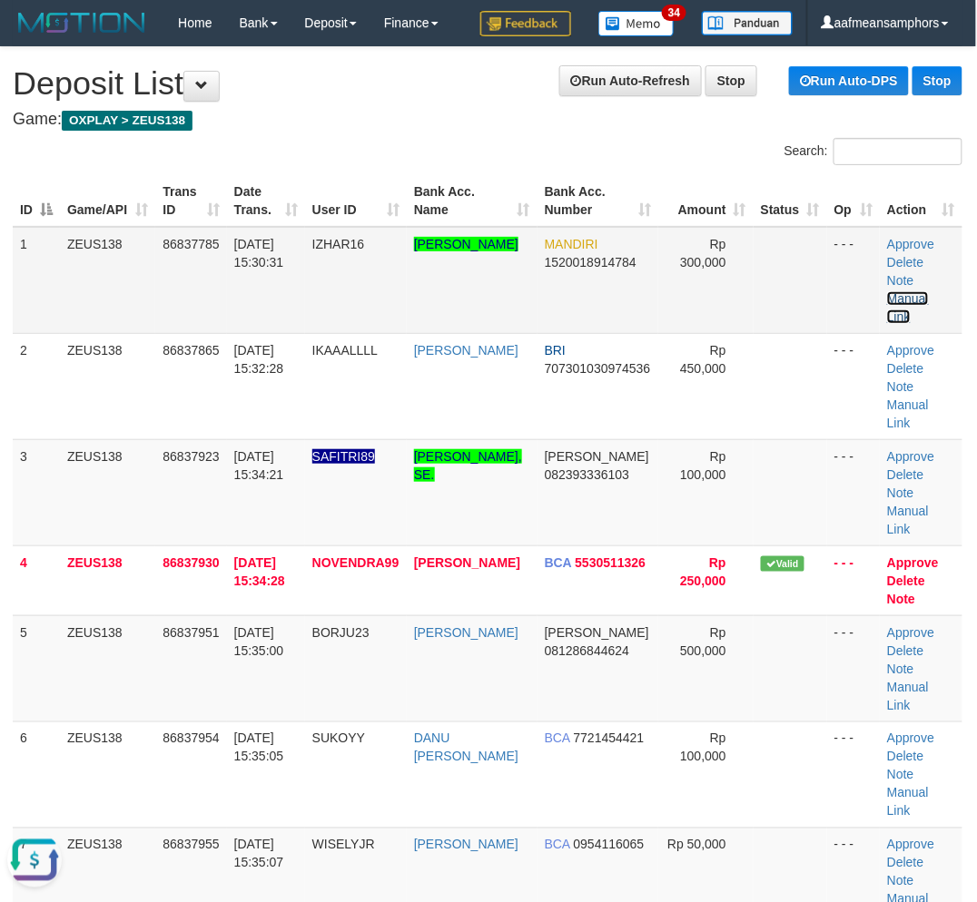
click at [928, 291] on link "Manual Link" at bounding box center [908, 307] width 42 height 33
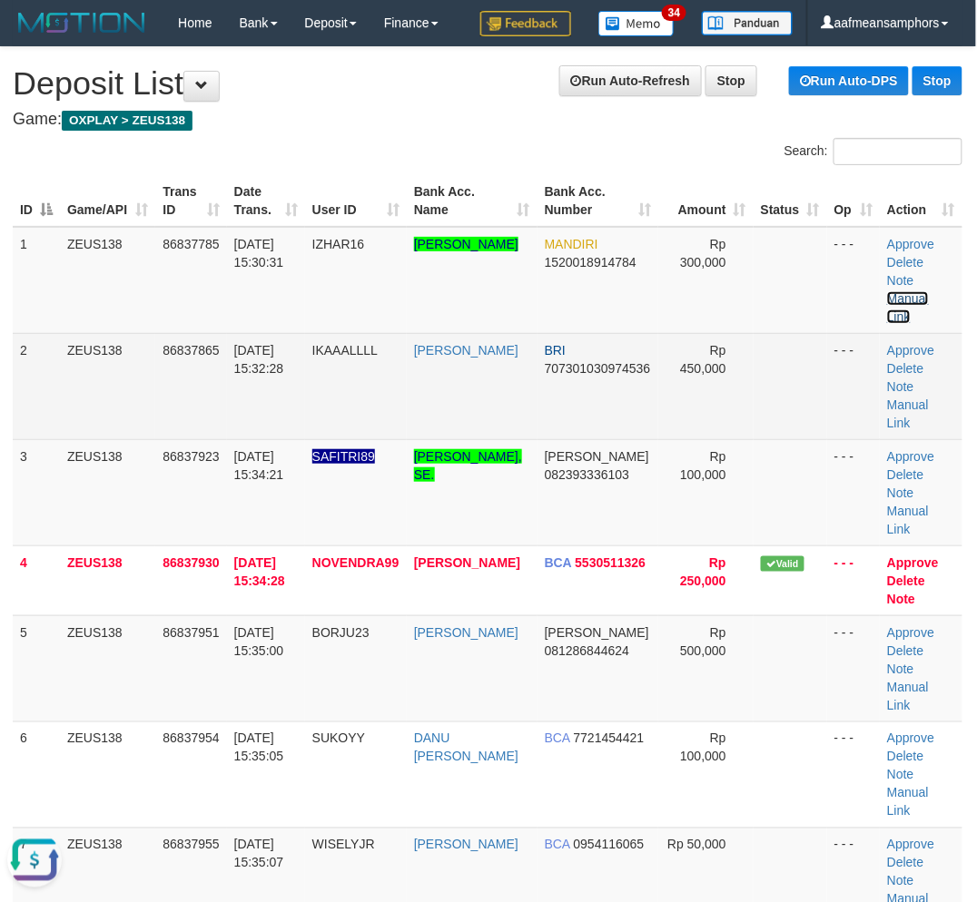
click at [887, 291] on link "Manual Link" at bounding box center [908, 307] width 42 height 33
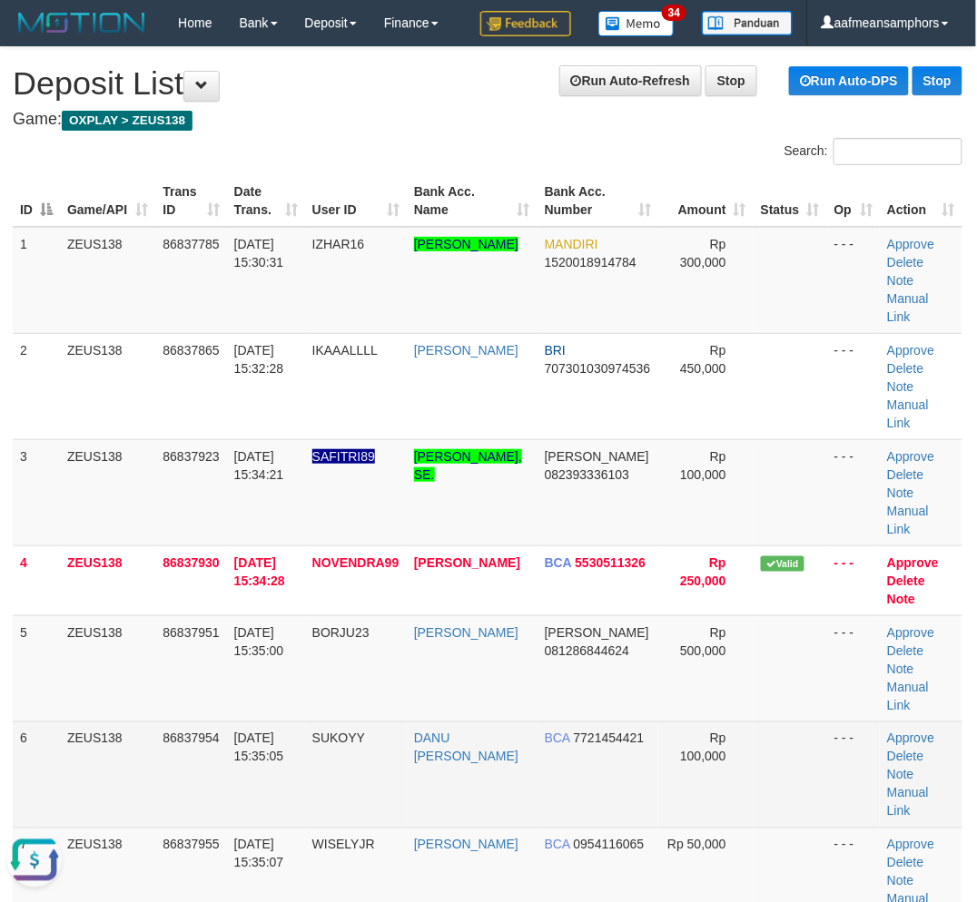
drag, startPoint x: 202, startPoint y: 792, endPoint x: 460, endPoint y: 713, distance: 269.6
click at [427, 828] on tr "7 ZEUS138 86837955 31/08/2025 15:35:07 WISELYJR MUHAMMAD RAMADITYA BCA 09541160…" at bounding box center [487, 881] width 949 height 106
click at [321, 722] on td "SUKOYY" at bounding box center [356, 775] width 102 height 106
click at [216, 722] on td "86837954" at bounding box center [190, 775] width 71 height 106
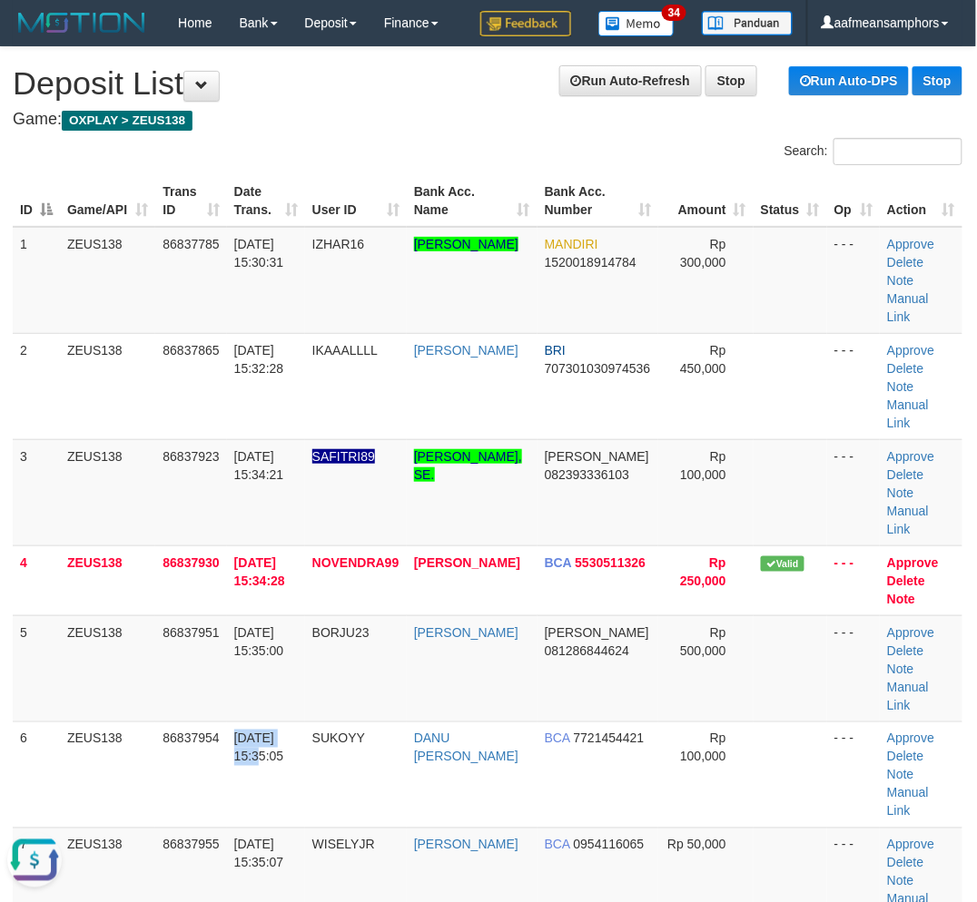
drag, startPoint x: 227, startPoint y: 688, endPoint x: 5, endPoint y: 702, distance: 221.9
click at [224, 722] on tr "6 ZEUS138 86837954 31/08/2025 15:35:05 SUKOYY DANU ARI NUGRAHA BCA 7721454421 R…" at bounding box center [487, 775] width 949 height 106
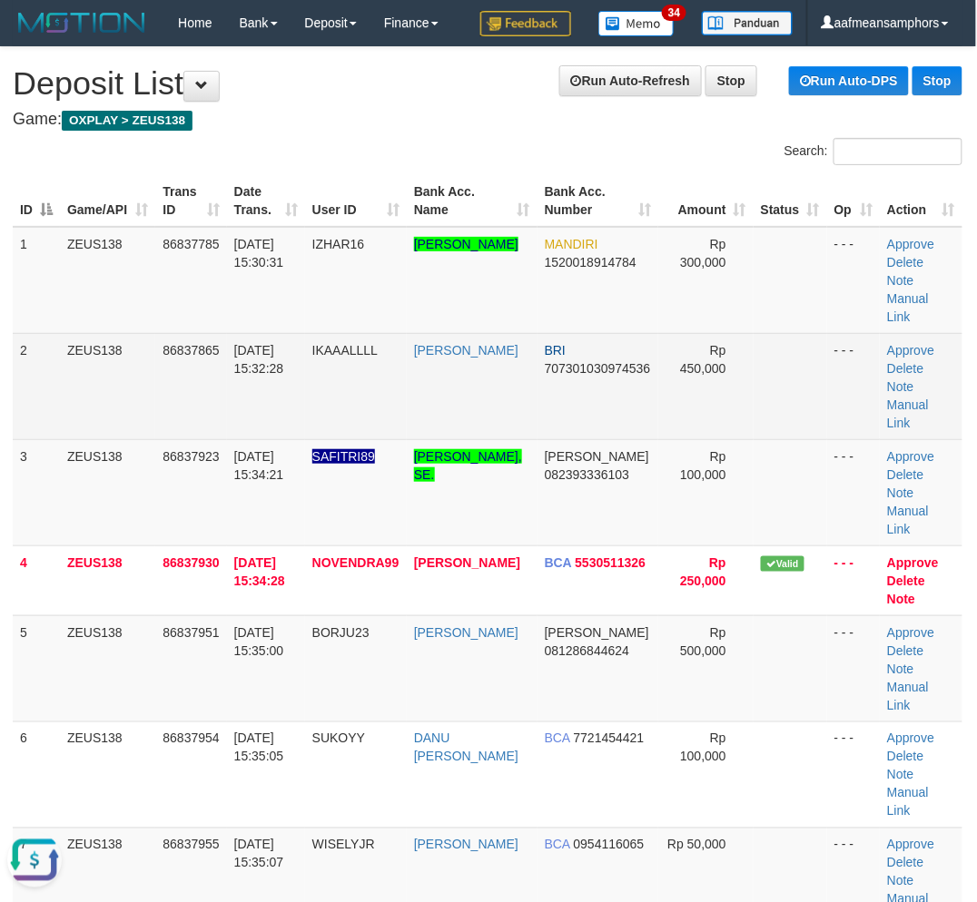
click at [289, 394] on td "31/08/2025 15:32:28" at bounding box center [266, 386] width 78 height 106
click at [292, 397] on td "31/08/2025 15:32:28" at bounding box center [266, 386] width 78 height 106
click at [291, 398] on td "31/08/2025 15:32:28" at bounding box center [266, 386] width 78 height 106
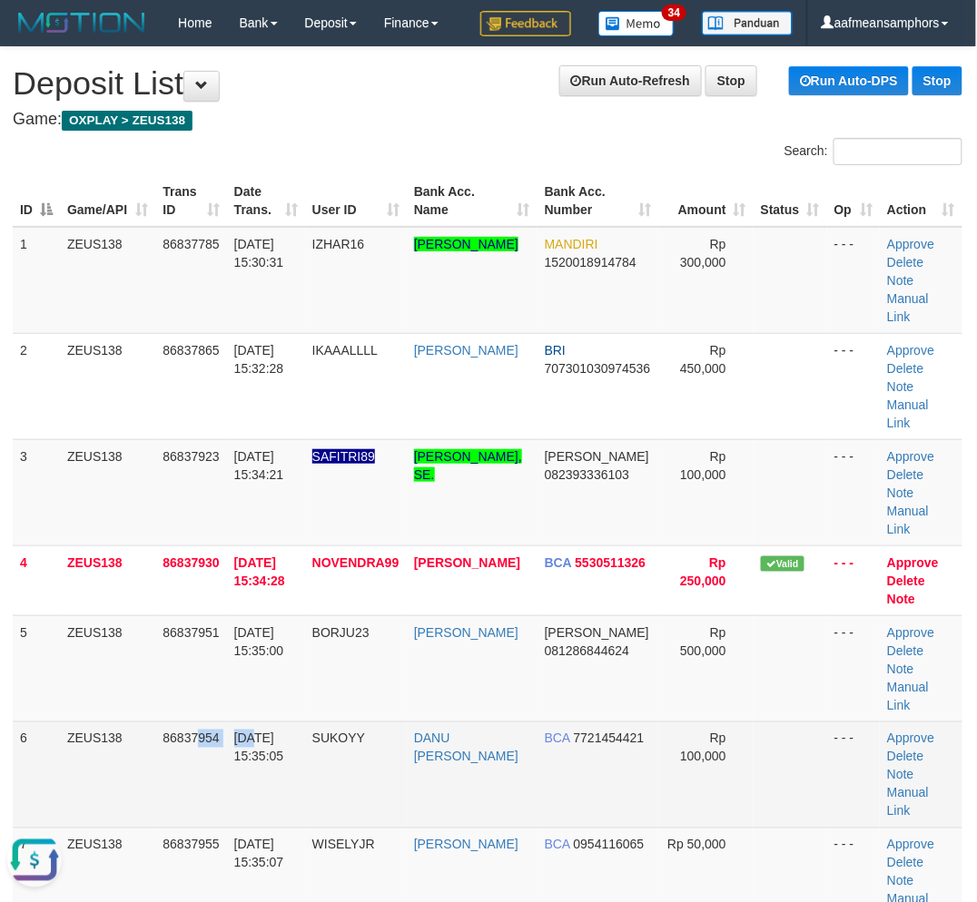
click at [251, 722] on tr "6 ZEUS138 86837954 31/08/2025 15:35:05 SUKOYY DANU ARI NUGRAHA BCA 7721454421 R…" at bounding box center [487, 775] width 949 height 106
click at [327, 722] on td "SUKOYY" at bounding box center [356, 775] width 102 height 106
click at [302, 730] on td "31/08/2025 15:35:05" at bounding box center [266, 775] width 78 height 106
click at [303, 732] on td "31/08/2025 15:35:05" at bounding box center [266, 775] width 78 height 106
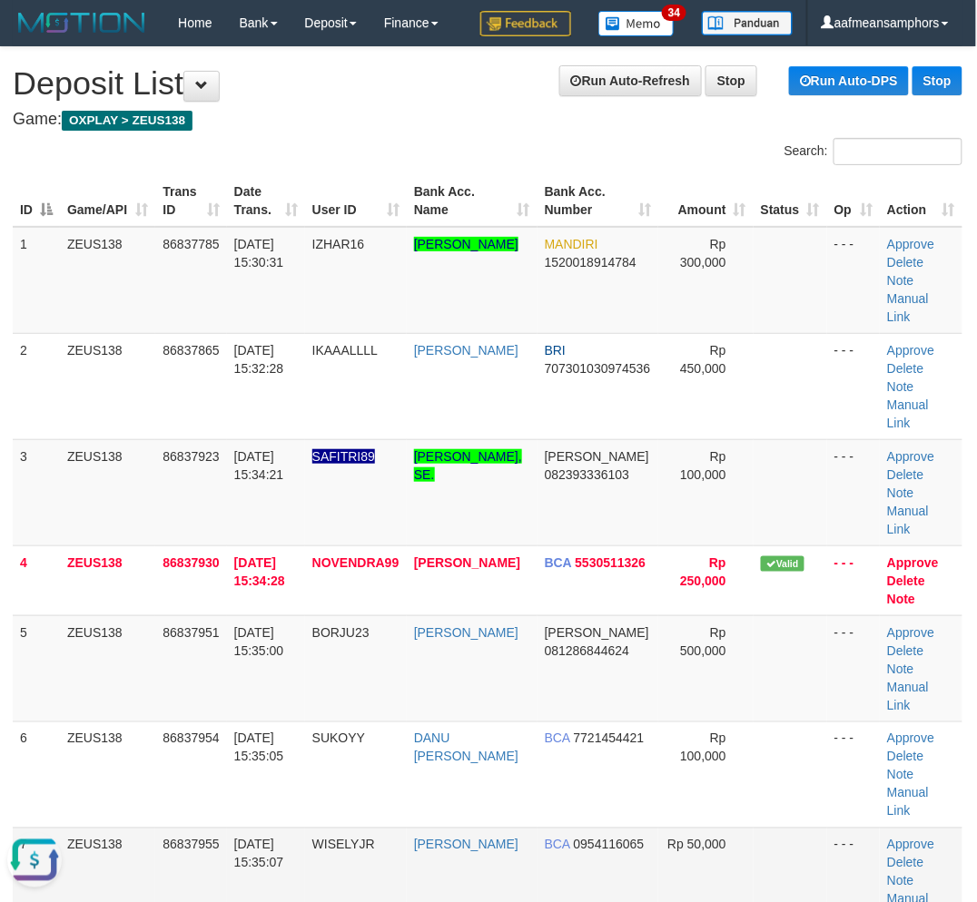
click at [277, 838] on span "31/08/2025 15:35:07" at bounding box center [259, 854] width 50 height 33
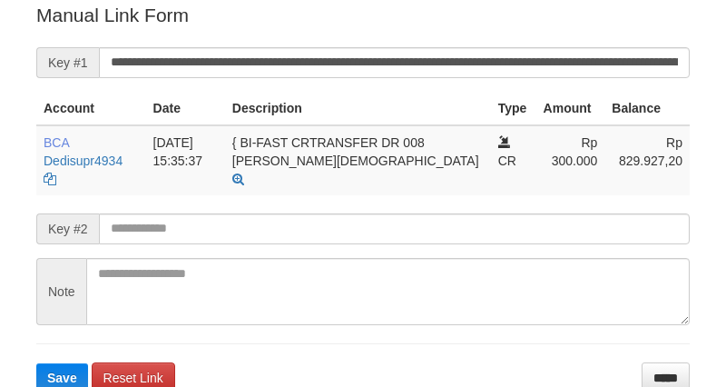
scroll to position [367, 0]
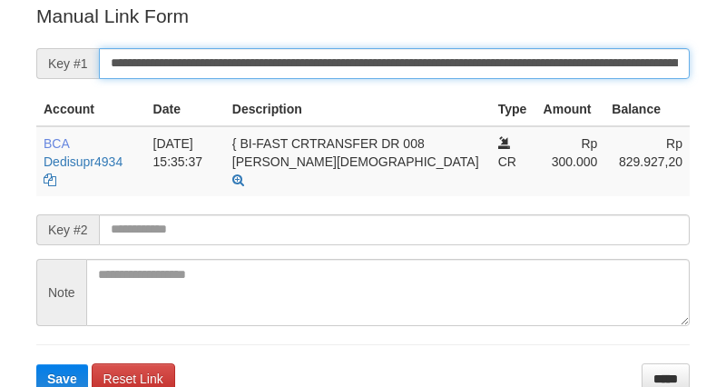
click at [322, 70] on input "**********" at bounding box center [394, 63] width 591 height 31
click at [36, 364] on button "Save" at bounding box center [62, 378] width 52 height 29
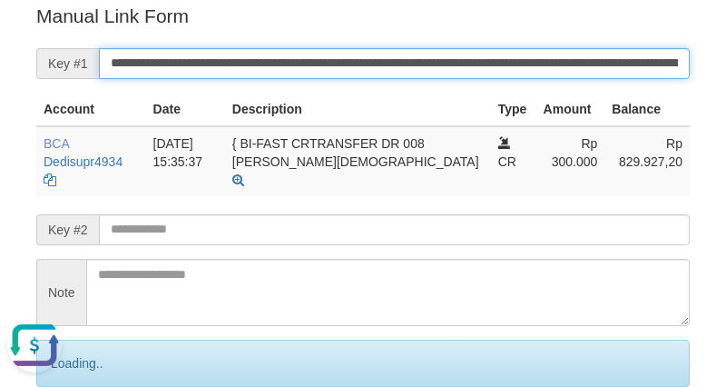
scroll to position [0, 0]
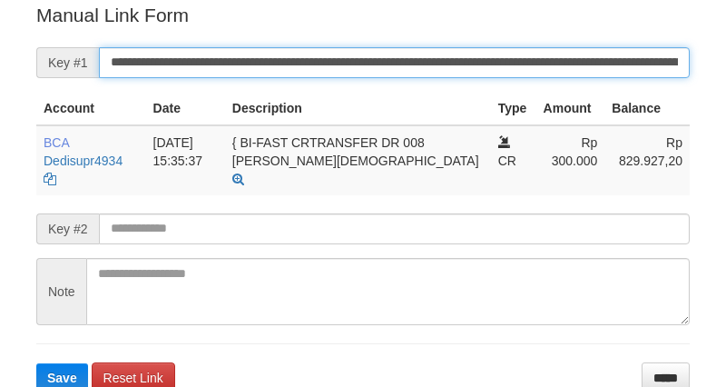
click at [376, 51] on input "**********" at bounding box center [394, 62] width 591 height 31
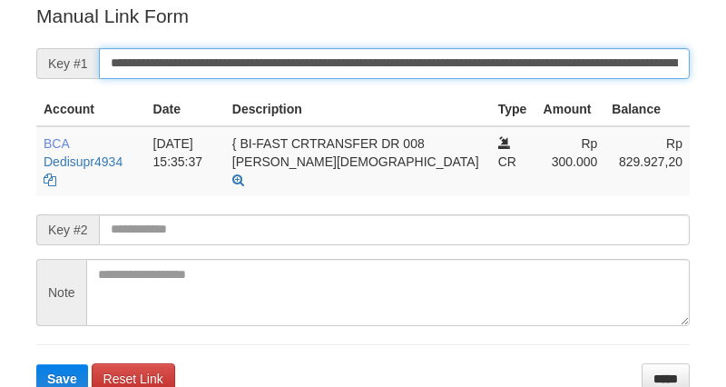
click at [376, 51] on input "**********" at bounding box center [394, 63] width 591 height 31
click at [36, 364] on button "Save" at bounding box center [62, 378] width 52 height 29
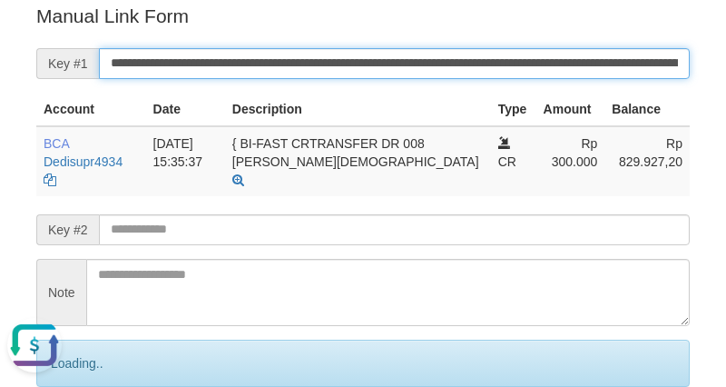
scroll to position [0, 0]
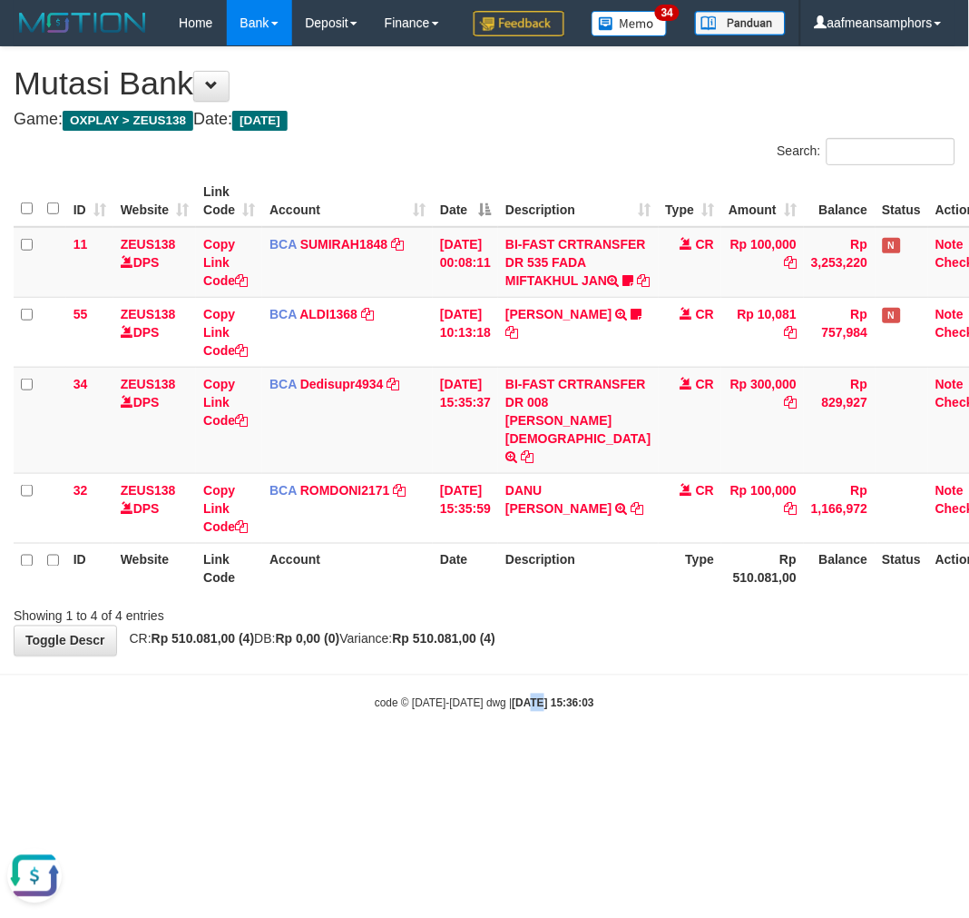
drag, startPoint x: 514, startPoint y: 792, endPoint x: 556, endPoint y: 666, distance: 133.2
click at [522, 757] on body "Toggle navigation Home Bank Account List Load By Website Group [OXPLAY] ZEUS138…" at bounding box center [484, 378] width 969 height 757
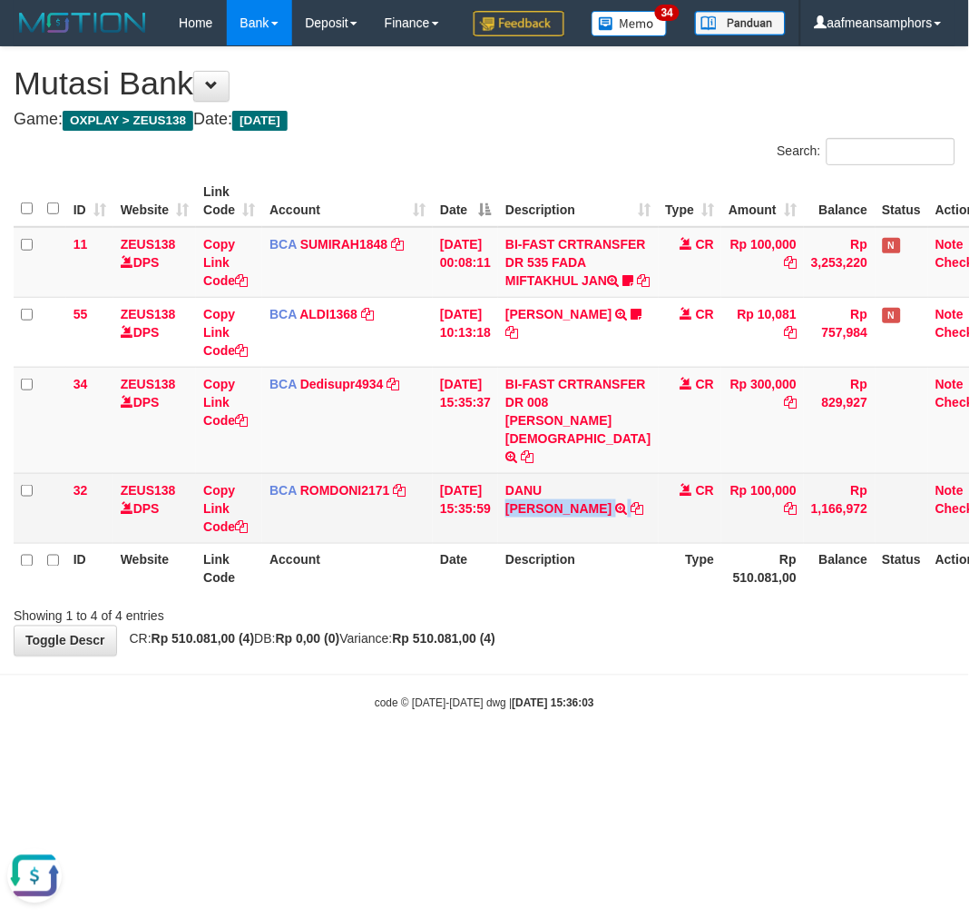
drag, startPoint x: 560, startPoint y: 577, endPoint x: 583, endPoint y: 615, distance: 44.4
click at [583, 543] on td "DANU ARI NUGRAHA TRSF E-BANKING CR 3108/FTSCY/WS95031 100000.00DANU ARI NUGRAHA" at bounding box center [578, 508] width 160 height 70
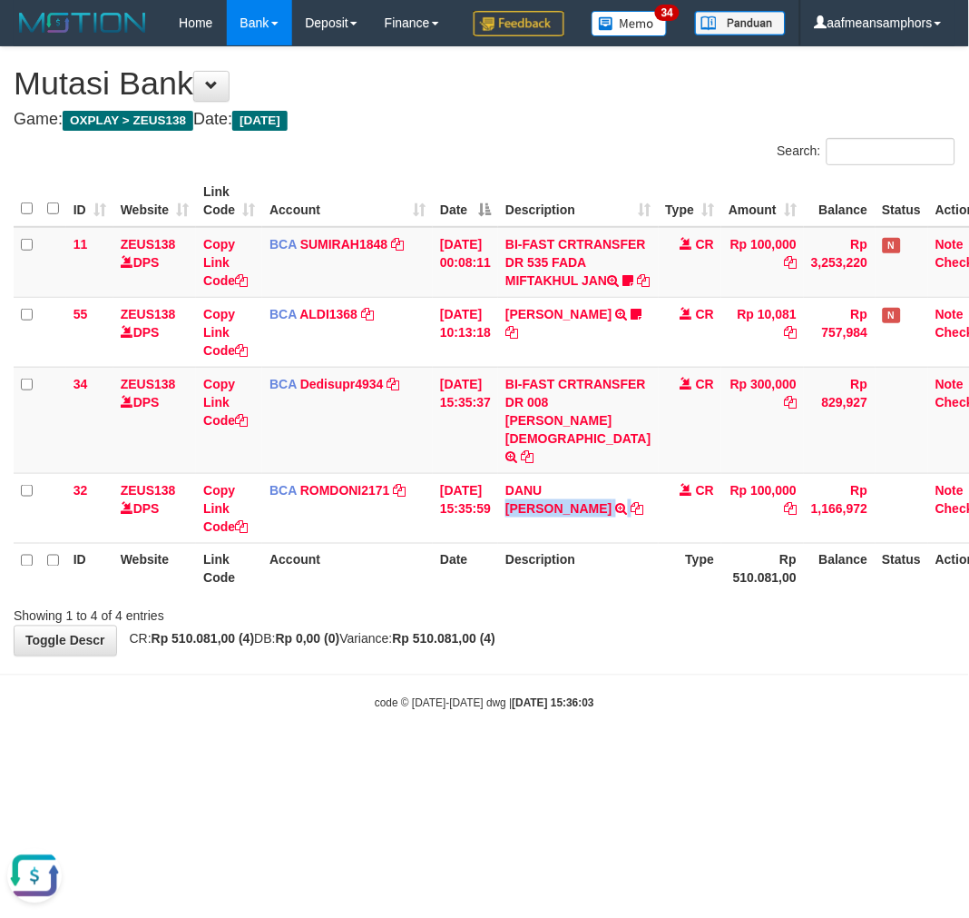
copy td "ARI NUGRAHA"
drag, startPoint x: 767, startPoint y: 712, endPoint x: 739, endPoint y: 722, distance: 29.6
click at [740, 625] on div "Showing 1 to 4 of 4 entries" at bounding box center [484, 612] width 969 height 25
click at [729, 625] on div "Showing 1 to 4 of 4 entries" at bounding box center [484, 612] width 969 height 25
click at [713, 625] on div "Showing 1 to 4 of 4 entries" at bounding box center [484, 612] width 969 height 25
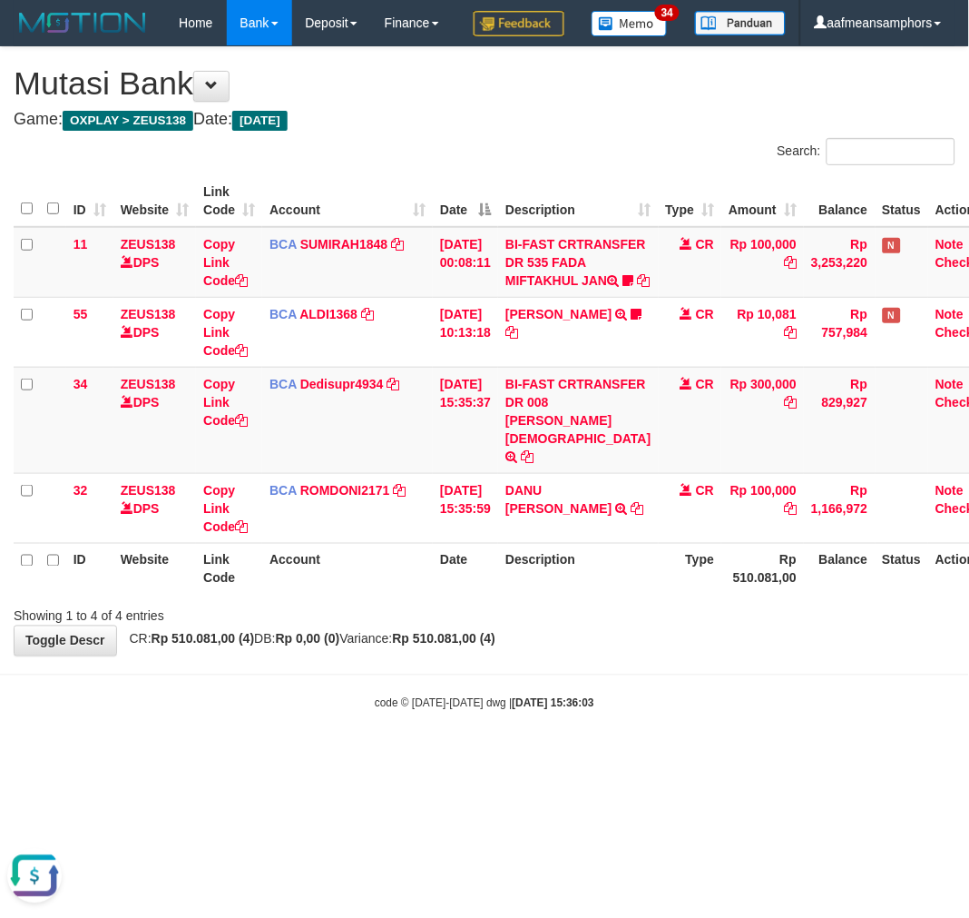
click at [712, 625] on div "Showing 1 to 4 of 4 entries" at bounding box center [484, 612] width 969 height 25
click at [727, 625] on div "Showing 1 to 4 of 4 entries" at bounding box center [484, 612] width 969 height 25
click at [606, 625] on div "Showing 1 to 4 of 4 entries" at bounding box center [484, 612] width 969 height 25
click at [609, 625] on div "Showing 1 to 4 of 4 entries" at bounding box center [484, 612] width 969 height 25
click at [645, 625] on div "Showing 1 to 4 of 4 entries" at bounding box center [484, 612] width 969 height 25
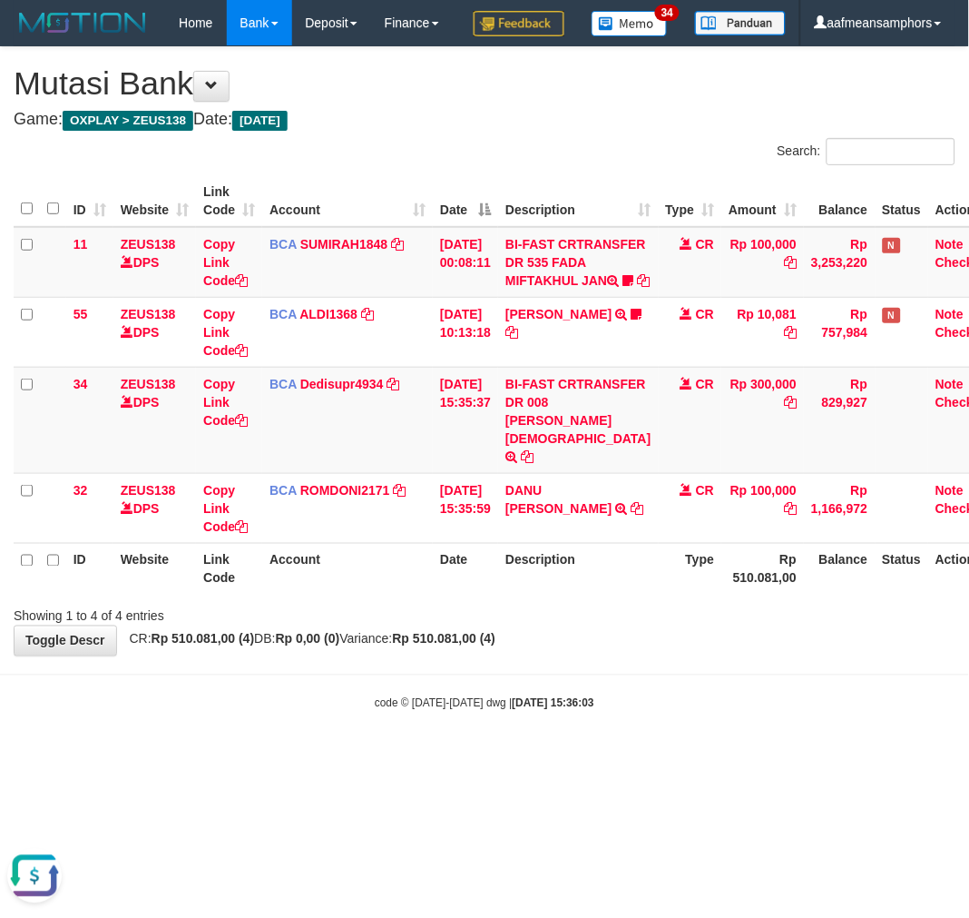
click at [679, 625] on div "Showing 1 to 4 of 4 entries" at bounding box center [484, 612] width 969 height 25
click at [676, 625] on div "Showing 1 to 4 of 4 entries" at bounding box center [484, 612] width 969 height 25
click at [682, 625] on div "Showing 1 to 4 of 4 entries" at bounding box center [484, 612] width 969 height 25
click at [454, 757] on body "Toggle navigation Home Bank Account List Load By Website Group [OXPLAY] ZEUS138…" at bounding box center [484, 378] width 969 height 757
drag, startPoint x: 463, startPoint y: 745, endPoint x: 966, endPoint y: 443, distance: 586.7
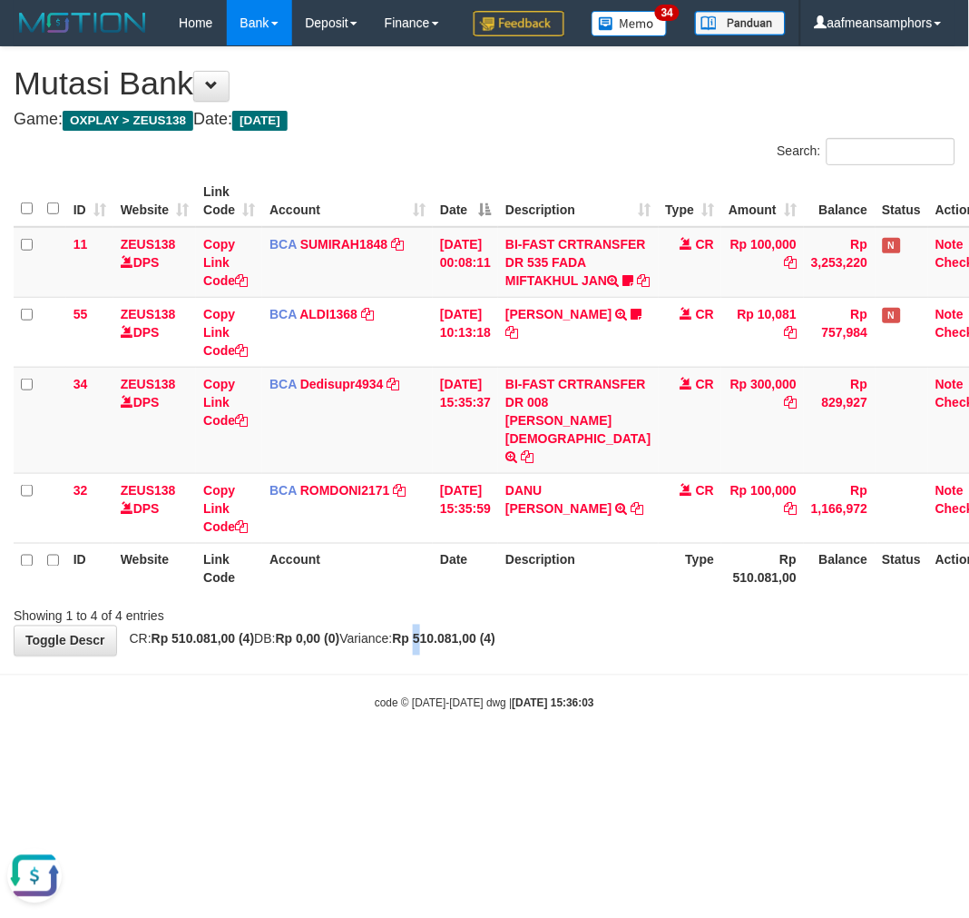
click at [479, 646] on strong "Rp 510.081,00 (4)" at bounding box center [444, 639] width 103 height 15
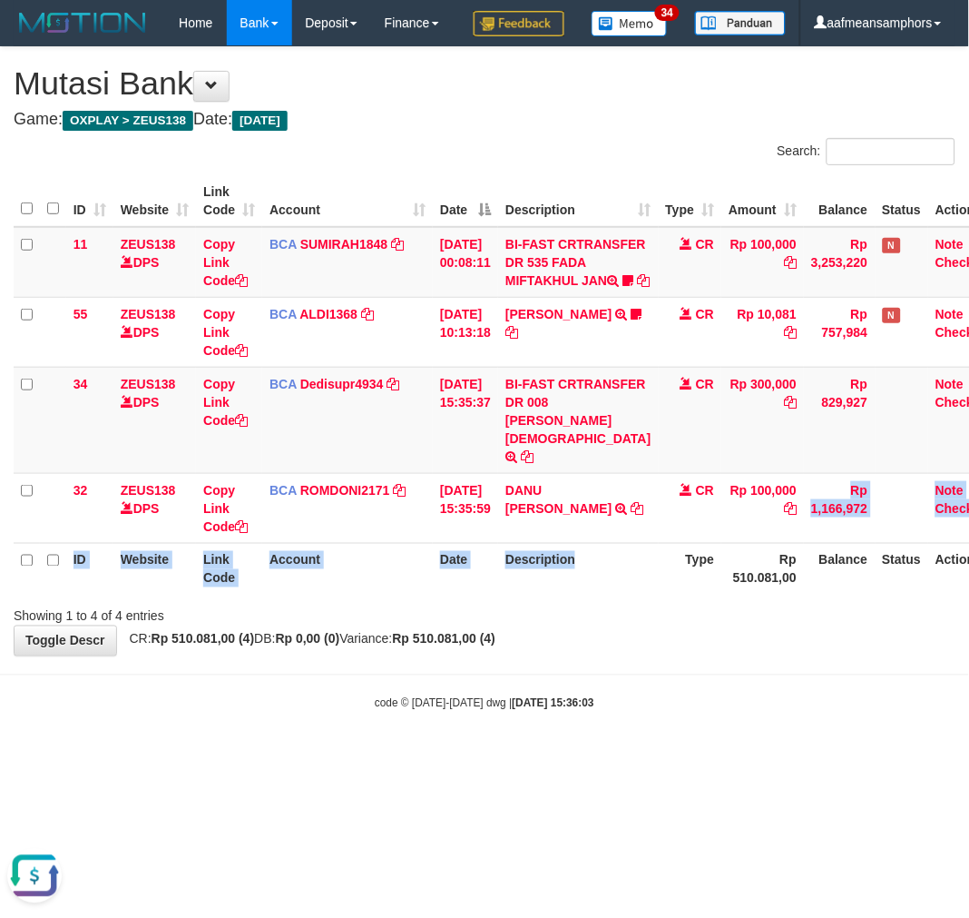
click at [587, 594] on table "ID Website Link Code Account Date Description Type Amount Balance Status Action…" at bounding box center [508, 384] width 989 height 419
click at [576, 594] on th "Description" at bounding box center [578, 569] width 160 height 52
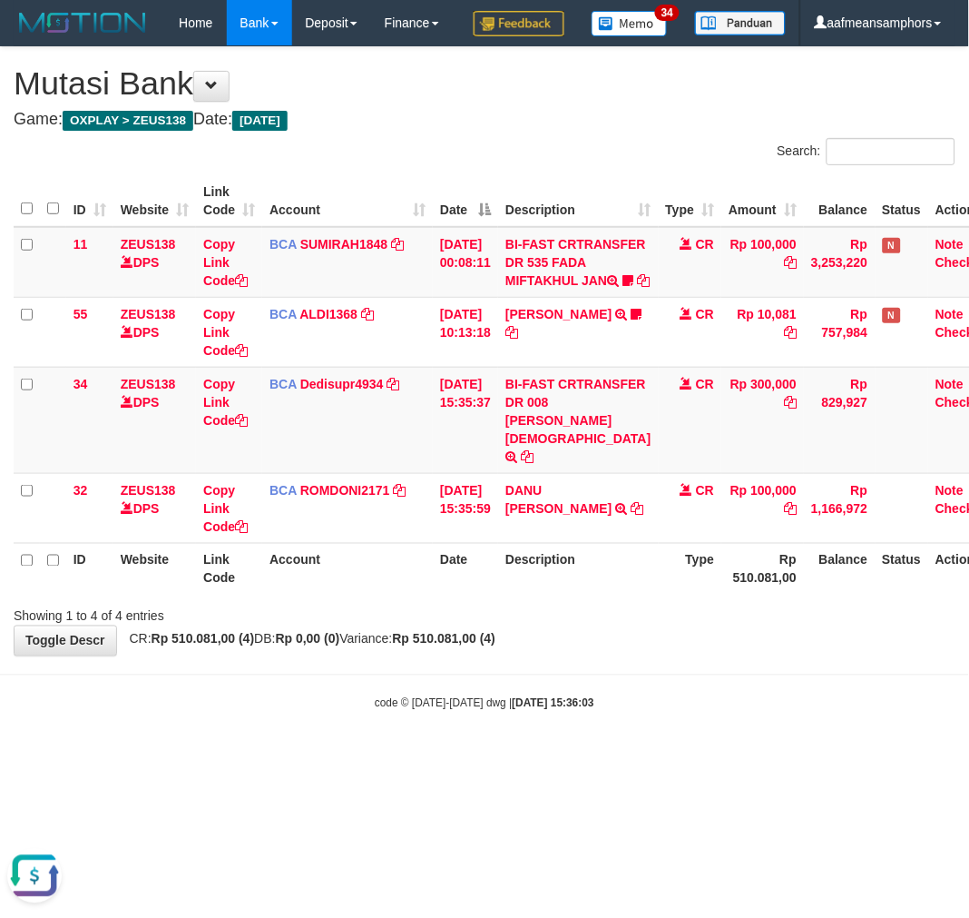
click at [584, 594] on th "Description" at bounding box center [578, 569] width 160 height 52
click at [587, 594] on th "Description" at bounding box center [578, 569] width 160 height 52
click at [659, 594] on th "Type" at bounding box center [691, 569] width 64 height 52
click at [968, 682] on html "Toggle navigation Home Bank Account List Load By Website Group [OXPLAY] ZEUS138…" at bounding box center [484, 378] width 969 height 757
click at [612, 625] on div "Showing 1 to 4 of 4 entries" at bounding box center [484, 612] width 969 height 25
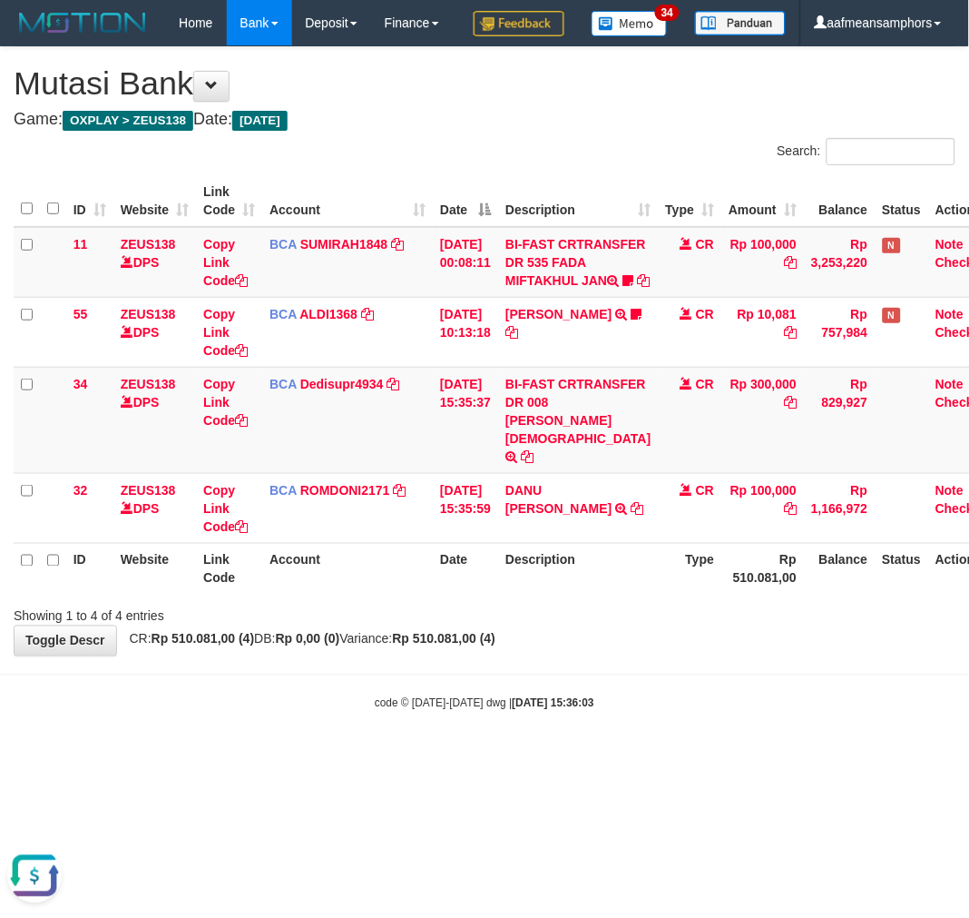
click at [626, 625] on div "Showing 1 to 4 of 4 entries" at bounding box center [484, 612] width 969 height 25
drag, startPoint x: 116, startPoint y: 801, endPoint x: 490, endPoint y: 753, distance: 376.9
click at [116, 712] on div "code © 2012-2018 dwg | 2025/08/31 15:36:03" at bounding box center [484, 702] width 969 height 18
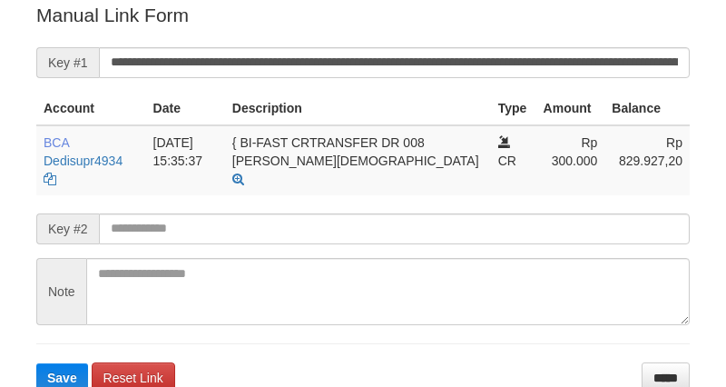
click at [399, 57] on input "**********" at bounding box center [394, 62] width 591 height 31
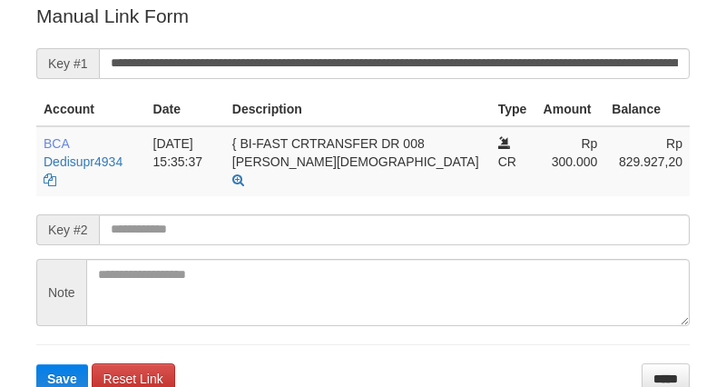
click at [399, 57] on input "**********" at bounding box center [394, 63] width 591 height 31
click at [36, 364] on button "Save" at bounding box center [62, 378] width 52 height 29
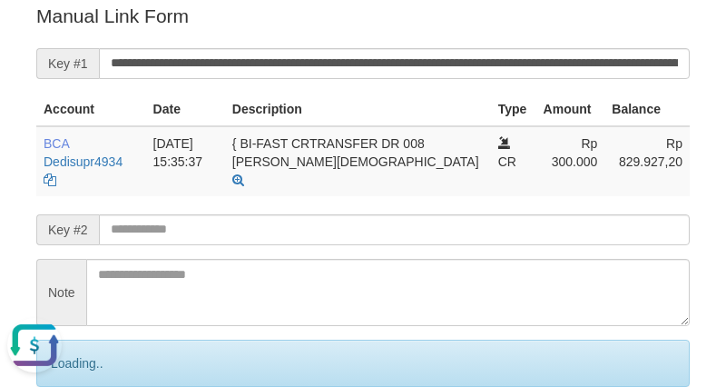
scroll to position [0, 0]
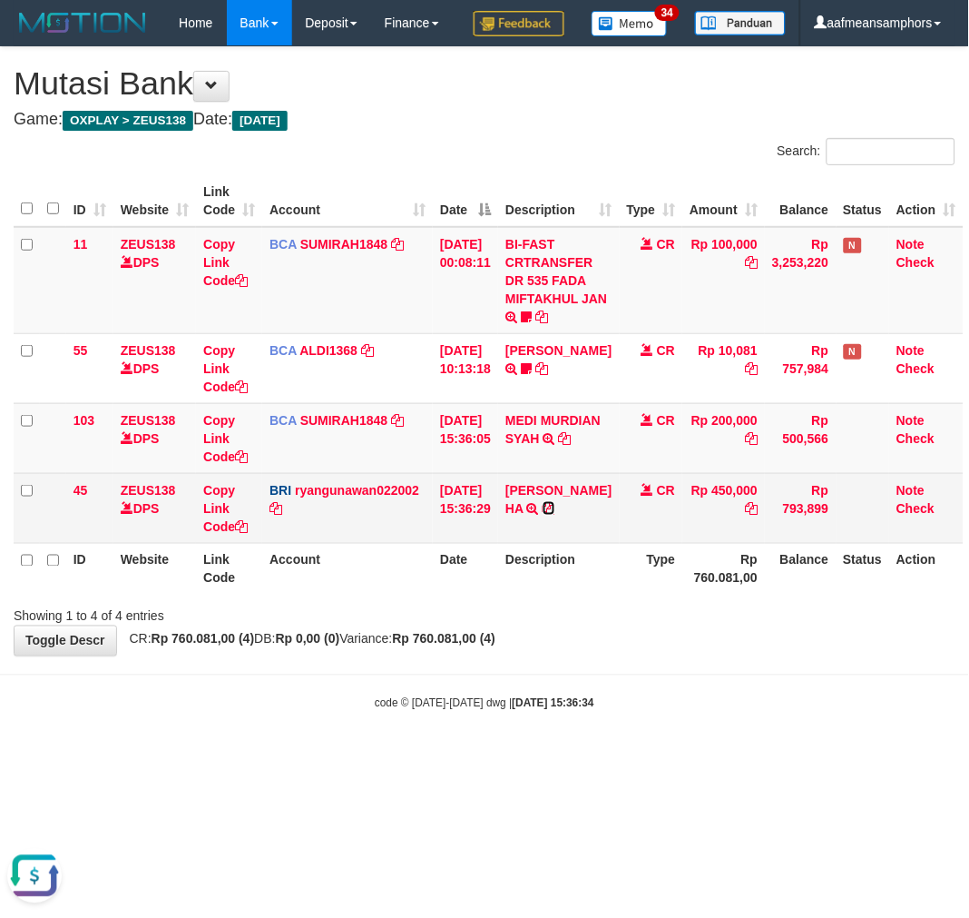
click at [555, 515] on icon at bounding box center [549, 508] width 13 height 13
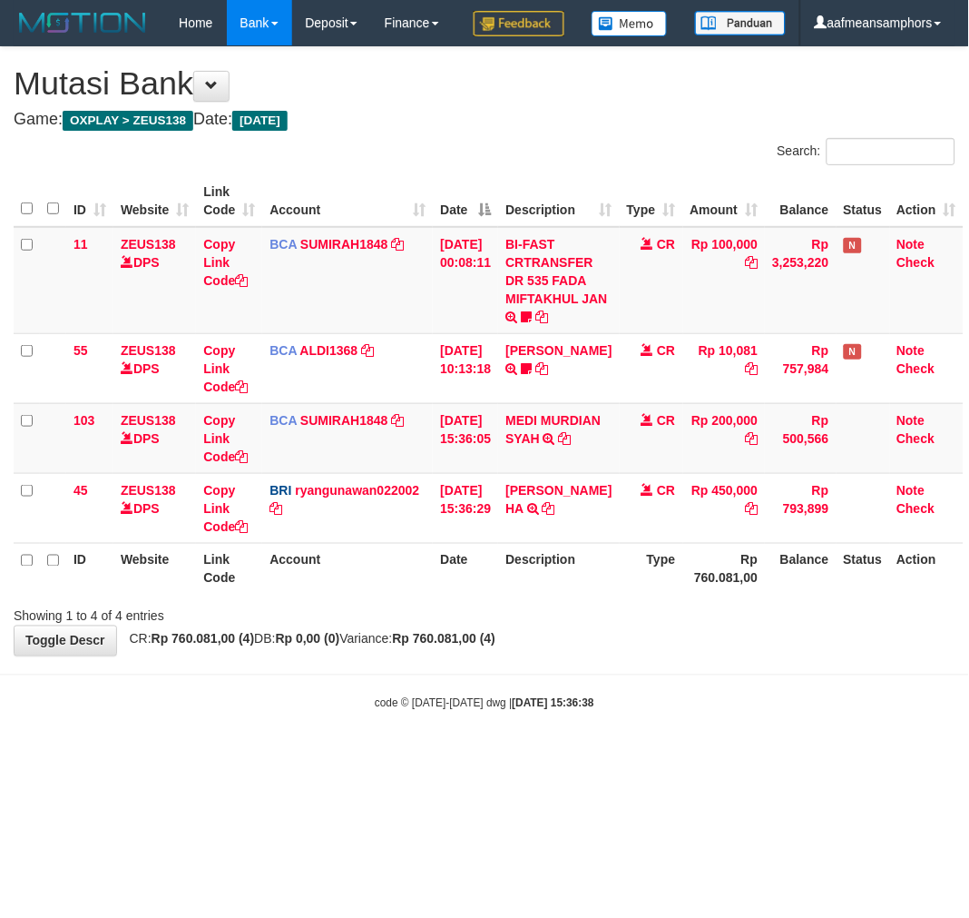
click at [595, 655] on div "**********" at bounding box center [484, 351] width 969 height 608
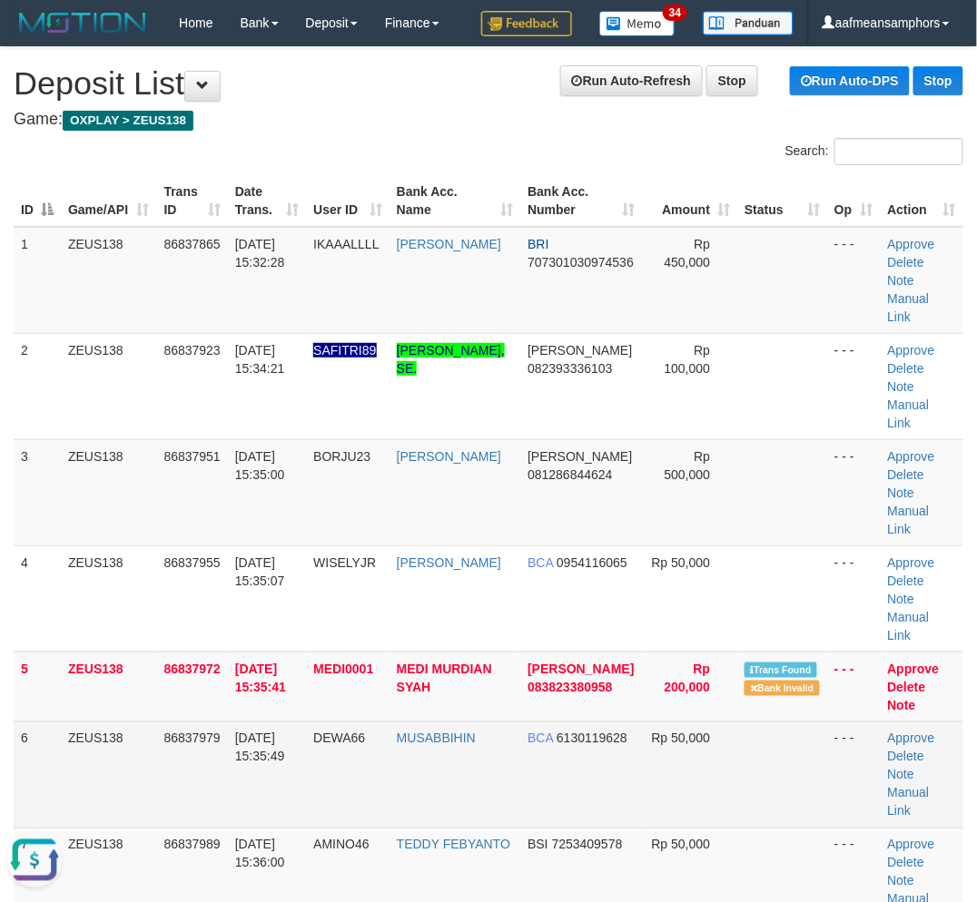
click at [285, 722] on td "[DATE] 15:35:49" at bounding box center [267, 775] width 78 height 106
click at [284, 722] on td "[DATE] 15:35:49" at bounding box center [267, 775] width 78 height 106
click at [250, 727] on td "[DATE] 15:35:49" at bounding box center [267, 775] width 78 height 106
click at [301, 722] on td "[DATE] 15:35:49" at bounding box center [267, 775] width 78 height 106
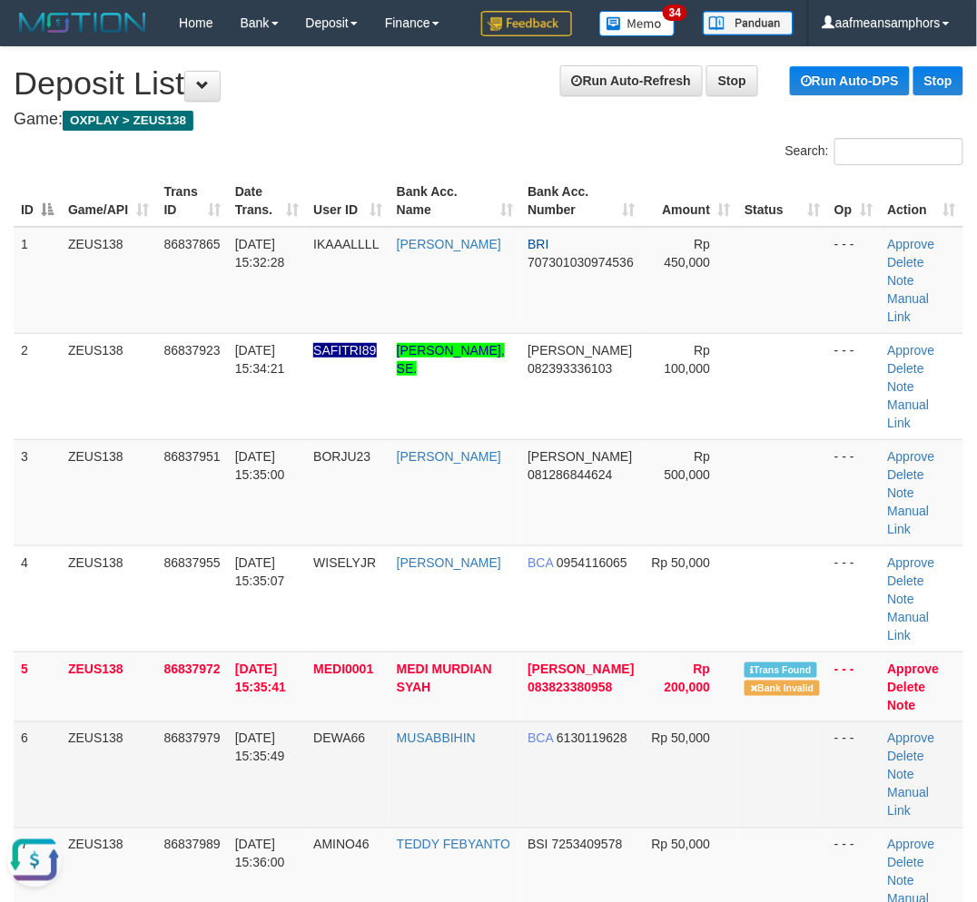
click at [300, 722] on td "[DATE] 15:35:49" at bounding box center [267, 775] width 78 height 106
click at [300, 722] on td "31/08/2025 15:35:49" at bounding box center [267, 775] width 78 height 106
click at [289, 722] on td "31/08/2025 15:35:49" at bounding box center [267, 775] width 78 height 106
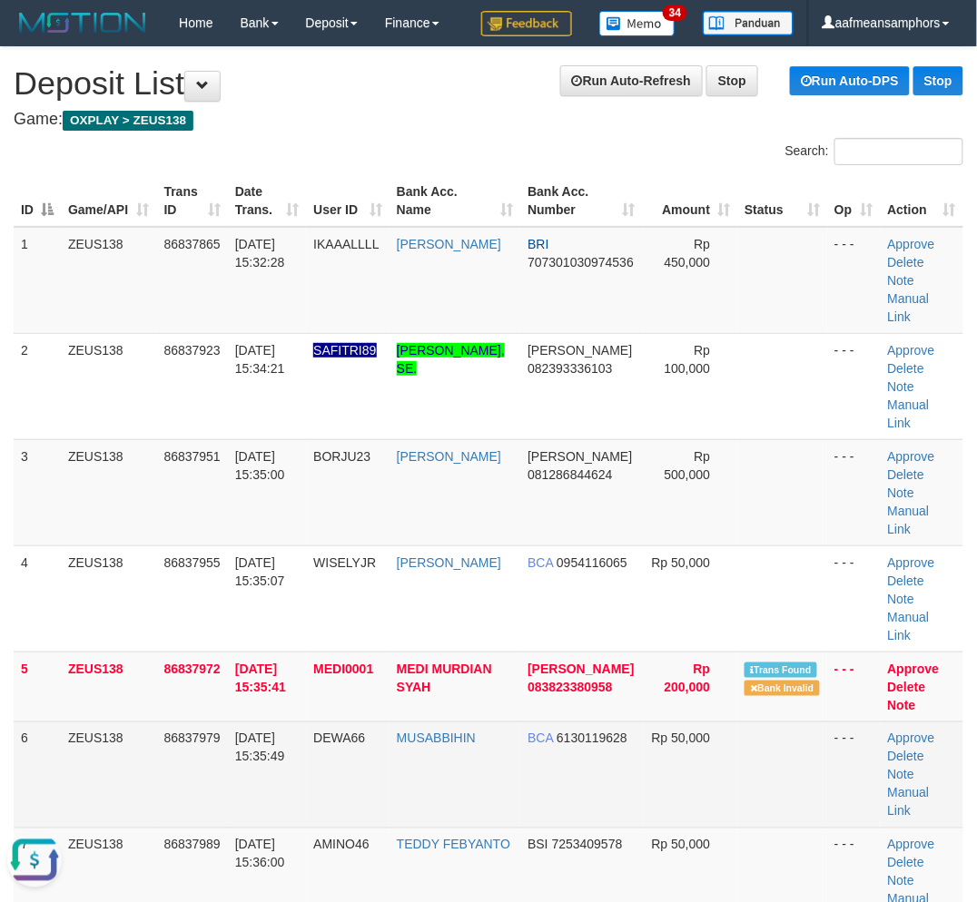
click at [276, 732] on span "31/08/2025 15:35:49" at bounding box center [260, 748] width 50 height 33
click at [259, 722] on td "31/08/2025 15:35:49" at bounding box center [267, 775] width 78 height 106
click at [254, 722] on td "31/08/2025 15:35:49" at bounding box center [267, 775] width 78 height 106
click at [252, 722] on td "31/08/2025 15:35:49" at bounding box center [267, 775] width 78 height 106
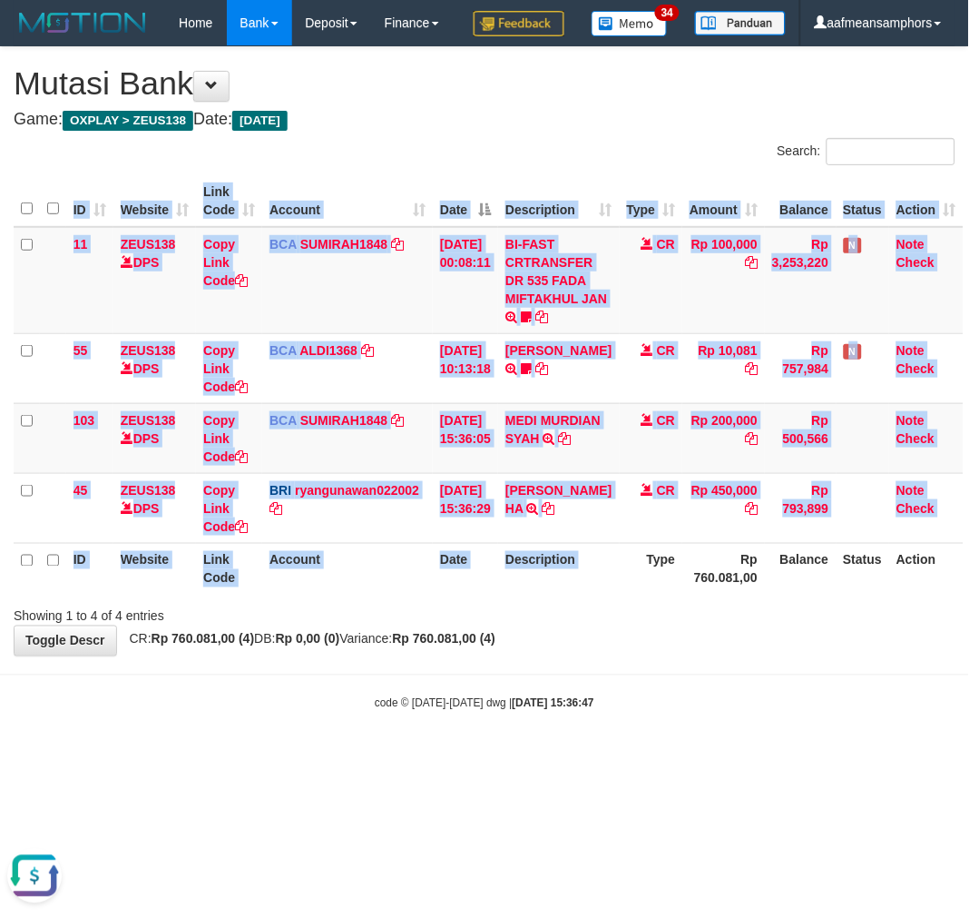
click at [629, 600] on div "ID Website Link Code Account Date Description Type Amount Balance Status Action…" at bounding box center [484, 385] width 969 height 430
click at [632, 724] on body "Toggle navigation Home Bank Account List Load By Website Group [OXPLAY] ZEUS138…" at bounding box center [484, 378] width 969 height 757
drag, startPoint x: 660, startPoint y: 711, endPoint x: 683, endPoint y: 693, distance: 29.2
click at [663, 709] on body "Toggle navigation Home Bank Account List Load By Website Group [OXPLAY] ZEUS138…" at bounding box center [484, 378] width 969 height 757
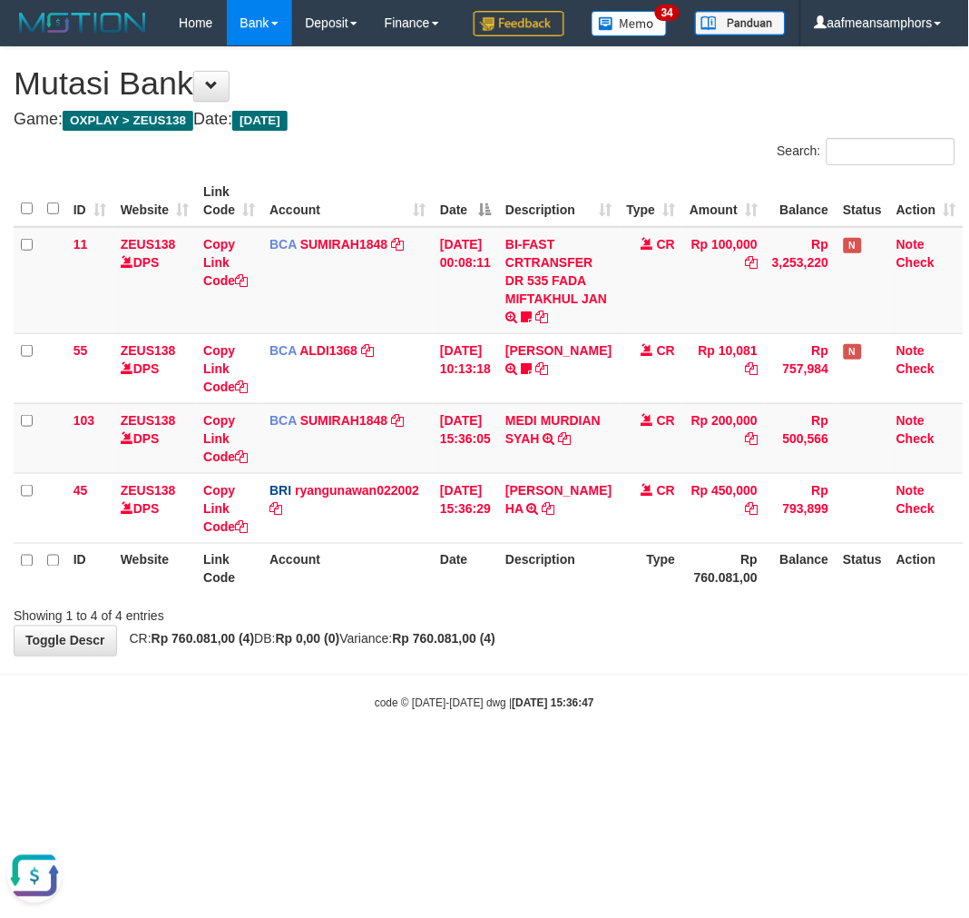
click at [617, 706] on body "Toggle navigation Home Bank Account List Load By Website Group [OXPLAY] ZEUS138…" at bounding box center [484, 378] width 969 height 757
click at [770, 718] on body "Toggle navigation Home Bank Account List Load By Website Group [OXPLAY] ZEUS138…" at bounding box center [484, 378] width 969 height 757
click at [742, 722] on body "Toggle navigation Home Bank Account List Load By Website Group [OXPLAY] ZEUS138…" at bounding box center [484, 378] width 969 height 757
click at [541, 729] on body "Toggle navigation Home Bank Account List Load By Website Group [OXPLAY] ZEUS138…" at bounding box center [484, 378] width 969 height 757
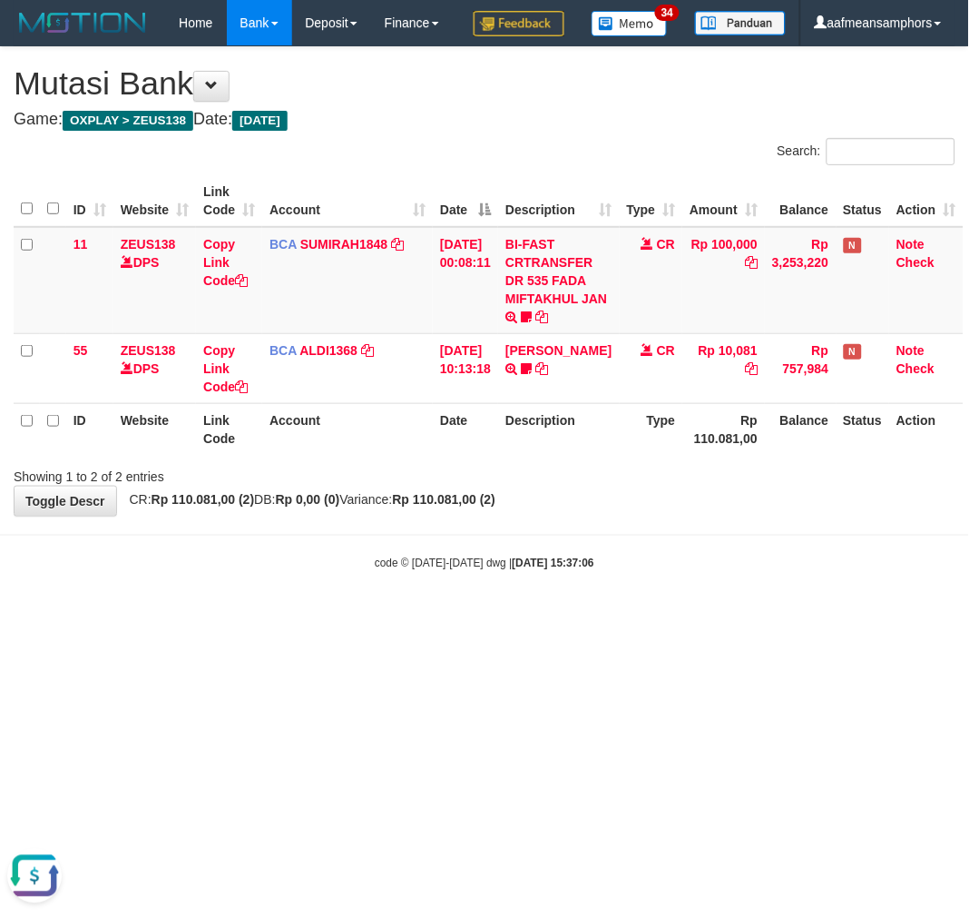
click at [756, 617] on html "Toggle navigation Home Bank Account List Load By Website Group [OXPLAY] ZEUS138…" at bounding box center [484, 308] width 969 height 617
click at [751, 617] on html "Toggle navigation Home Bank Account List Load By Website Group [OXPLAY] ZEUS138…" at bounding box center [484, 308] width 969 height 617
click at [804, 617] on html "Toggle navigation Home Bank Account List Load By Website Group [OXPLAY] ZEUS138…" at bounding box center [484, 308] width 969 height 617
click at [756, 617] on html "Toggle navigation Home Bank Account List Load By Website Group [OXPLAY] ZEUS138…" at bounding box center [484, 308] width 969 height 617
click at [485, 617] on html "Toggle navigation Home Bank Account List Load By Website Group [OXPLAY] ZEUS138…" at bounding box center [484, 308] width 969 height 617
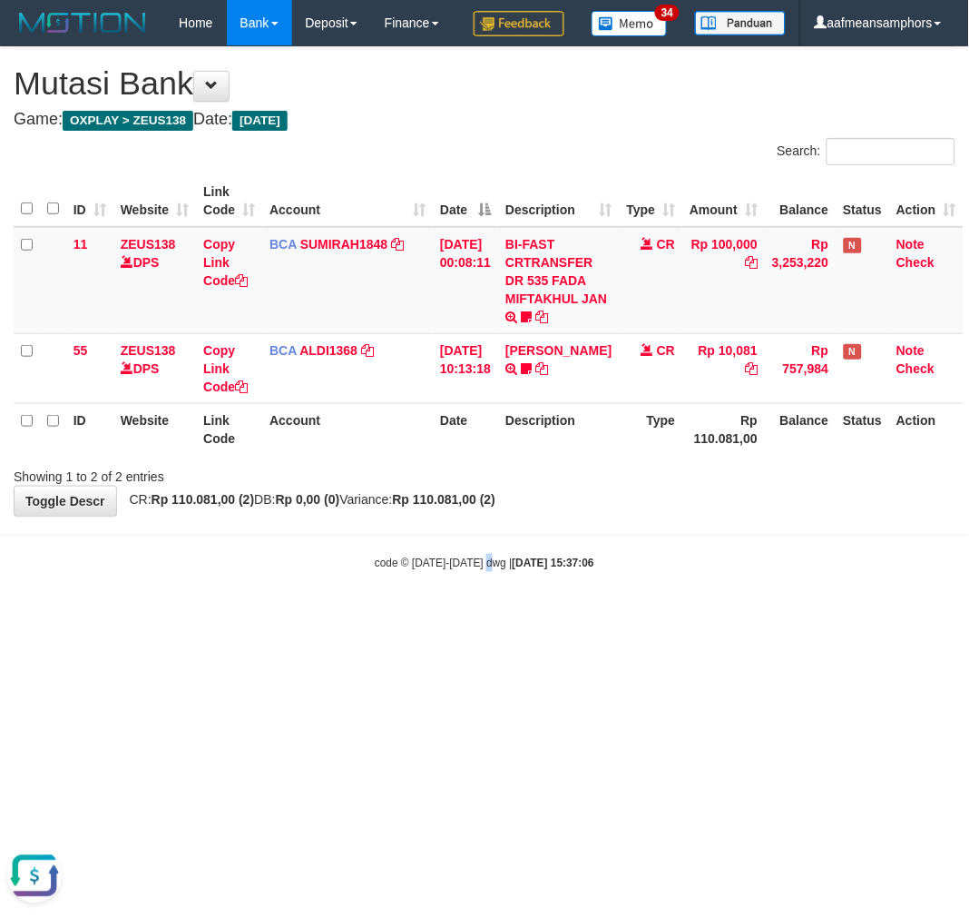
click at [488, 617] on html "Toggle navigation Home Bank Account List Load By Website Group [OXPLAY] ZEUS138…" at bounding box center [484, 308] width 969 height 617
click at [492, 617] on html "Toggle navigation Home Bank Account List Load By Website Group [OXPLAY] ZEUS138…" at bounding box center [484, 308] width 969 height 617
click at [324, 617] on body "Toggle navigation Home Bank Account List Load By Website Group [OXPLAY] ZEUS138…" at bounding box center [484, 308] width 969 height 617
click at [675, 516] on div "**********" at bounding box center [484, 281] width 969 height 468
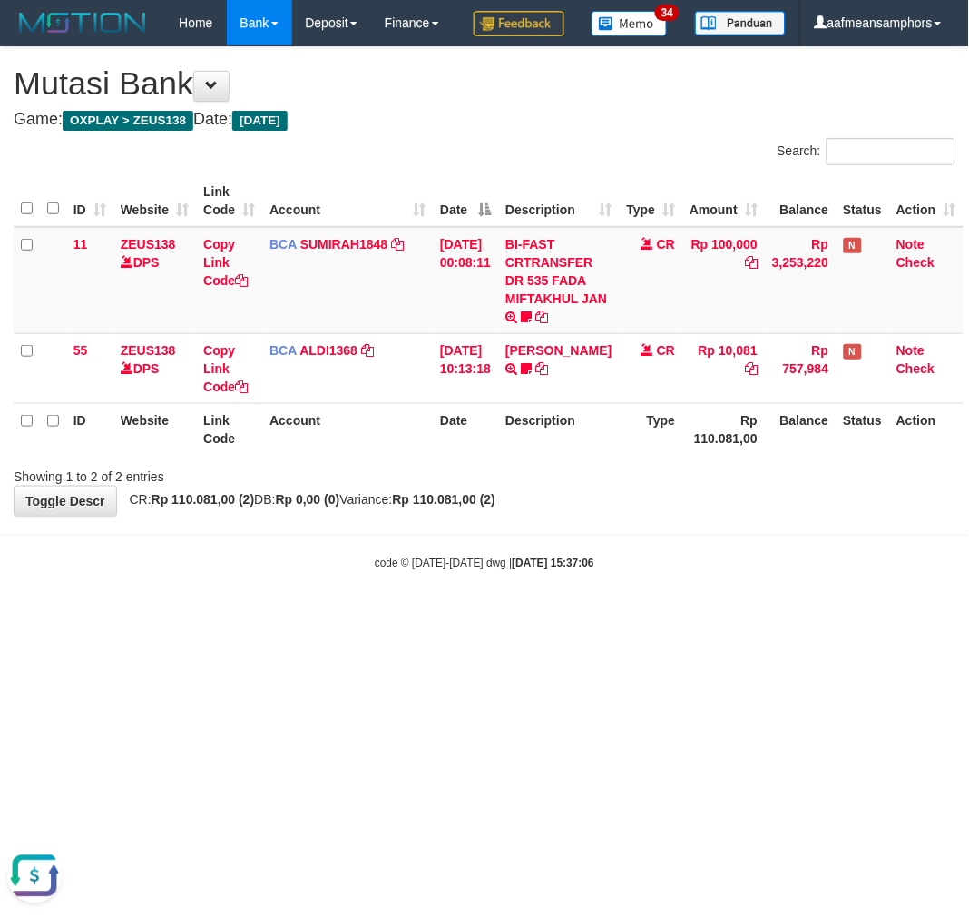
click at [674, 516] on div "**********" at bounding box center [484, 281] width 969 height 468
drag, startPoint x: 681, startPoint y: 538, endPoint x: 667, endPoint y: 549, distance: 17.4
click at [665, 516] on div "**********" at bounding box center [484, 281] width 969 height 468
click at [666, 516] on div "**********" at bounding box center [484, 281] width 969 height 468
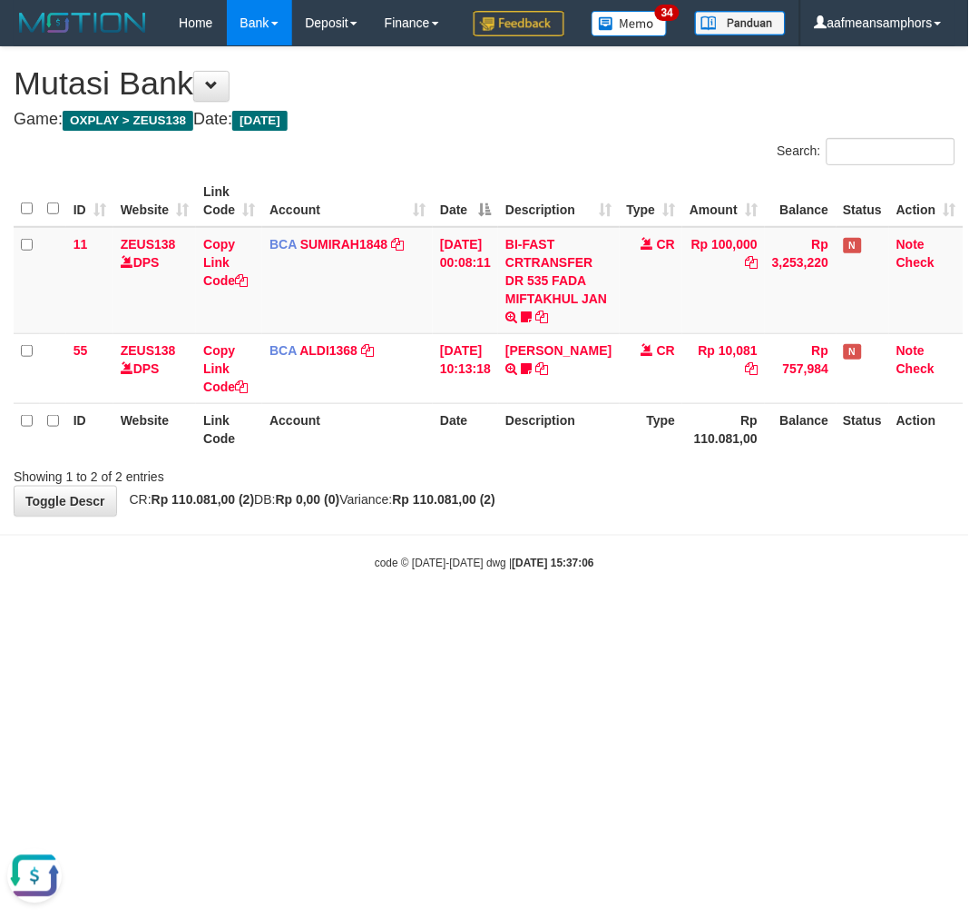
click at [669, 516] on div "**********" at bounding box center [484, 281] width 969 height 468
drag, startPoint x: 691, startPoint y: 543, endPoint x: 705, endPoint y: 538, distance: 15.2
click at [687, 516] on div "**********" at bounding box center [484, 281] width 969 height 468
drag, startPoint x: 683, startPoint y: 537, endPoint x: 693, endPoint y: 525, distance: 16.2
click at [679, 516] on div "**********" at bounding box center [484, 281] width 969 height 468
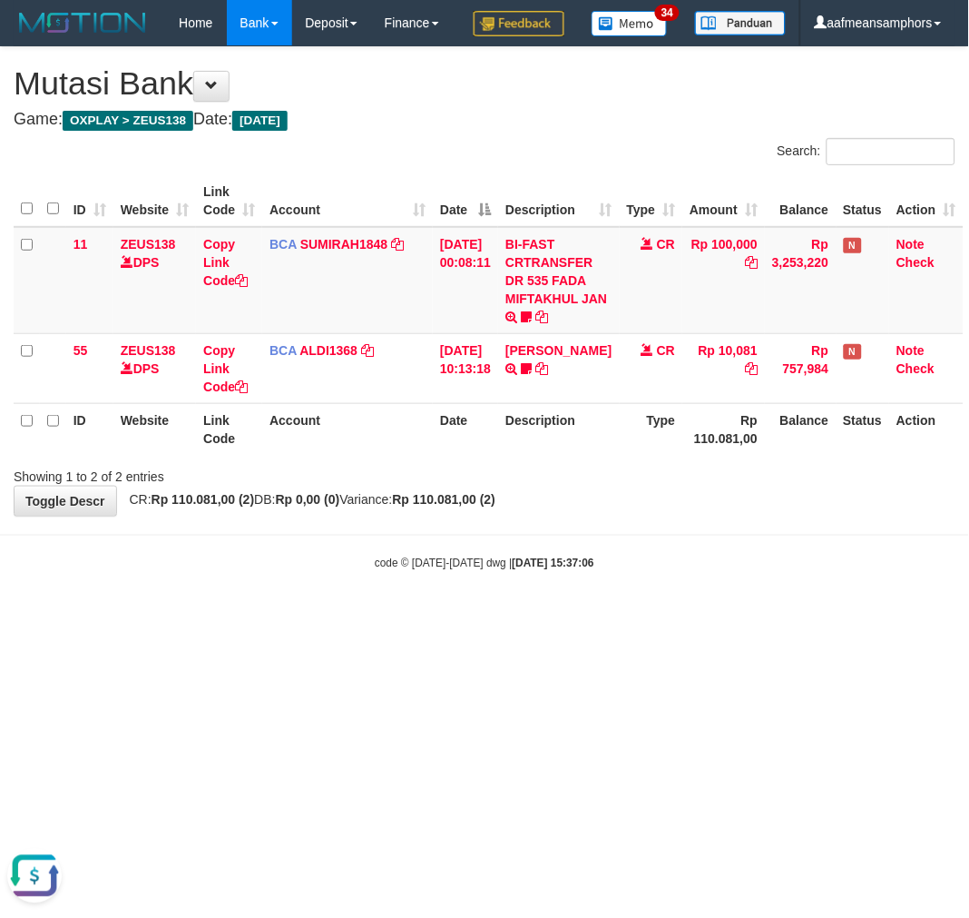
click at [561, 570] on body "Toggle navigation Home Bank Account List Load By Website Group [OXPLAY] ZEUS138…" at bounding box center [484, 308] width 969 height 617
drag, startPoint x: 559, startPoint y: 570, endPoint x: 584, endPoint y: 563, distance: 26.4
click at [558, 572] on body "Toggle navigation Home Bank Account List Load By Website Group [OXPLAY] ZEUS138…" at bounding box center [484, 308] width 969 height 617
click at [581, 561] on body "Toggle navigation Home Bank Account List Load By Website Group [OXPLAY] ZEUS138…" at bounding box center [484, 308] width 969 height 617
click at [579, 561] on body "Toggle navigation Home Bank Account List Load By Website Group [OXPLAY] ZEUS138…" at bounding box center [484, 308] width 969 height 617
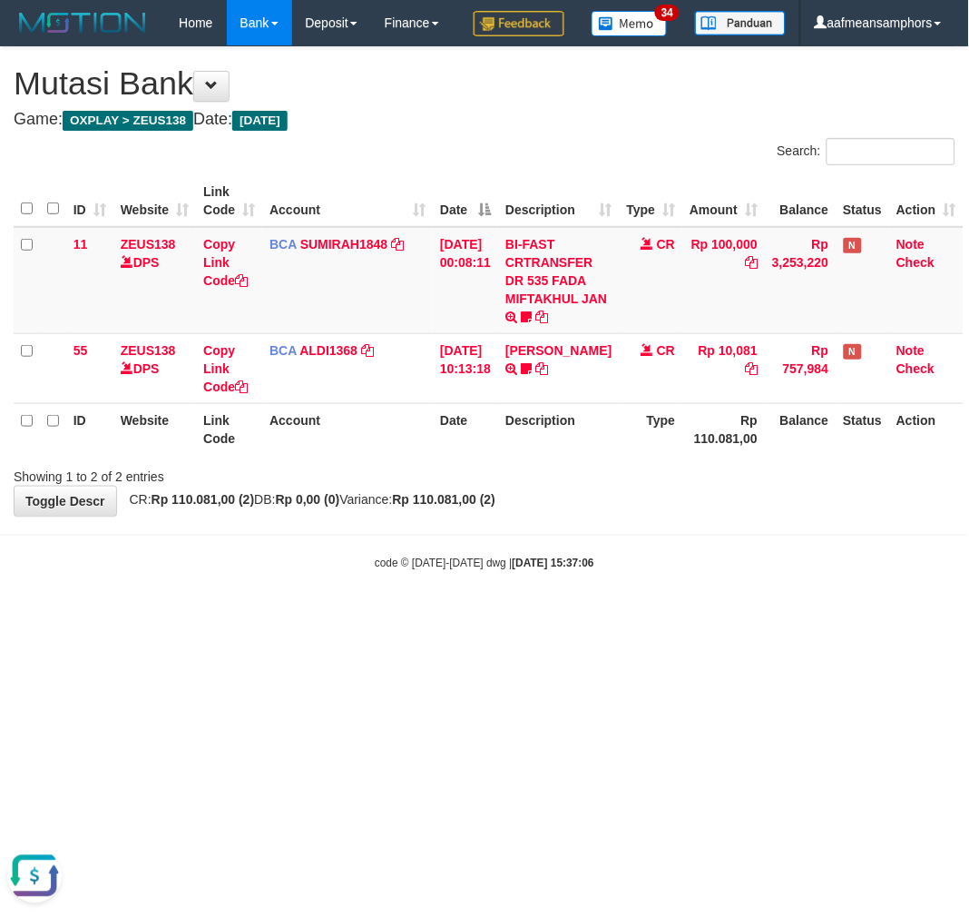
click at [596, 516] on div "**********" at bounding box center [484, 281] width 969 height 468
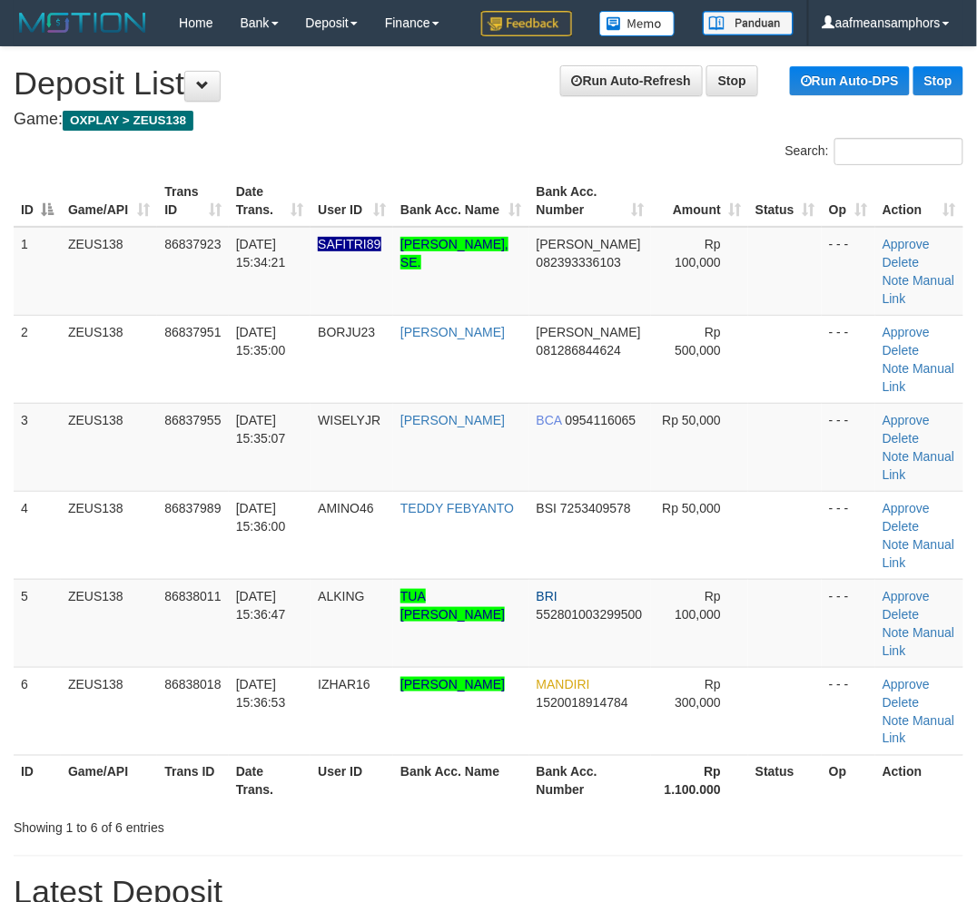
click at [286, 683] on span "[DATE] 15:36:53" at bounding box center [261, 693] width 50 height 33
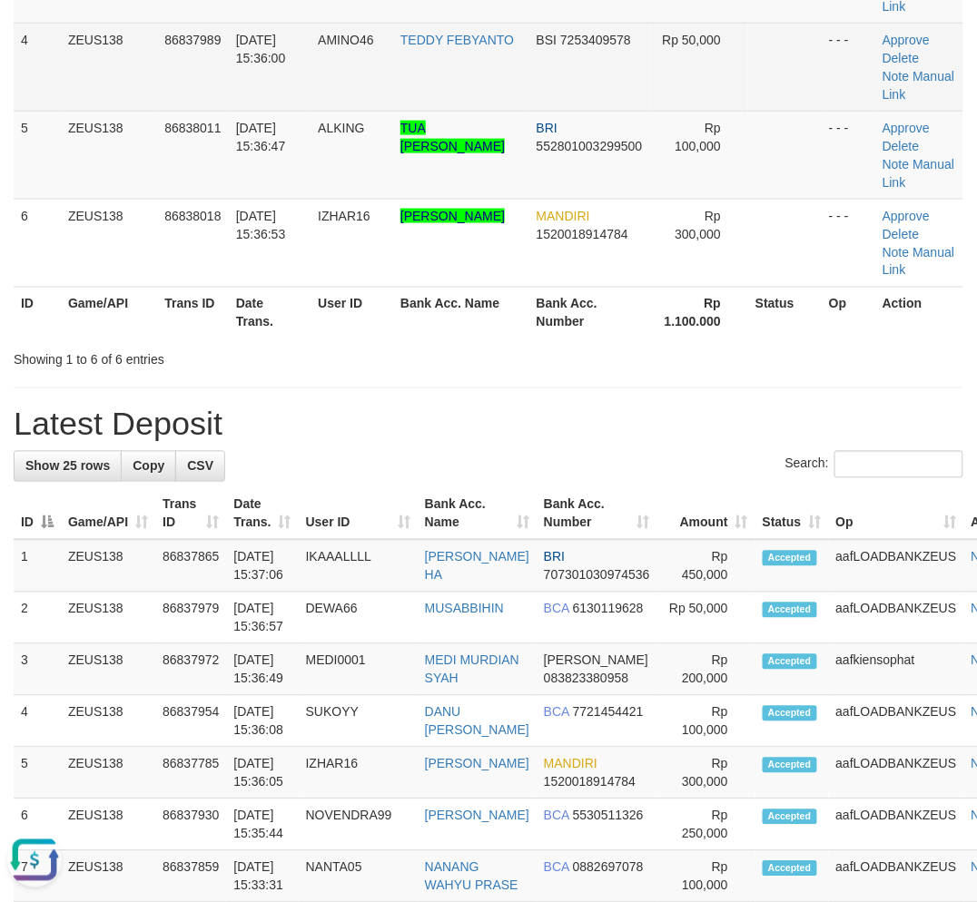
scroll to position [479, 0]
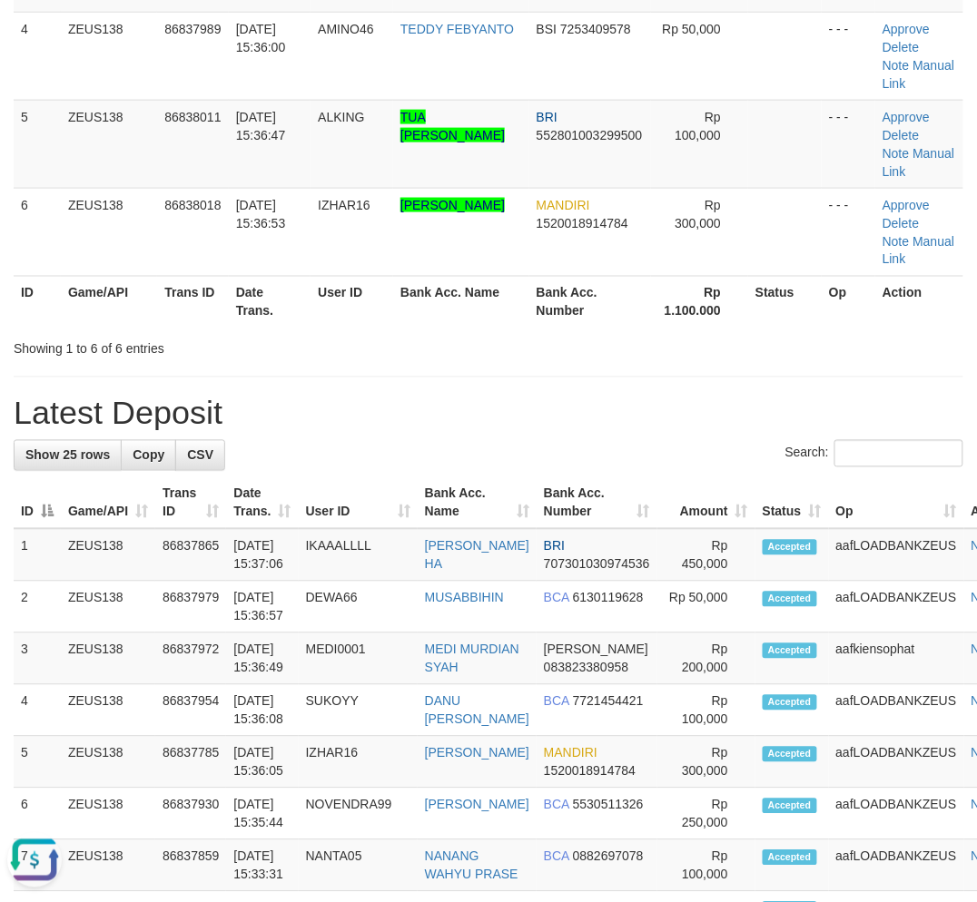
click at [270, 342] on div "Showing 1 to 6 of 6 entries" at bounding box center [203, 345] width 379 height 25
drag, startPoint x: -2, startPoint y: 403, endPoint x: -75, endPoint y: 418, distance: 75.1
click at [0, 418] on html "Toggle navigation Home Bank Account List Load By Website Group [OXPLAY] ZEUS138…" at bounding box center [488, 783] width 977 height 2524
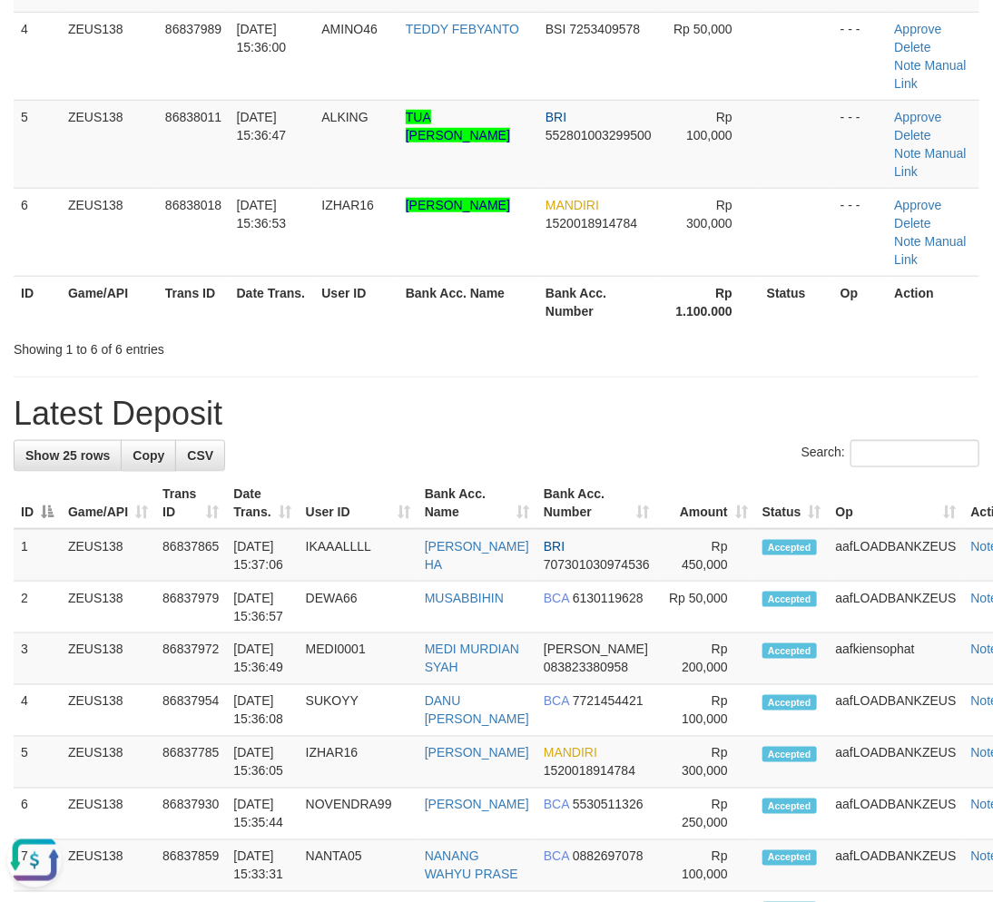
click at [307, 396] on h1 "Latest Deposit" at bounding box center [497, 414] width 966 height 36
drag, startPoint x: 309, startPoint y: 381, endPoint x: 279, endPoint y: 385, distance: 31.1
click at [310, 381] on div "**********" at bounding box center [496, 756] width 993 height 2376
click at [349, 411] on h1 "Latest Deposit" at bounding box center [497, 414] width 966 height 36
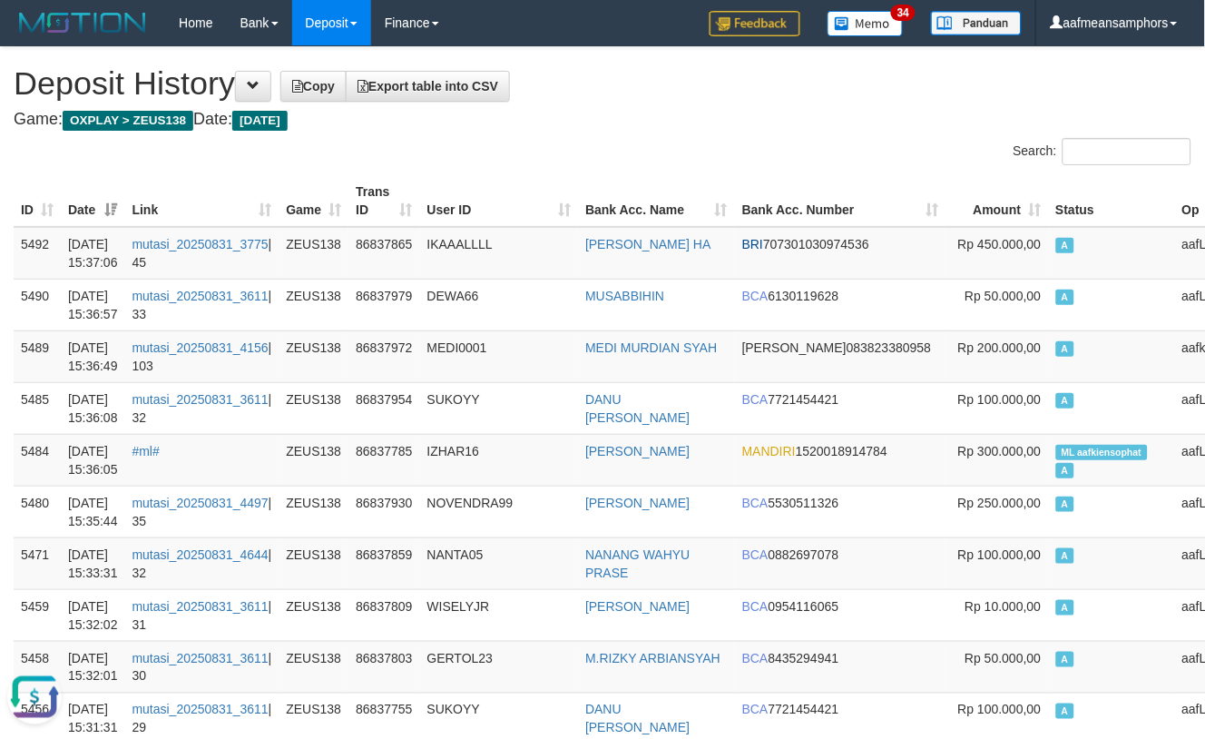
click at [591, 182] on th "Bank Acc. Name" at bounding box center [656, 201] width 157 height 52
drag, startPoint x: 596, startPoint y: 177, endPoint x: 290, endPoint y: 198, distance: 306.6
click at [594, 176] on th "Bank Acc. Name" at bounding box center [656, 201] width 157 height 52
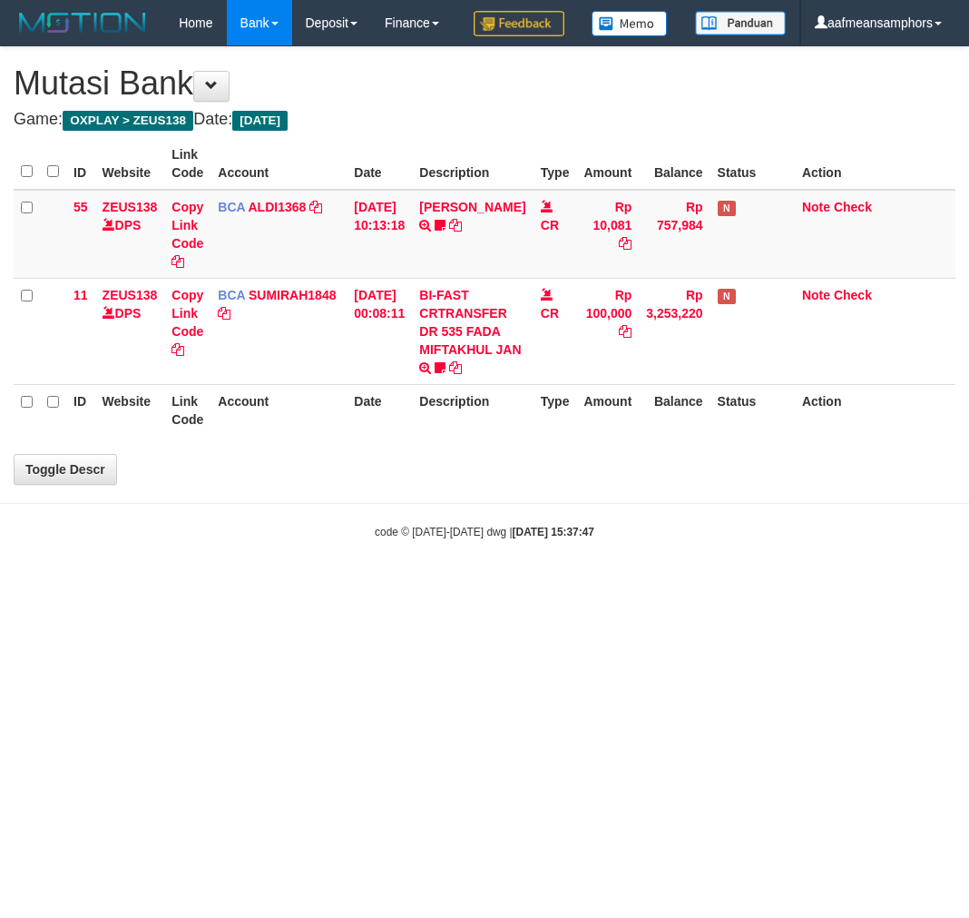
click at [495, 484] on div "**********" at bounding box center [484, 265] width 969 height 437
click at [639, 585] on html "Toggle navigation Home Bank Account List Load By Website Group [OXPLAY] ZEUS138…" at bounding box center [484, 292] width 969 height 585
click at [653, 585] on body "Toggle navigation Home Bank Account List Load By Website Group [OXPLAY] ZEUS138…" at bounding box center [484, 292] width 969 height 585
click at [650, 585] on body "Toggle navigation Home Bank Account List Load By Website Group [OXPLAY] ZEUS138…" at bounding box center [484, 292] width 969 height 585
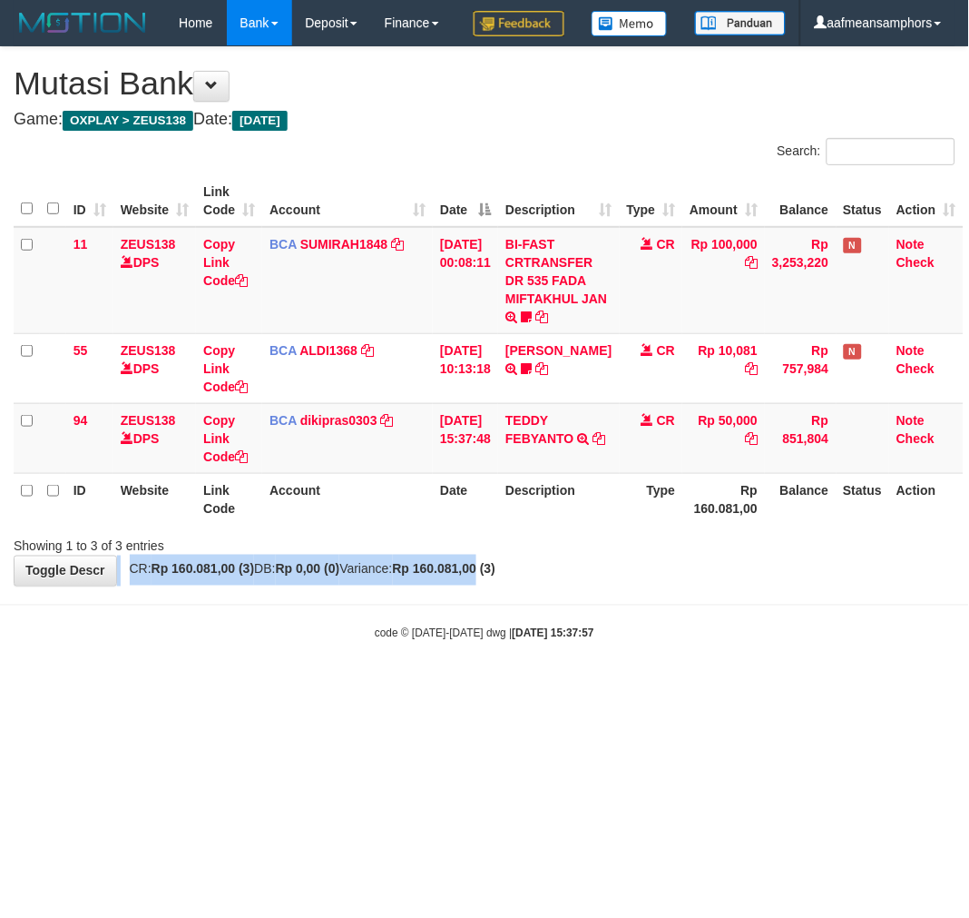
click at [519, 585] on div "**********" at bounding box center [484, 316] width 969 height 538
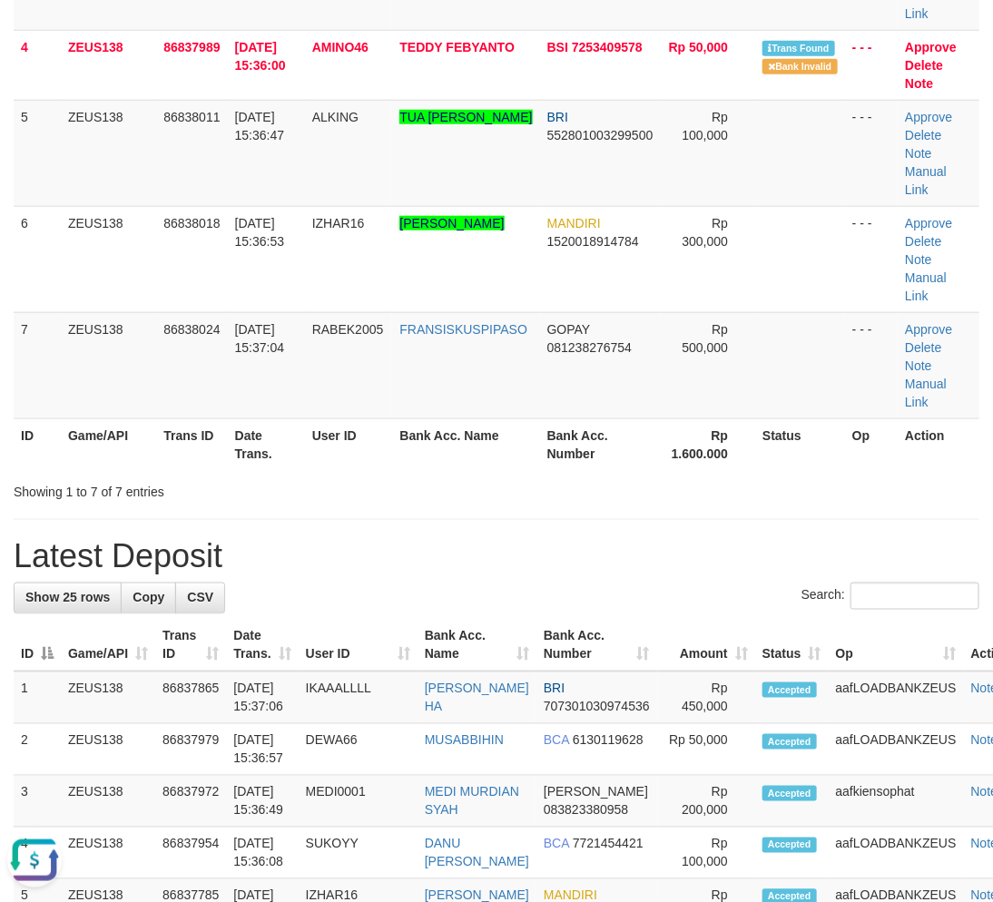
drag, startPoint x: 885, startPoint y: 496, endPoint x: 5, endPoint y: 502, distance: 880.4
click at [885, 496] on div "Showing 1 to 7 of 7 entries" at bounding box center [496, 488] width 993 height 25
click at [354, 500] on div "**********" at bounding box center [496, 809] width 993 height 2555
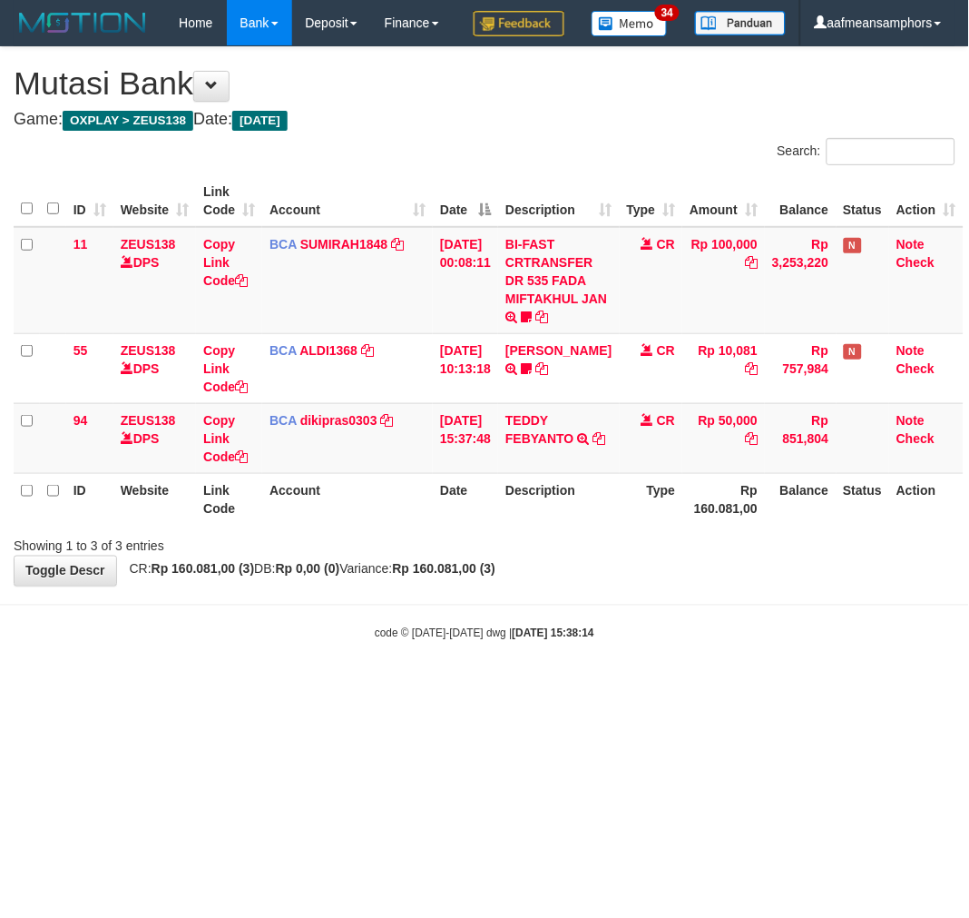
click at [729, 585] on div "**********" at bounding box center [484, 316] width 969 height 538
click at [728, 585] on div "**********" at bounding box center [484, 316] width 969 height 538
click at [584, 687] on body "Toggle navigation Home Bank Account List Load By Website Group [OXPLAY] ZEUS138…" at bounding box center [484, 343] width 969 height 687
click at [608, 687] on body "Toggle navigation Home Bank Account List Load By Website Group [OXPLAY] ZEUS138…" at bounding box center [484, 343] width 969 height 687
click at [644, 687] on body "Toggle navigation Home Bank Account List Load By Website Group [OXPLAY] ZEUS138…" at bounding box center [484, 343] width 969 height 687
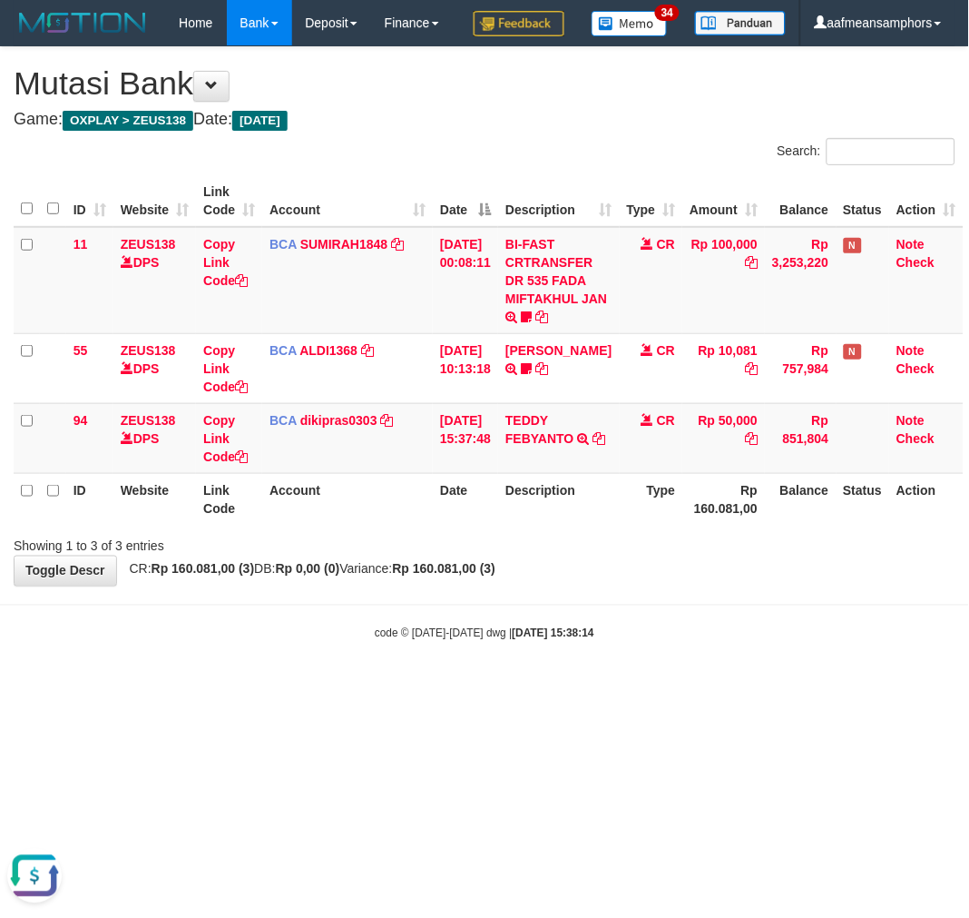
click at [651, 687] on body "Toggle navigation Home Bank Account List Load By Website Group [OXPLAY] ZEUS138…" at bounding box center [484, 343] width 969 height 687
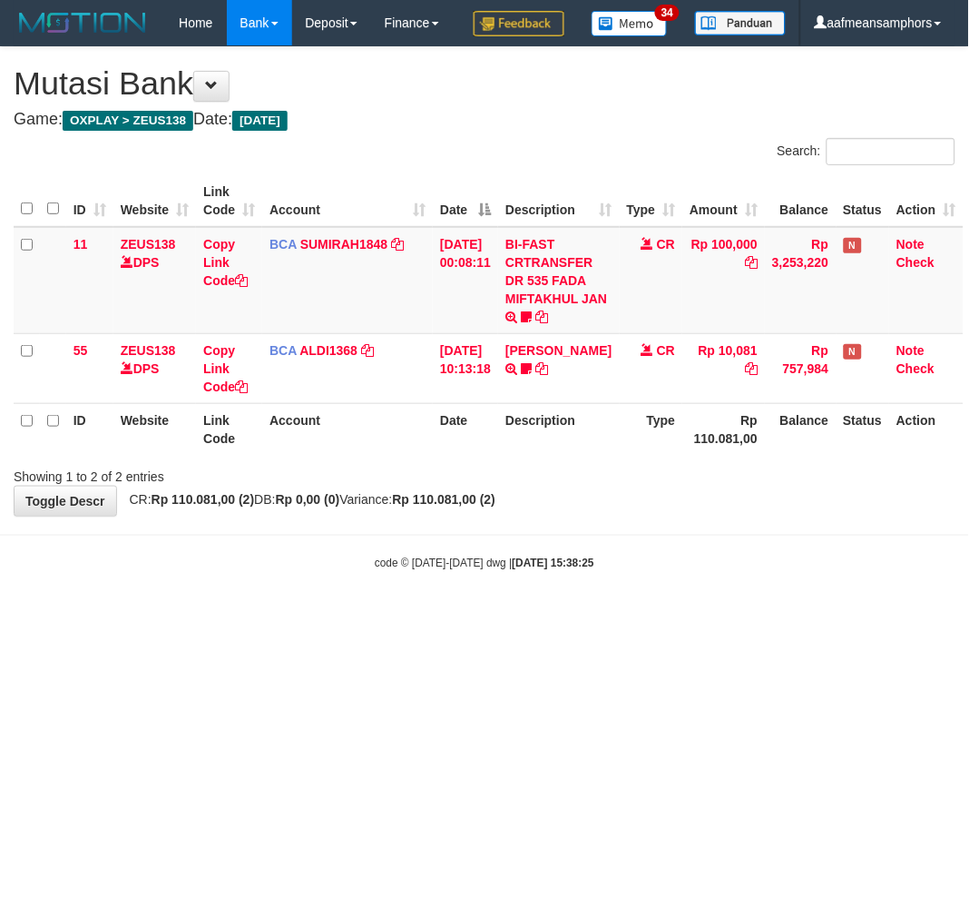
click at [658, 600] on body "Toggle navigation Home Bank Account List Load By Website Group [OXPLAY] ZEUS138…" at bounding box center [484, 308] width 969 height 617
click at [670, 594] on body "Toggle navigation Home Bank Account List Load By Website Group [OXPLAY] ZEUS138…" at bounding box center [484, 308] width 969 height 617
